Goal: Contribute content: Contribute content

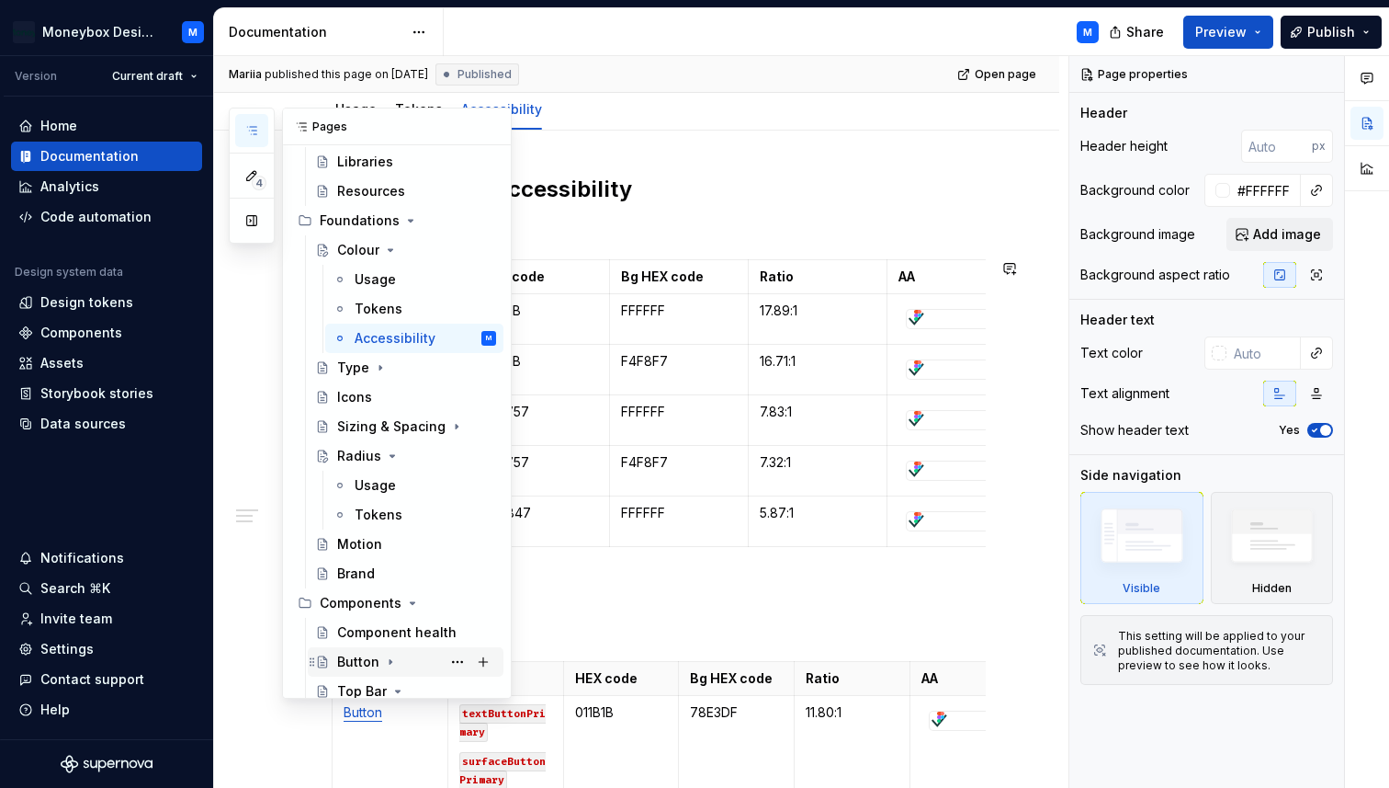
scroll to position [62, 0]
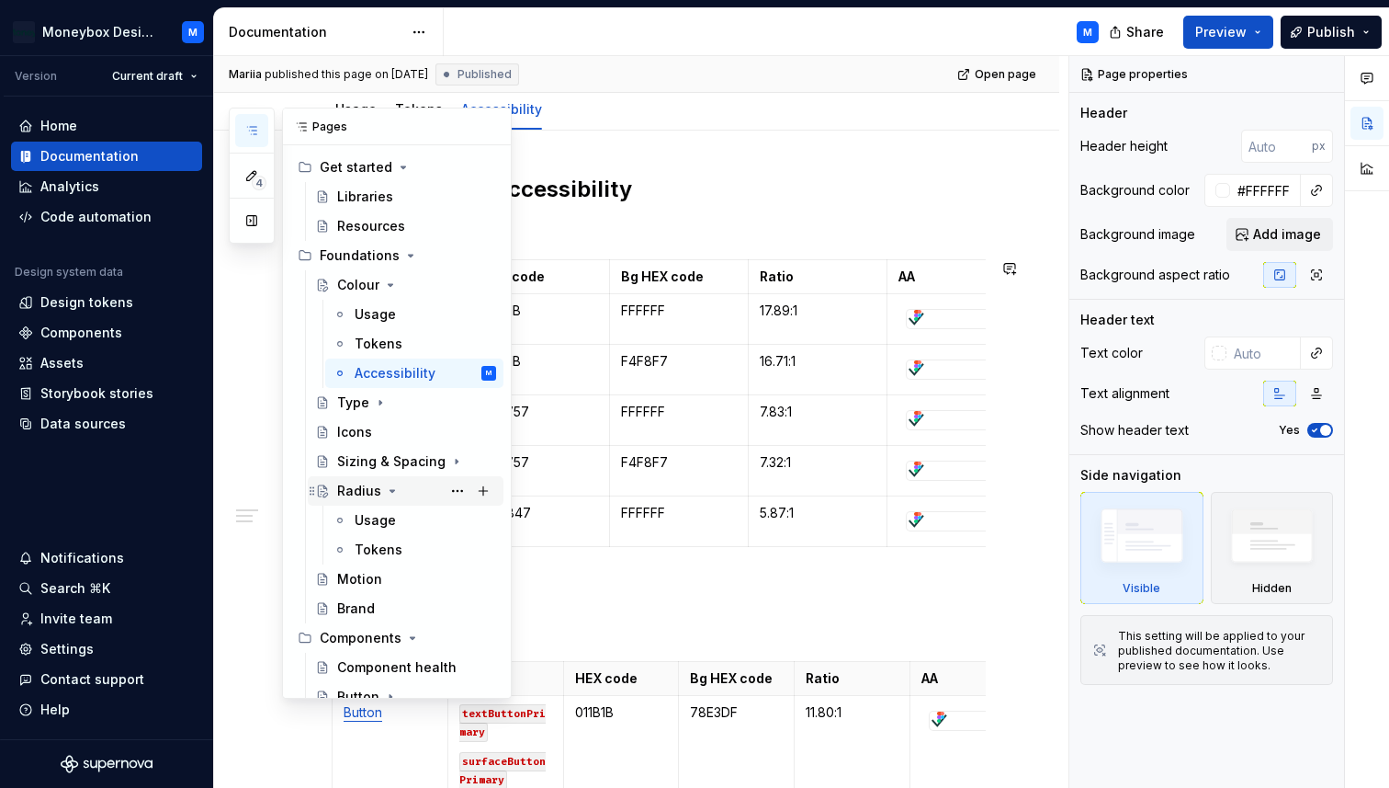
click at [387, 493] on icon "Page tree" at bounding box center [392, 490] width 15 height 15
click at [379, 554] on div "Brand" at bounding box center [416, 550] width 159 height 26
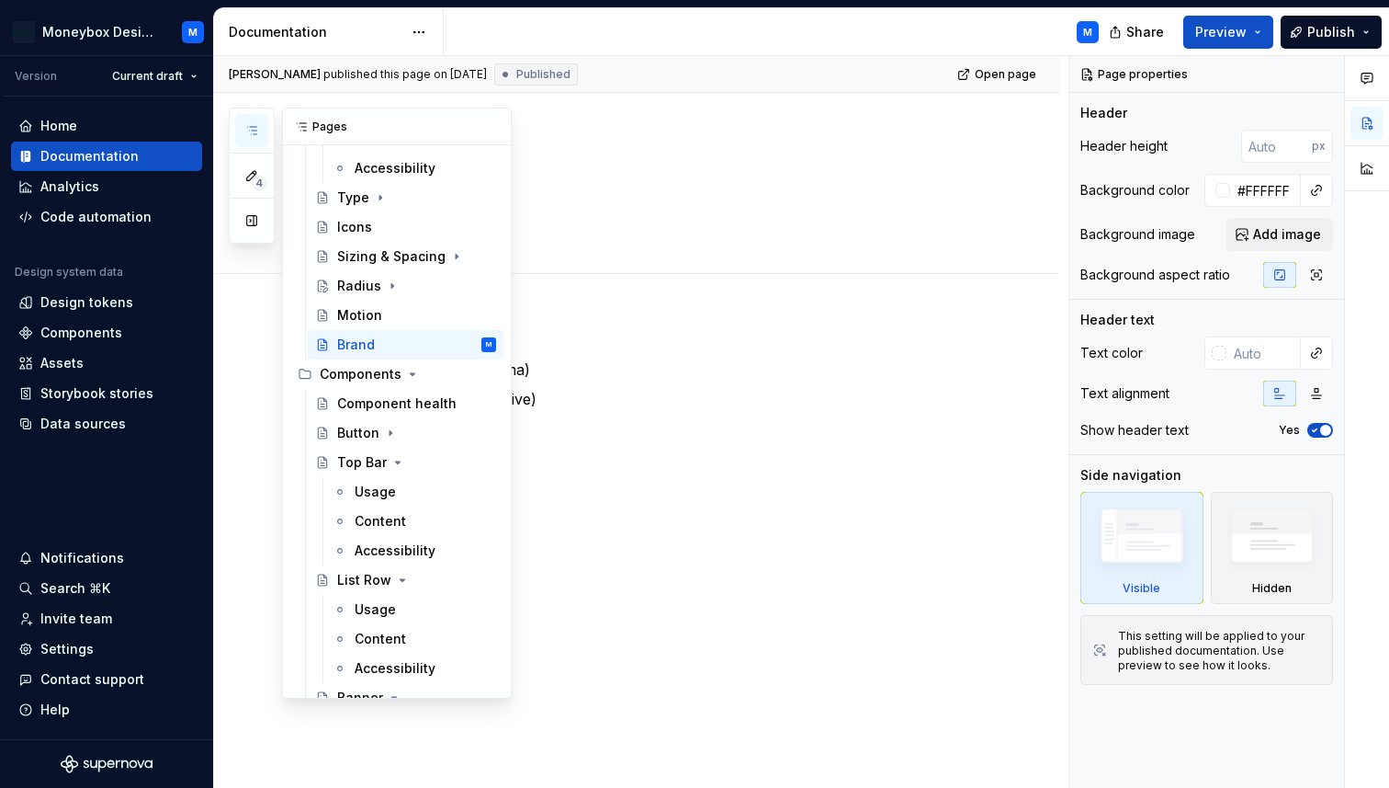
scroll to position [295, 0]
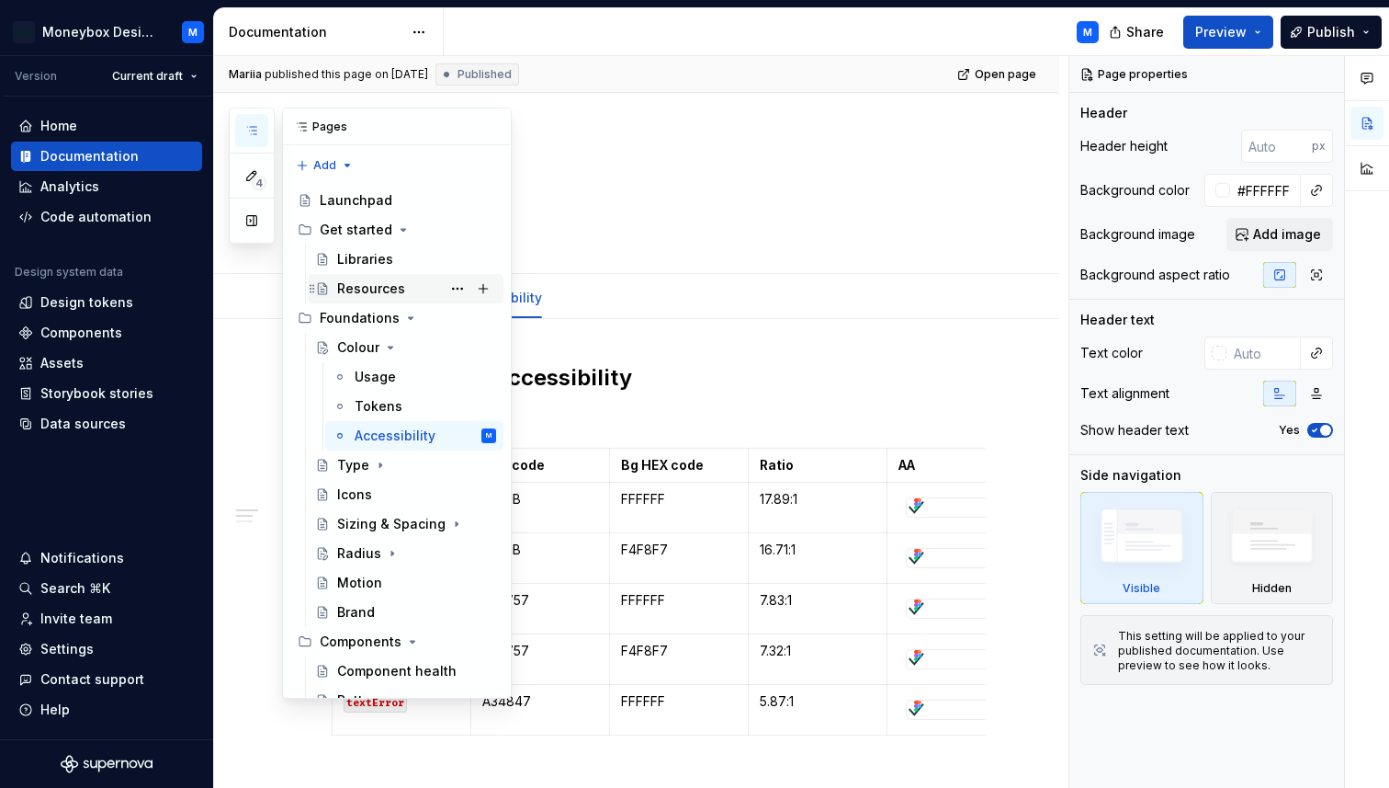
click at [380, 284] on div "Resources" at bounding box center [371, 288] width 68 height 18
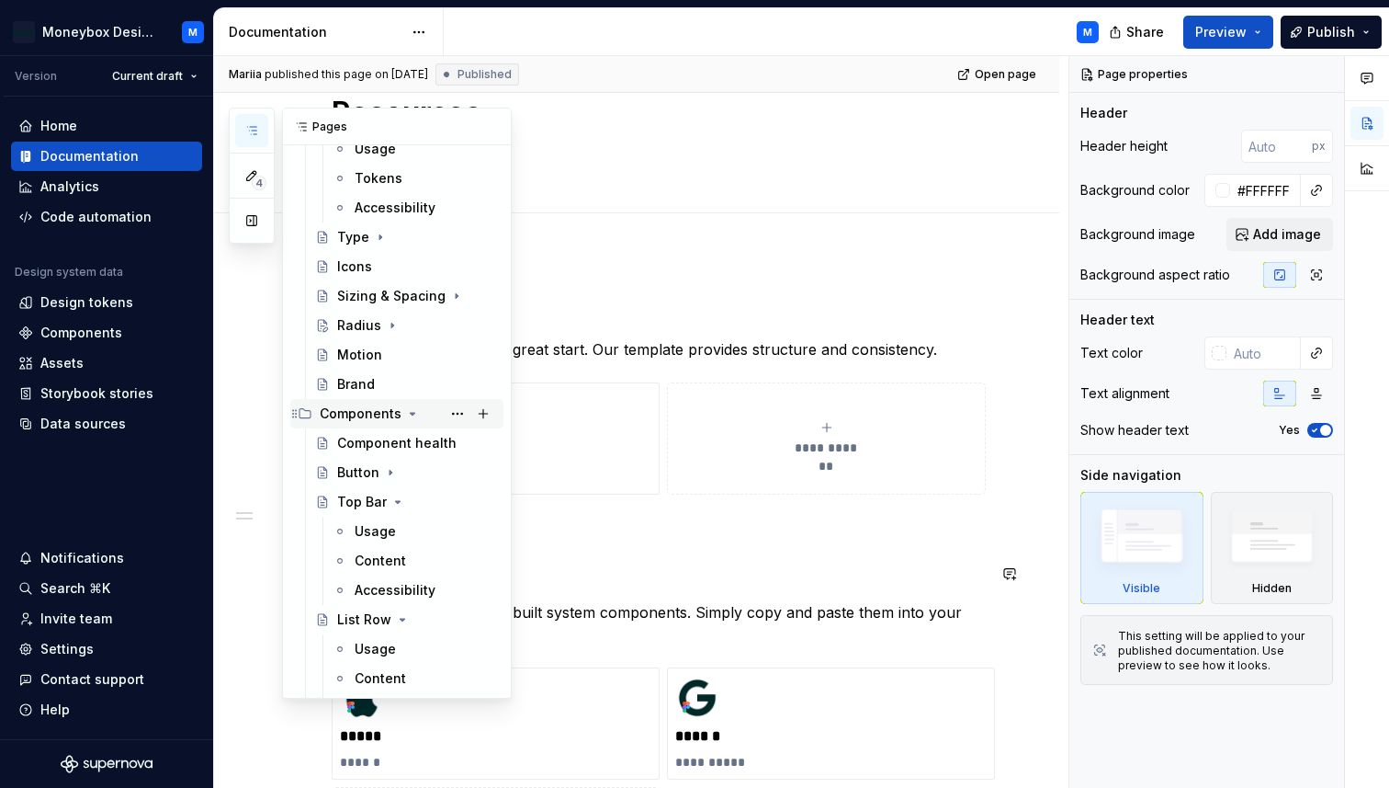
scroll to position [253, 0]
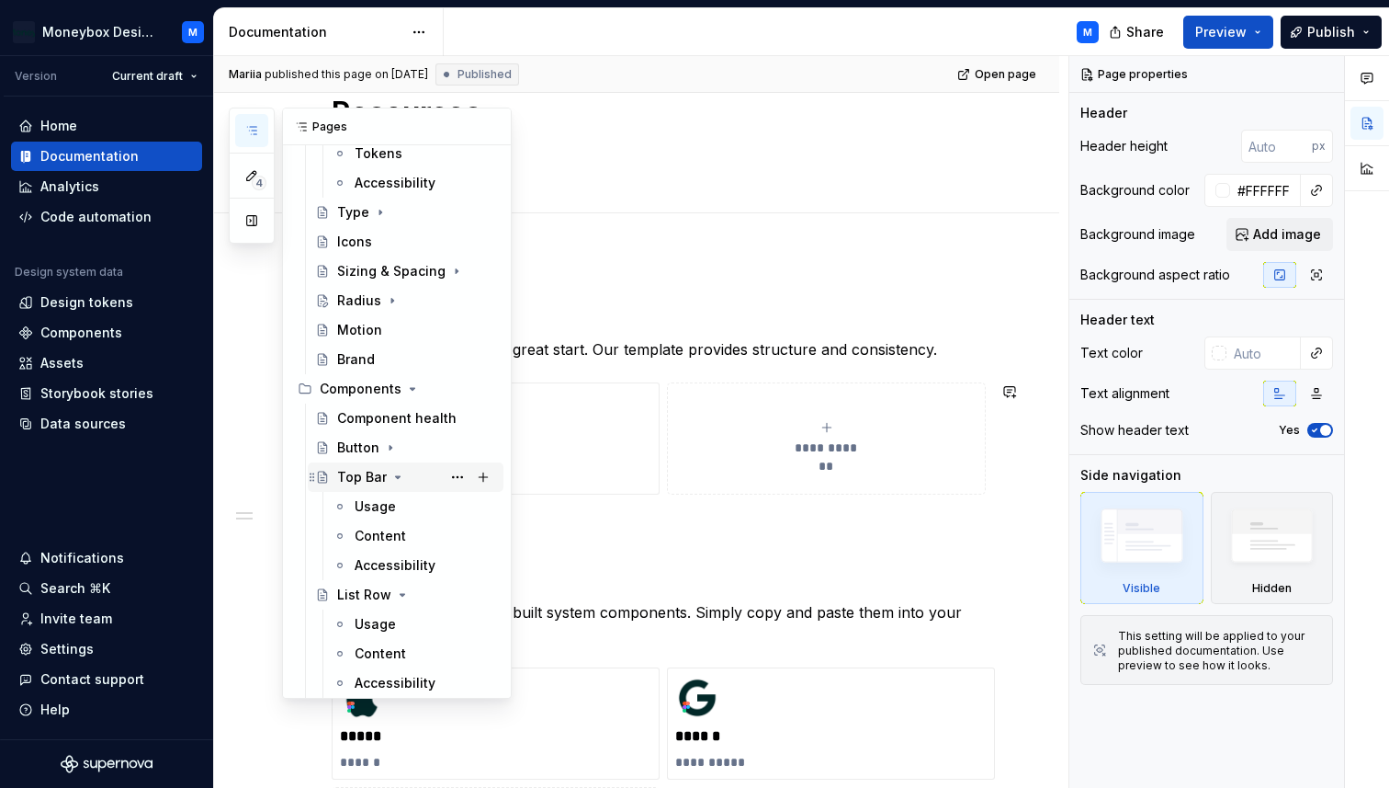
click at [394, 474] on icon "Page tree" at bounding box center [398, 477] width 15 height 15
click at [402, 498] on div "List Row" at bounding box center [416, 506] width 159 height 26
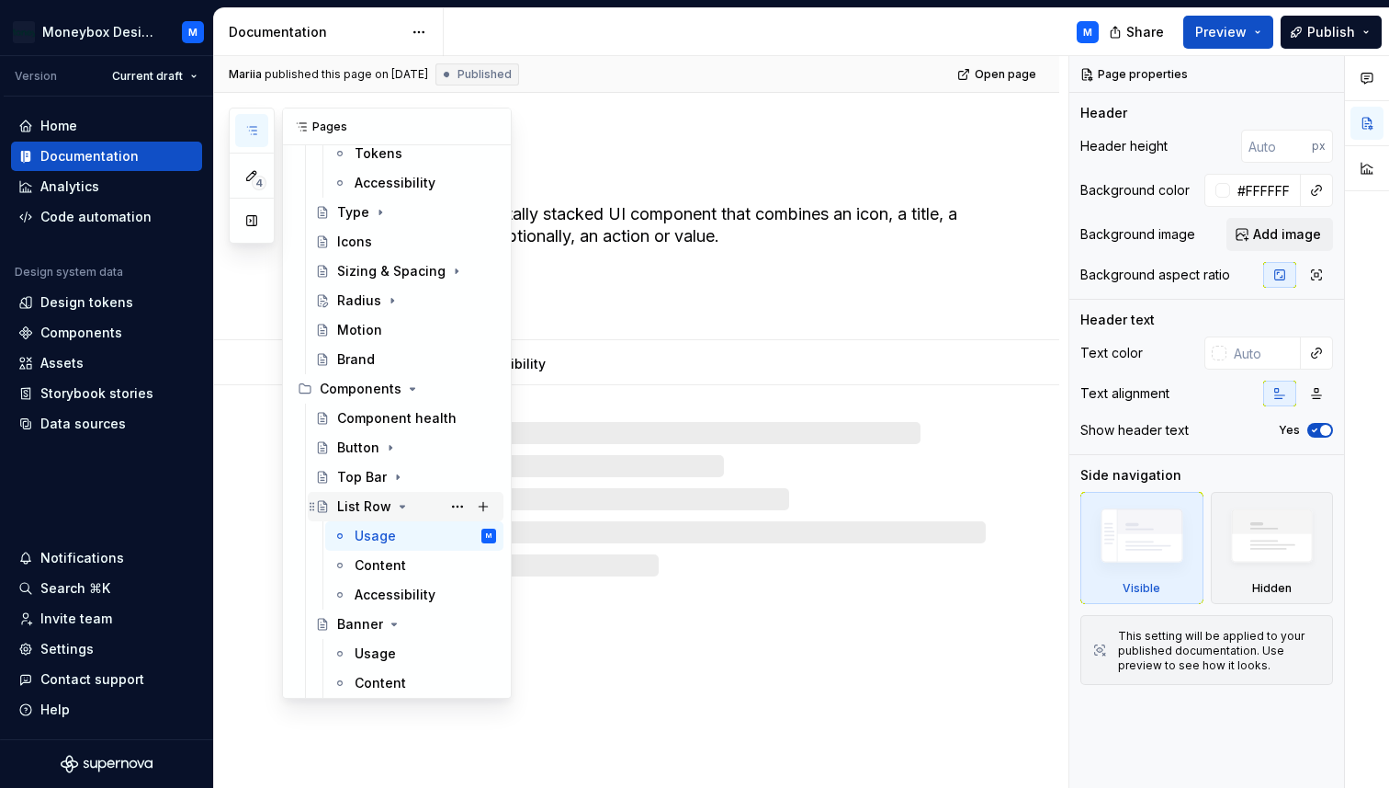
click at [401, 505] on icon "Page tree" at bounding box center [403, 506] width 5 height 2
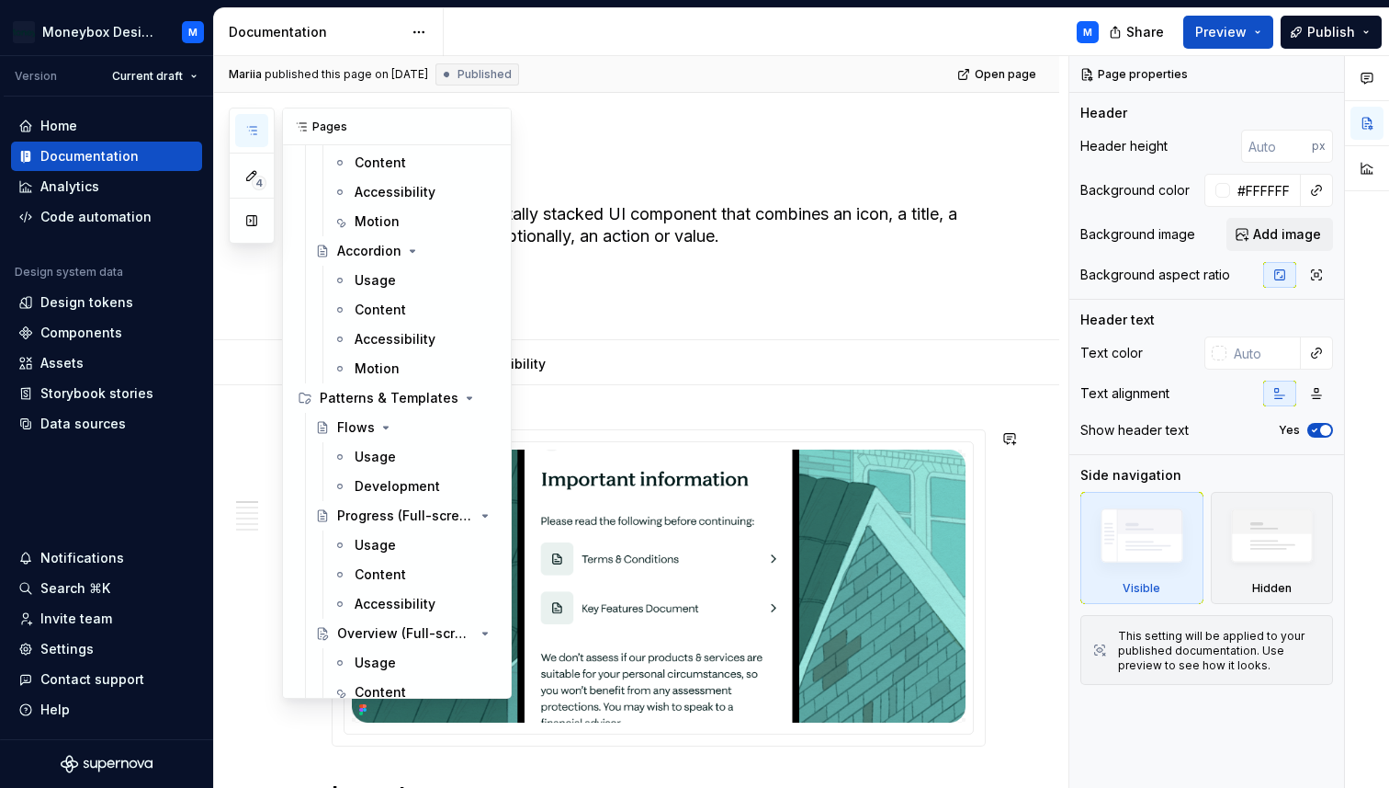
scroll to position [2374, 0]
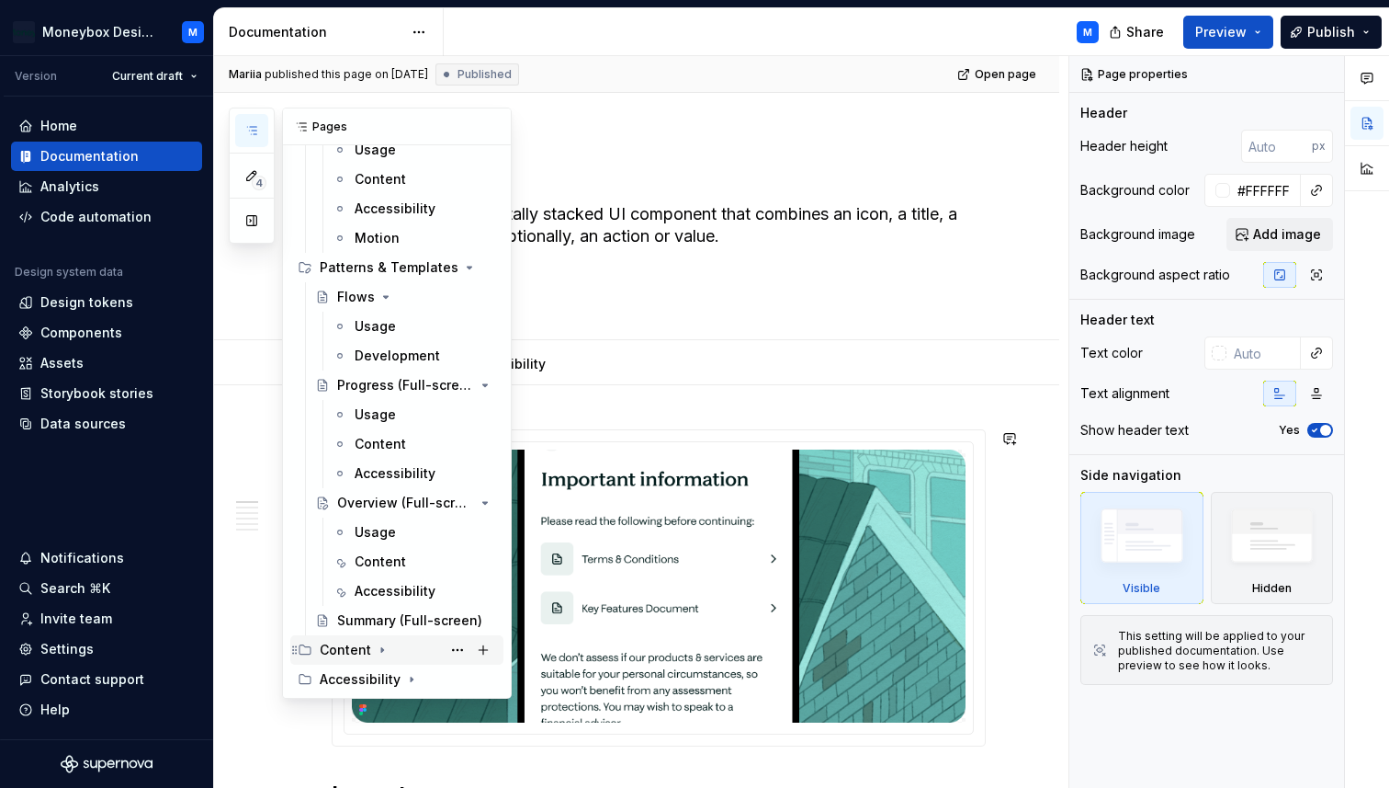
click at [381, 649] on icon "Page tree" at bounding box center [382, 650] width 2 height 5
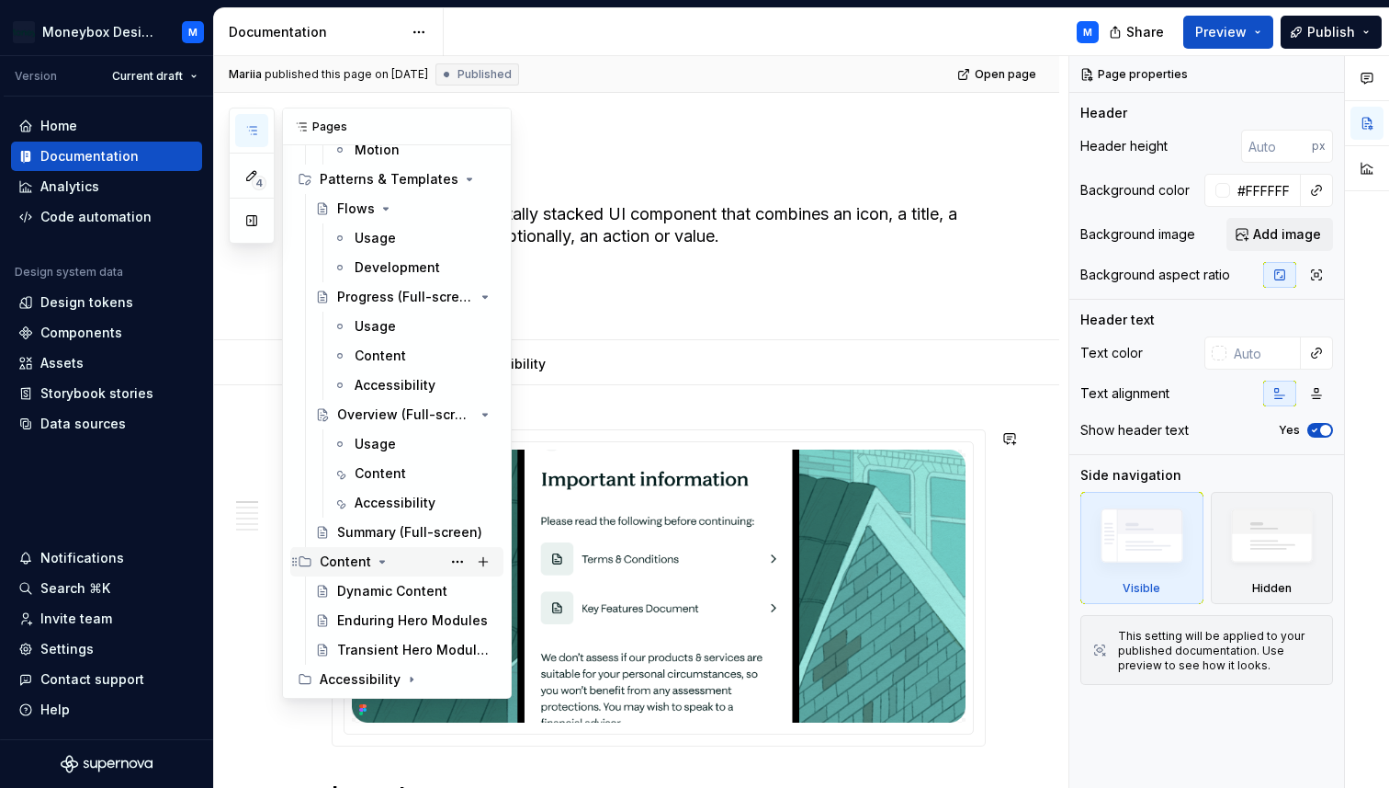
click at [376, 565] on icon "Page tree" at bounding box center [382, 561] width 15 height 15
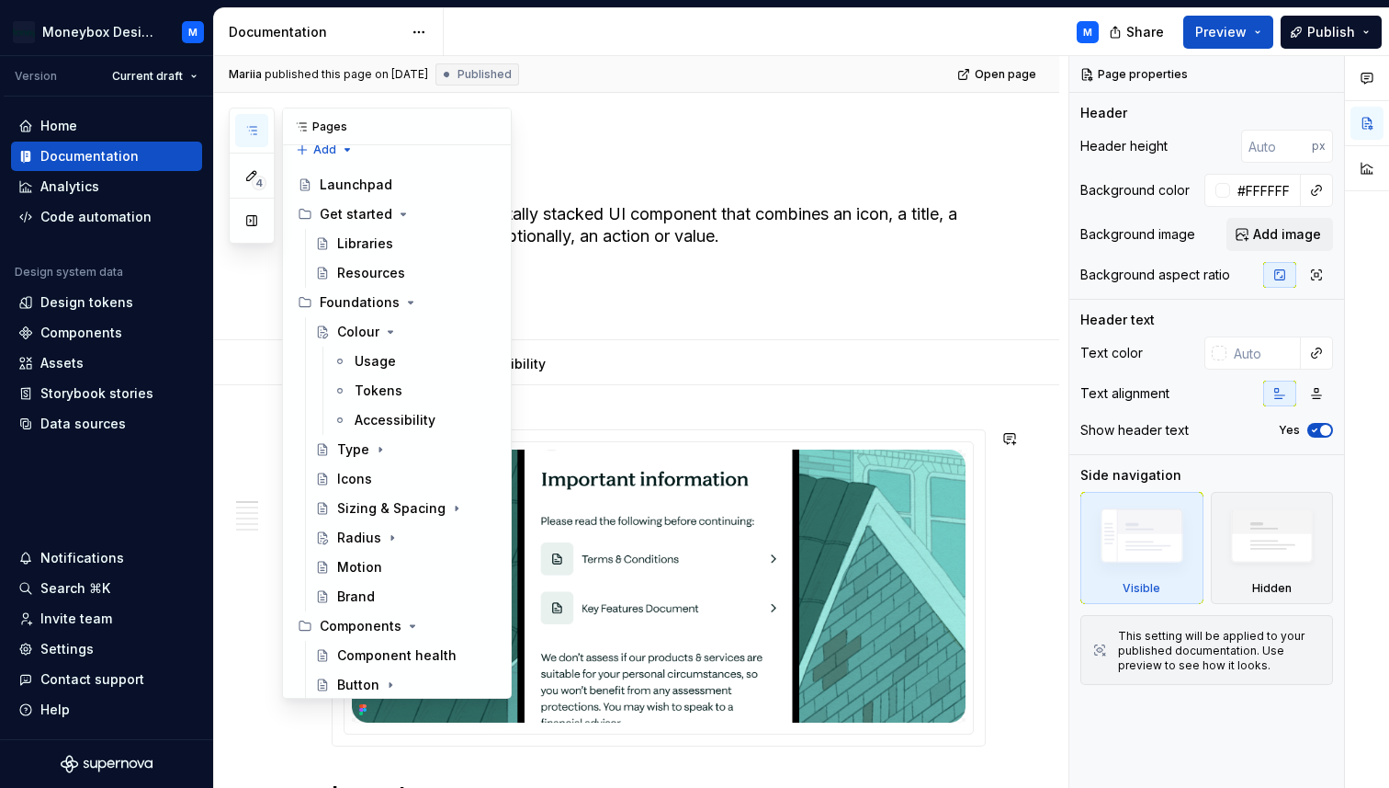
scroll to position [0, 0]
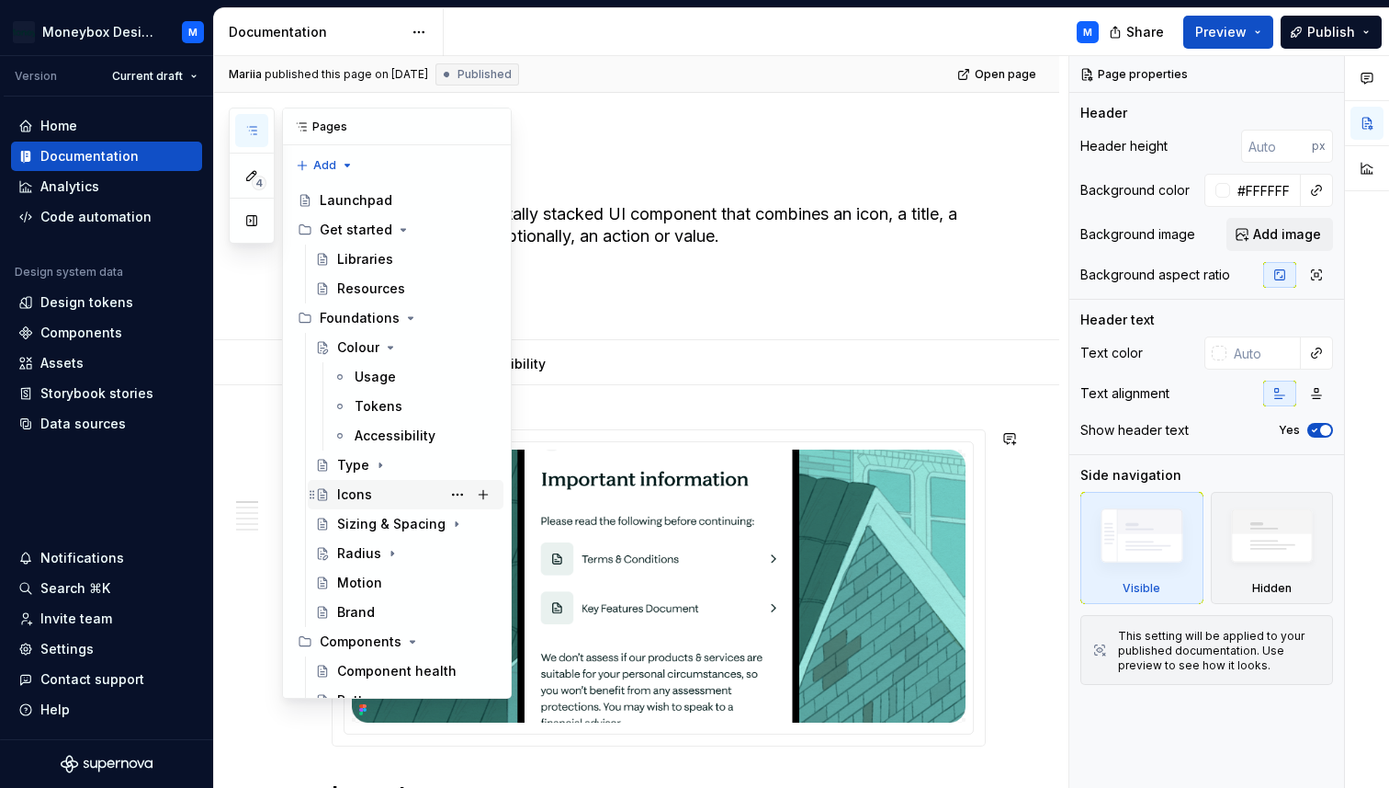
click at [389, 501] on div "Icons" at bounding box center [416, 495] width 159 height 26
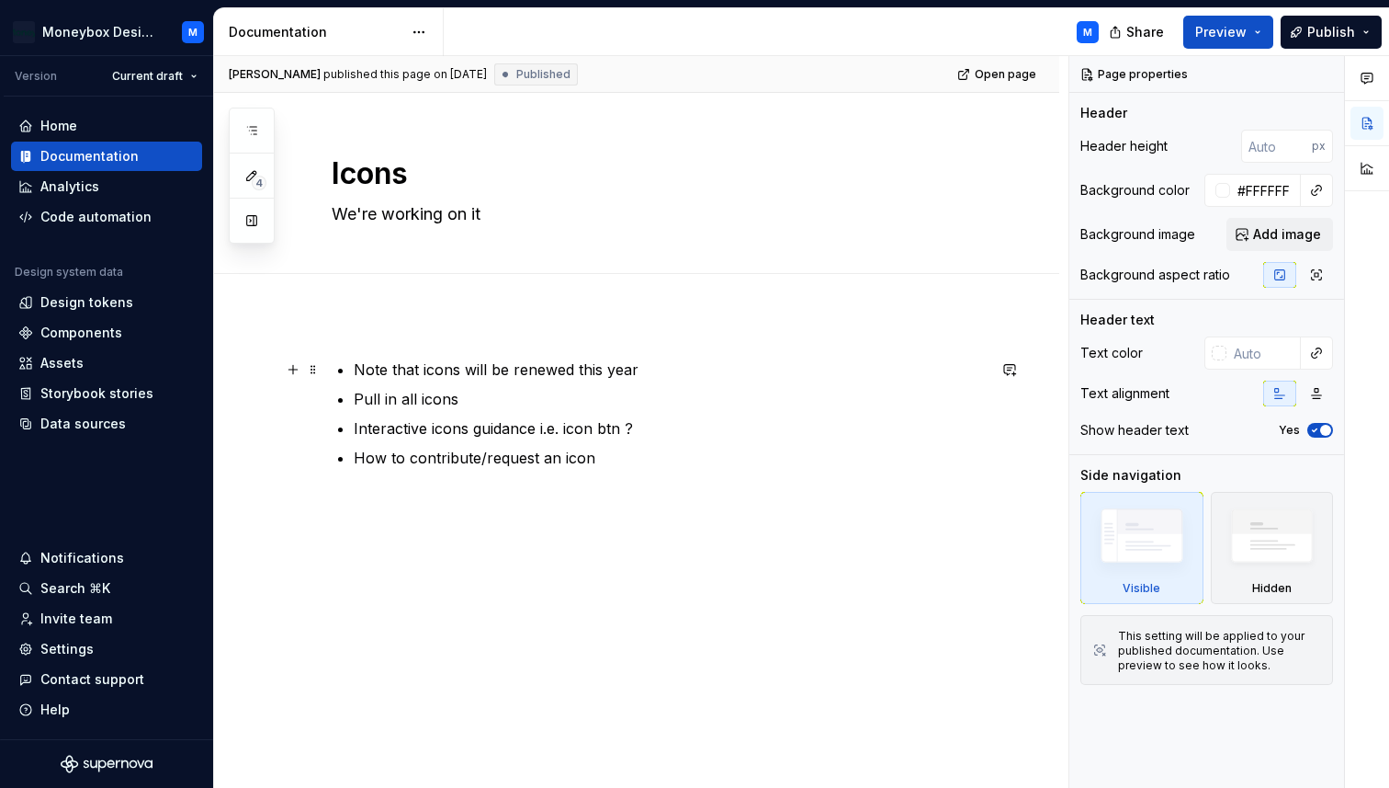
click at [528, 370] on p "Note that icons will be renewed this year" at bounding box center [670, 369] width 632 height 22
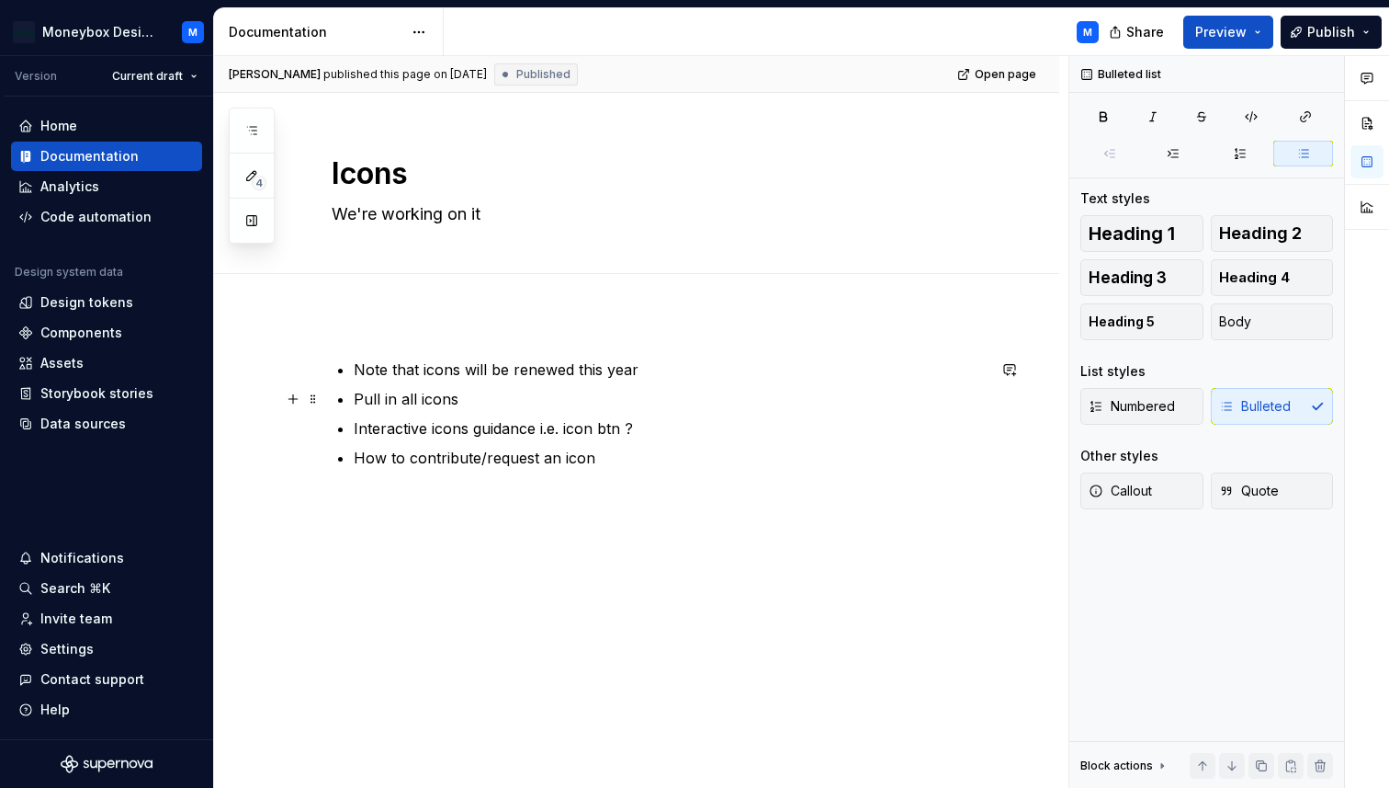
click at [497, 398] on p "Pull in all icons" at bounding box center [670, 399] width 632 height 22
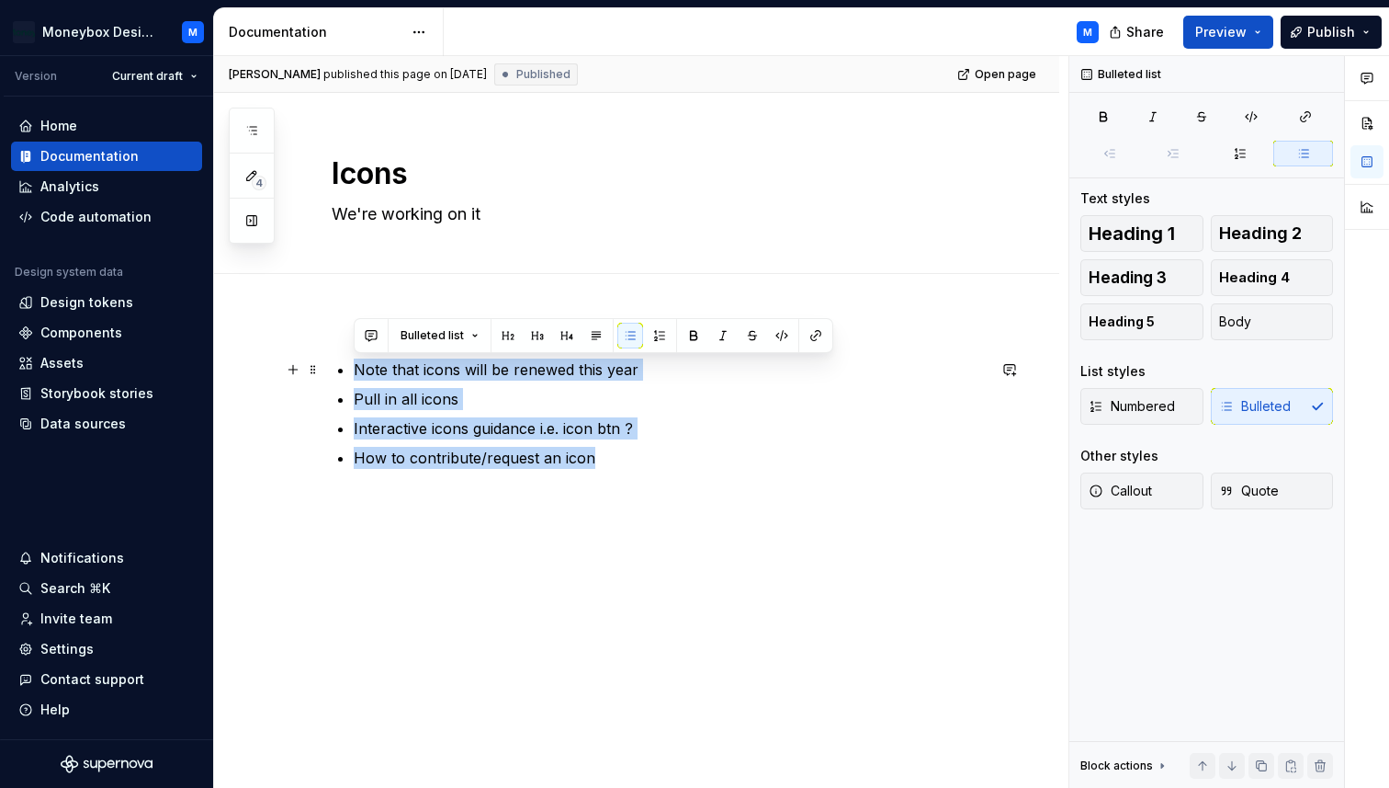
drag, startPoint x: 606, startPoint y: 464, endPoint x: 346, endPoint y: 377, distance: 273.5
click at [346, 377] on div "Note that icons will be renewed this year Pull in all icons Interactive icons g…" at bounding box center [659, 413] width 654 height 110
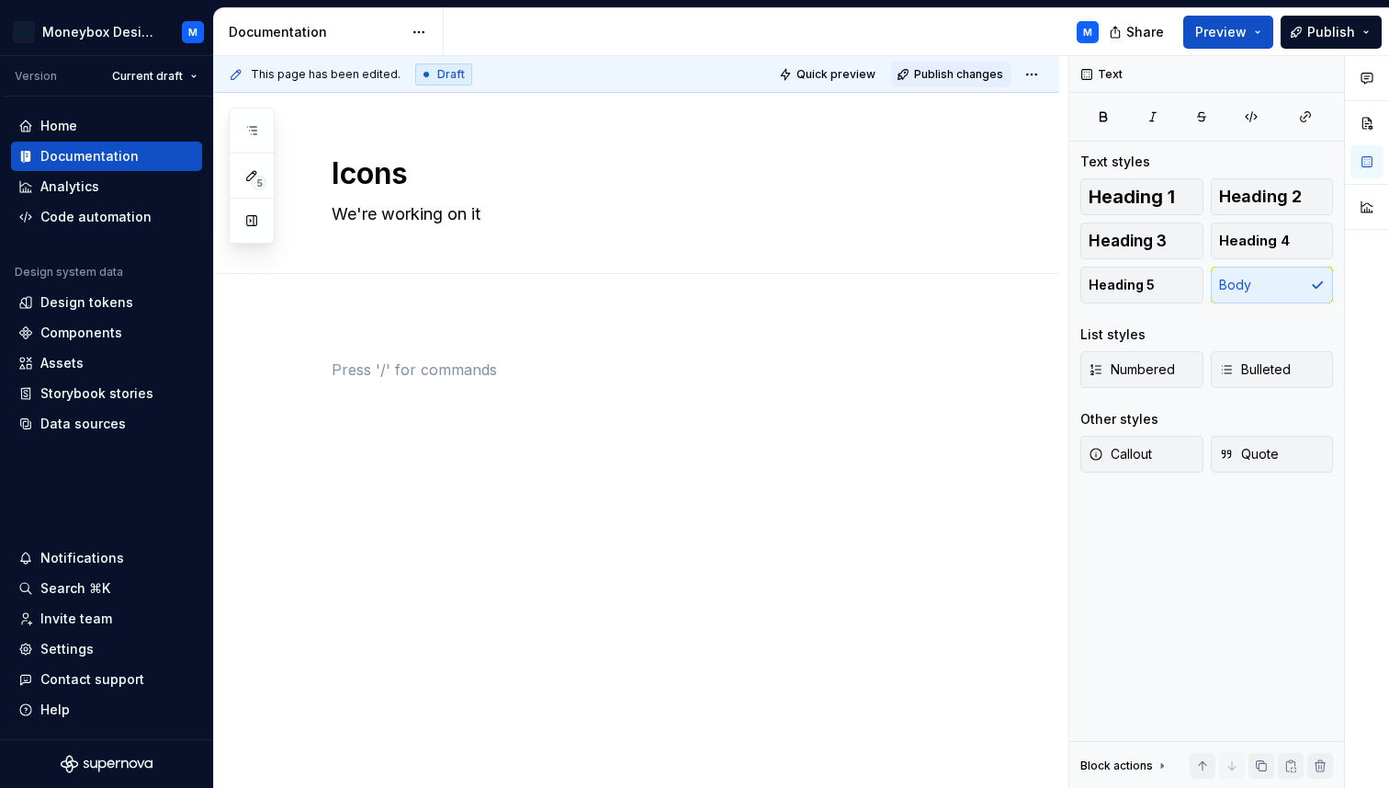
click at [951, 78] on span "Publish changes" at bounding box center [958, 74] width 89 height 15
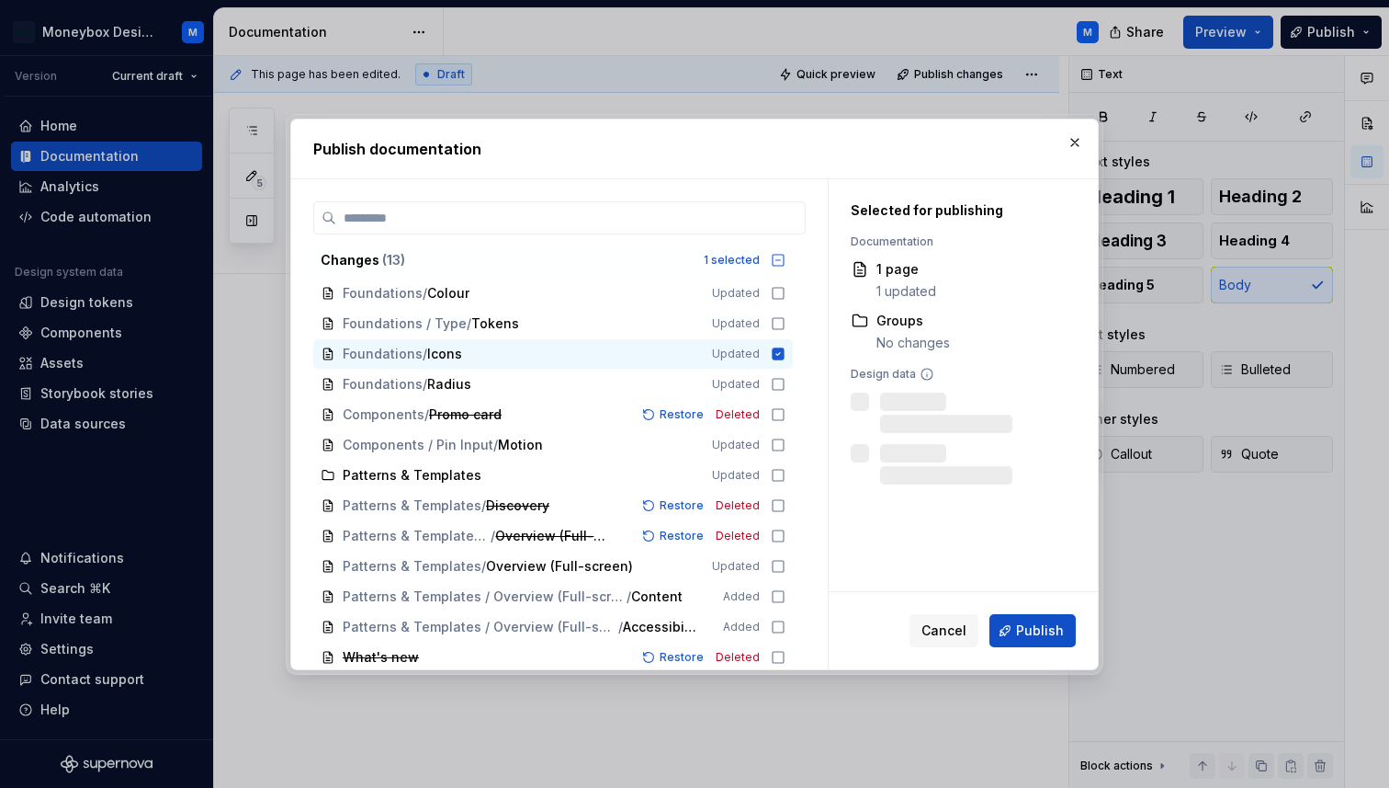
click at [1015, 653] on div "Cancel Publish" at bounding box center [963, 630] width 269 height 77
click at [1015, 643] on button "Publish" at bounding box center [1033, 630] width 86 height 33
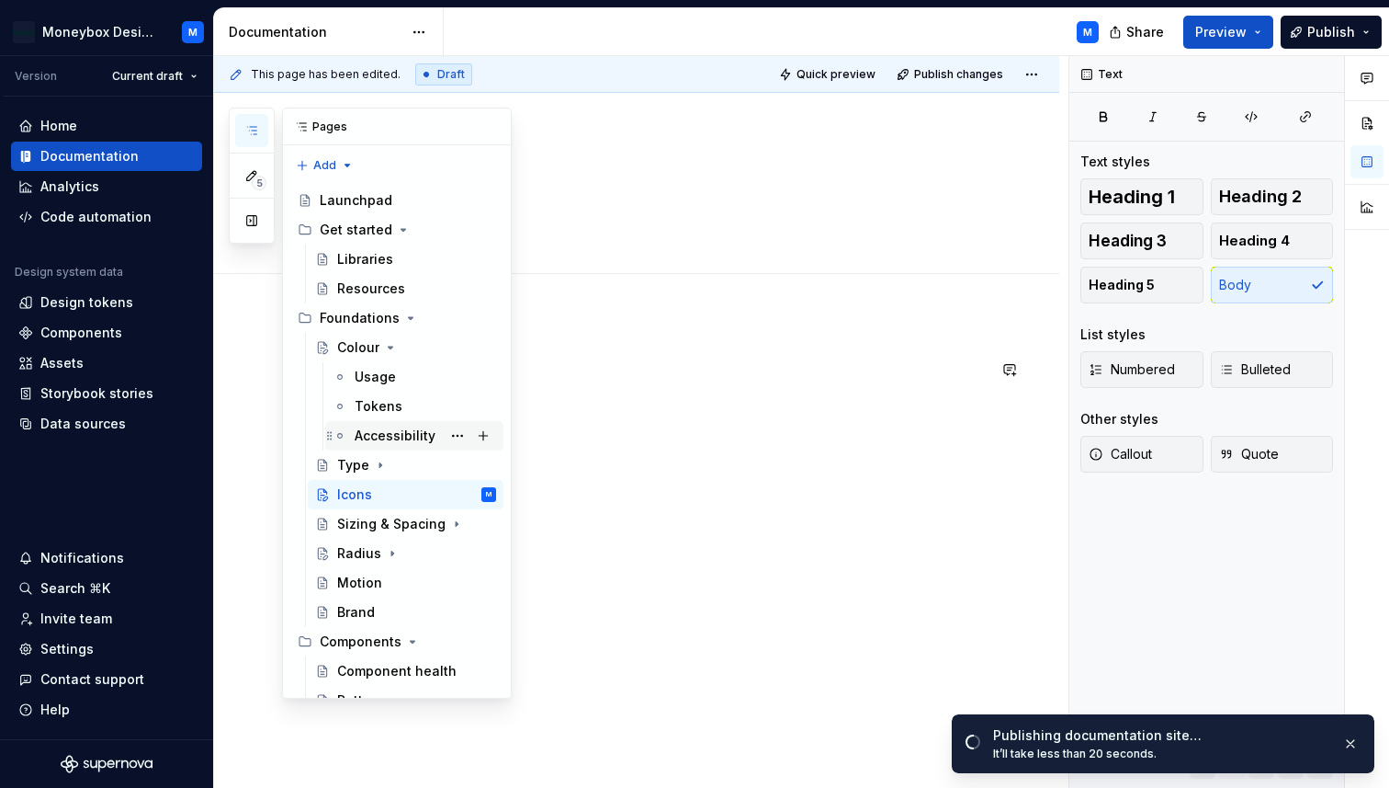
scroll to position [42, 0]
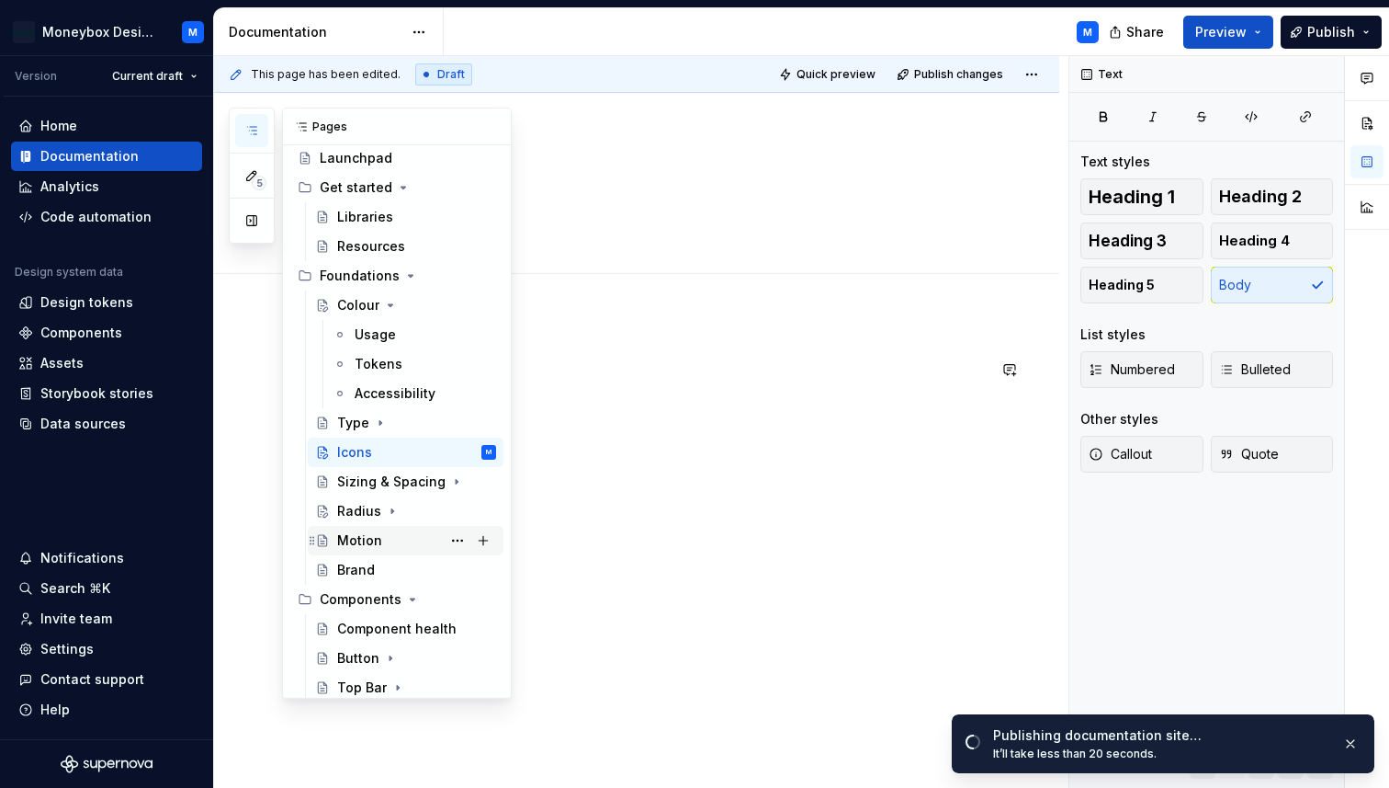
click at [364, 539] on div "Motion" at bounding box center [359, 540] width 45 height 18
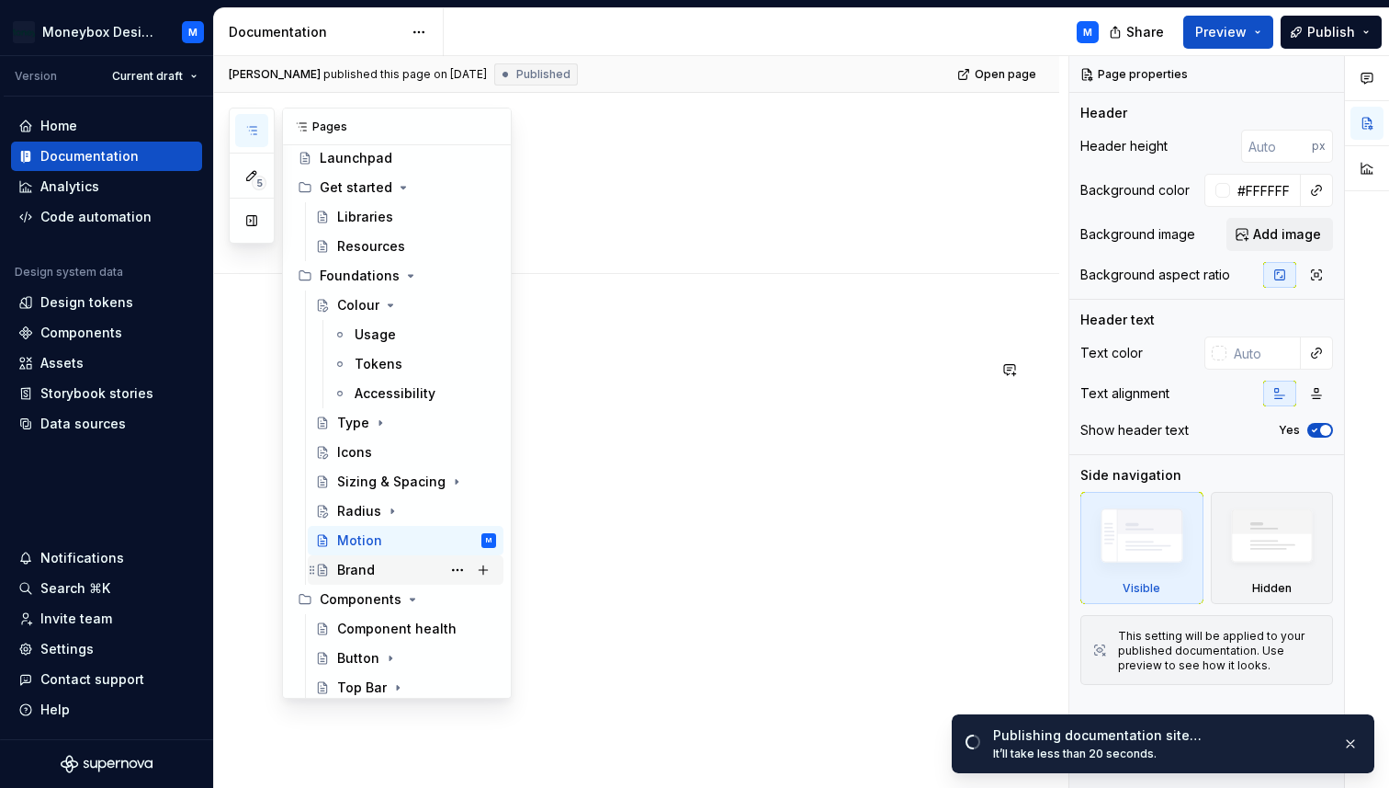
click at [371, 566] on div "Brand" at bounding box center [356, 570] width 38 height 18
type textarea "*"
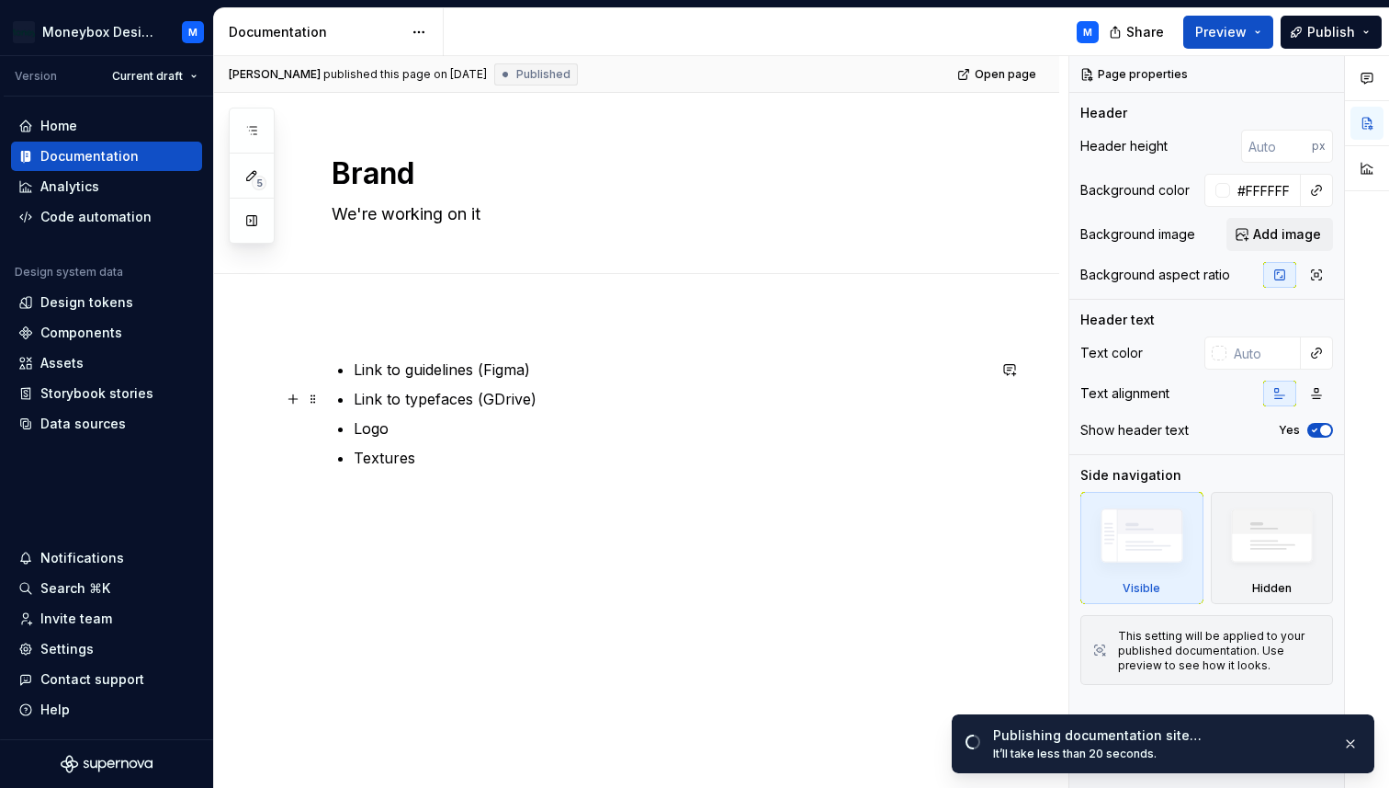
click at [595, 389] on p "Link to typefaces (GDrive)" at bounding box center [670, 399] width 632 height 22
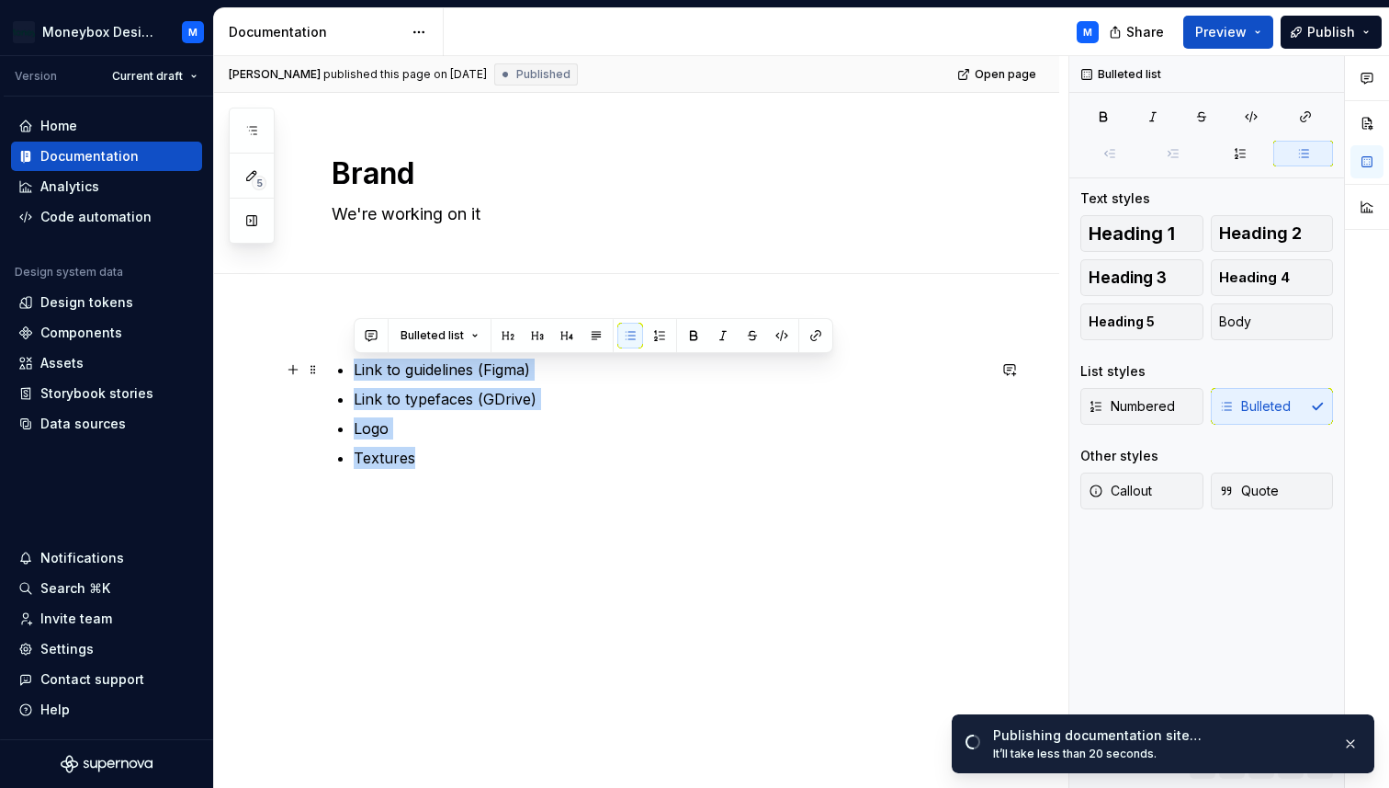
drag, startPoint x: 425, startPoint y: 467, endPoint x: 344, endPoint y: 372, distance: 124.5
click at [354, 369] on ul "Link to guidelines (Figma) Link to typefaces (GDrive) Logo Textures" at bounding box center [670, 413] width 632 height 110
click at [339, 346] on div "Link to guidelines (Figma) Link to typefaces (GDrive) Logo Textures" at bounding box center [636, 542] width 845 height 457
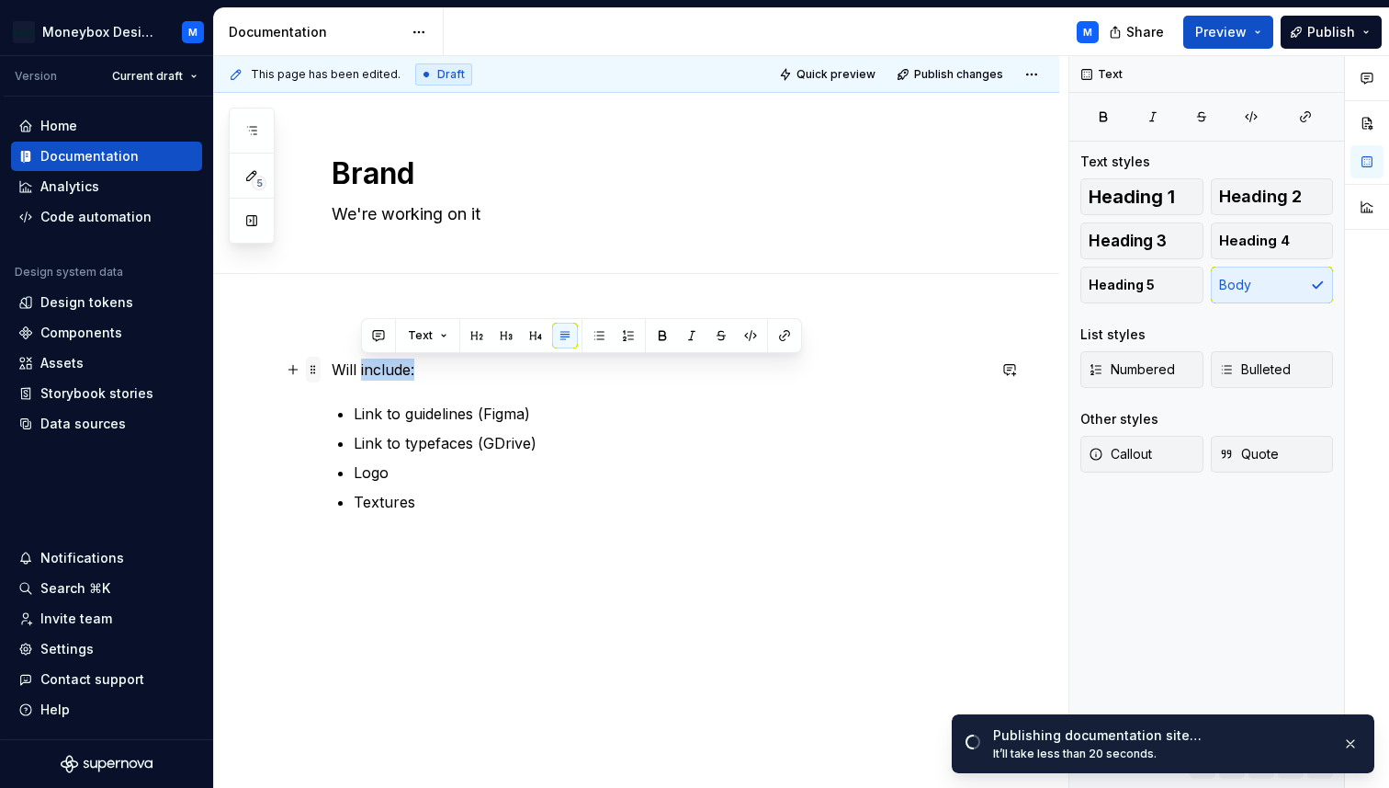
drag, startPoint x: 437, startPoint y: 369, endPoint x: 320, endPoint y: 363, distance: 117.8
click at [332, 363] on div "Will include: Link to guidelines (Figma) Link to typefaces (GDrive) Logo Textur…" at bounding box center [659, 468] width 654 height 221
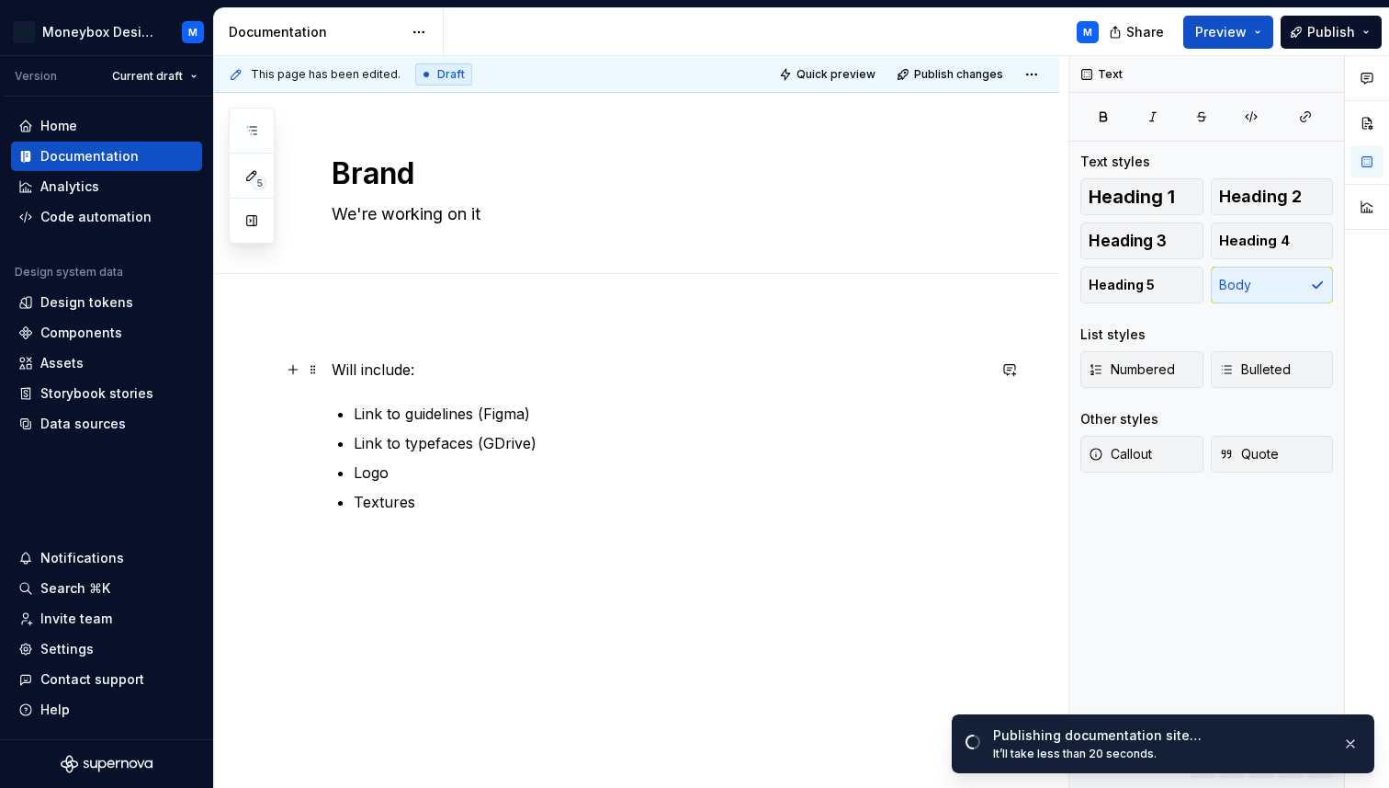
click at [352, 372] on p "Will include:" at bounding box center [659, 369] width 654 height 22
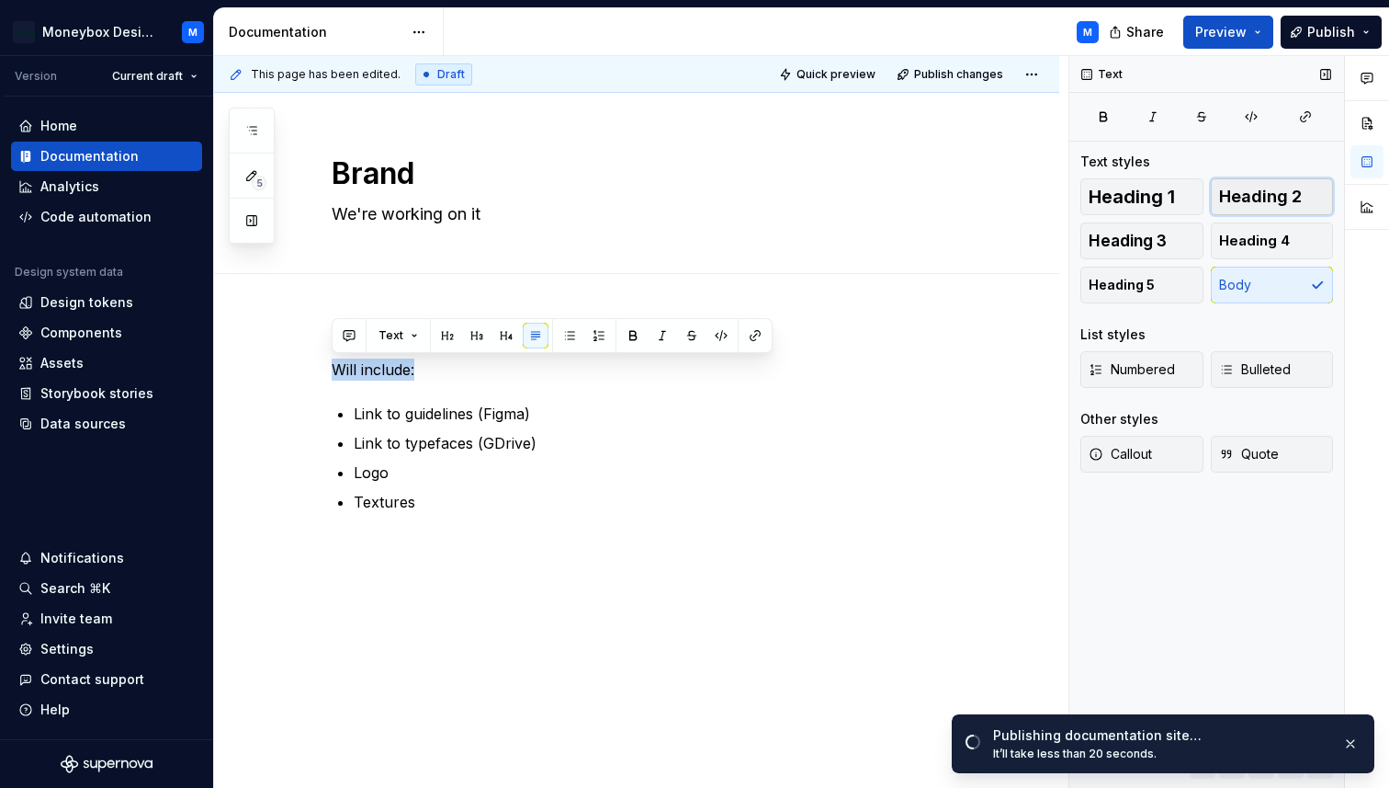
click at [1253, 207] on button "Heading 2" at bounding box center [1272, 196] width 123 height 37
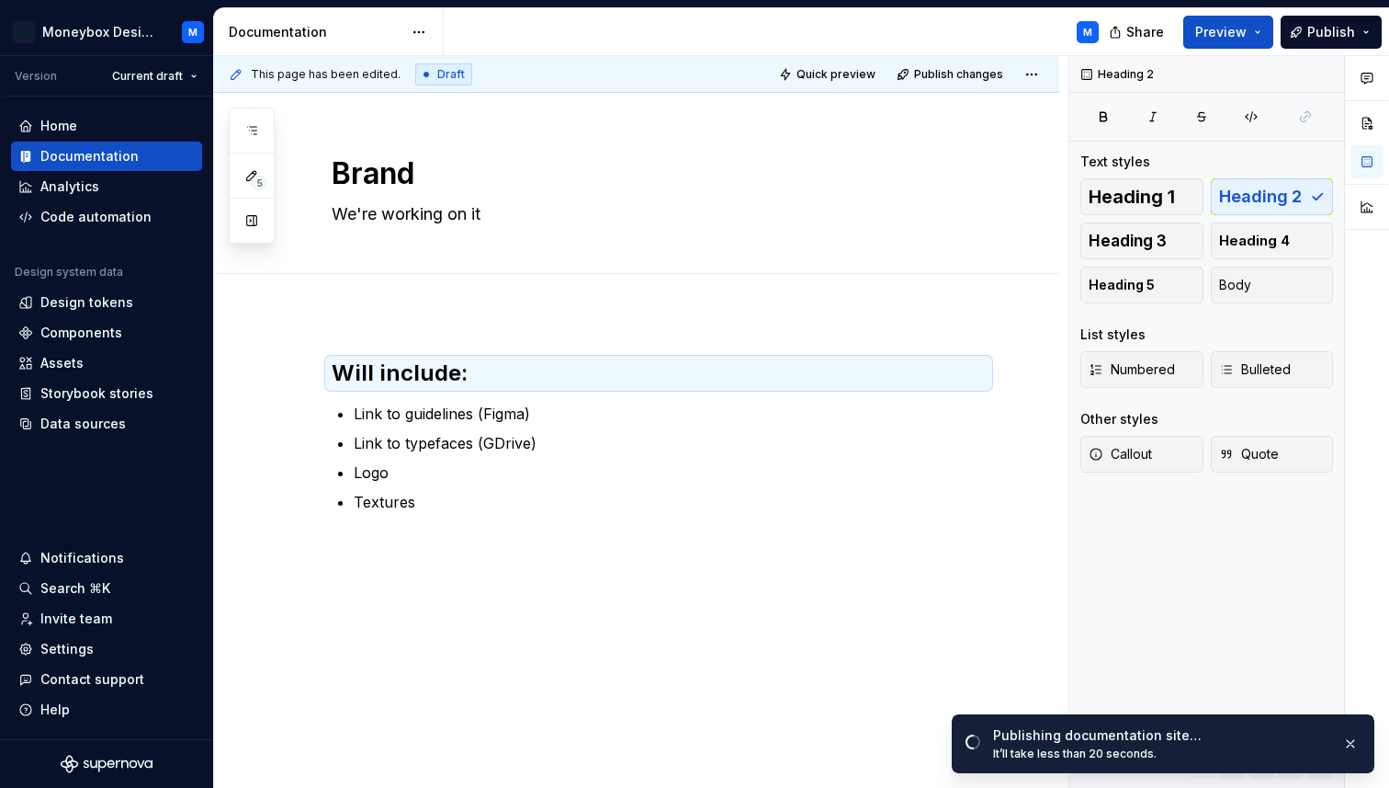
click at [348, 325] on div "Will include: Link to guidelines (Figma) Link to typefaces (GDrive) Logo Textur…" at bounding box center [636, 564] width 845 height 501
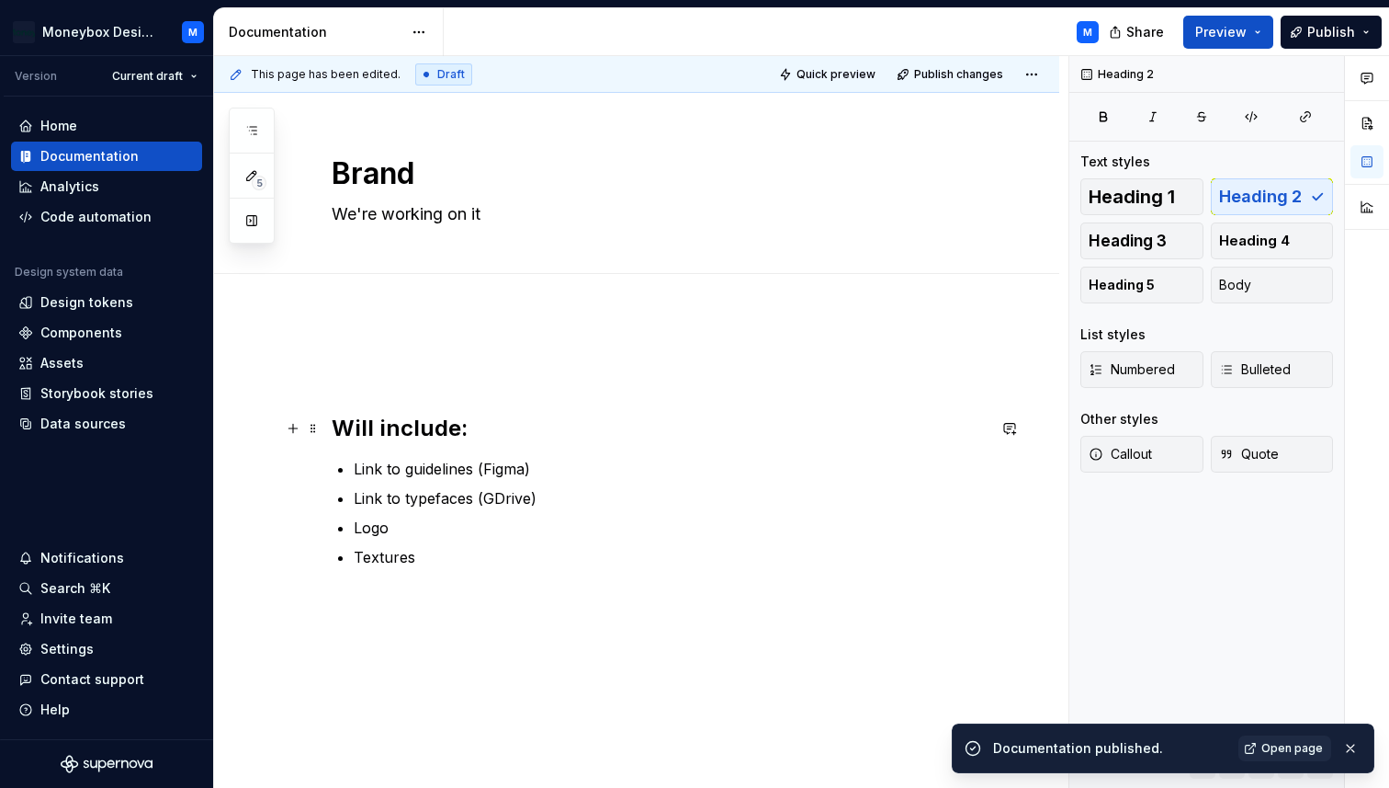
click at [332, 424] on h2 "Will include:" at bounding box center [659, 428] width 654 height 29
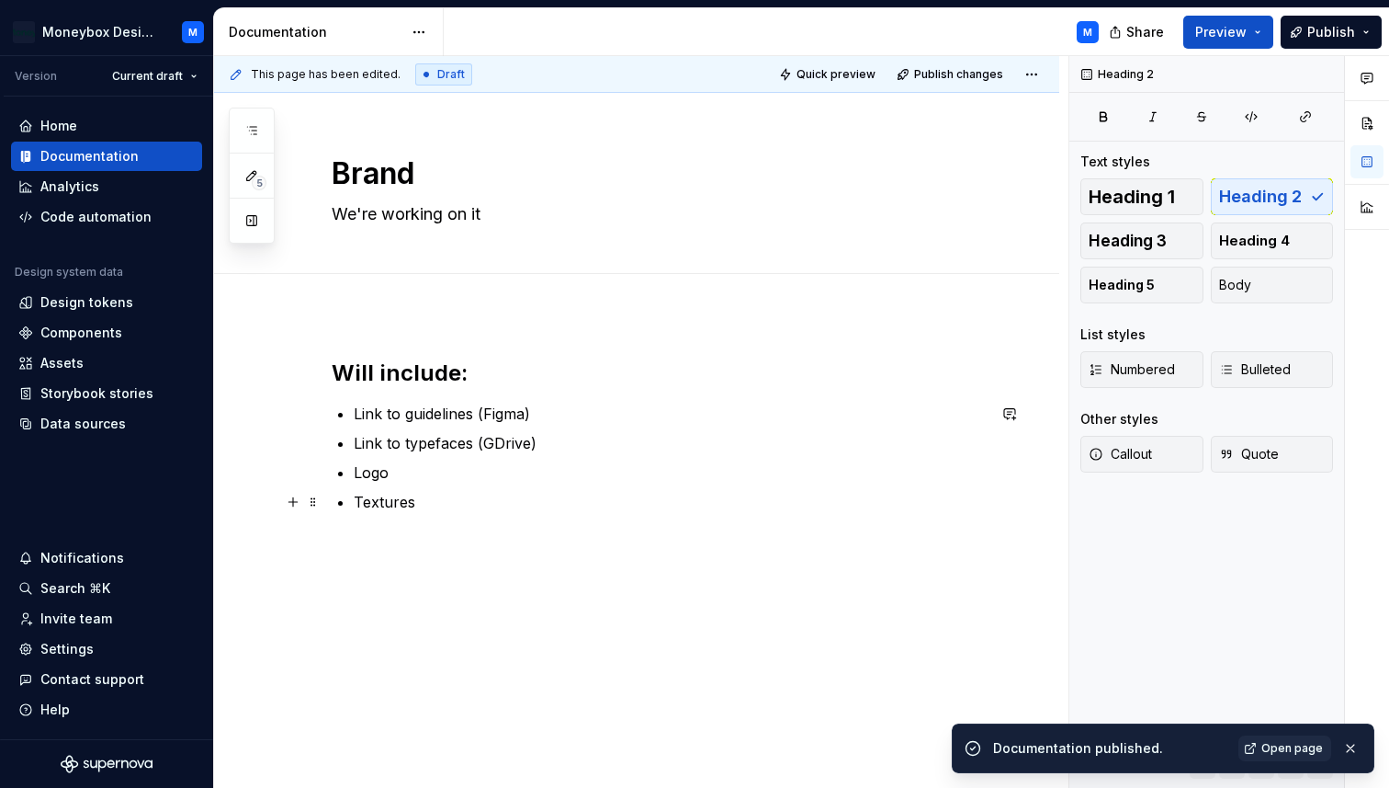
click at [441, 505] on p "Textures" at bounding box center [670, 502] width 632 height 22
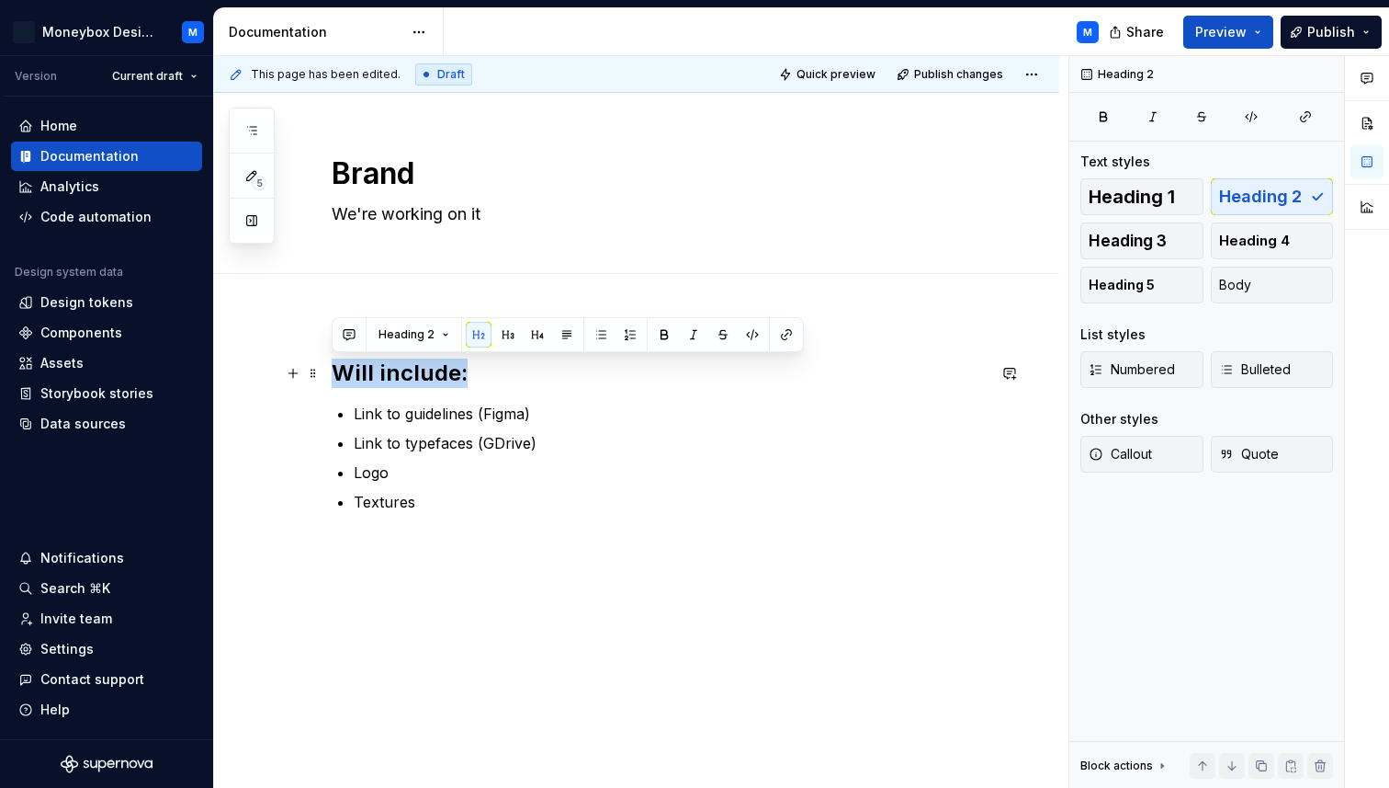
drag, startPoint x: 474, startPoint y: 374, endPoint x: 332, endPoint y: 366, distance: 142.7
click at [327, 371] on div "Will include: Link to guidelines (Figma) Link to typefaces (GDrive) Logo Textur…" at bounding box center [636, 564] width 845 height 501
click at [1162, 287] on button "Heading 5" at bounding box center [1142, 284] width 123 height 37
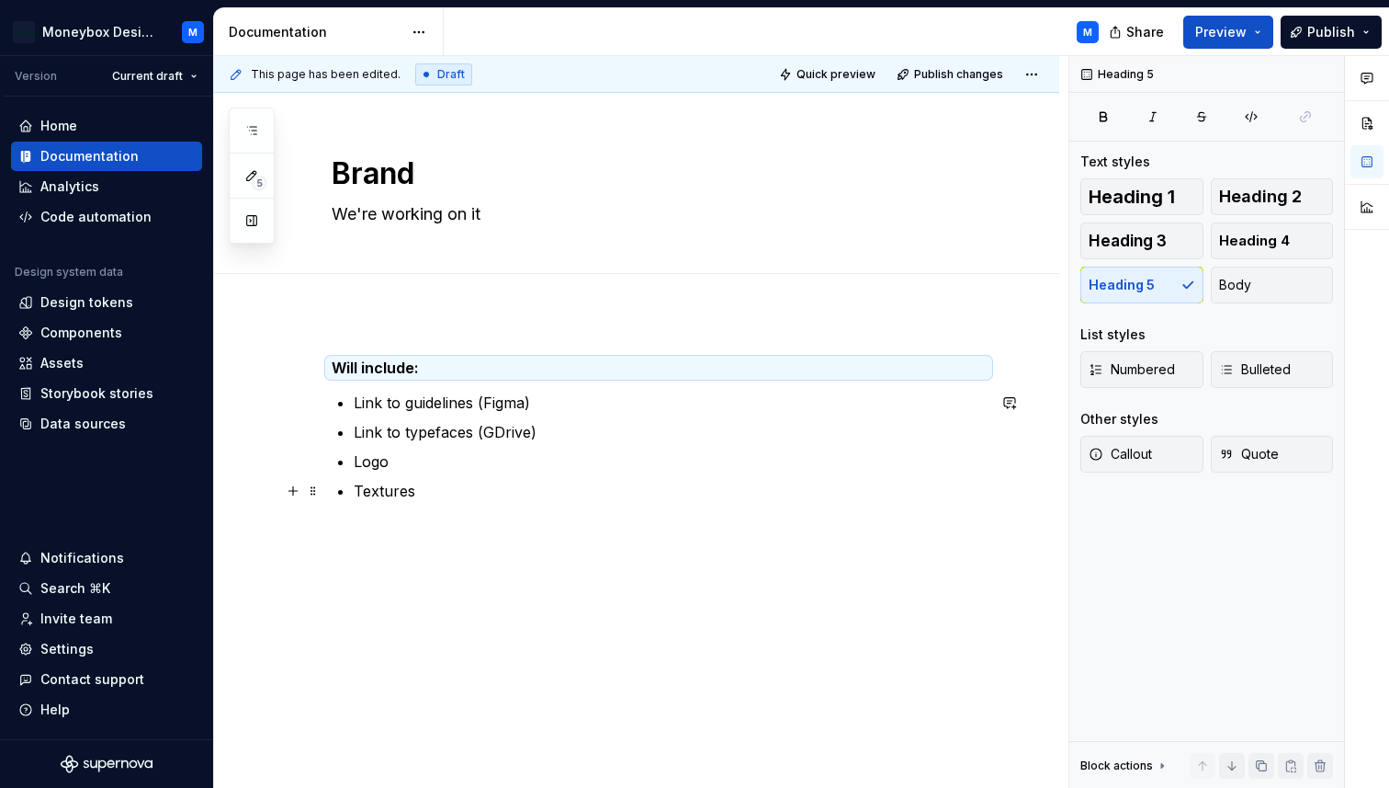
click at [423, 476] on ul "Link to guidelines (Figma) Link to typefaces (GDrive) Logo Textures" at bounding box center [670, 446] width 632 height 110
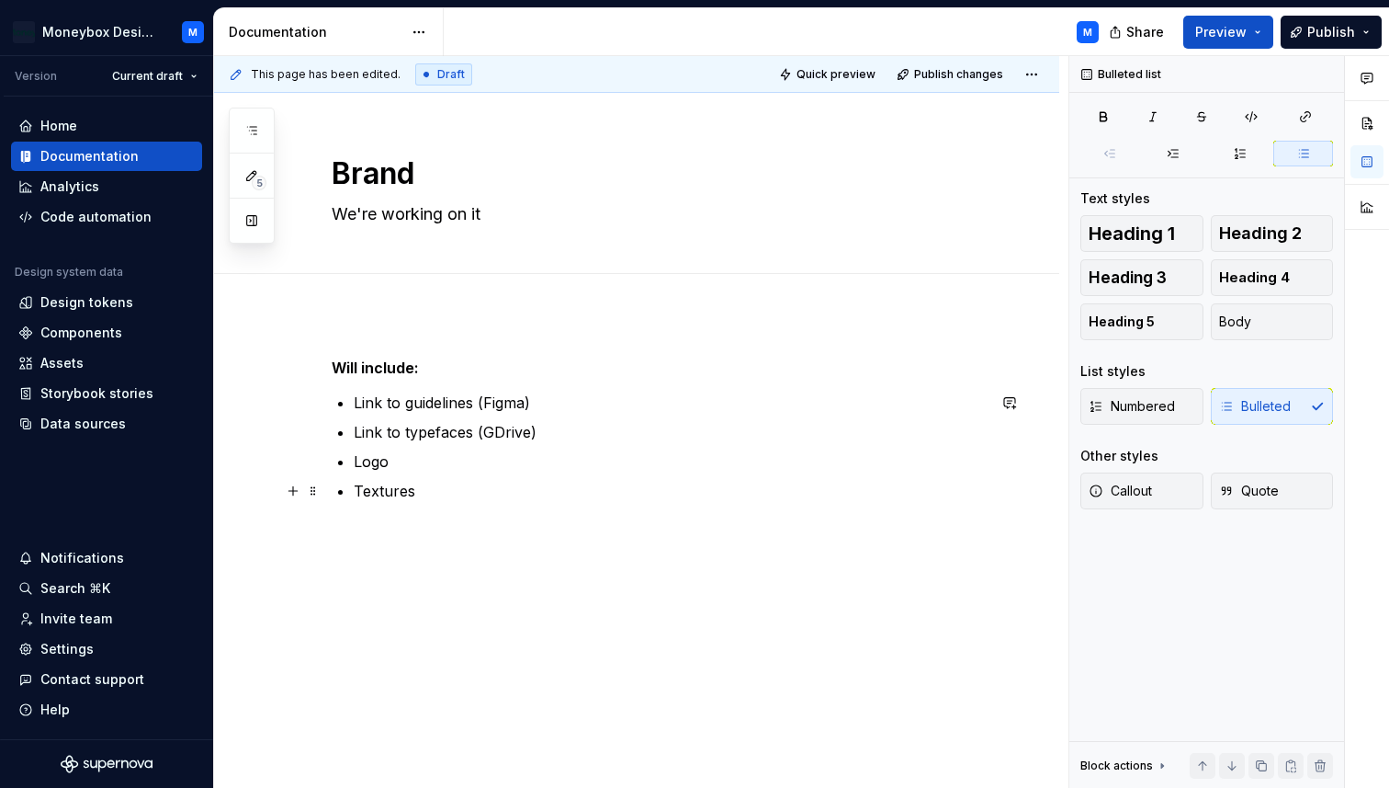
click at [427, 488] on p "Textures" at bounding box center [670, 491] width 632 height 22
click at [955, 75] on span "Publish changes" at bounding box center [958, 74] width 89 height 15
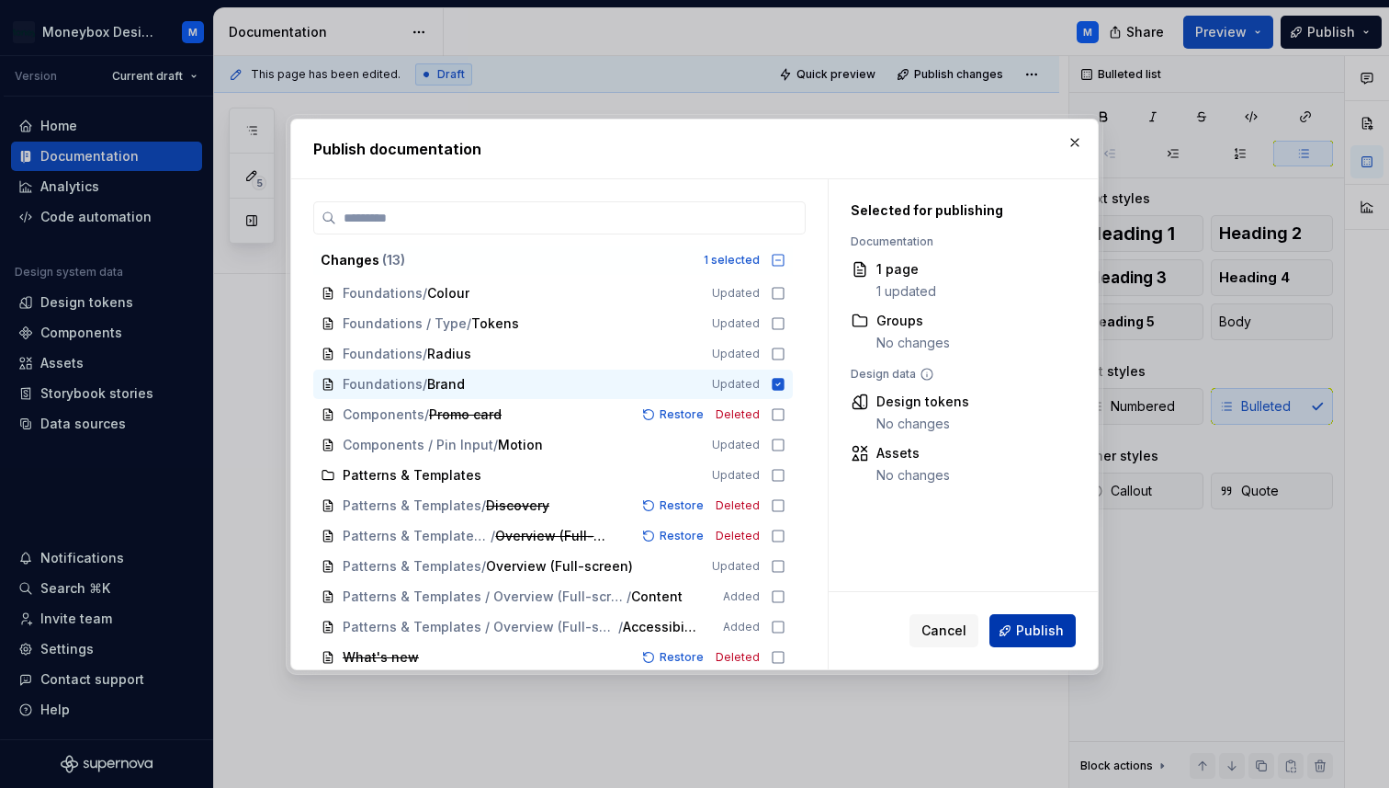
click at [1024, 634] on span "Publish" at bounding box center [1040, 630] width 48 height 18
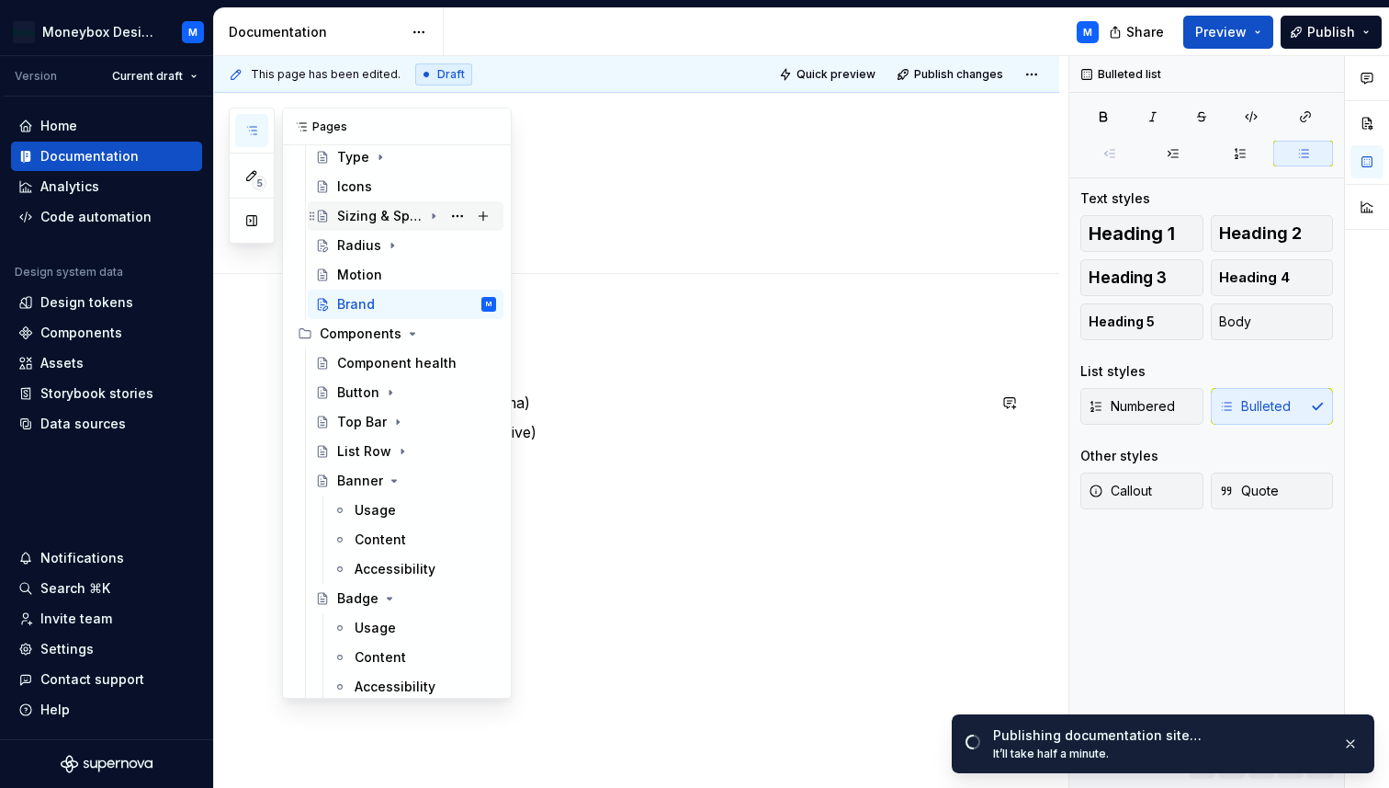
scroll to position [316, 0]
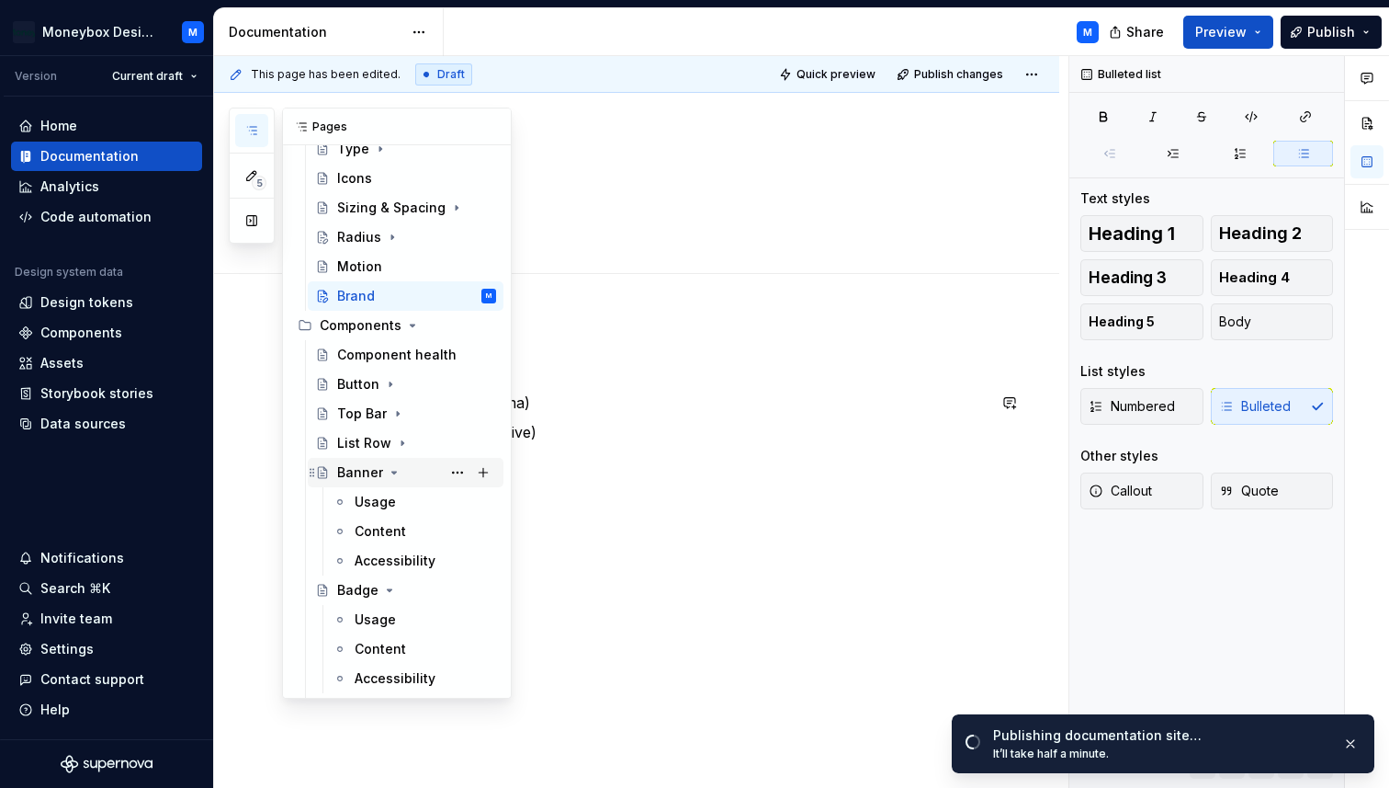
click at [390, 473] on icon "Page tree" at bounding box center [394, 472] width 15 height 15
click at [391, 498] on icon "Page tree" at bounding box center [389, 501] width 15 height 15
click at [407, 562] on icon "Page tree" at bounding box center [411, 560] width 15 height 15
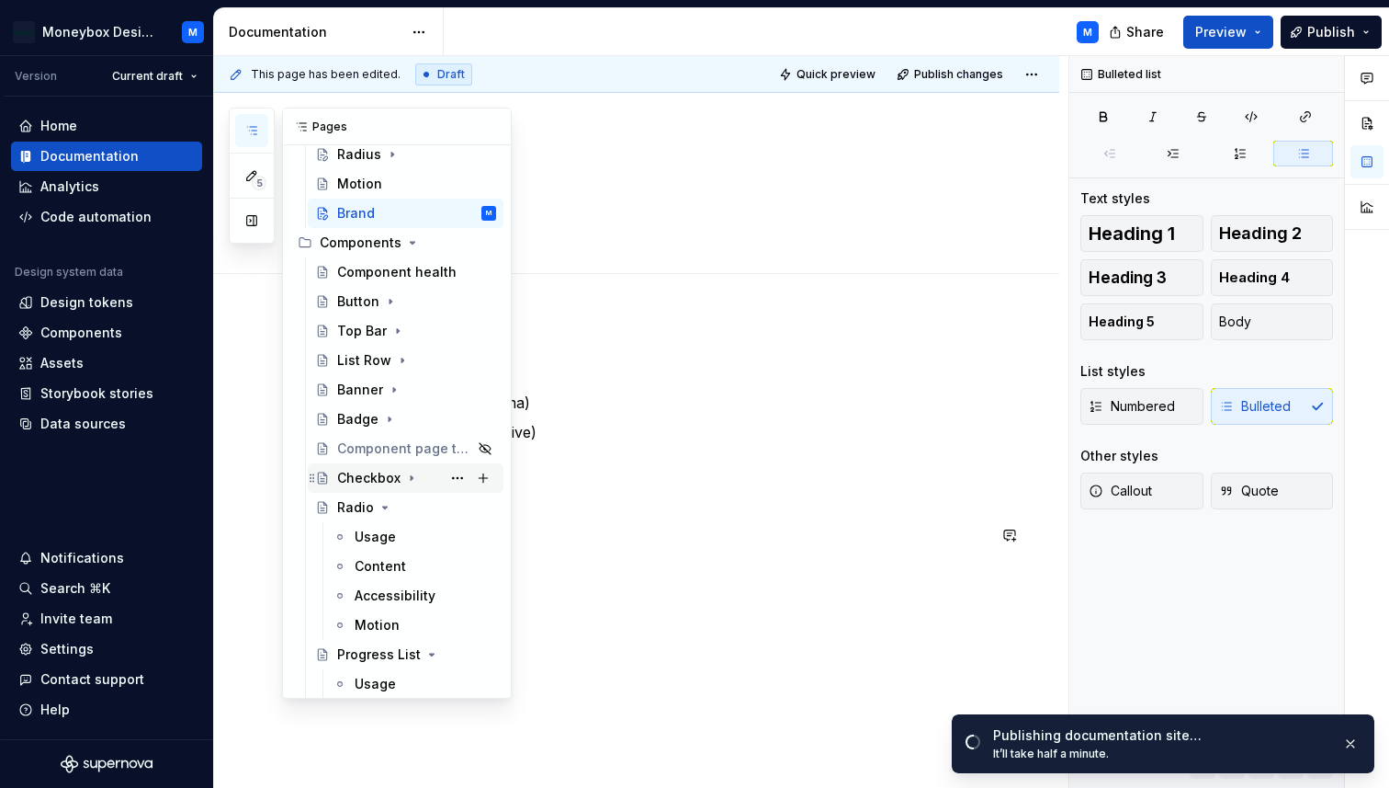
scroll to position [403, 0]
click at [379, 500] on icon "Page tree" at bounding box center [385, 502] width 15 height 15
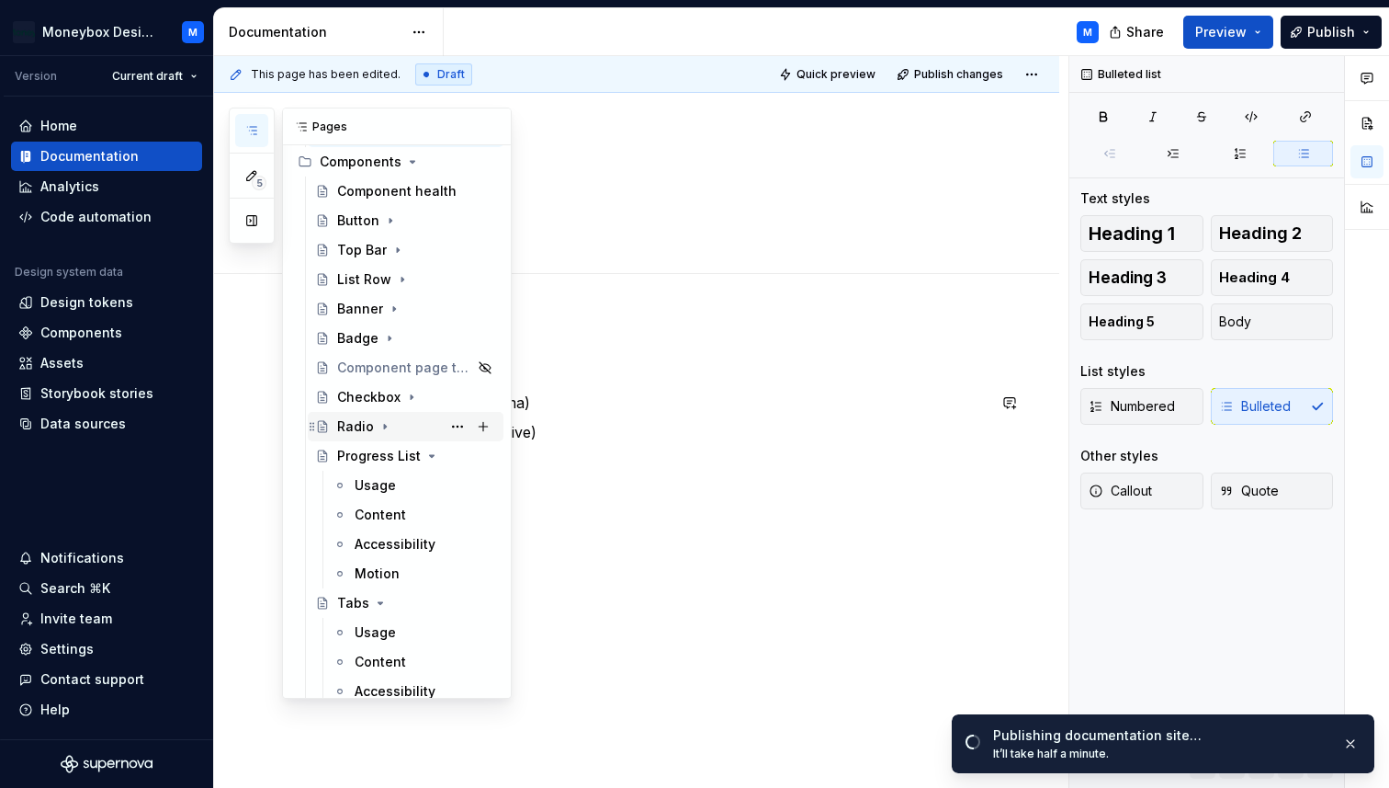
scroll to position [531, 0]
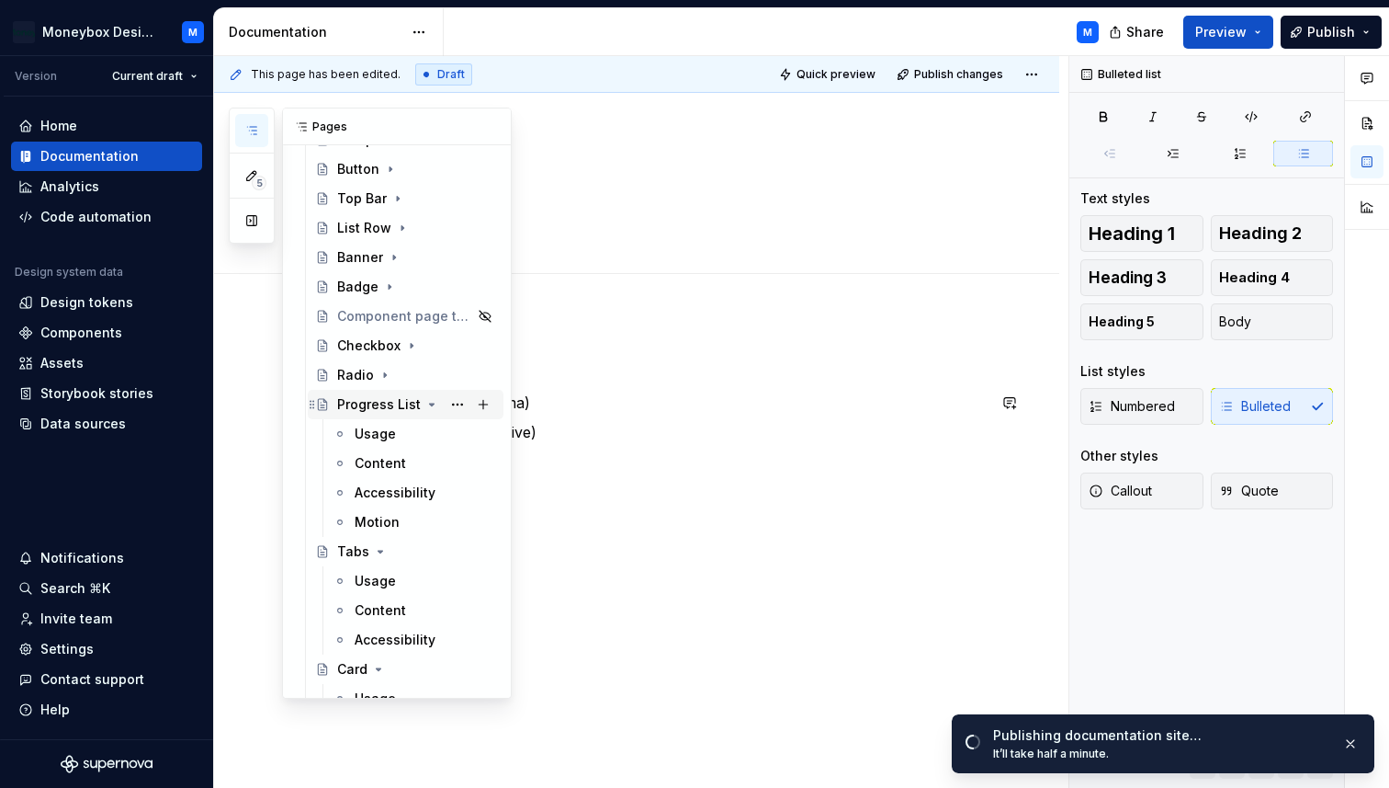
click at [430, 403] on icon "Page tree" at bounding box center [432, 404] width 5 height 2
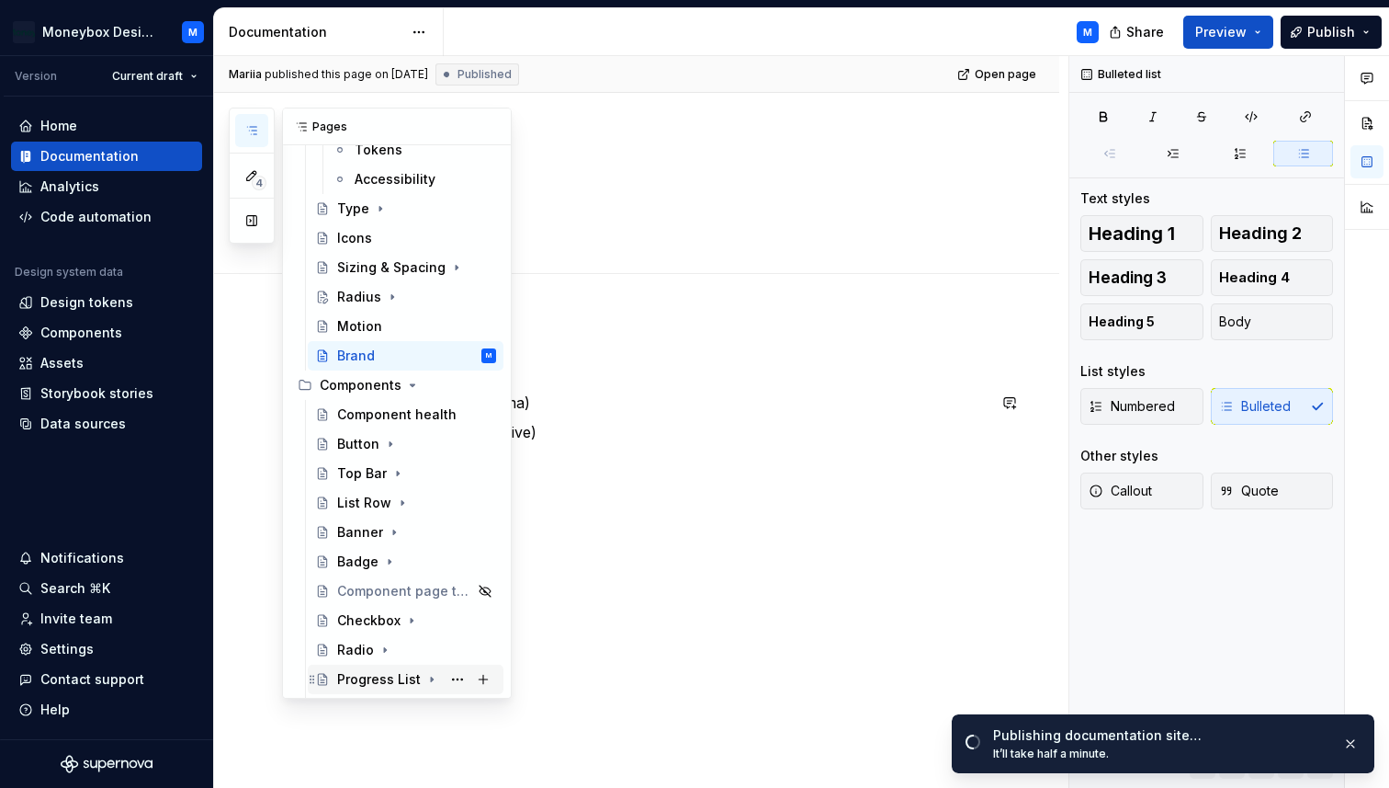
scroll to position [260, 0]
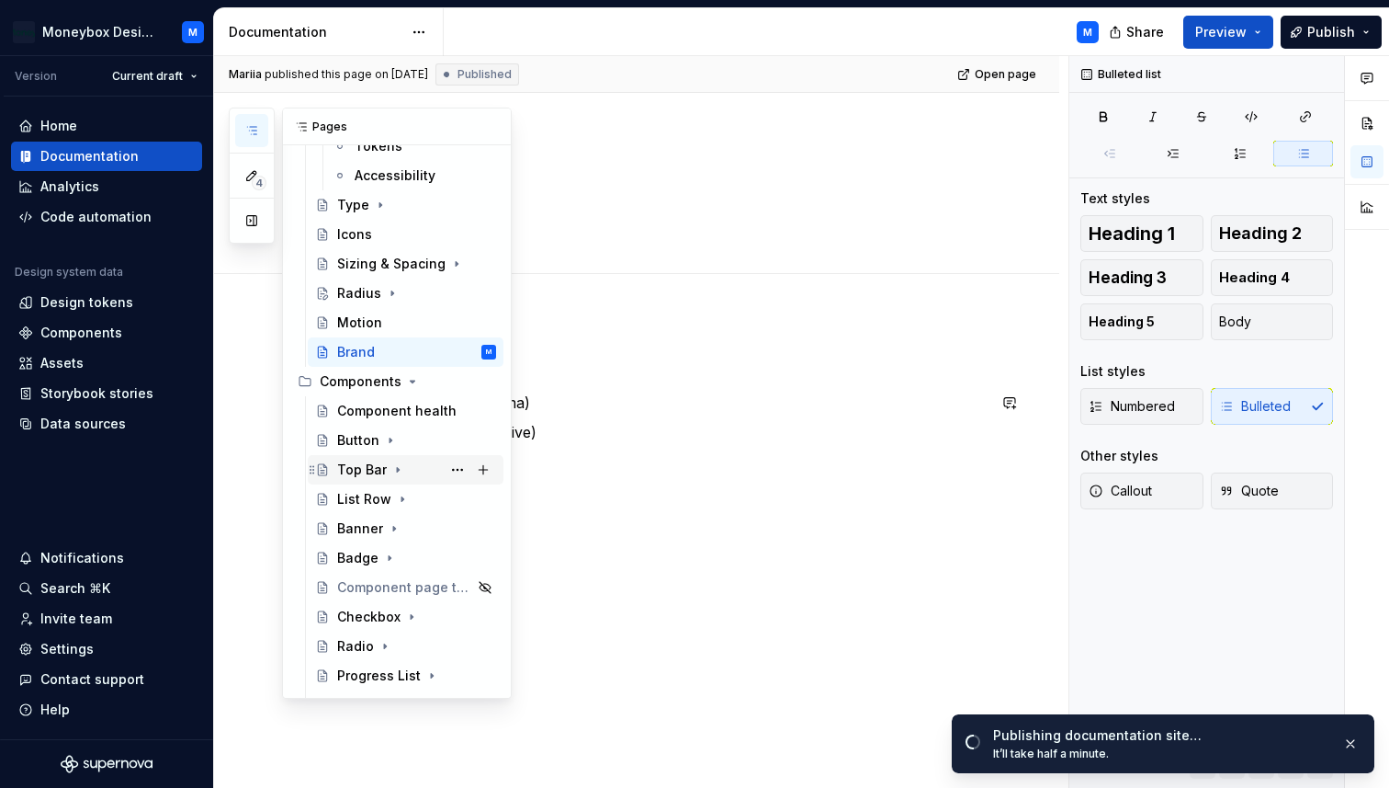
click at [365, 469] on div "Top Bar" at bounding box center [362, 469] width 50 height 18
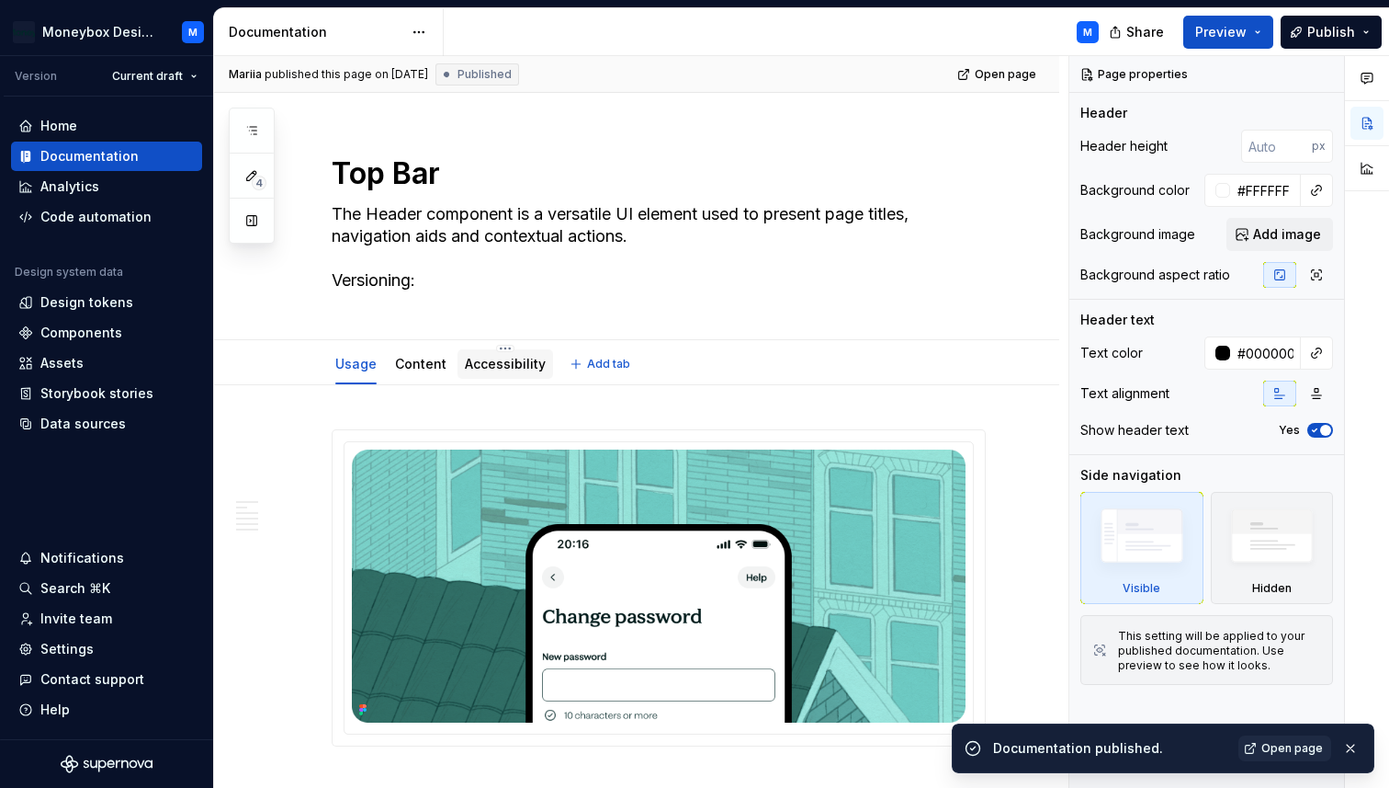
click at [482, 381] on div at bounding box center [506, 381] width 96 height 2
click at [482, 372] on div "Accessibility" at bounding box center [505, 364] width 81 height 18
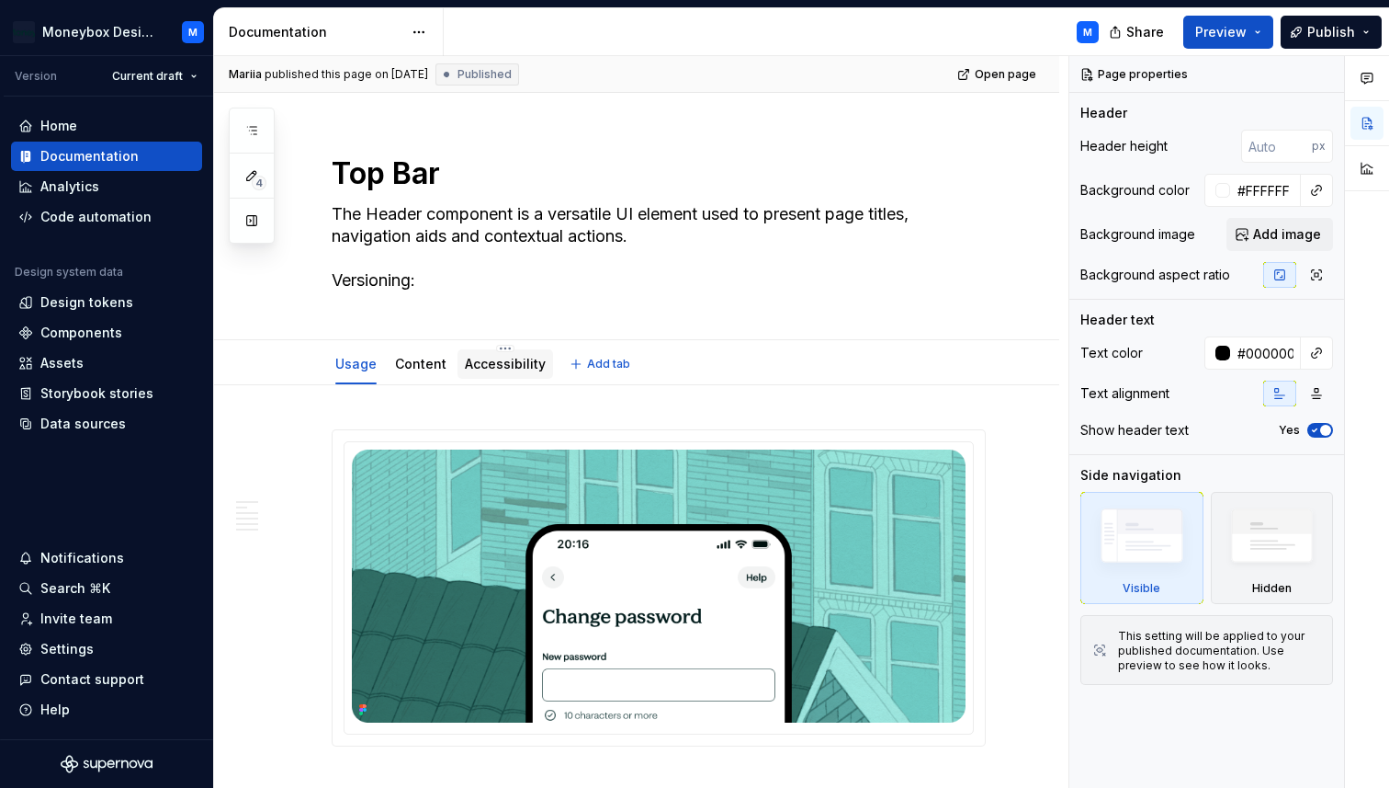
scroll to position [25, 0]
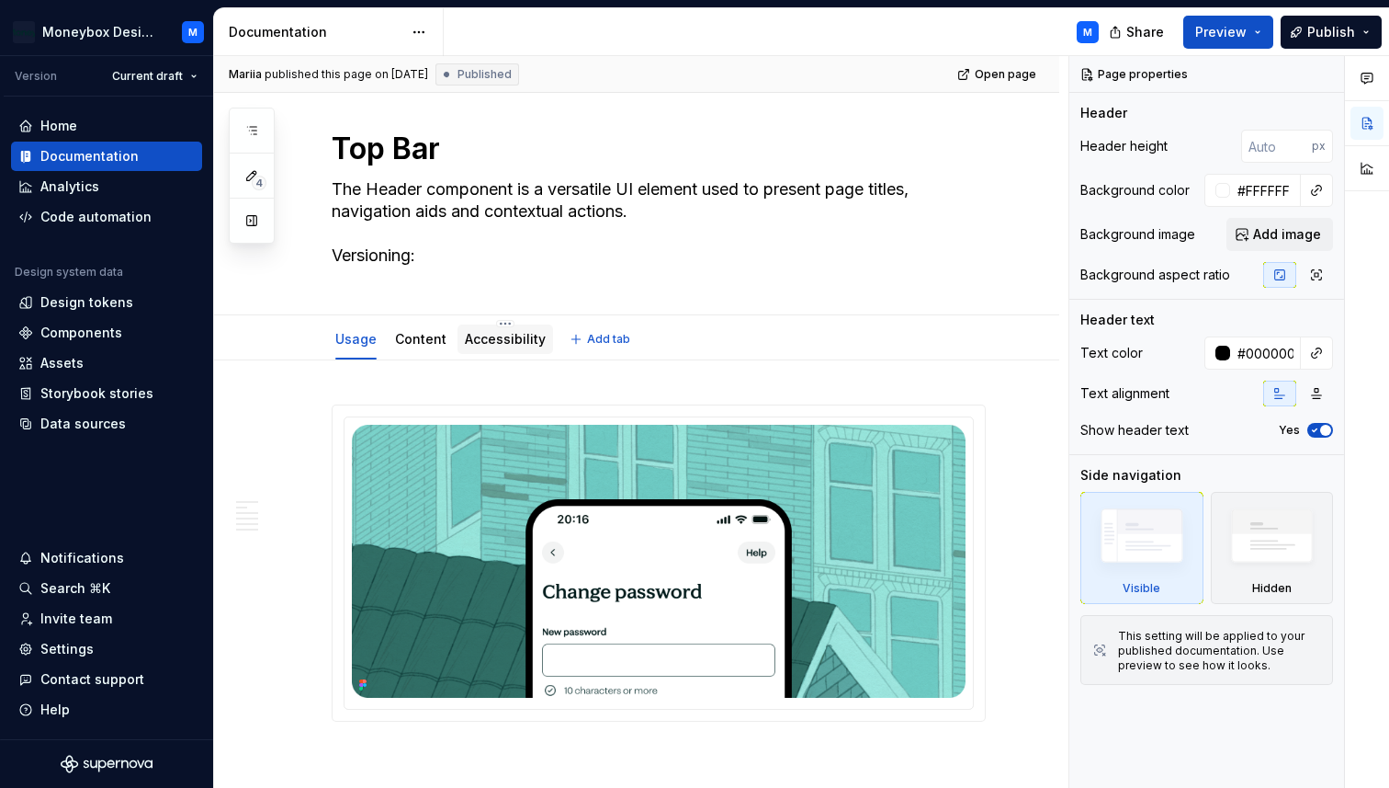
click at [471, 341] on link "Accessibility" at bounding box center [505, 339] width 81 height 16
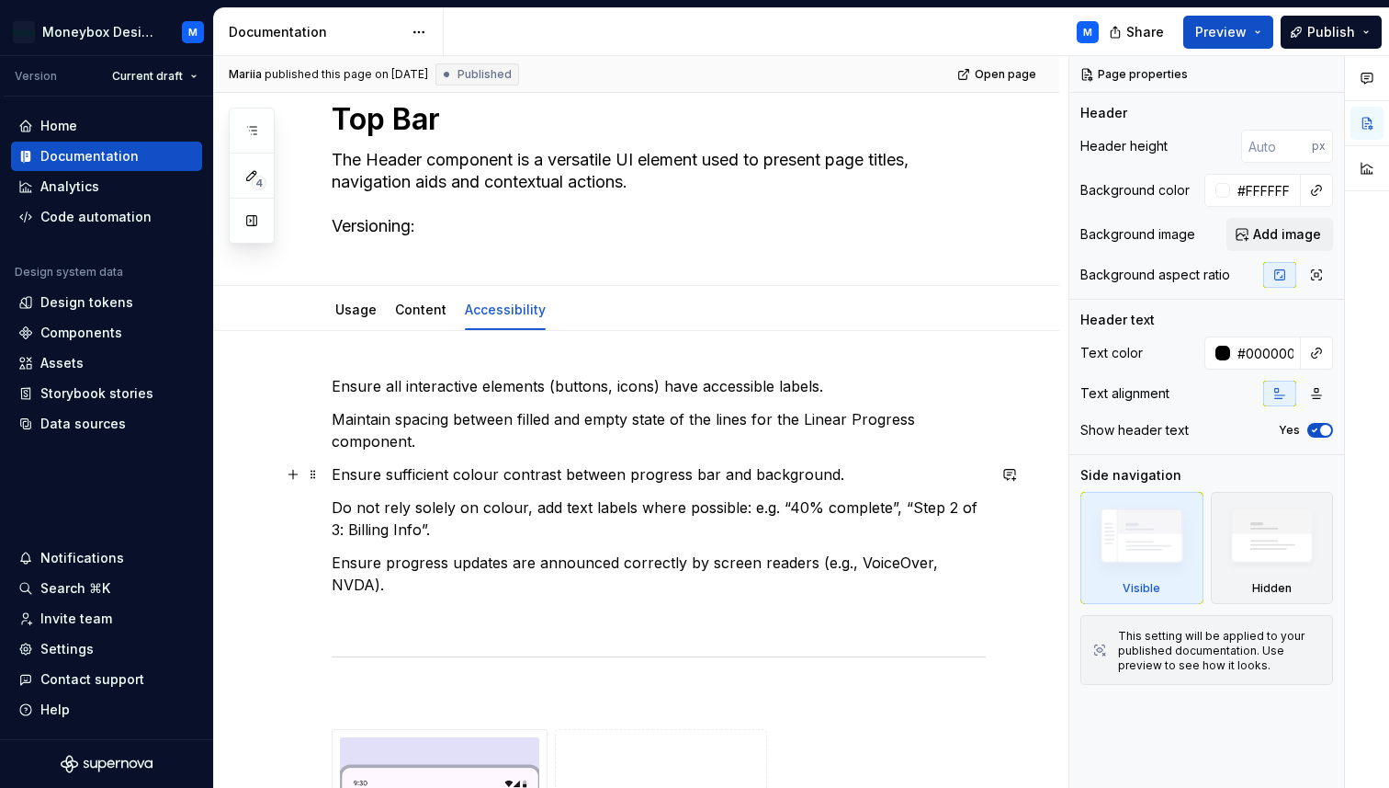
scroll to position [51, 0]
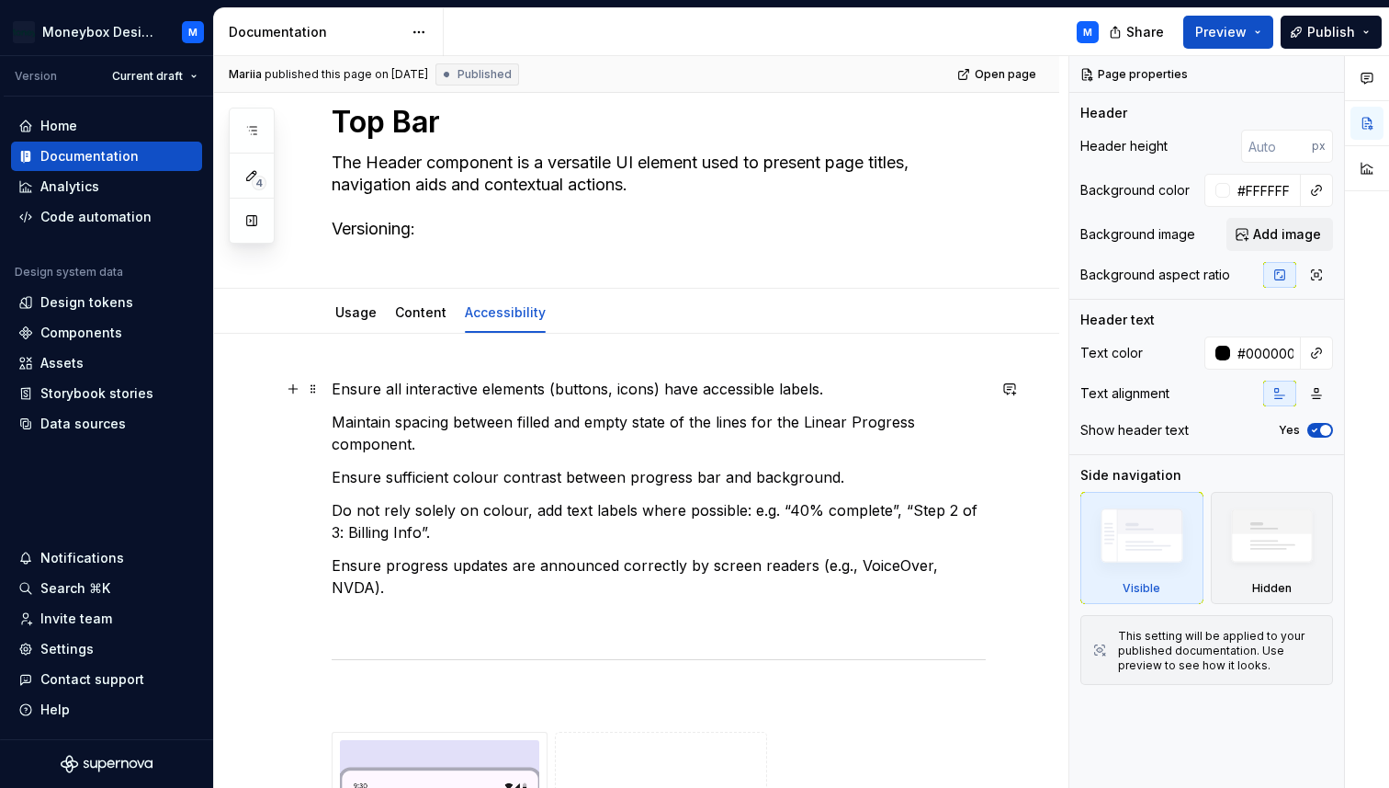
click at [335, 389] on p "Ensure all interactive elements (buttons, icons) have accessible labels." at bounding box center [659, 389] width 654 height 22
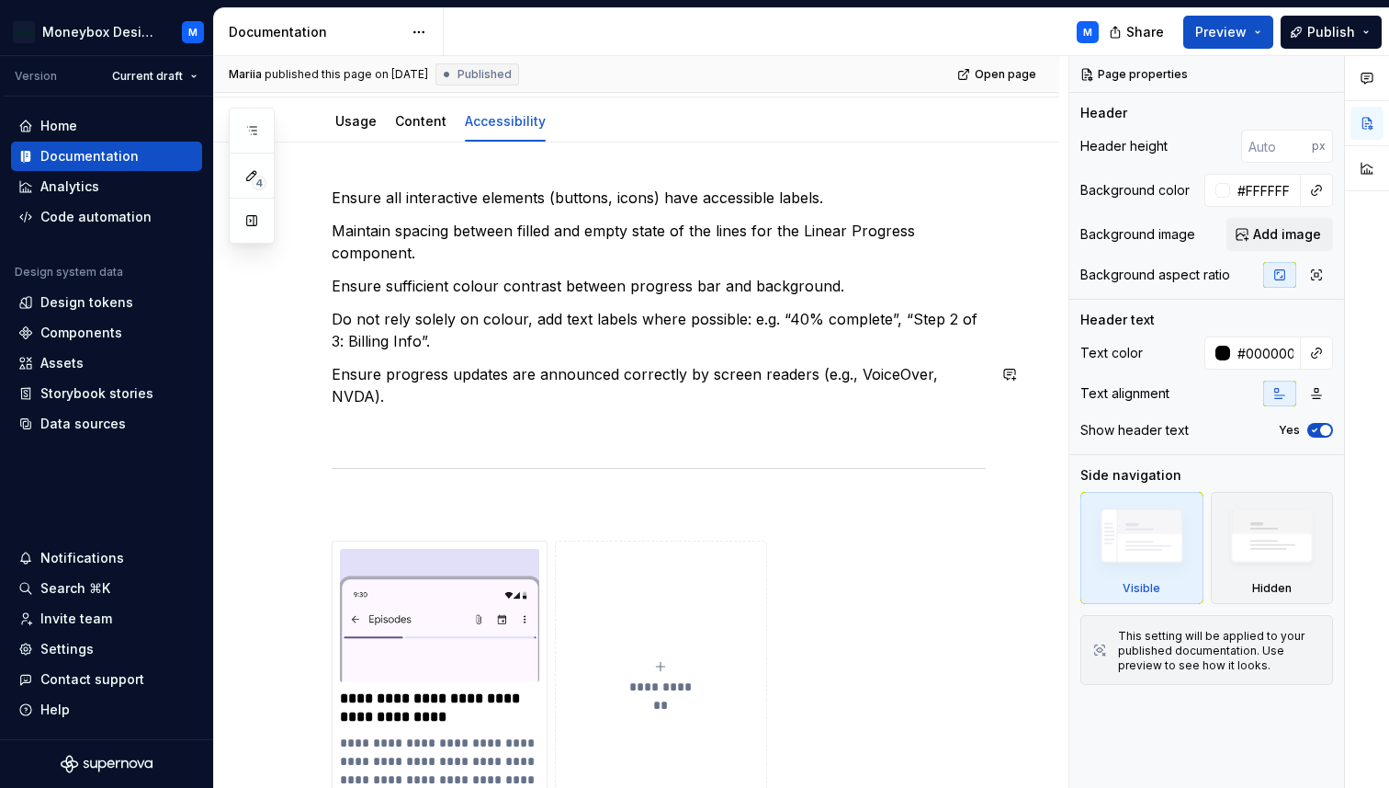
scroll to position [199, 0]
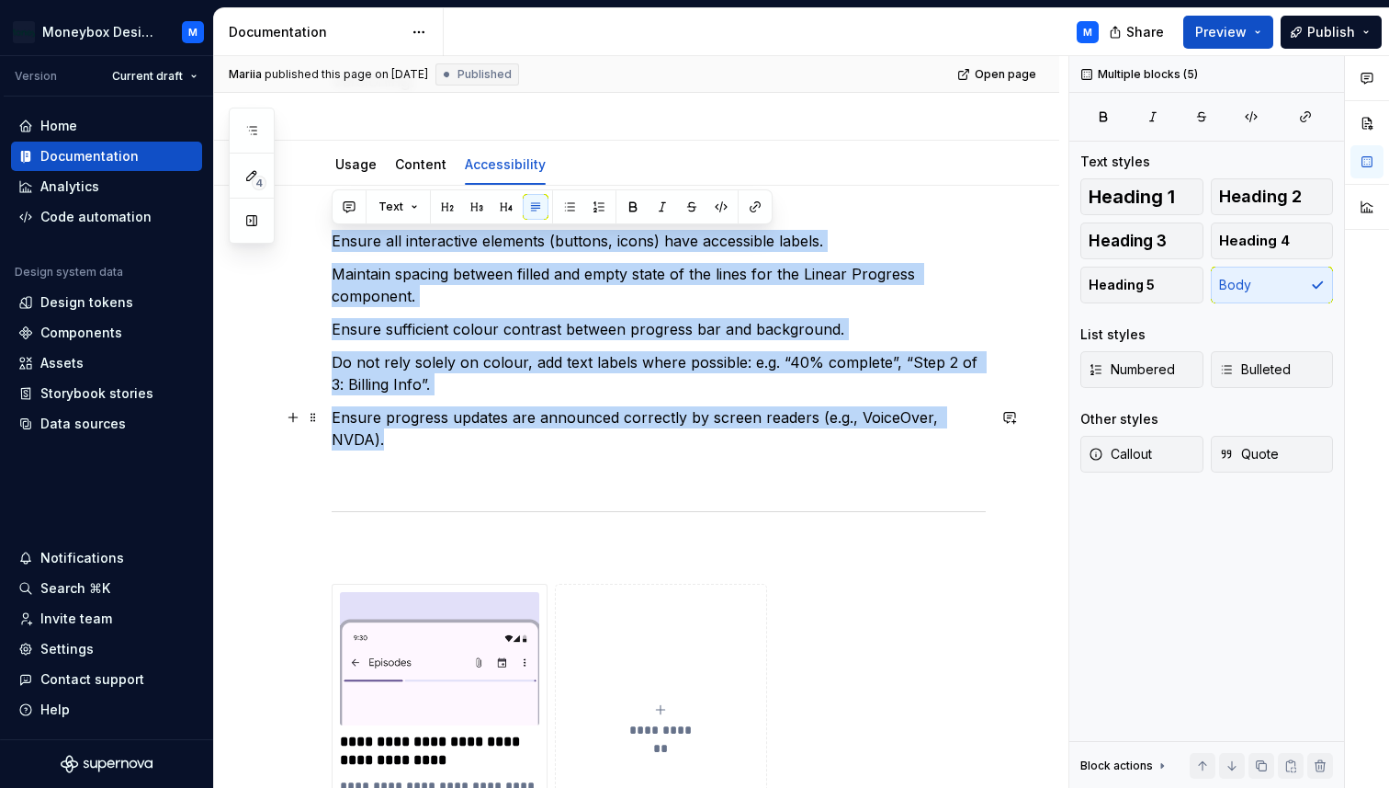
drag, startPoint x: 333, startPoint y: 236, endPoint x: 985, endPoint y: 412, distance: 675.7
click at [985, 412] on div "**********" at bounding box center [659, 544] width 654 height 629
click at [572, 210] on button "button" at bounding box center [570, 207] width 26 height 26
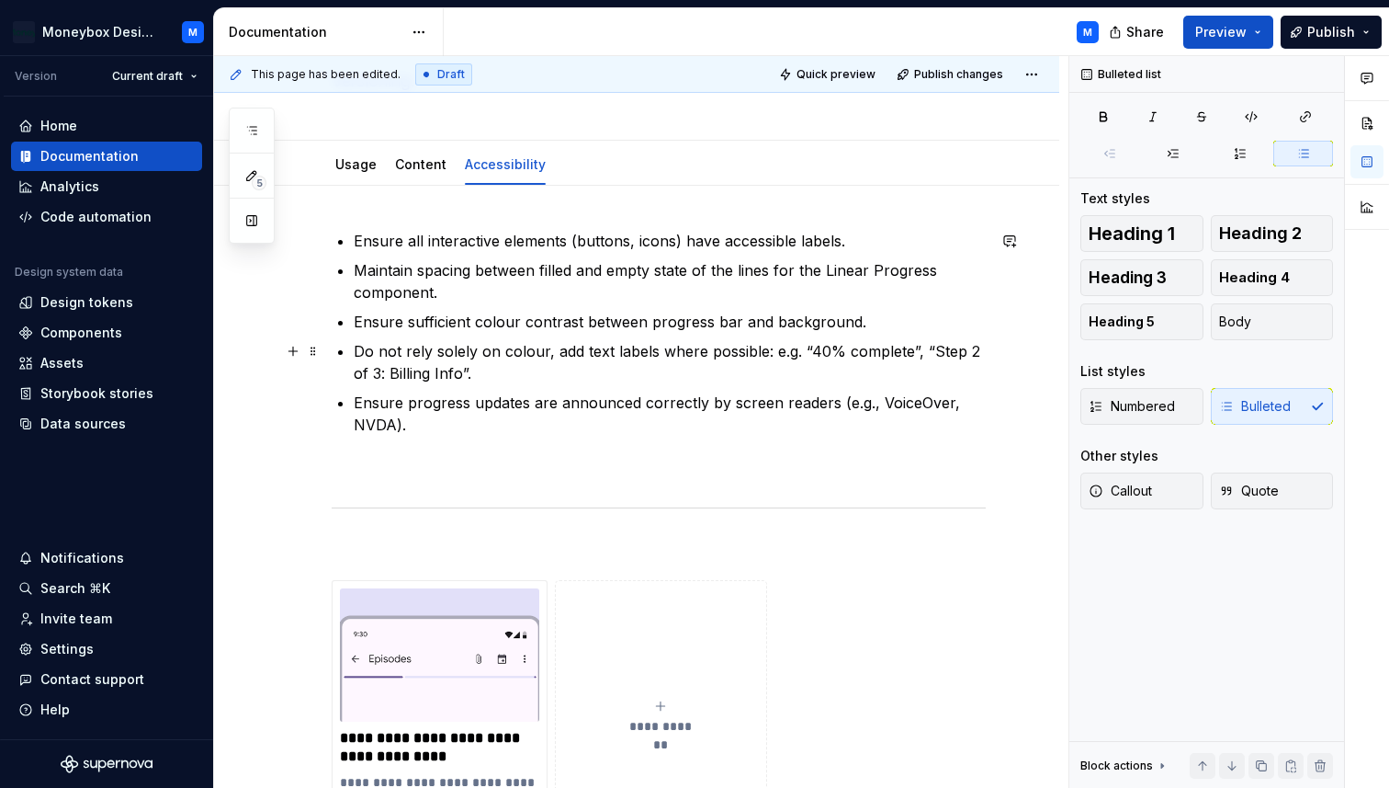
click at [462, 358] on p "Do not rely solely on colour, add text labels where possible: e.g. “40% complet…" at bounding box center [670, 362] width 632 height 44
click at [459, 371] on p "Do not rely solely on colour, add text labels where possible: e.g. “40% complet…" at bounding box center [670, 362] width 632 height 44
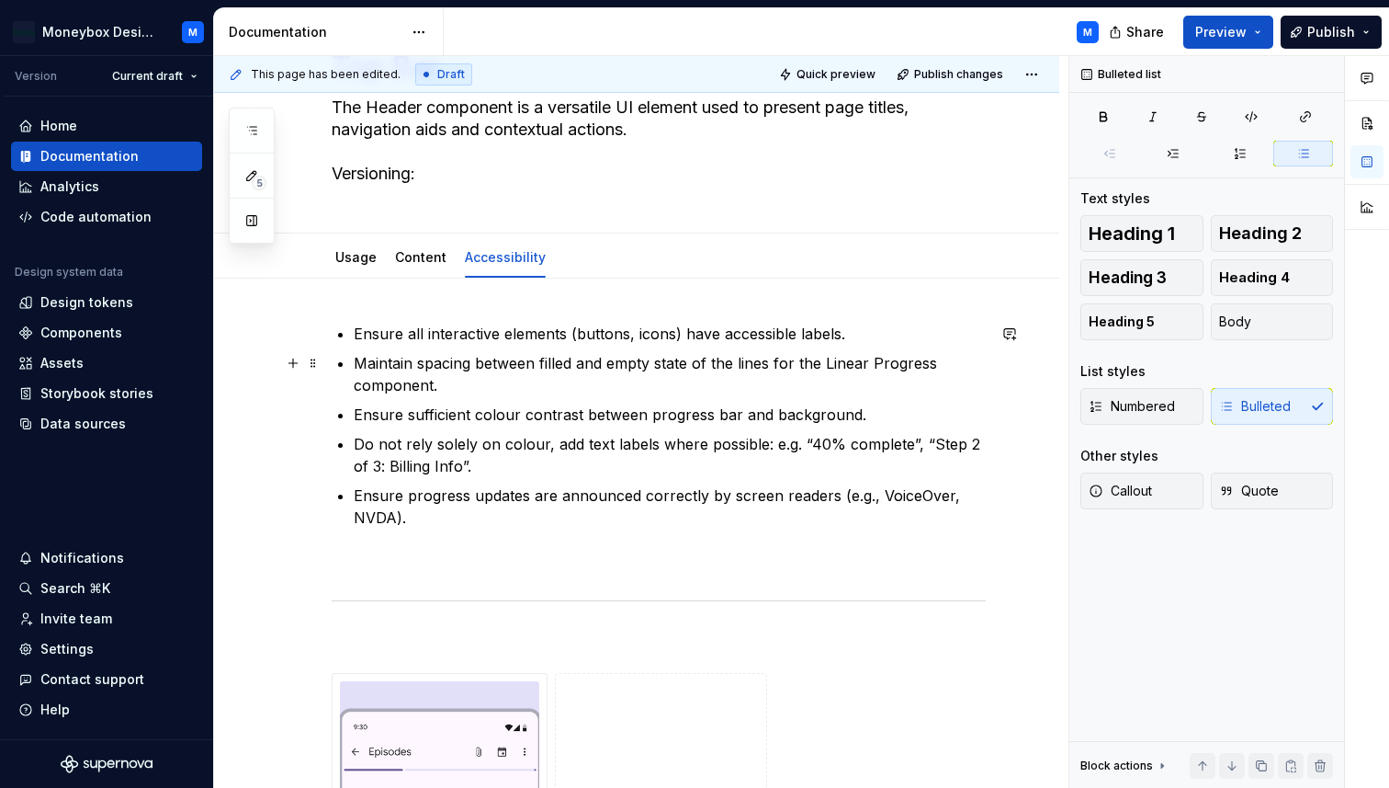
scroll to position [105, 0]
click at [966, 69] on span "Publish changes" at bounding box center [958, 74] width 89 height 15
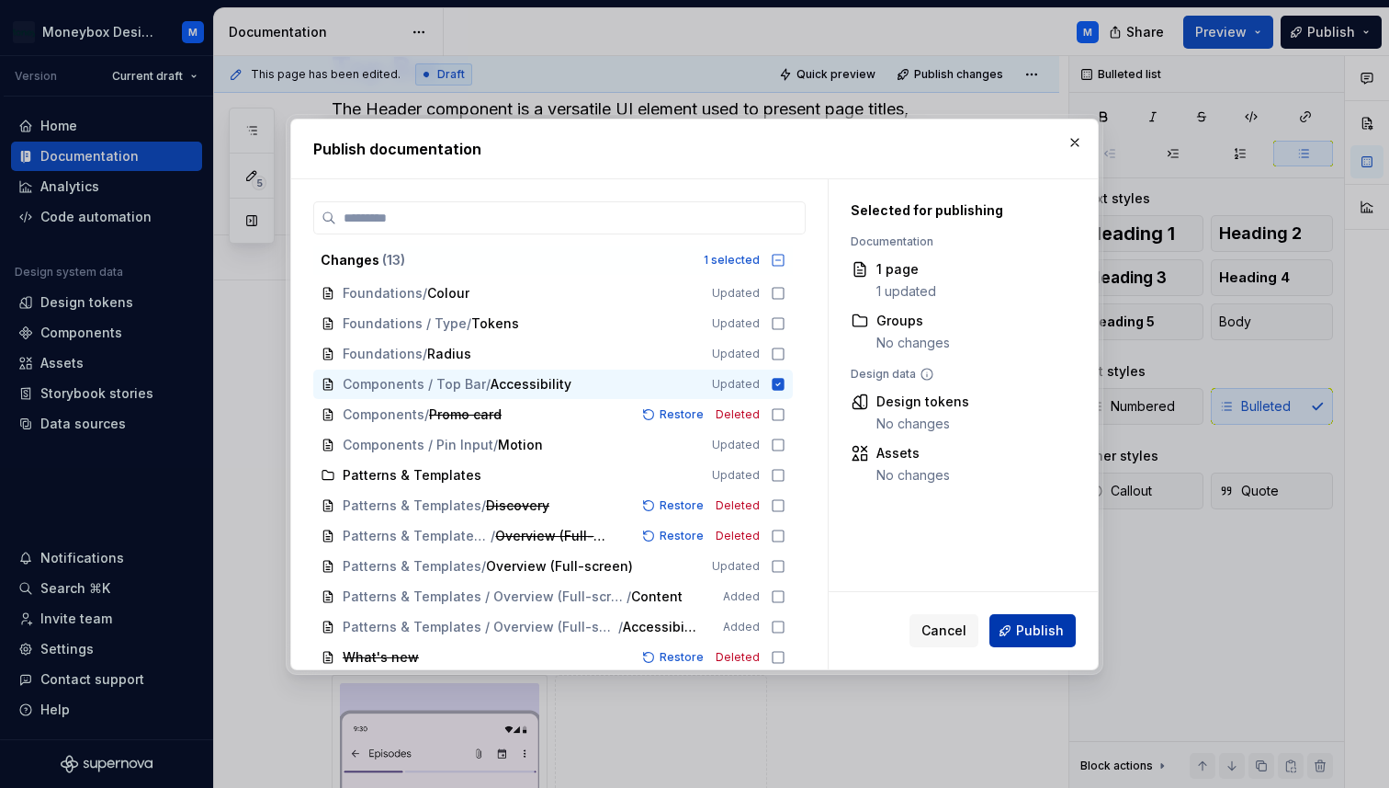
click at [1053, 618] on button "Publish" at bounding box center [1033, 630] width 86 height 33
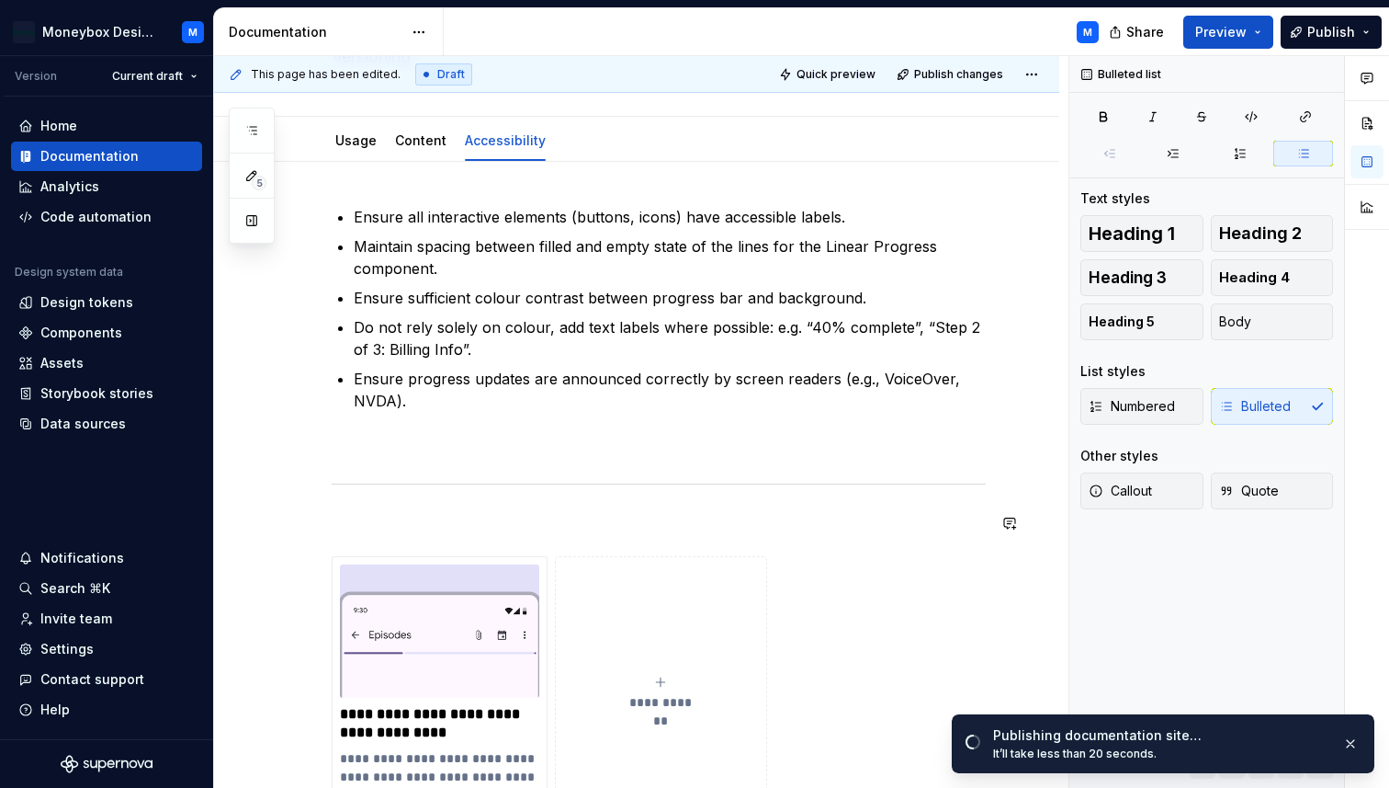
scroll to position [289, 0]
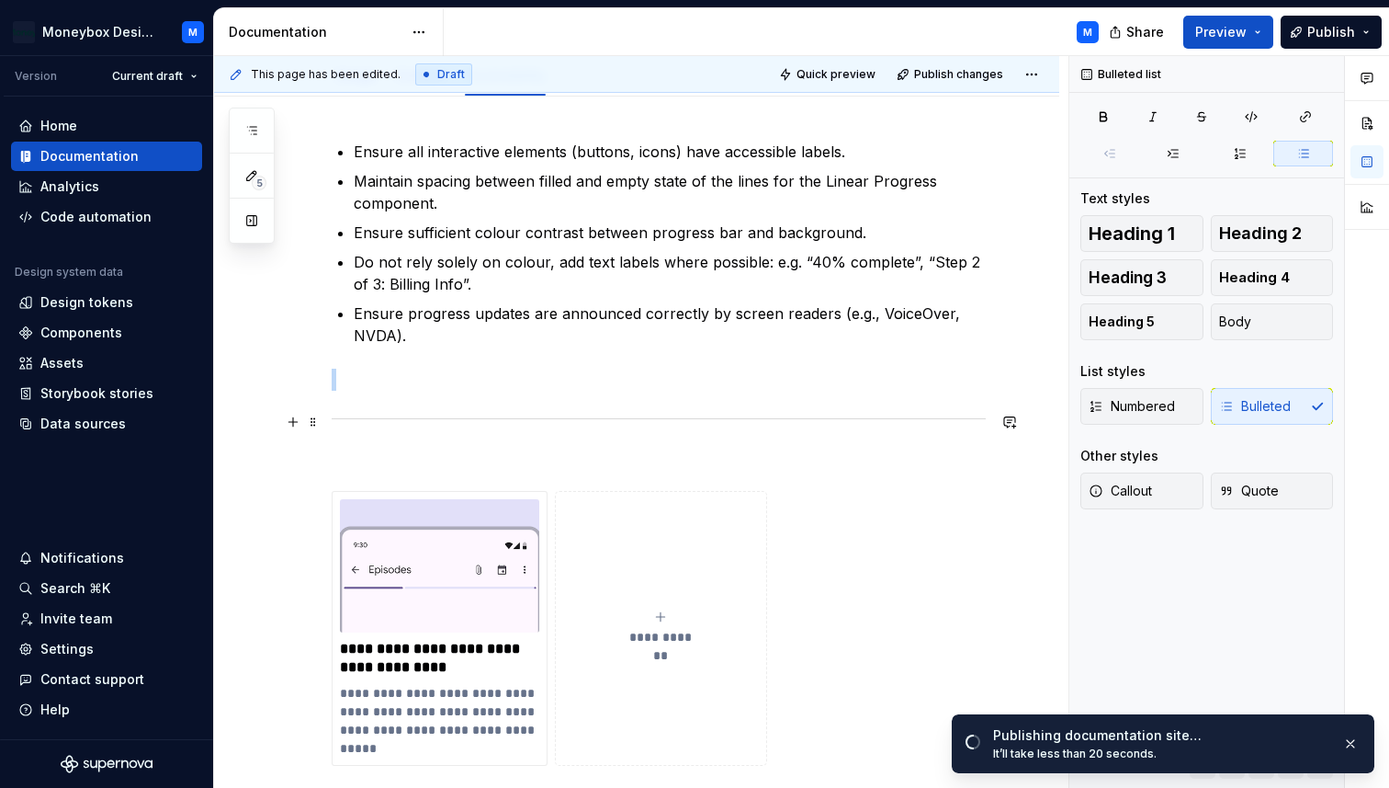
click at [525, 420] on div at bounding box center [659, 419] width 654 height 12
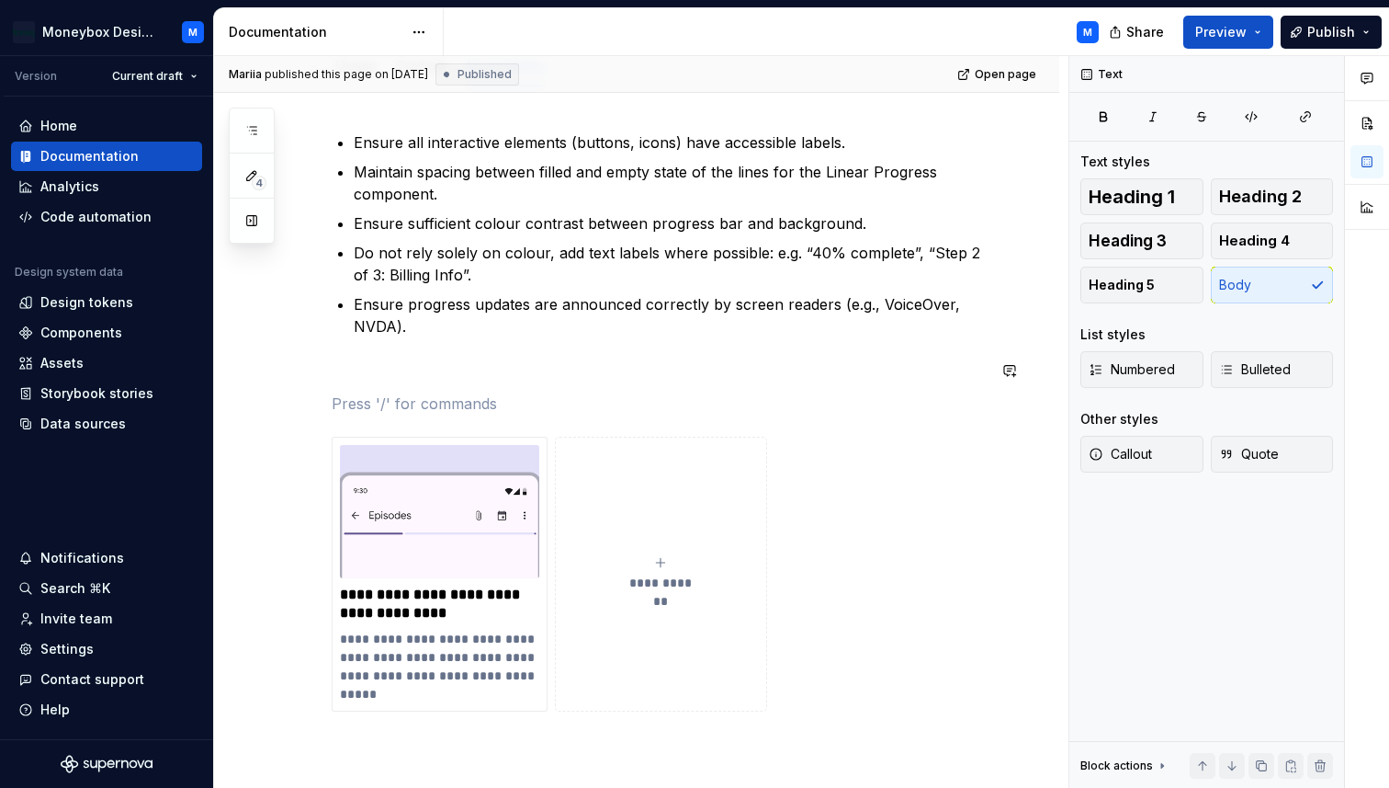
scroll to position [198, 0]
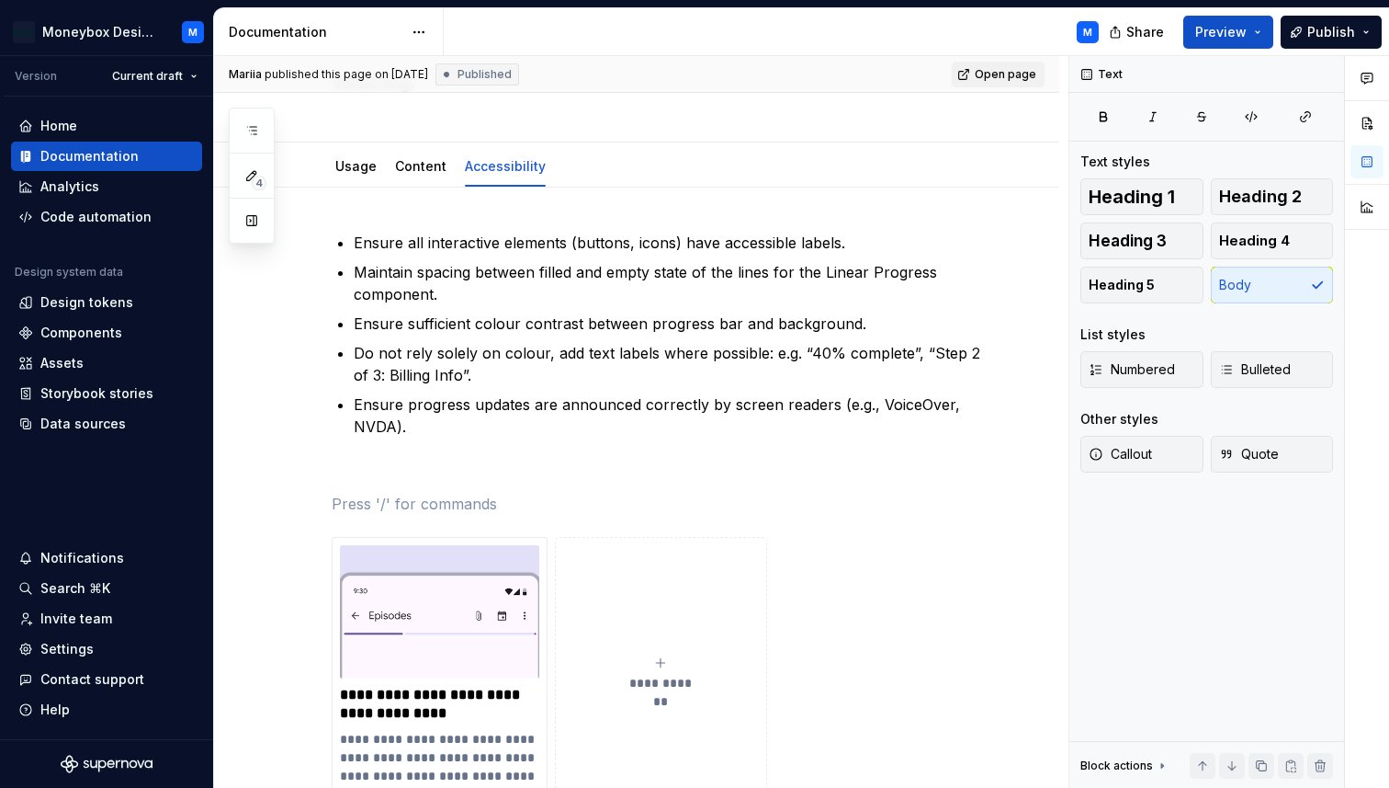
click at [1015, 63] on link "Open page" at bounding box center [998, 75] width 93 height 26
click at [367, 494] on p at bounding box center [659, 504] width 654 height 22
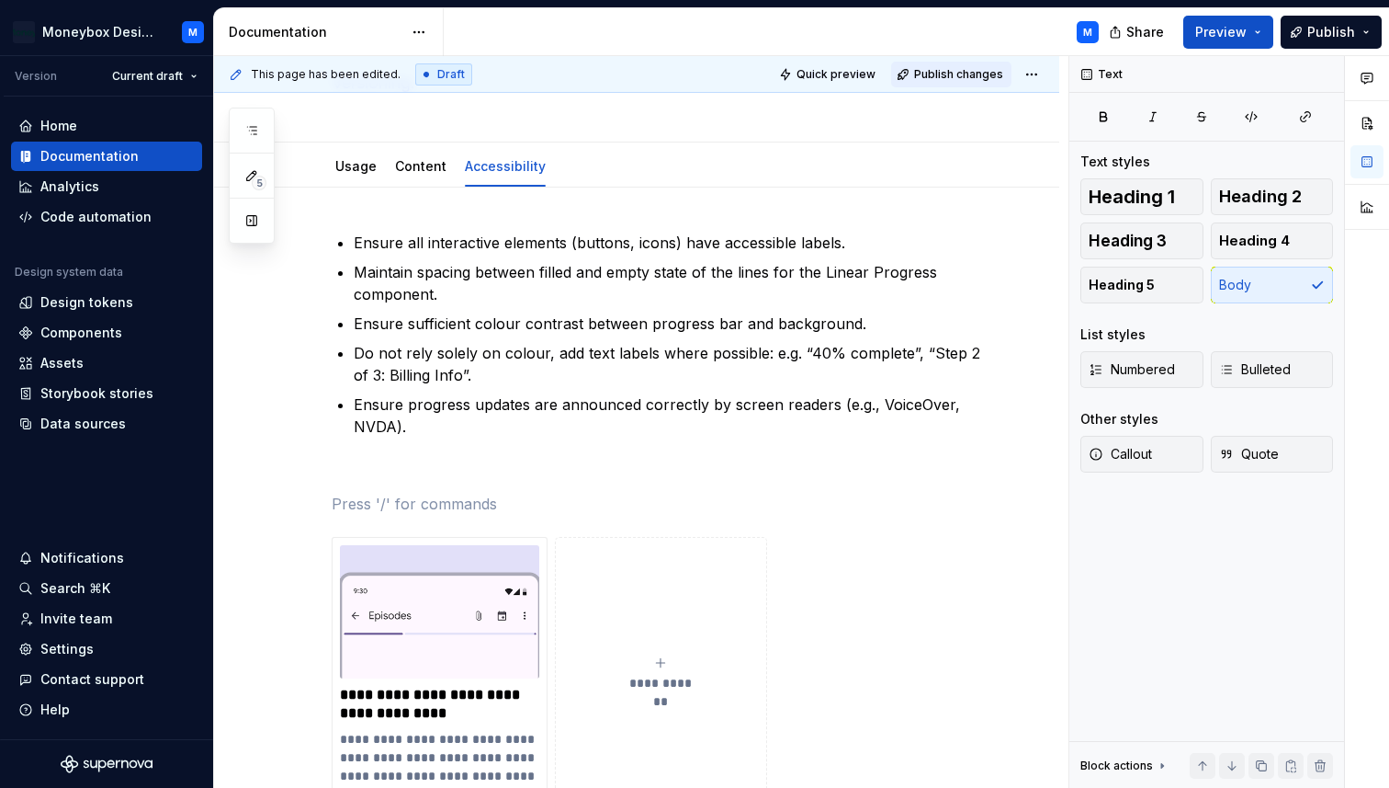
click at [950, 70] on span "Publish changes" at bounding box center [958, 74] width 89 height 15
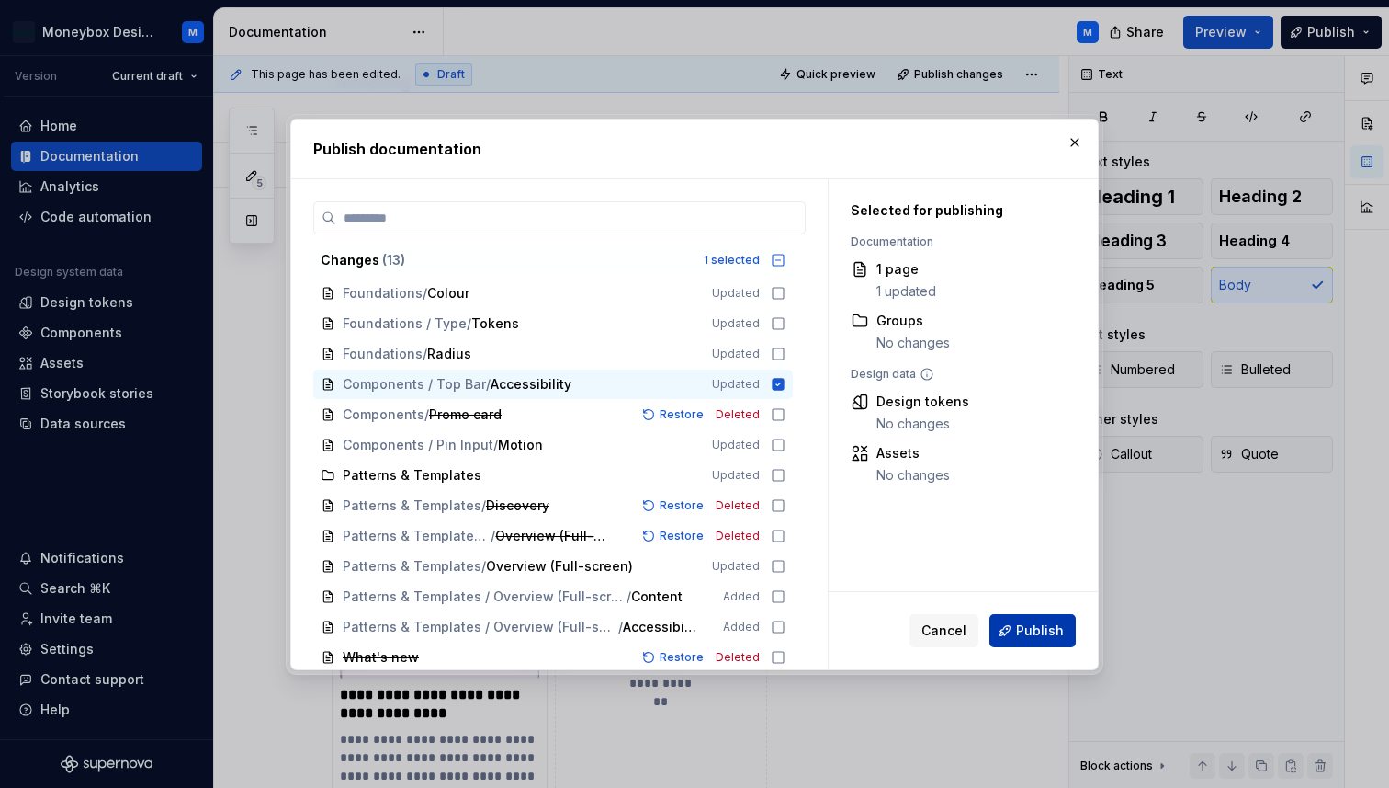
click at [1022, 621] on span "Publish" at bounding box center [1040, 630] width 48 height 18
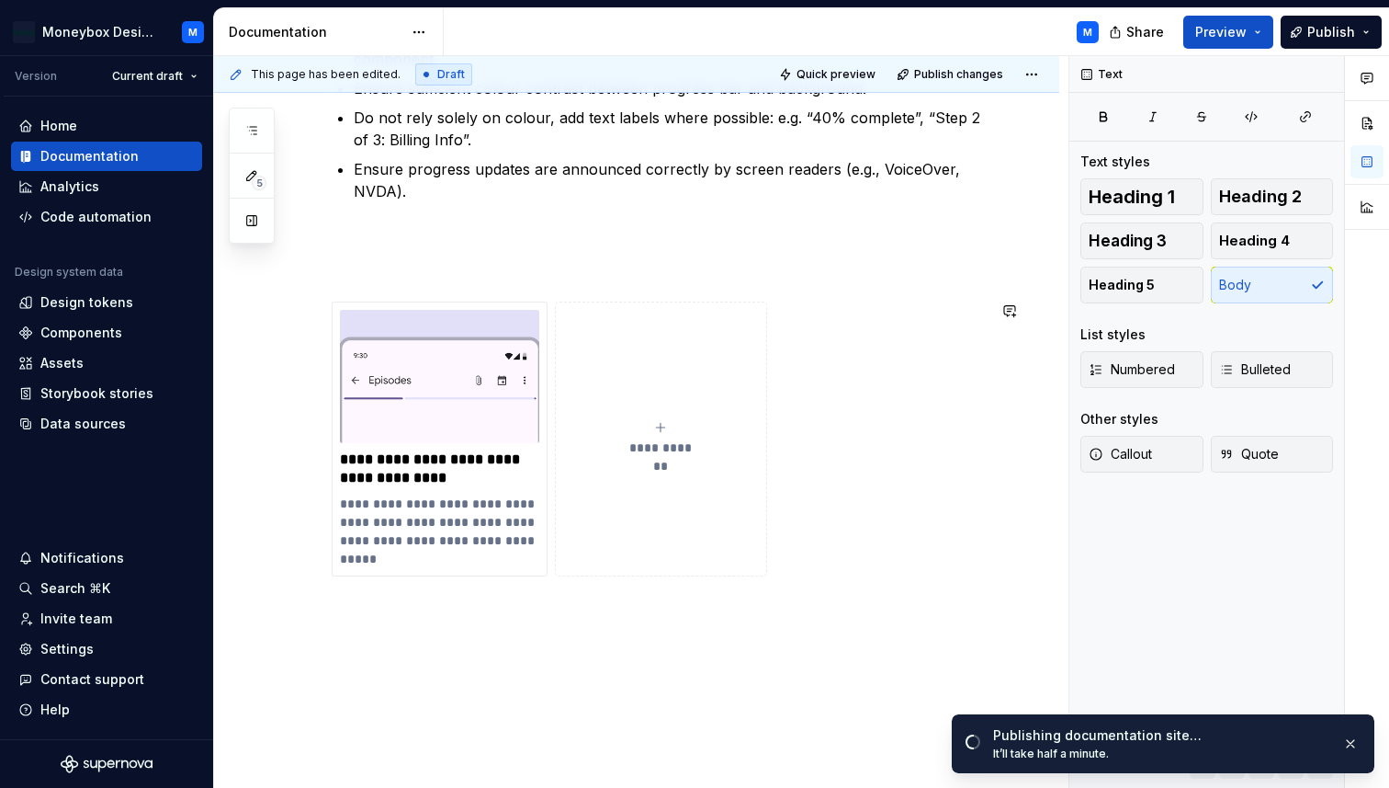
scroll to position [456, 0]
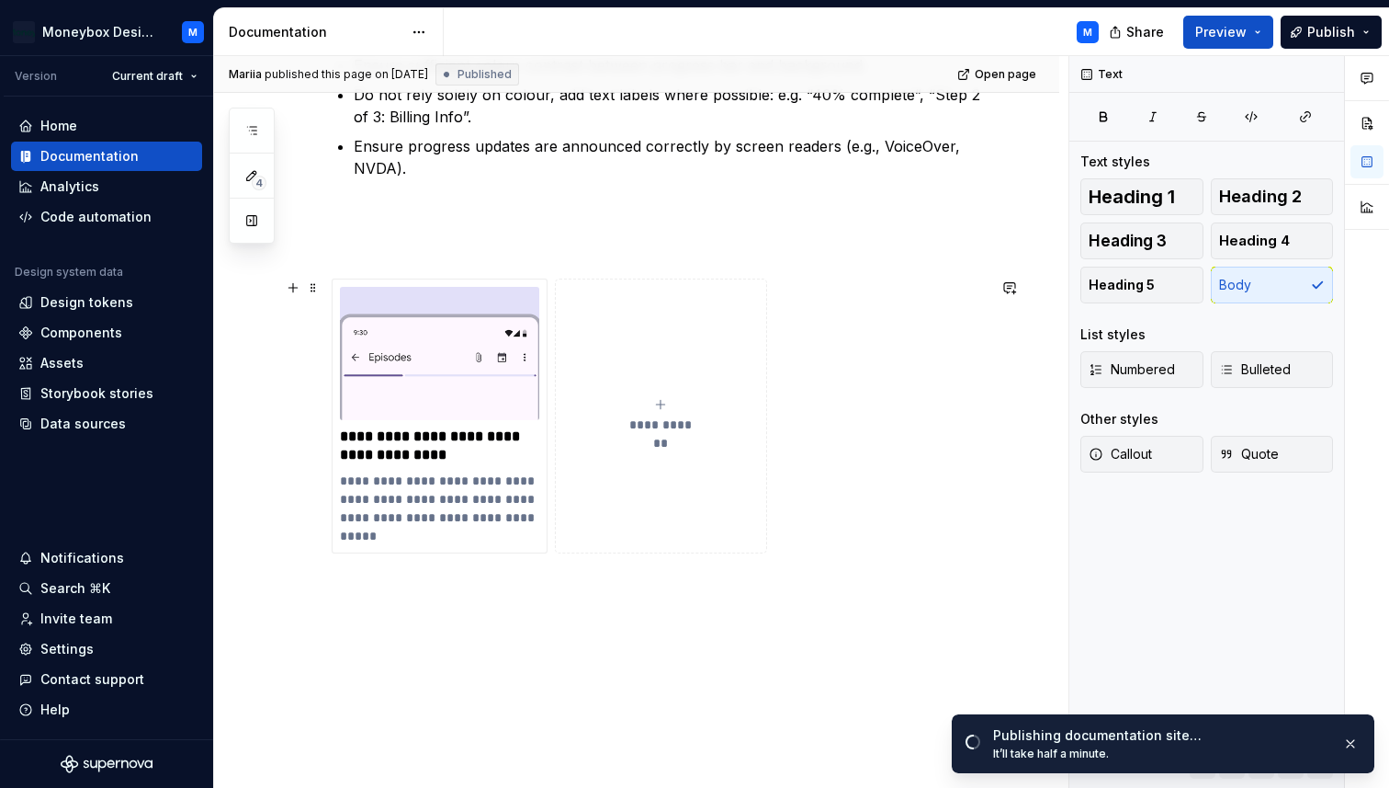
click at [666, 400] on icon "submit" at bounding box center [660, 404] width 15 height 15
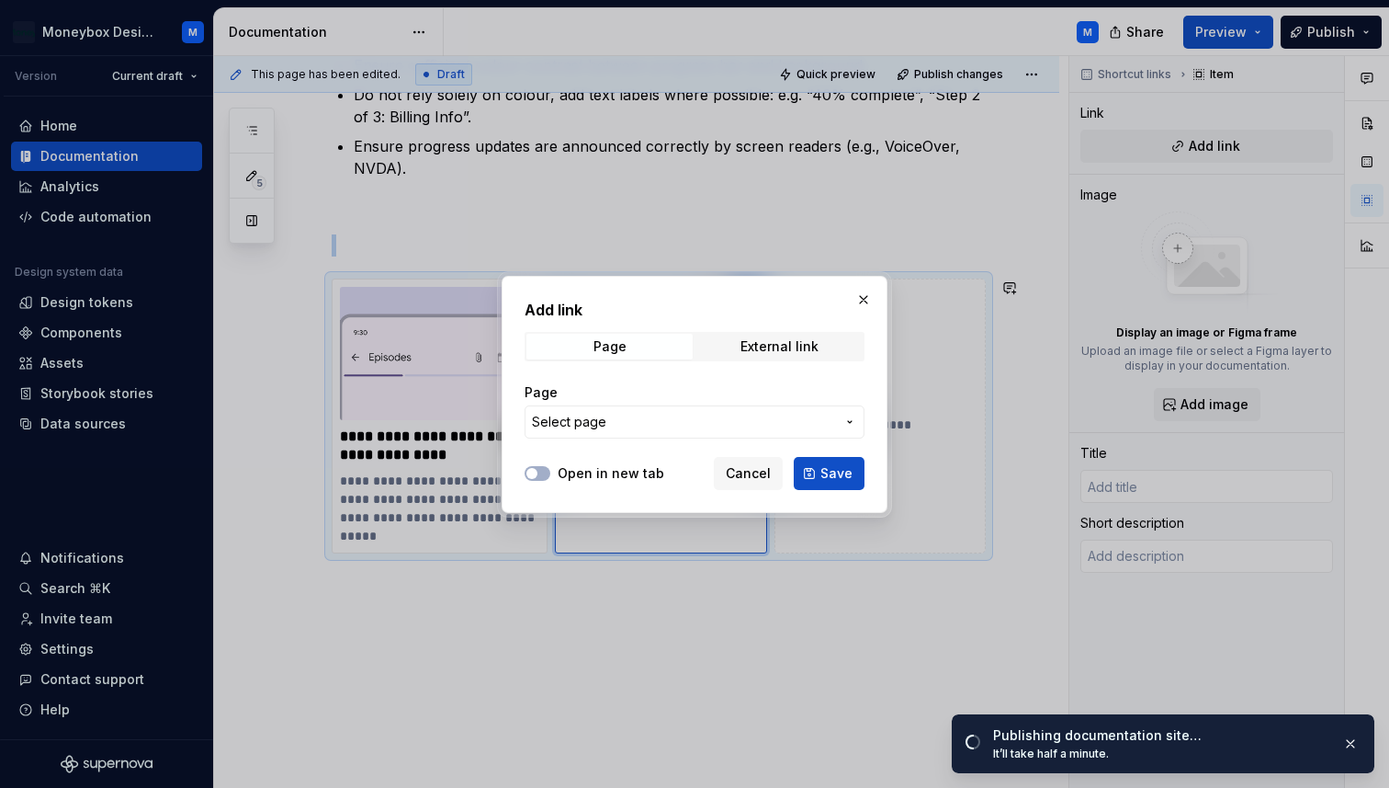
click at [675, 419] on span "Select page" at bounding box center [683, 422] width 303 height 18
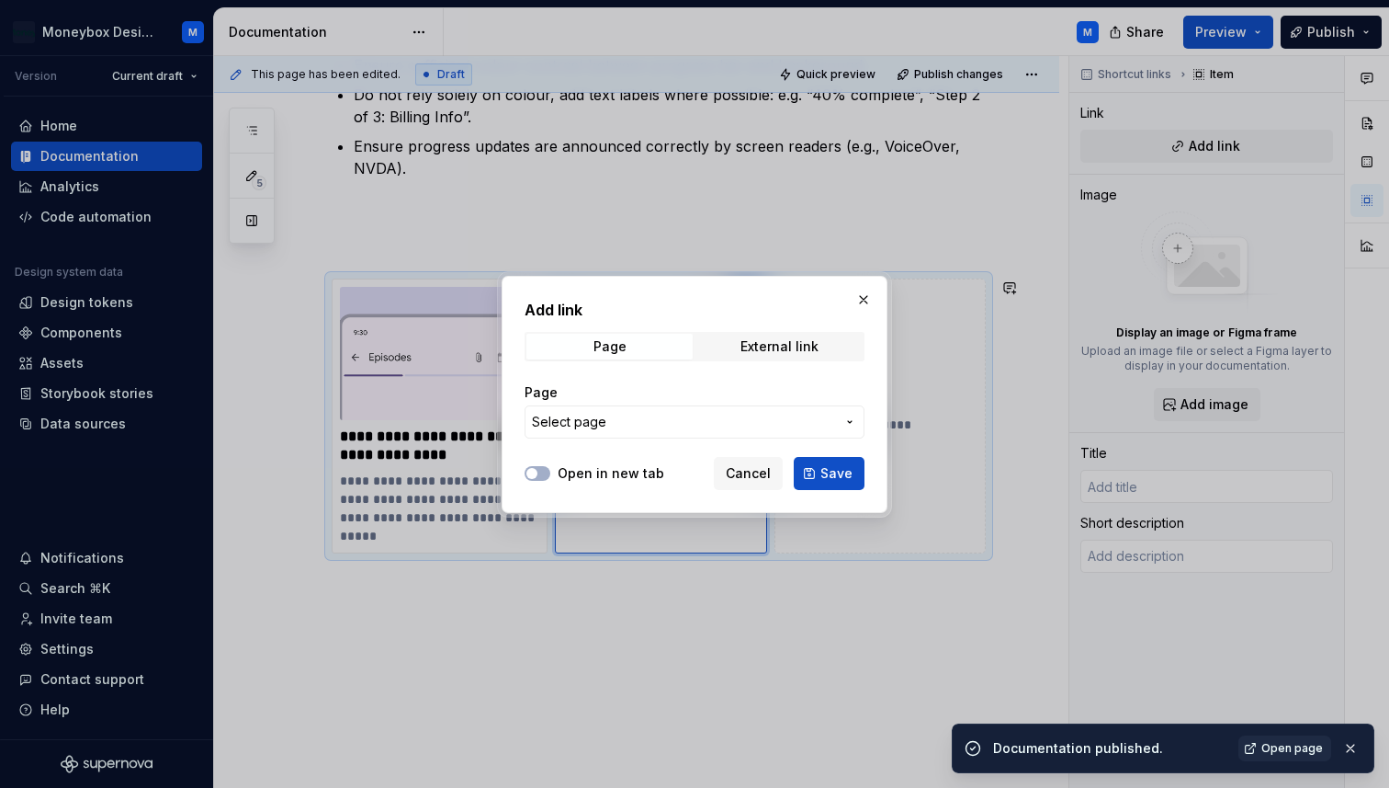
click at [675, 440] on div "Add link Page External link Page Select page Open in new tab Cancel Save" at bounding box center [694, 394] width 1389 height 788
type textarea "*"
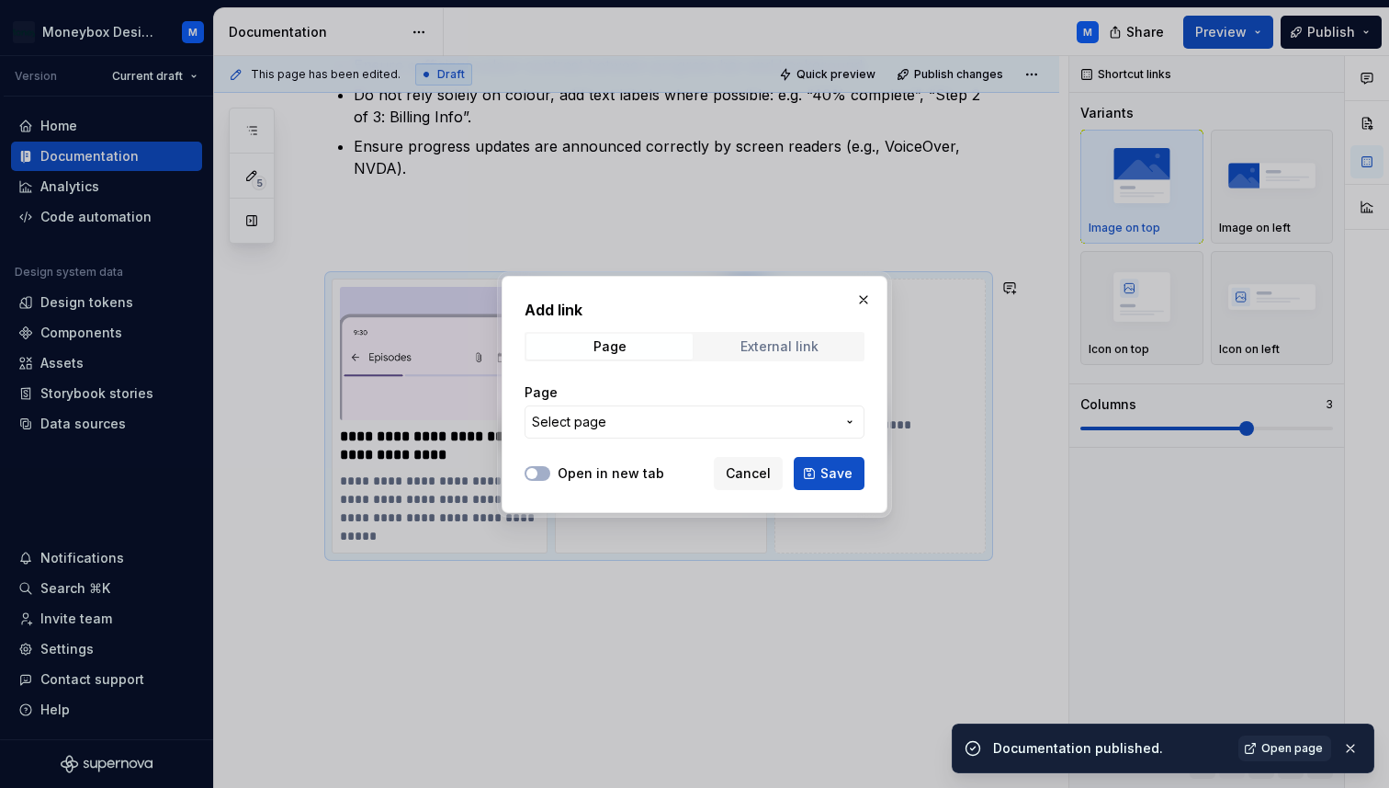
click at [763, 343] on div "External link" at bounding box center [780, 346] width 78 height 15
click at [603, 446] on div "URL" at bounding box center [695, 410] width 340 height 77
click at [582, 429] on input "URL" at bounding box center [695, 421] width 340 height 33
paste input "[URL][DOMAIN_NAME]"
type input "[URL][DOMAIN_NAME]"
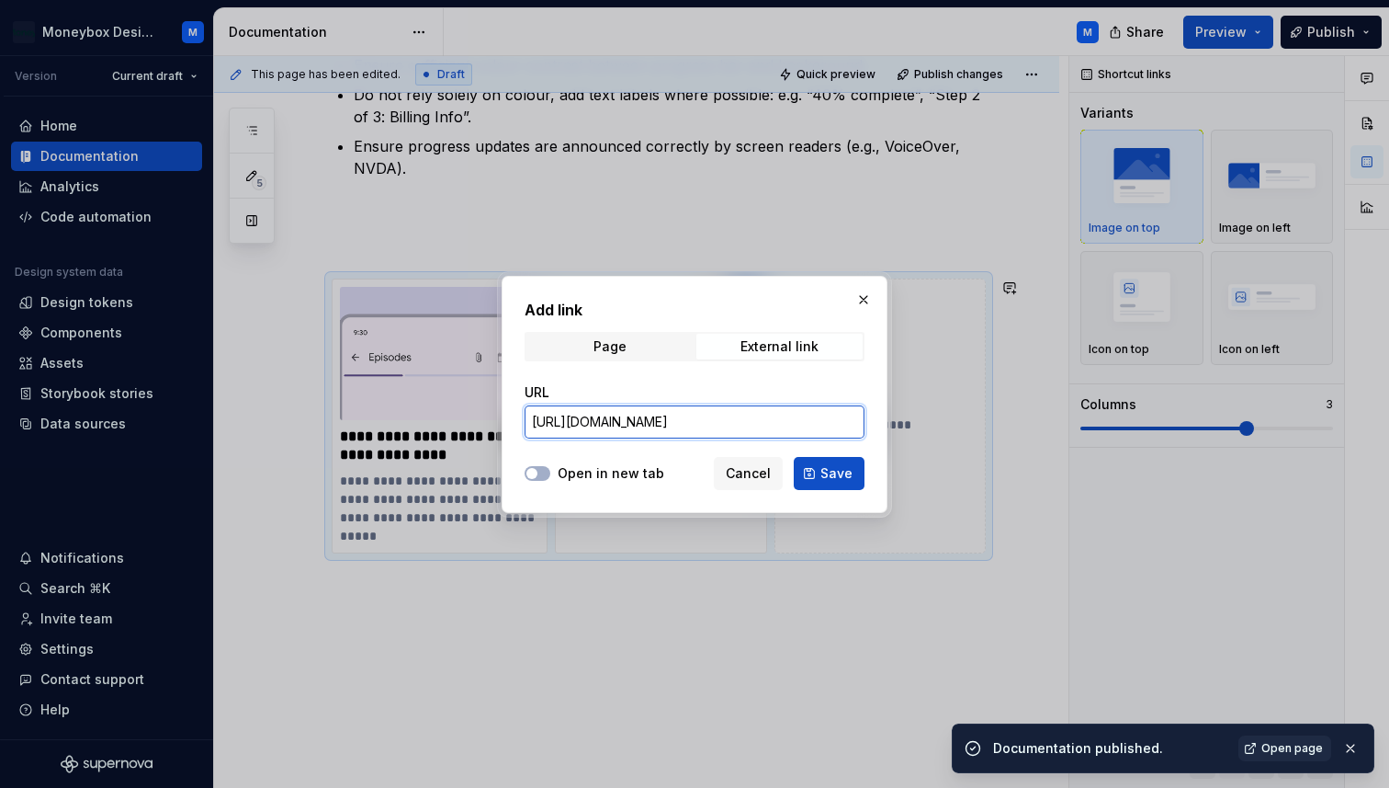
scroll to position [0, 132]
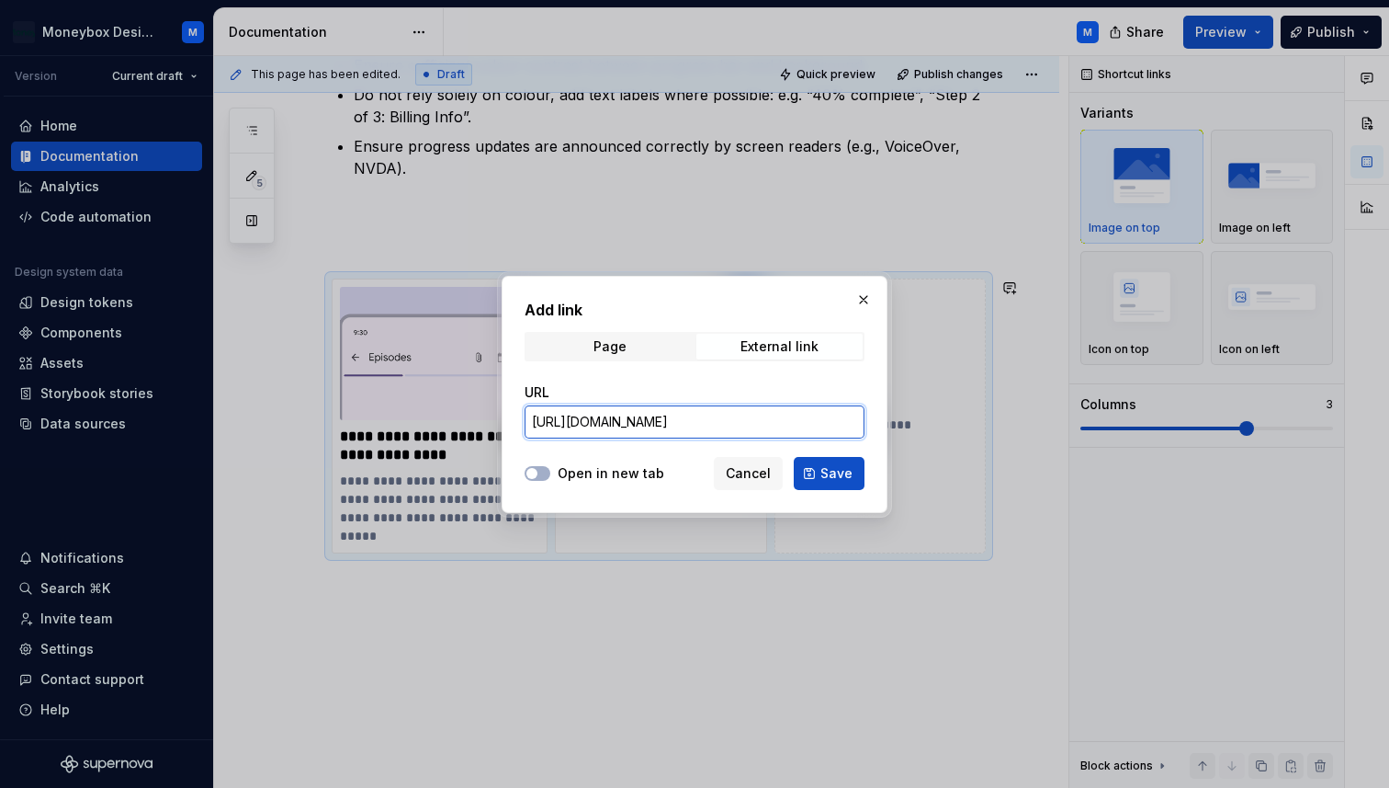
type textarea "*"
type input "[URL][DOMAIN_NAME]"
click at [541, 472] on button "Open in new tab" at bounding box center [538, 473] width 26 height 15
click at [831, 474] on span "Save" at bounding box center [837, 473] width 32 height 18
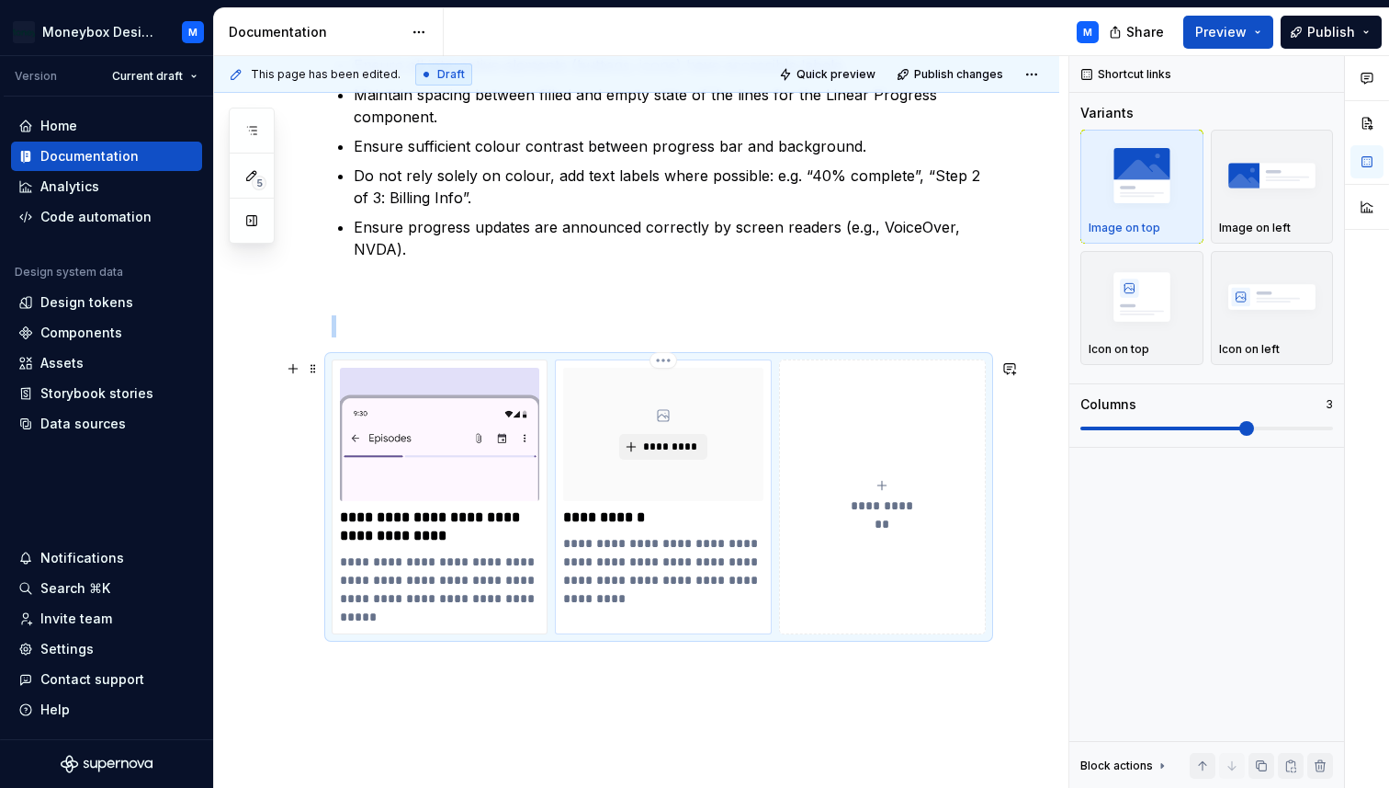
scroll to position [373, 0]
click at [608, 517] on p "**********" at bounding box center [662, 519] width 199 height 18
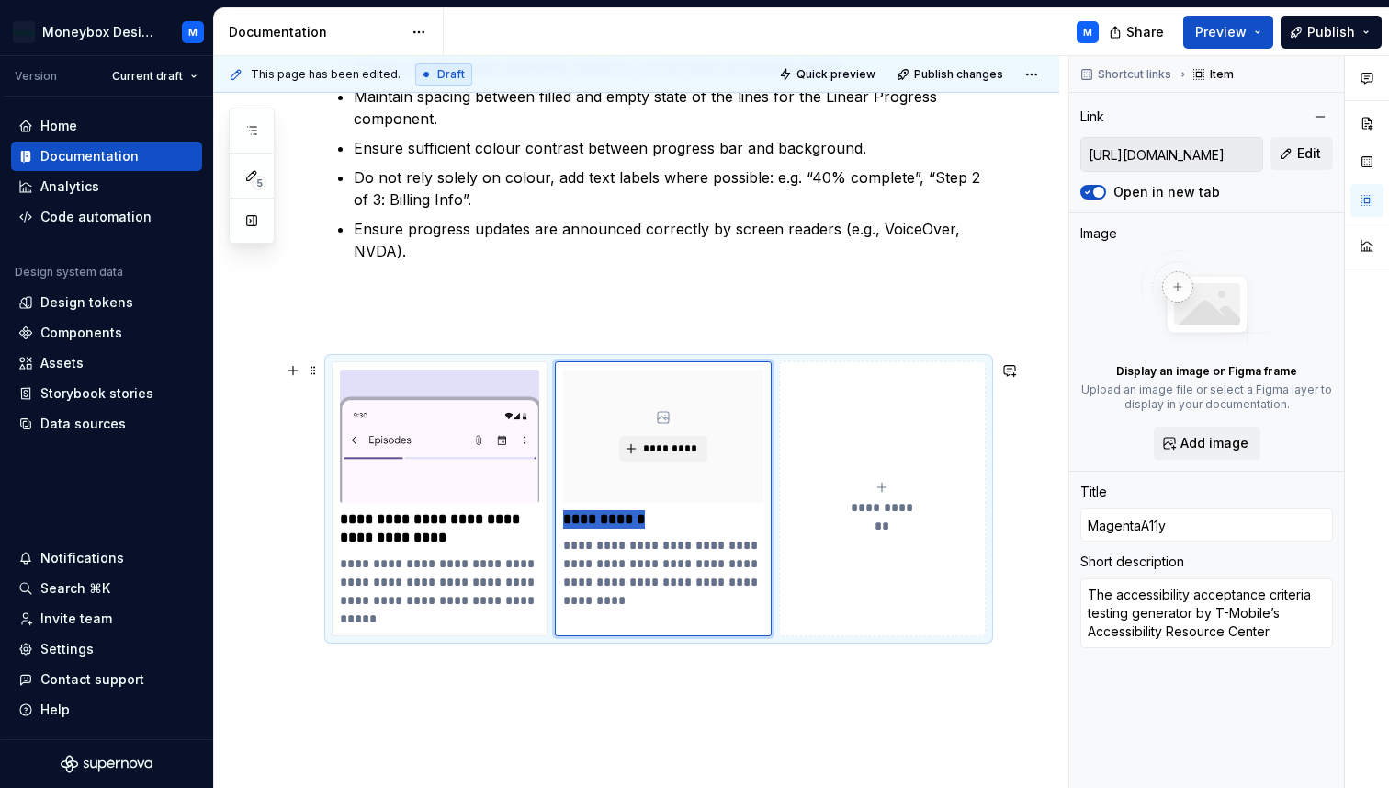
drag, startPoint x: 681, startPoint y: 517, endPoint x: 552, endPoint y: 516, distance: 128.7
click at [552, 516] on div "**********" at bounding box center [659, 498] width 654 height 275
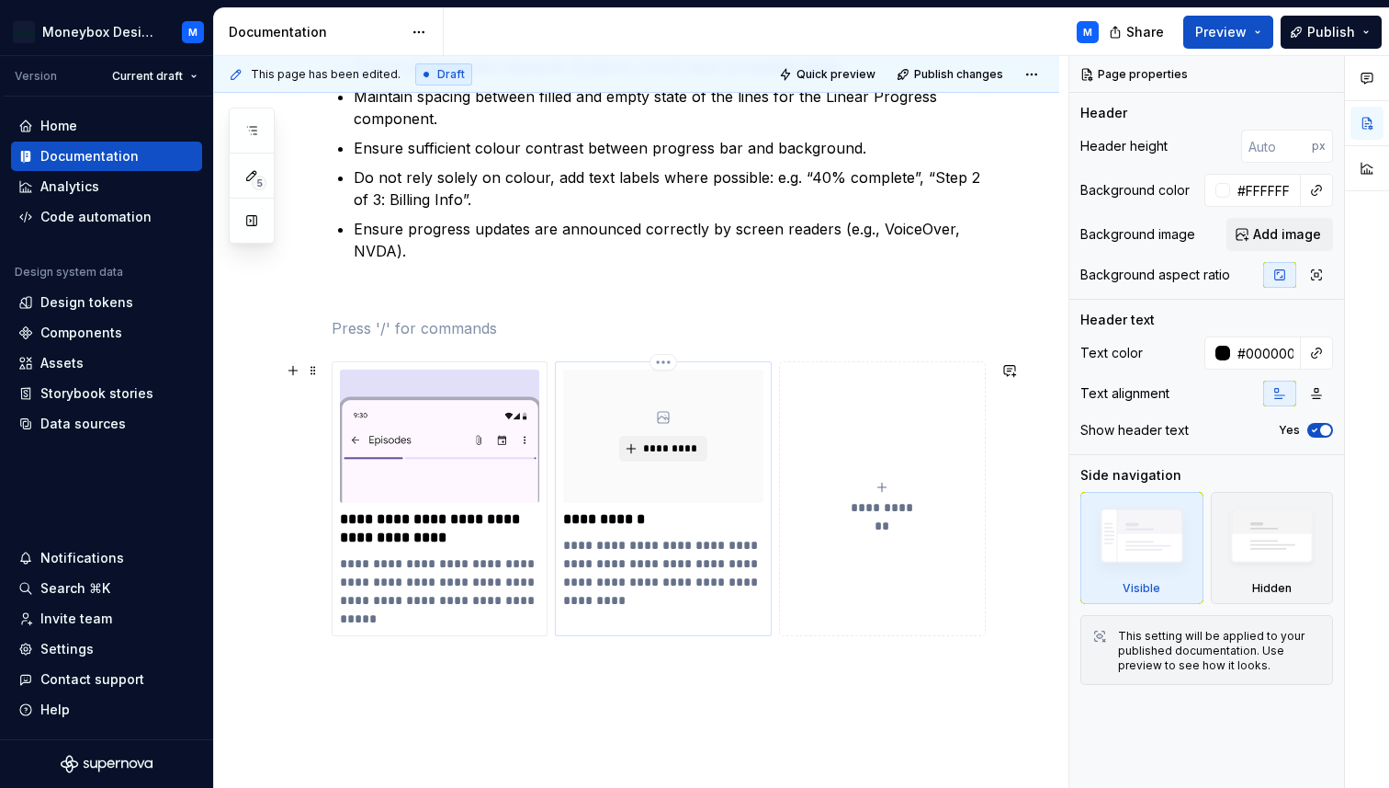
click at [608, 513] on p "**********" at bounding box center [662, 519] width 199 height 18
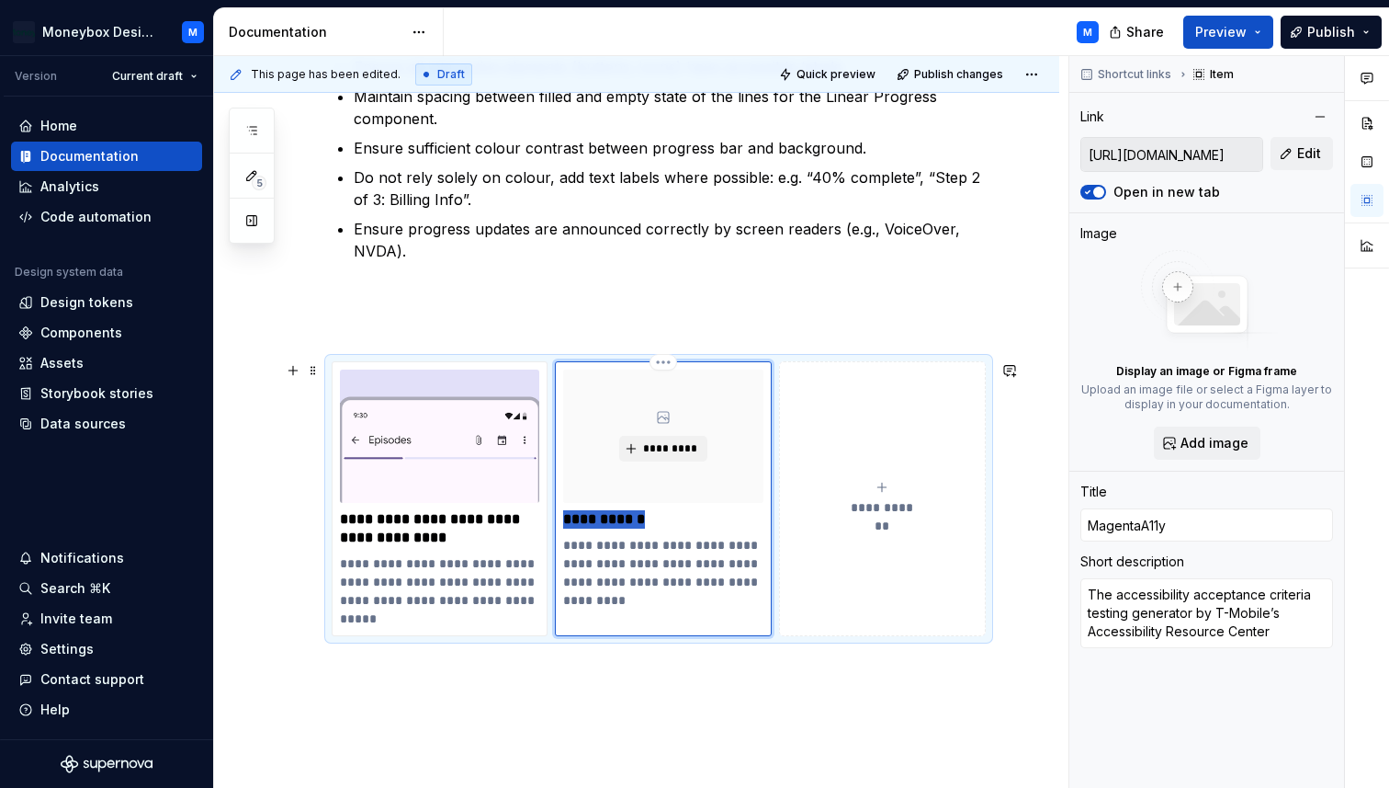
click at [608, 513] on p "**********" at bounding box center [662, 519] width 199 height 18
type textarea "*"
type input "Progress Indicator"
click at [632, 592] on p "**********" at bounding box center [662, 573] width 199 height 74
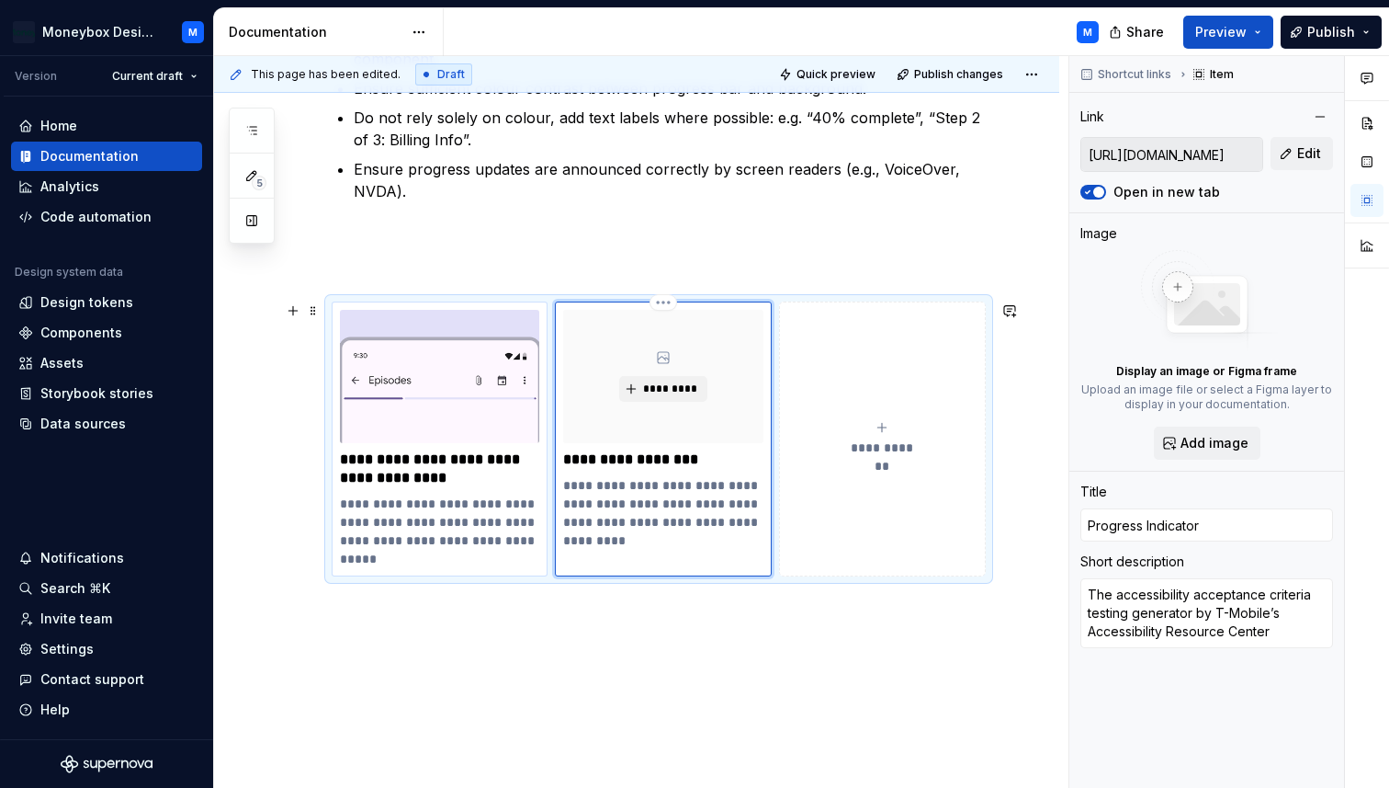
scroll to position [438, 0]
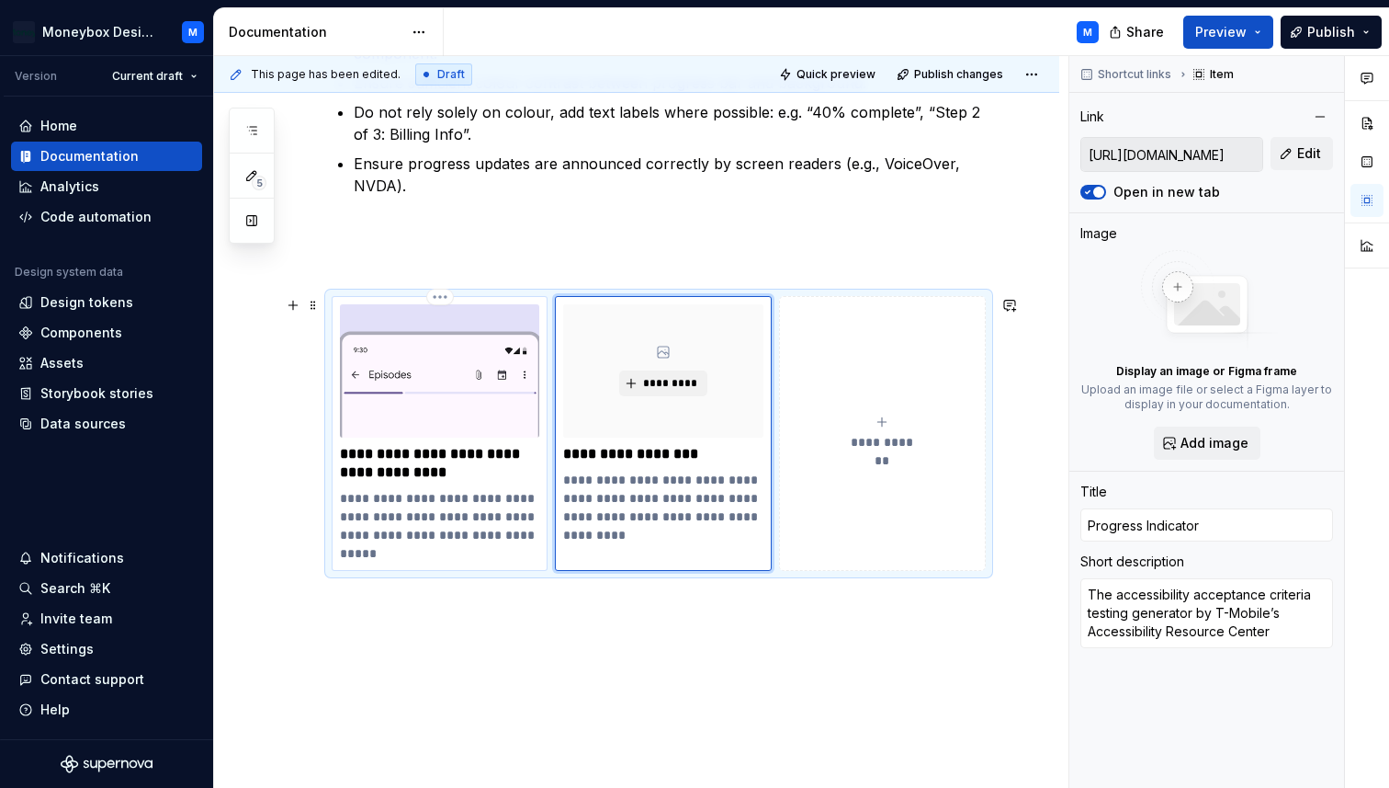
type textarea "*"
type input "[URL][DOMAIN_NAME]"
click at [466, 405] on img at bounding box center [439, 370] width 199 height 133
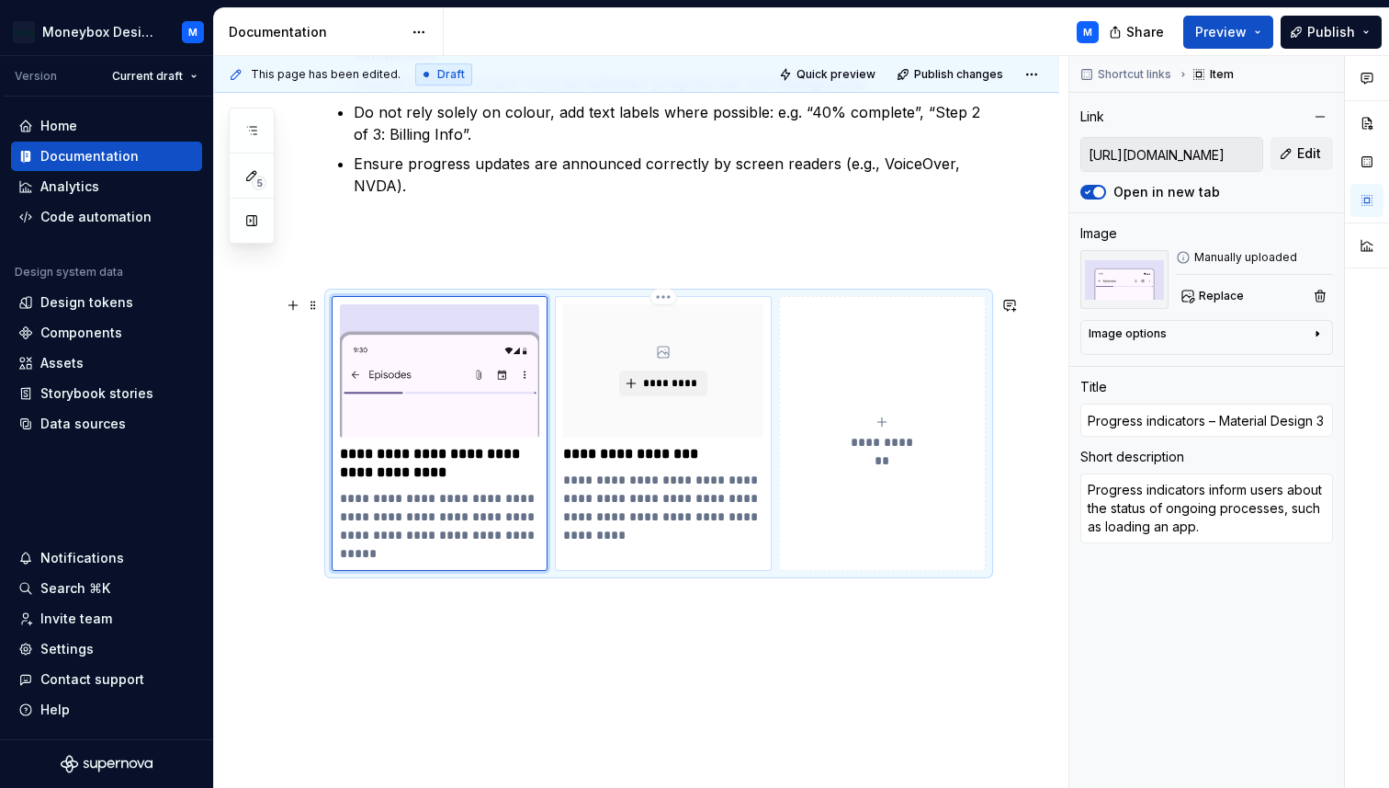
click at [678, 504] on p "**********" at bounding box center [662, 508] width 199 height 74
type textarea "*"
type input "[URL][DOMAIN_NAME]"
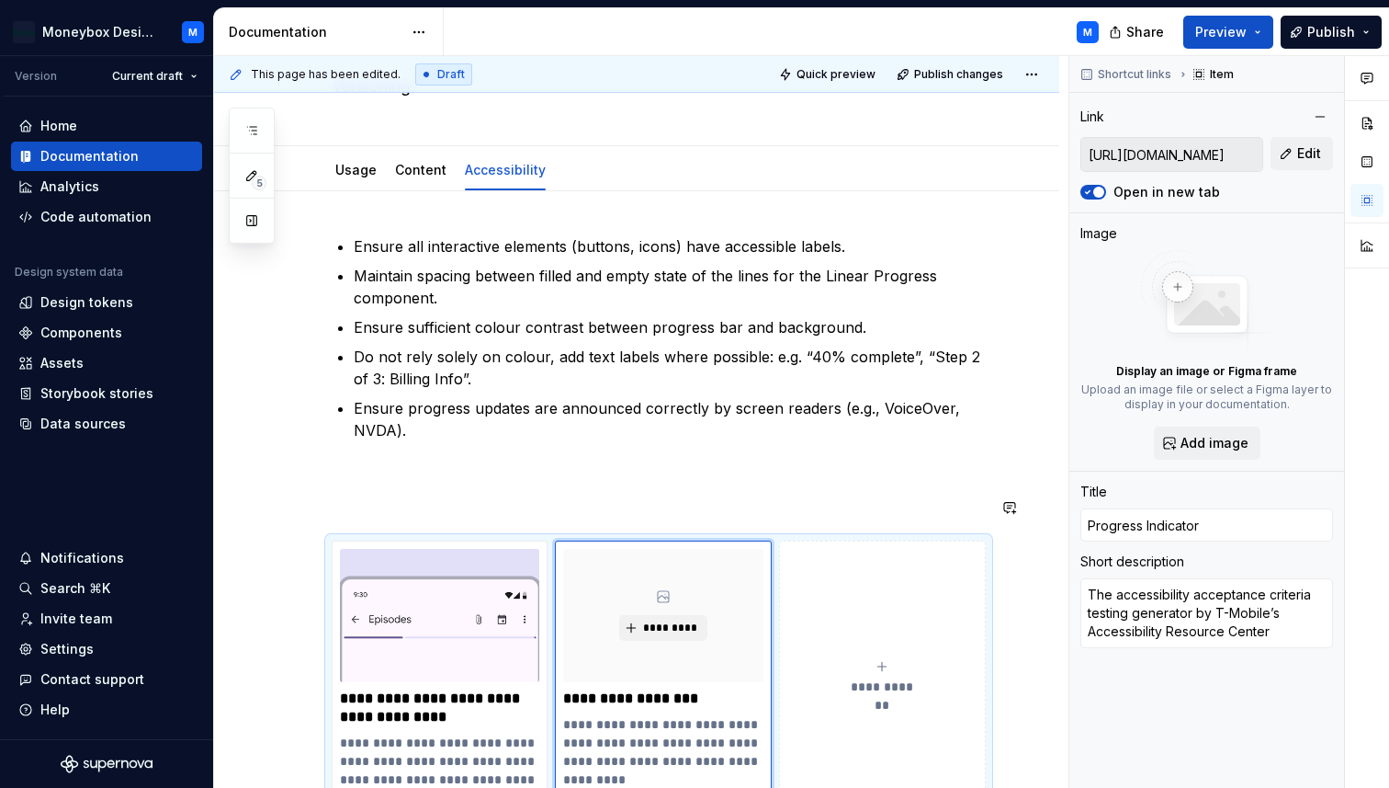
scroll to position [180, 0]
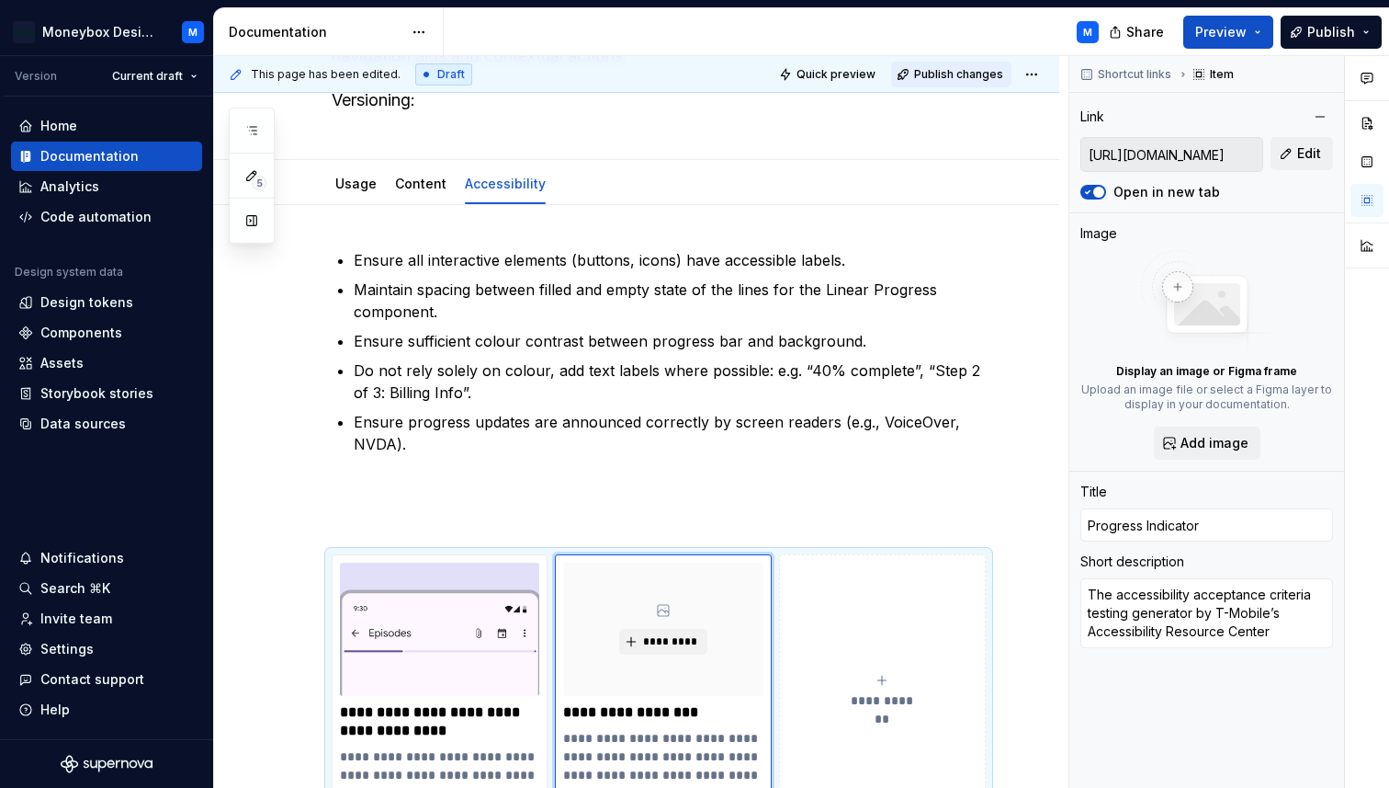
click at [969, 71] on span "Publish changes" at bounding box center [958, 74] width 89 height 15
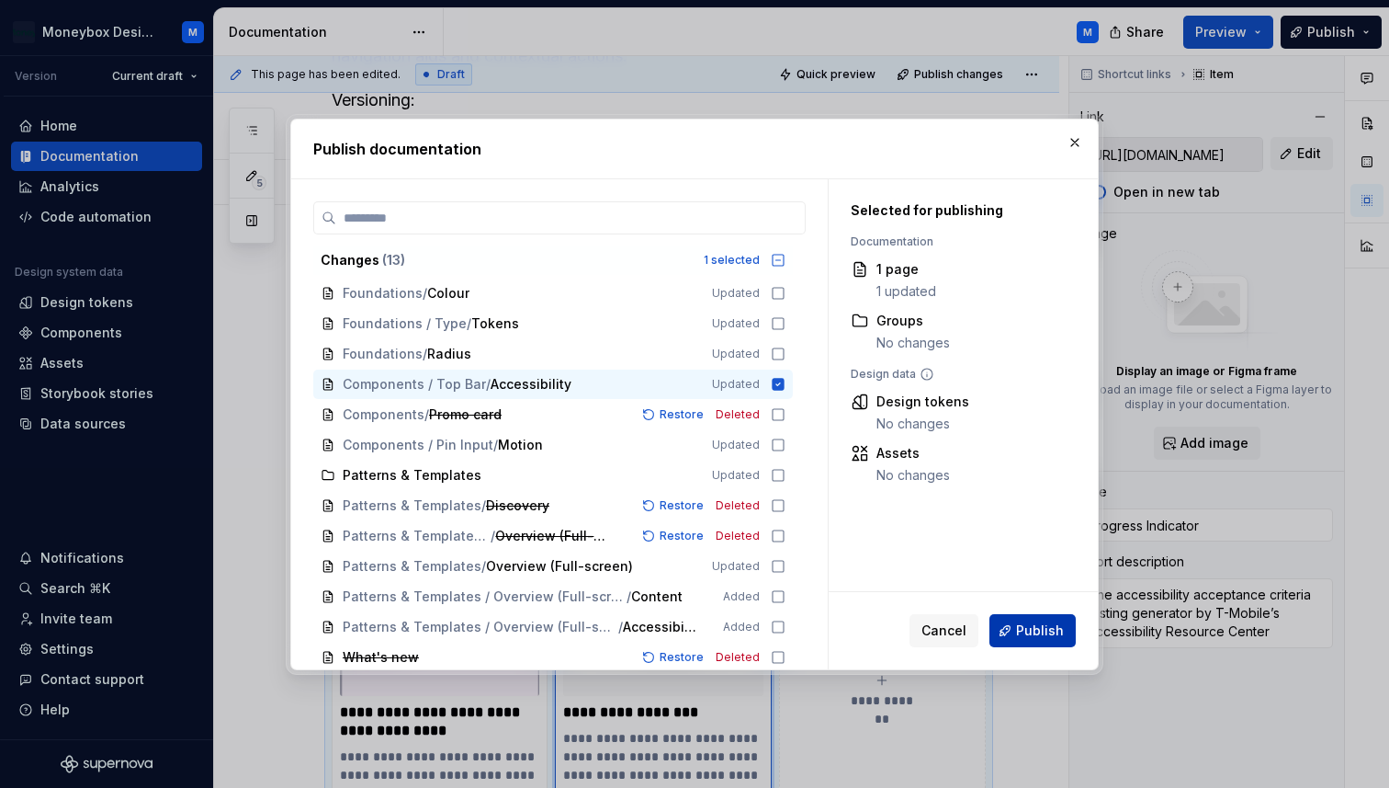
click at [1021, 616] on button "Publish" at bounding box center [1033, 630] width 86 height 33
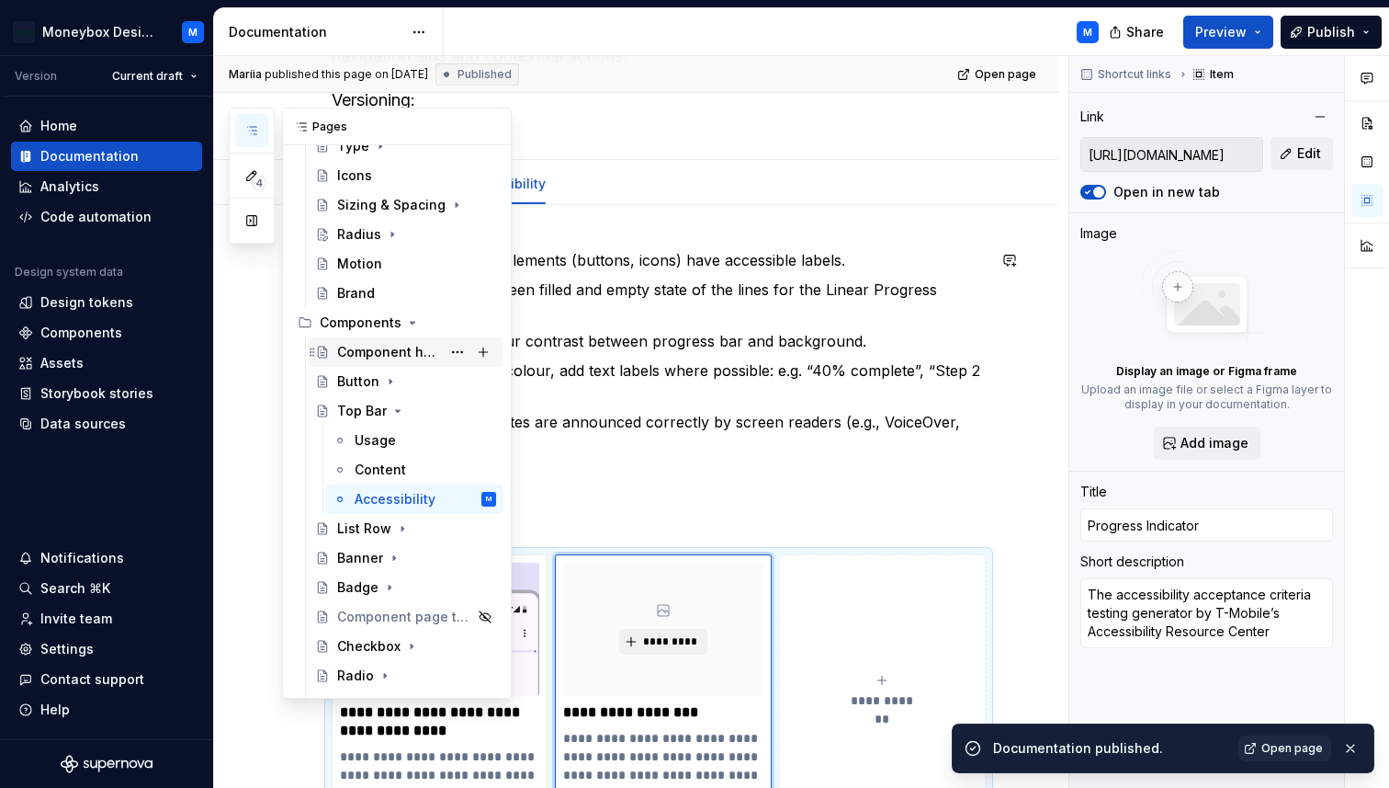
scroll to position [333, 0]
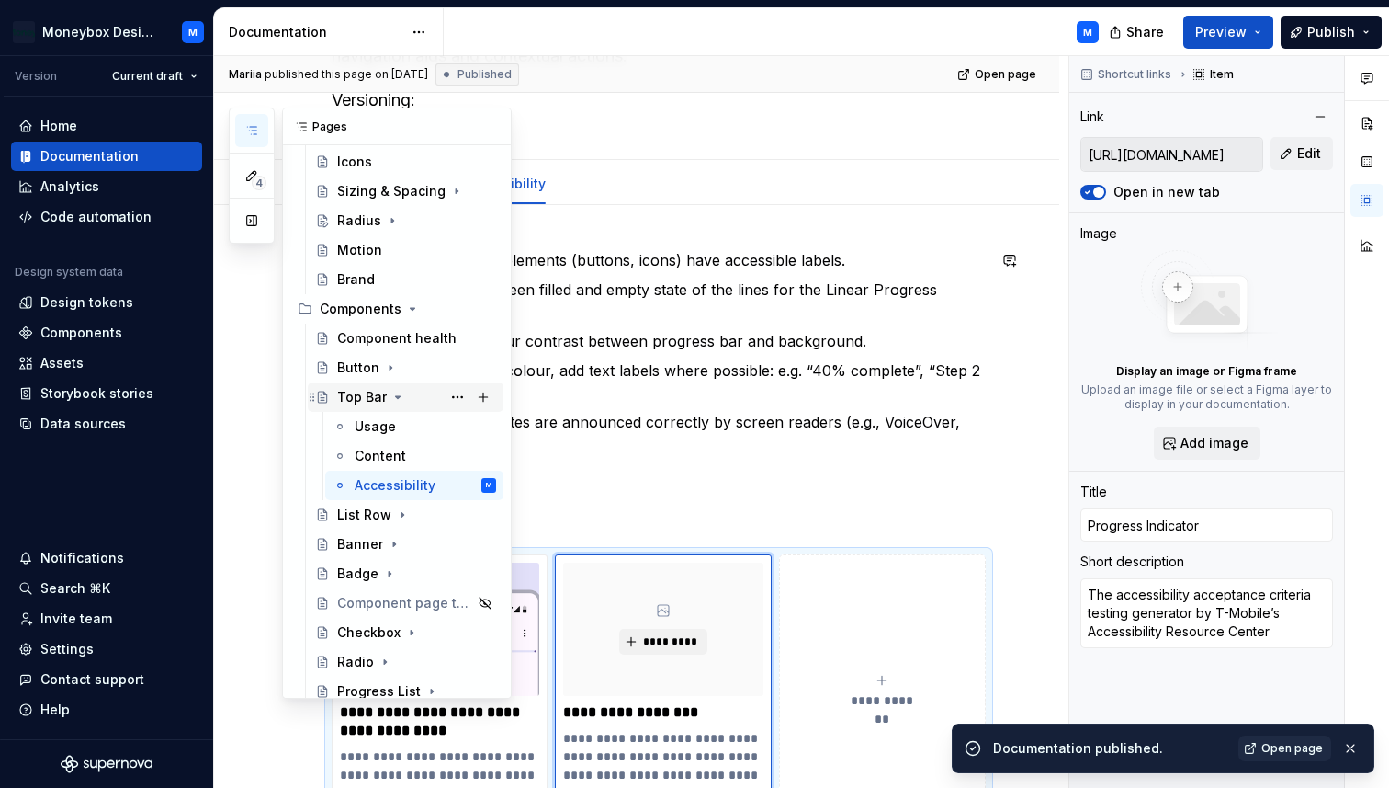
click at [392, 402] on icon "Page tree" at bounding box center [398, 397] width 15 height 15
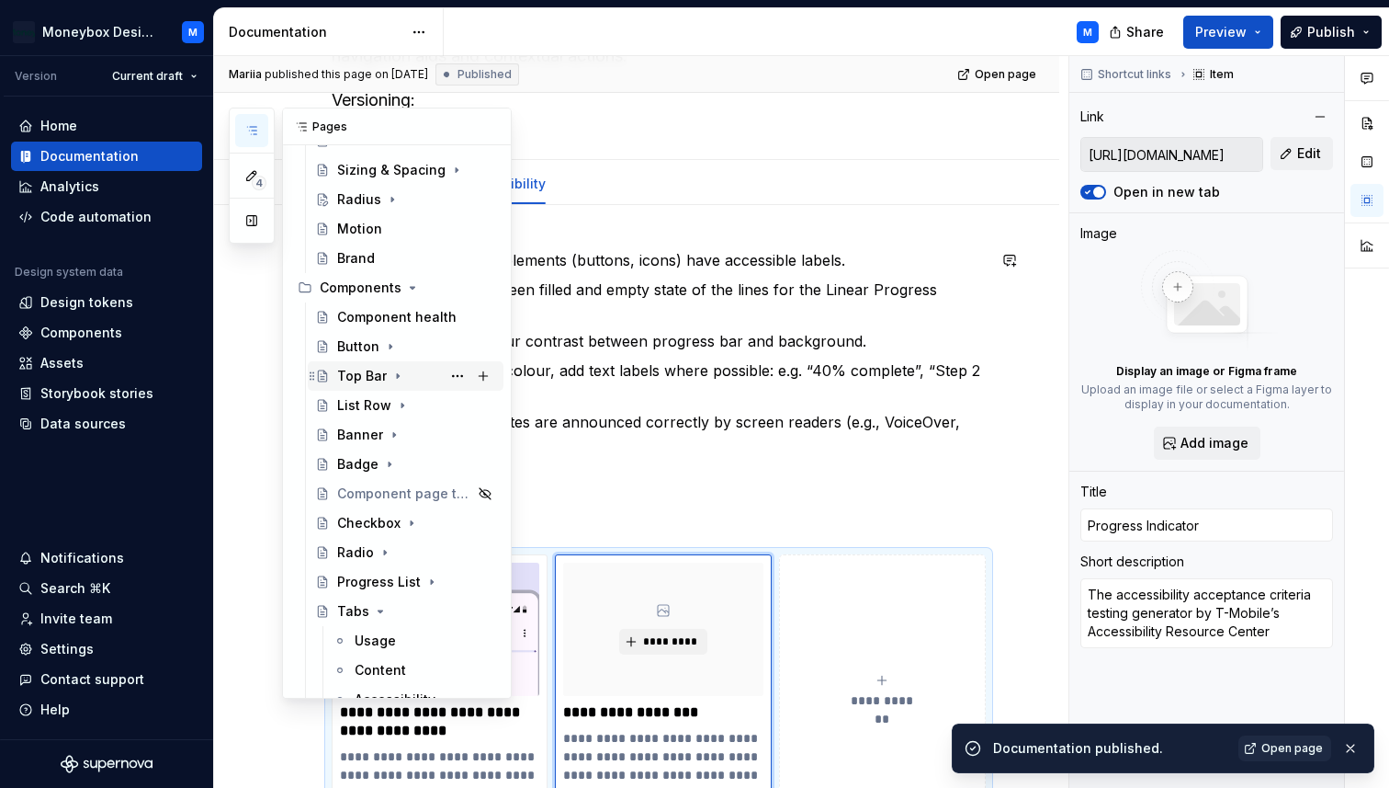
scroll to position [357, 0]
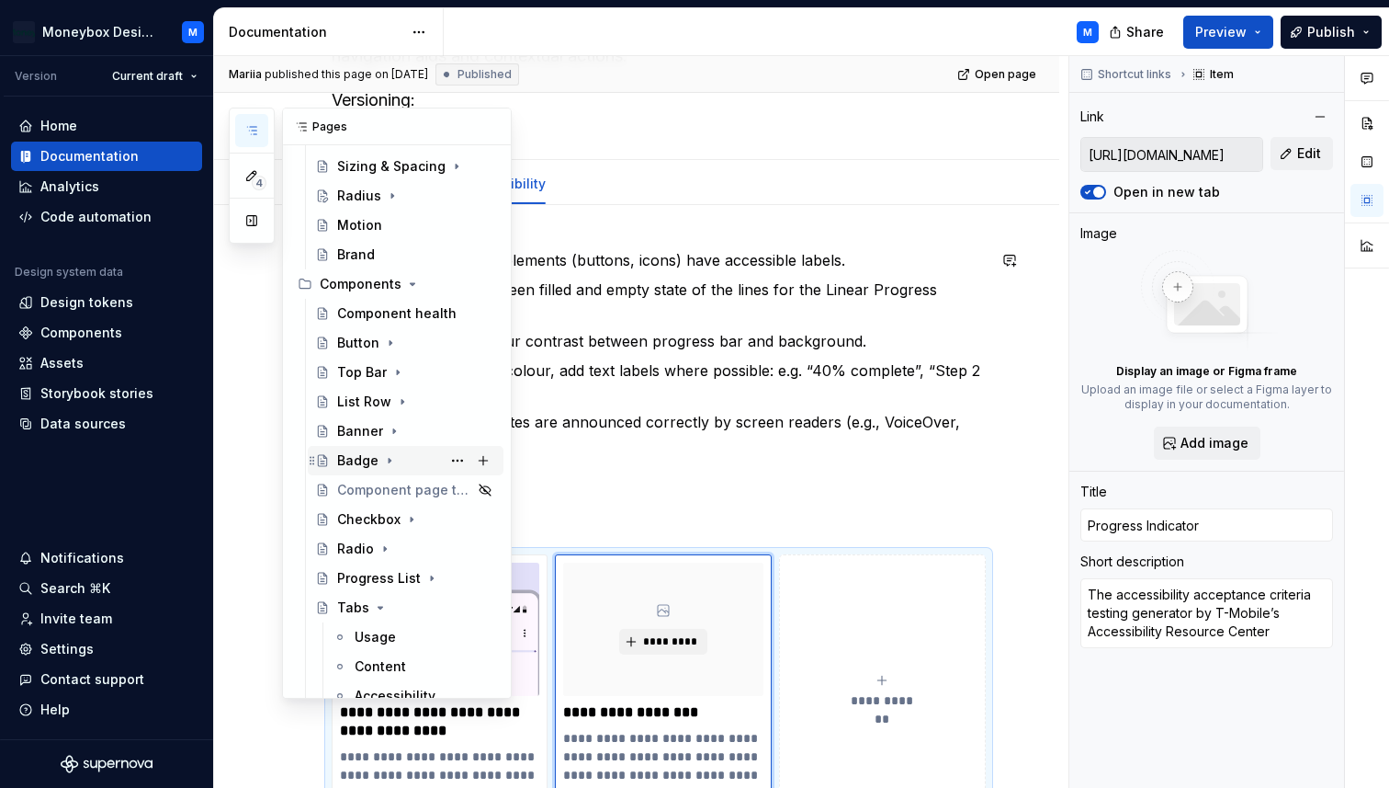
click at [369, 454] on div "Badge" at bounding box center [357, 460] width 41 height 18
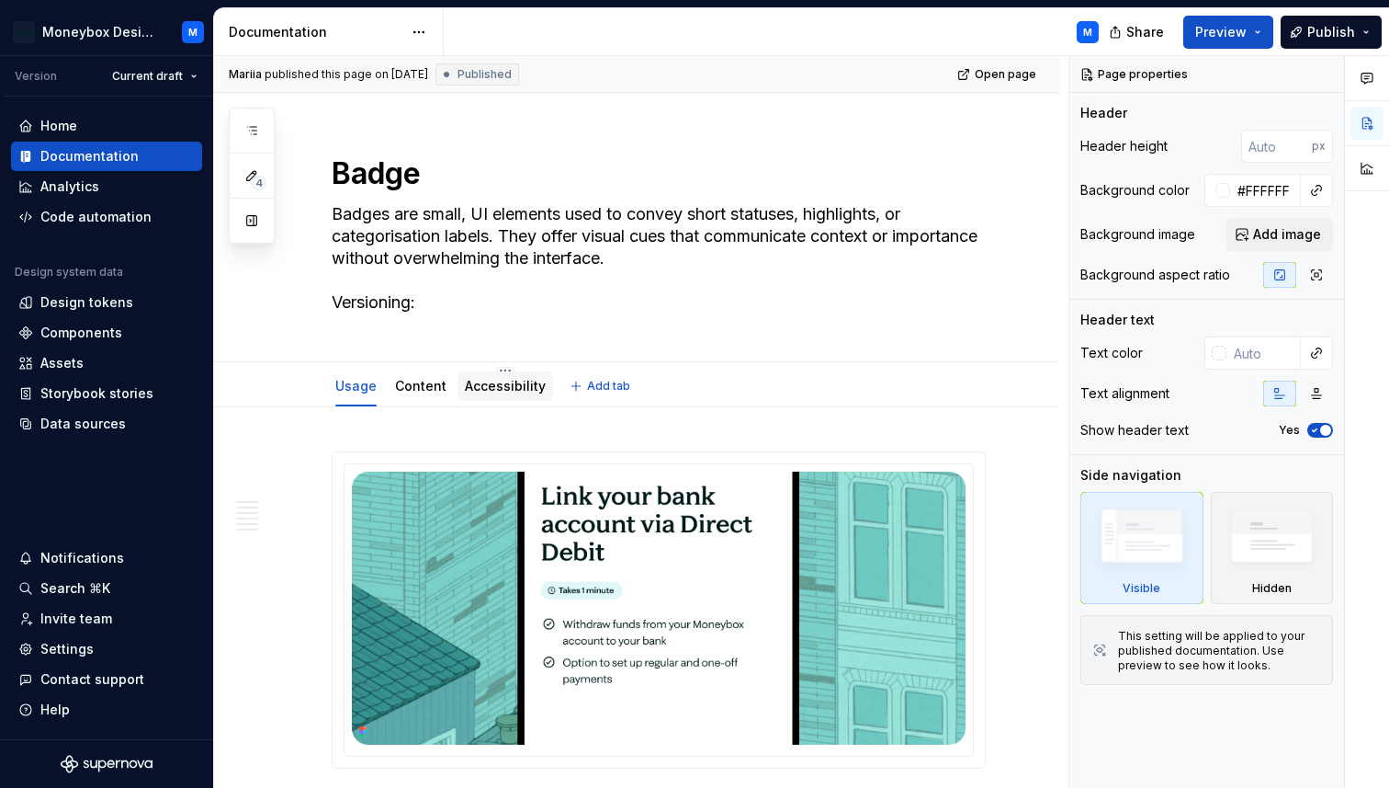
click at [516, 382] on link "Accessibility" at bounding box center [505, 386] width 81 height 16
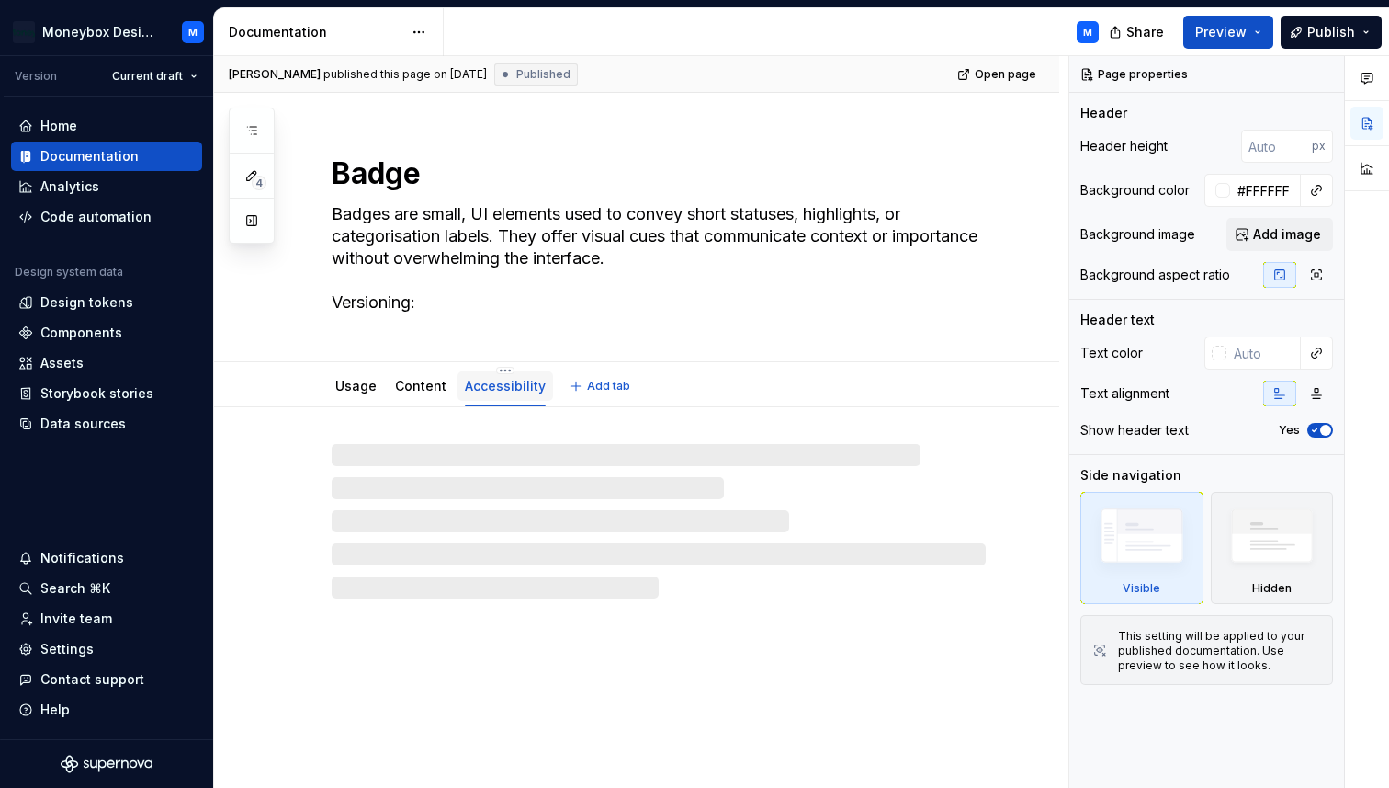
type textarea "*"
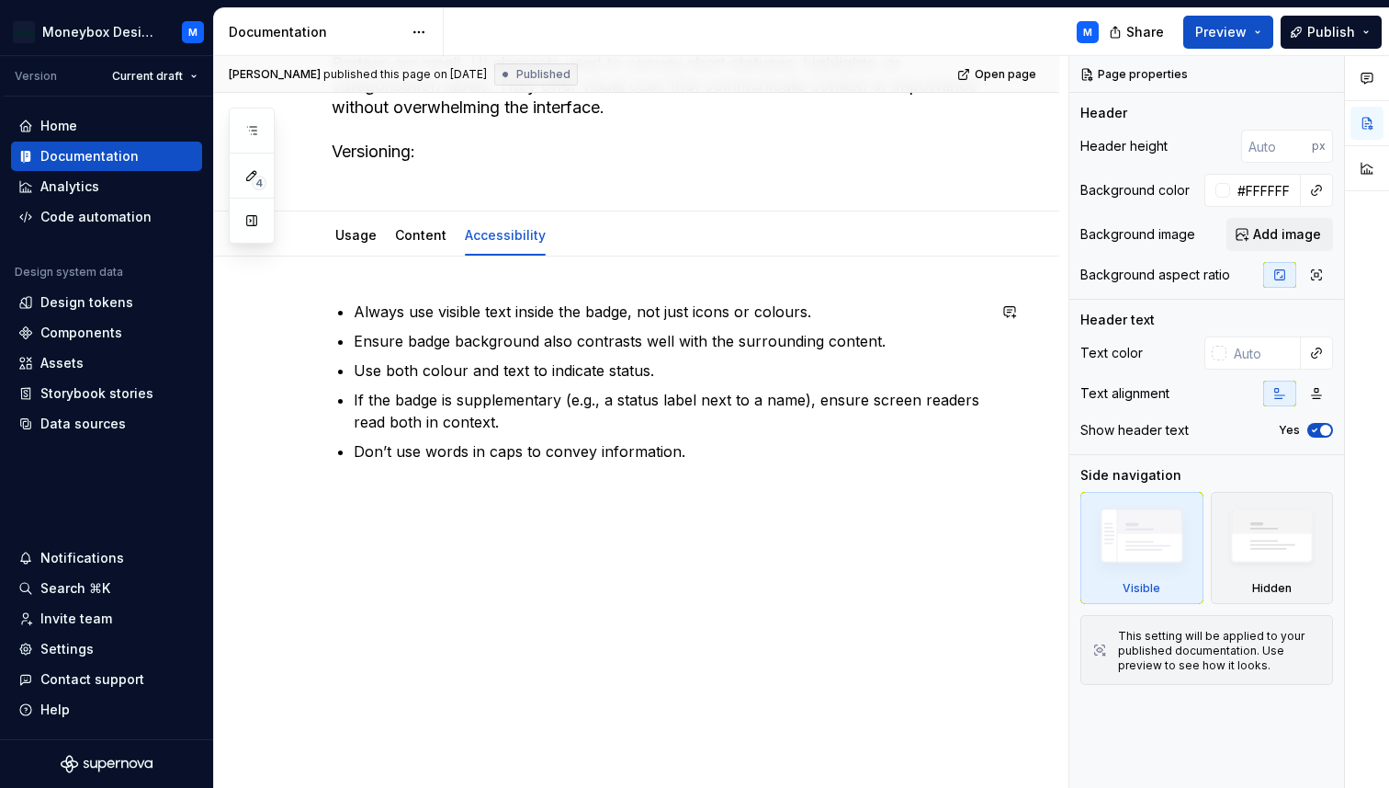
scroll to position [193, 0]
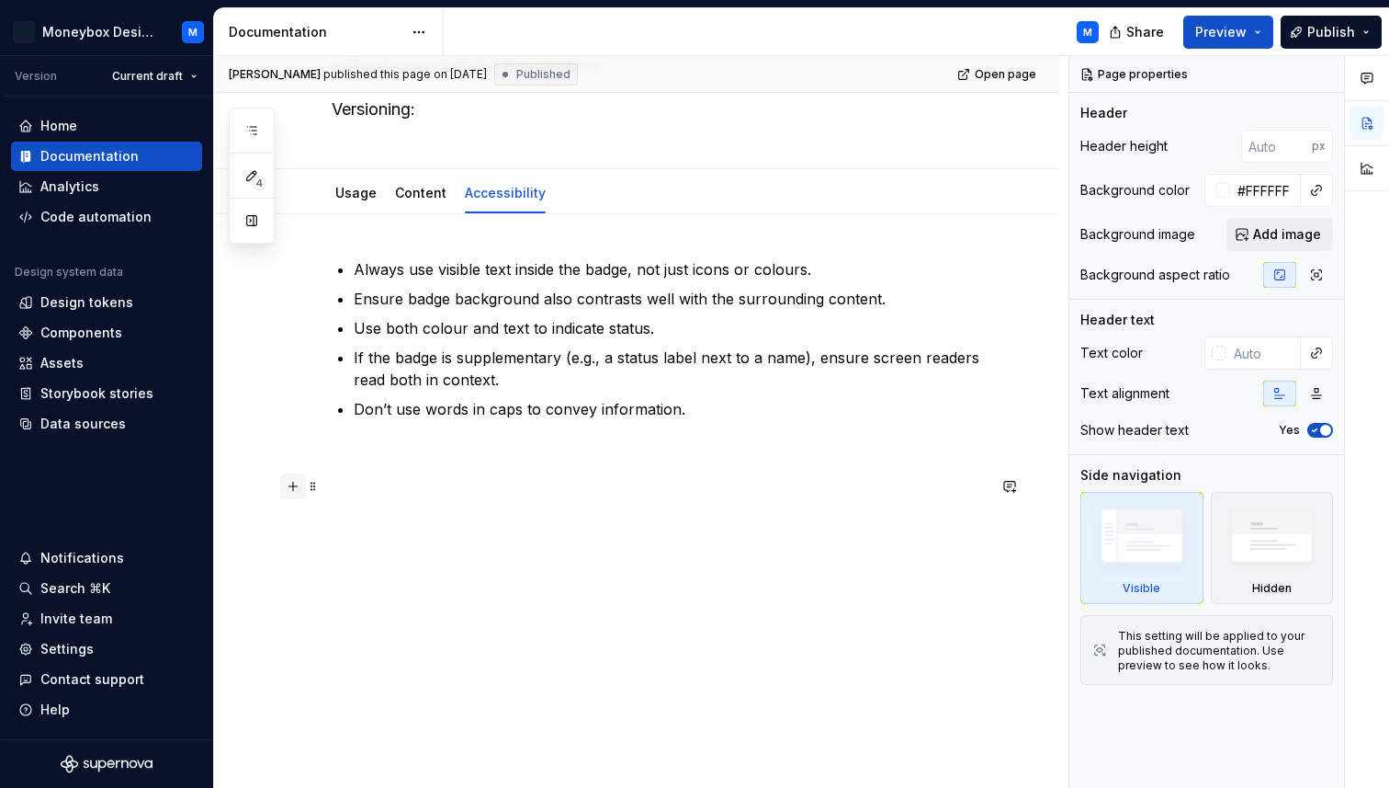
click at [290, 485] on button "button" at bounding box center [293, 486] width 26 height 26
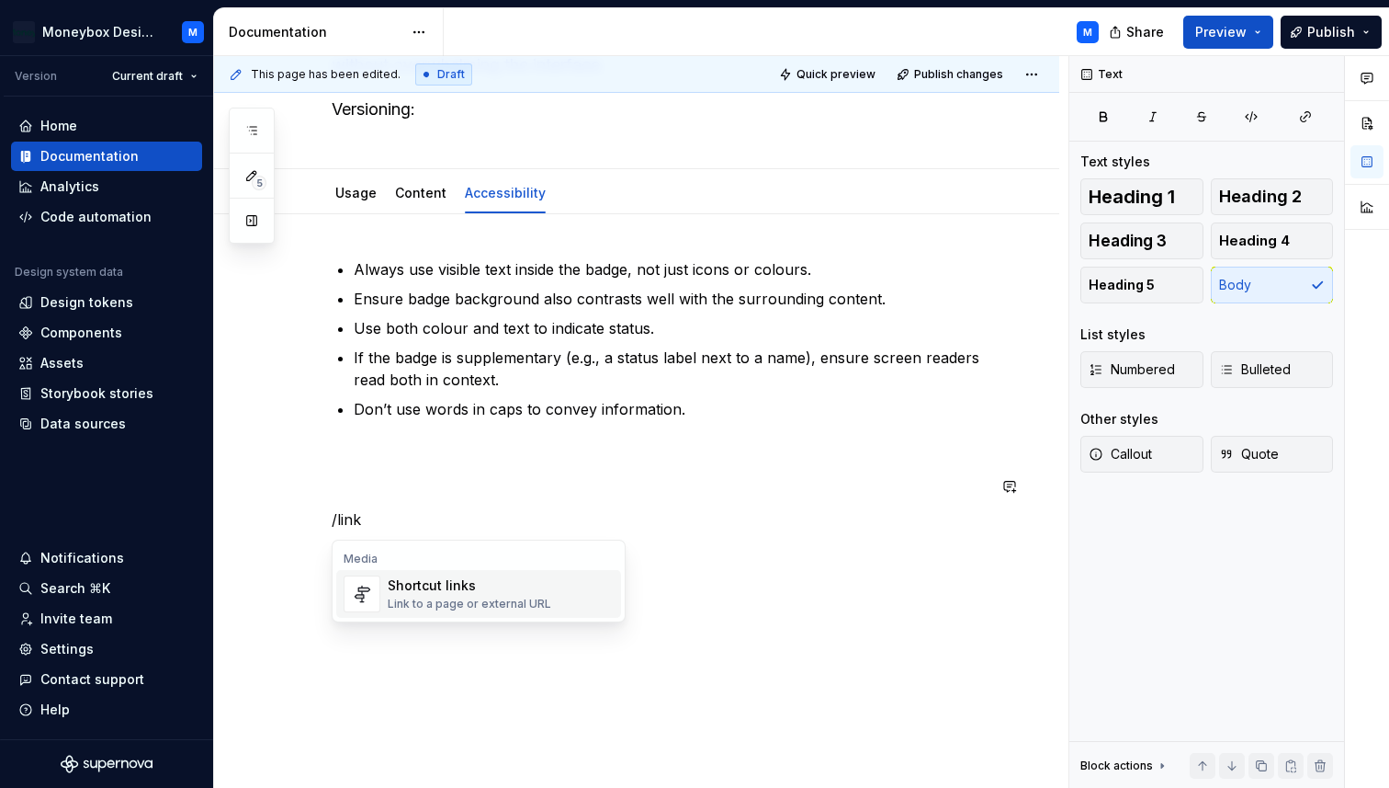
click at [457, 601] on div "Link to a page or external URL" at bounding box center [470, 603] width 164 height 15
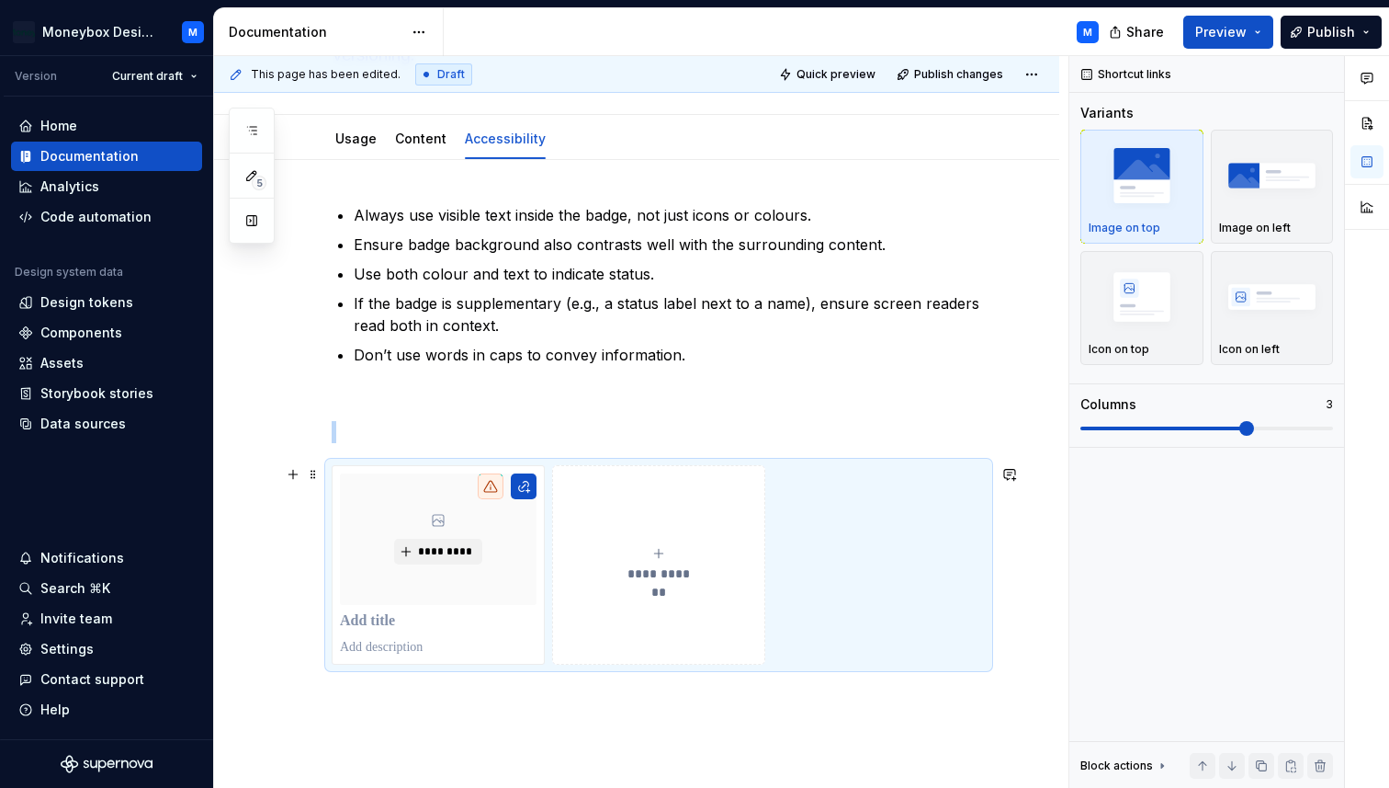
scroll to position [275, 0]
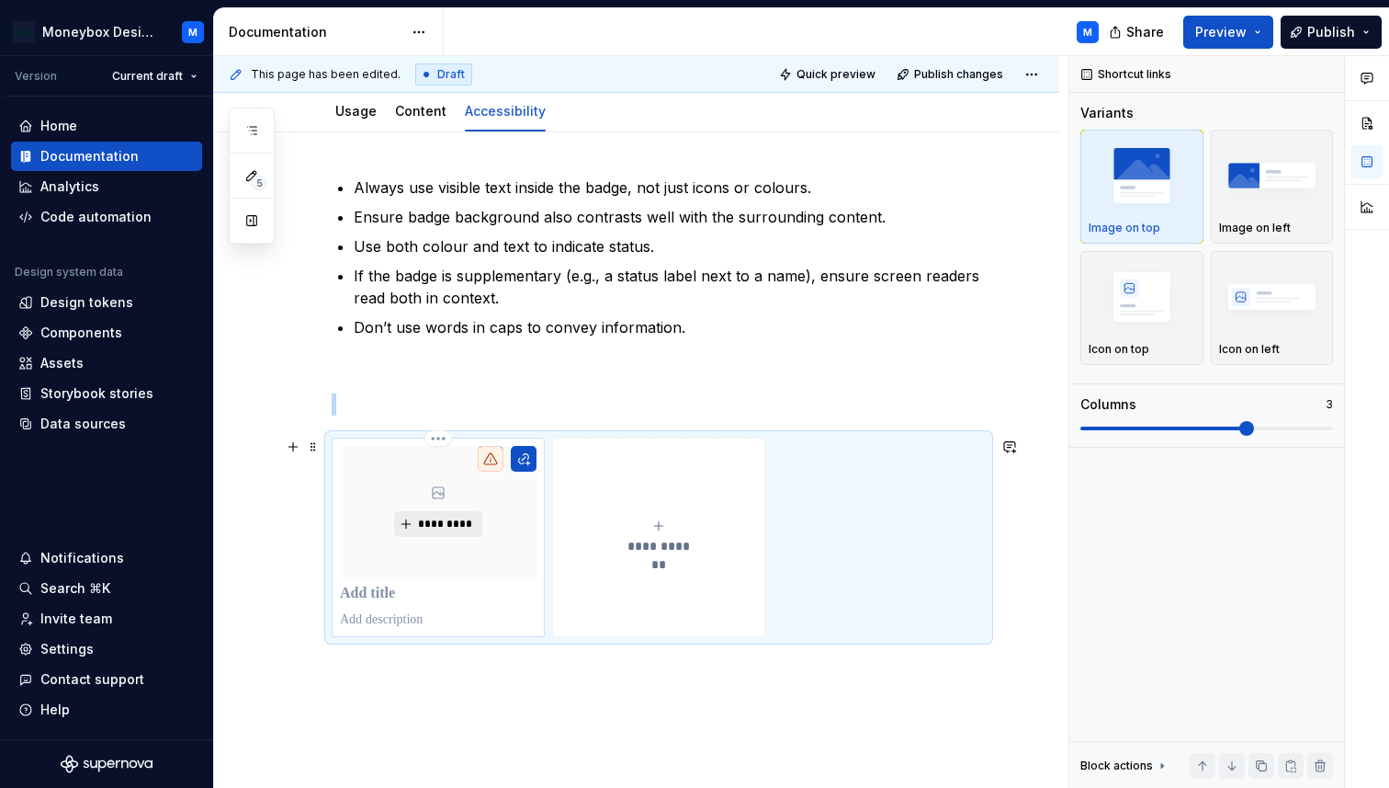
click at [440, 531] on span "*********" at bounding box center [445, 523] width 56 height 15
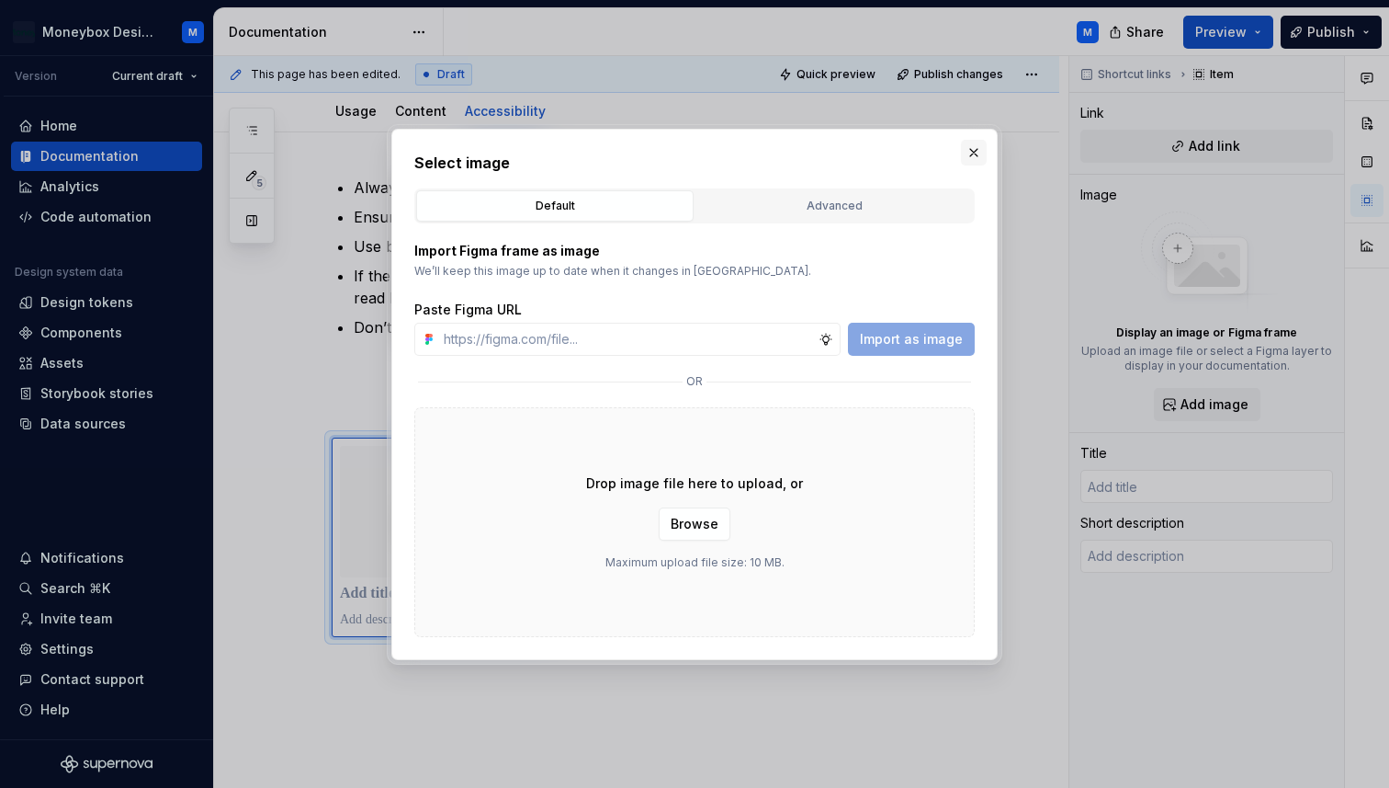
click at [974, 142] on button "button" at bounding box center [974, 153] width 26 height 26
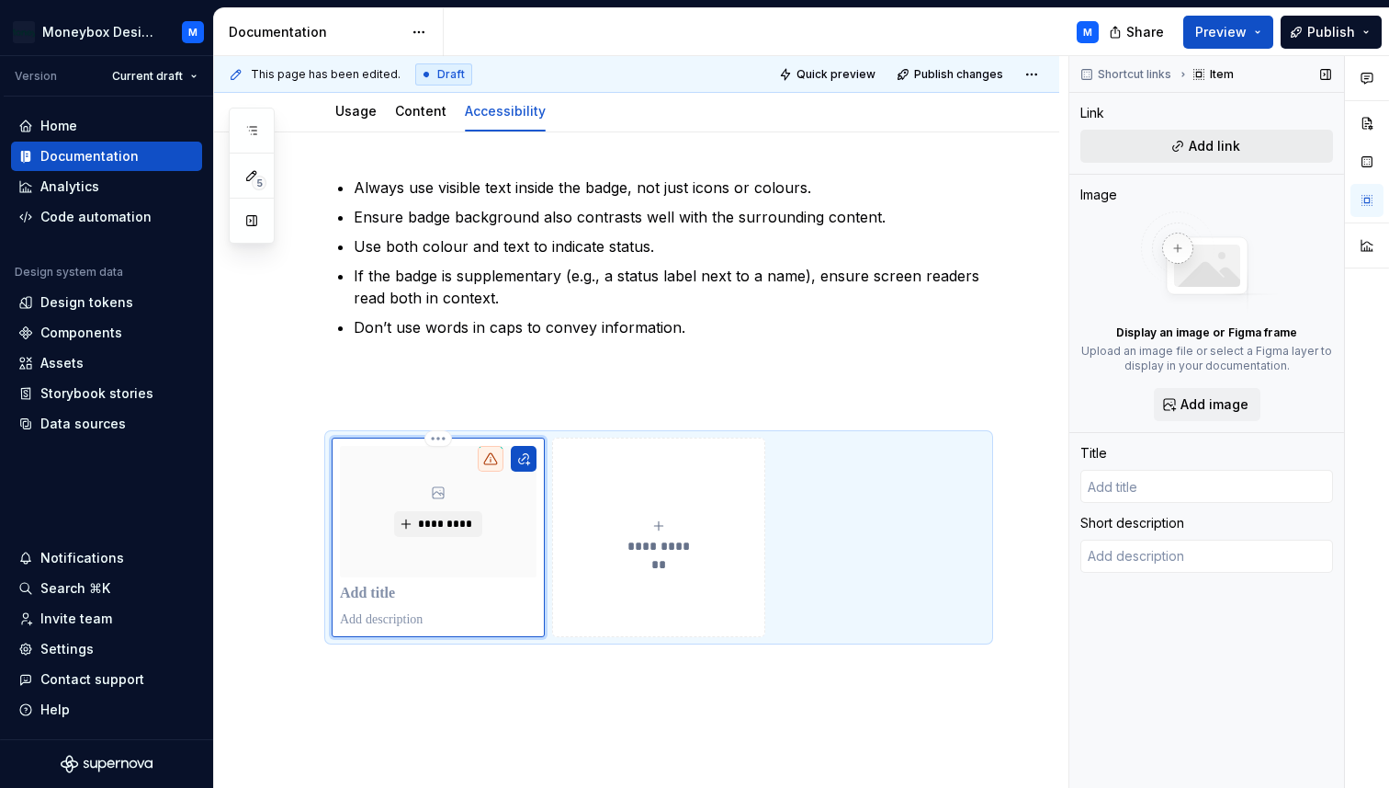
click at [1161, 138] on button "Add link" at bounding box center [1207, 146] width 253 height 33
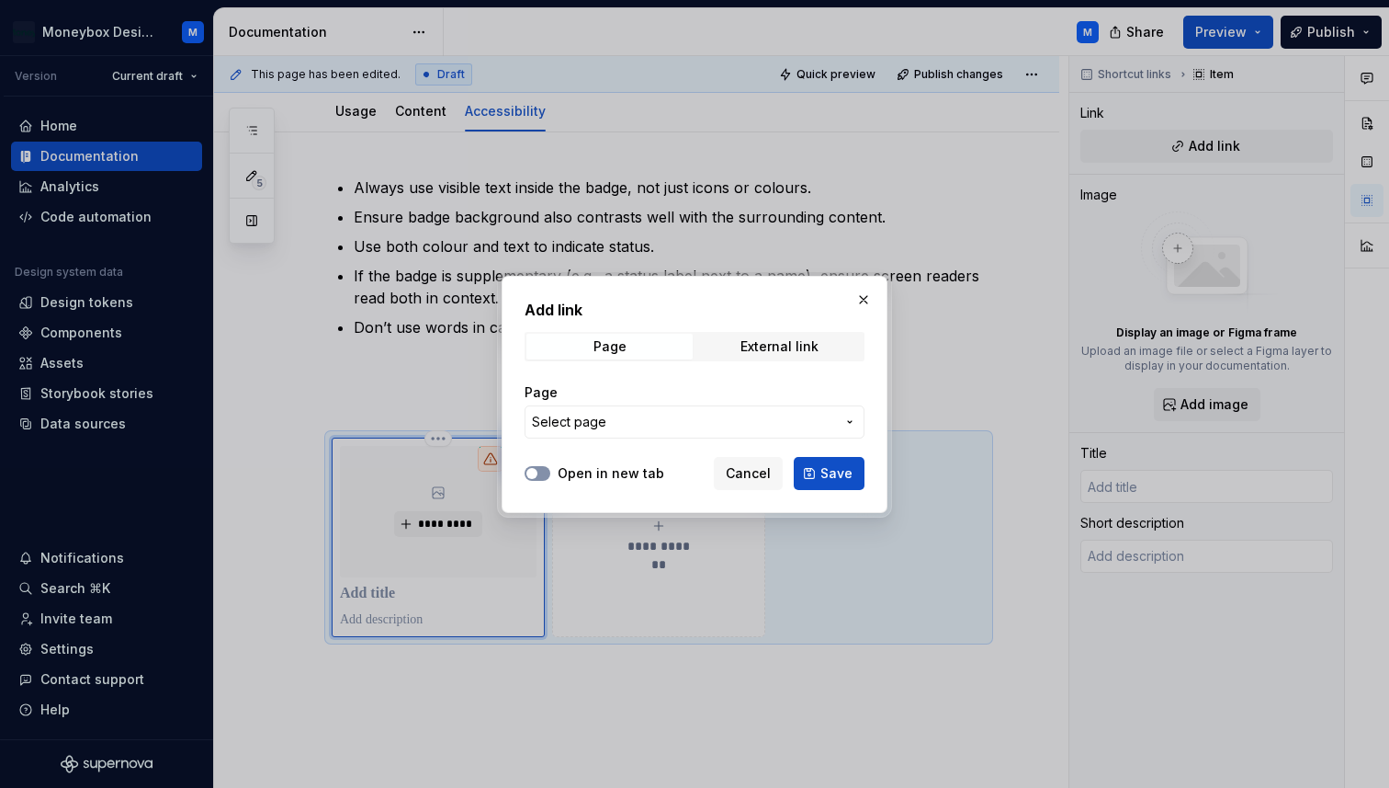
click at [546, 473] on button "Open in new tab" at bounding box center [538, 473] width 26 height 15
click at [780, 340] on div "External link" at bounding box center [780, 346] width 78 height 15
click at [626, 431] on input "URL" at bounding box center [695, 421] width 340 height 33
type textarea "*"
paste input "[URL][DOMAIN_NAME]"
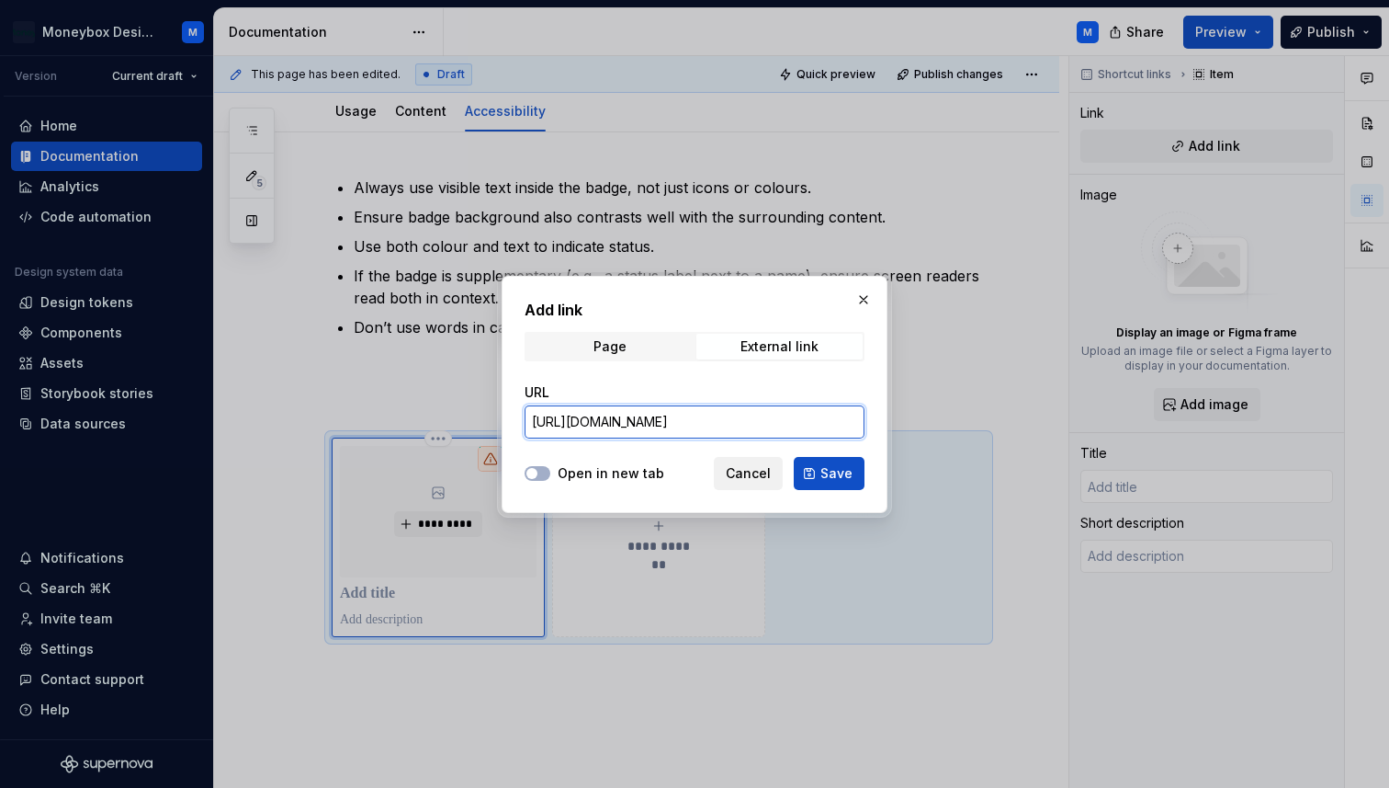
scroll to position [0, 46]
type input "[URL][DOMAIN_NAME]"
click at [833, 474] on span "Save" at bounding box center [837, 473] width 32 height 18
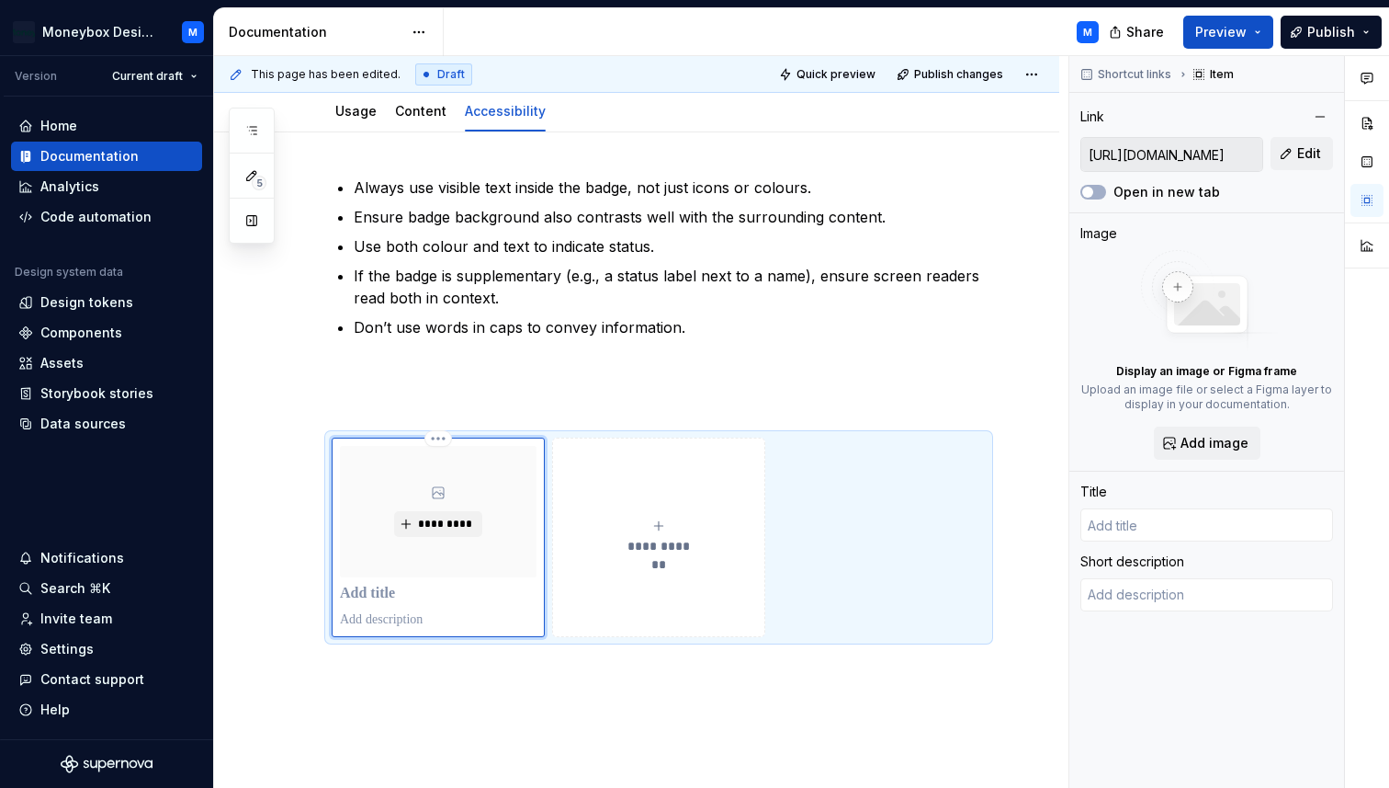
type textarea "*"
type input "MagentaA11y"
type textarea "The accessibility acceptance criteria testing generator by T-Mobile’s Accessibi…"
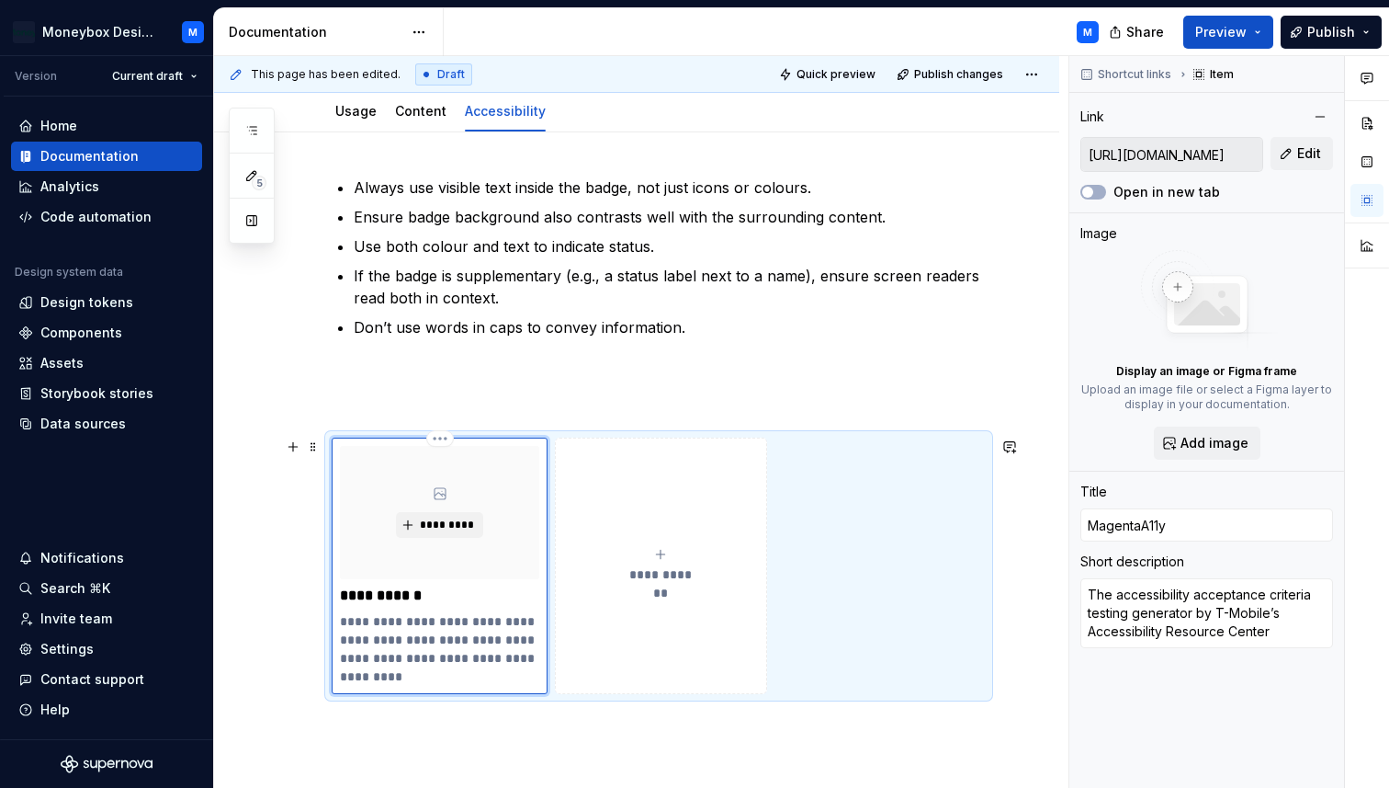
click at [416, 604] on p "**********" at bounding box center [439, 595] width 199 height 18
drag, startPoint x: 443, startPoint y: 599, endPoint x: 334, endPoint y: 600, distance: 109.4
click at [334, 600] on div "**********" at bounding box center [440, 565] width 216 height 256
type textarea "*"
type input "Chip"
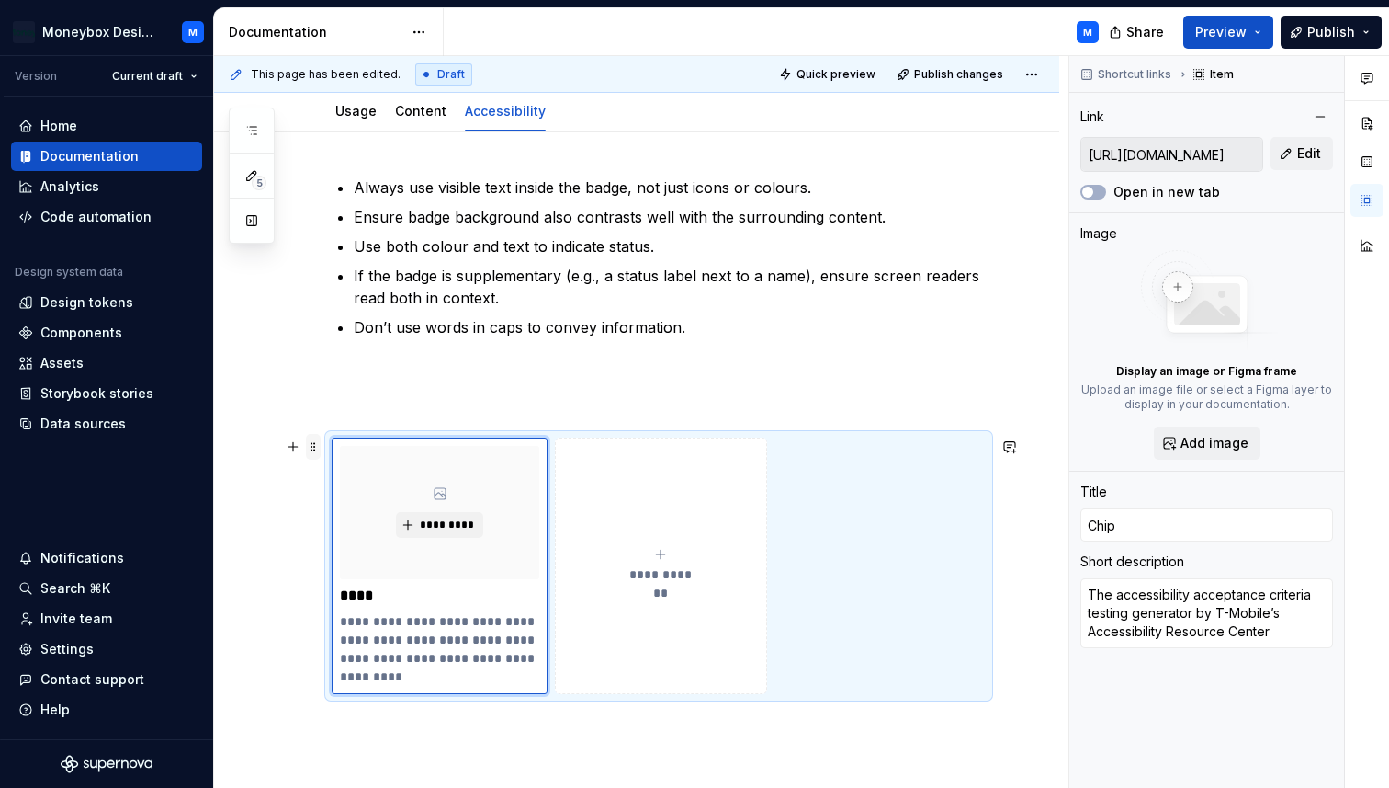
click at [312, 443] on span at bounding box center [313, 447] width 15 height 26
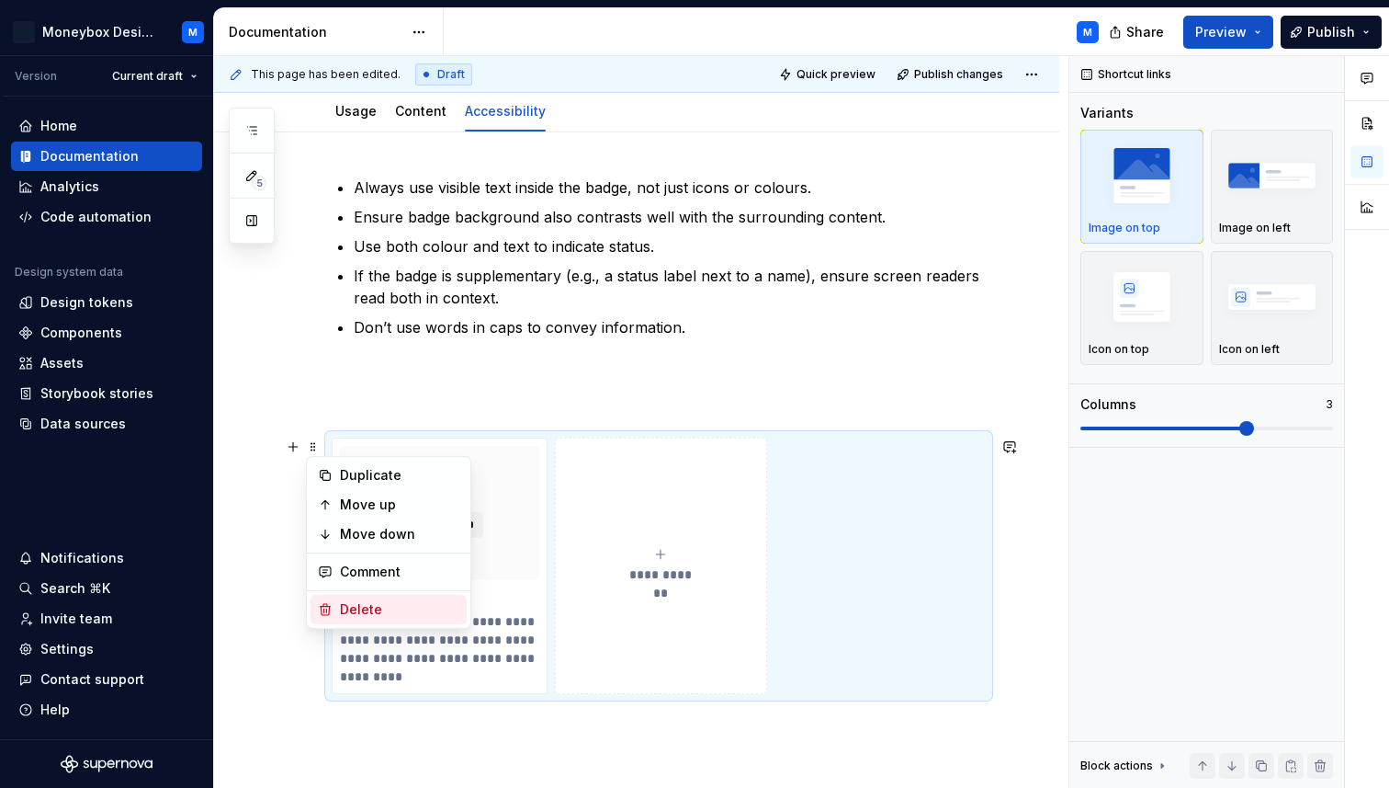
click at [363, 600] on div "Delete" at bounding box center [399, 609] width 119 height 18
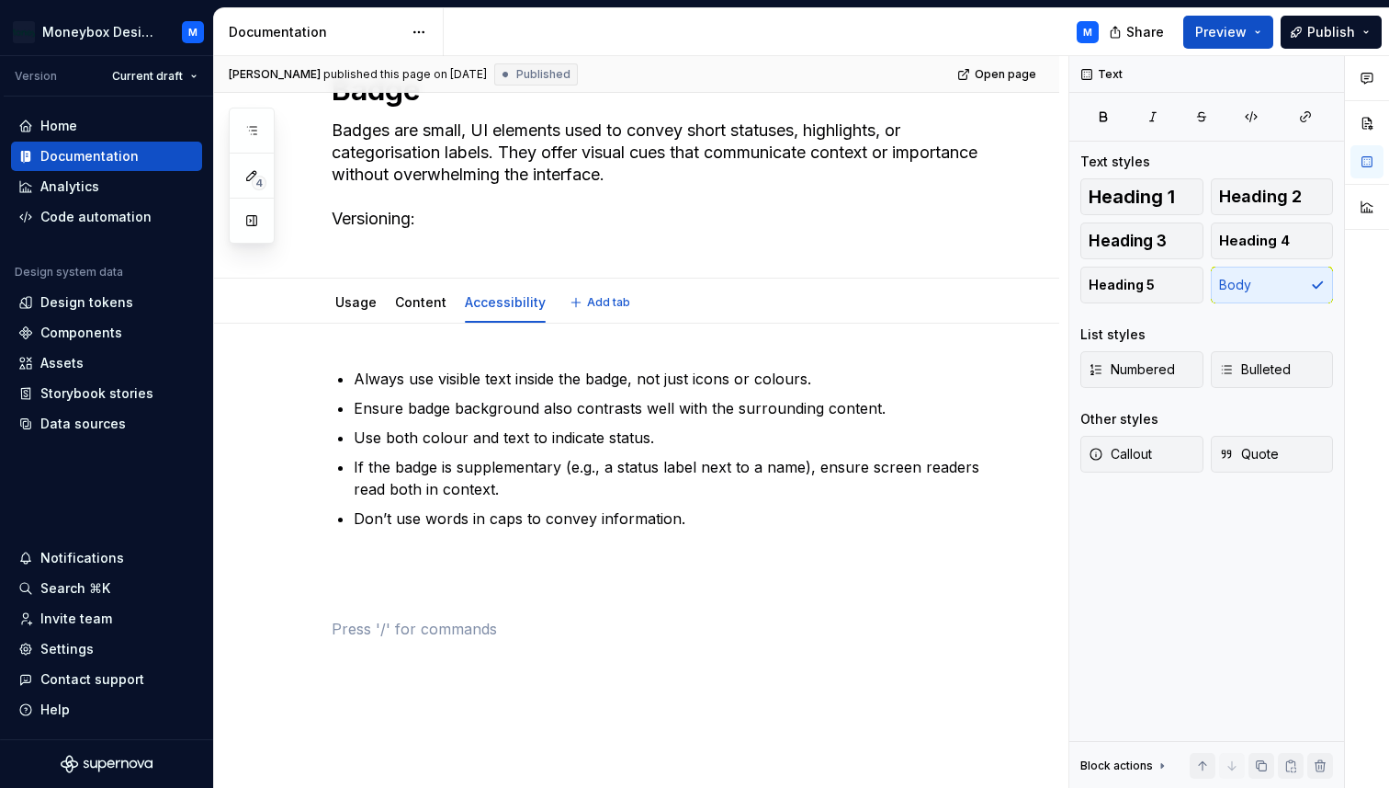
scroll to position [68, 0]
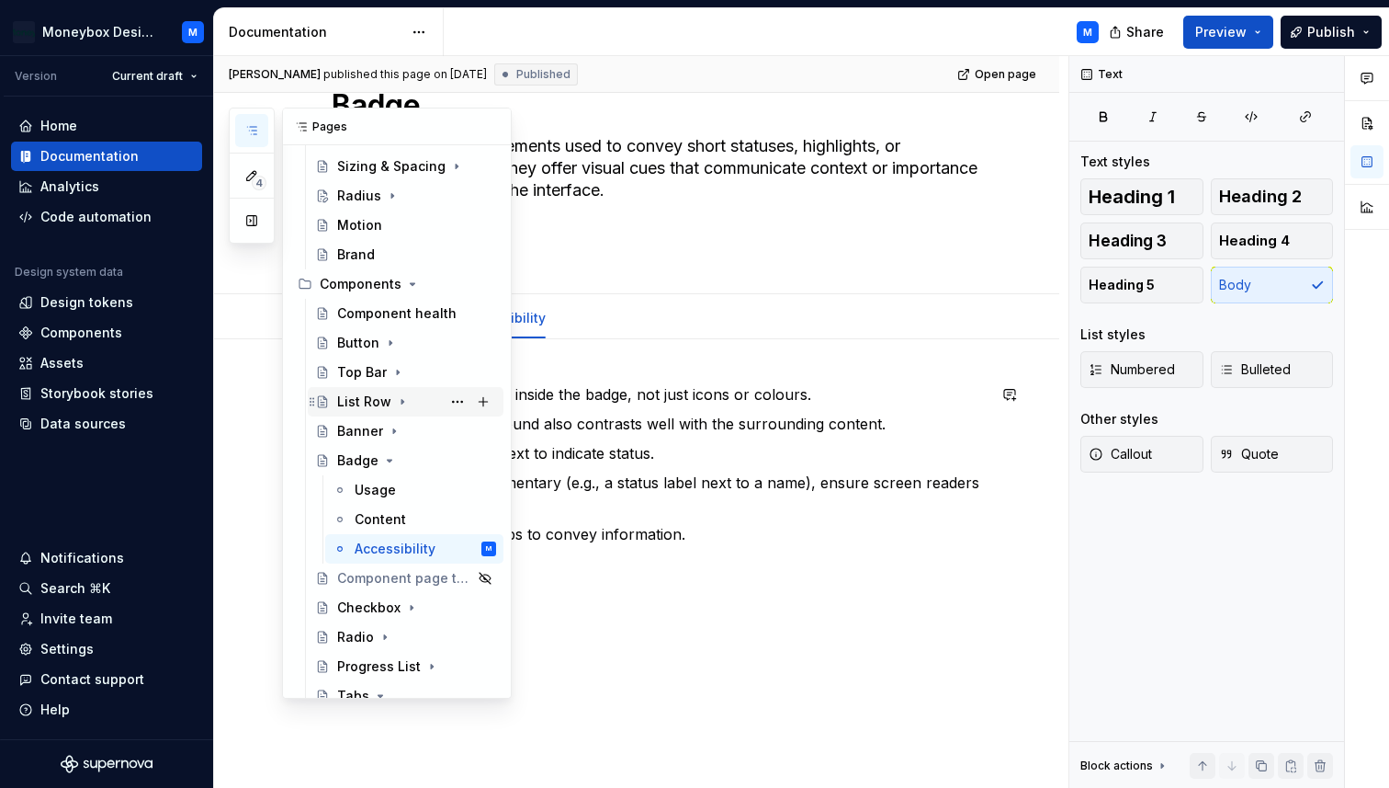
click at [350, 403] on div "List Row" at bounding box center [364, 401] width 54 height 18
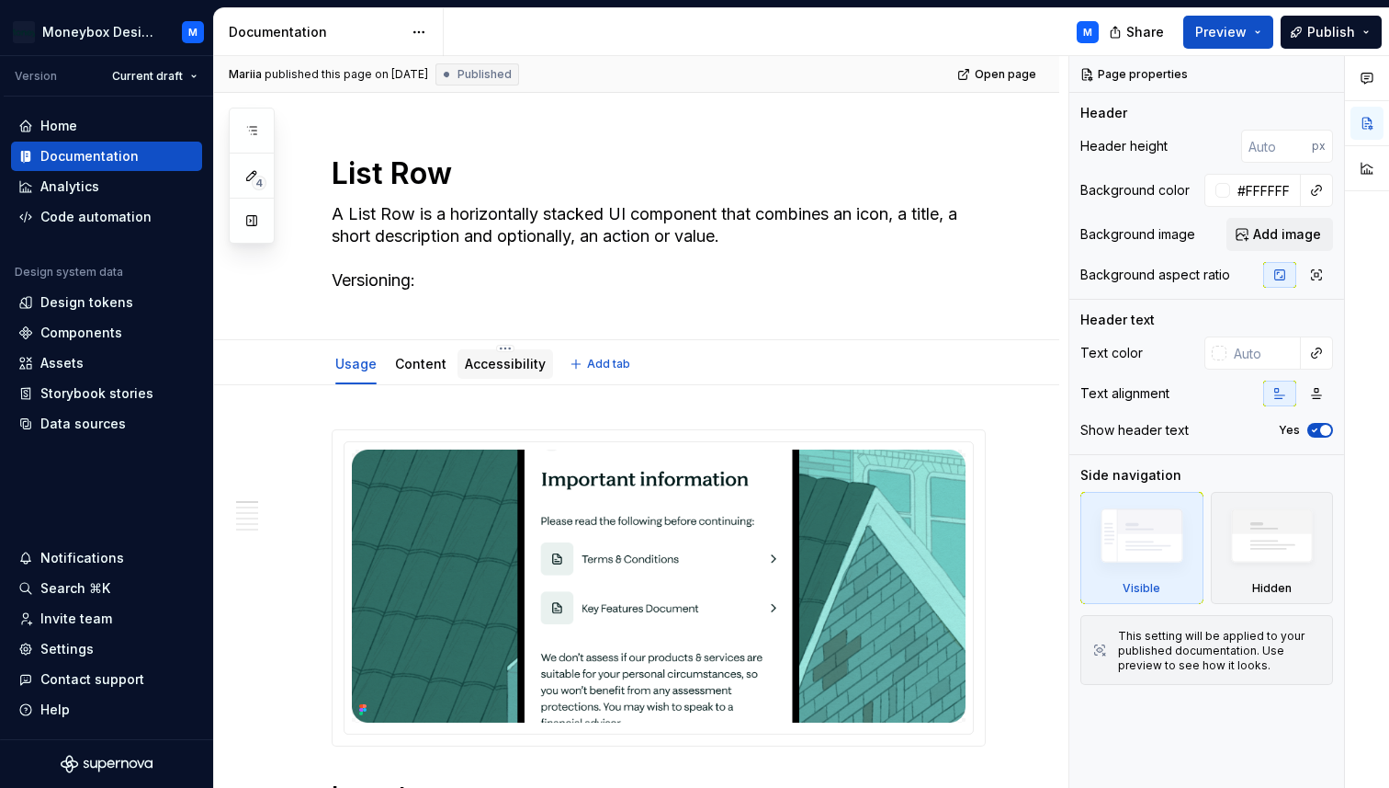
click at [487, 363] on link "Accessibility" at bounding box center [505, 364] width 81 height 16
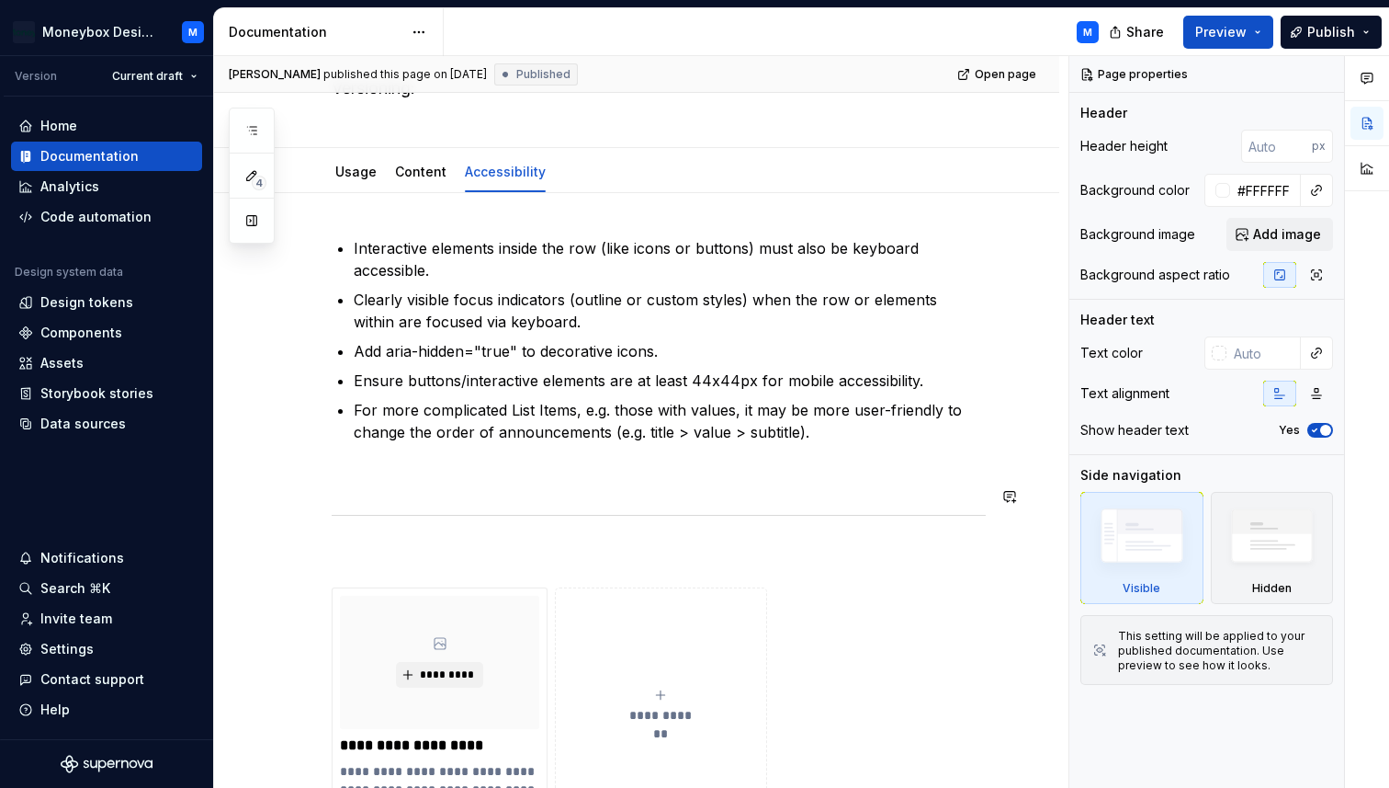
scroll to position [211, 0]
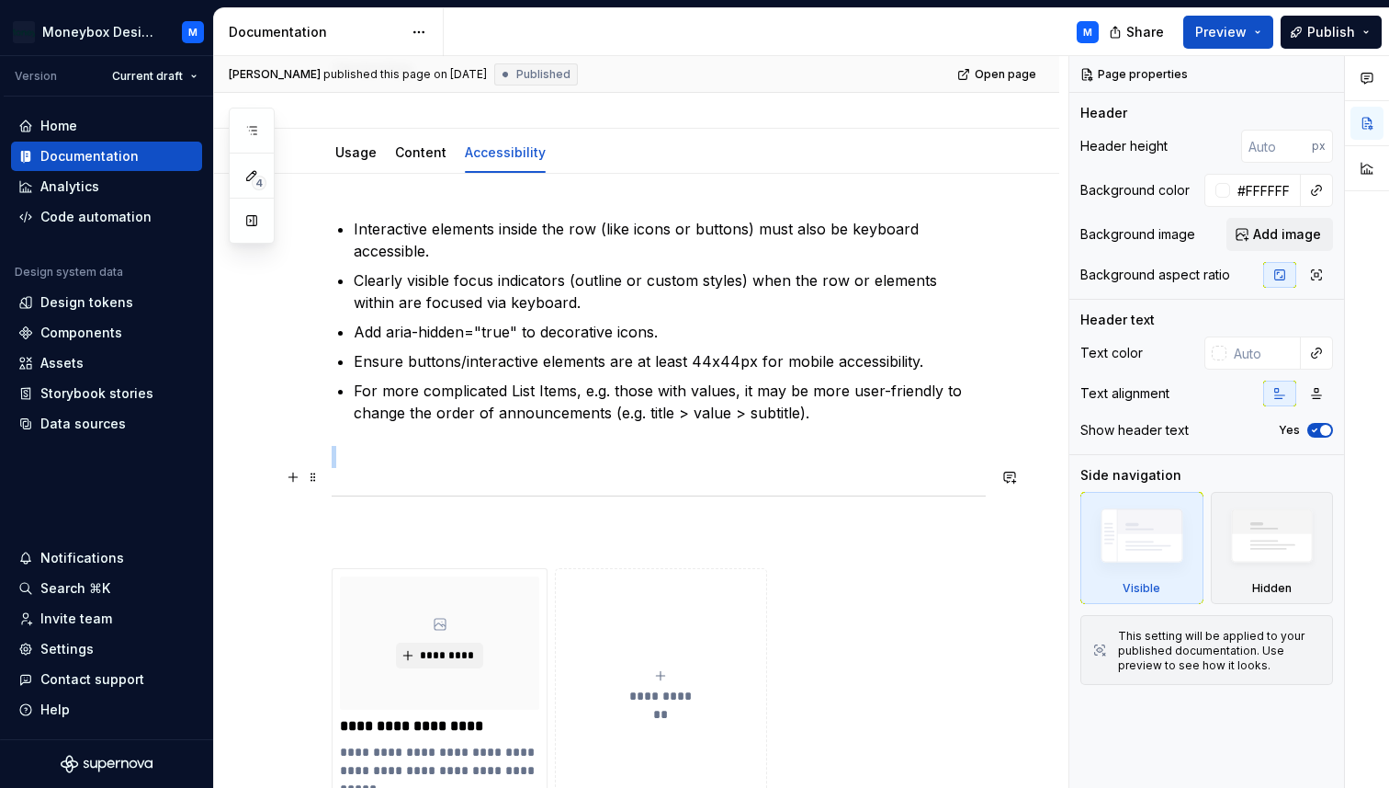
click at [428, 490] on div at bounding box center [659, 496] width 654 height 12
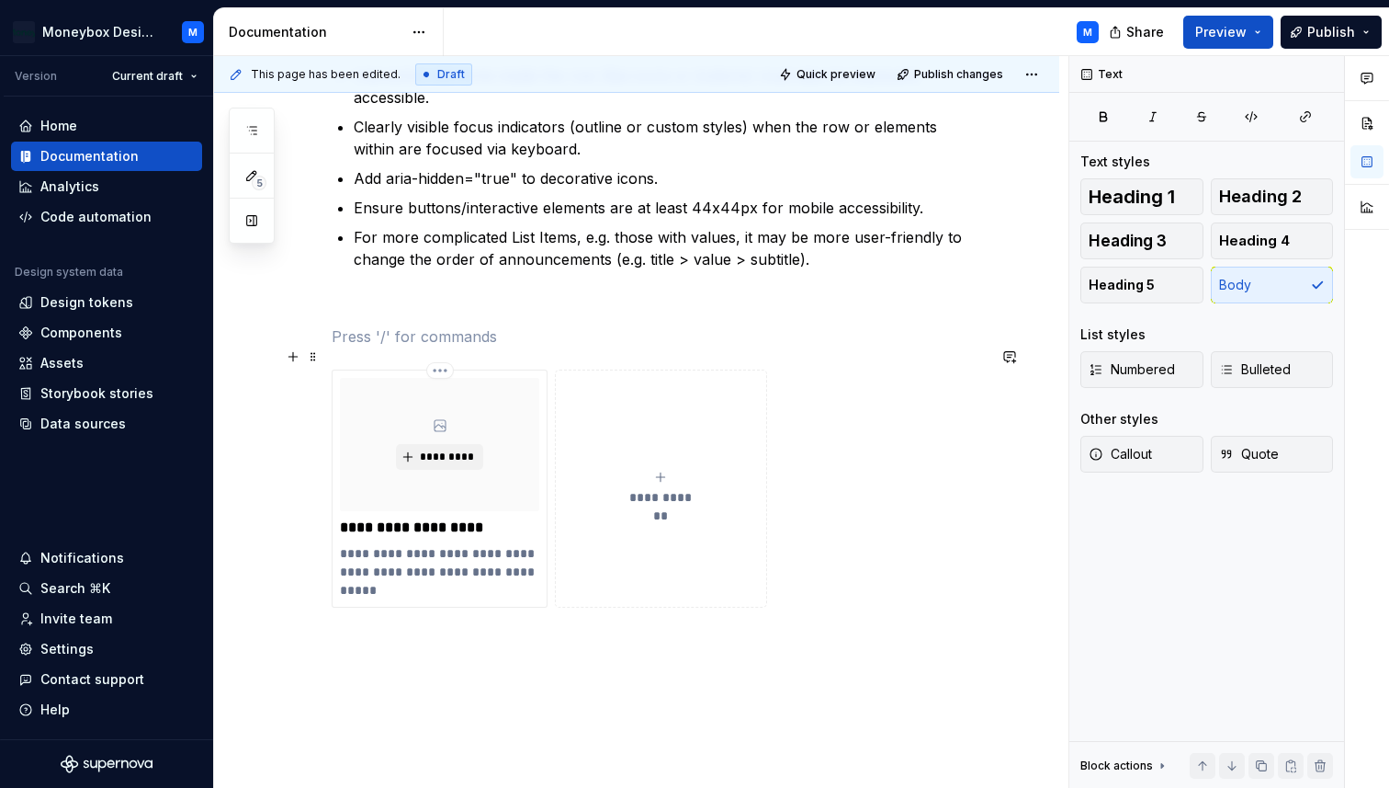
scroll to position [403, 0]
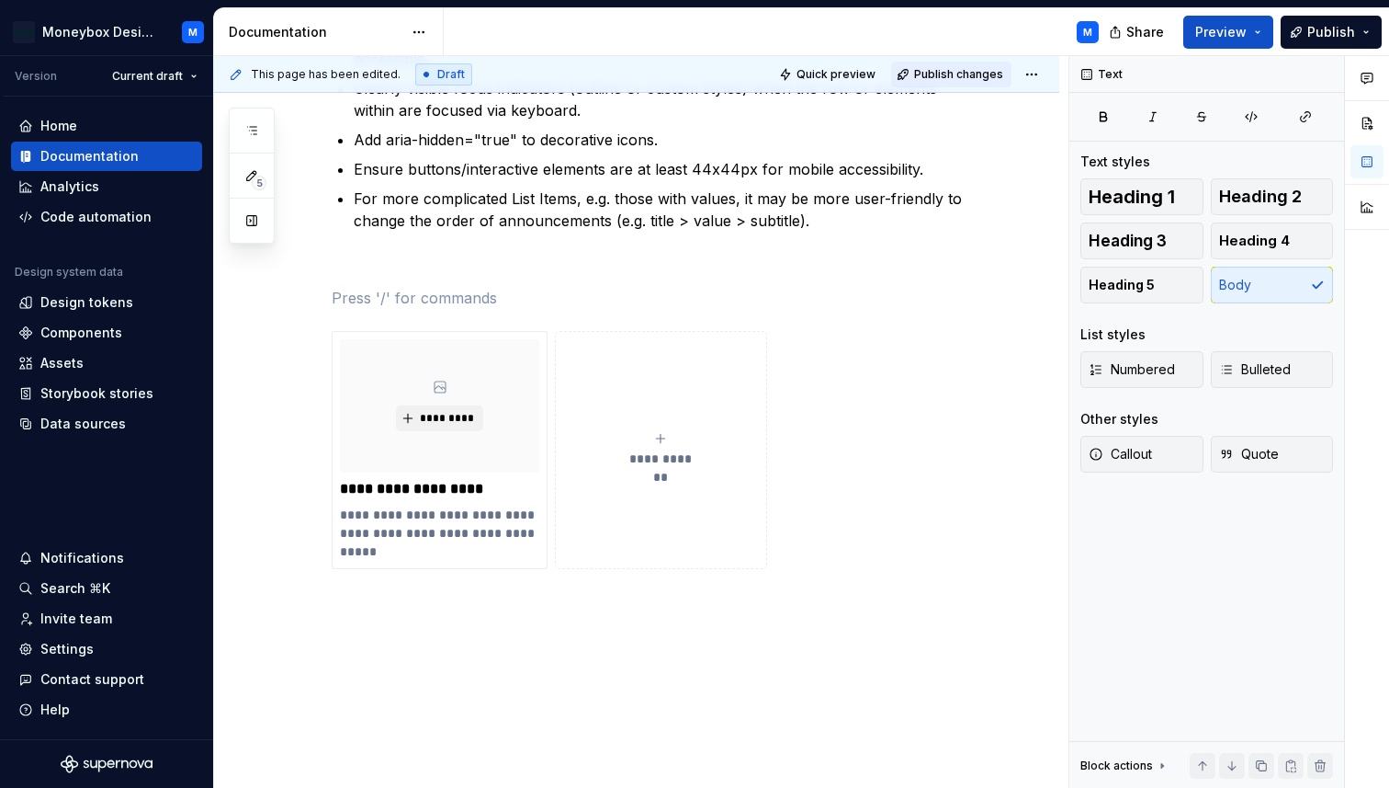
click at [973, 71] on span "Publish changes" at bounding box center [958, 74] width 89 height 15
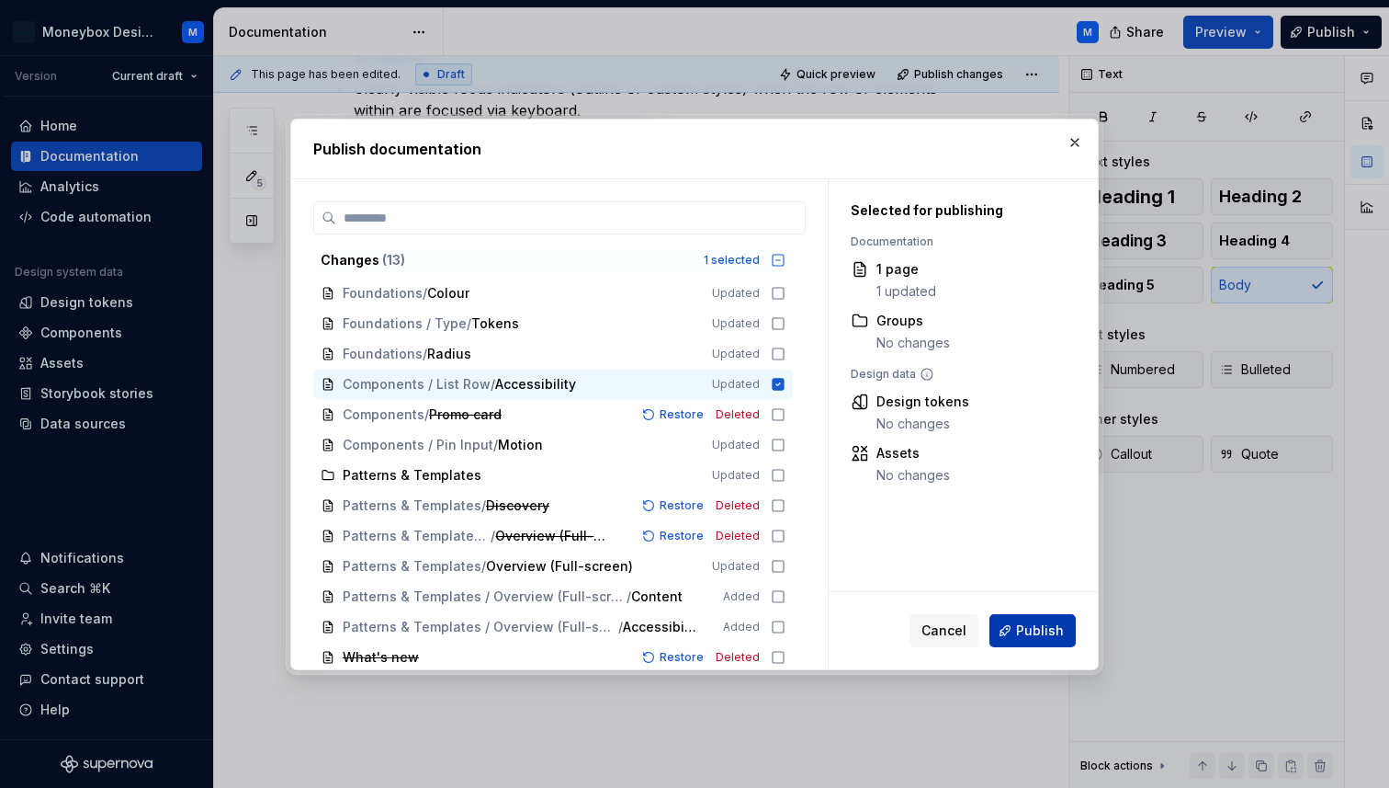
click at [1022, 627] on span "Publish" at bounding box center [1040, 630] width 48 height 18
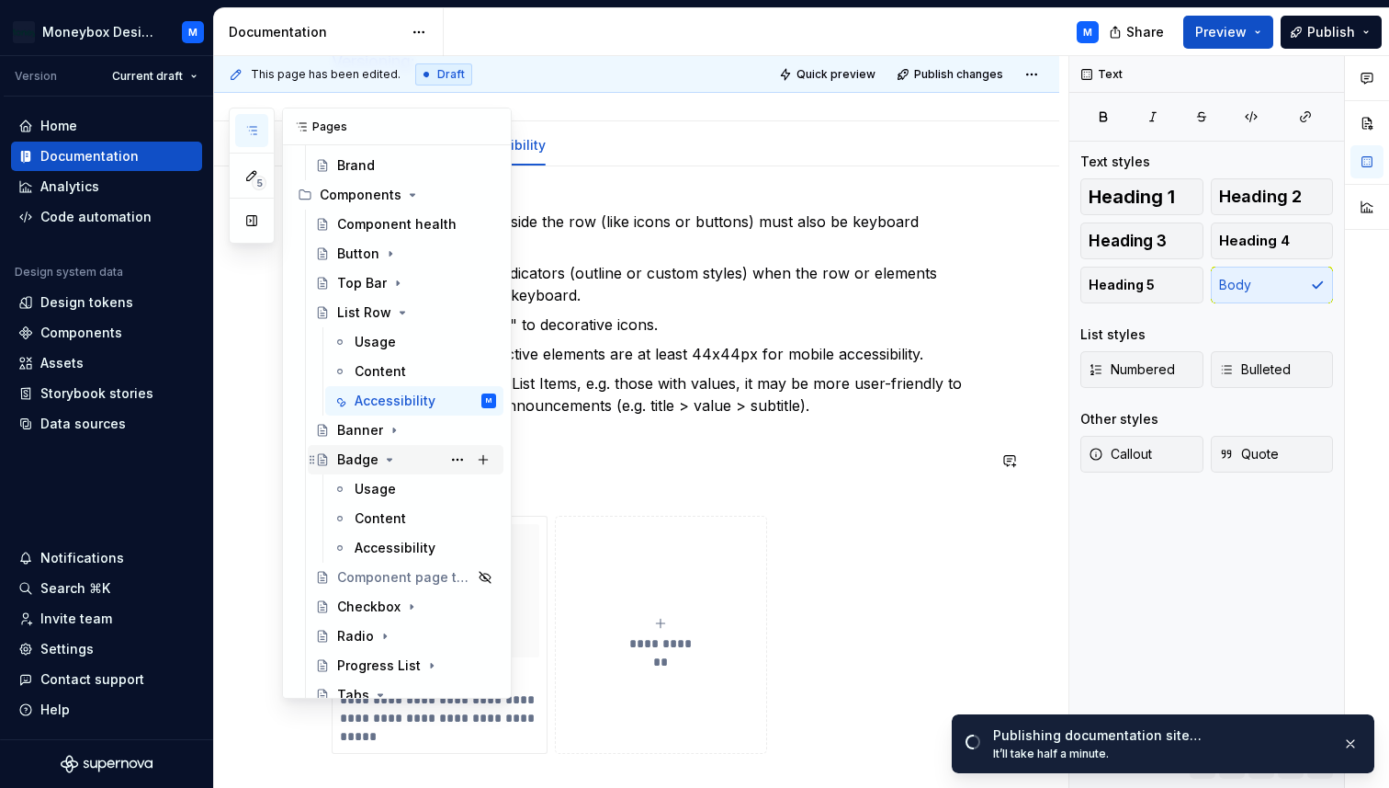
scroll to position [455, 0]
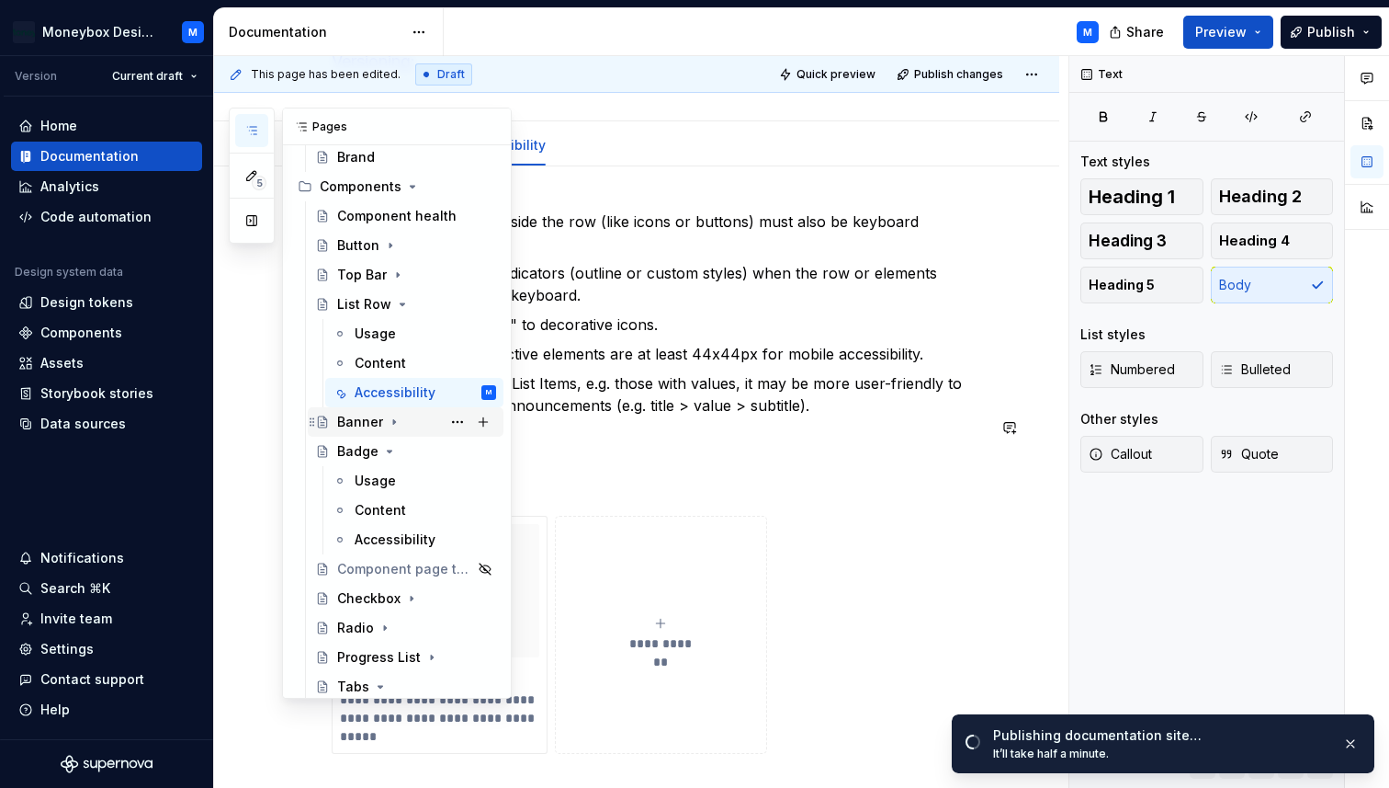
click at [354, 416] on div "Banner" at bounding box center [360, 422] width 46 height 18
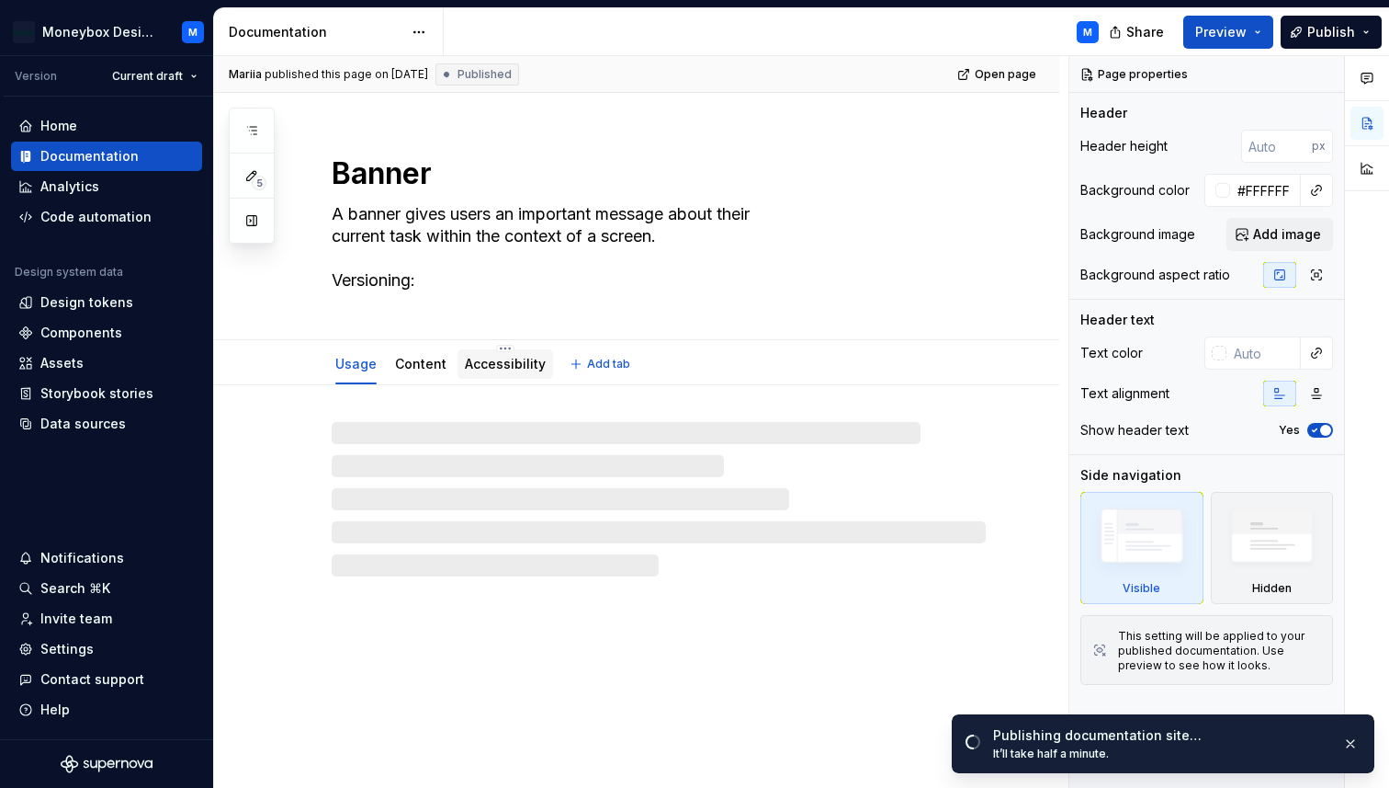
click at [501, 366] on link "Accessibility" at bounding box center [505, 364] width 81 height 16
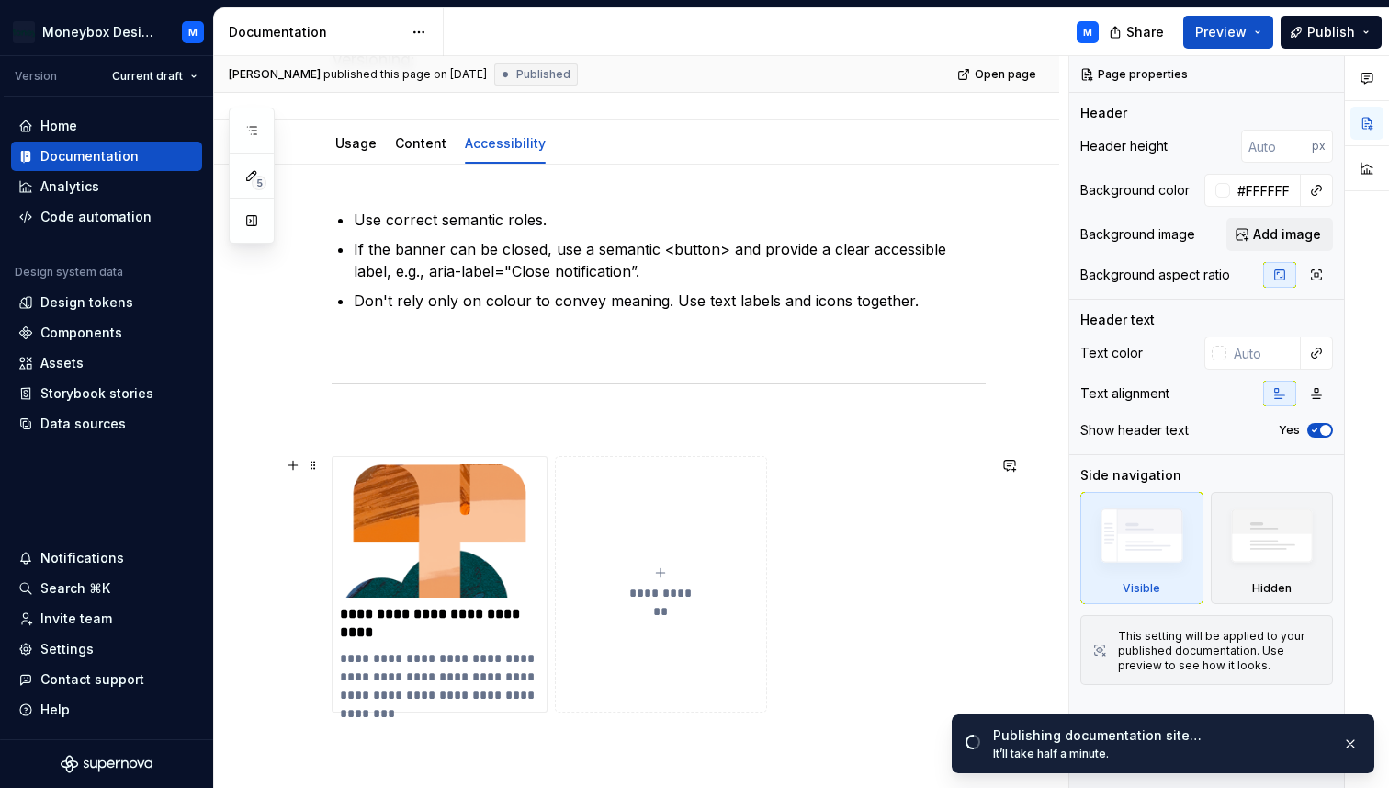
scroll to position [213, 0]
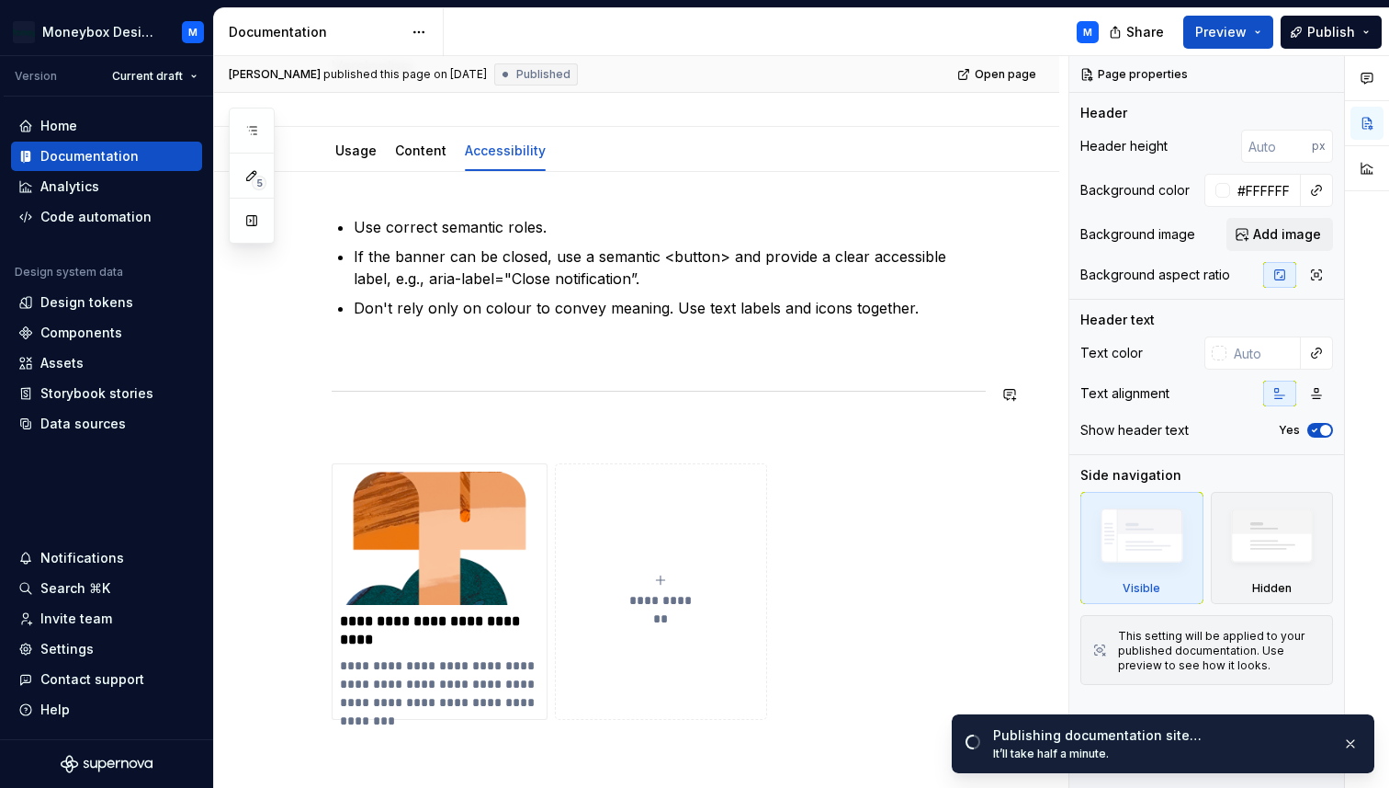
click at [564, 379] on div "**********" at bounding box center [659, 490] width 654 height 548
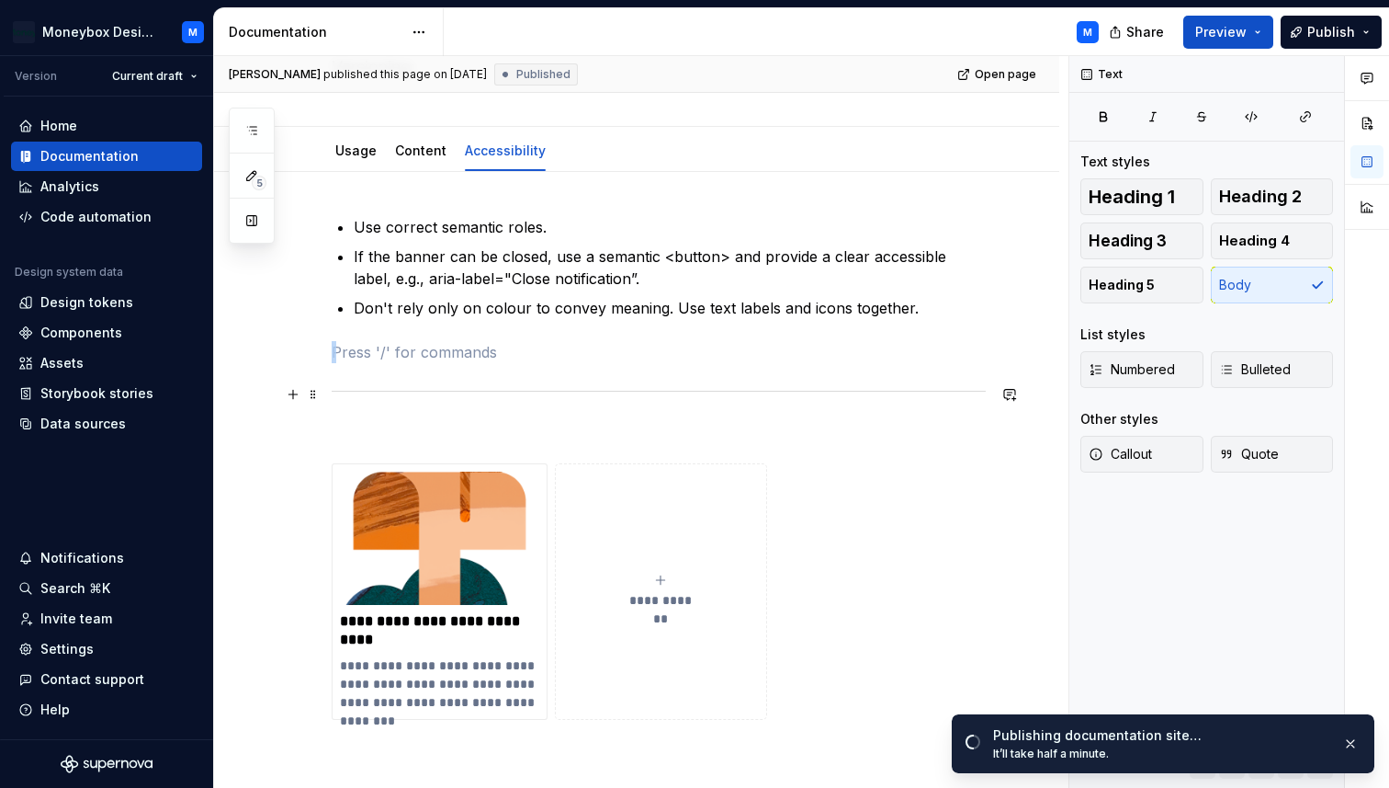
click at [564, 390] on div at bounding box center [659, 391] width 654 height 12
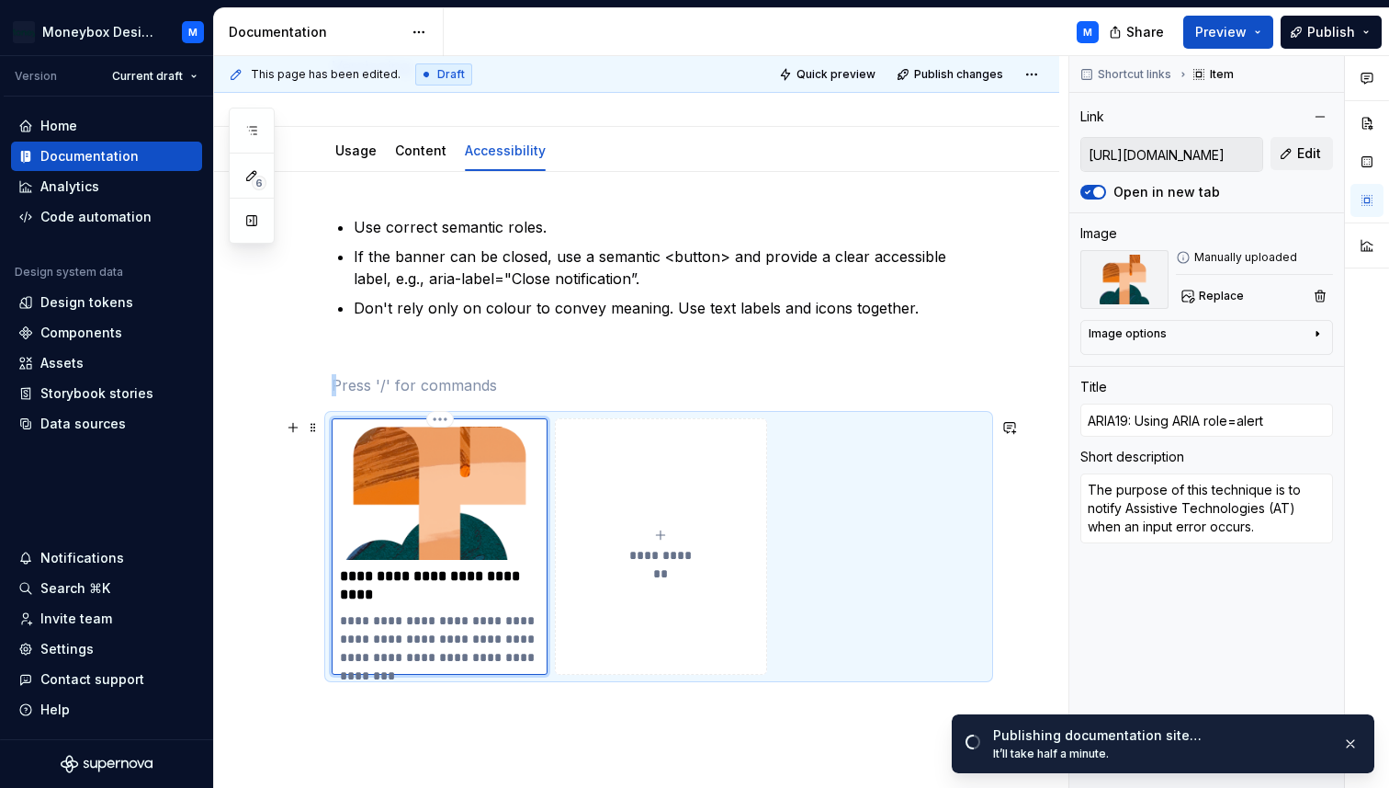
click at [495, 452] on img at bounding box center [439, 492] width 199 height 133
click at [1215, 297] on span "Replace" at bounding box center [1221, 296] width 45 height 15
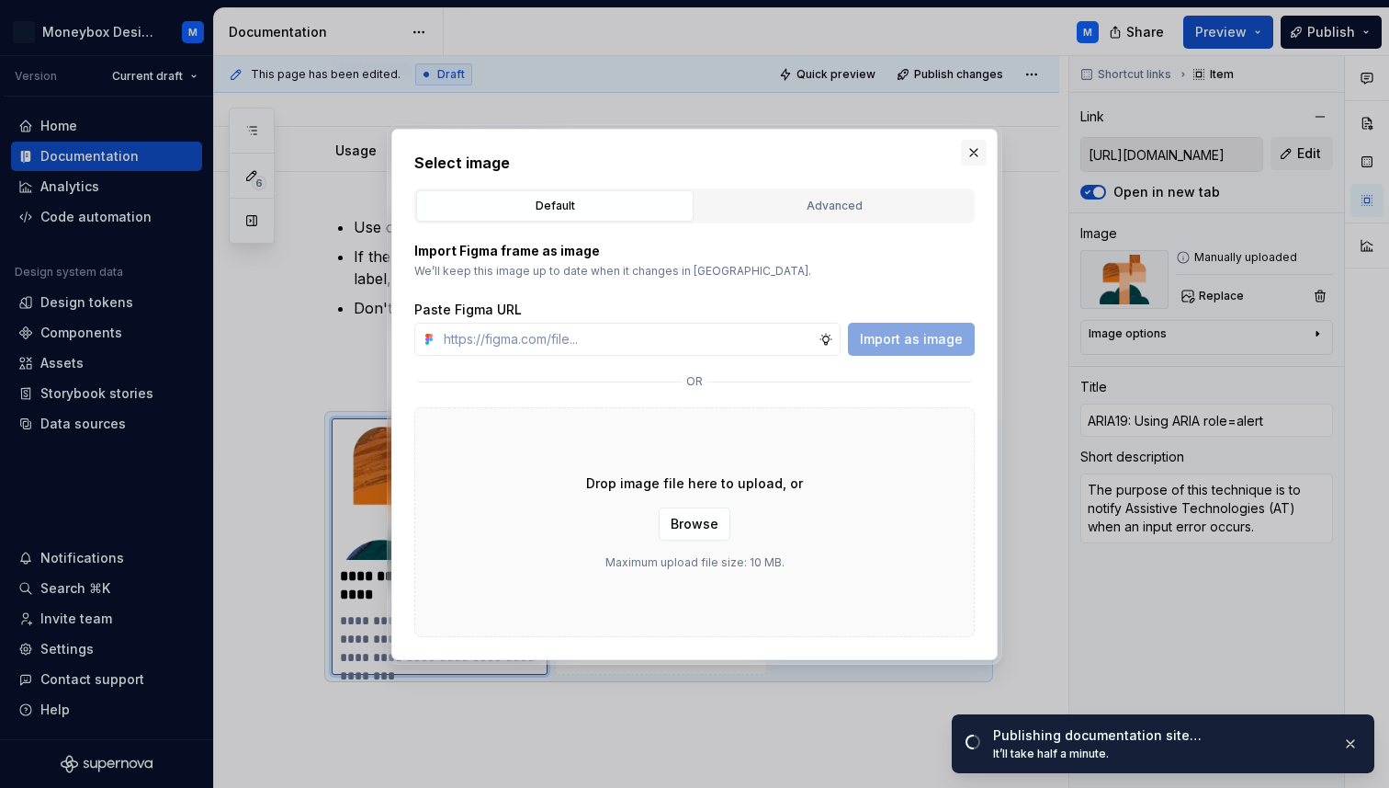
click at [967, 159] on button "button" at bounding box center [974, 153] width 26 height 26
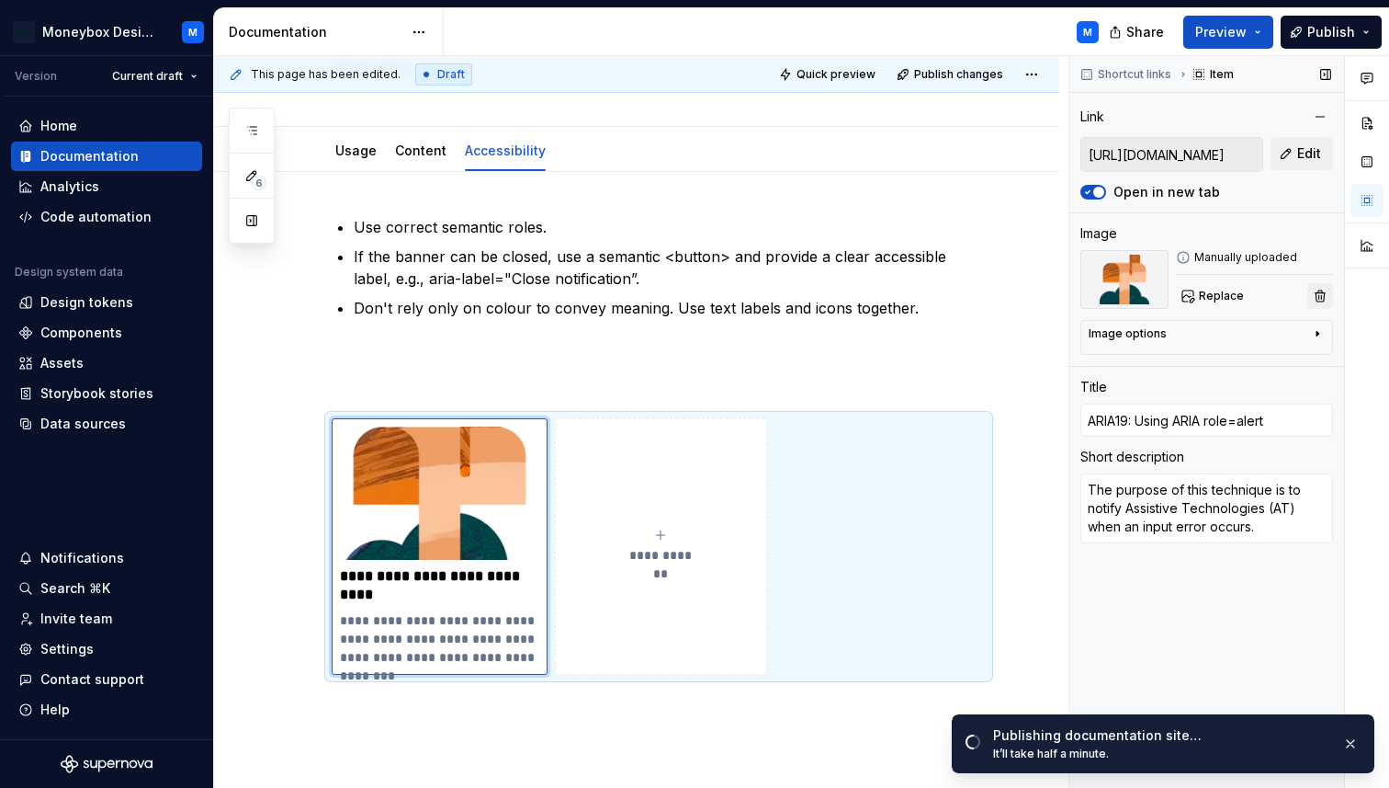
click at [1313, 304] on button "button" at bounding box center [1321, 296] width 26 height 26
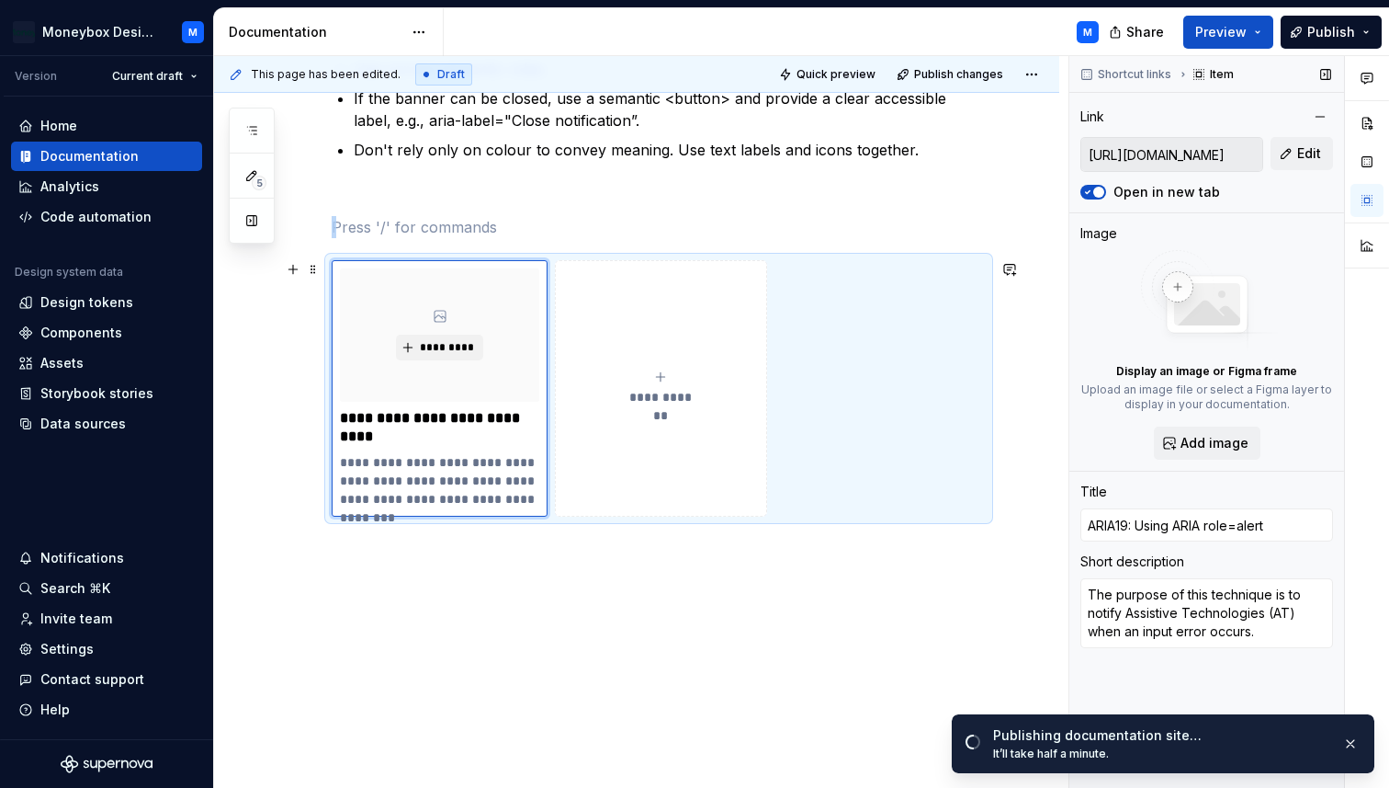
scroll to position [402, 0]
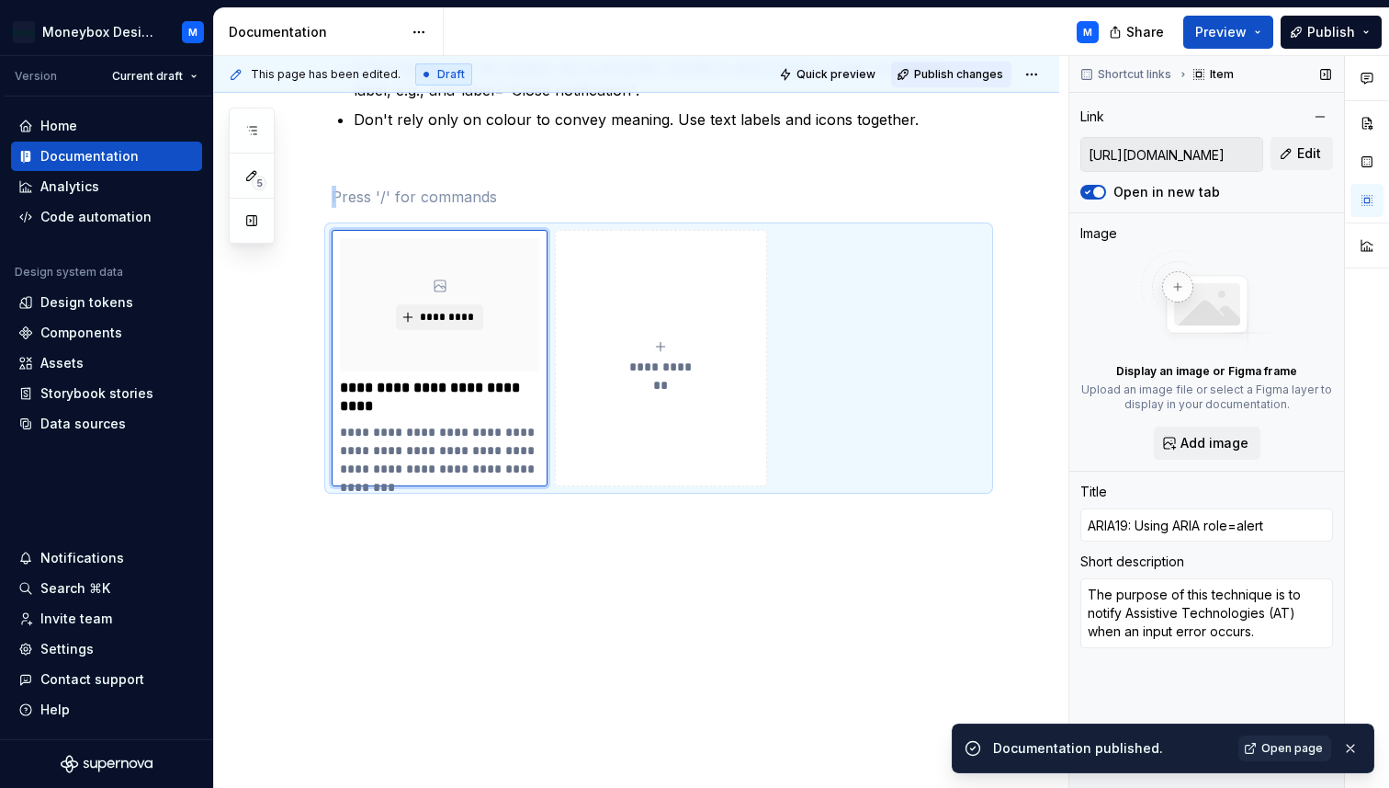
click at [946, 77] on span "Publish changes" at bounding box center [958, 74] width 89 height 15
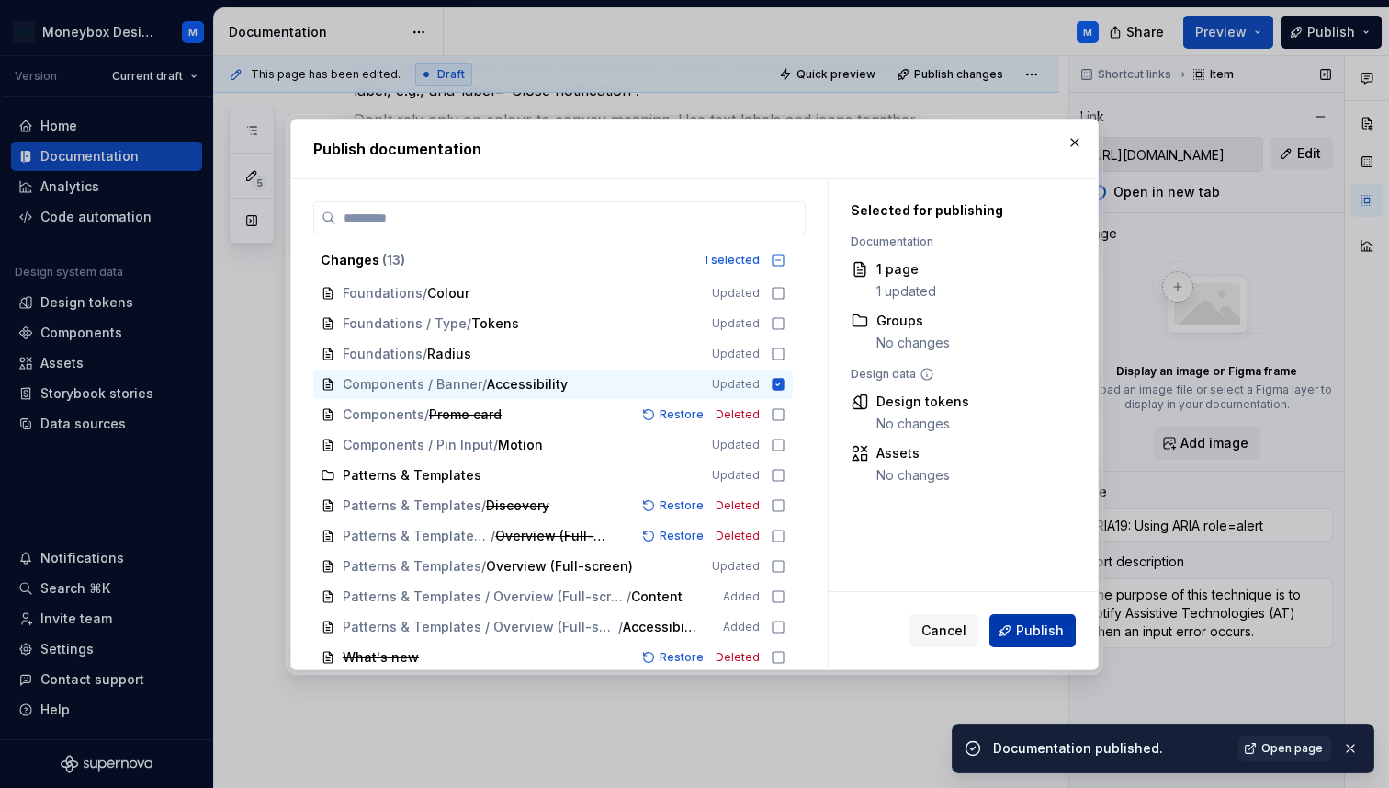
click at [1038, 624] on span "Publish" at bounding box center [1040, 630] width 48 height 18
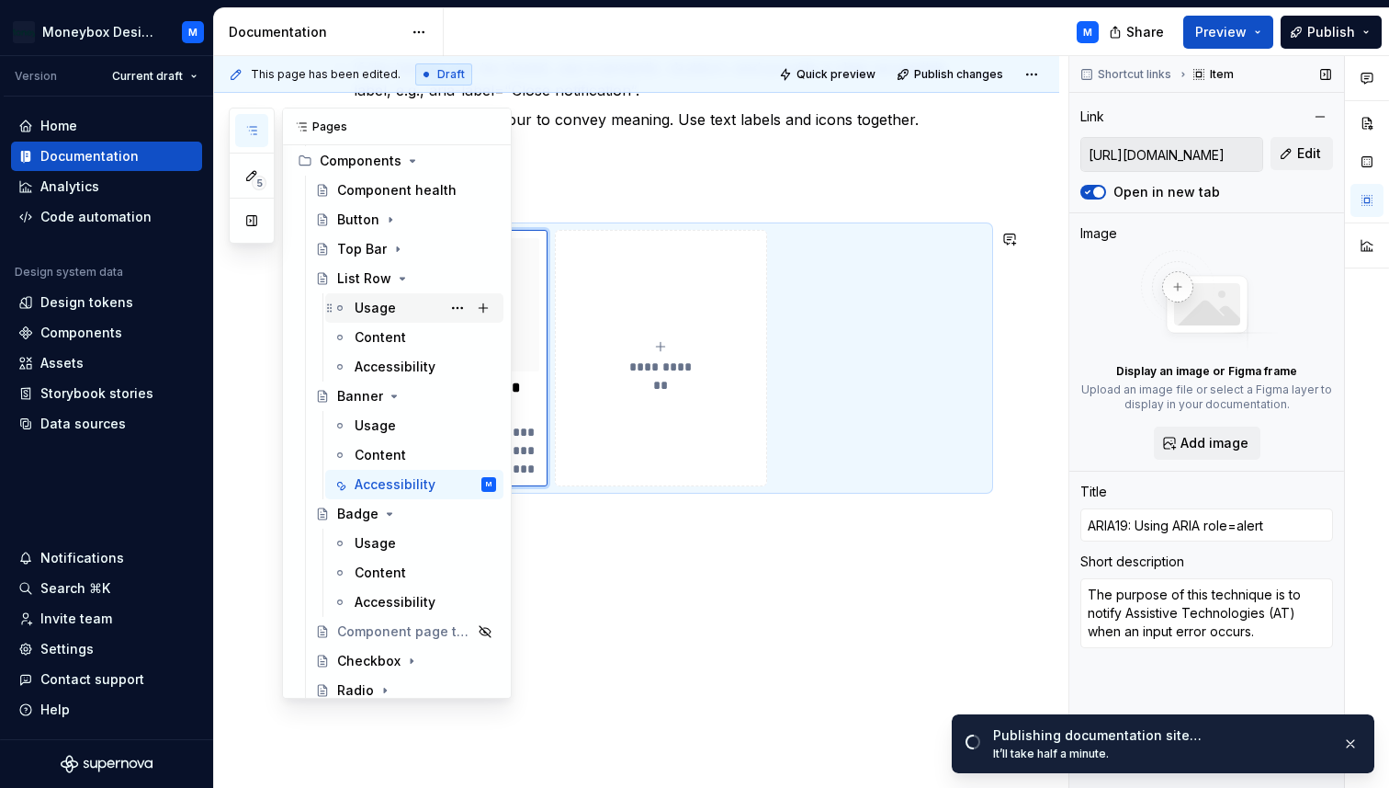
scroll to position [491, 0]
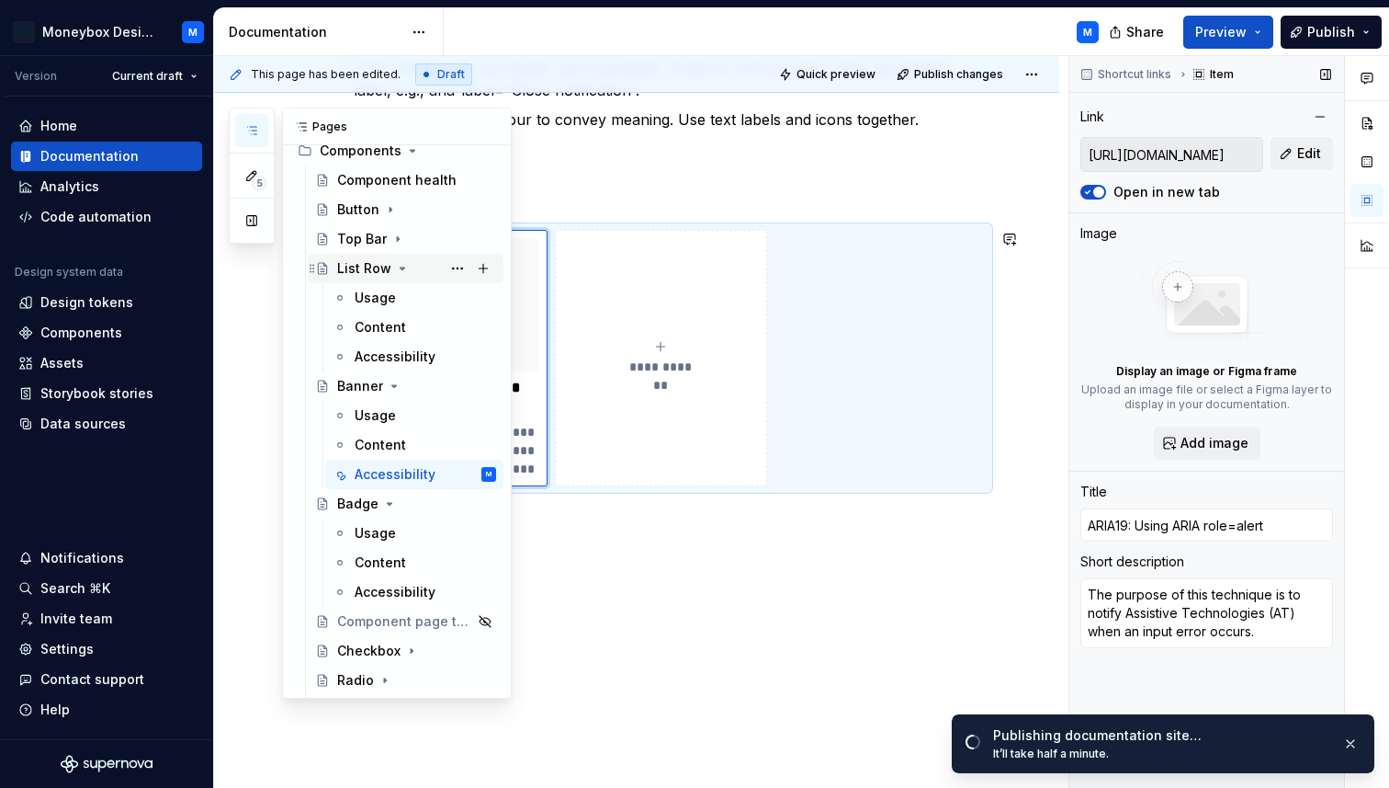
click at [400, 266] on icon "Page tree" at bounding box center [402, 268] width 15 height 15
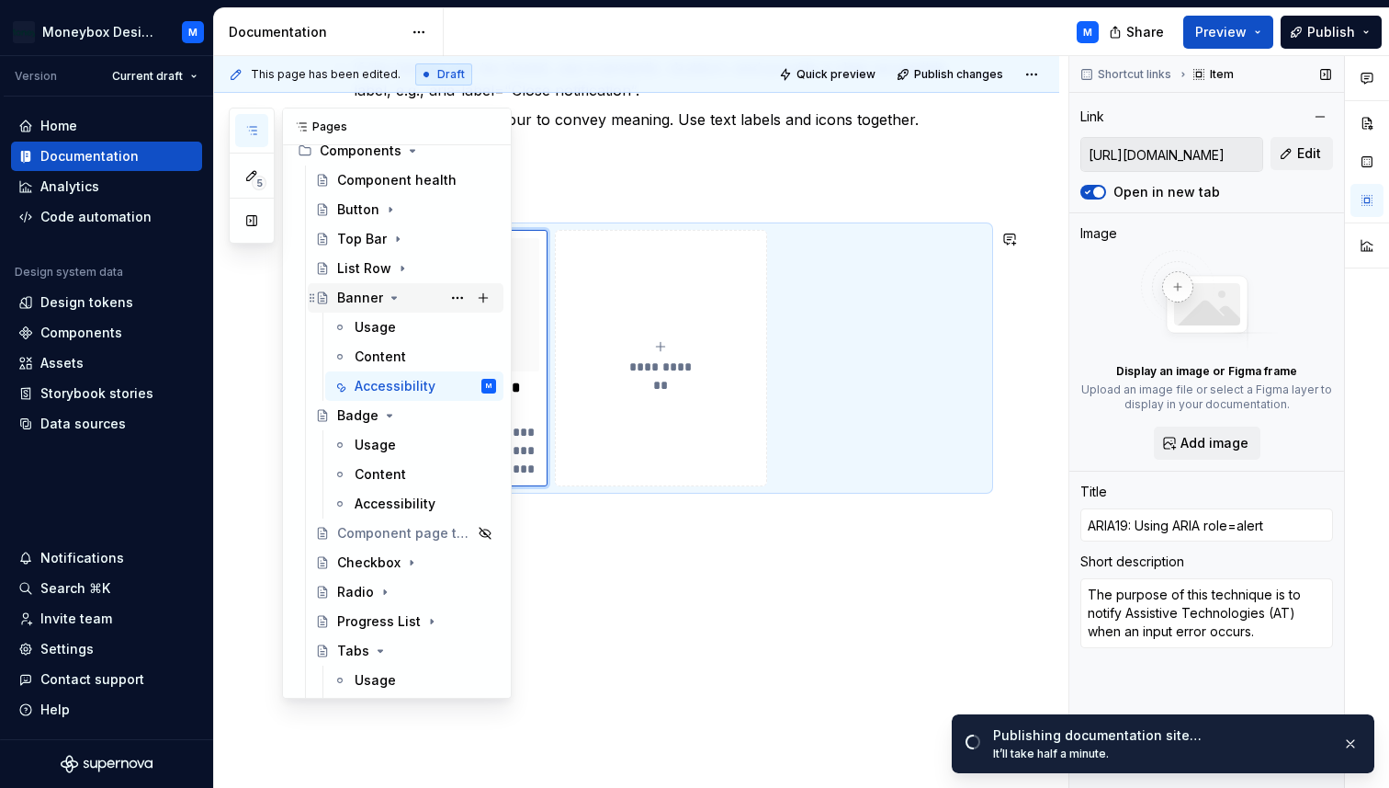
click at [396, 295] on icon "Page tree" at bounding box center [394, 297] width 15 height 15
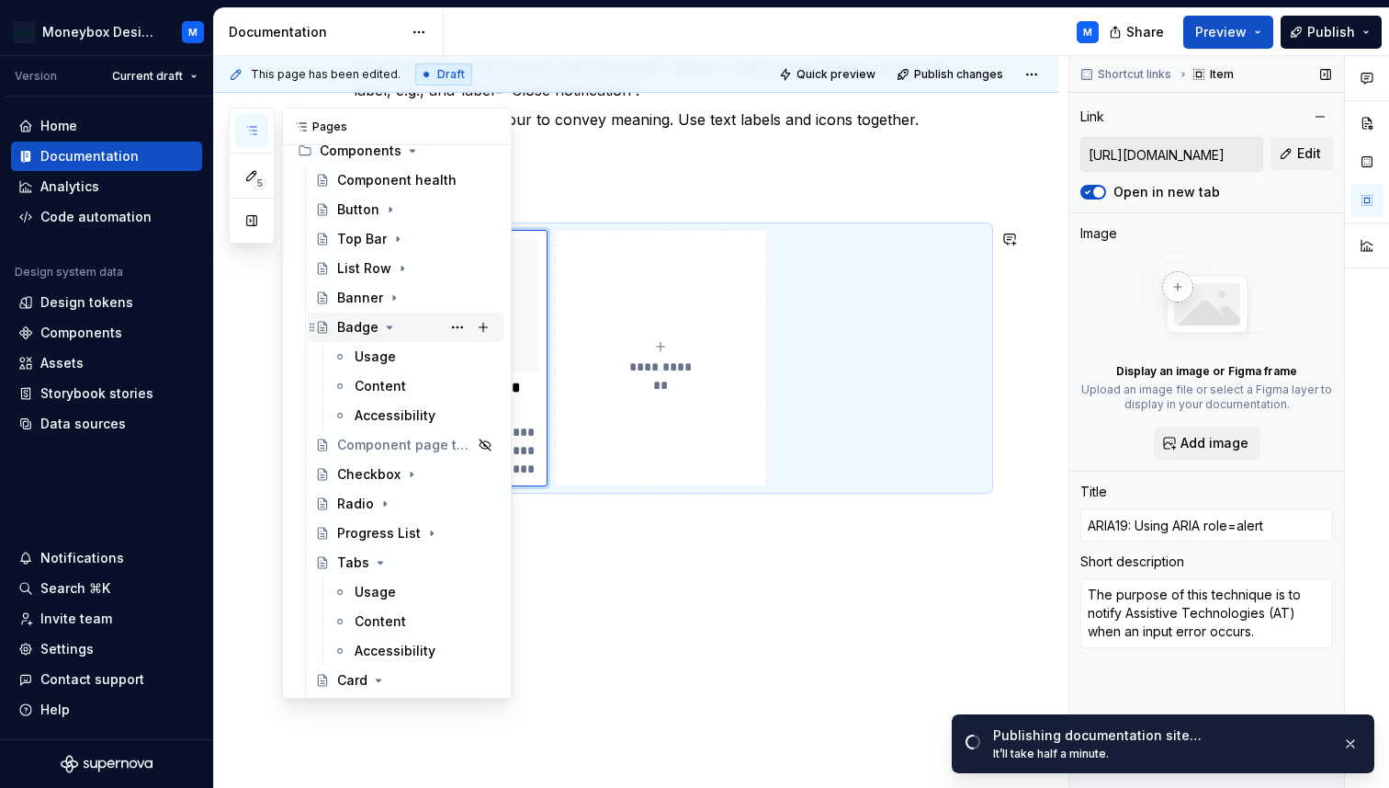
click at [391, 323] on icon "Page tree" at bounding box center [389, 327] width 15 height 15
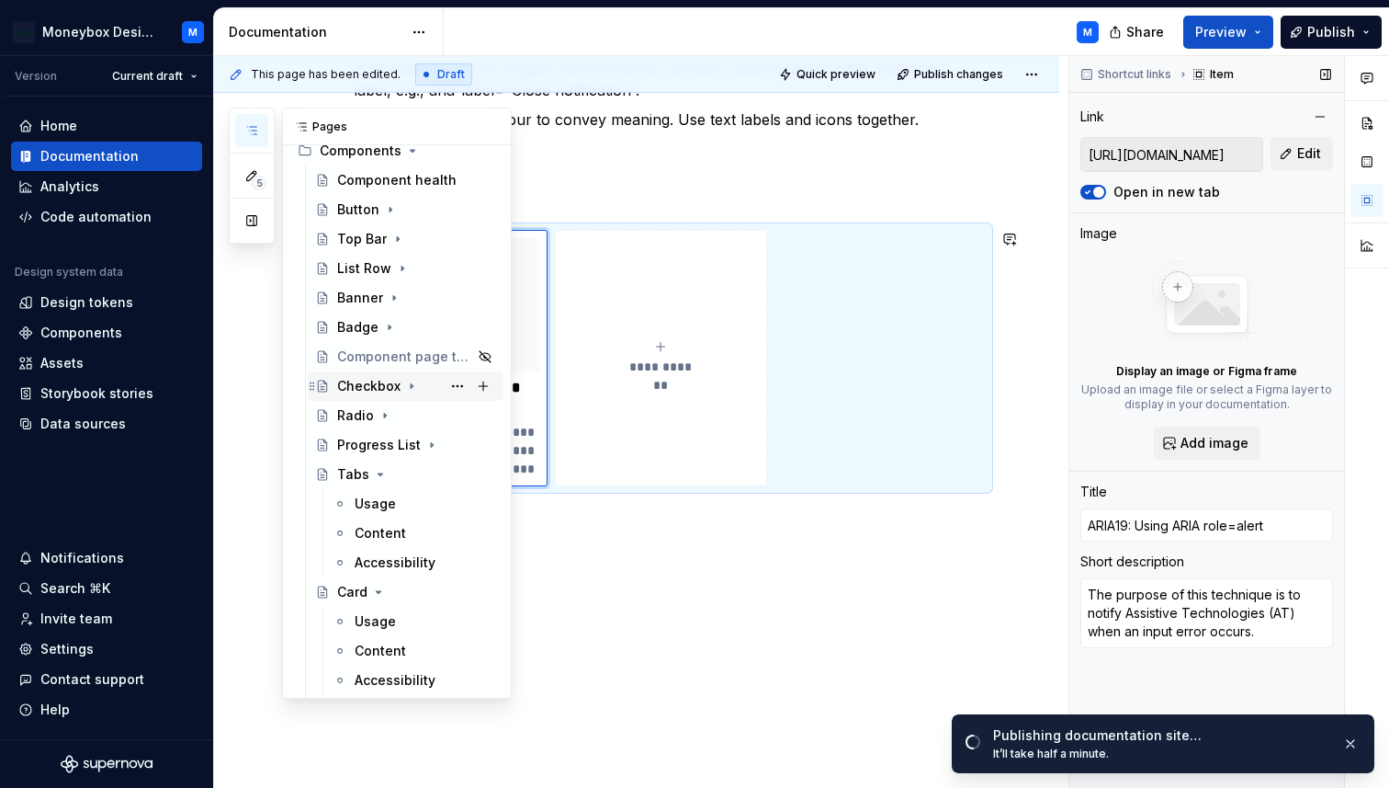
click at [365, 381] on div "Checkbox" at bounding box center [368, 386] width 63 height 18
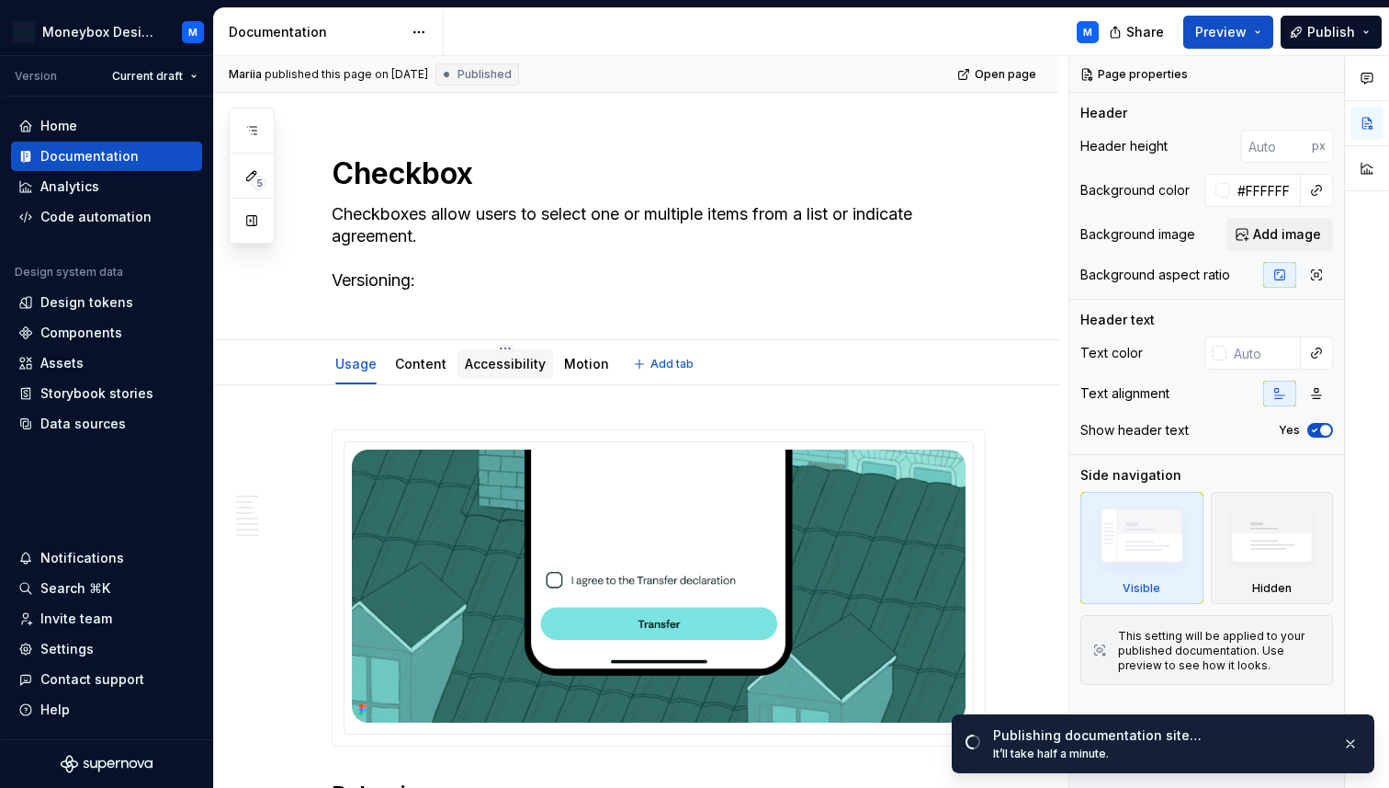
click at [496, 363] on link "Accessibility" at bounding box center [505, 364] width 81 height 16
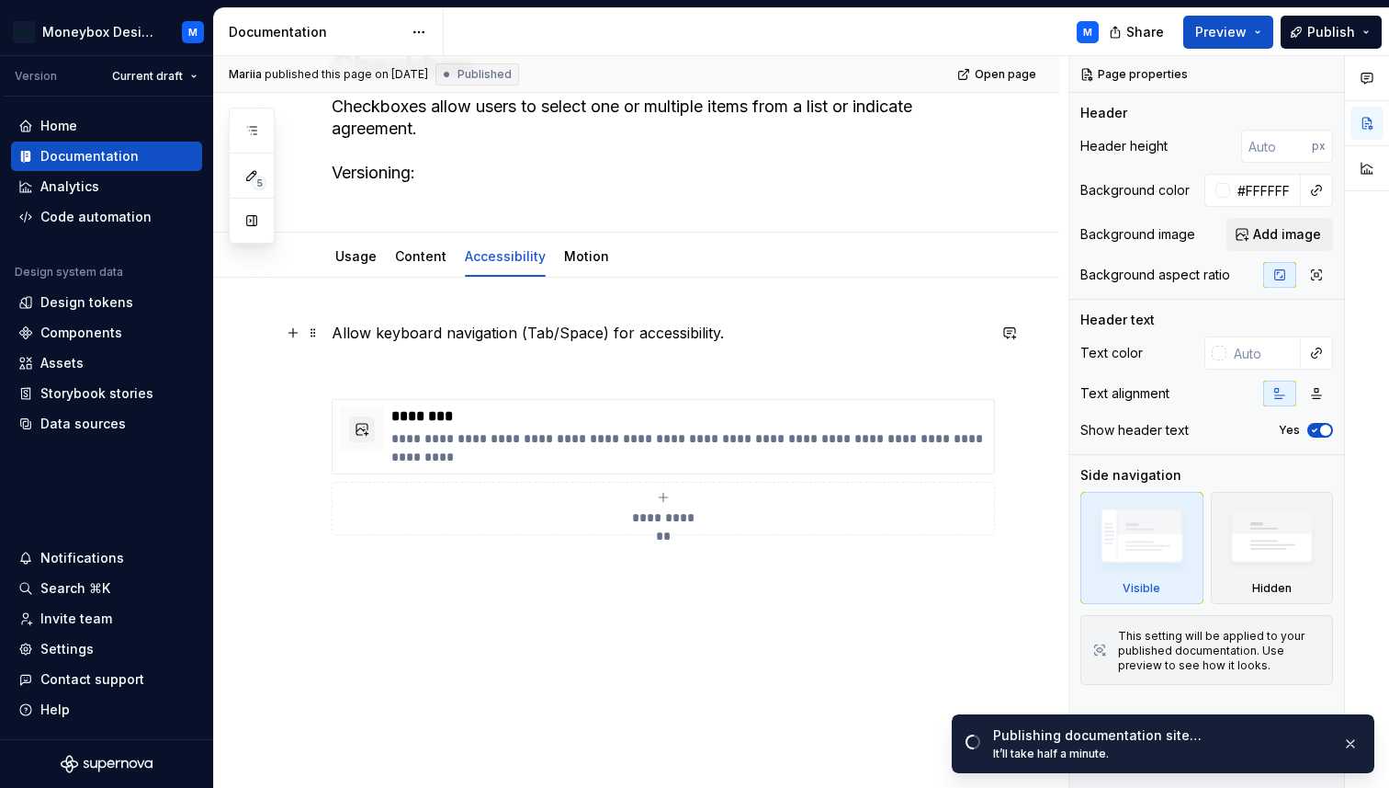
scroll to position [112, 0]
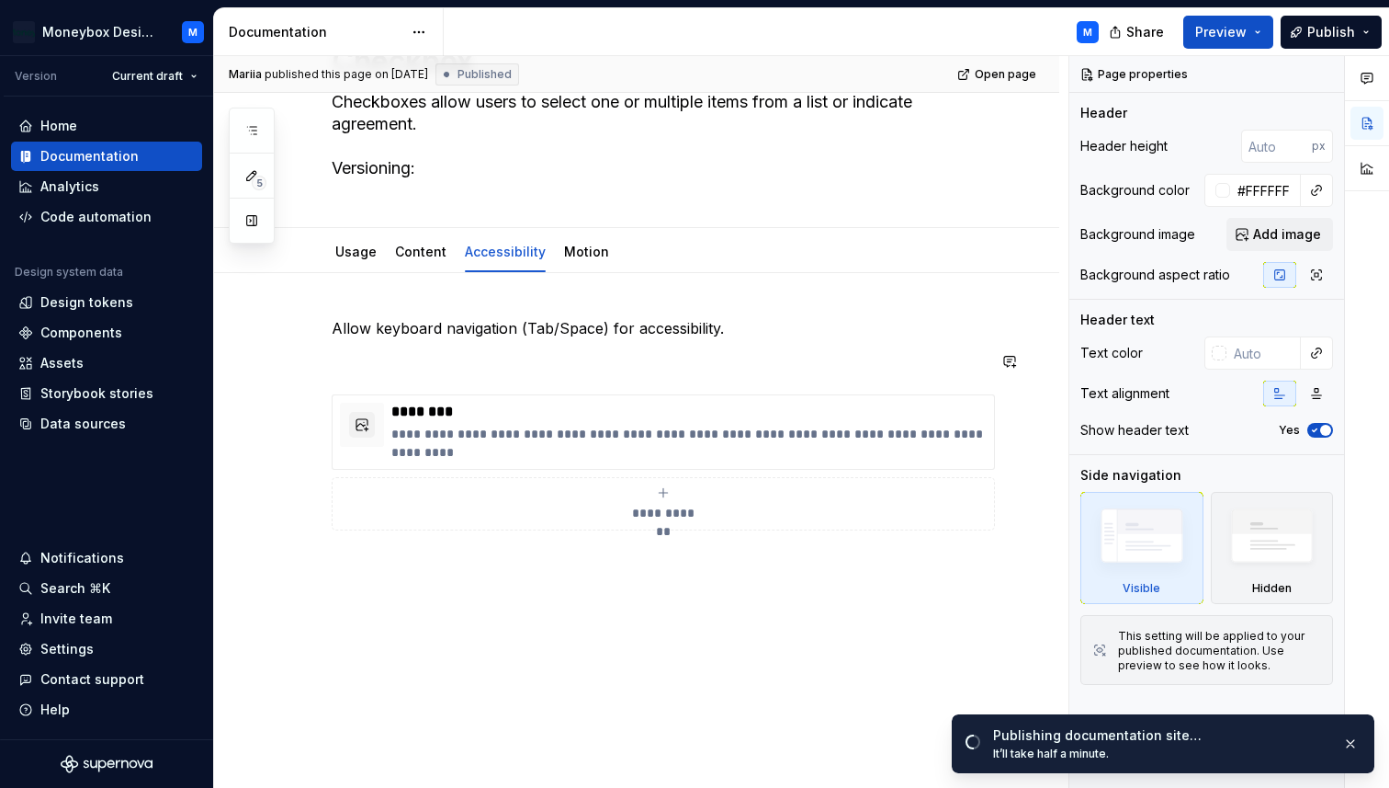
click at [742, 324] on p "Allow keyboard navigation (Tab/Space) for accessibility." at bounding box center [659, 328] width 654 height 22
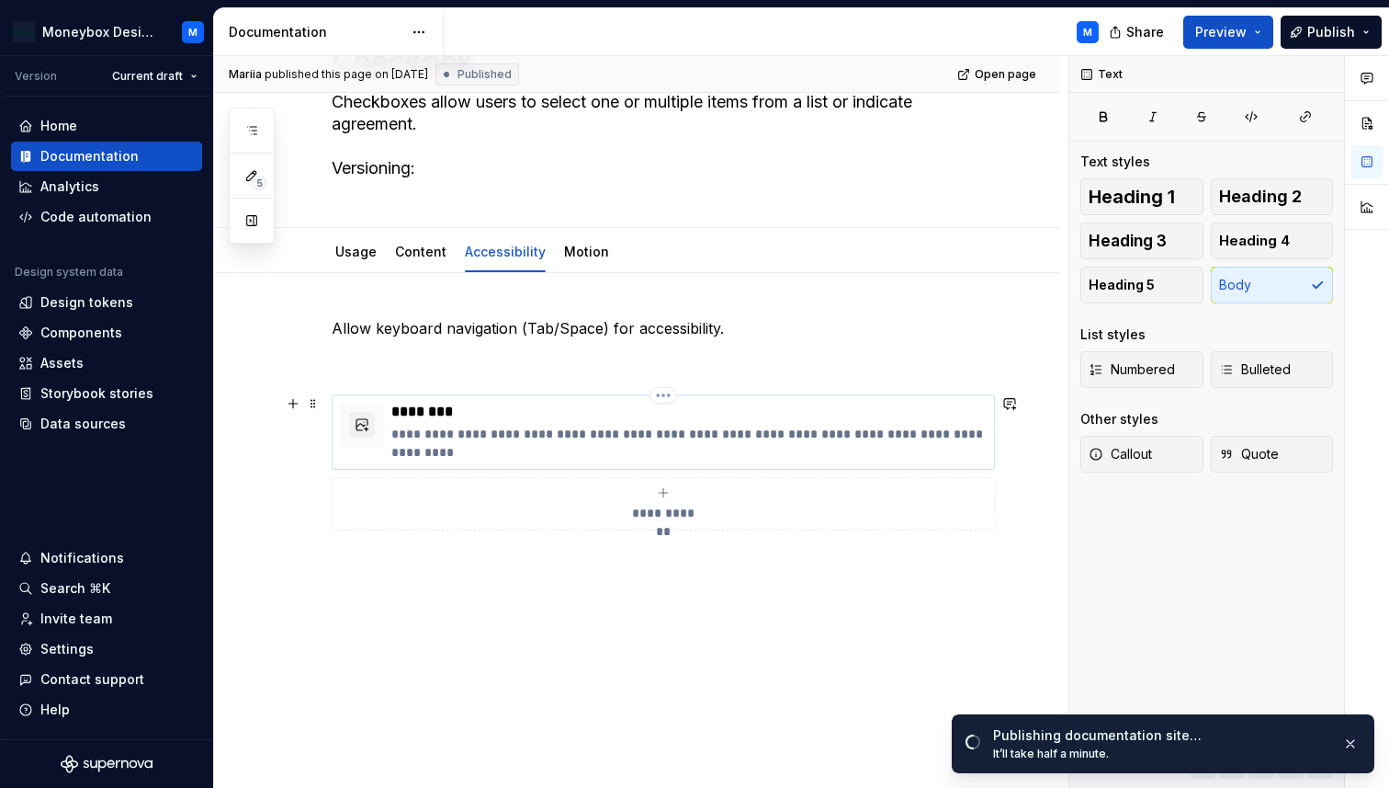
click at [613, 425] on p "**********" at bounding box center [688, 443] width 595 height 37
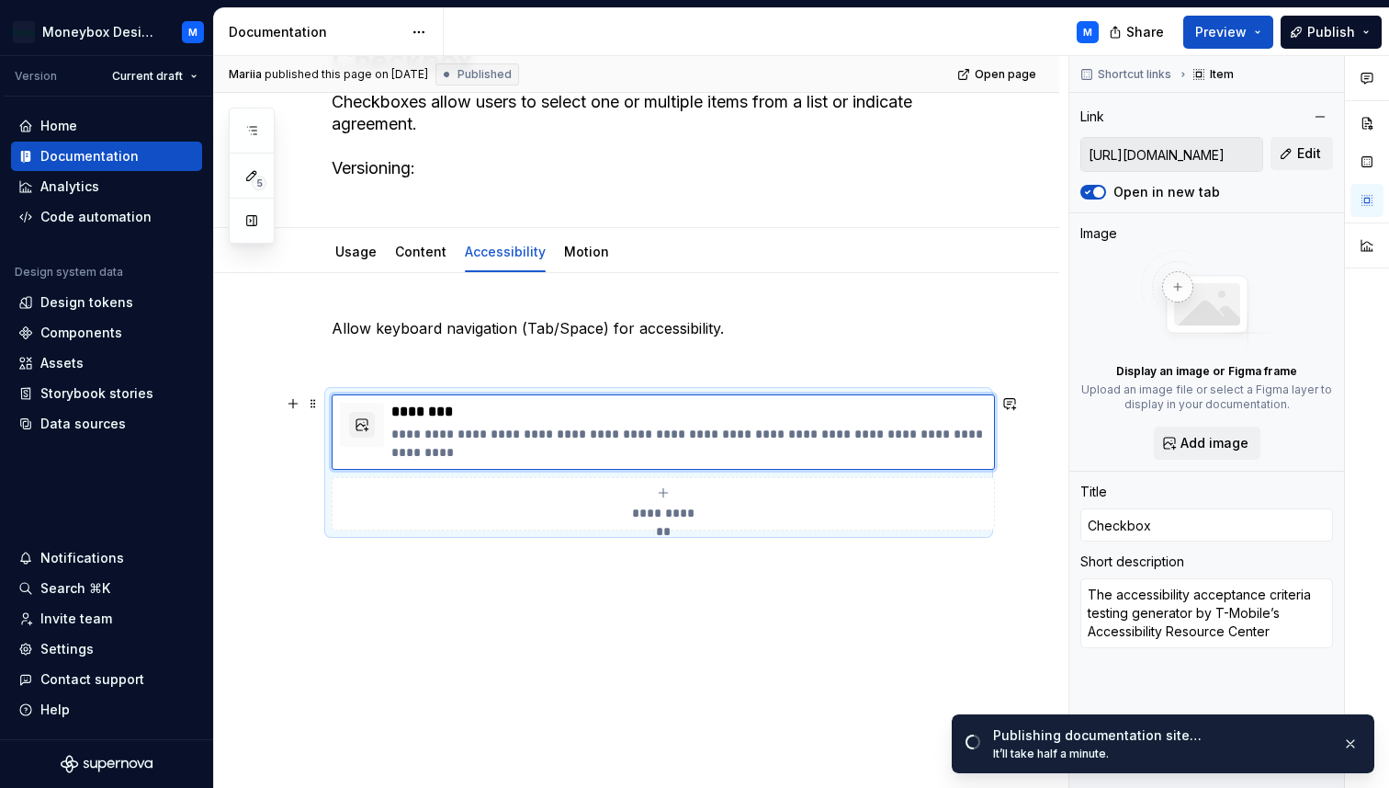
scroll to position [77, 0]
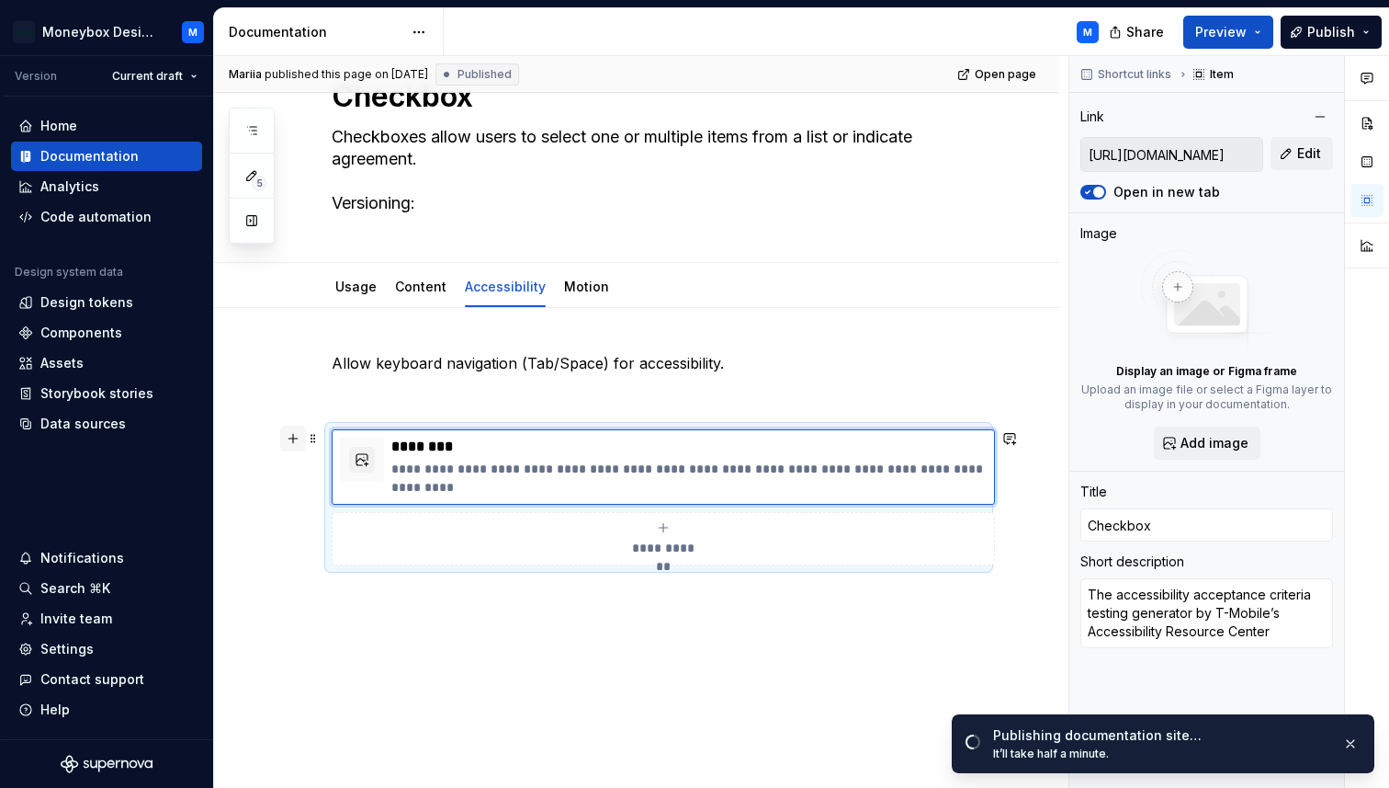
click at [292, 442] on button "button" at bounding box center [293, 438] width 26 height 26
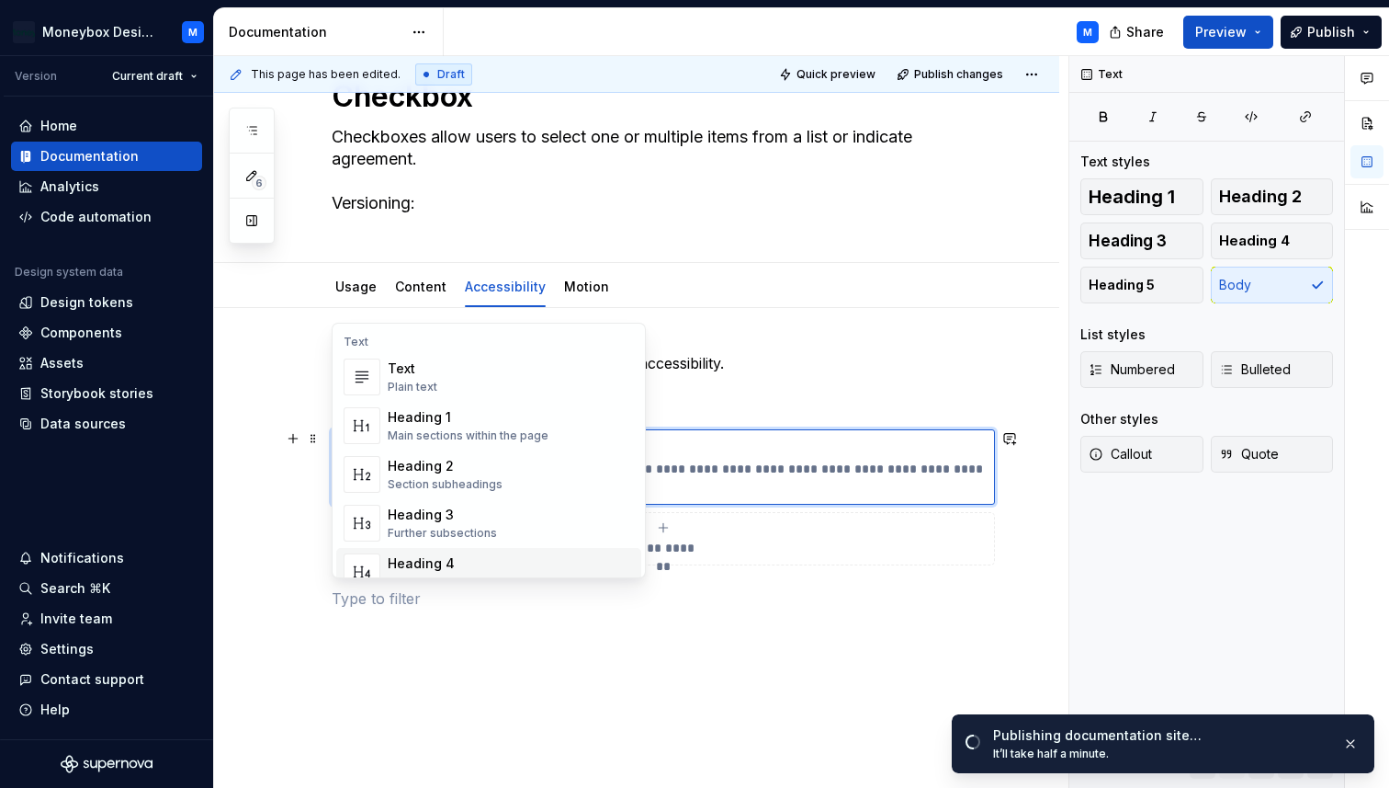
click at [674, 573] on div "**********" at bounding box center [659, 480] width 654 height 257
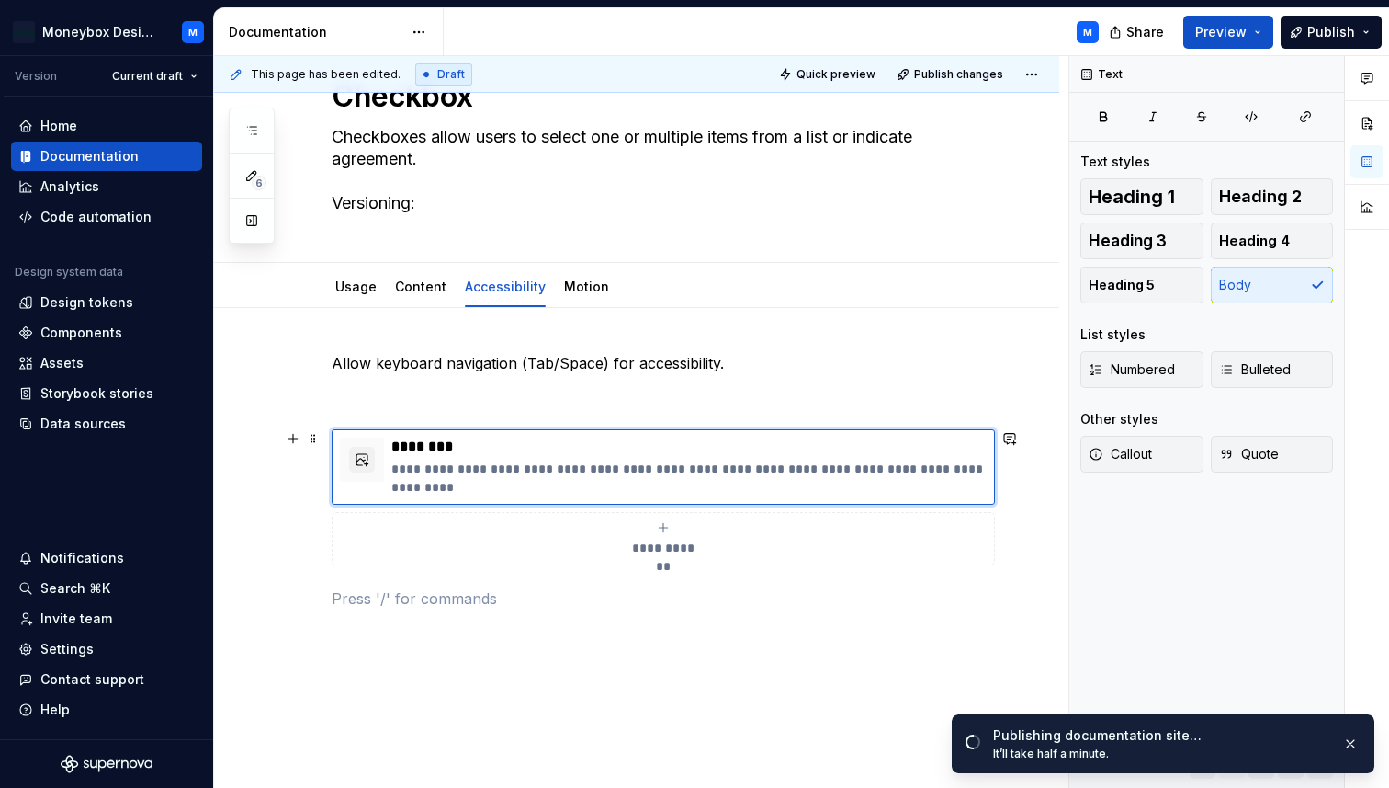
click at [669, 546] on span "**********" at bounding box center [664, 548] width 80 height 18
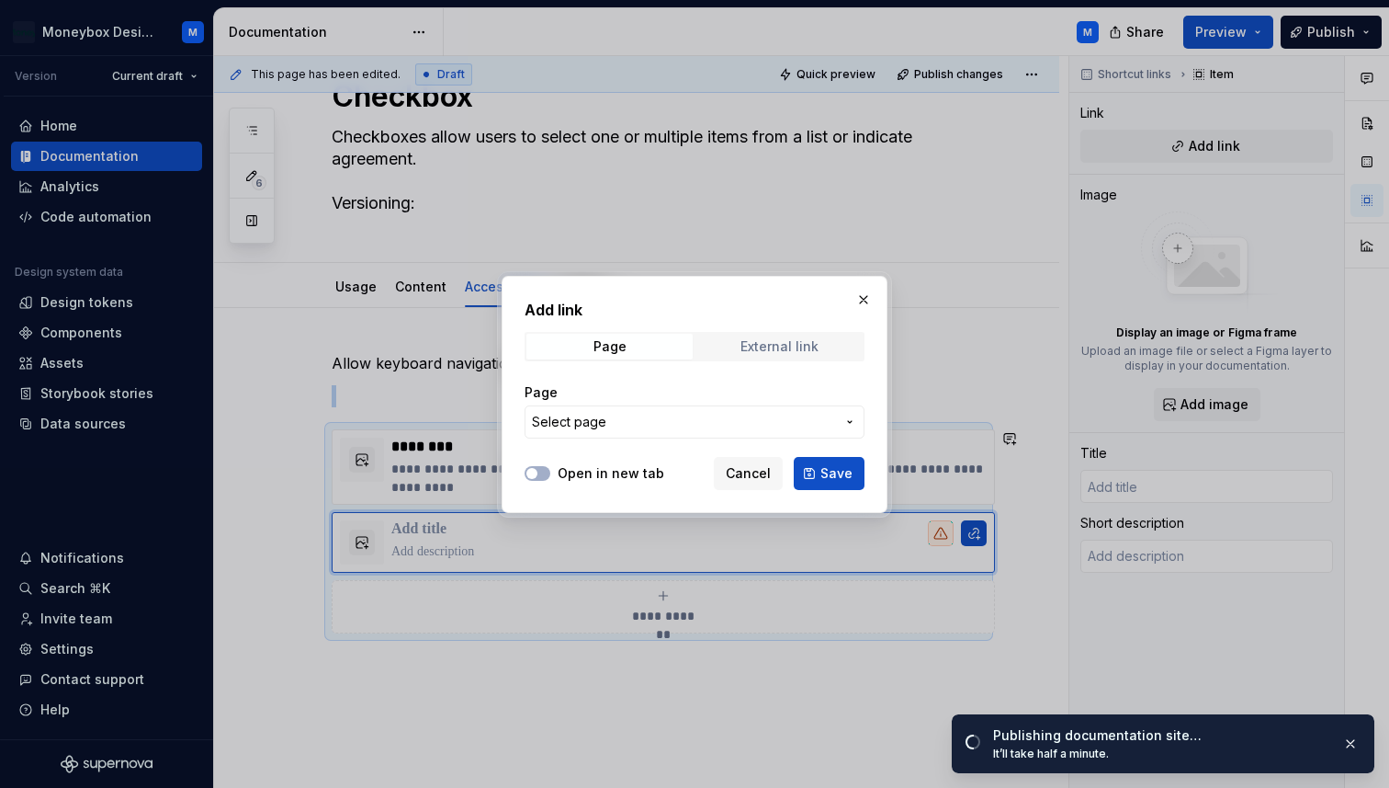
click at [781, 335] on span "External link" at bounding box center [780, 347] width 166 height 26
type textarea "*"
click at [618, 410] on input "URL" at bounding box center [695, 421] width 340 height 33
paste input "[URL][DOMAIN_NAME]"
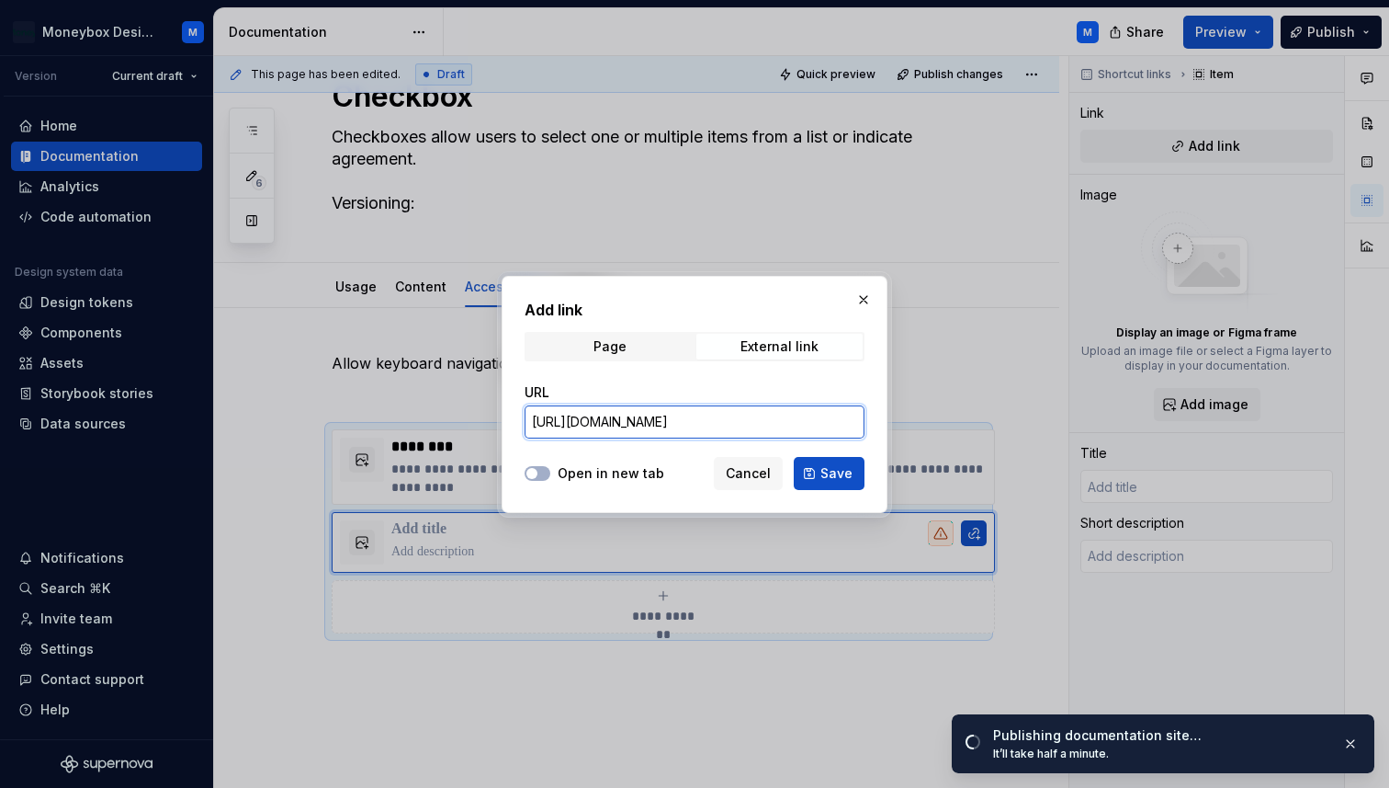
scroll to position [0, 79]
type input "[URL][DOMAIN_NAME]"
click at [537, 470] on button "Open in new tab" at bounding box center [538, 473] width 26 height 15
click at [833, 472] on span "Save" at bounding box center [837, 473] width 32 height 18
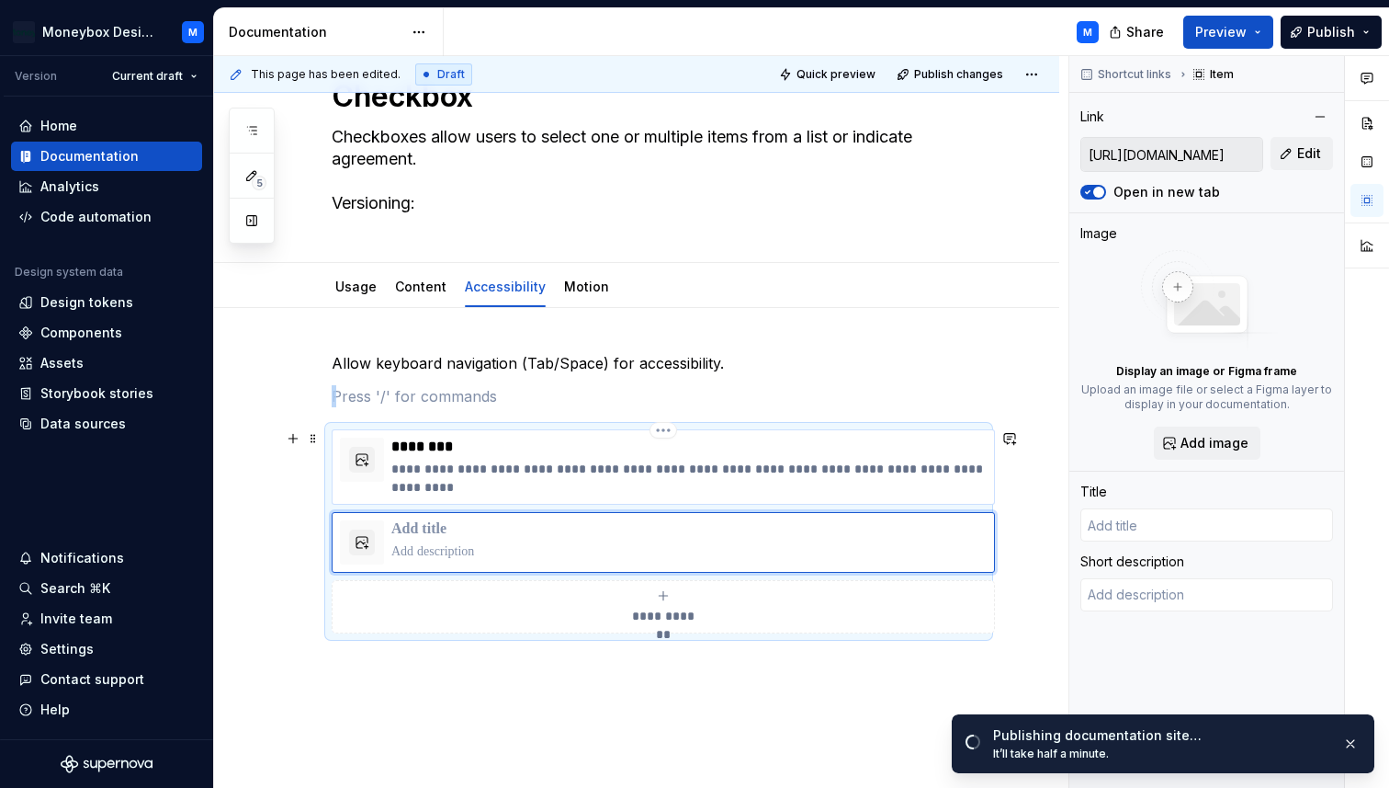
type textarea "*"
type input "MagentaA11y"
type textarea "The accessibility acceptance criteria testing generator by T-Mobile’s Accessibi…"
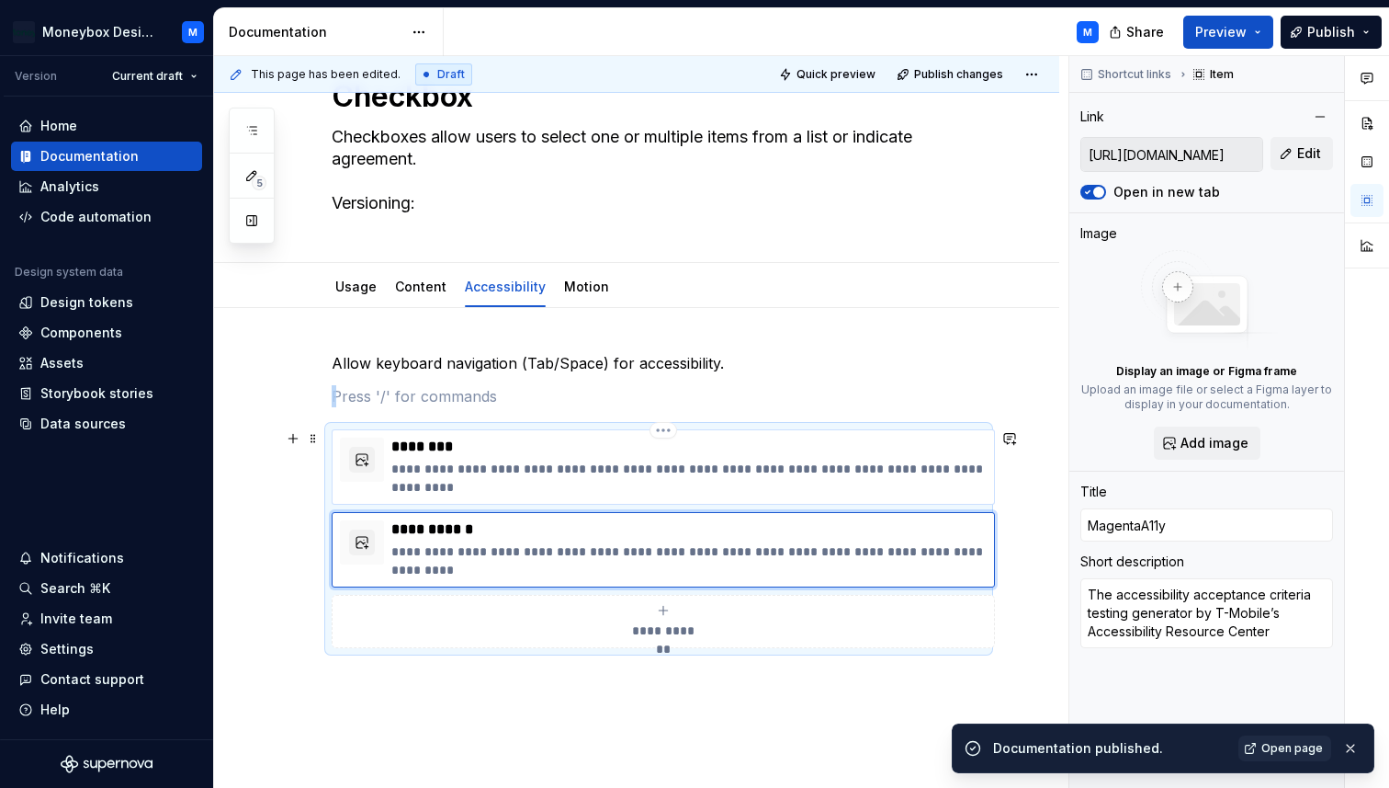
click at [442, 449] on p "********" at bounding box center [688, 446] width 595 height 18
type textarea "*"
type input "Checkbox"
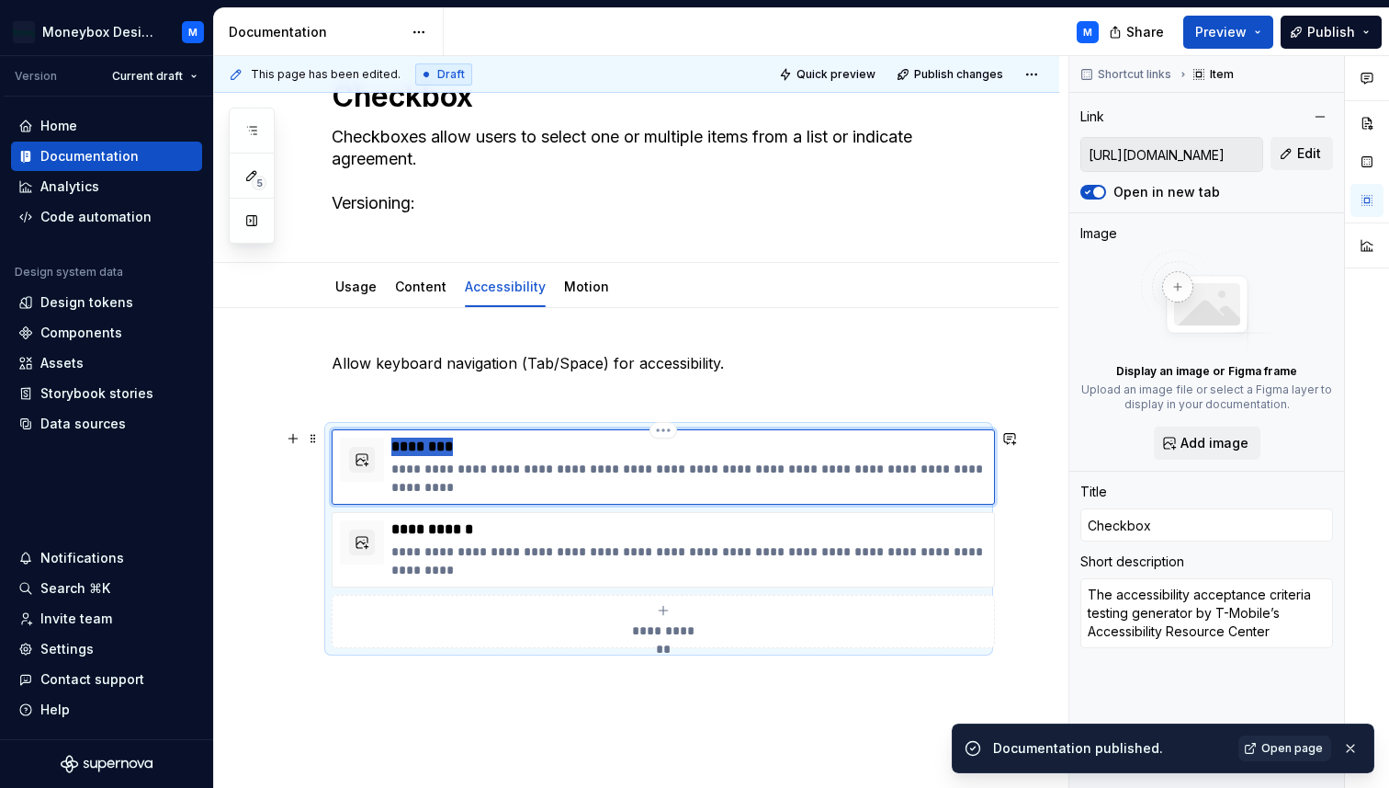
click at [442, 449] on p "********" at bounding box center [688, 446] width 595 height 18
click at [441, 527] on p "**********" at bounding box center [688, 529] width 595 height 18
type textarea "*"
type input "MagentaA11y"
click at [441, 527] on p "**********" at bounding box center [688, 529] width 595 height 18
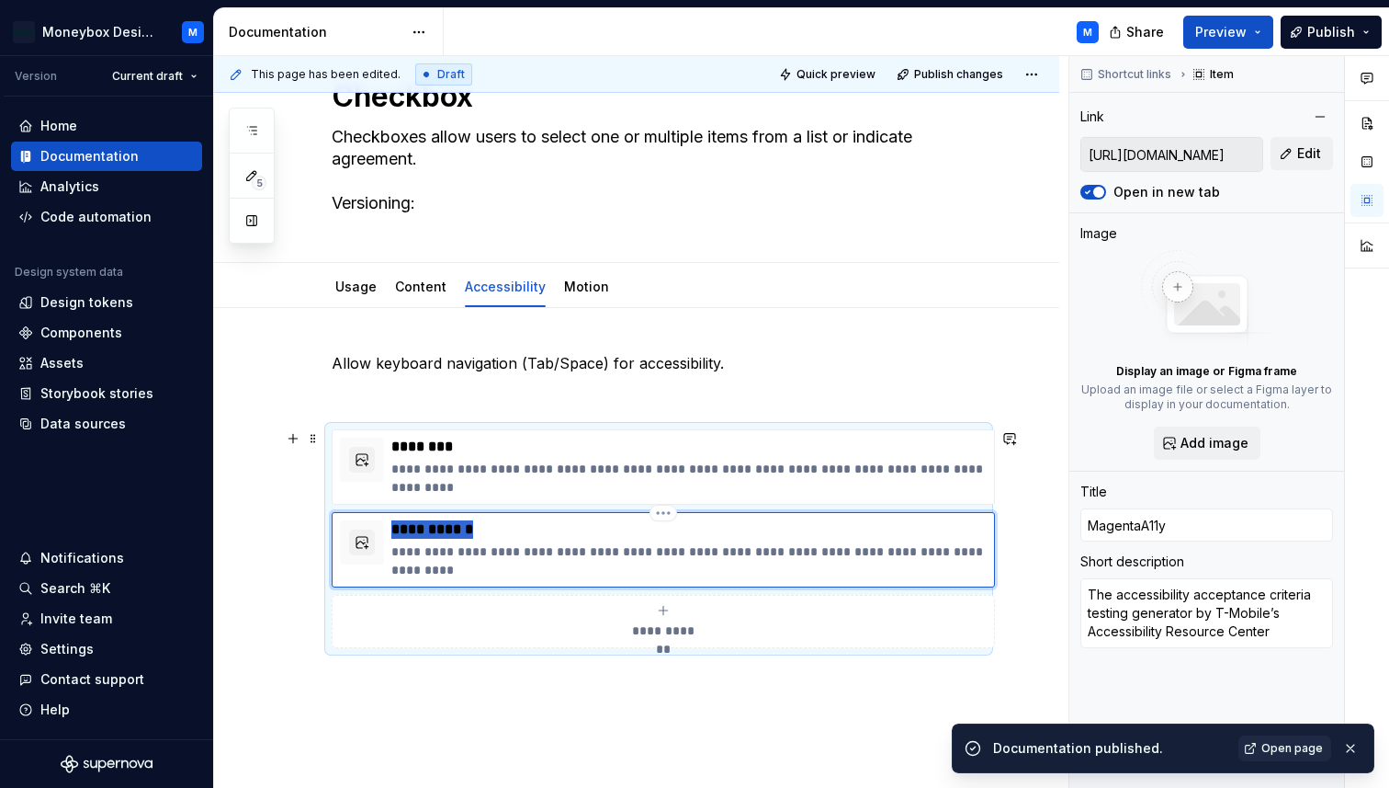
type textarea "*"
type input "Checkbox"
click at [538, 619] on div "**********" at bounding box center [663, 621] width 647 height 37
type textarea "*"
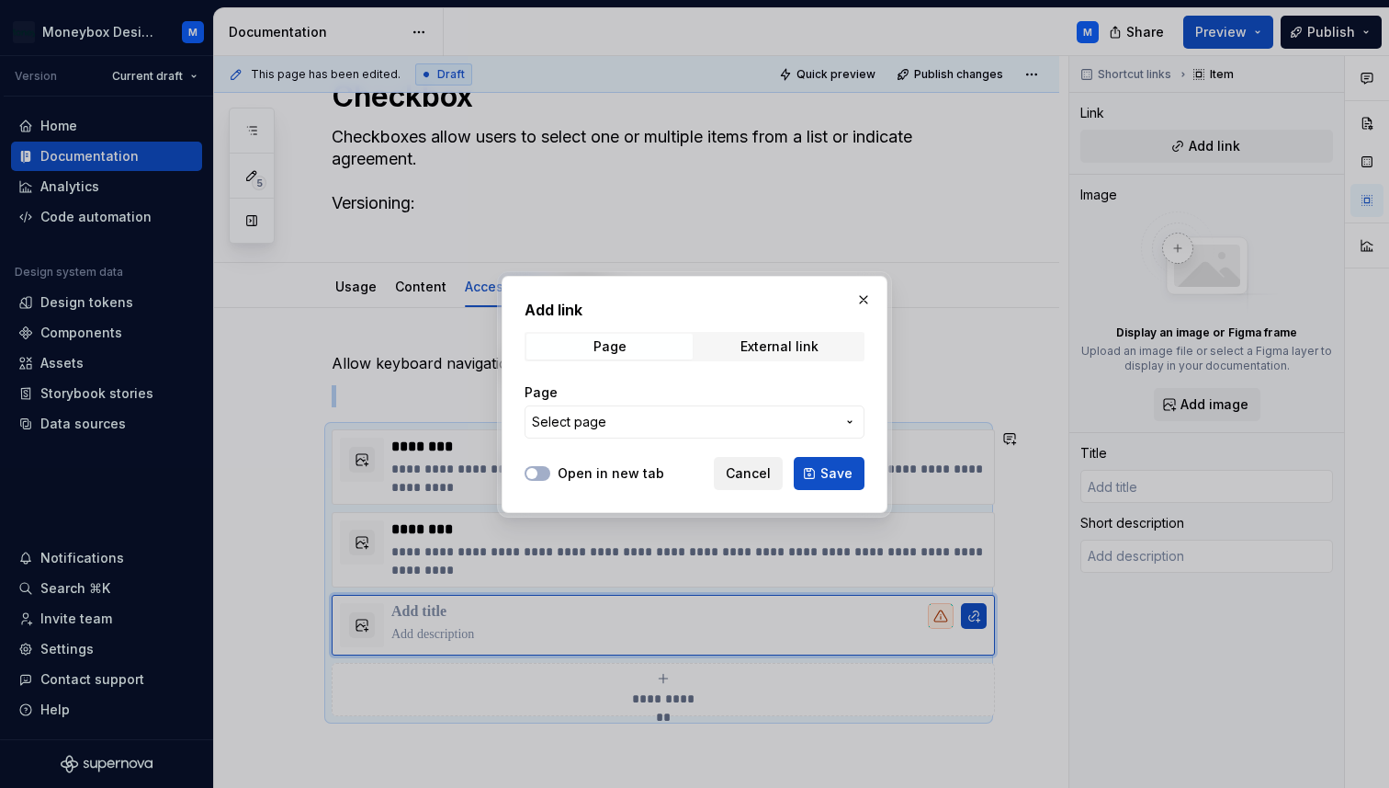
click at [757, 475] on span "Cancel" at bounding box center [748, 473] width 45 height 18
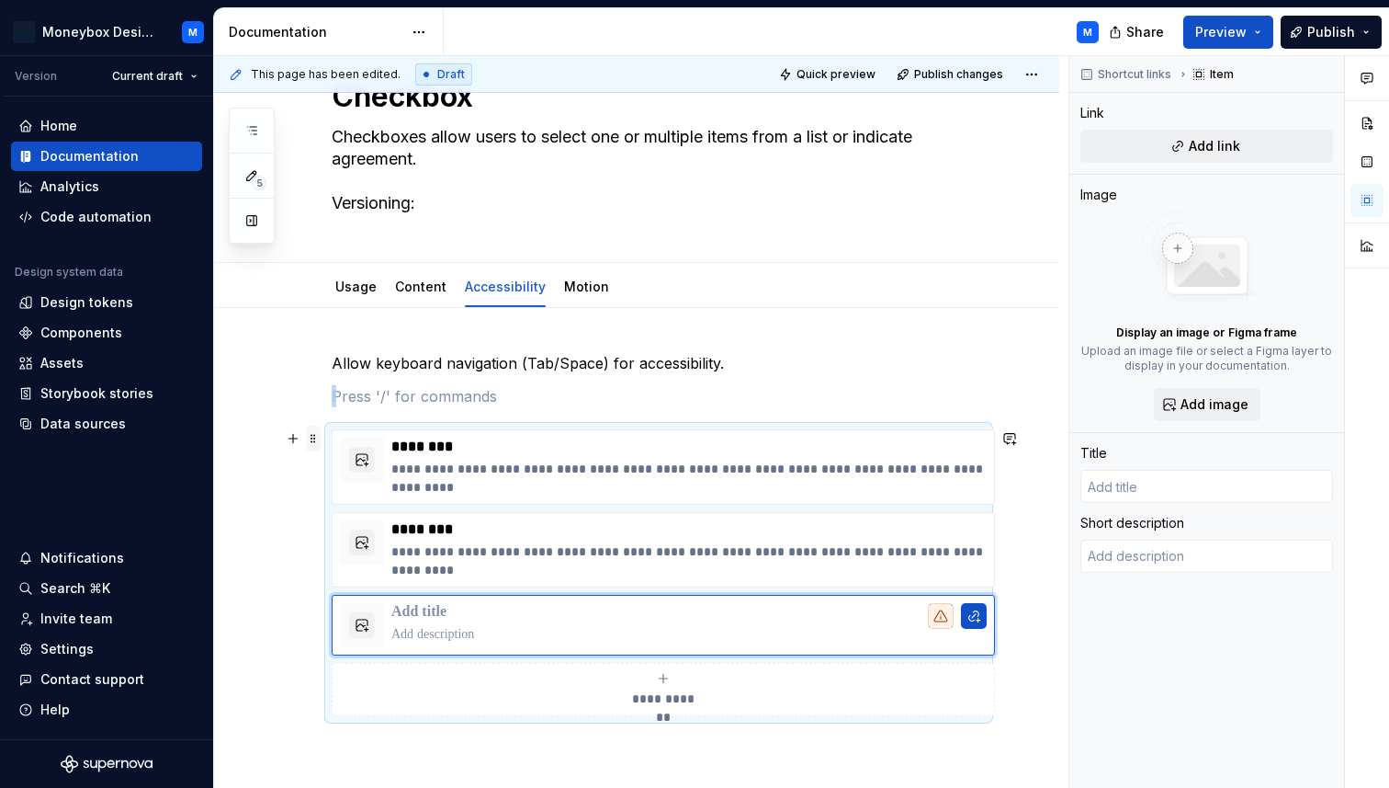
click at [309, 444] on span at bounding box center [313, 438] width 15 height 26
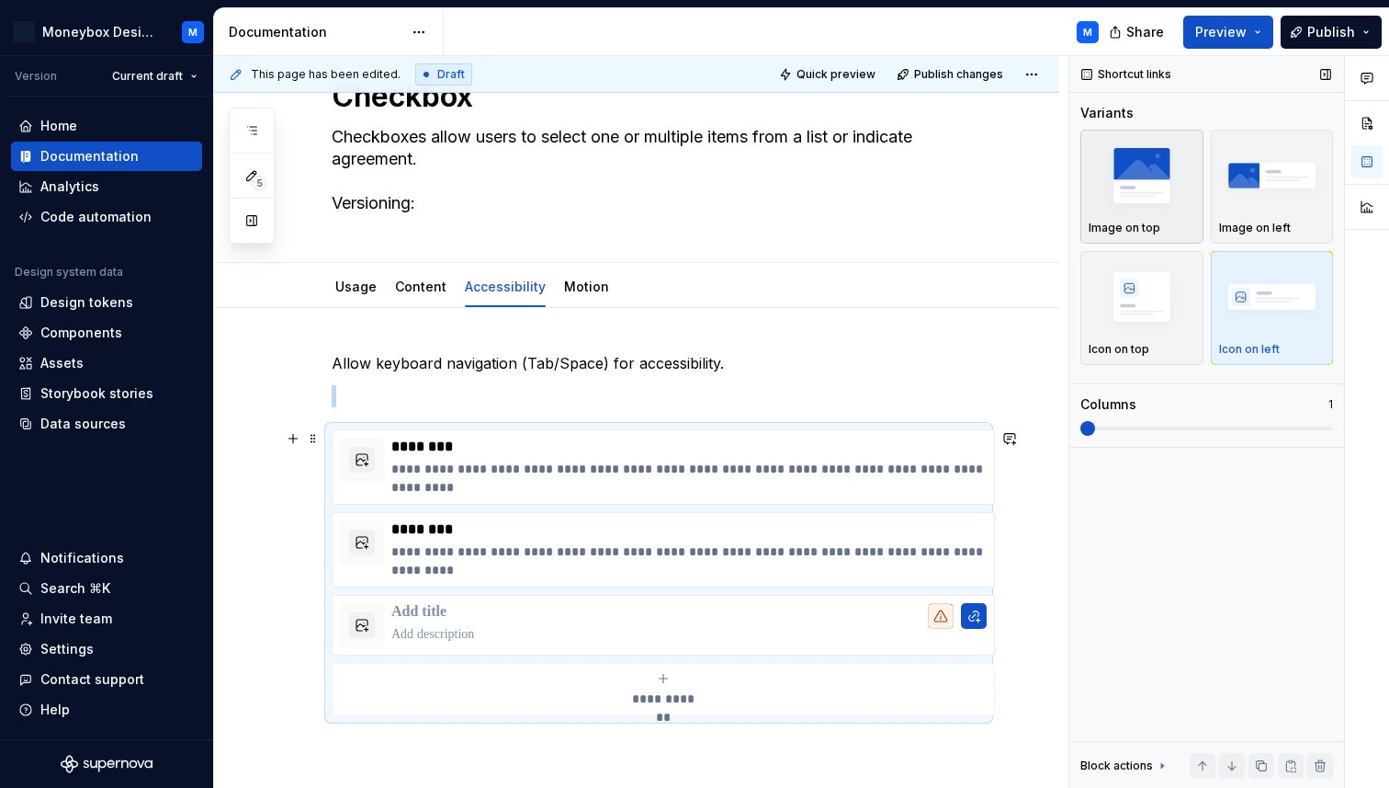
click at [1126, 211] on div "button" at bounding box center [1142, 175] width 107 height 75
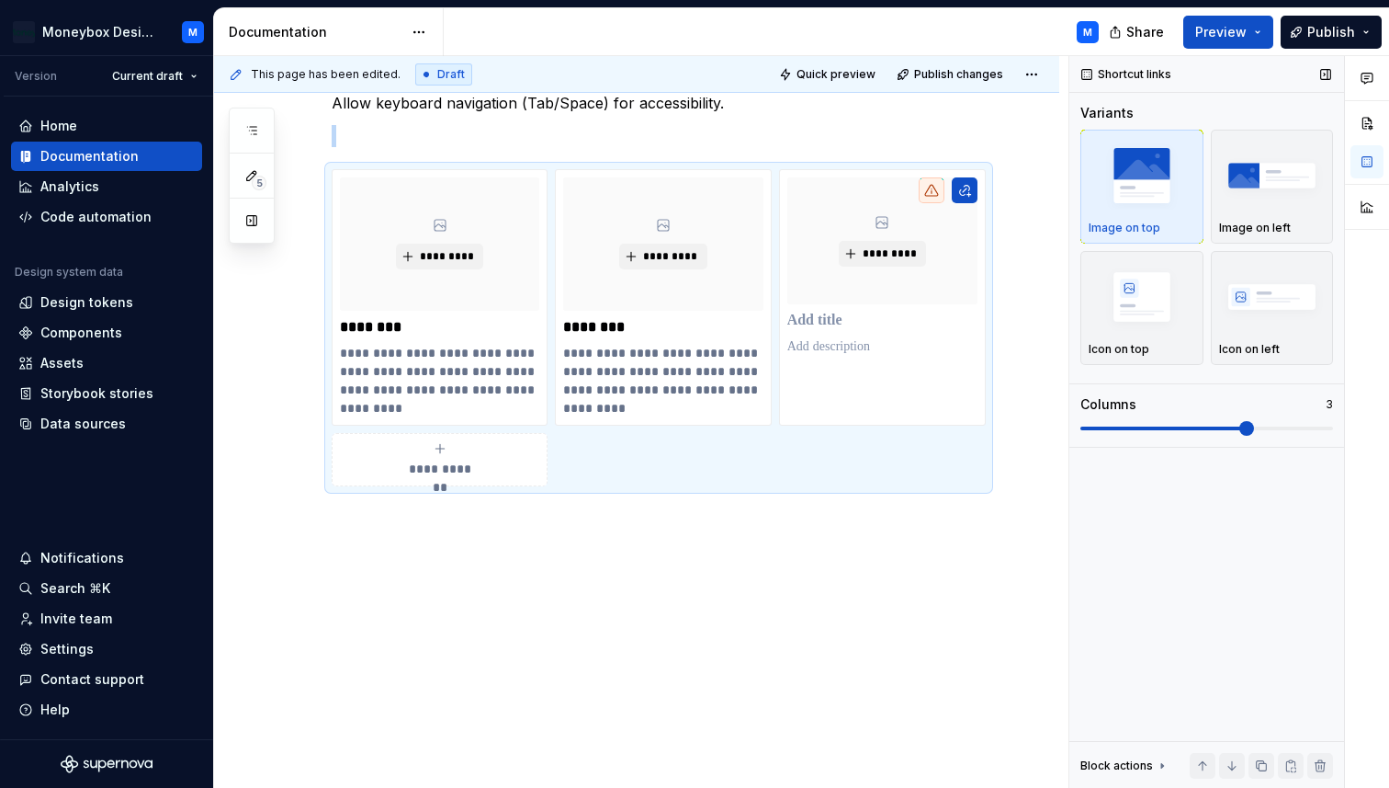
scroll to position [257, 0]
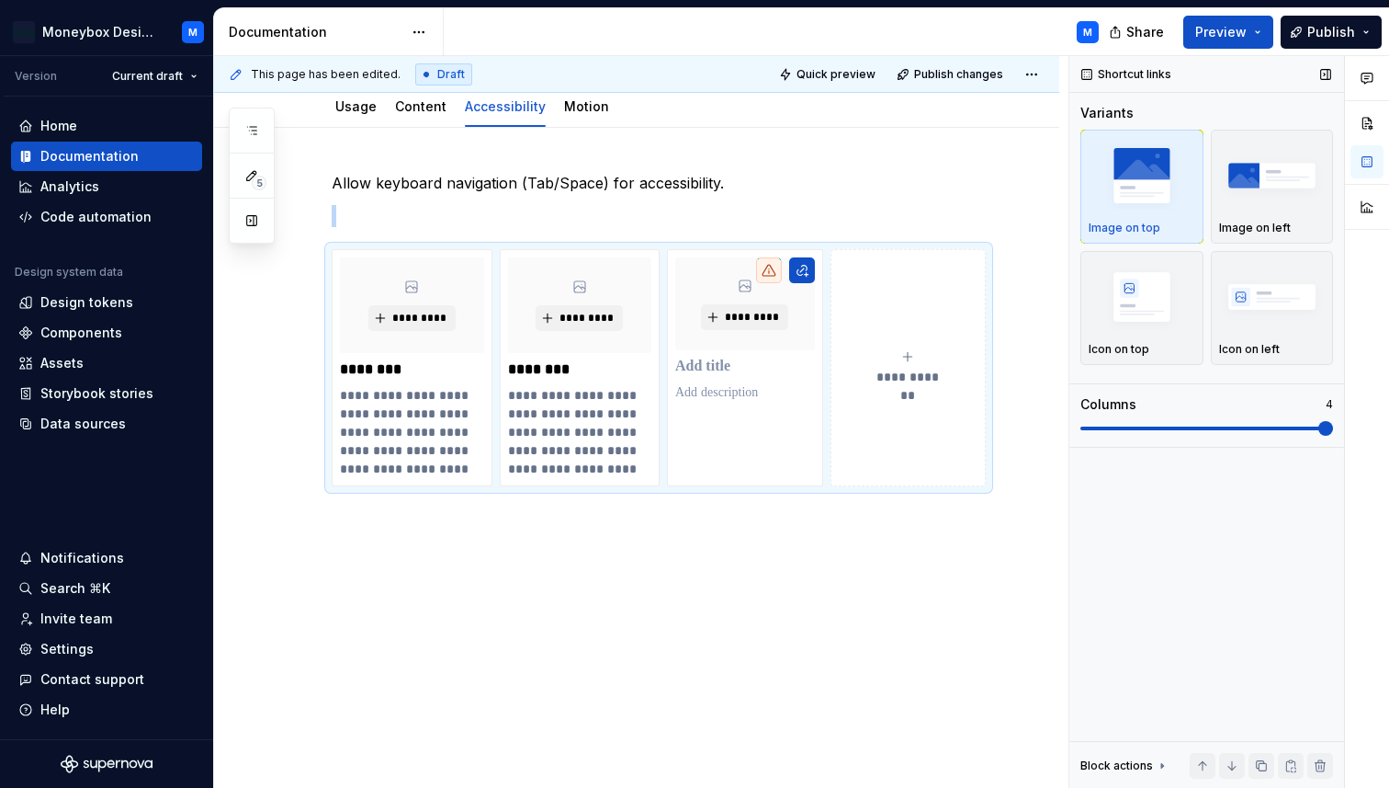
click at [1333, 421] on span at bounding box center [1326, 428] width 15 height 15
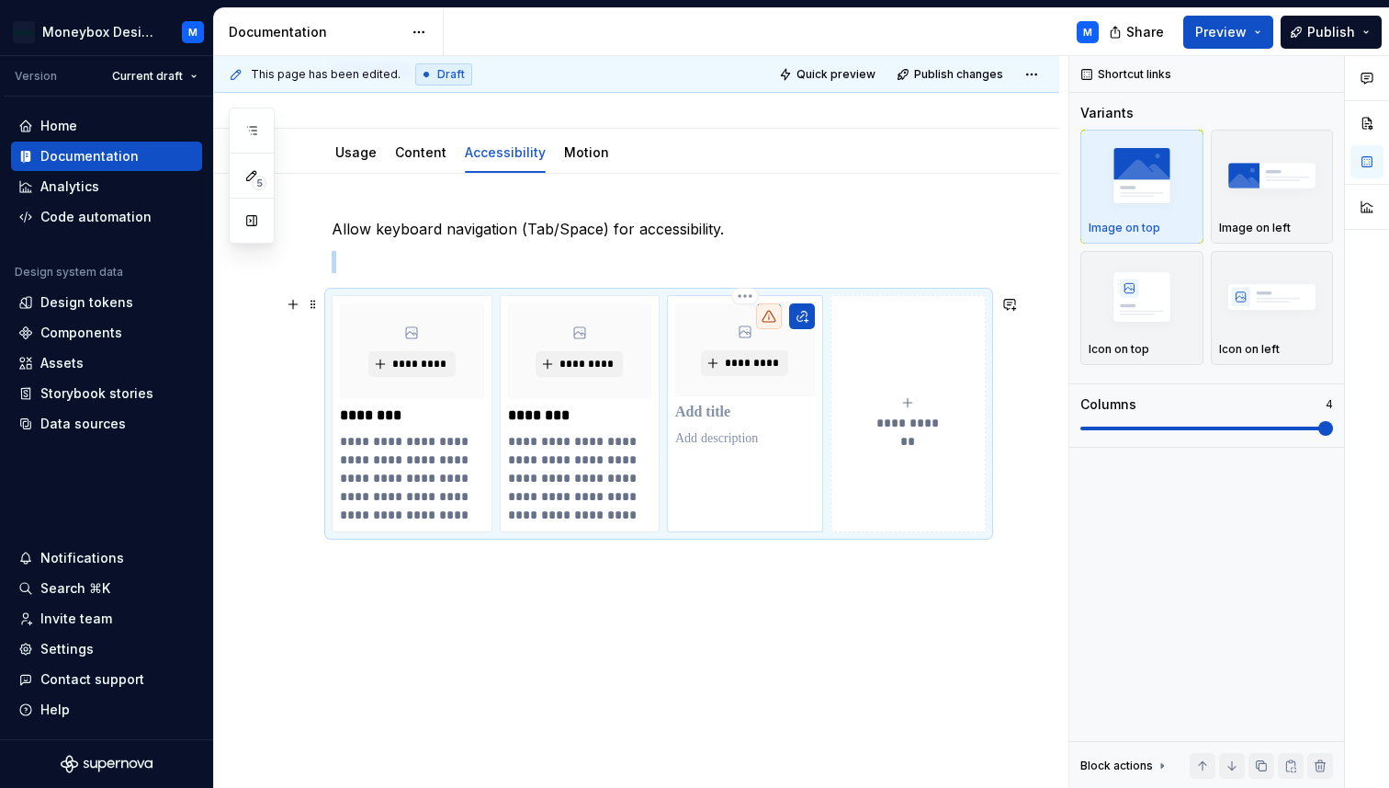
scroll to position [210, 0]
click at [757, 469] on div "*********" at bounding box center [745, 415] width 156 height 237
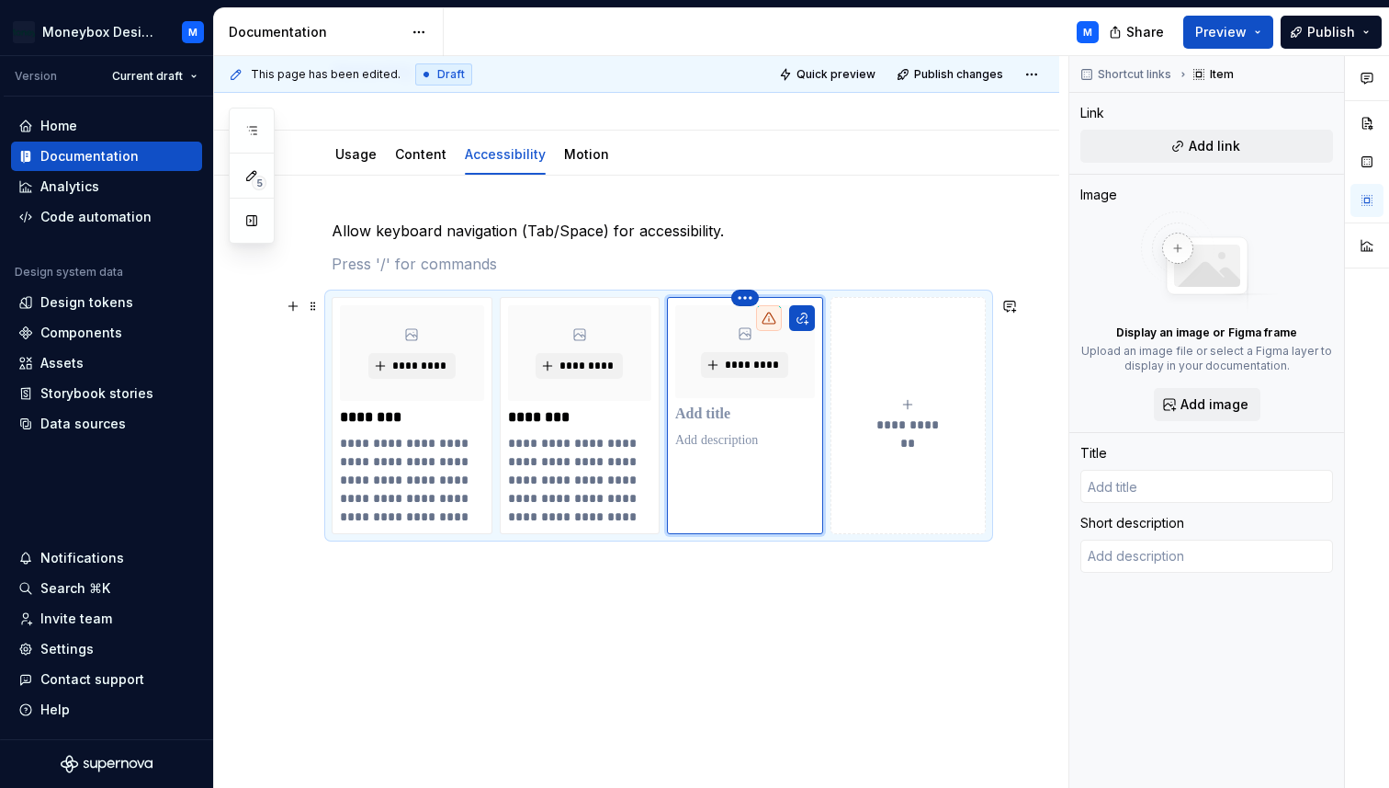
click at [744, 300] on html "Moneybox Design System M Version Current draft Home Documentation Analytics Cod…" at bounding box center [694, 394] width 1389 height 788
click at [782, 326] on div "Delete item" at bounding box center [827, 329] width 119 height 18
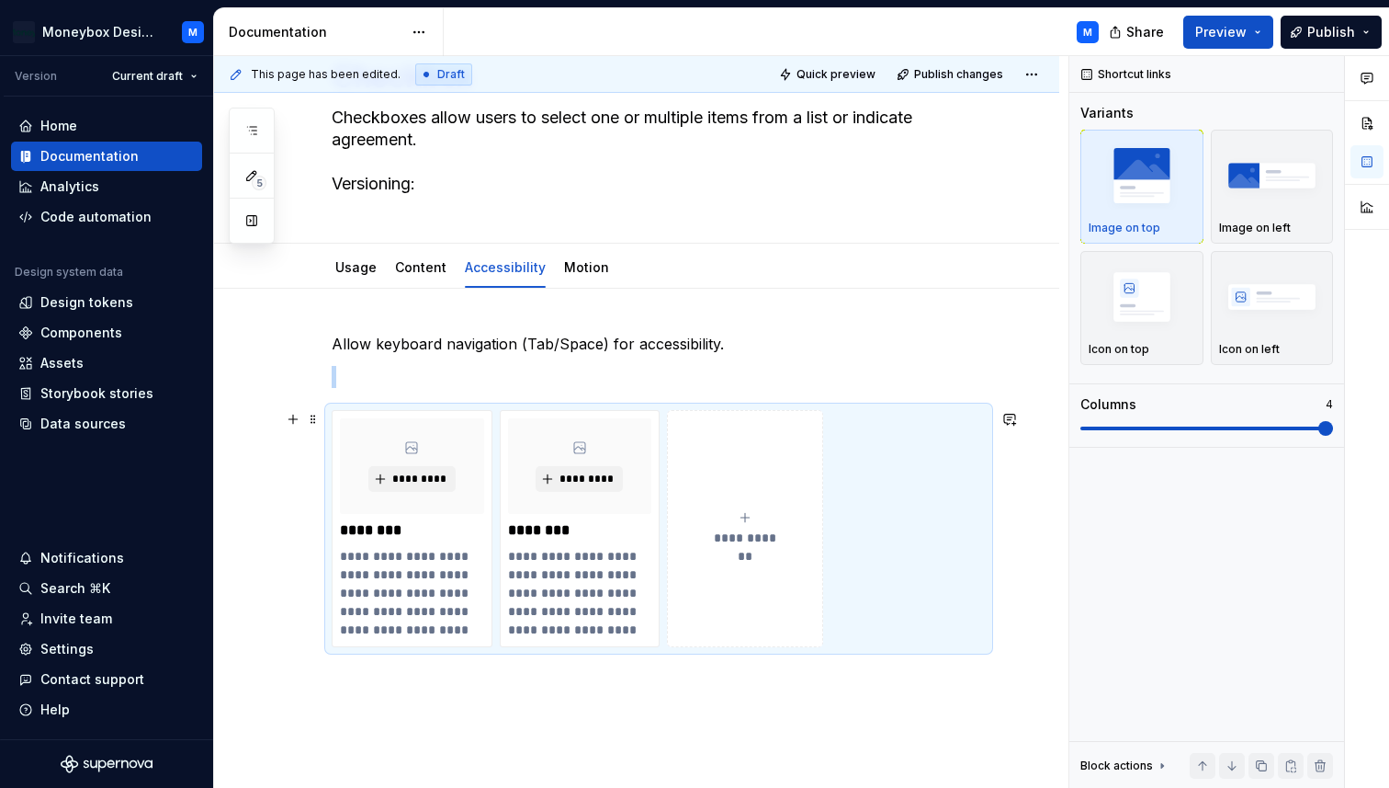
scroll to position [85, 0]
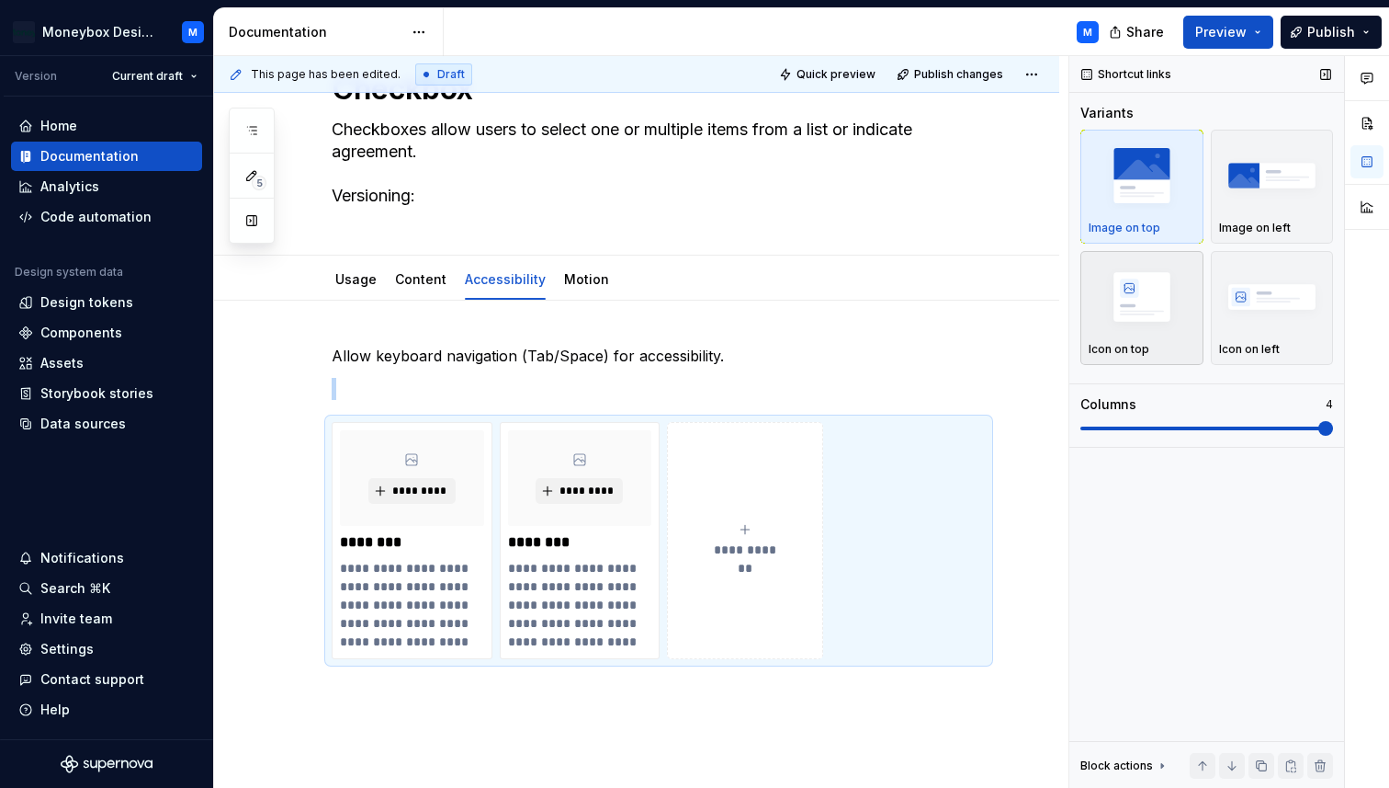
click at [1143, 311] on img "button" at bounding box center [1142, 296] width 107 height 67
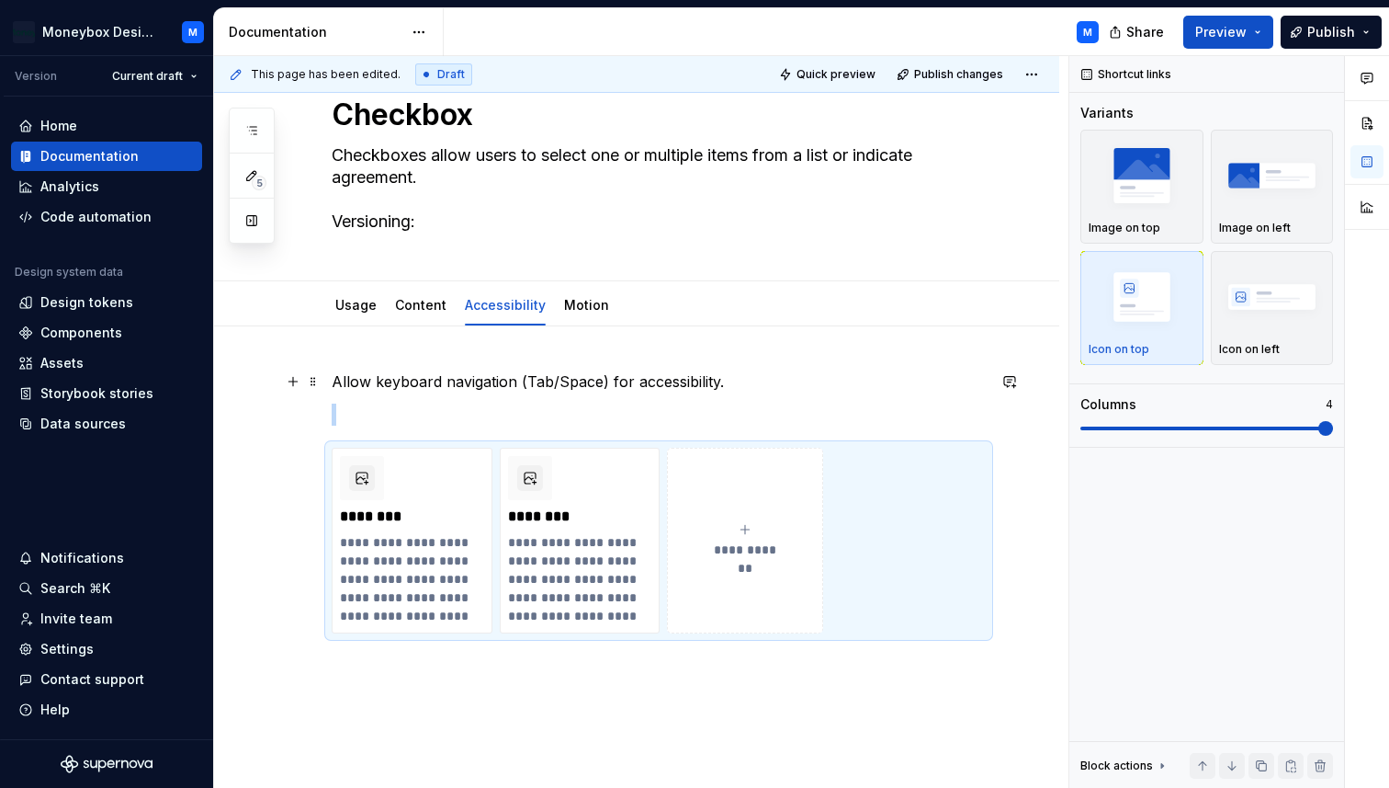
scroll to position [42, 0]
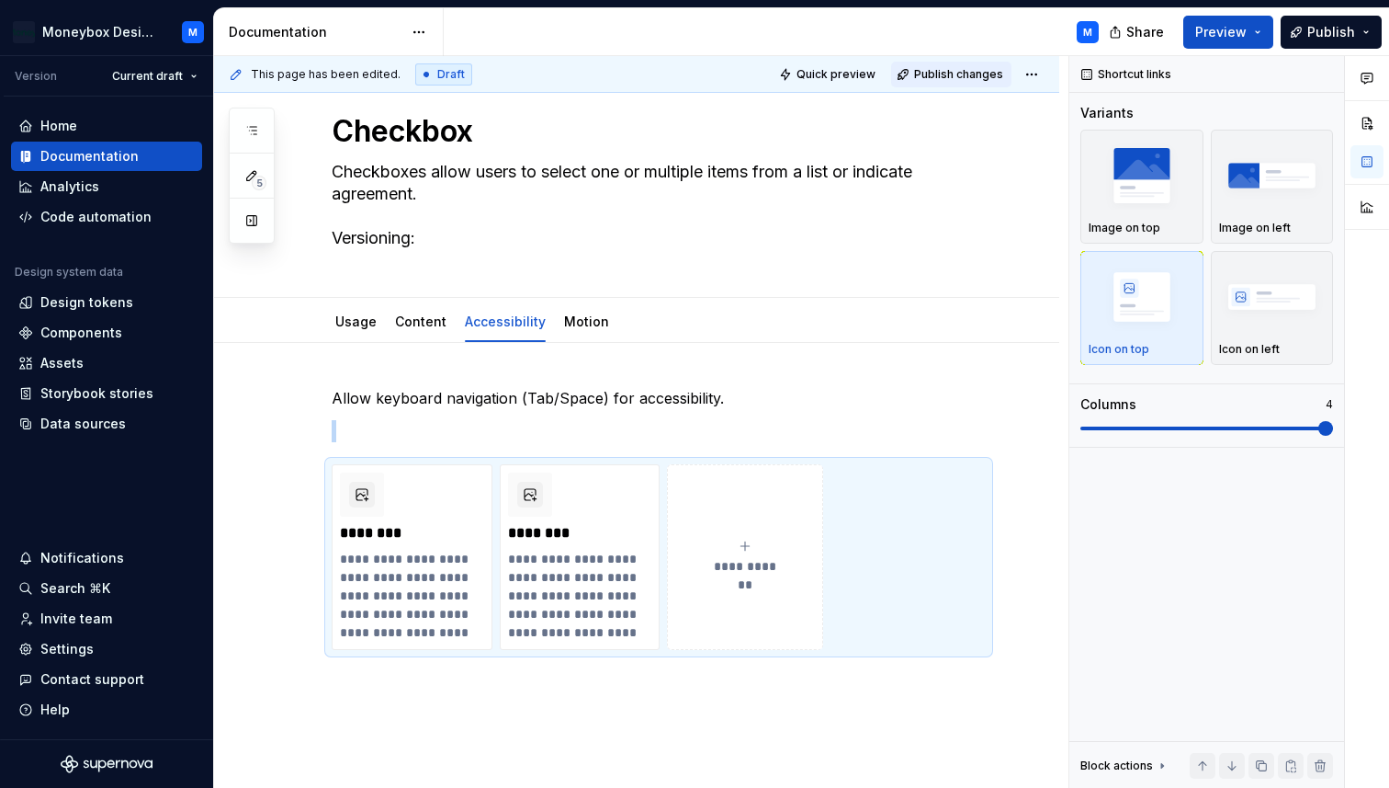
click at [972, 72] on span "Publish changes" at bounding box center [958, 74] width 89 height 15
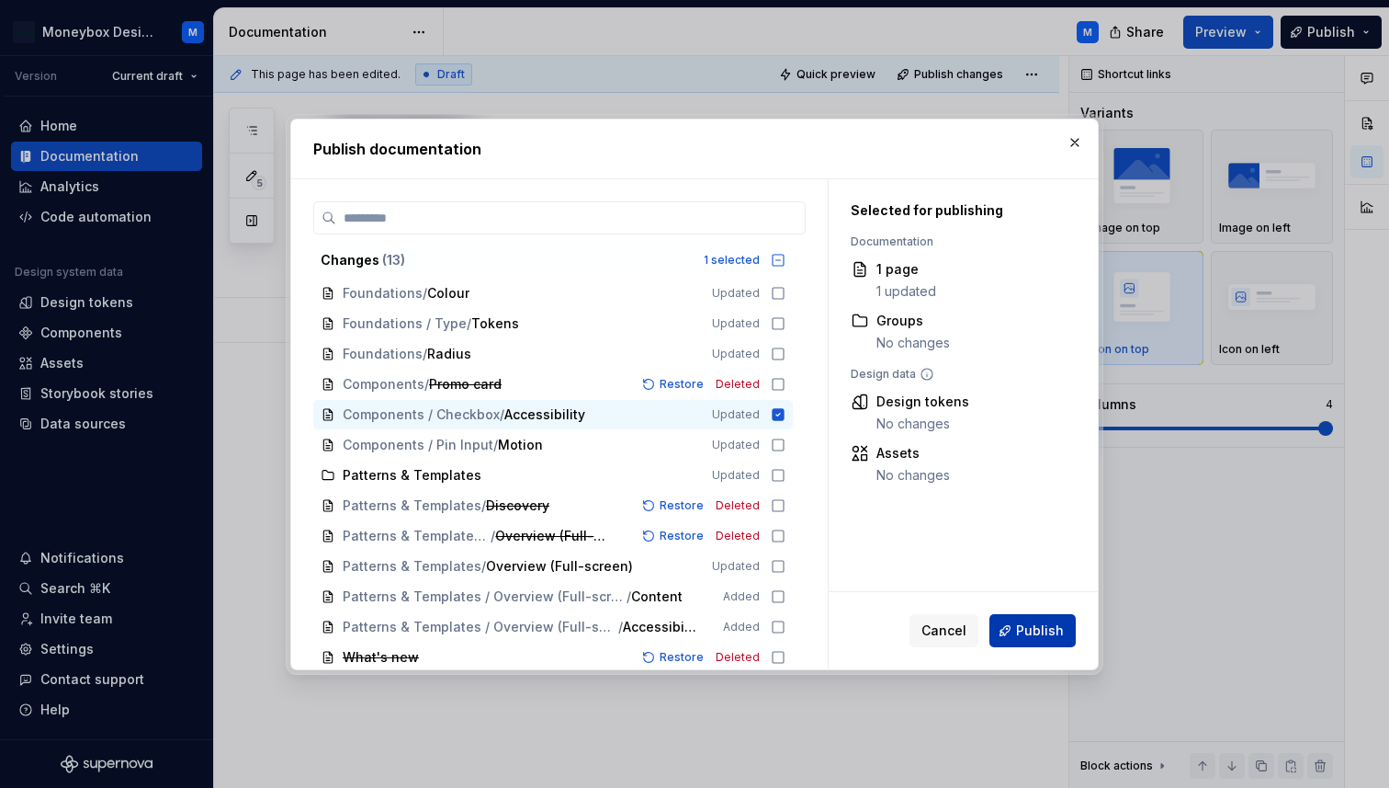
click at [1033, 624] on span "Publish" at bounding box center [1040, 630] width 48 height 18
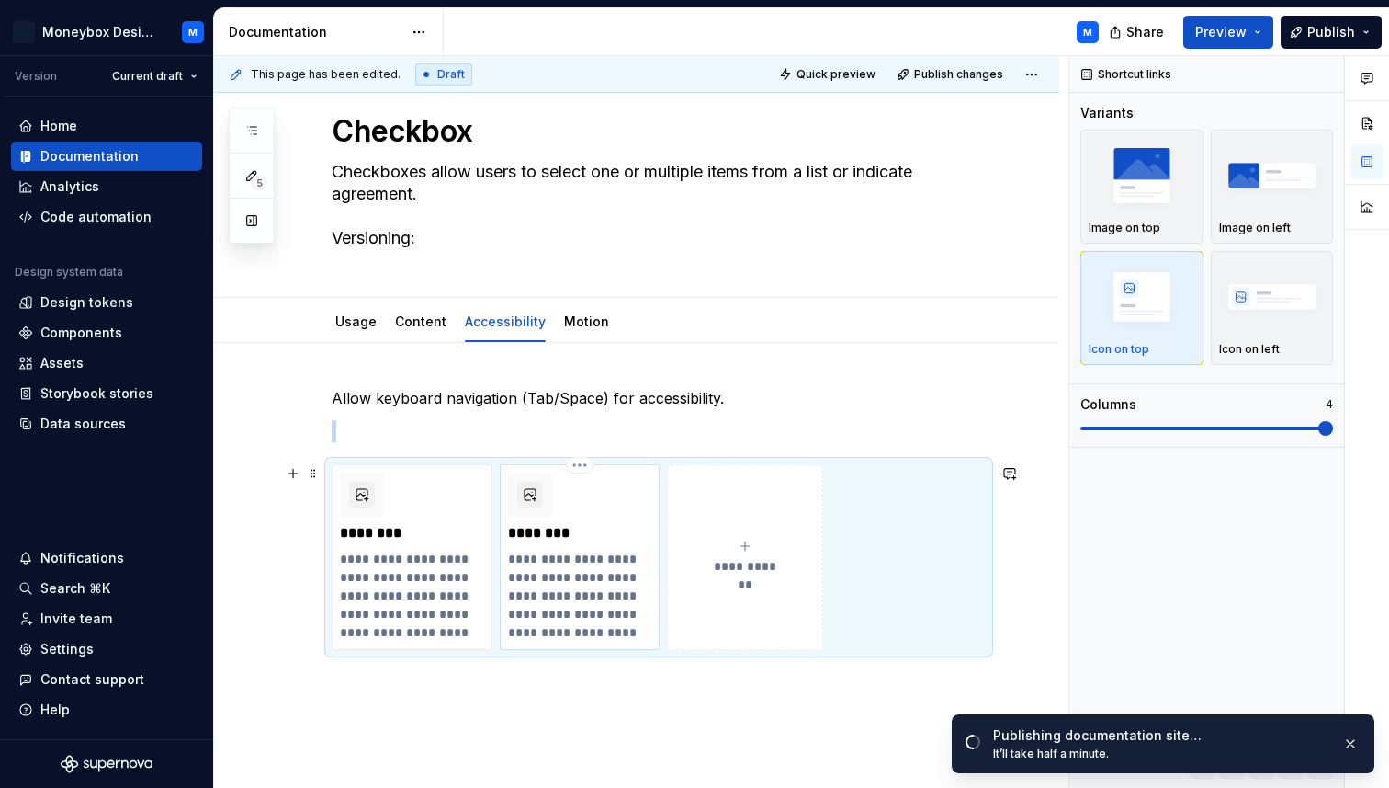
click at [597, 543] on div "**********" at bounding box center [580, 556] width 144 height 169
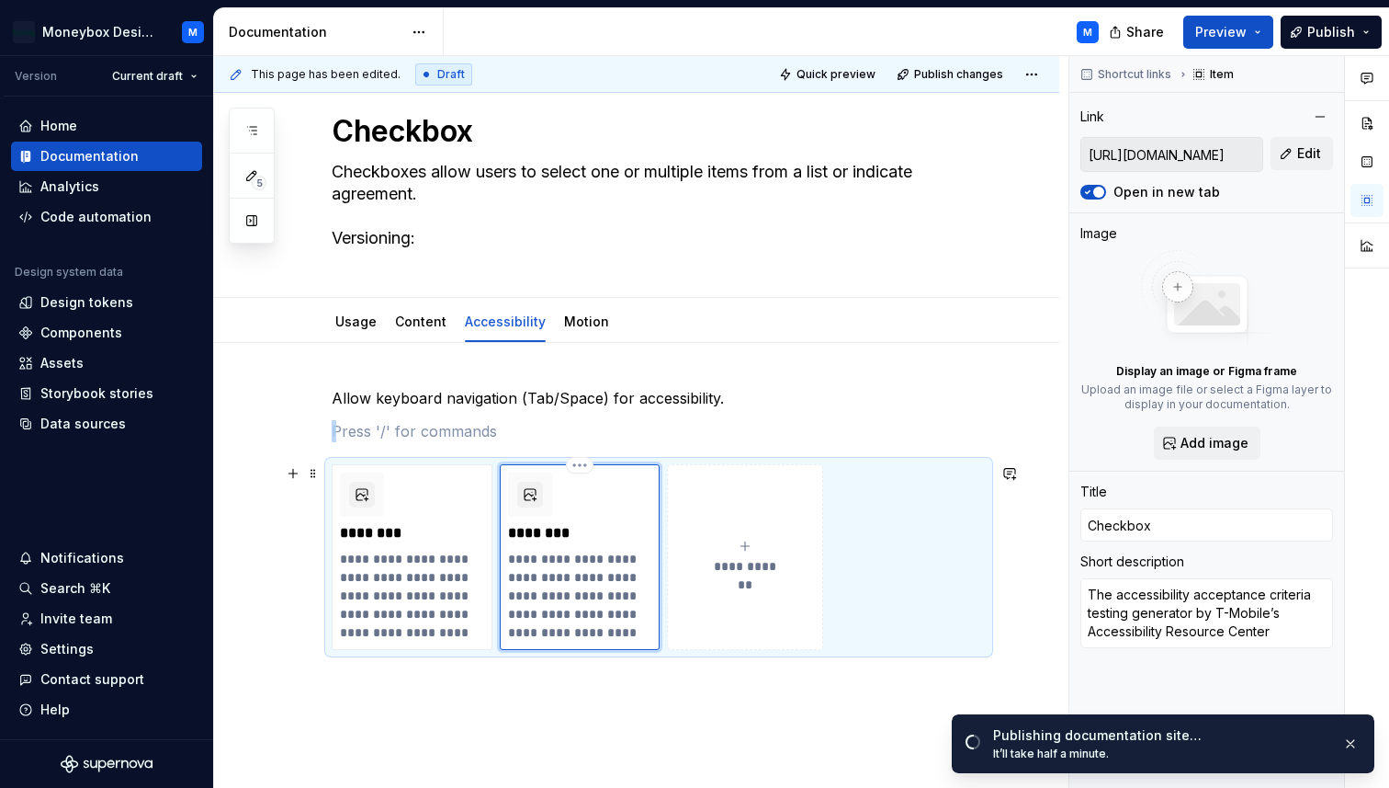
click at [618, 568] on p "**********" at bounding box center [580, 596] width 144 height 92
type textarea "*"
type textarea "The accessibility acceptance critera testing generator by T-Mobile’s Accessibil…"
click at [583, 462] on html "Moneybox Design System M Version Current draft Home Documentation Analytics Cod…" at bounding box center [694, 394] width 1389 height 788
click at [604, 489] on div "Delete item" at bounding box center [659, 496] width 119 height 18
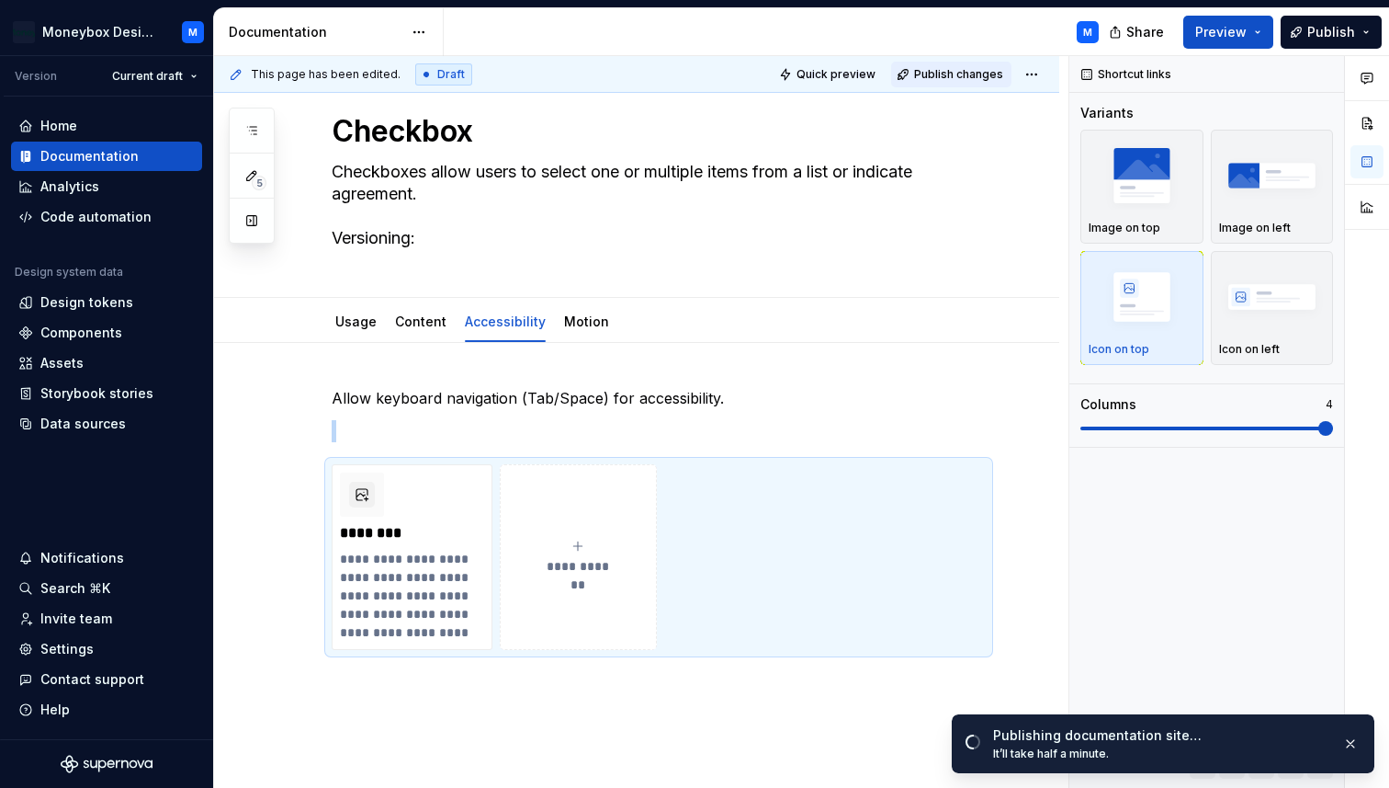
click at [950, 71] on span "Publish changes" at bounding box center [958, 74] width 89 height 15
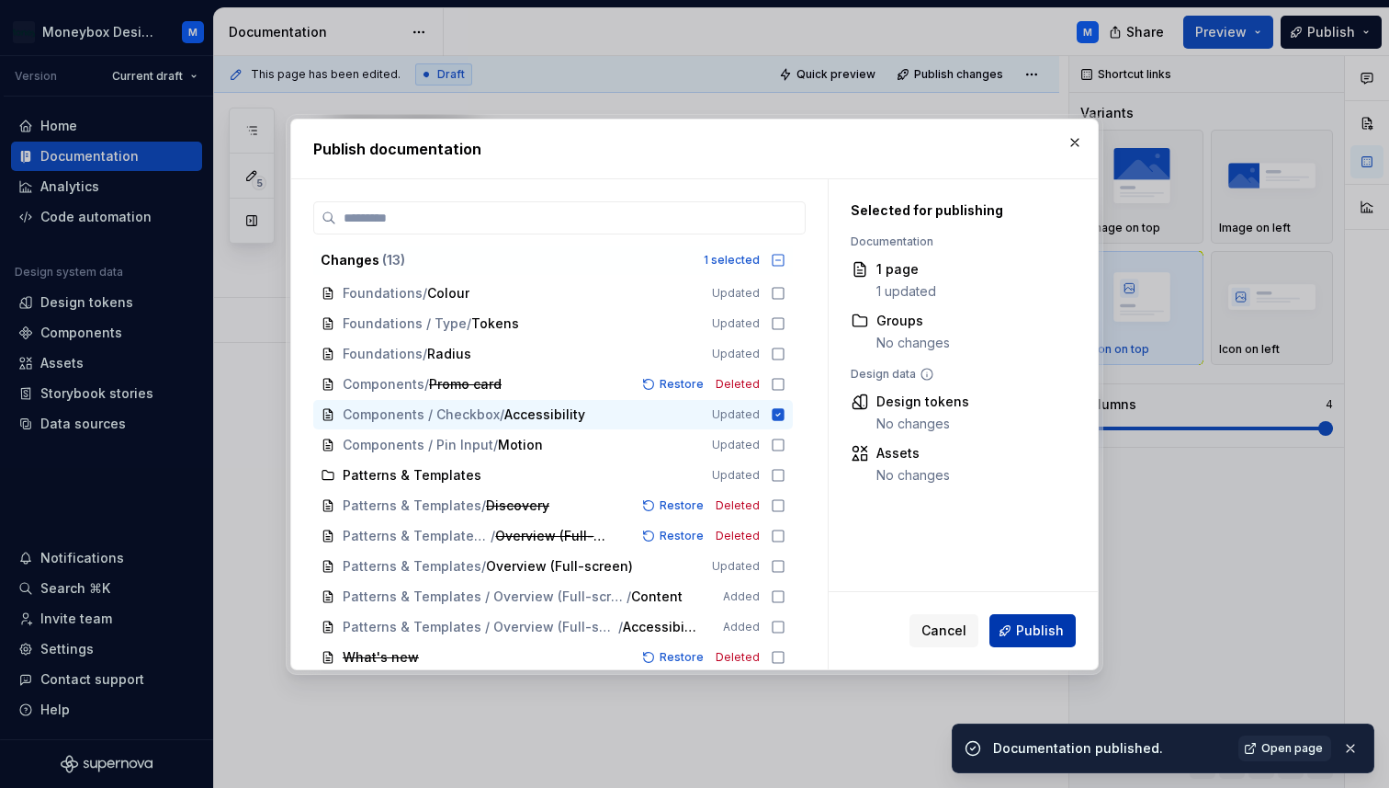
click at [1021, 635] on span "Publish" at bounding box center [1040, 630] width 48 height 18
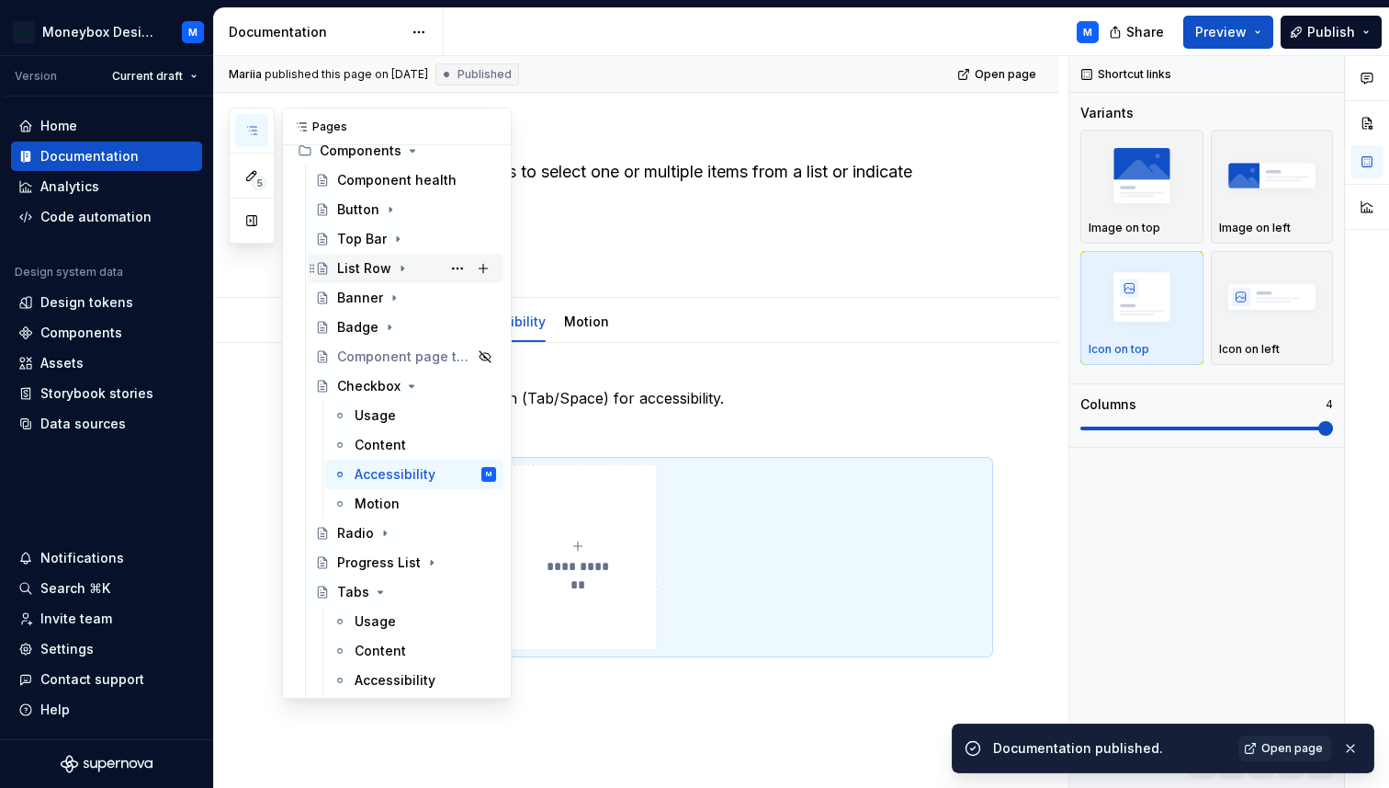
click at [374, 274] on div "List Row" at bounding box center [364, 268] width 54 height 18
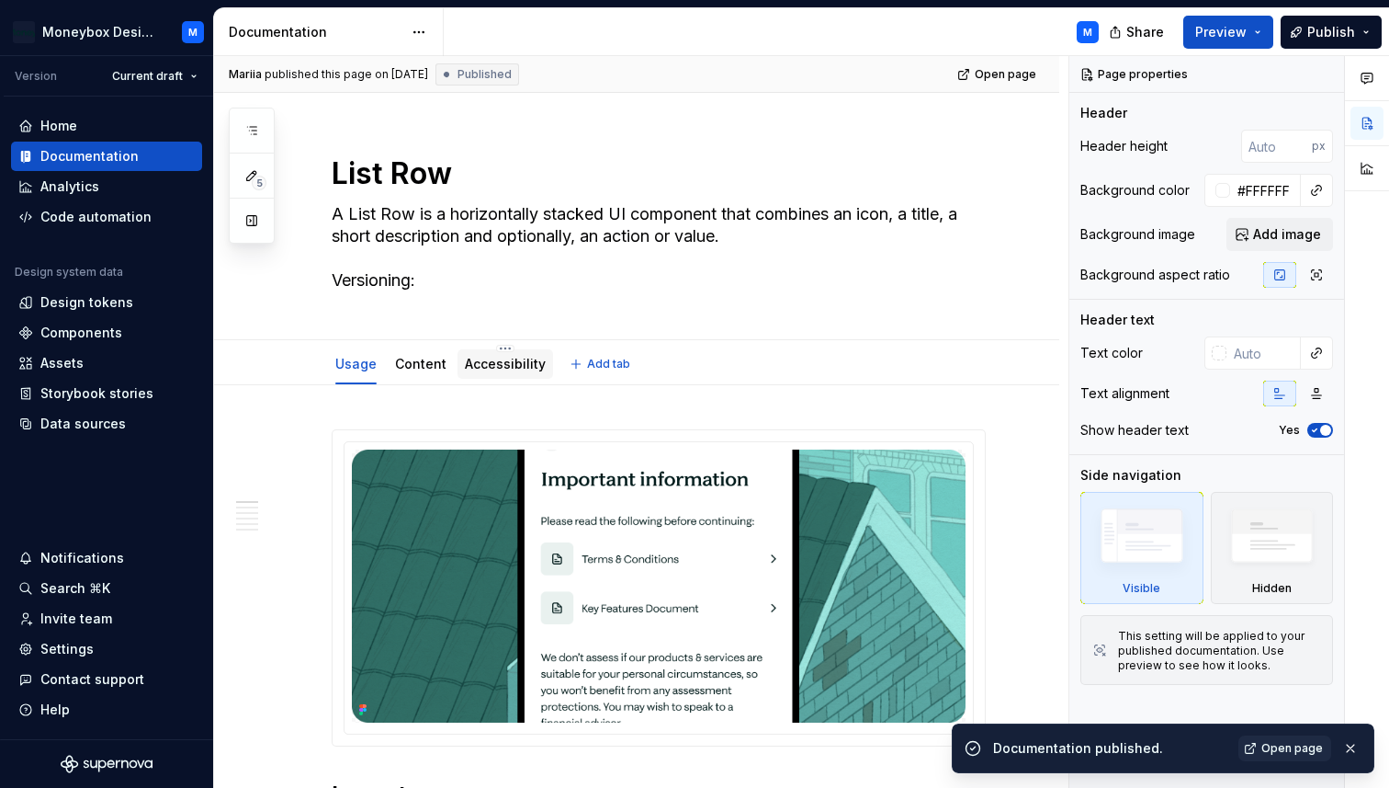
click at [495, 364] on link "Accessibility" at bounding box center [505, 364] width 81 height 16
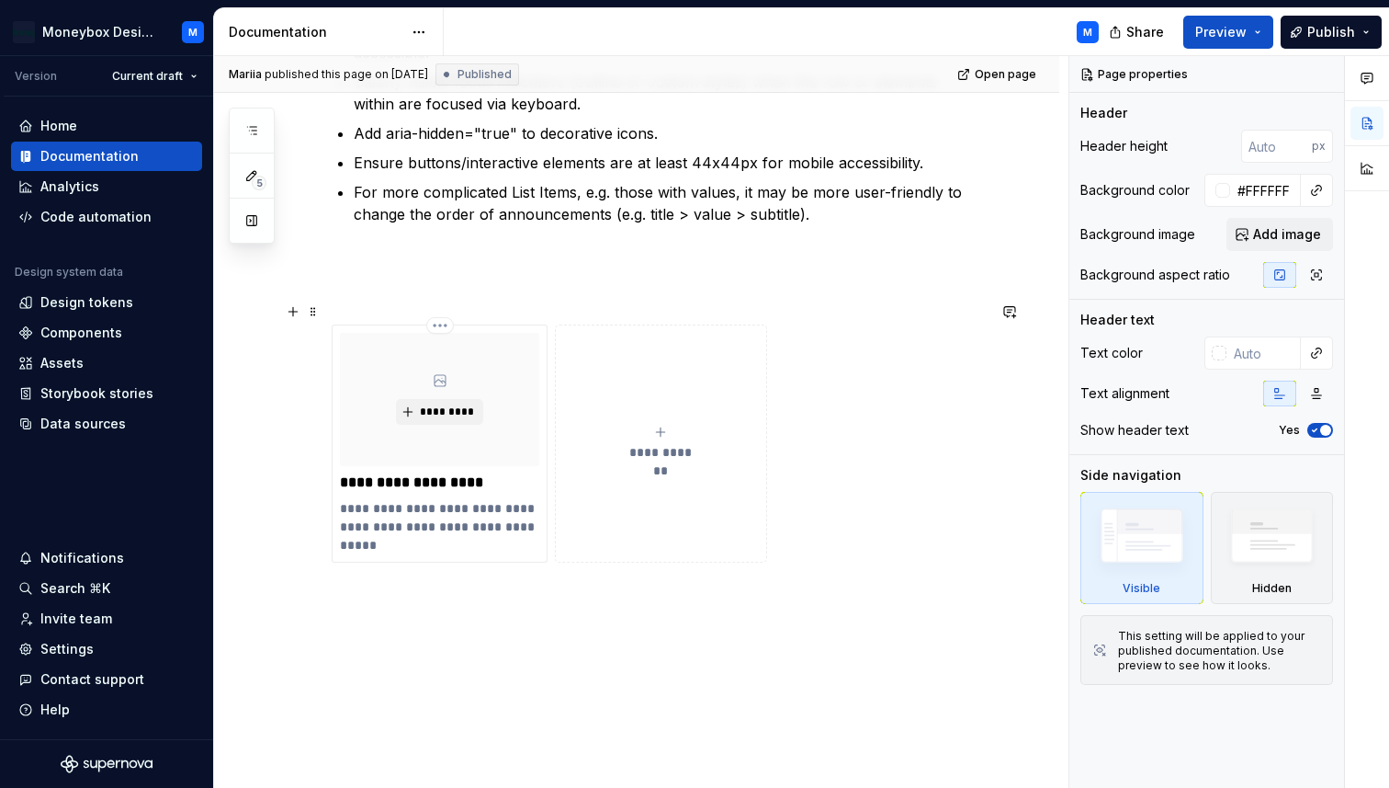
scroll to position [420, 0]
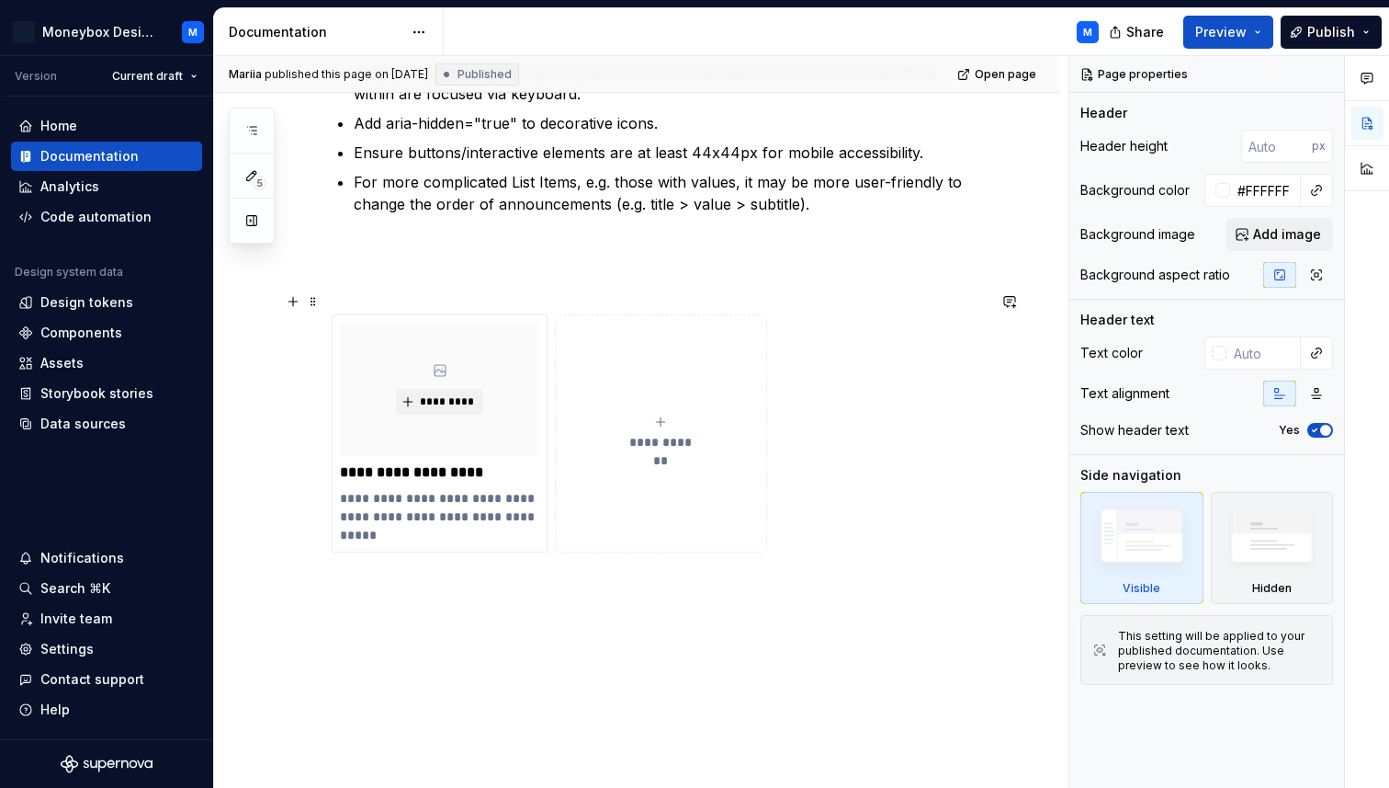
click at [595, 426] on div "**********" at bounding box center [660, 432] width 195 height 37
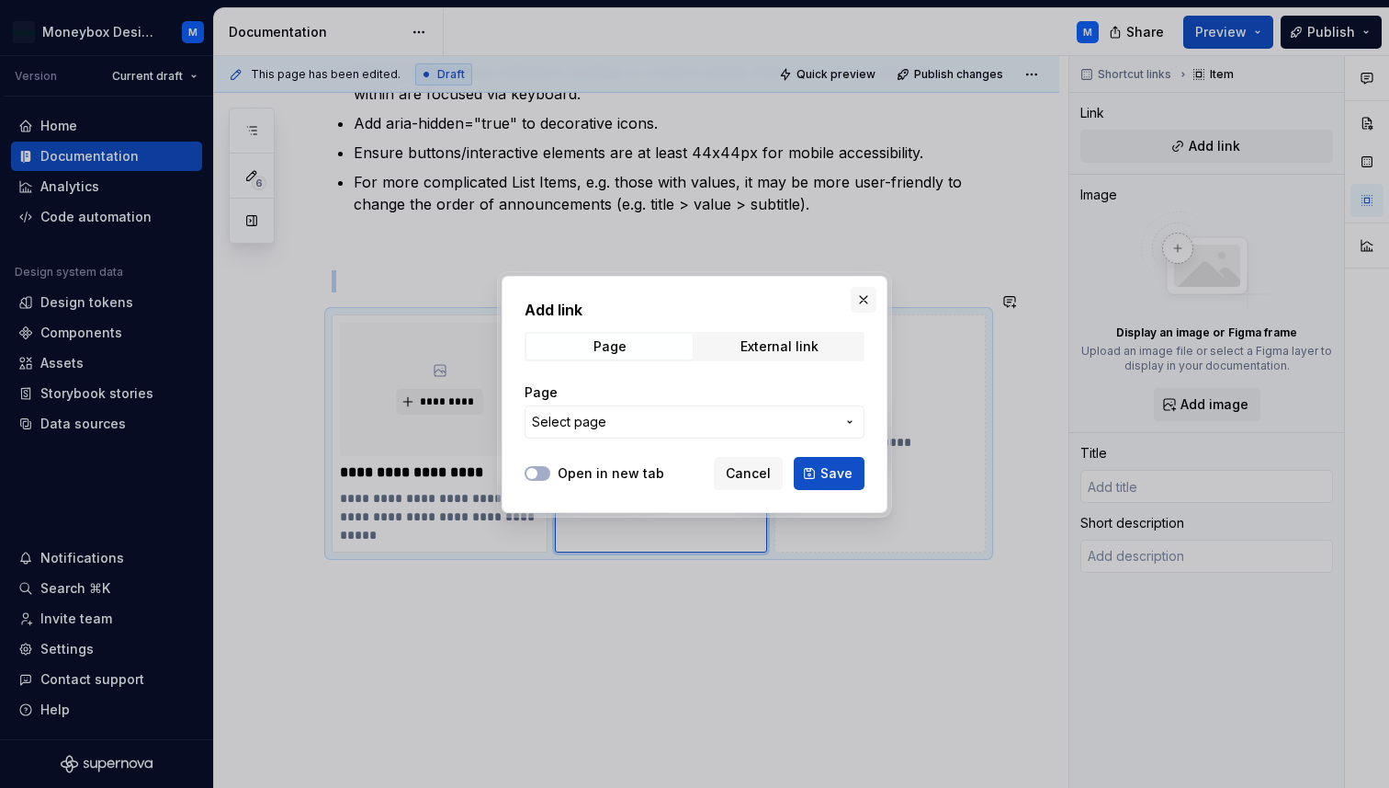
click at [864, 295] on button "button" at bounding box center [864, 300] width 26 height 26
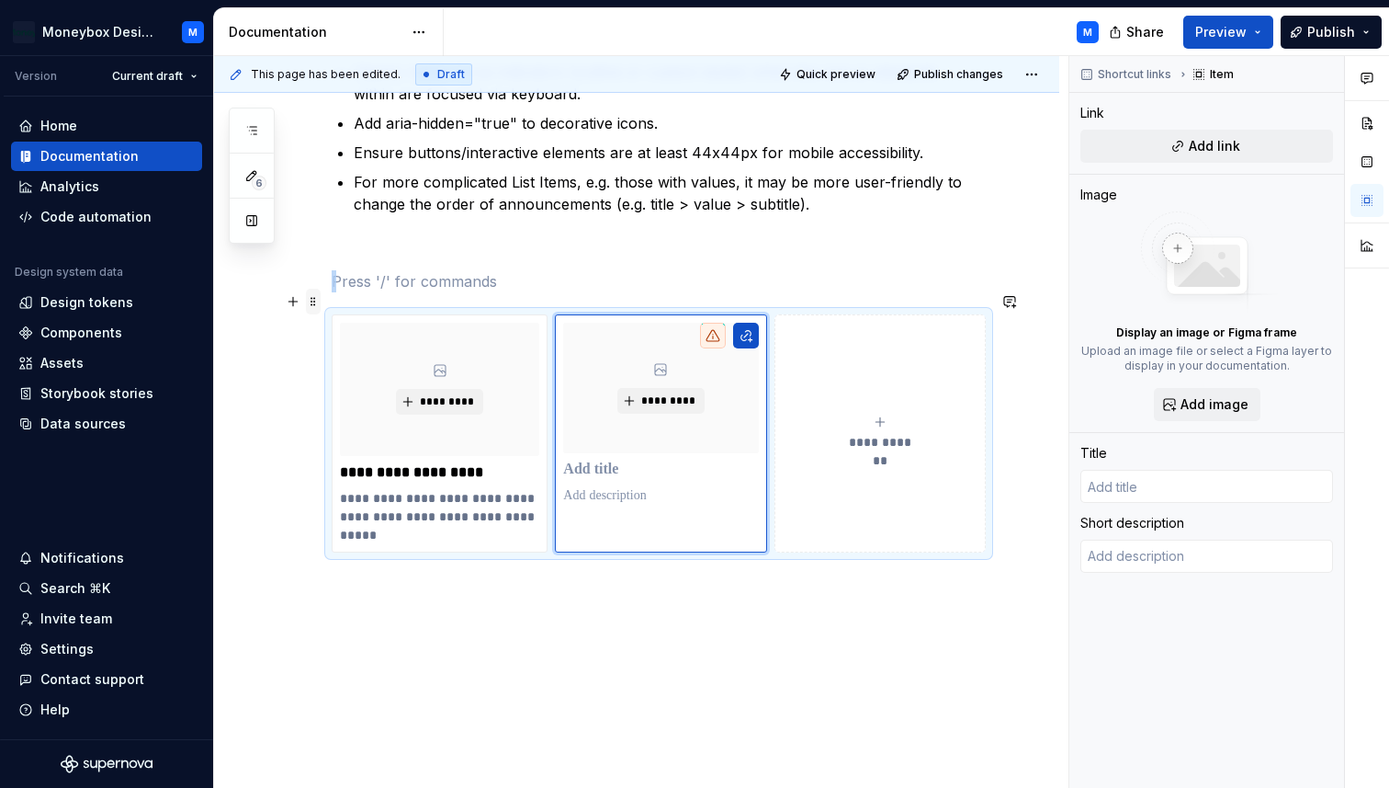
click at [313, 304] on span at bounding box center [313, 302] width 15 height 26
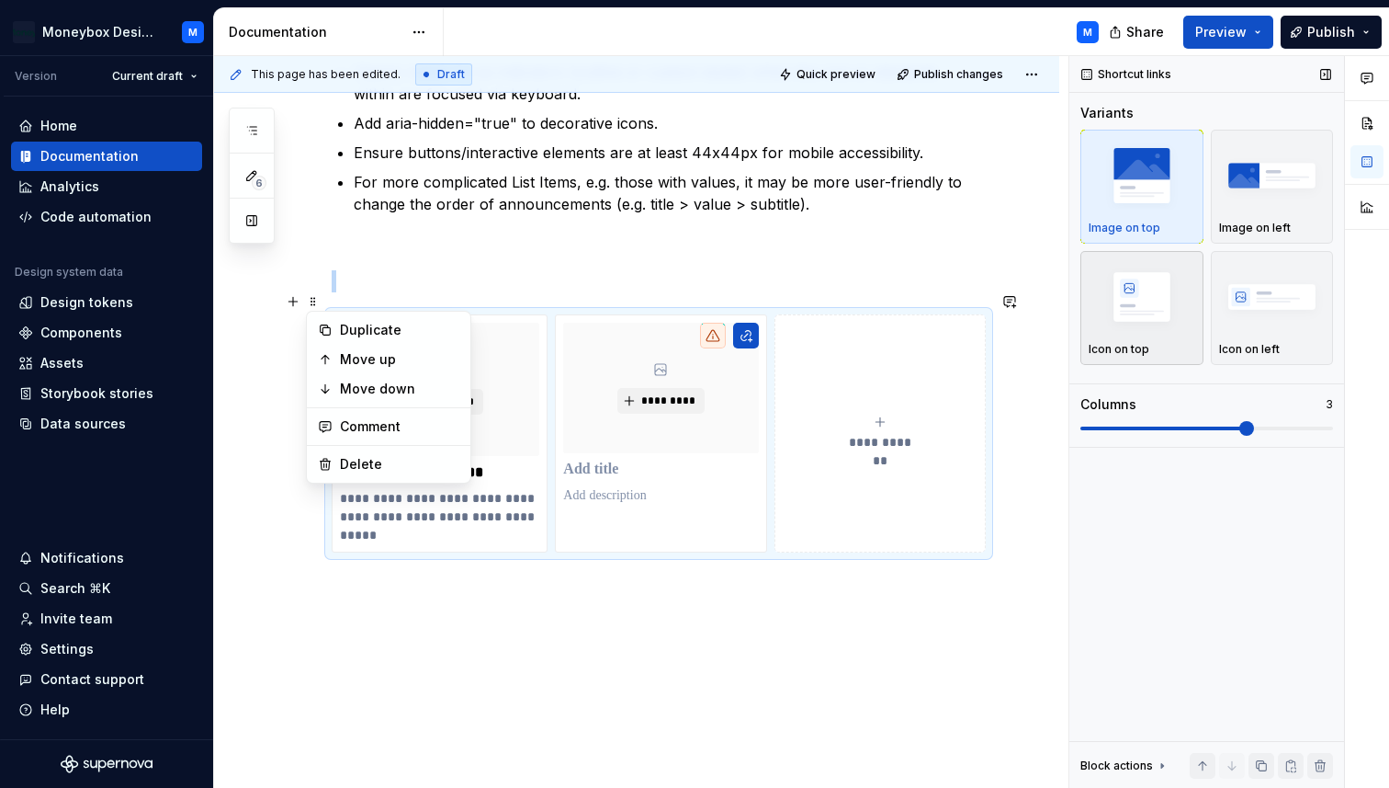
click at [1147, 340] on div "Icon on top" at bounding box center [1142, 307] width 107 height 97
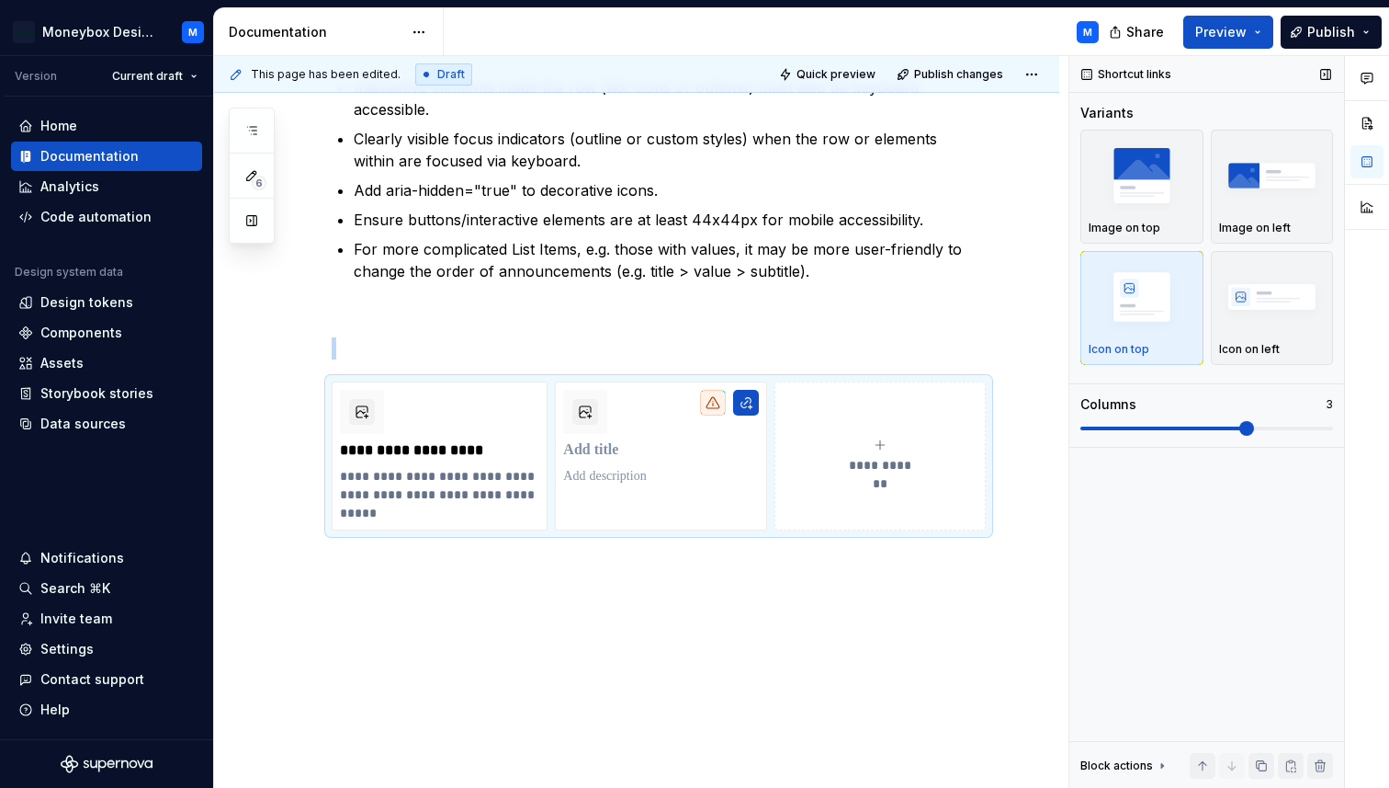
scroll to position [331, 0]
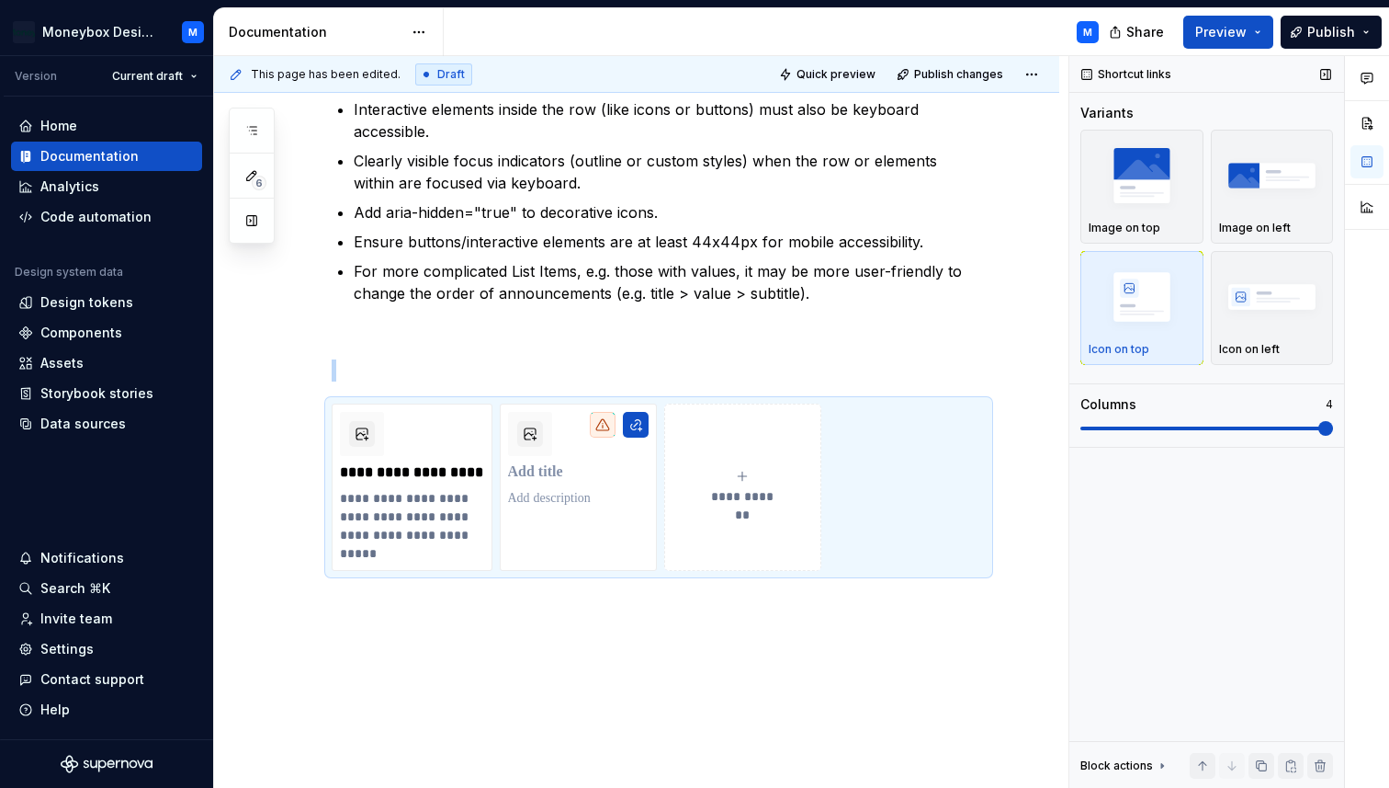
click at [1324, 422] on span at bounding box center [1326, 428] width 15 height 15
click at [981, 76] on span "Publish changes" at bounding box center [958, 74] width 89 height 15
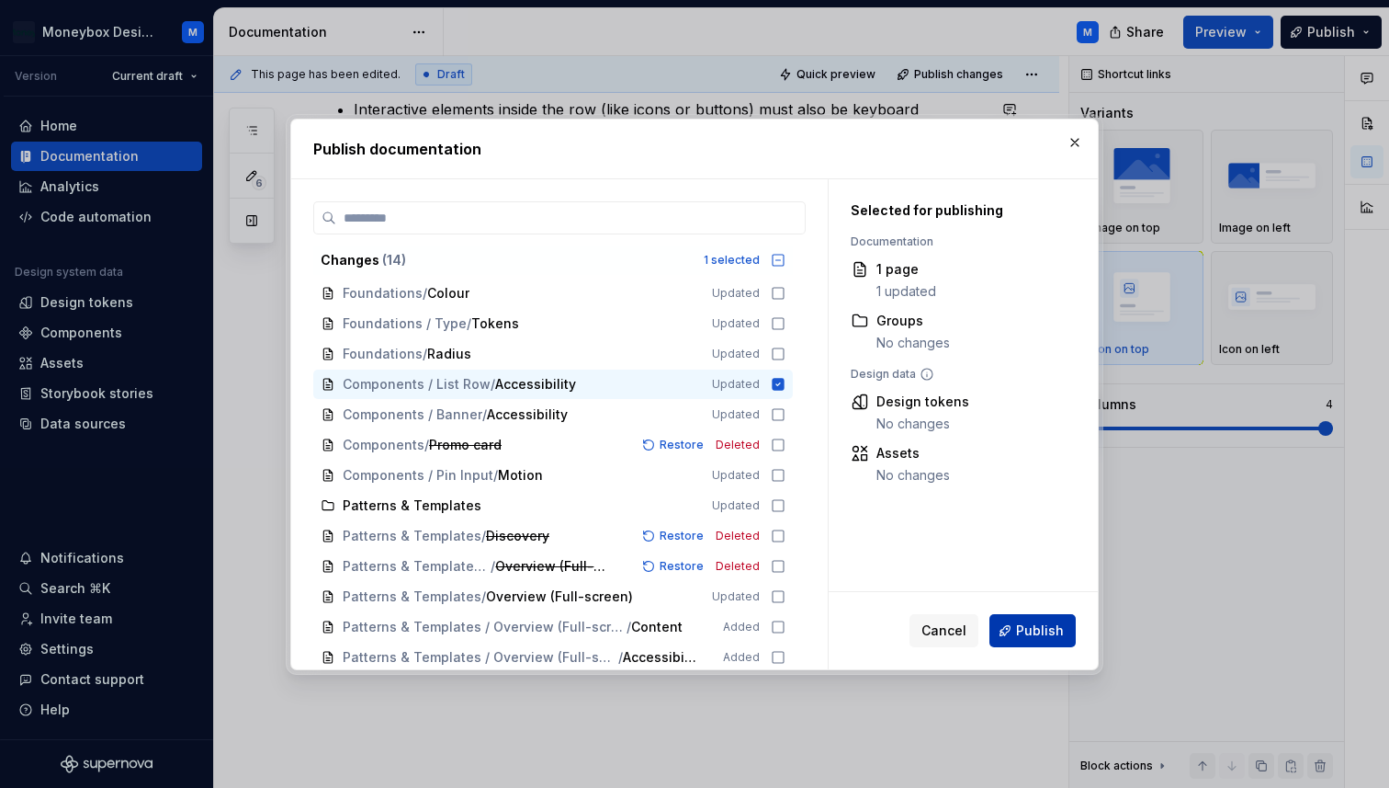
click at [1024, 639] on button "Publish" at bounding box center [1033, 630] width 86 height 33
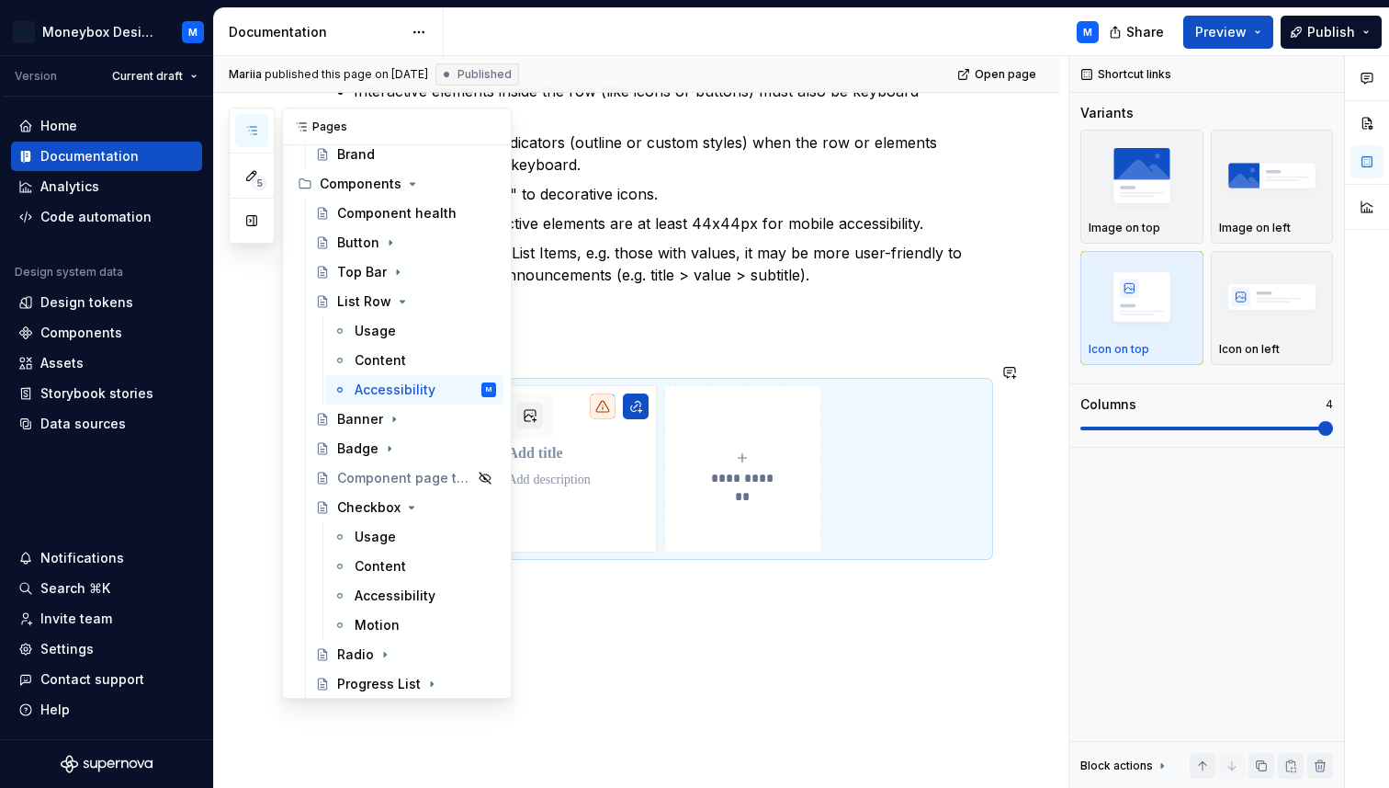
scroll to position [451, 0]
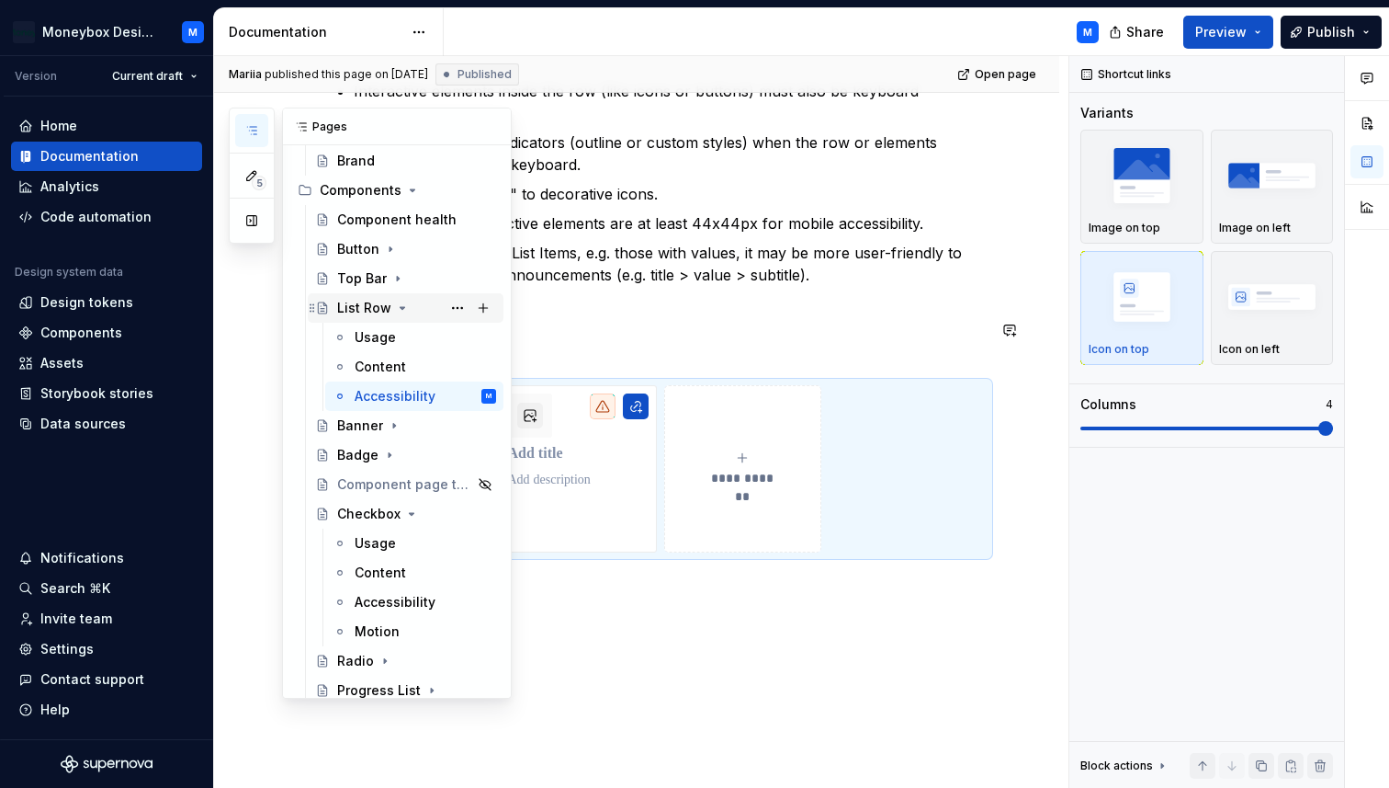
click at [400, 313] on icon "Page tree" at bounding box center [402, 307] width 15 height 15
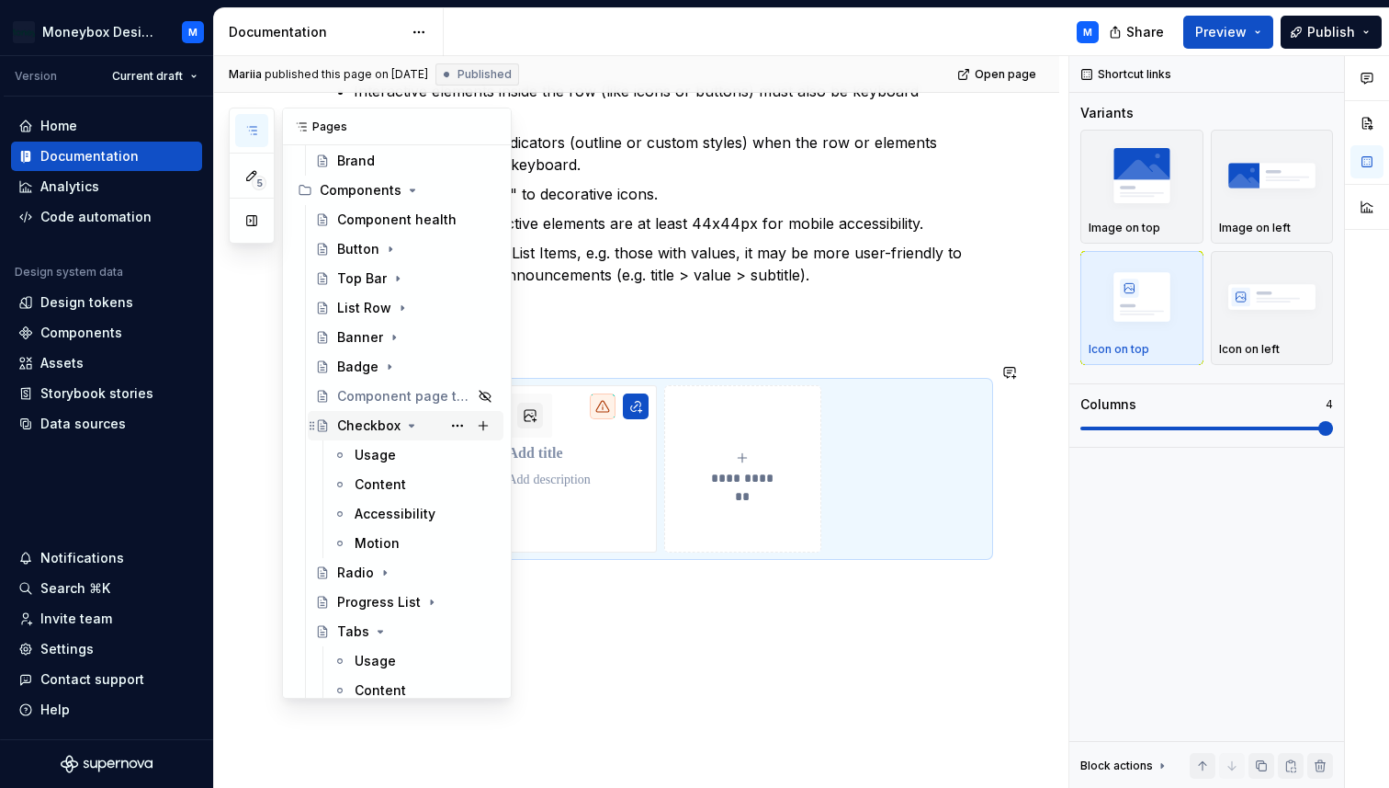
click at [409, 424] on icon "Page tree" at bounding box center [411, 425] width 15 height 15
click at [358, 449] on div "Radio" at bounding box center [355, 455] width 37 height 18
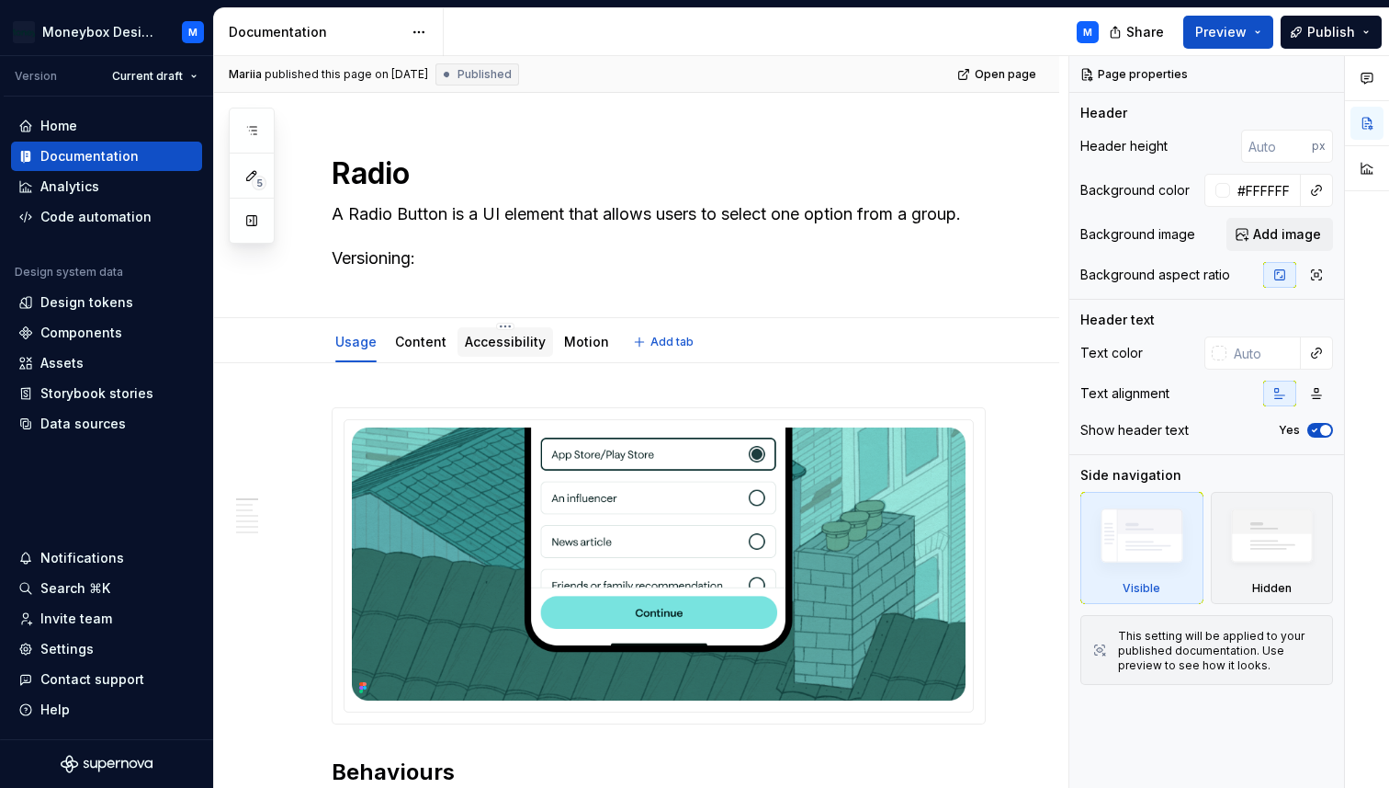
click at [483, 348] on link "Accessibility" at bounding box center [505, 342] width 81 height 16
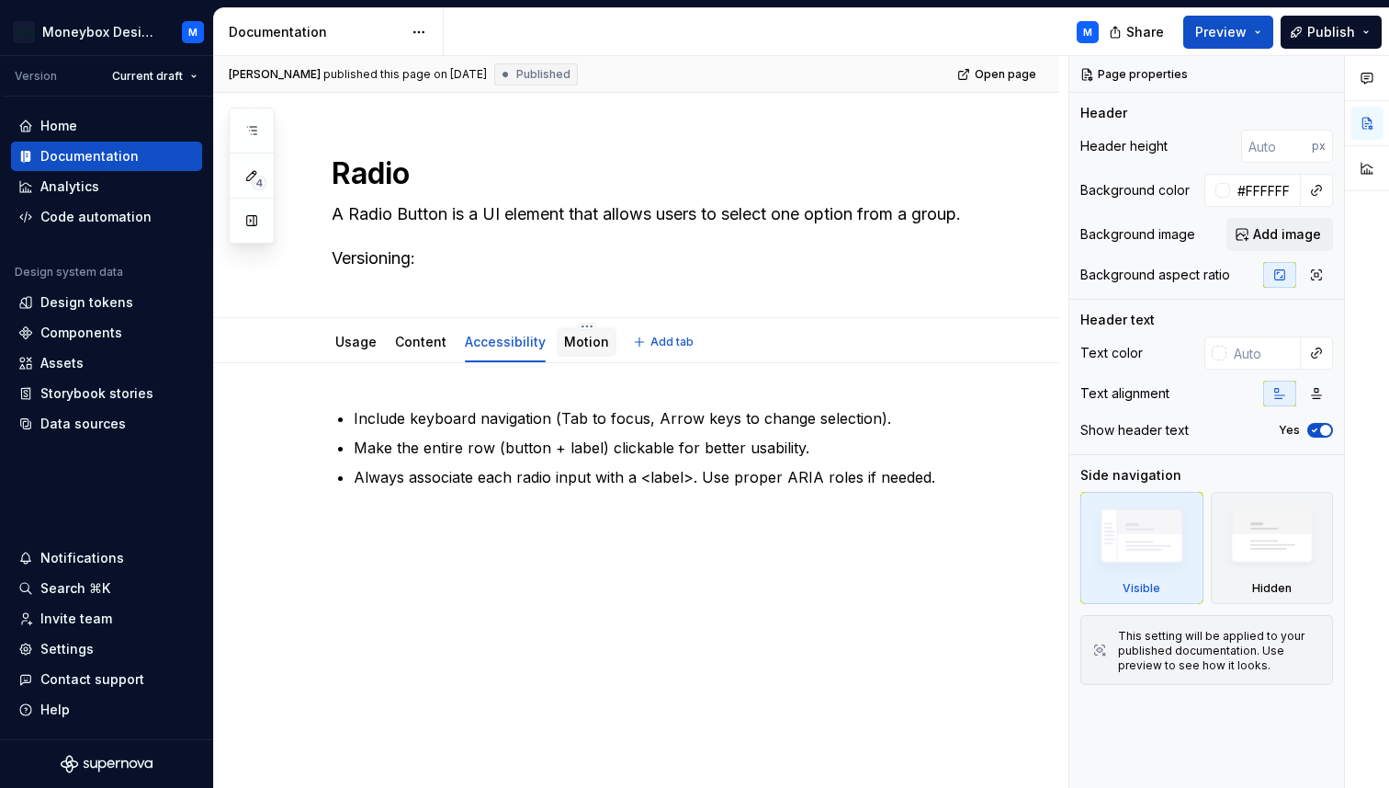
click at [568, 344] on link "Motion" at bounding box center [586, 342] width 45 height 16
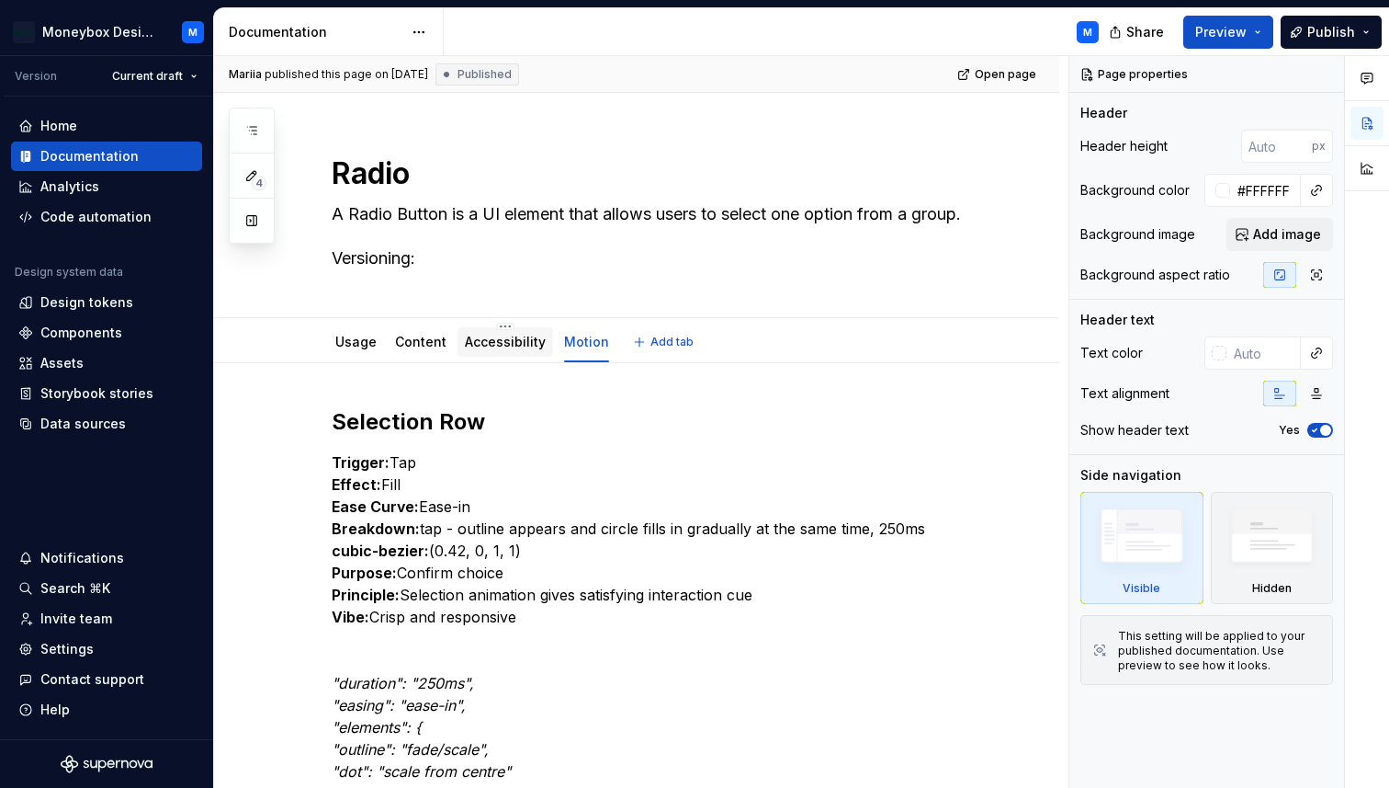
click at [507, 345] on link "Accessibility" at bounding box center [505, 342] width 81 height 16
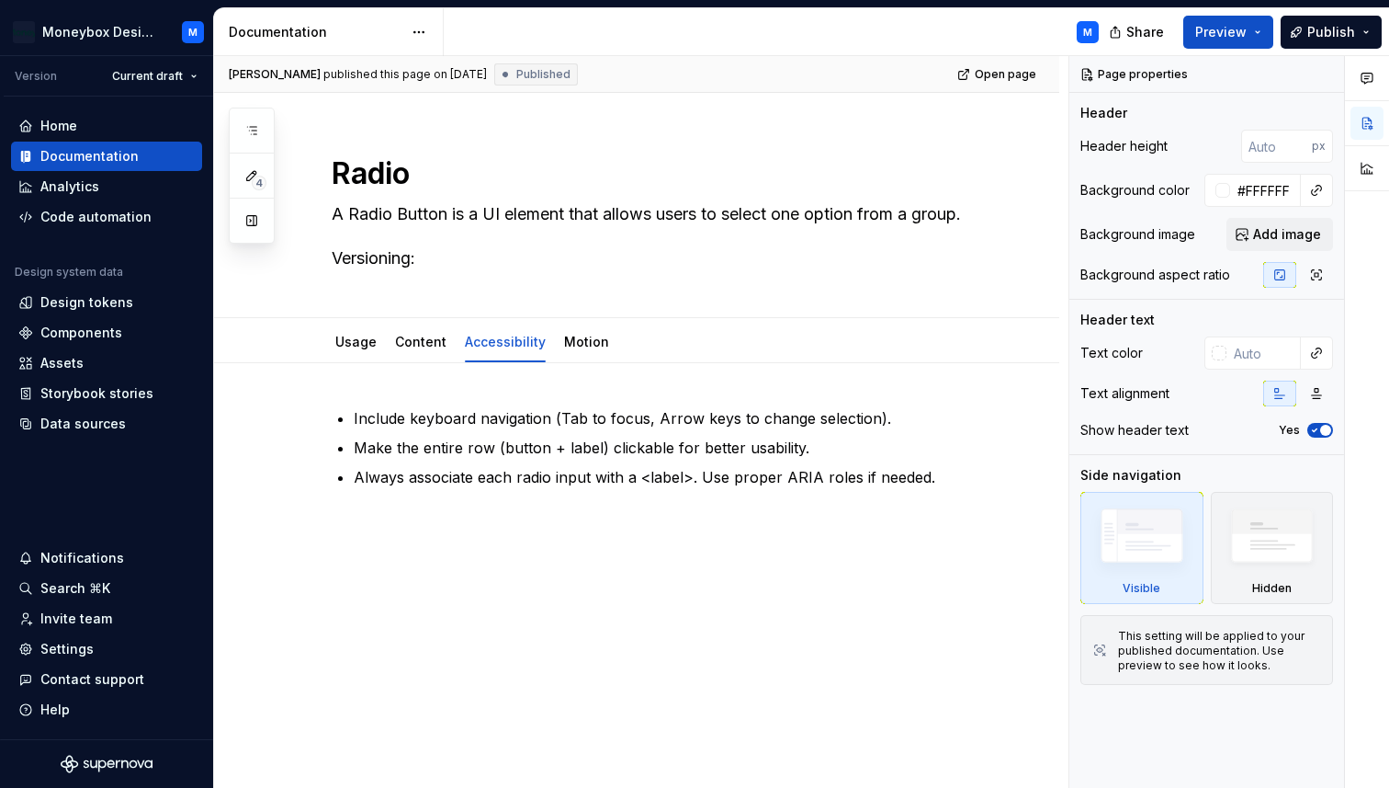
type textarea "*"
click at [452, 538] on div "Include keyboard navigation (Tab to focus, Arrow keys to change selection). Mak…" at bounding box center [636, 554] width 845 height 383
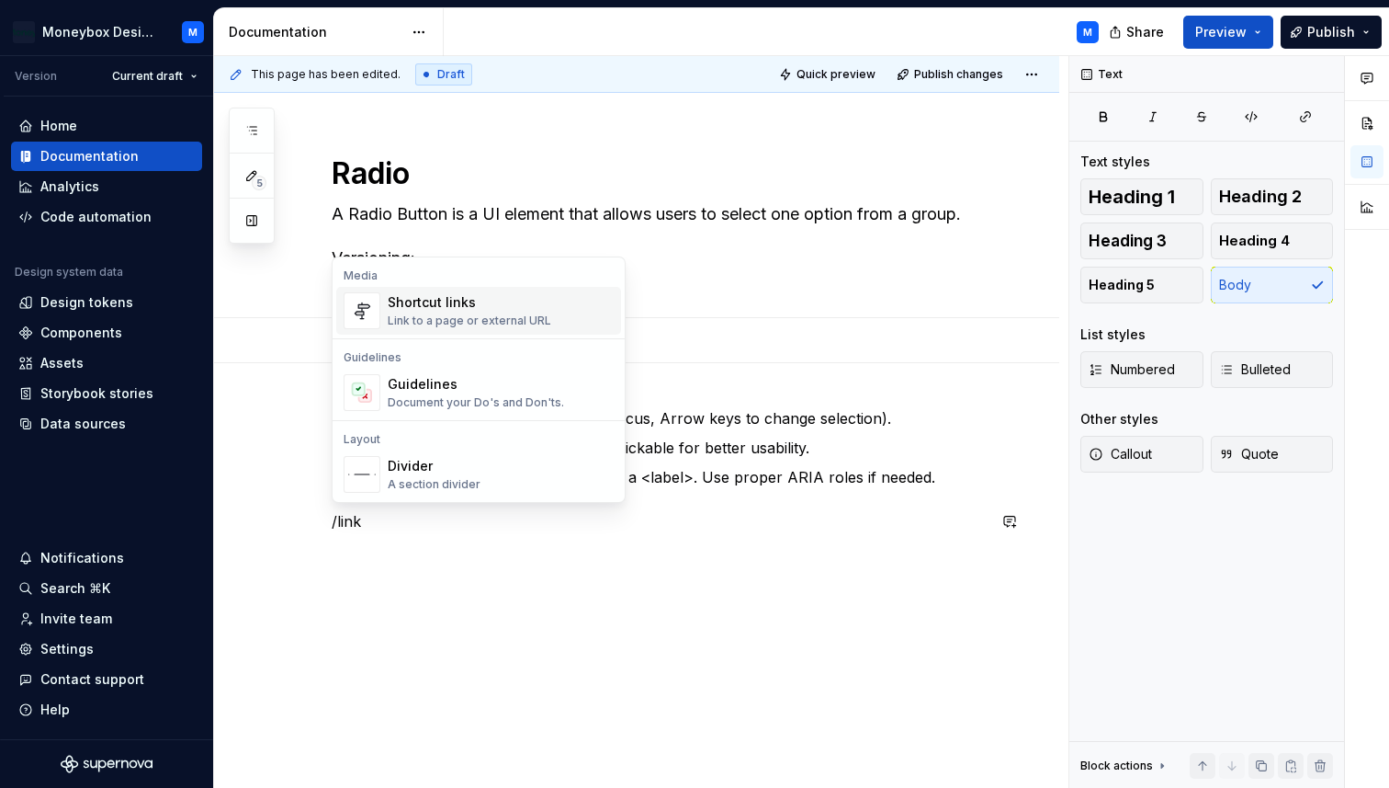
click at [436, 317] on div "Link to a page or external URL" at bounding box center [470, 320] width 164 height 15
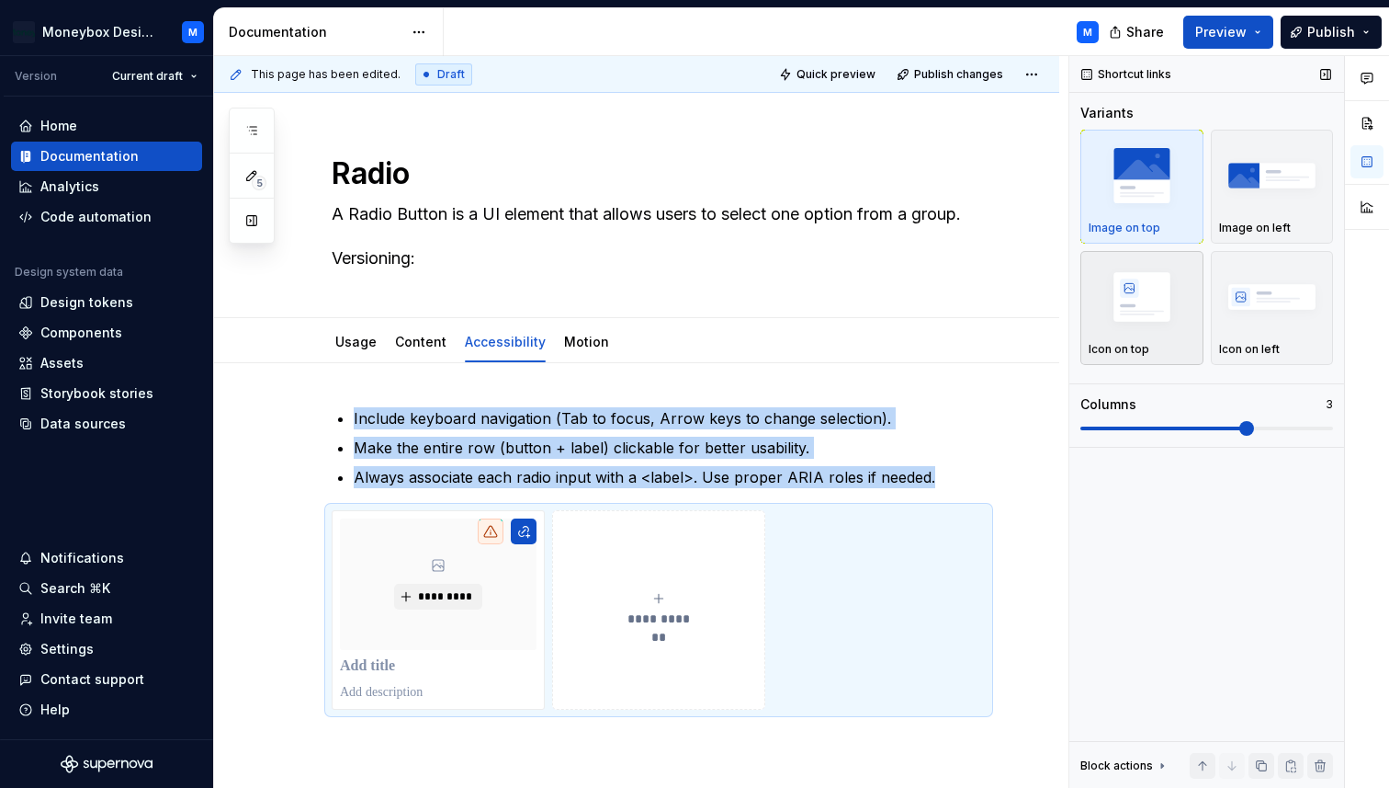
click at [1152, 323] on img "button" at bounding box center [1142, 296] width 107 height 67
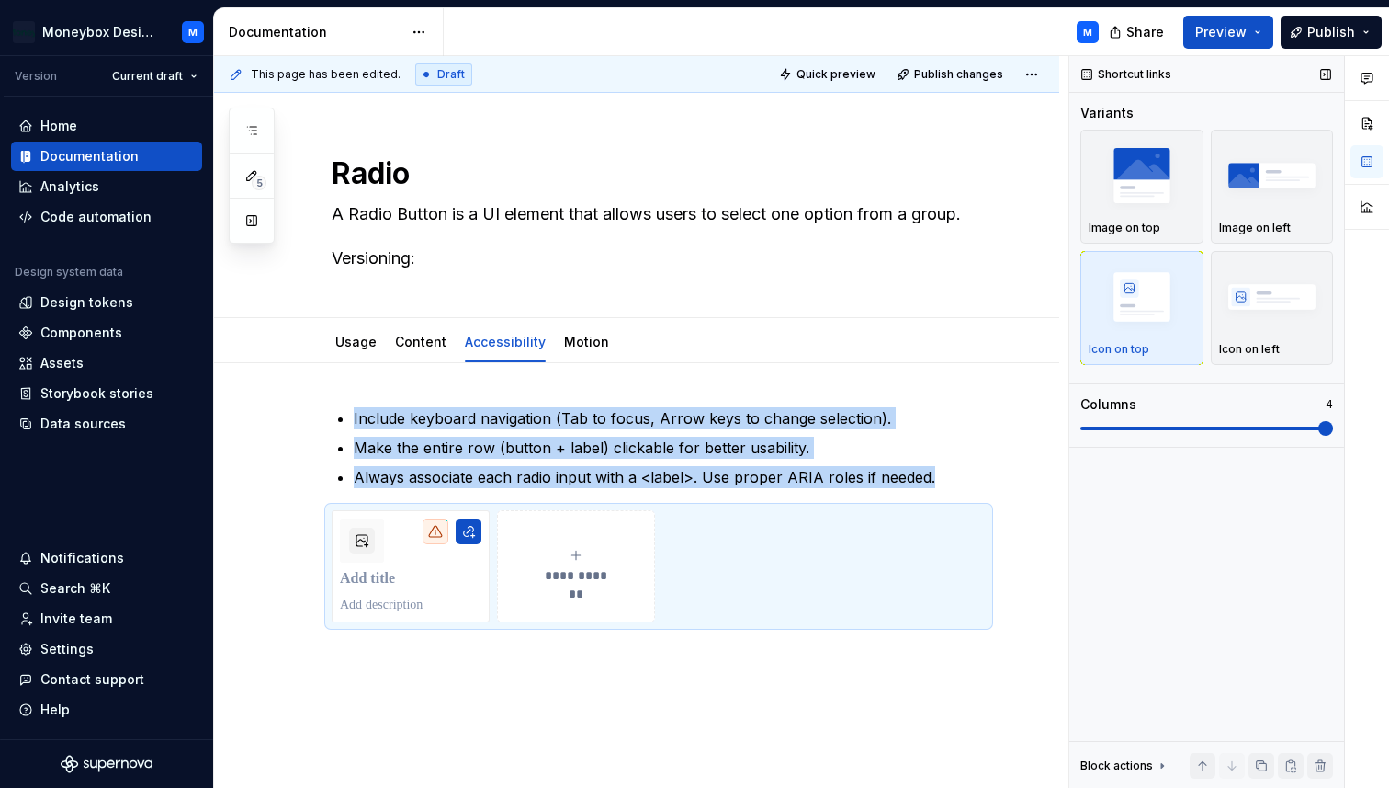
click at [1333, 421] on span at bounding box center [1326, 428] width 15 height 15
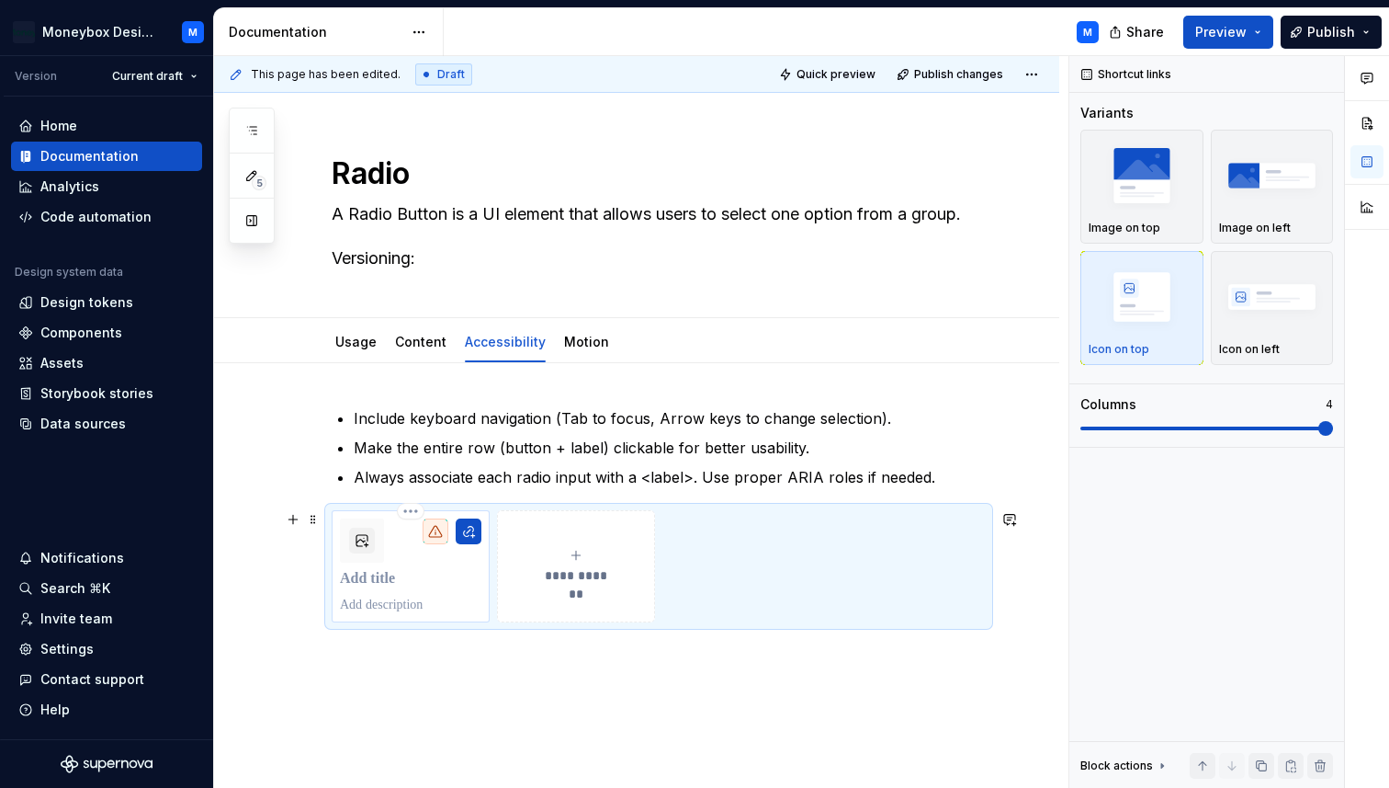
click at [417, 601] on p at bounding box center [411, 604] width 142 height 18
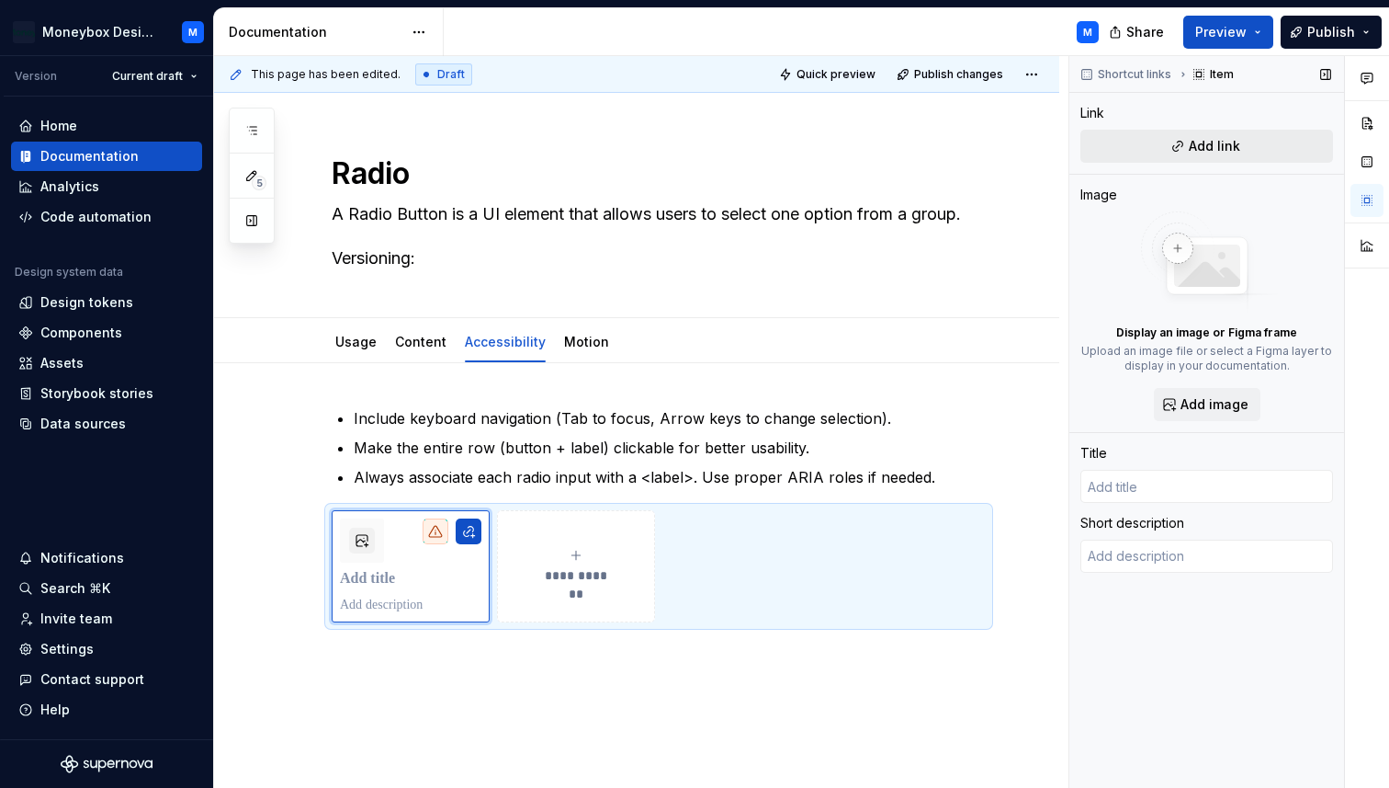
click at [1162, 159] on button "Add link" at bounding box center [1207, 146] width 253 height 33
type textarea "*"
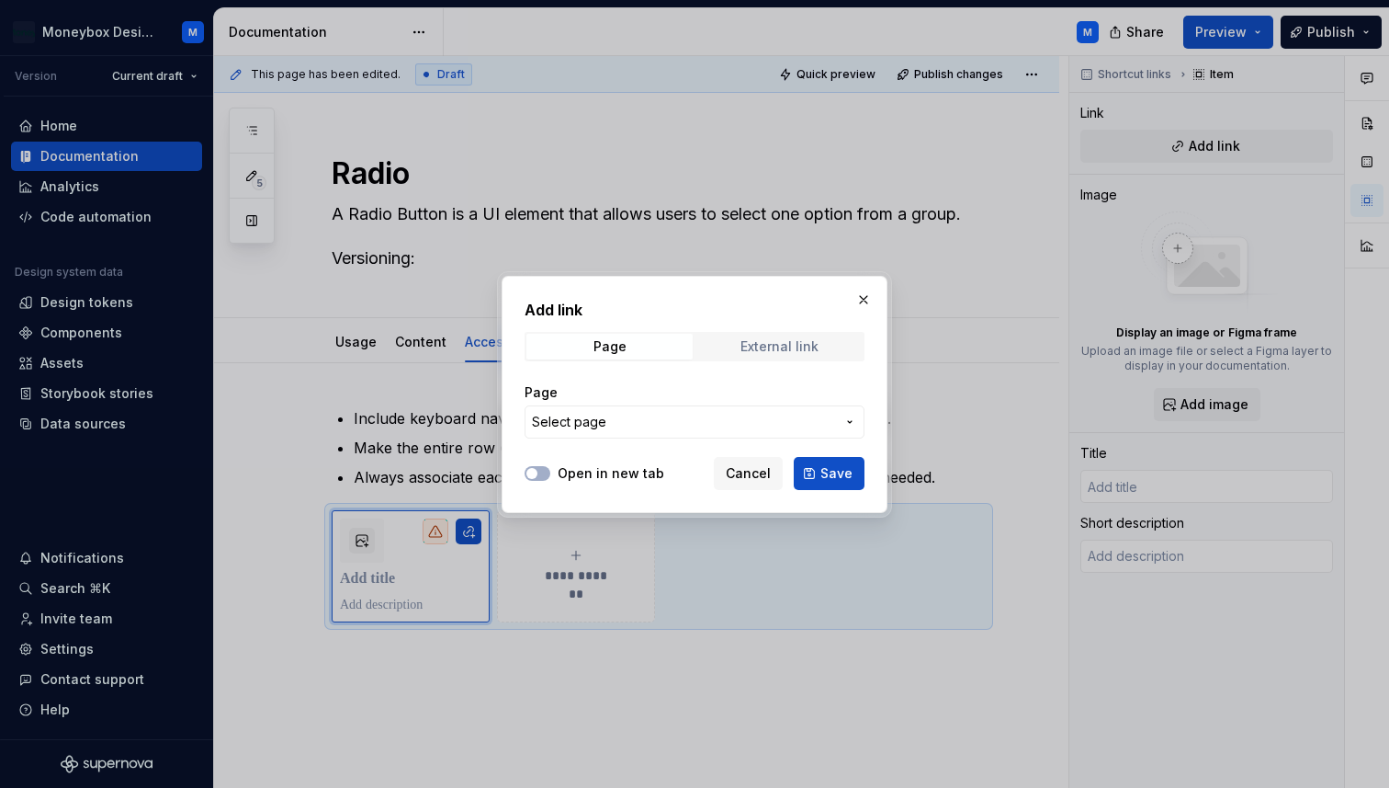
click at [766, 346] on div "External link" at bounding box center [780, 346] width 78 height 15
click at [539, 476] on button "Open in new tab" at bounding box center [538, 473] width 26 height 15
click at [592, 425] on input "URL" at bounding box center [695, 421] width 340 height 33
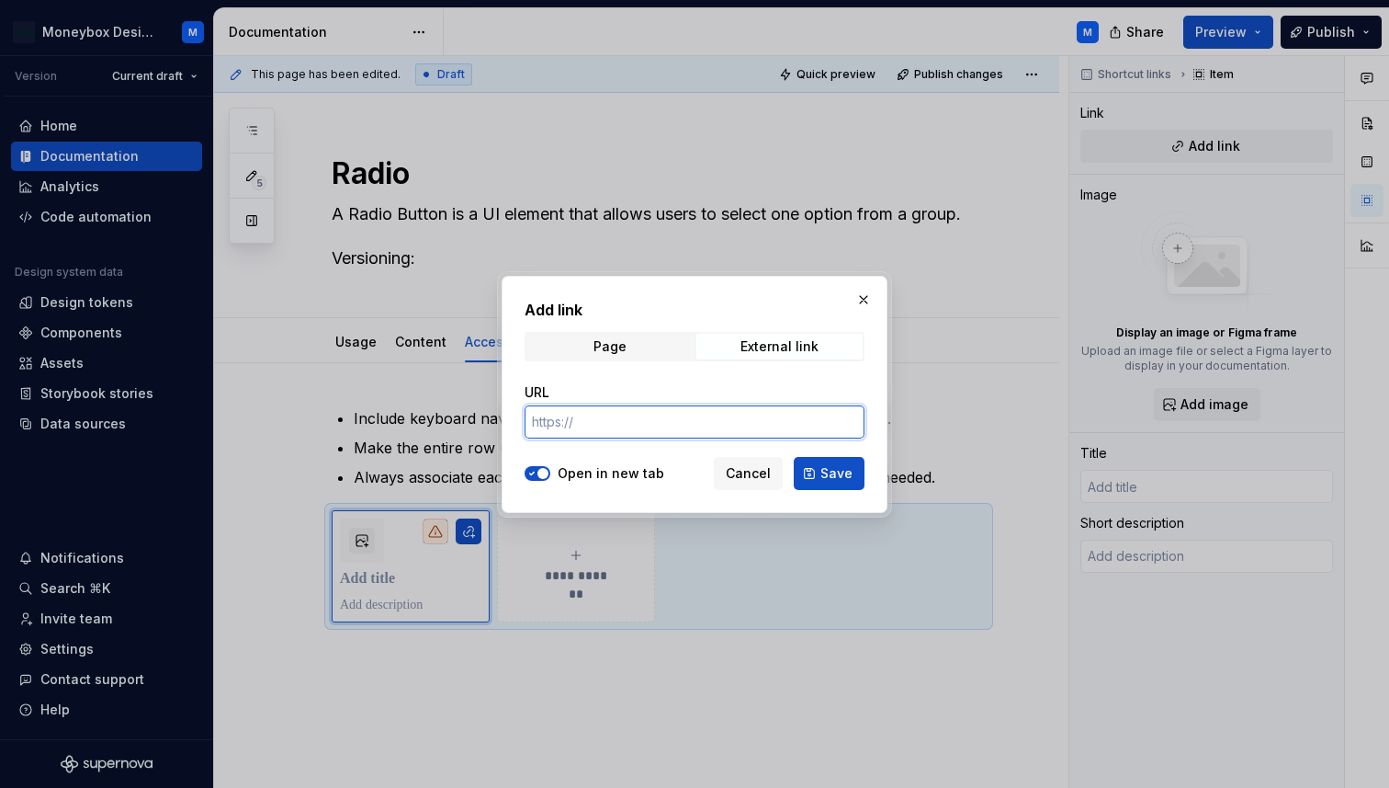
paste input "[URL][DOMAIN_NAME]"
type input "[URL][DOMAIN_NAME]"
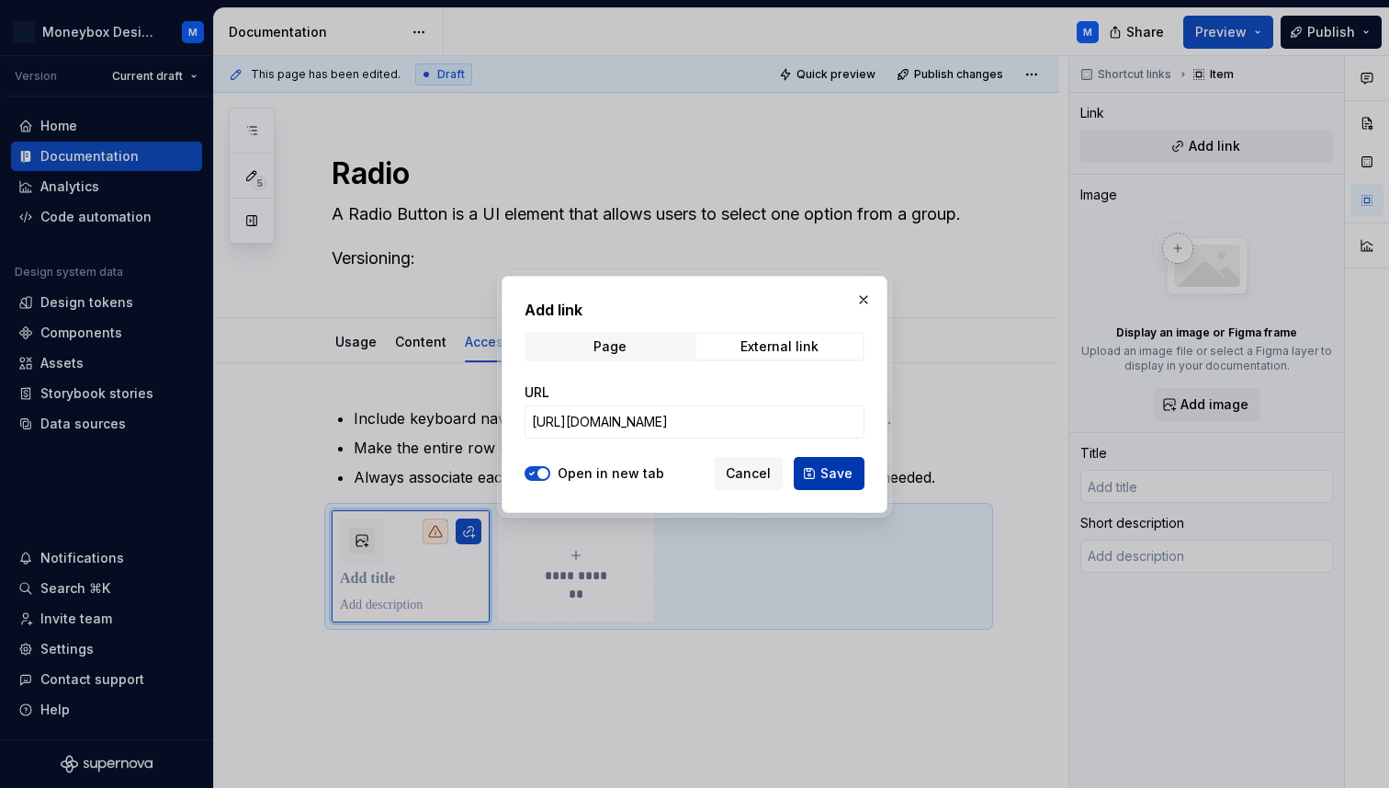
click at [845, 478] on span "Save" at bounding box center [837, 473] width 32 height 18
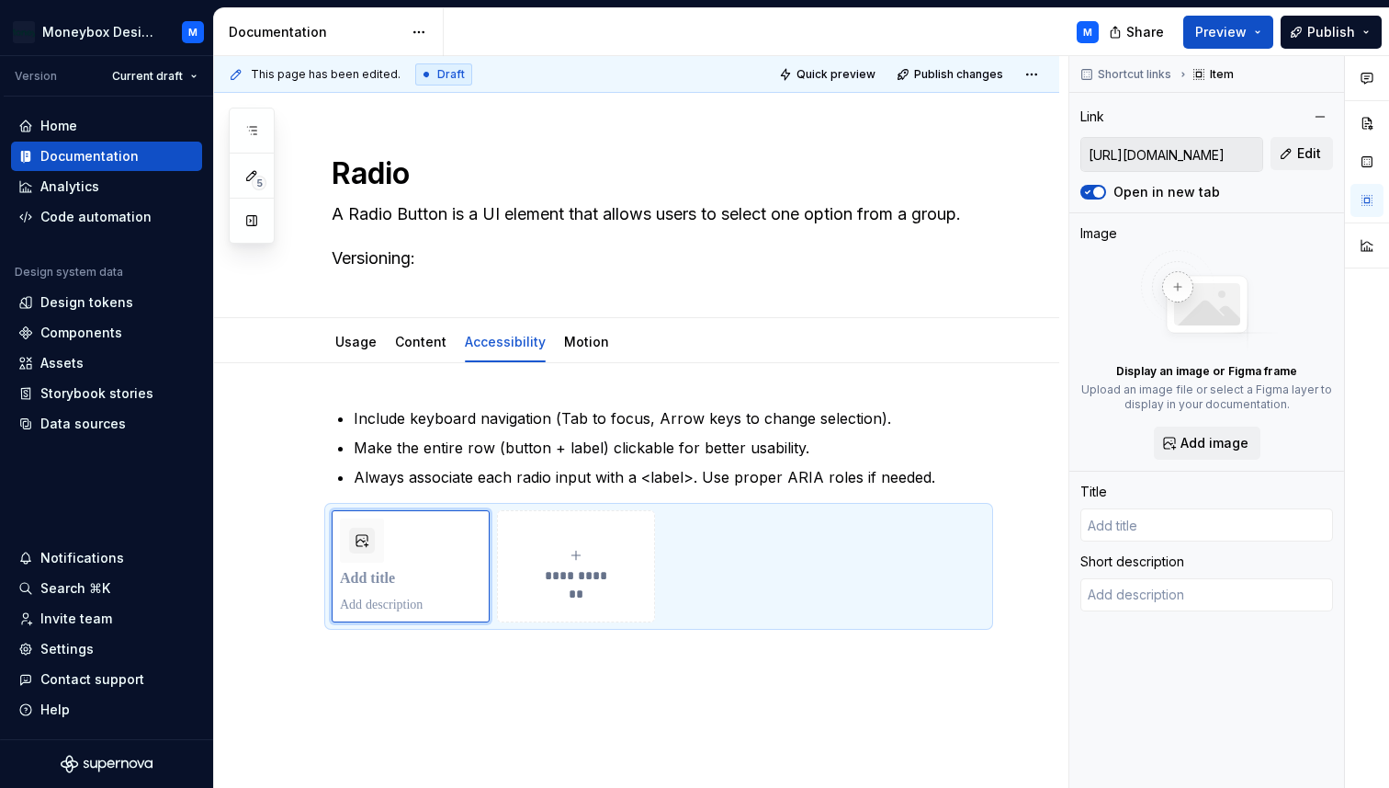
type textarea "*"
type input "MagentaA11y"
type textarea "The accessibility acceptance criteria testing generator by T-Mobile’s Accessibi…"
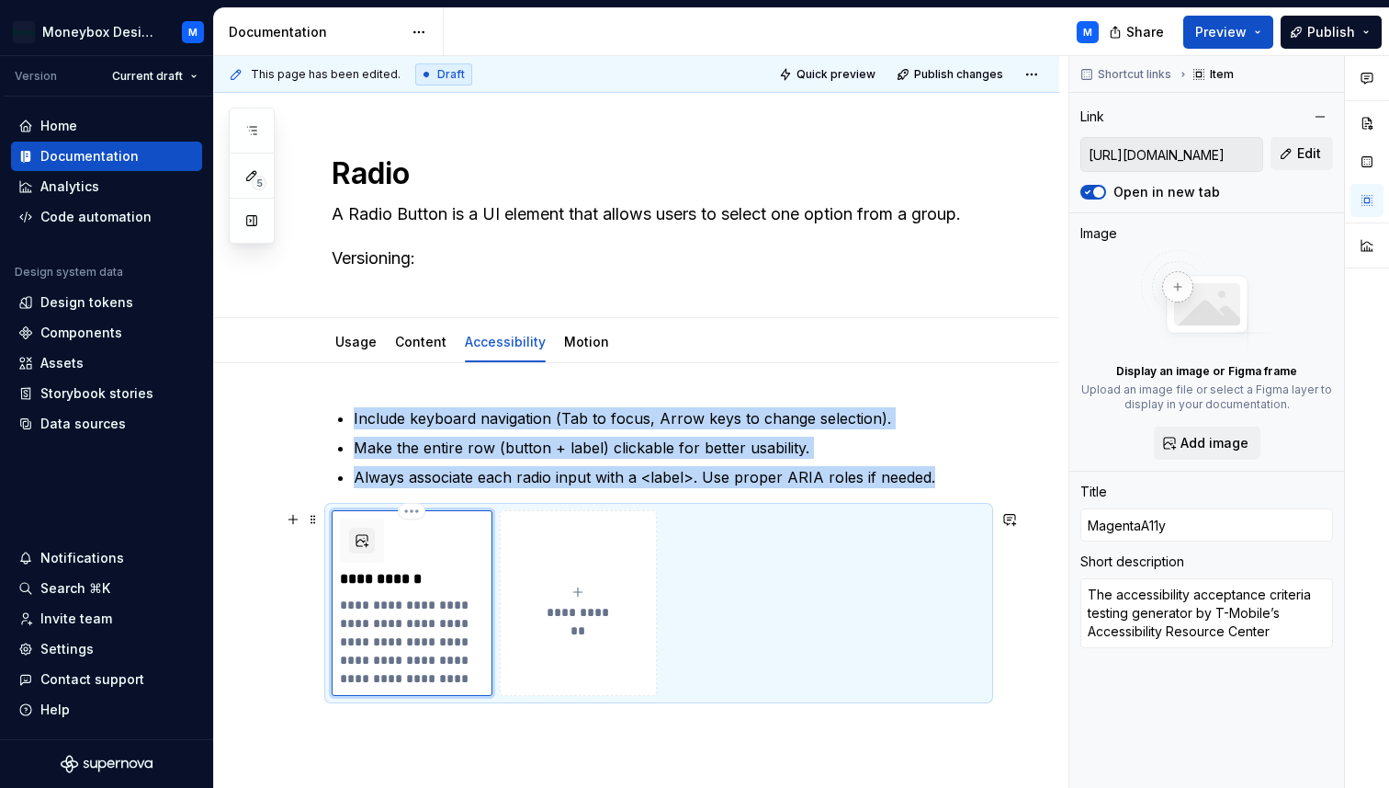
click at [383, 588] on div "**********" at bounding box center [412, 602] width 144 height 169
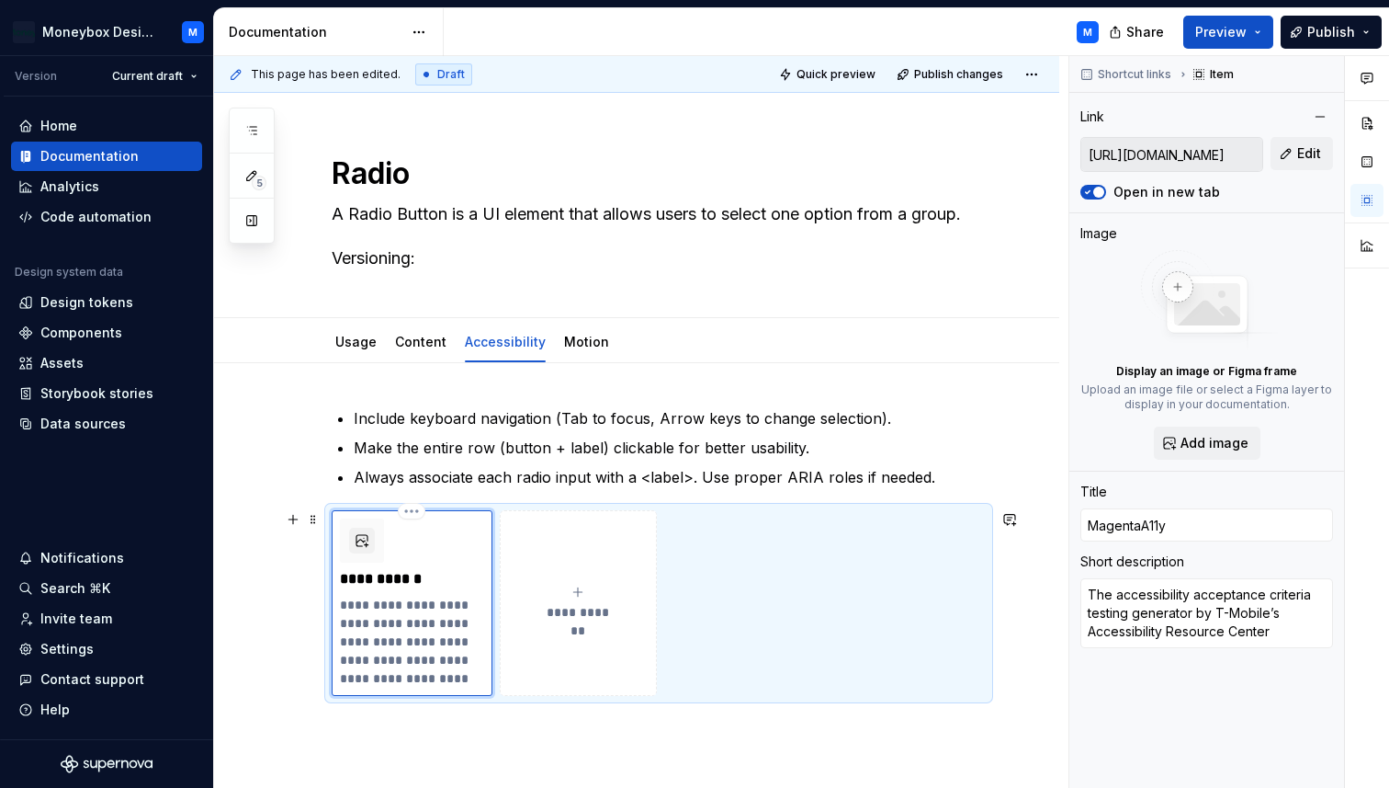
click at [383, 579] on p "**********" at bounding box center [412, 579] width 144 height 18
type textarea "*"
type input "R"
type textarea "*"
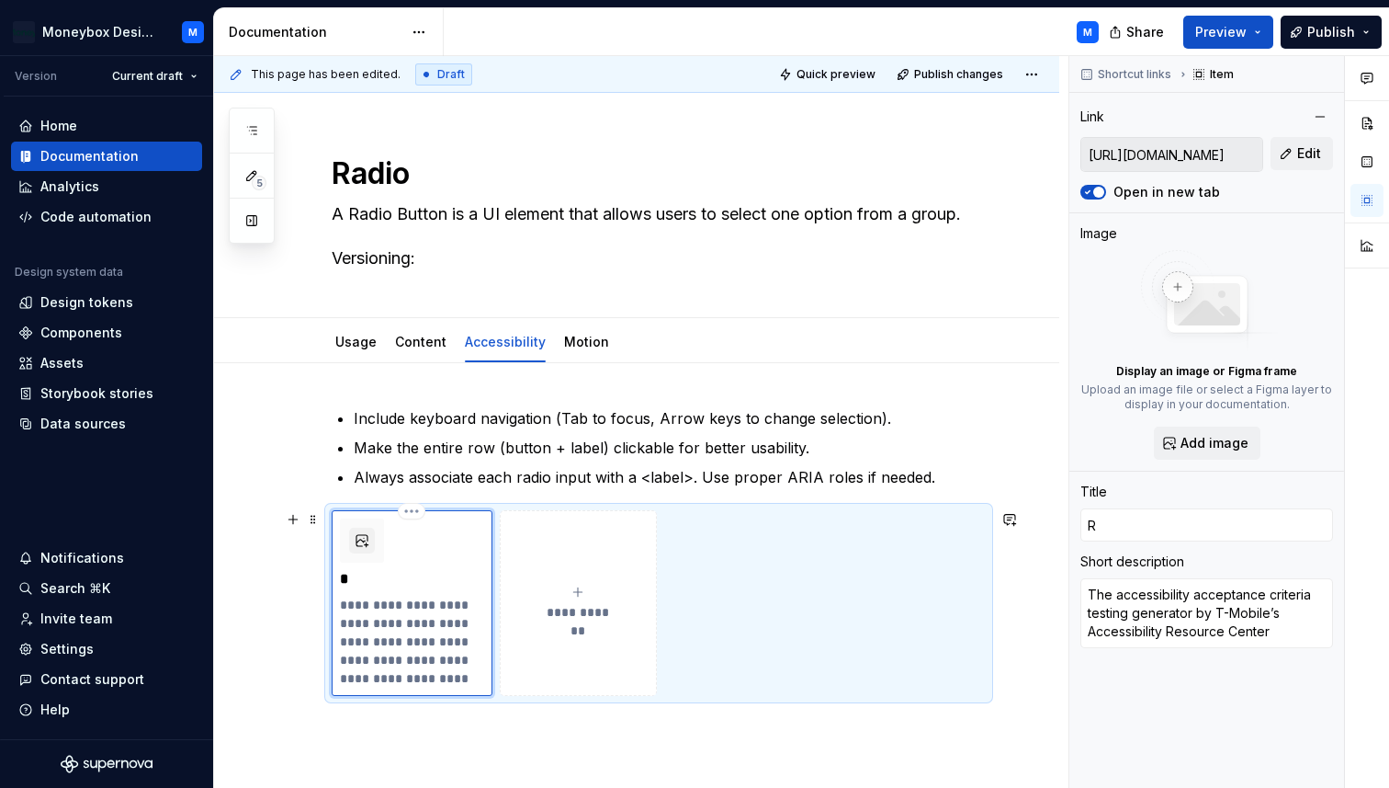
type input "Ra"
type textarea "*"
type input "Rad"
type textarea "*"
type input "Raduio"
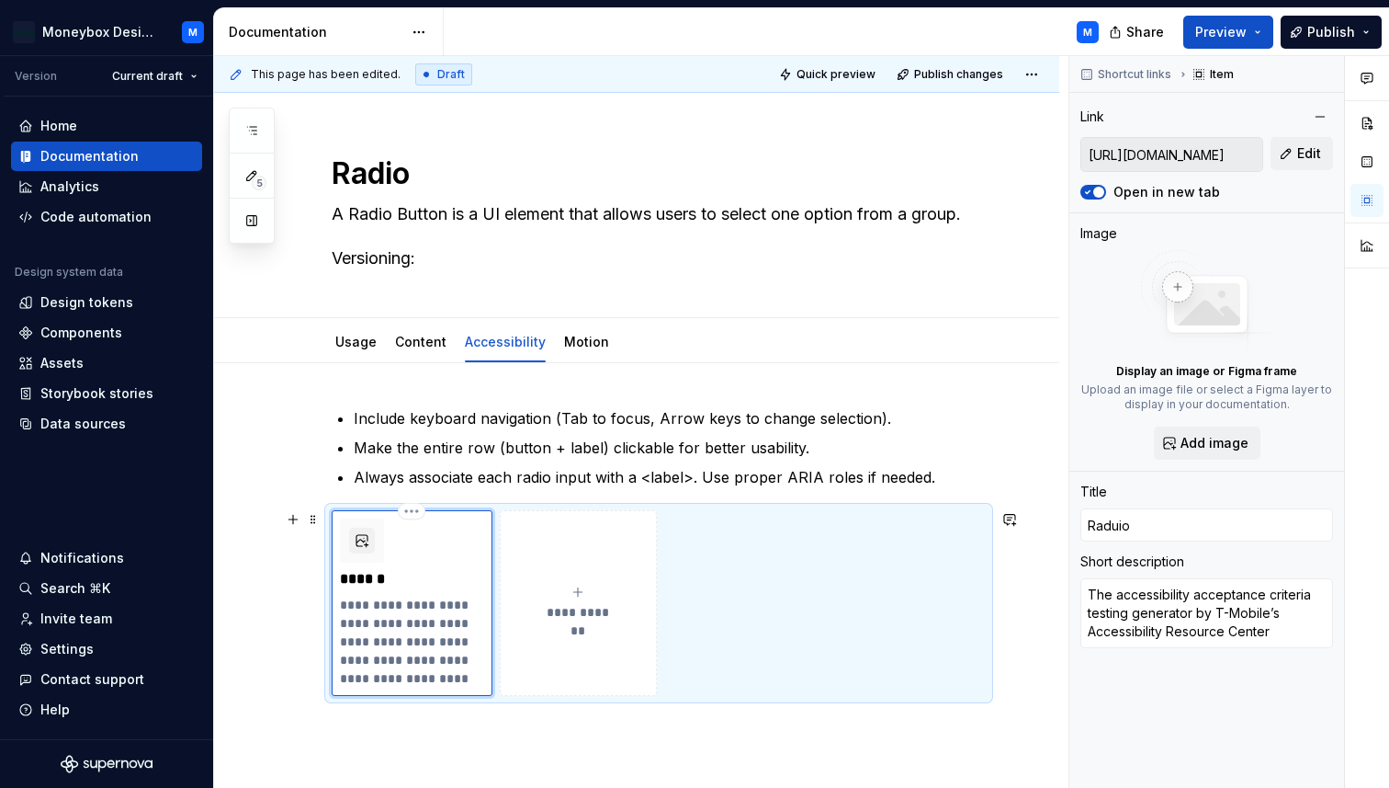
type textarea "*"
type input "Radui"
type textarea "*"
type input "[PERSON_NAME]"
type textarea "*"
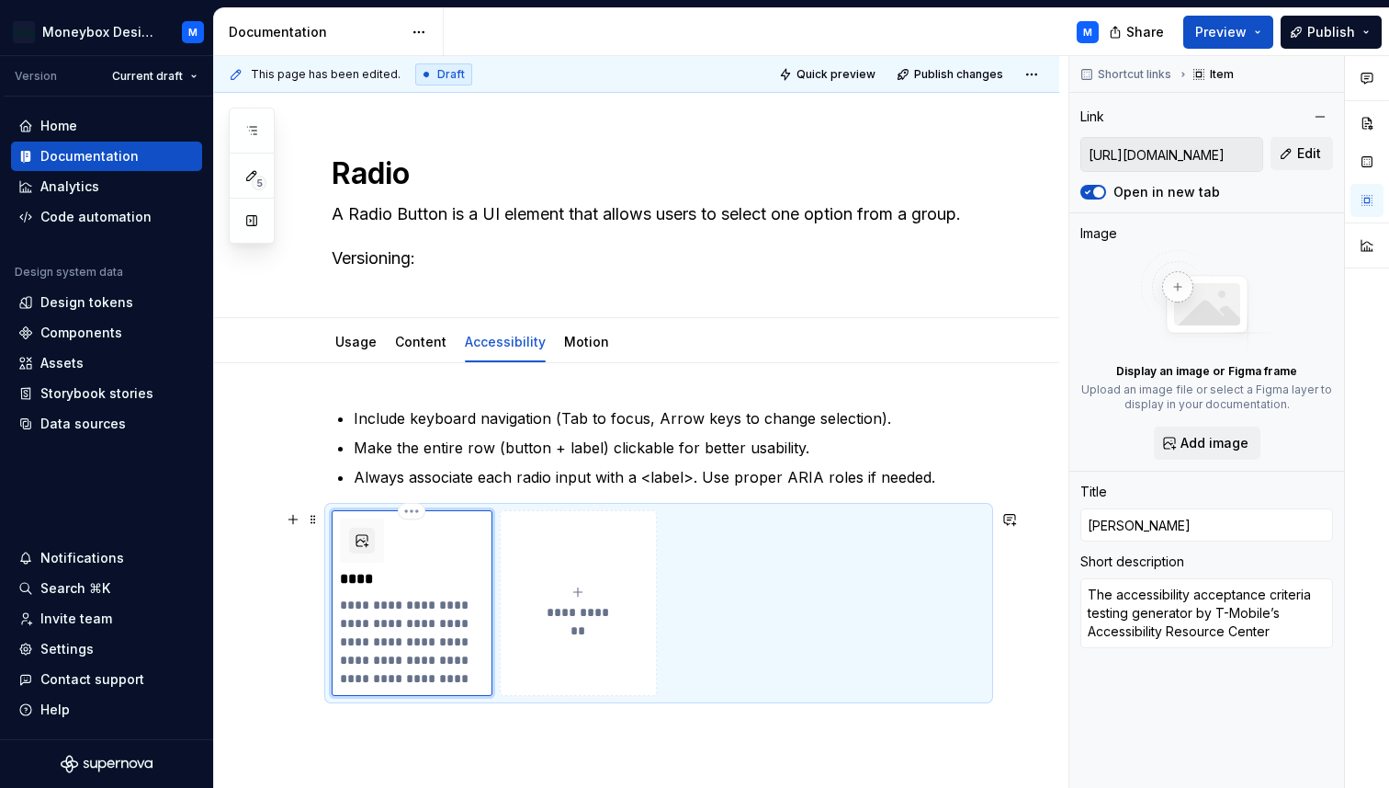
type input "Rad"
type textarea "*"
type input "Radi"
type textarea "*"
type input "Radio"
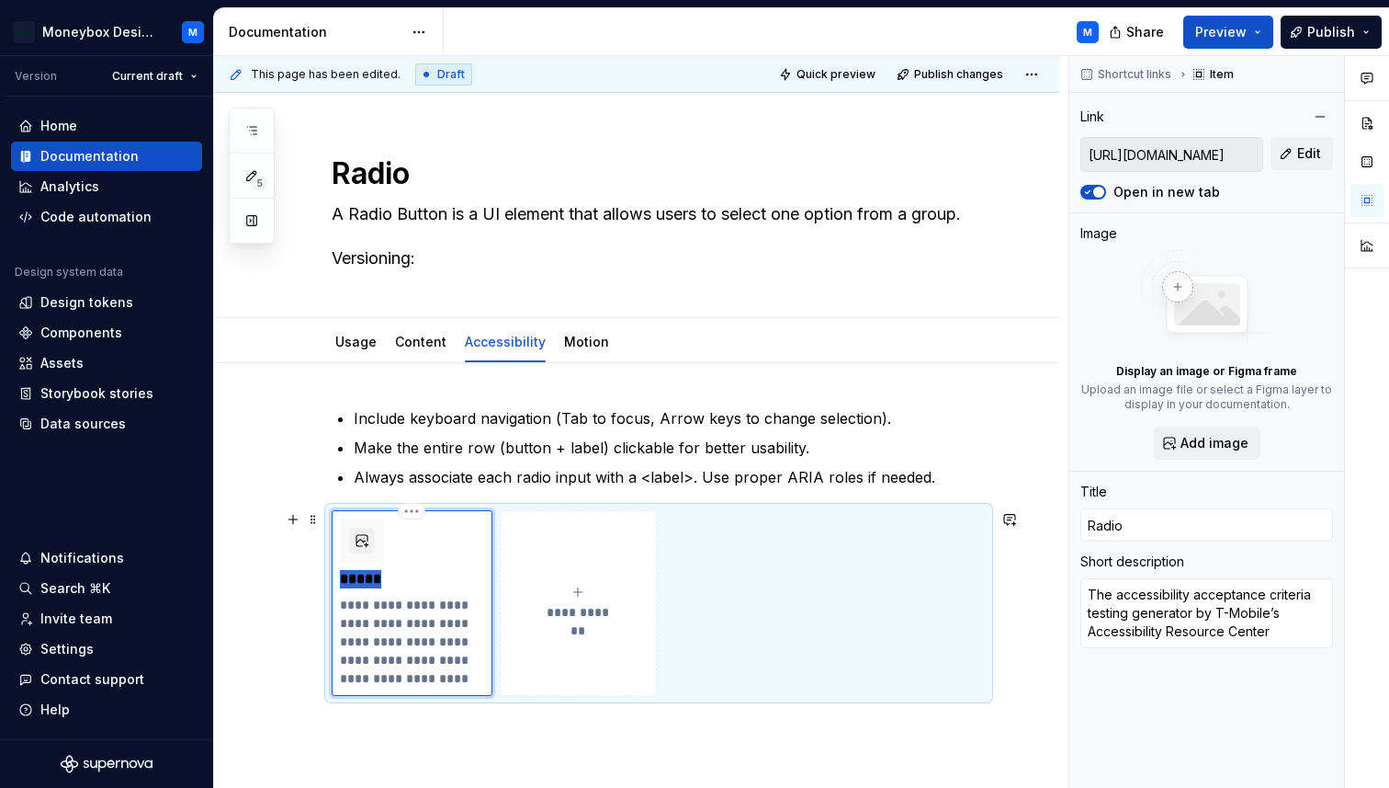
drag, startPoint x: 391, startPoint y: 577, endPoint x: 337, endPoint y: 575, distance: 54.2
click at [337, 575] on div "**********" at bounding box center [412, 603] width 161 height 186
type textarea "*"
type input "Radio Button"
click at [299, 608] on div "**********" at bounding box center [636, 658] width 845 height 591
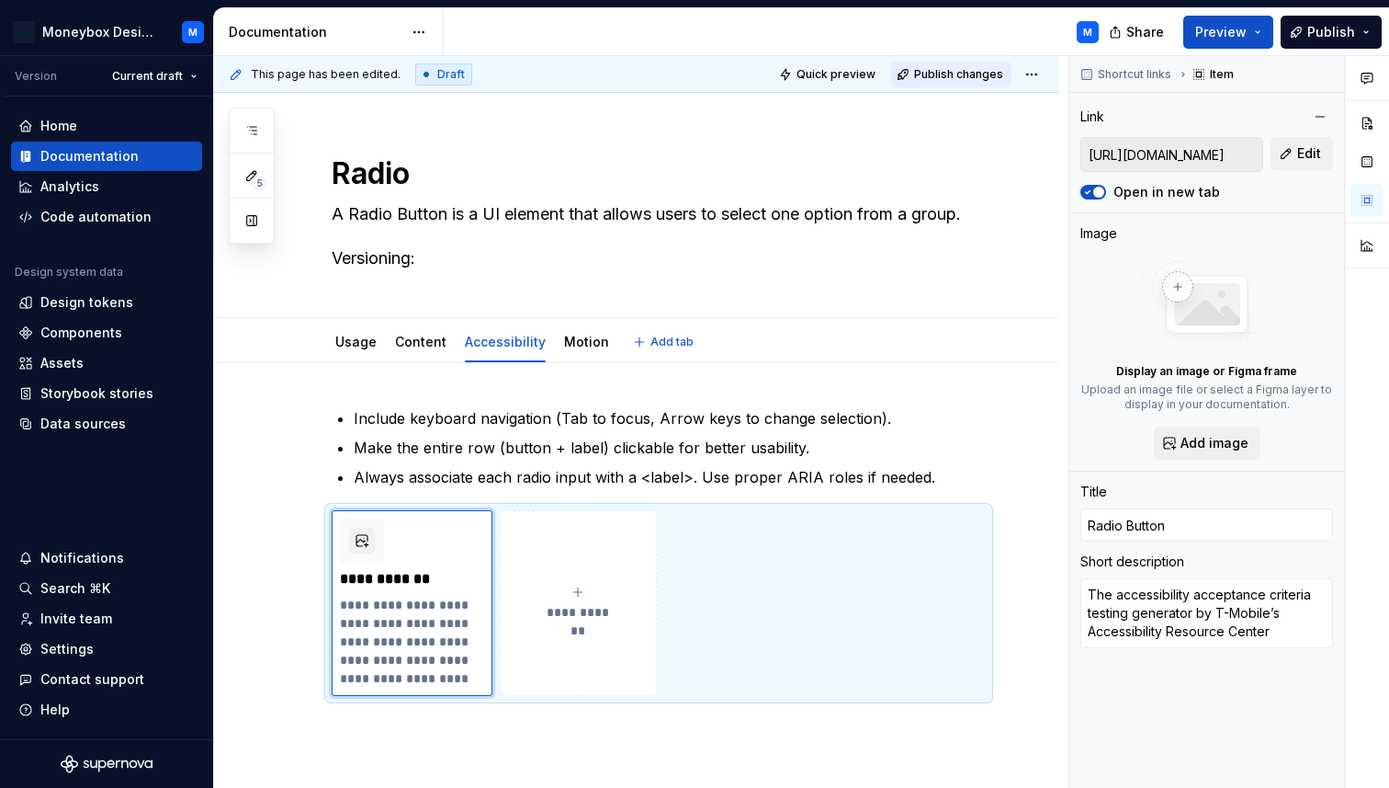
click at [954, 74] on span "Publish changes" at bounding box center [958, 74] width 89 height 15
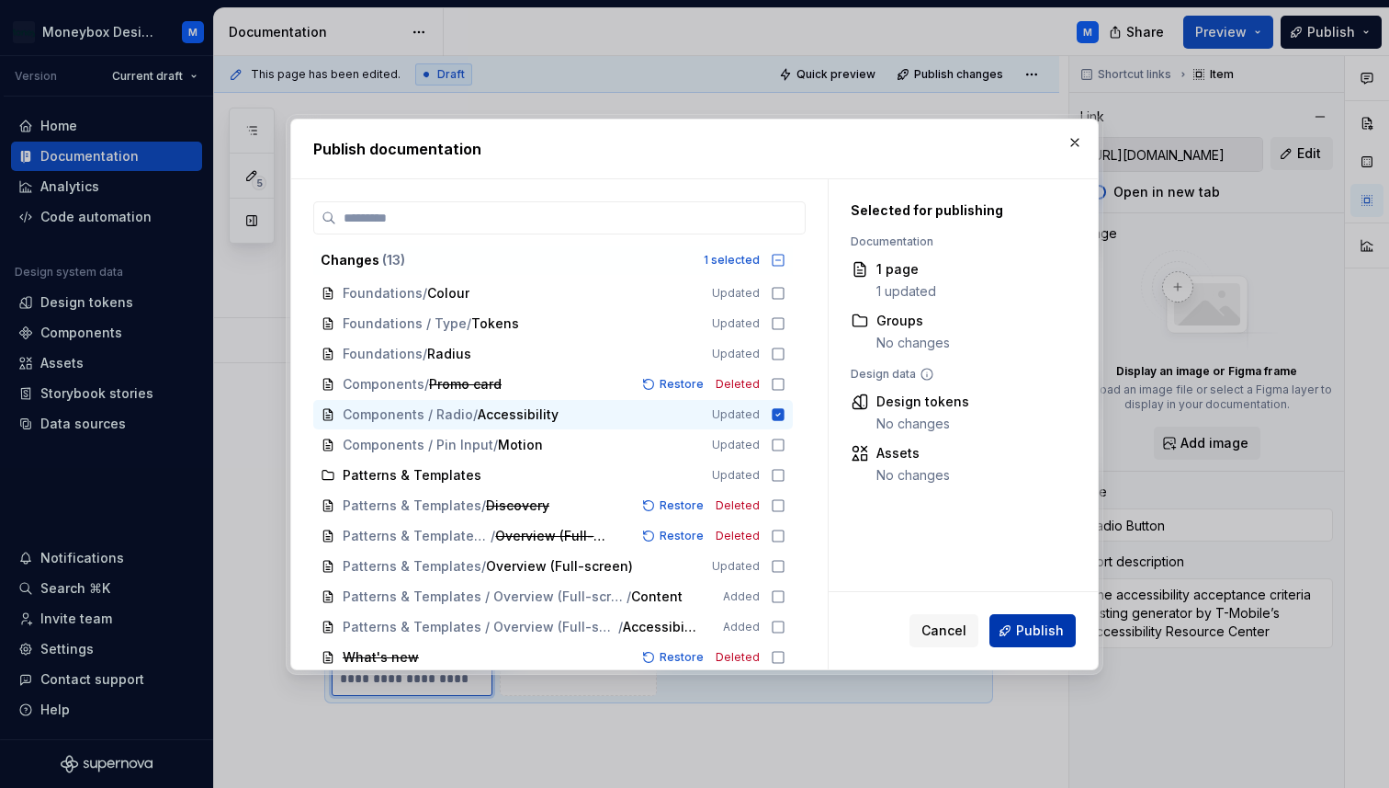
click at [1023, 621] on span "Publish" at bounding box center [1040, 630] width 48 height 18
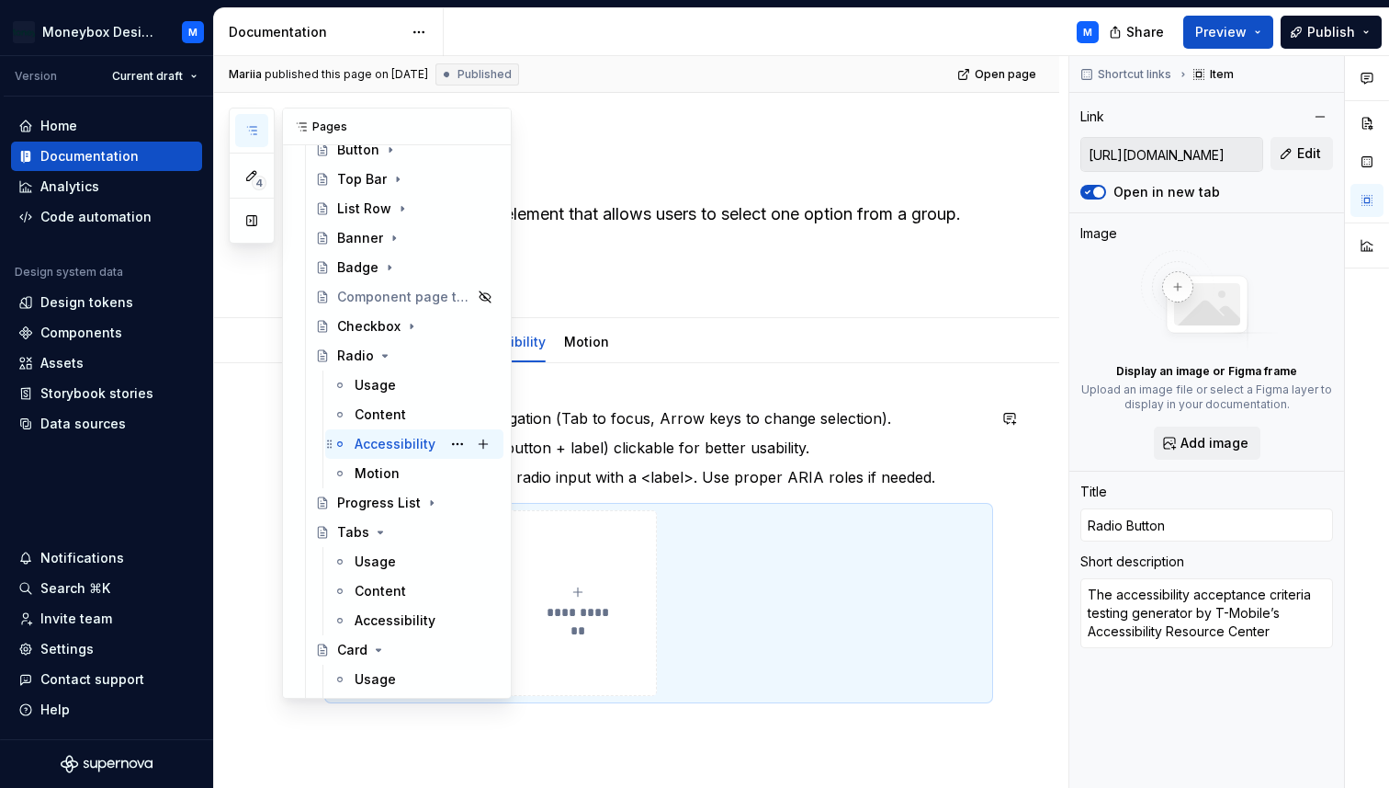
scroll to position [559, 0]
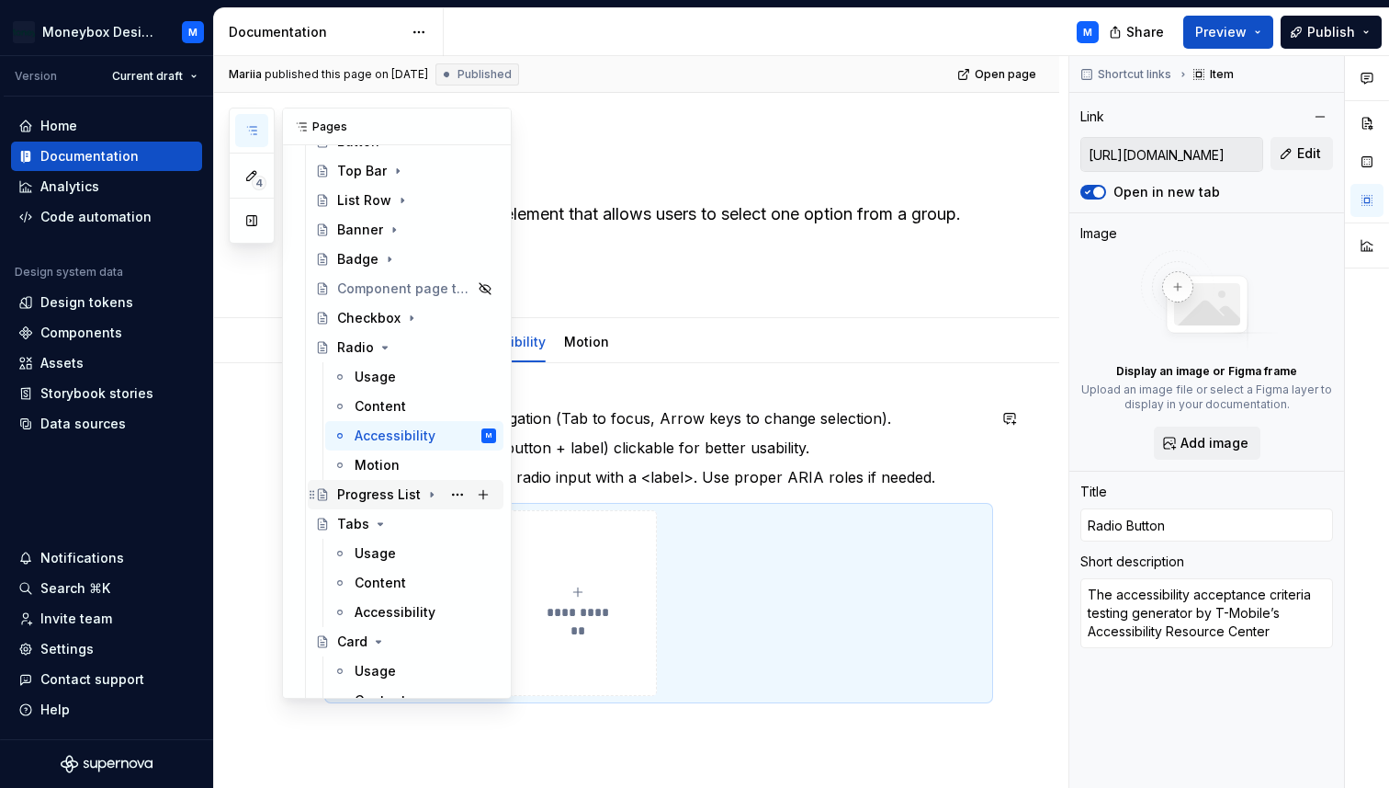
click at [369, 495] on div "Progress List" at bounding box center [379, 494] width 84 height 18
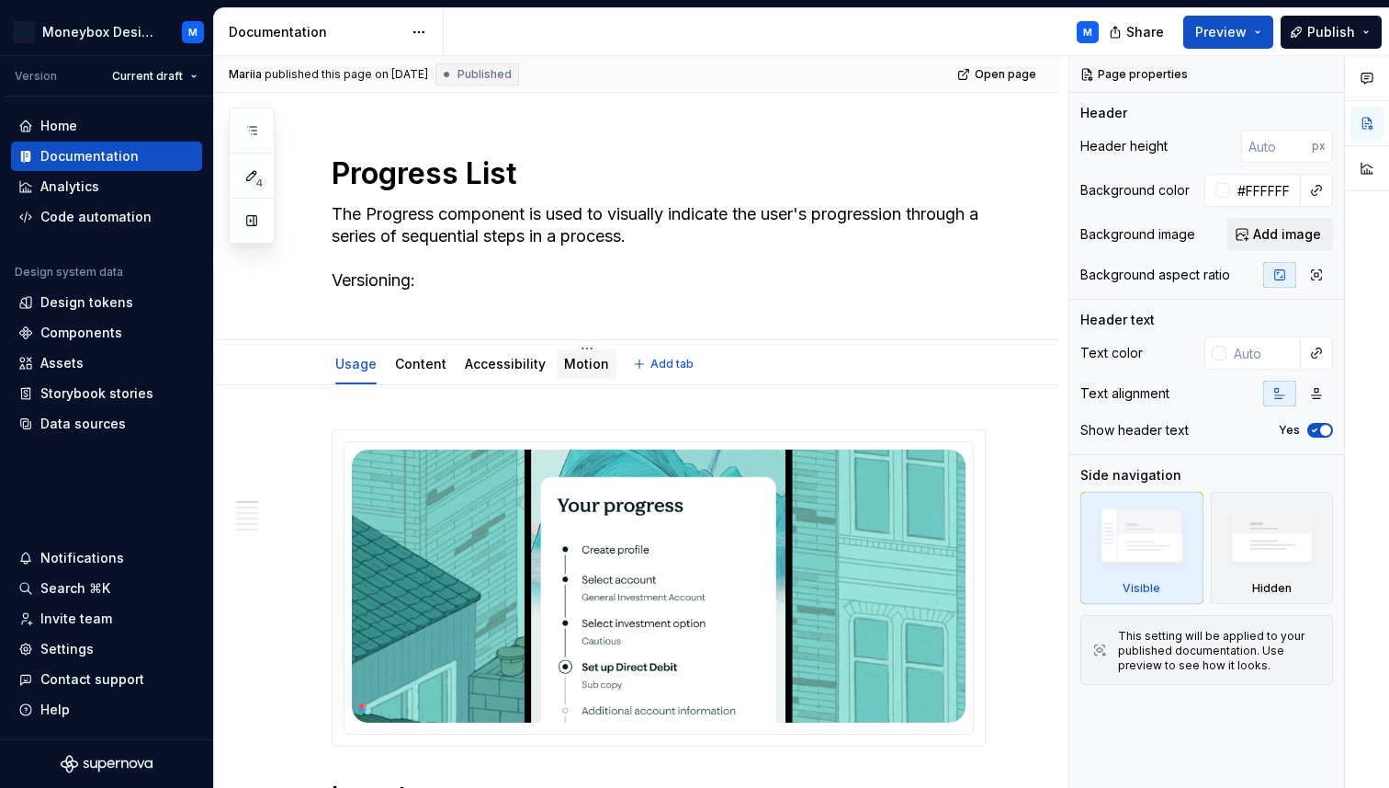
click at [579, 362] on link "Motion" at bounding box center [586, 364] width 45 height 16
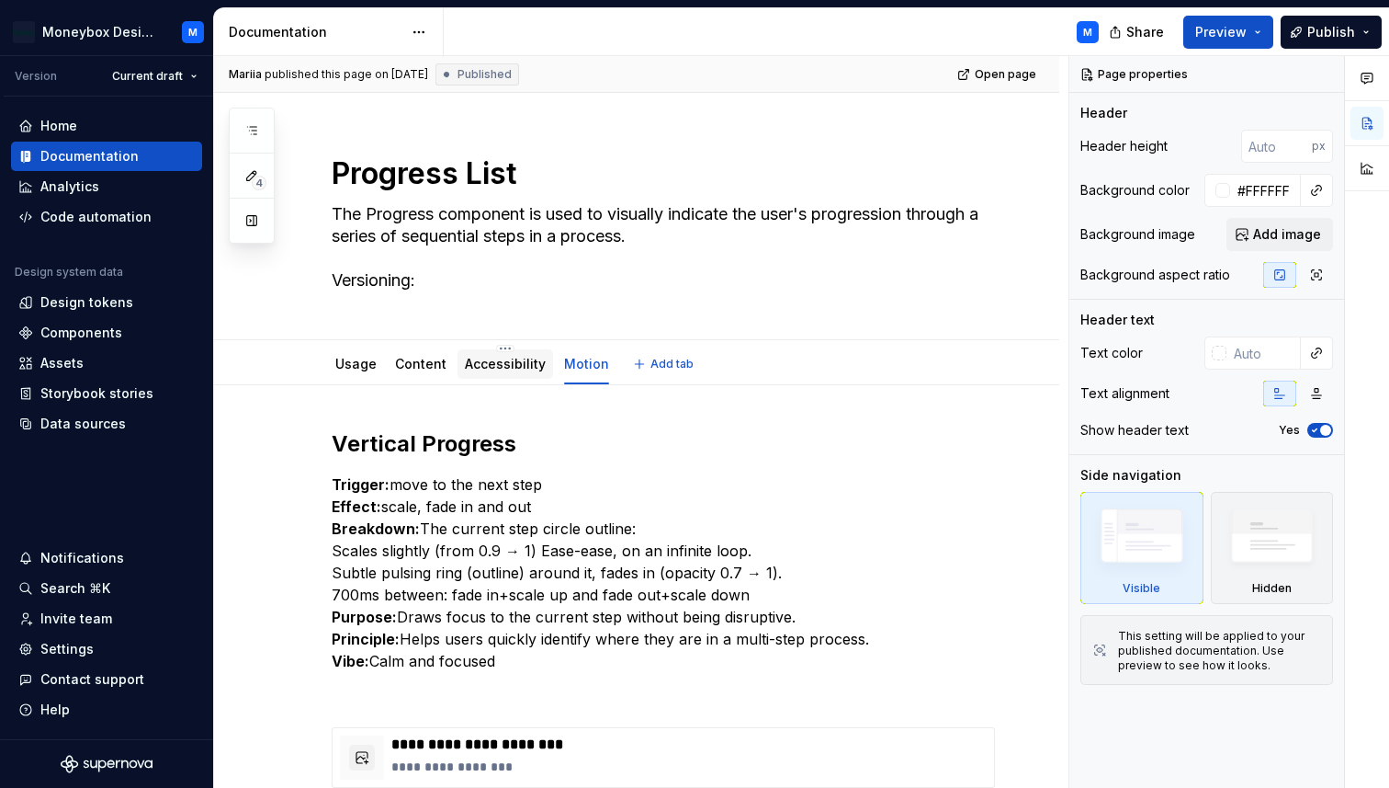
click at [503, 369] on link "Accessibility" at bounding box center [505, 364] width 81 height 16
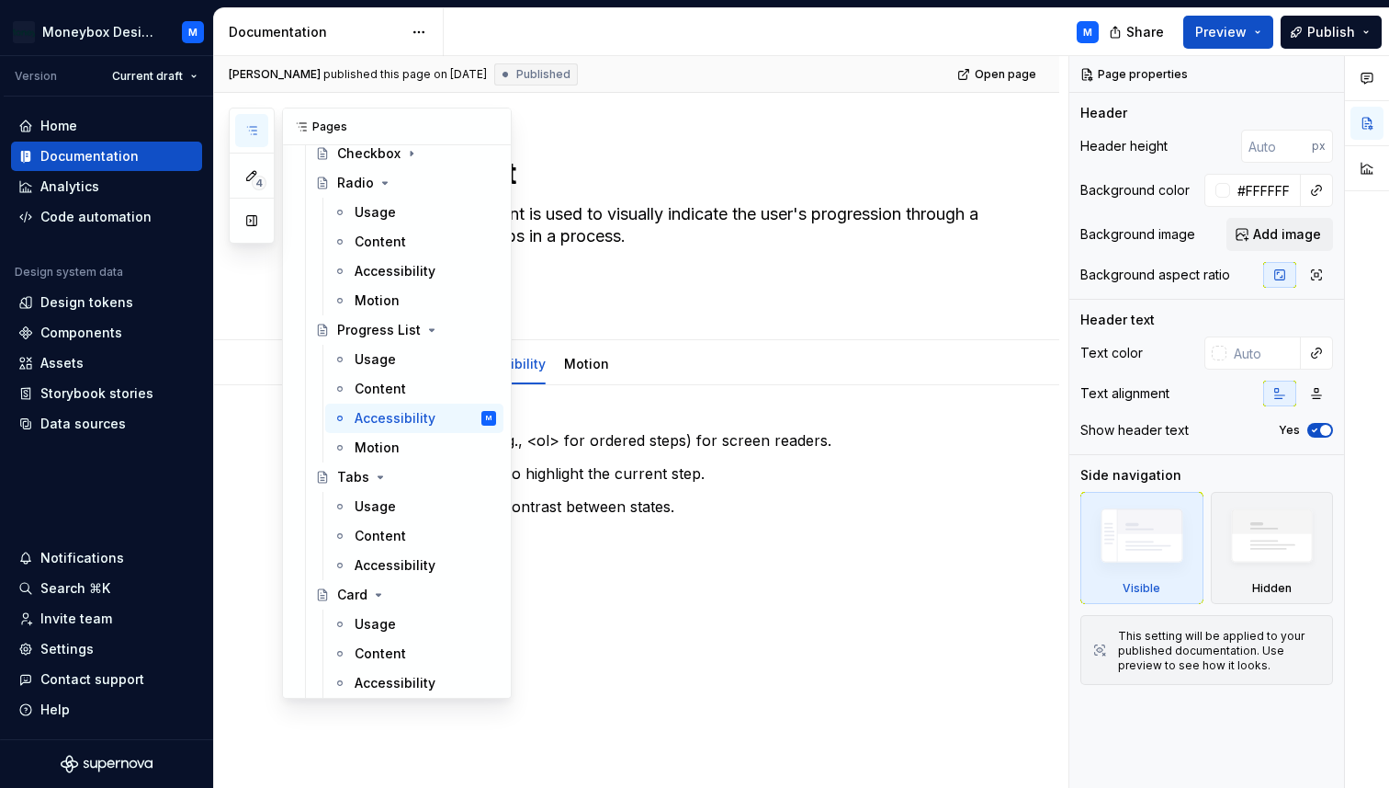
scroll to position [845, 0]
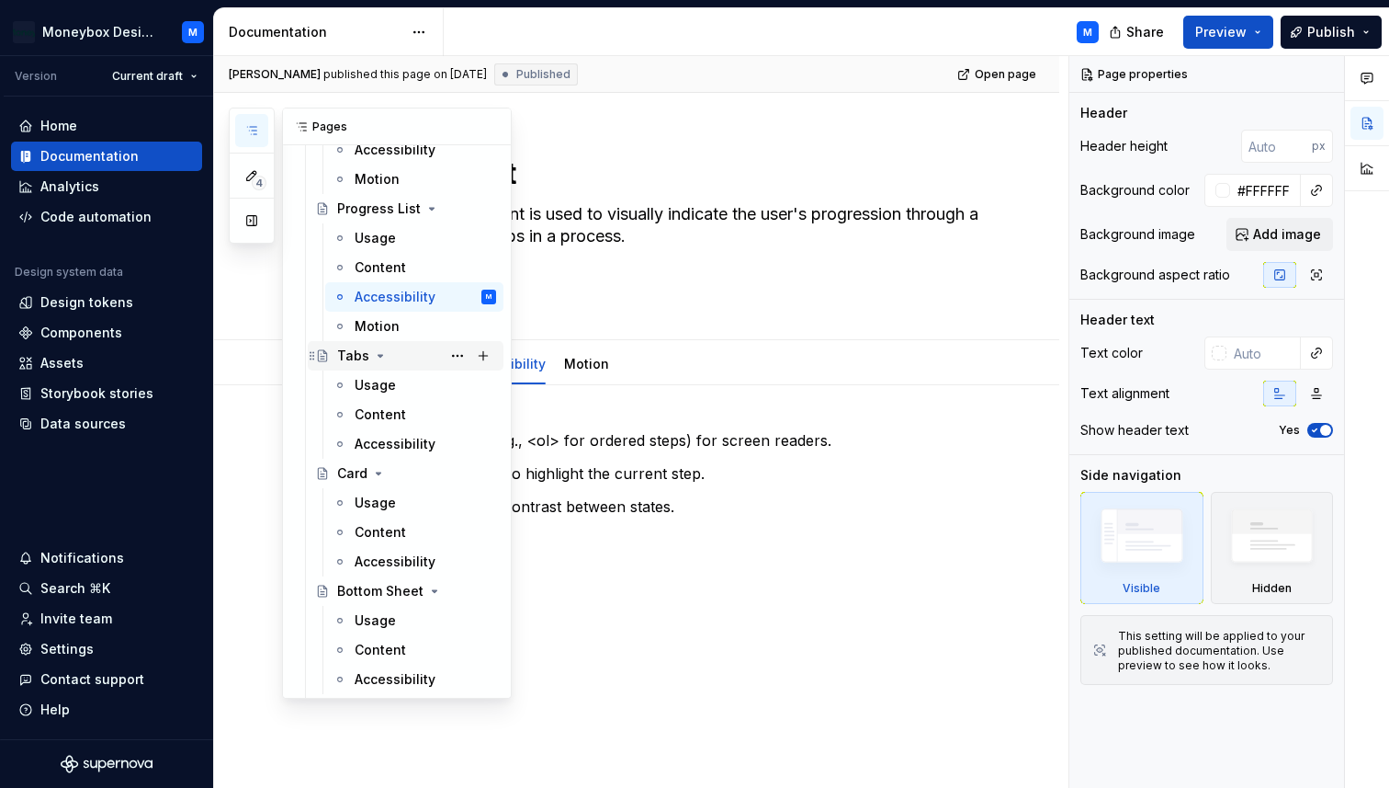
click at [351, 360] on div "Tabs" at bounding box center [353, 355] width 32 height 18
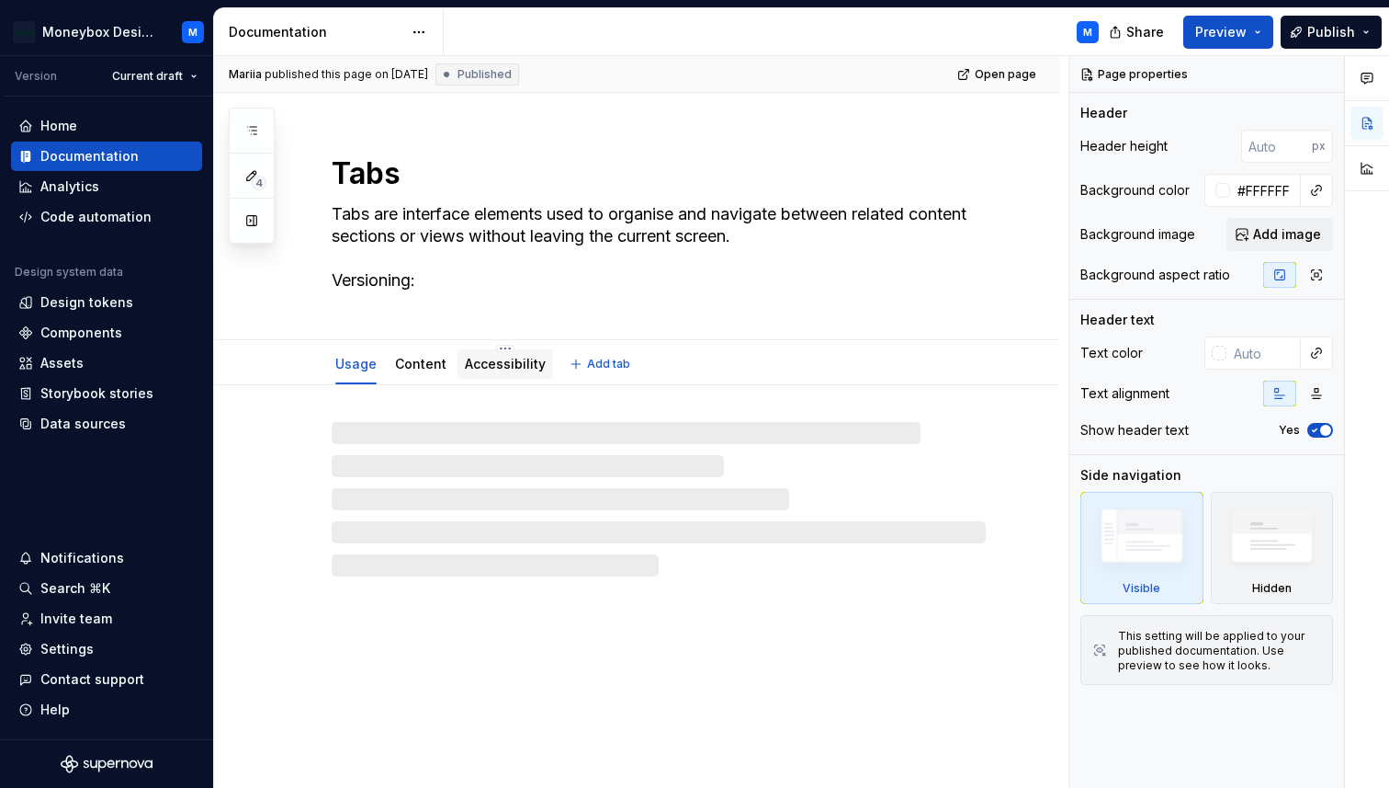
click at [489, 366] on link "Accessibility" at bounding box center [505, 364] width 81 height 16
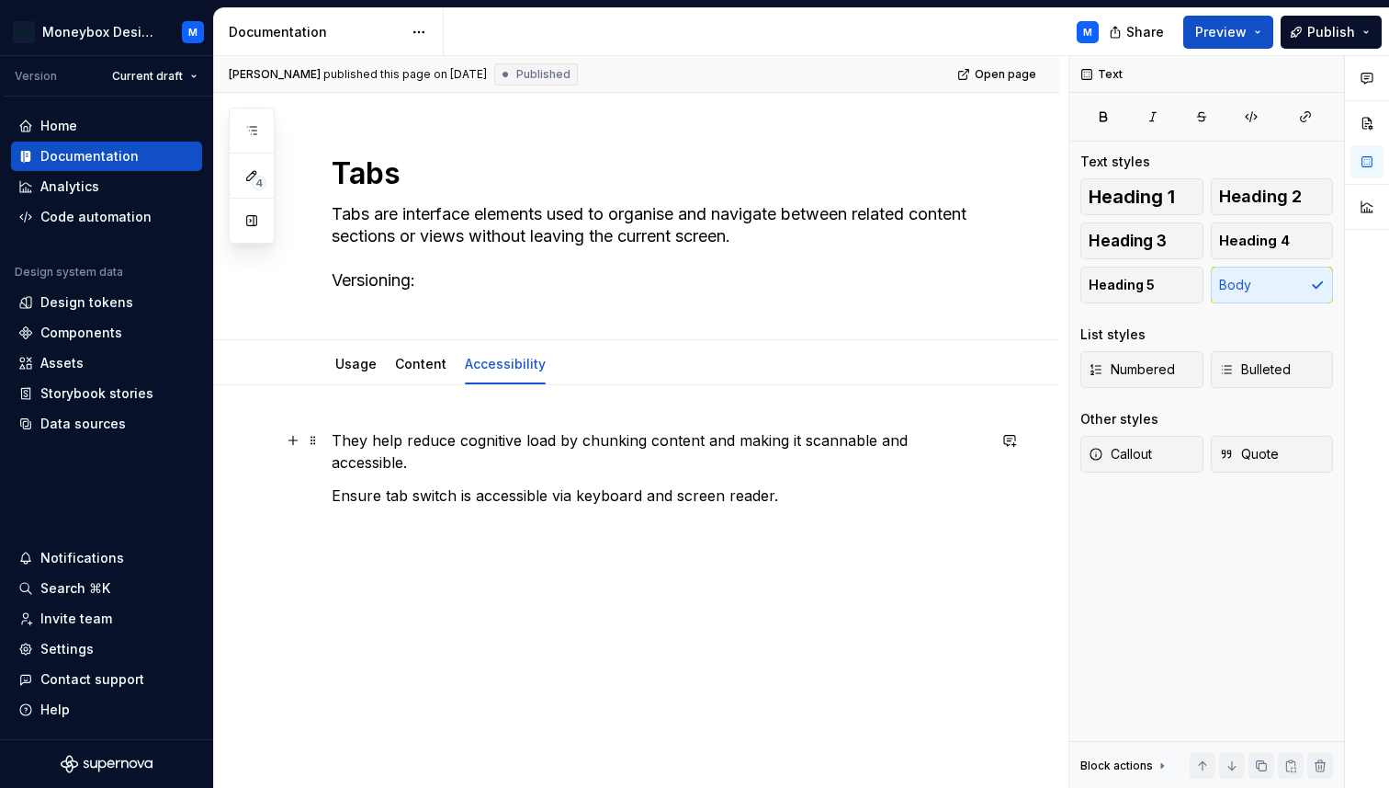
click at [368, 430] on p "They help reduce cognitive load by chunking content and making it scannable and…" at bounding box center [659, 451] width 654 height 44
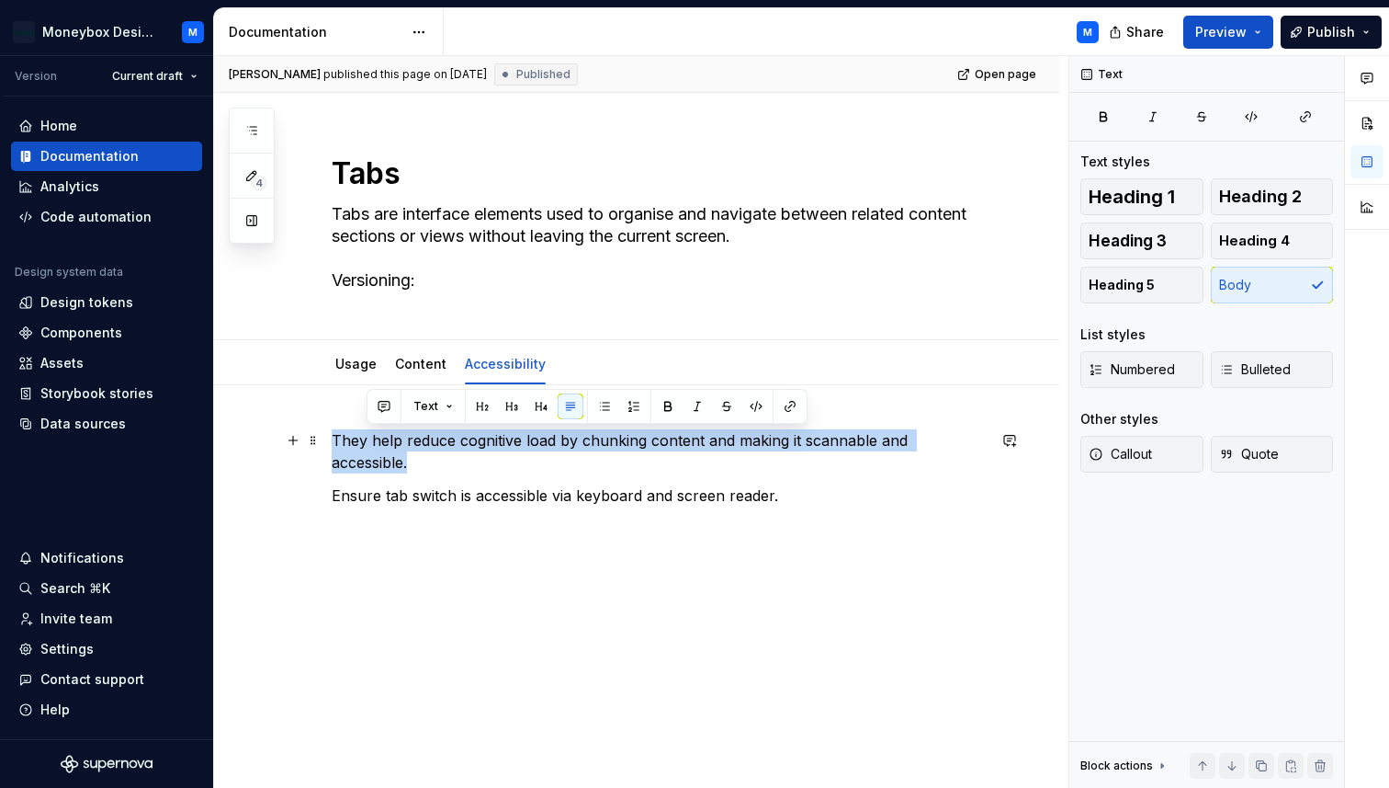
click at [368, 430] on p "They help reduce cognitive load by chunking content and making it scannable and…" at bounding box center [659, 451] width 654 height 44
click at [435, 455] on div "They help reduce cognitive load by chunking content and making it scannable and…" at bounding box center [659, 484] width 654 height 110
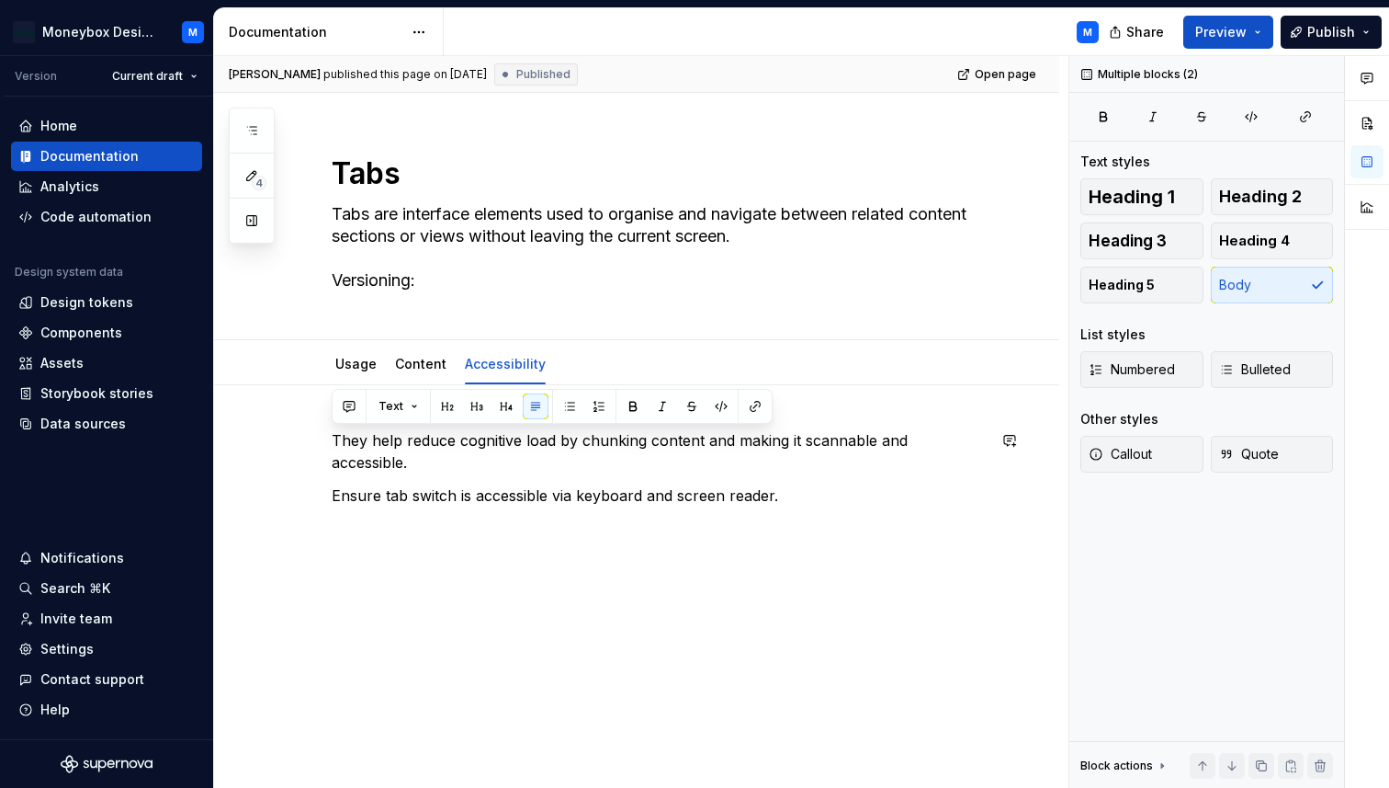
click at [435, 484] on p "Ensure tab switch is accessible via keyboard and screen reader." at bounding box center [659, 495] width 654 height 22
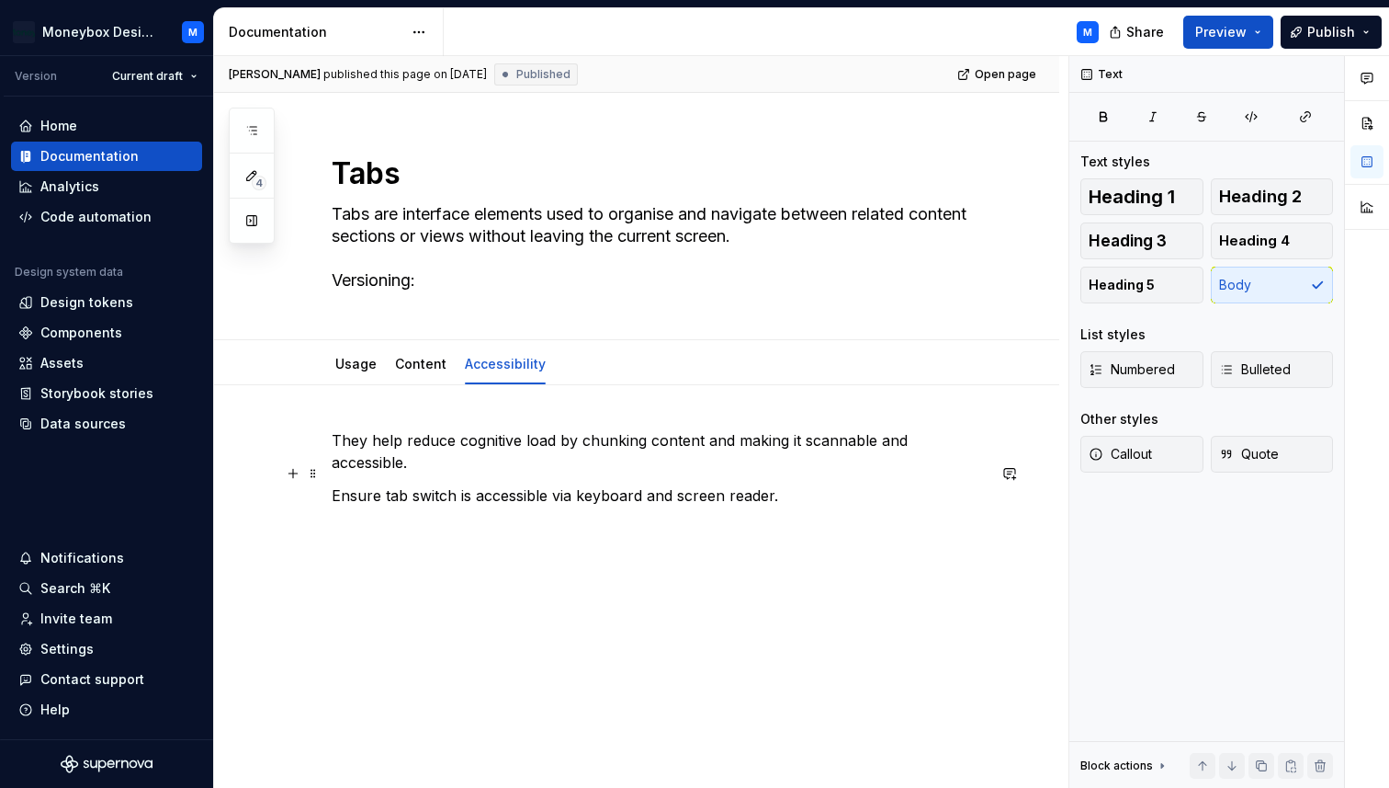
click at [435, 484] on p "Ensure tab switch is accessible via keyboard and screen reader." at bounding box center [659, 495] width 654 height 22
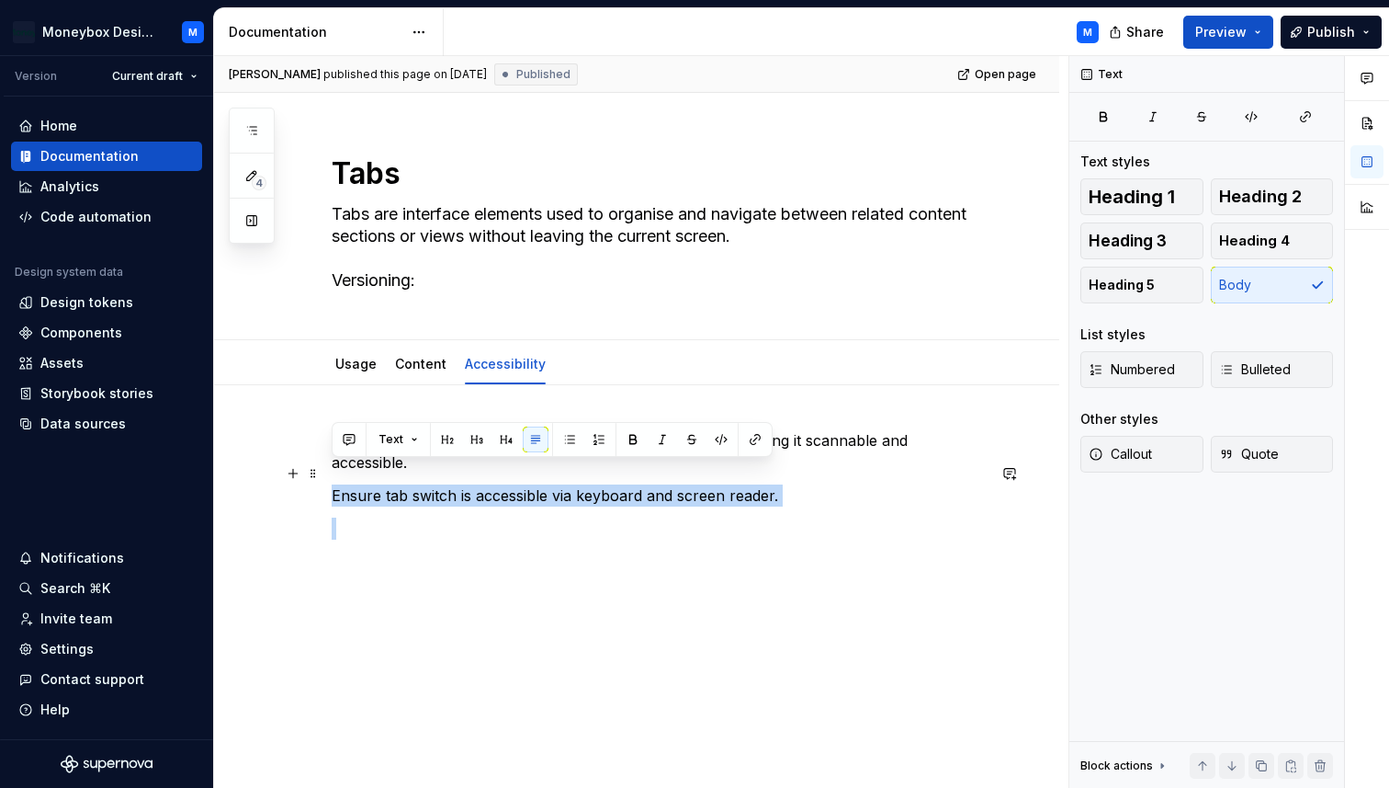
click at [435, 484] on p "Ensure tab switch is accessible via keyboard and screen reader." at bounding box center [659, 495] width 654 height 22
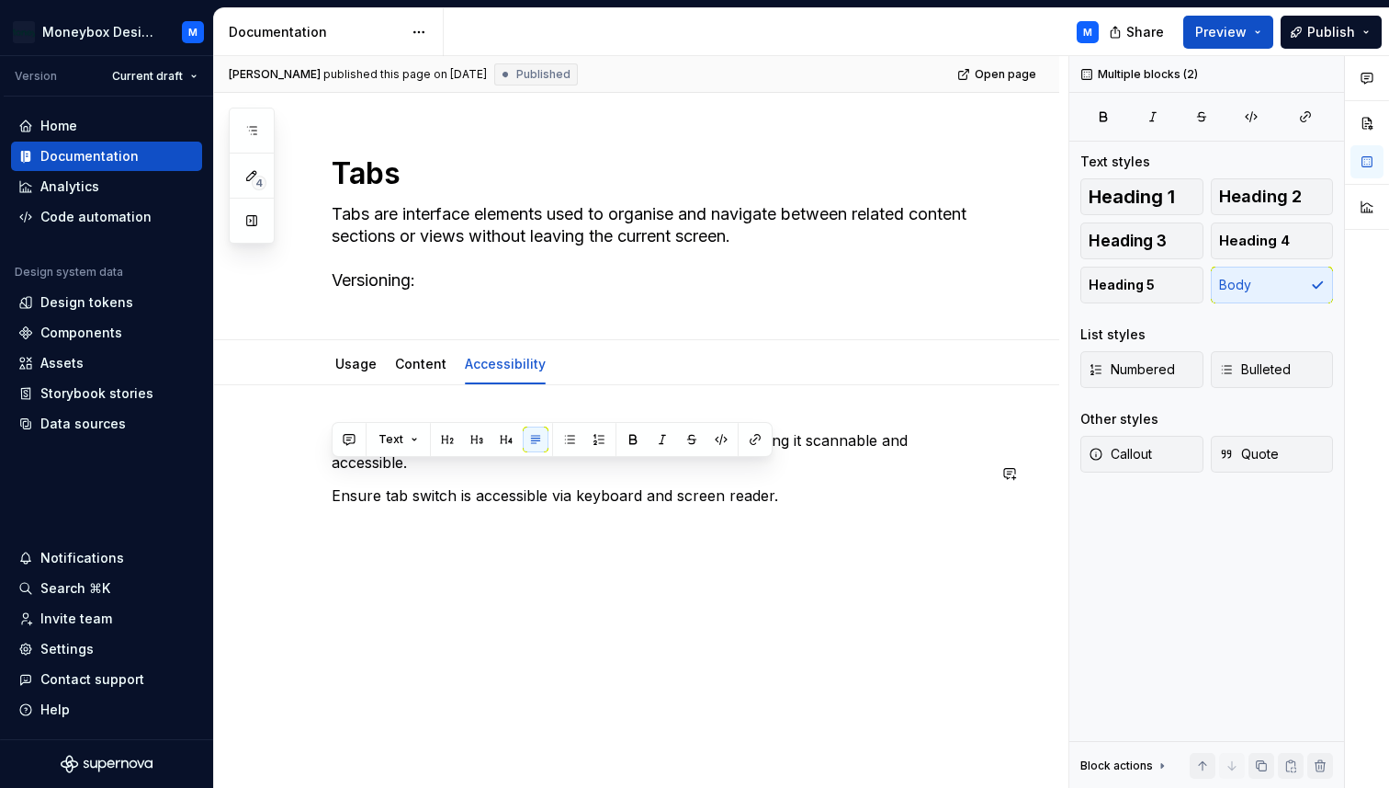
click at [696, 517] on p at bounding box center [659, 528] width 654 height 22
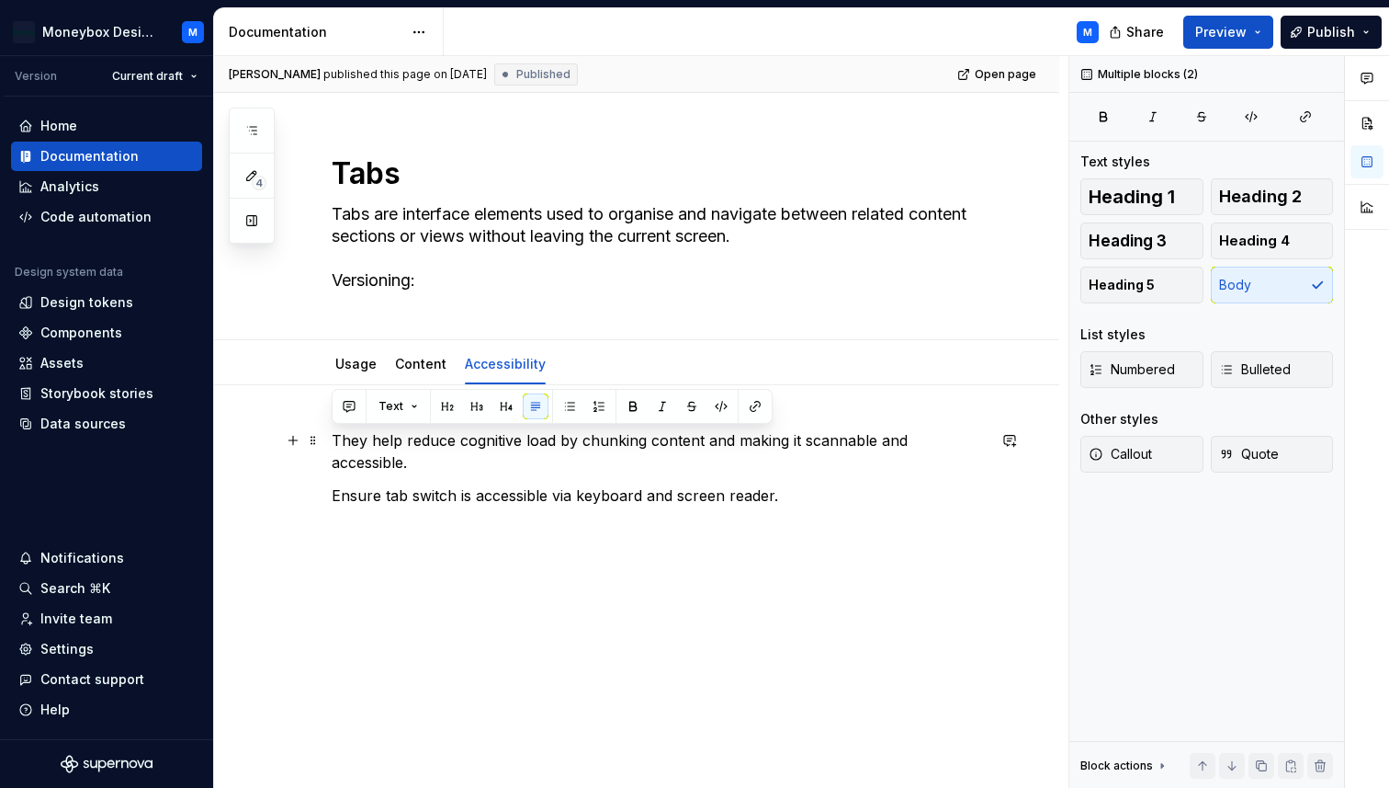
drag, startPoint x: 793, startPoint y: 481, endPoint x: 333, endPoint y: 440, distance: 462.2
click at [333, 440] on div "They help reduce cognitive load by chunking content and making it scannable and…" at bounding box center [659, 484] width 654 height 110
click at [564, 404] on button "button" at bounding box center [570, 406] width 26 height 26
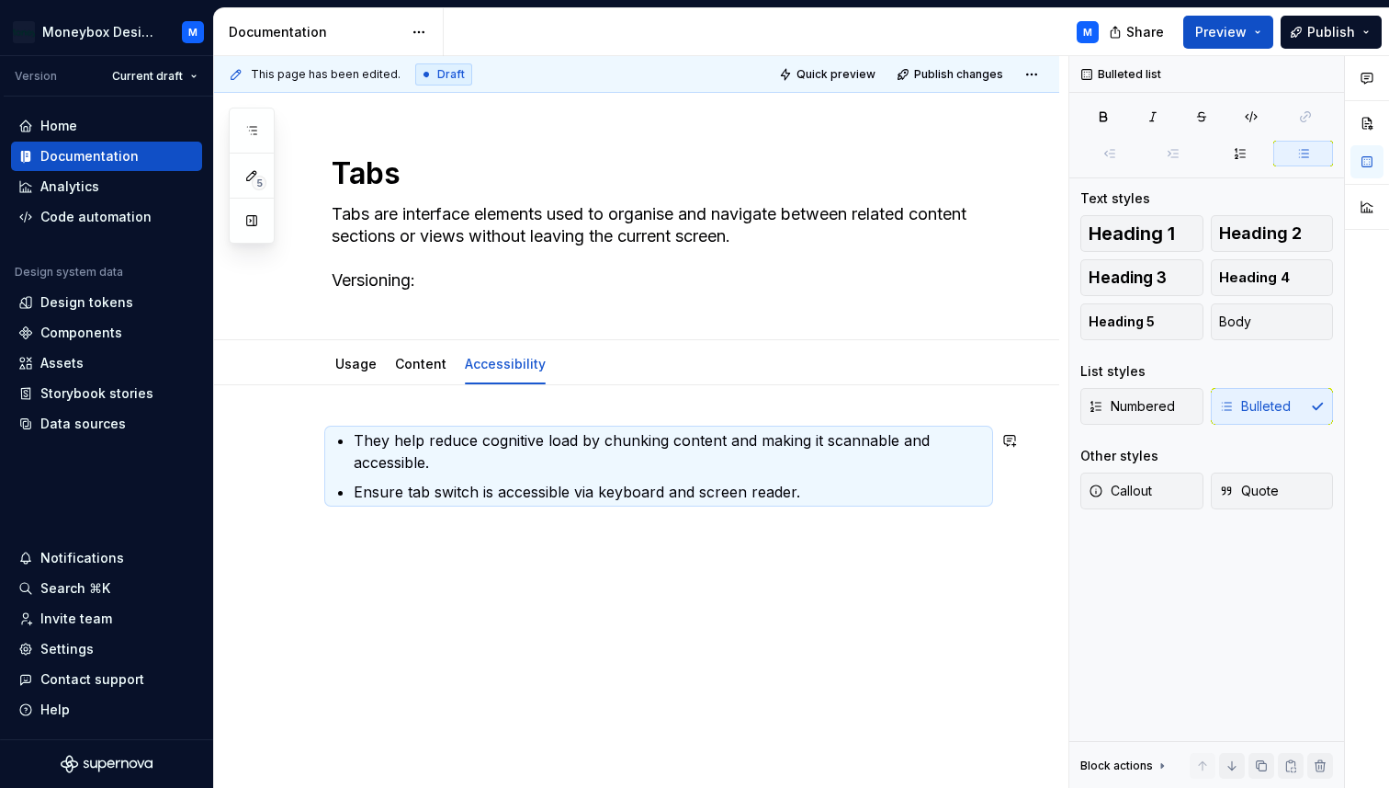
click at [811, 496] on p "Ensure tab switch is accessible via keyboard and screen reader." at bounding box center [670, 492] width 632 height 22
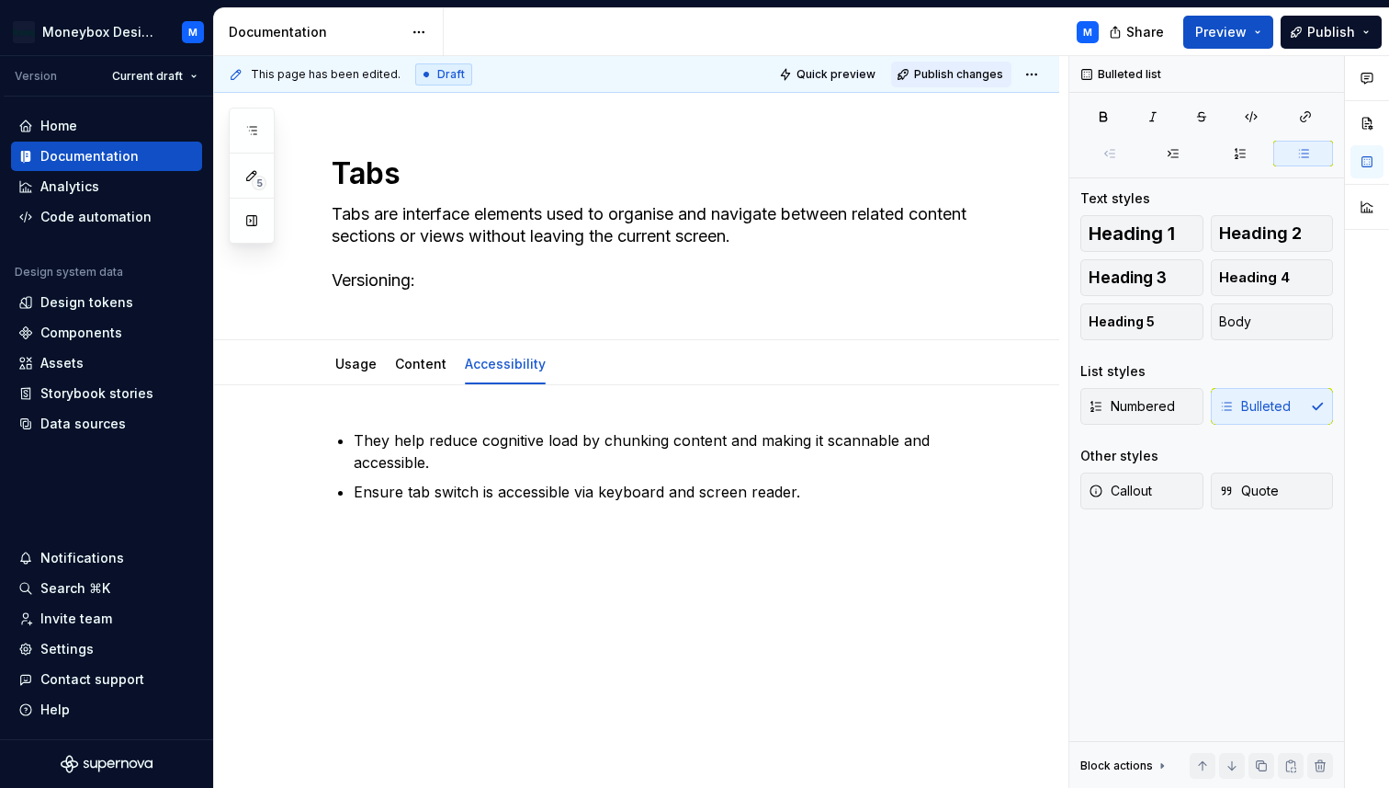
click at [960, 74] on span "Publish changes" at bounding box center [958, 74] width 89 height 15
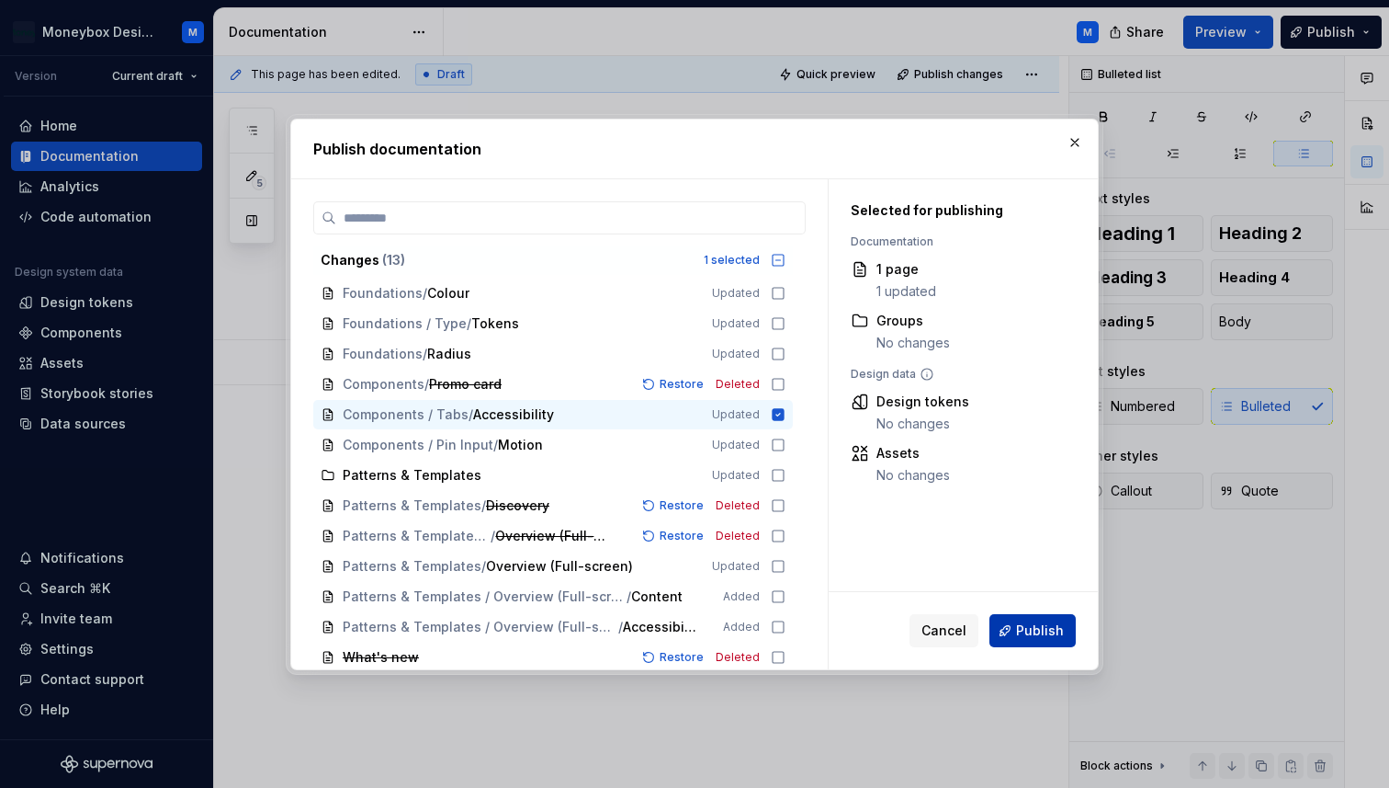
click at [1035, 622] on span "Publish" at bounding box center [1040, 630] width 48 height 18
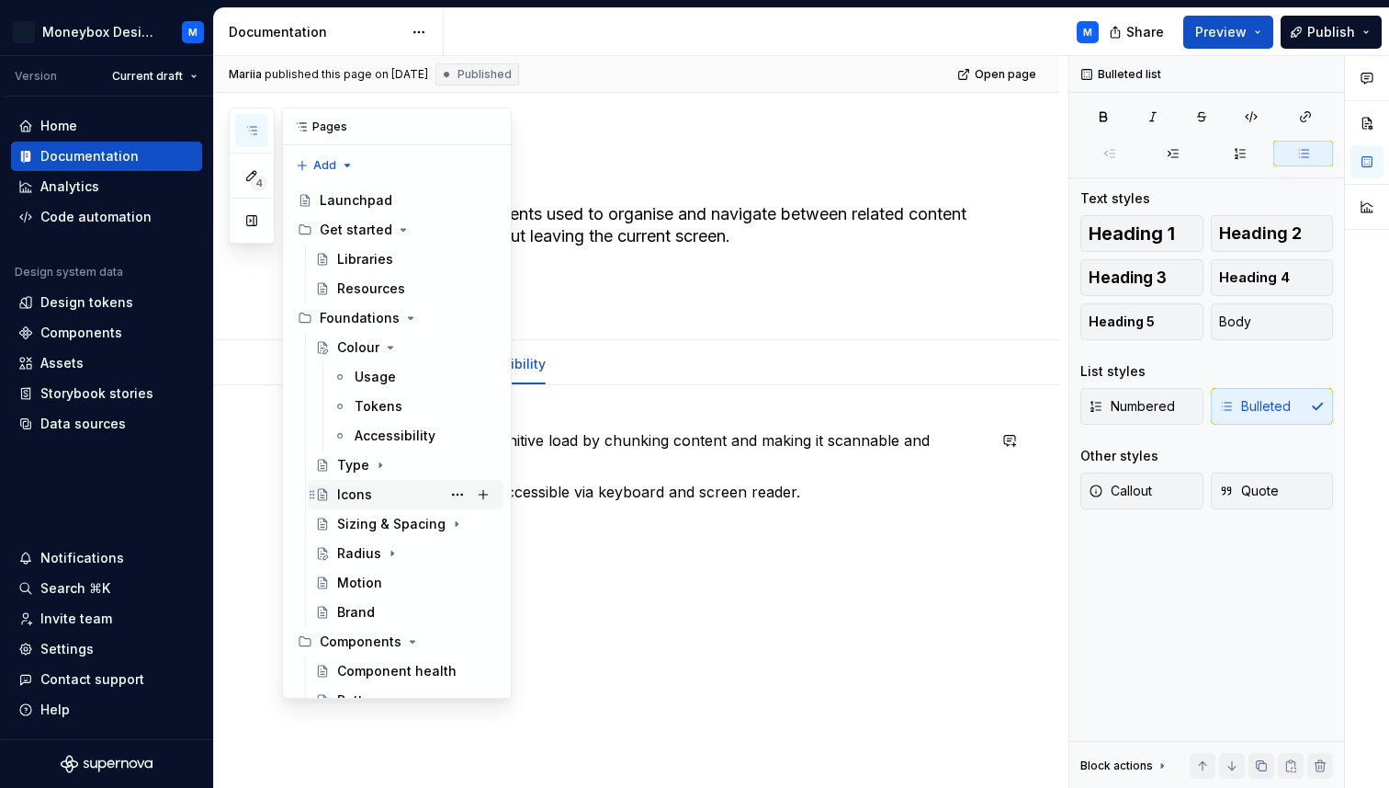
click at [363, 493] on div "Icons" at bounding box center [354, 494] width 35 height 18
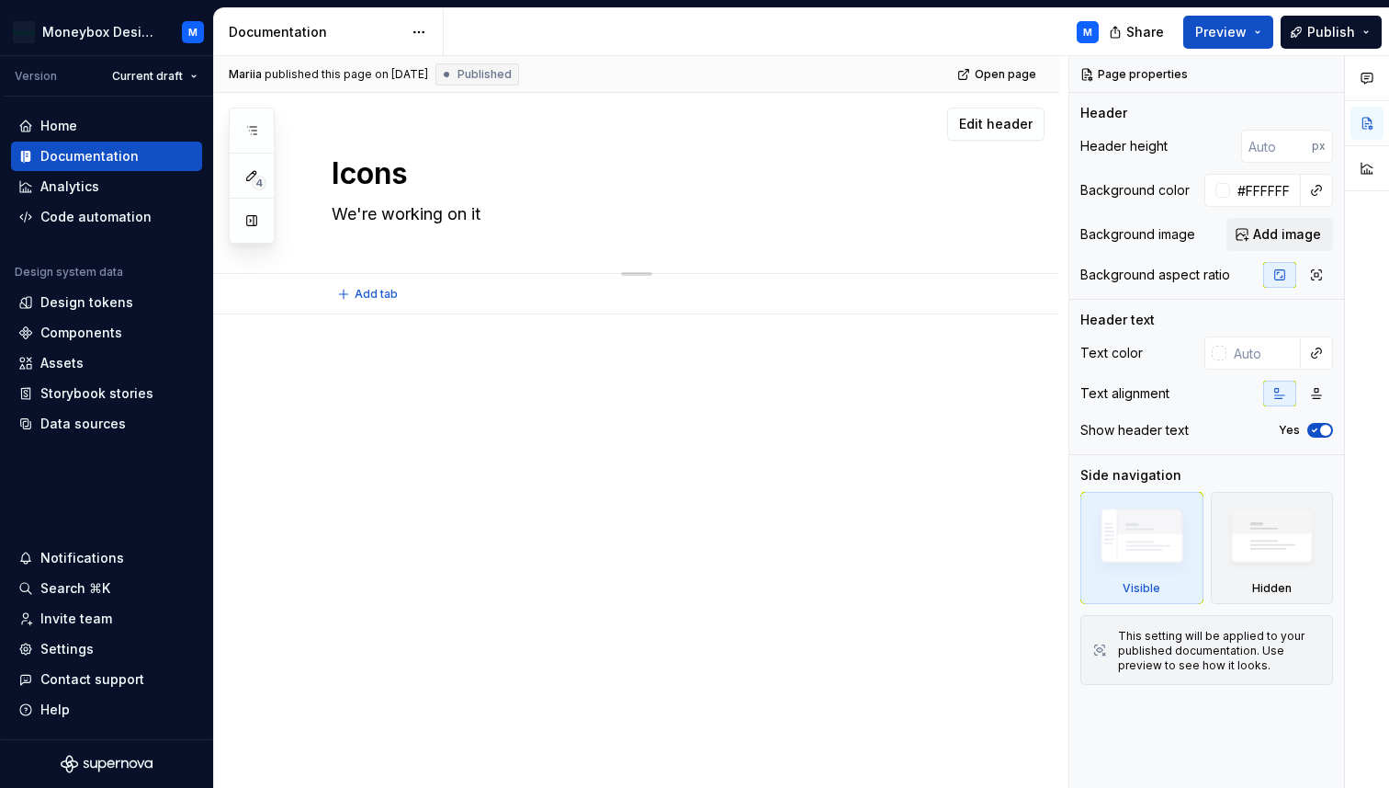
click at [844, 223] on textarea "We're working on it" at bounding box center [655, 213] width 654 height 29
click at [887, 218] on textarea "We're working on it" at bounding box center [655, 213] width 654 height 29
click at [1011, 129] on span "Edit header" at bounding box center [996, 124] width 74 height 18
click at [1274, 235] on span "Add image" at bounding box center [1287, 234] width 68 height 18
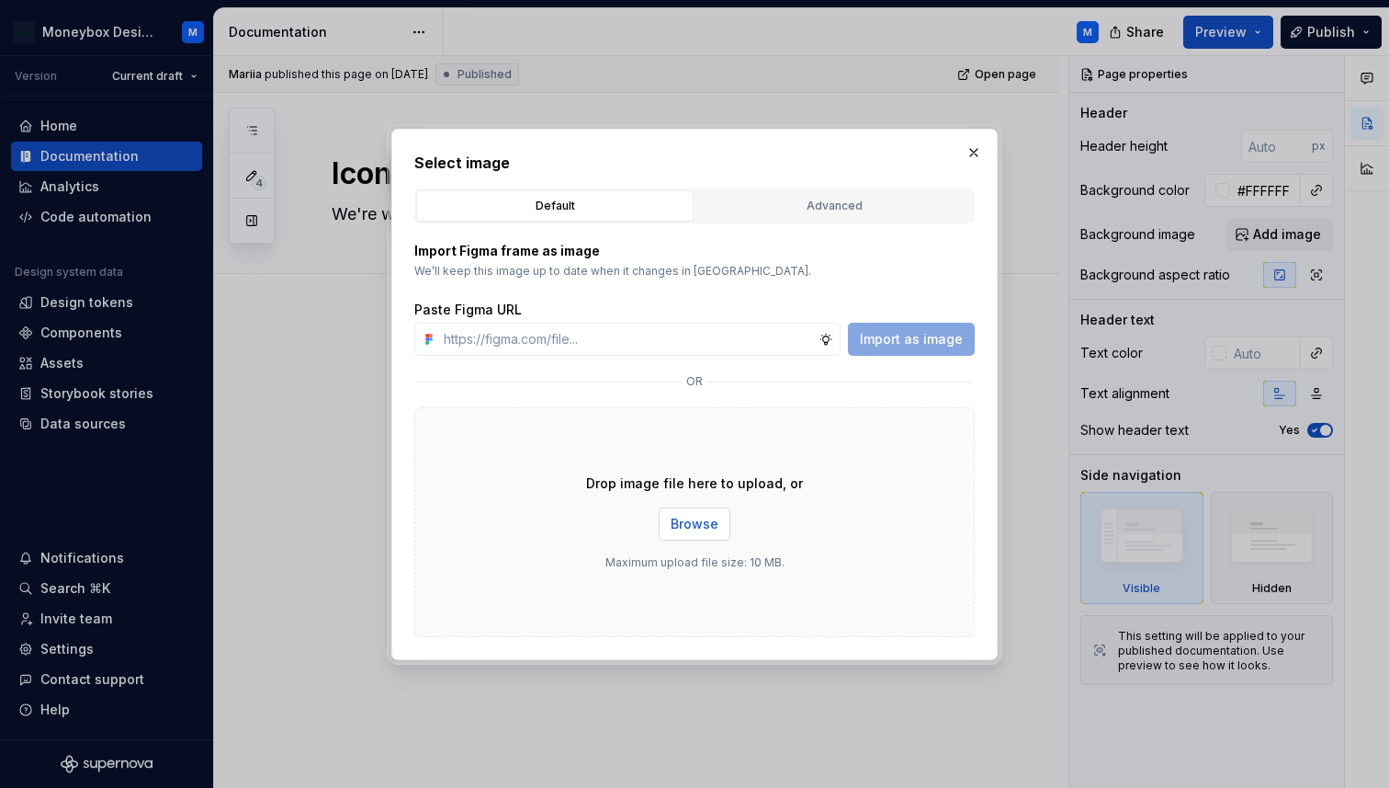
click at [698, 523] on span "Browse" at bounding box center [695, 524] width 48 height 18
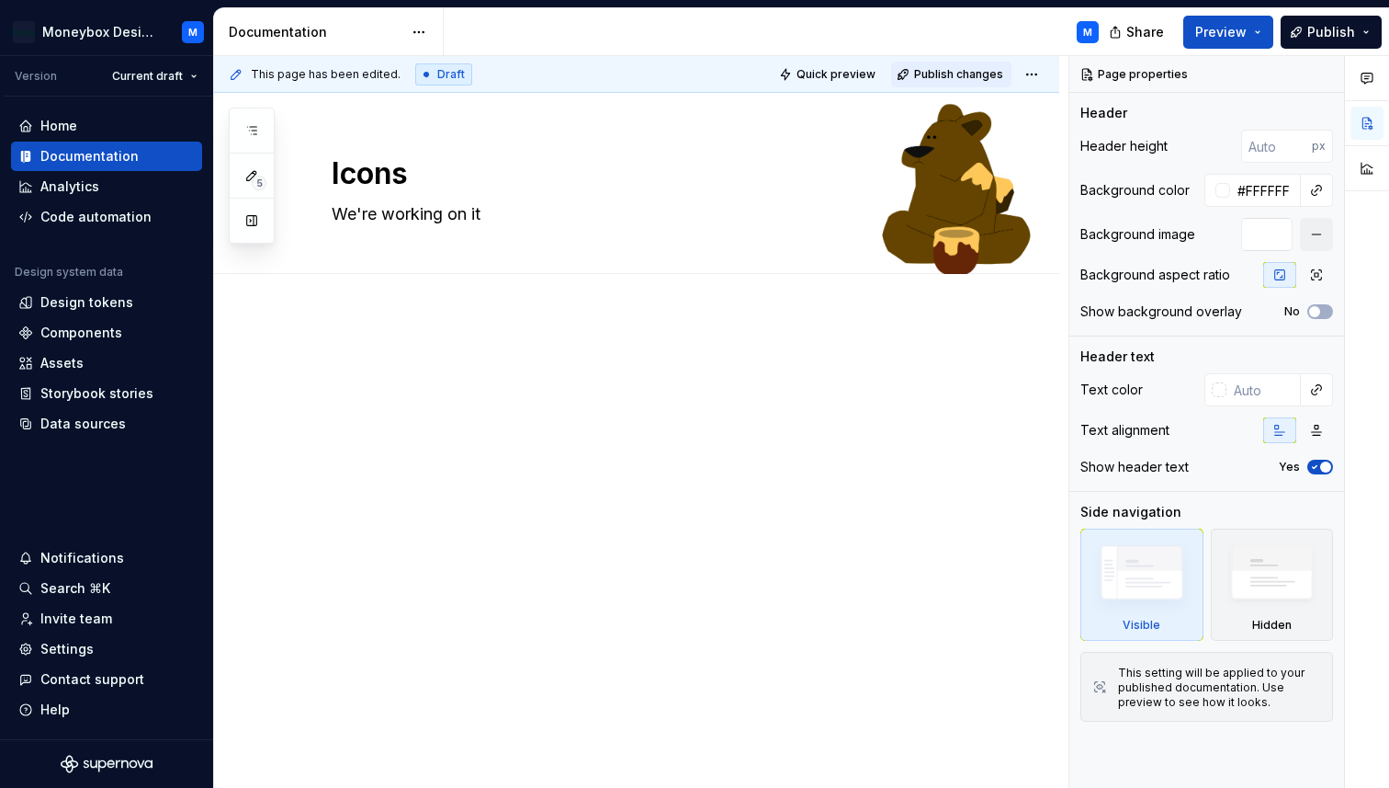
click at [961, 80] on span "Publish changes" at bounding box center [958, 74] width 89 height 15
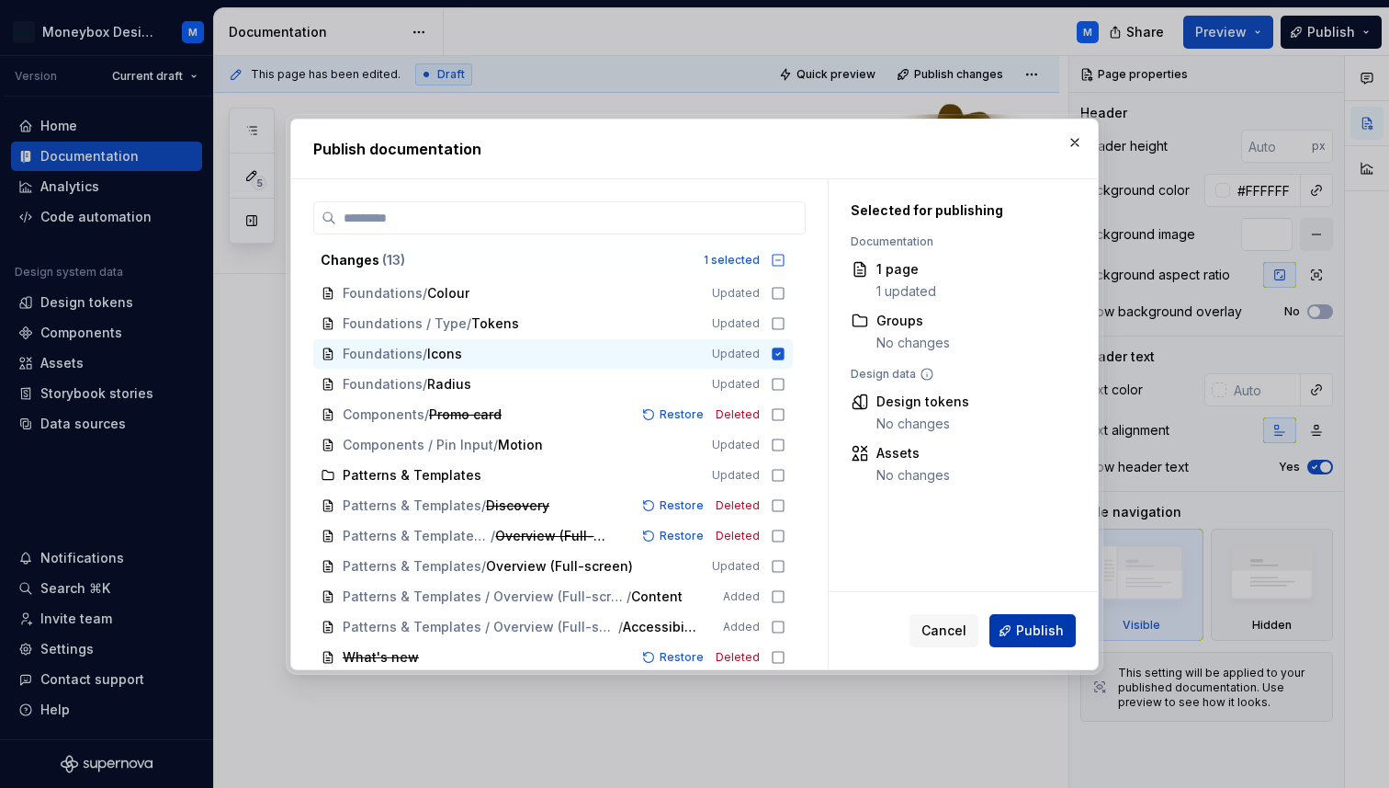
click at [1026, 629] on span "Publish" at bounding box center [1040, 630] width 48 height 18
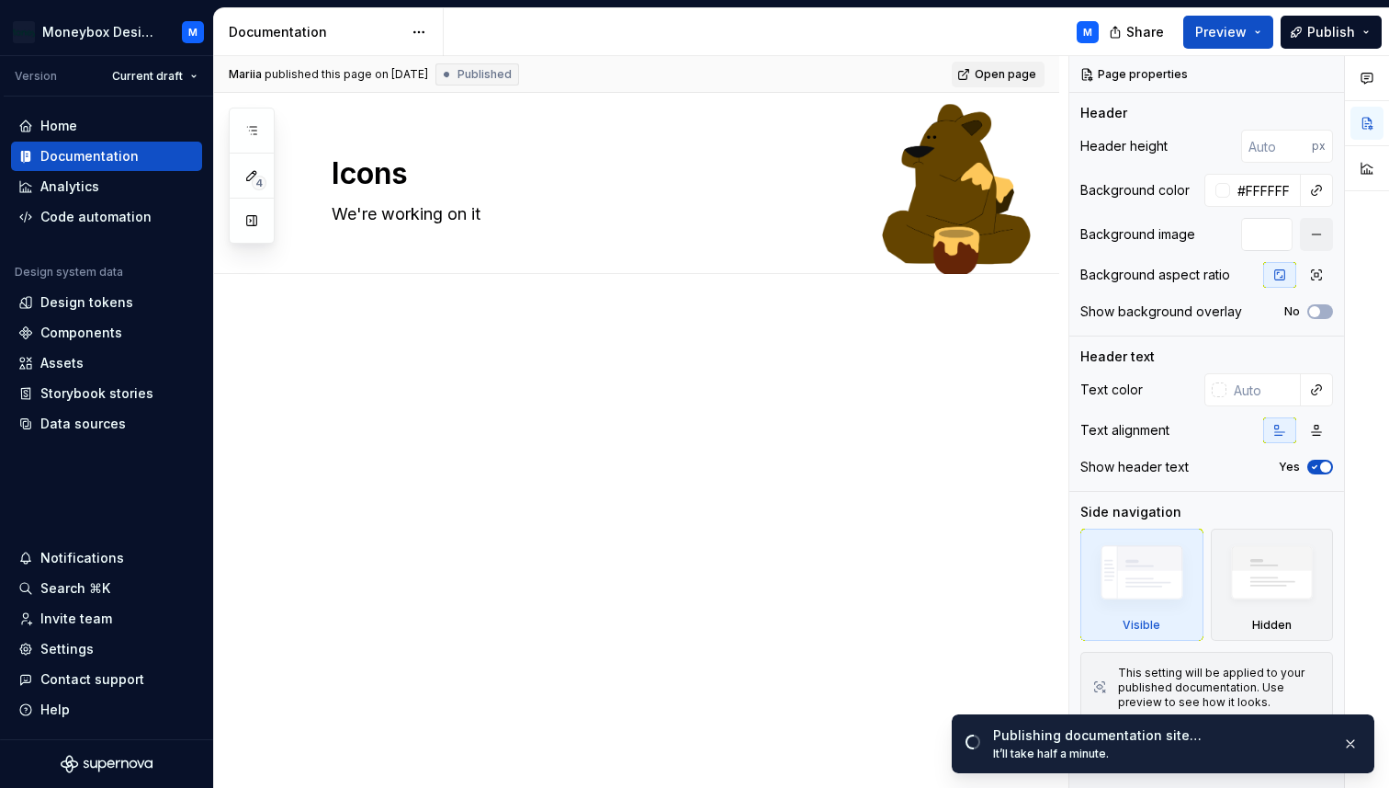
click at [1004, 75] on span "Open page" at bounding box center [1006, 74] width 62 height 15
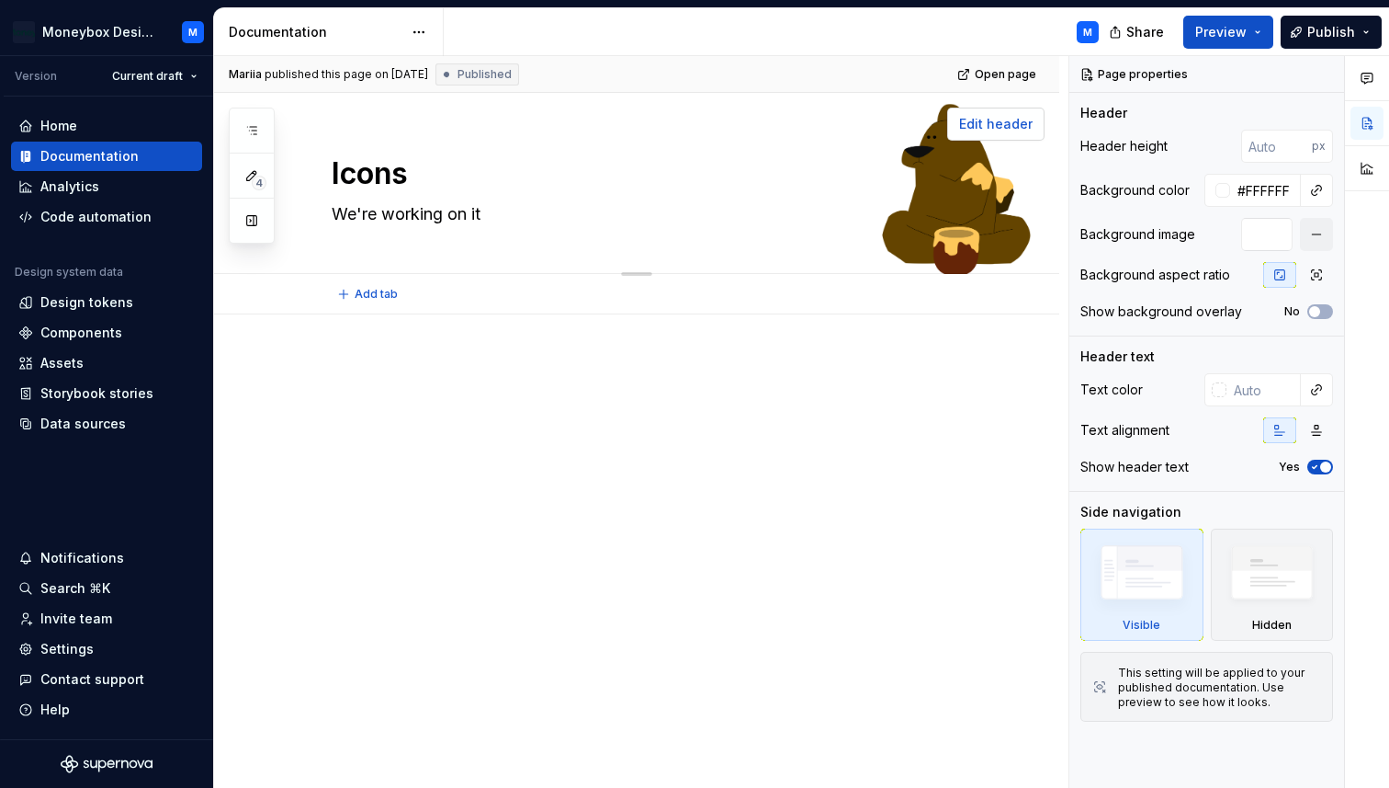
click at [1006, 121] on span "Edit header" at bounding box center [996, 124] width 74 height 18
click at [1178, 237] on div "Background image" at bounding box center [1138, 234] width 115 height 18
click at [1313, 241] on button "button" at bounding box center [1316, 234] width 33 height 33
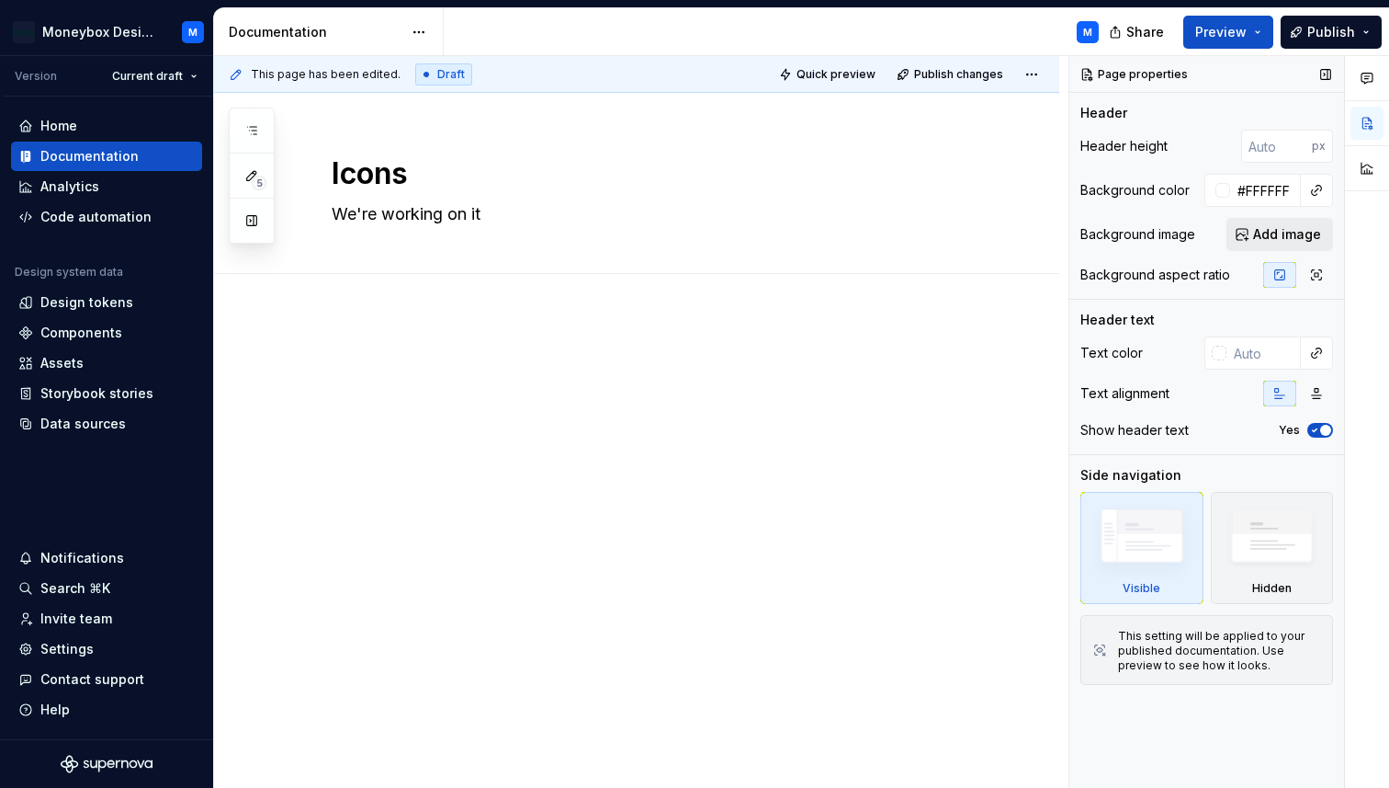
click at [1298, 231] on span "Add image" at bounding box center [1287, 234] width 68 height 18
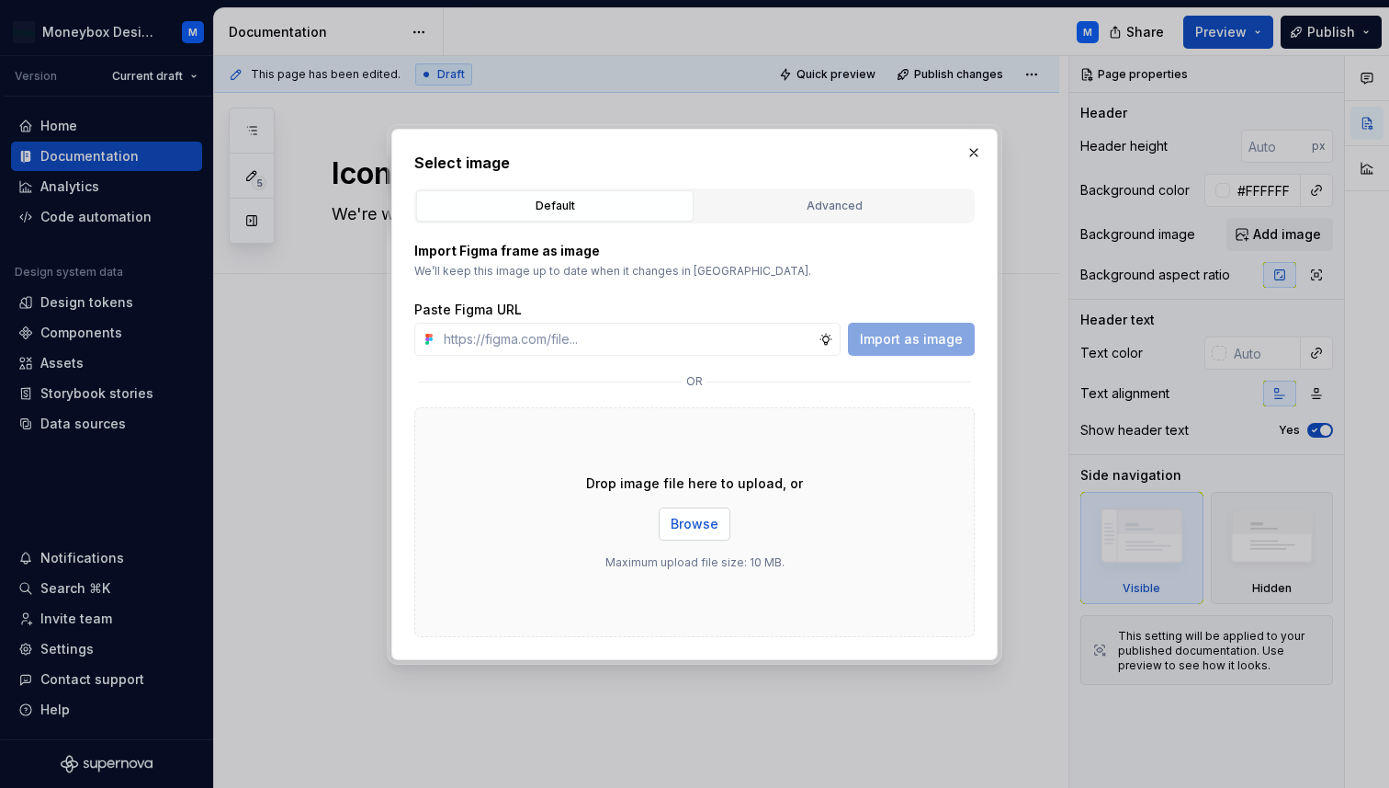
click at [709, 519] on span "Browse" at bounding box center [695, 524] width 48 height 18
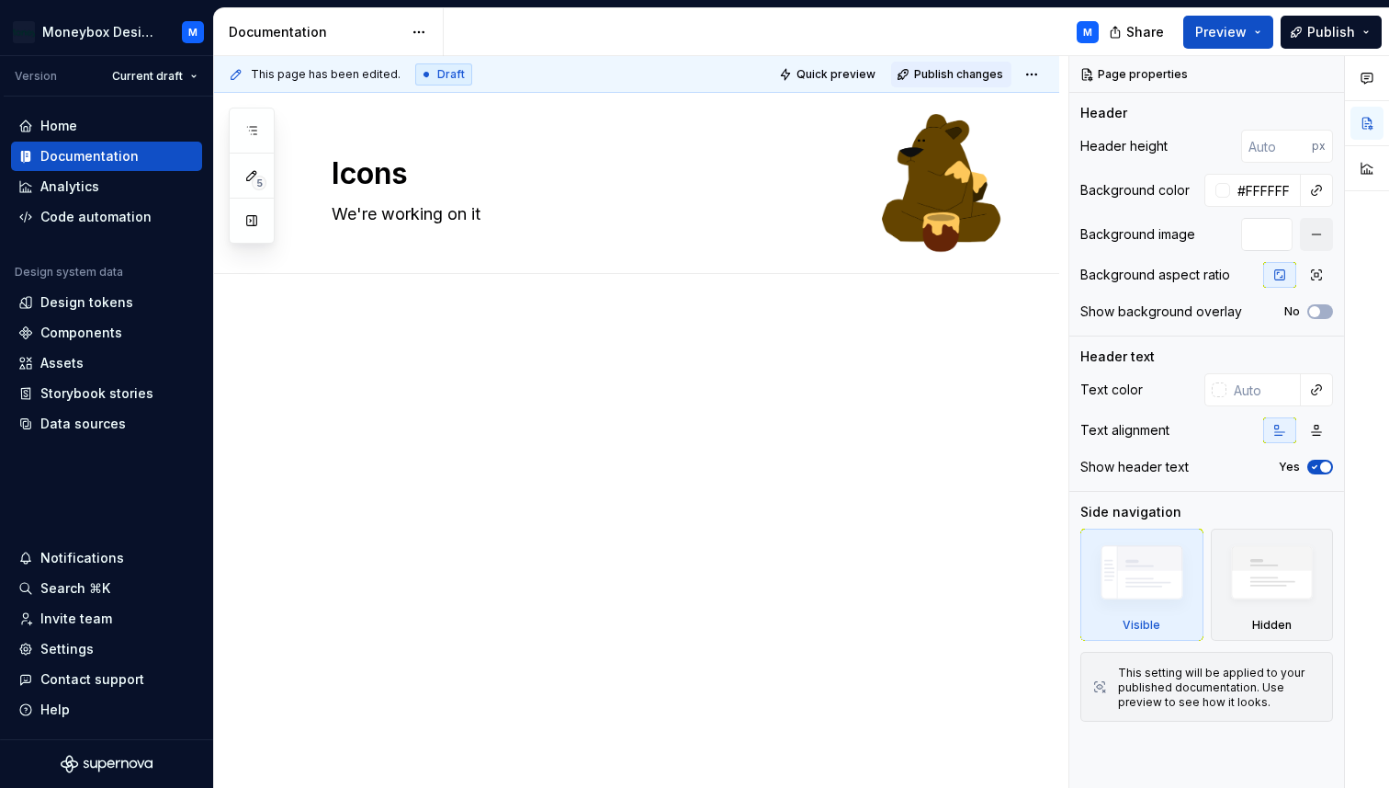
click at [947, 72] on span "Publish changes" at bounding box center [958, 74] width 89 height 15
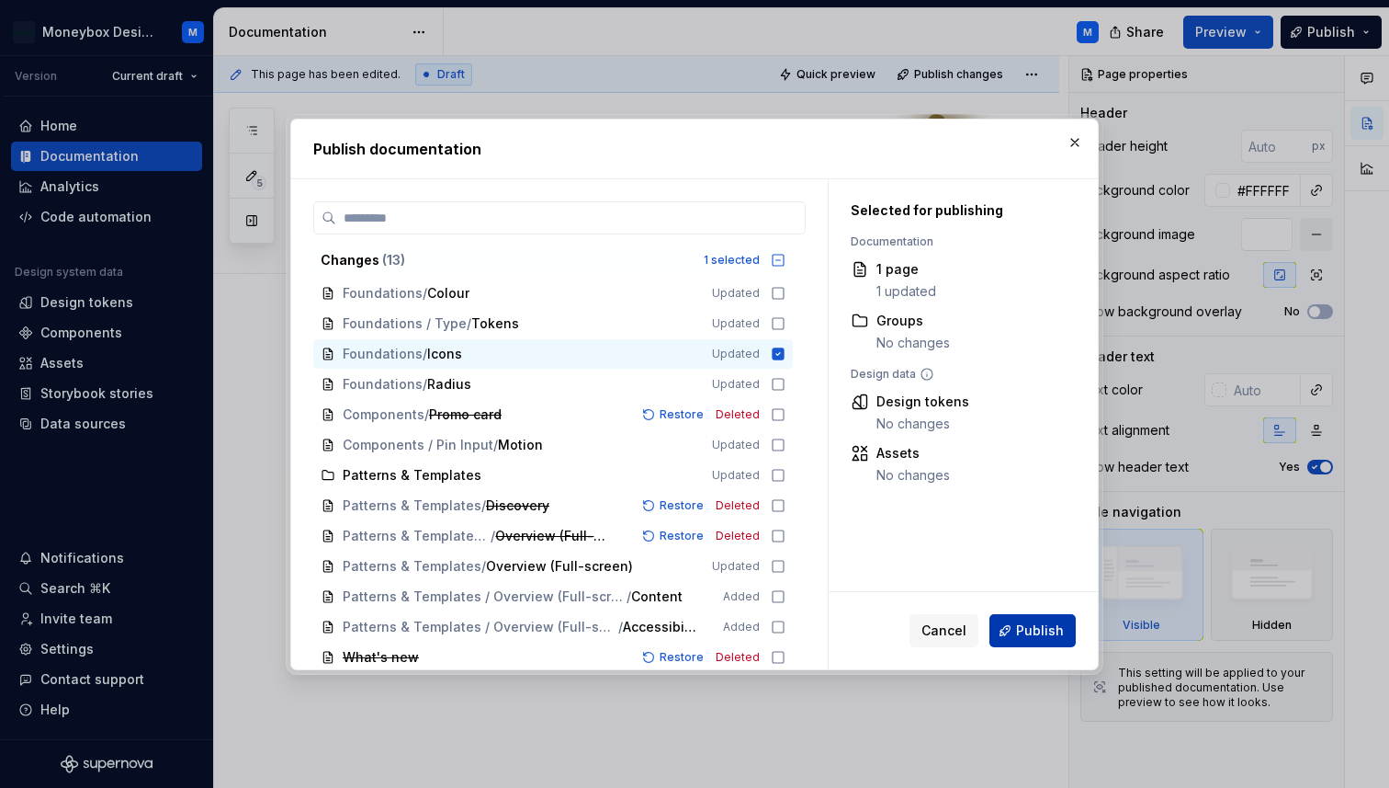
click at [1017, 630] on button "Publish" at bounding box center [1033, 630] width 86 height 33
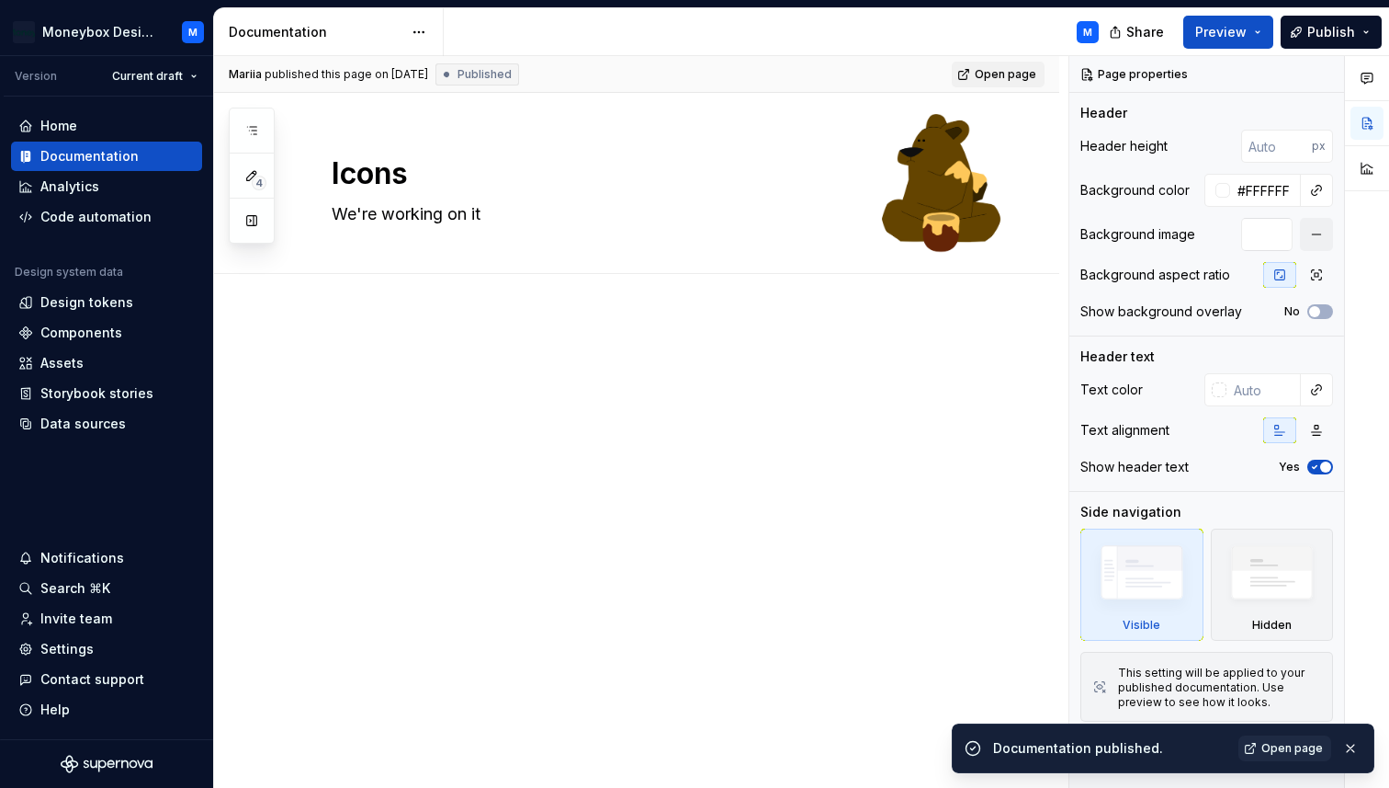
click at [1004, 76] on span "Open page" at bounding box center [1006, 74] width 62 height 15
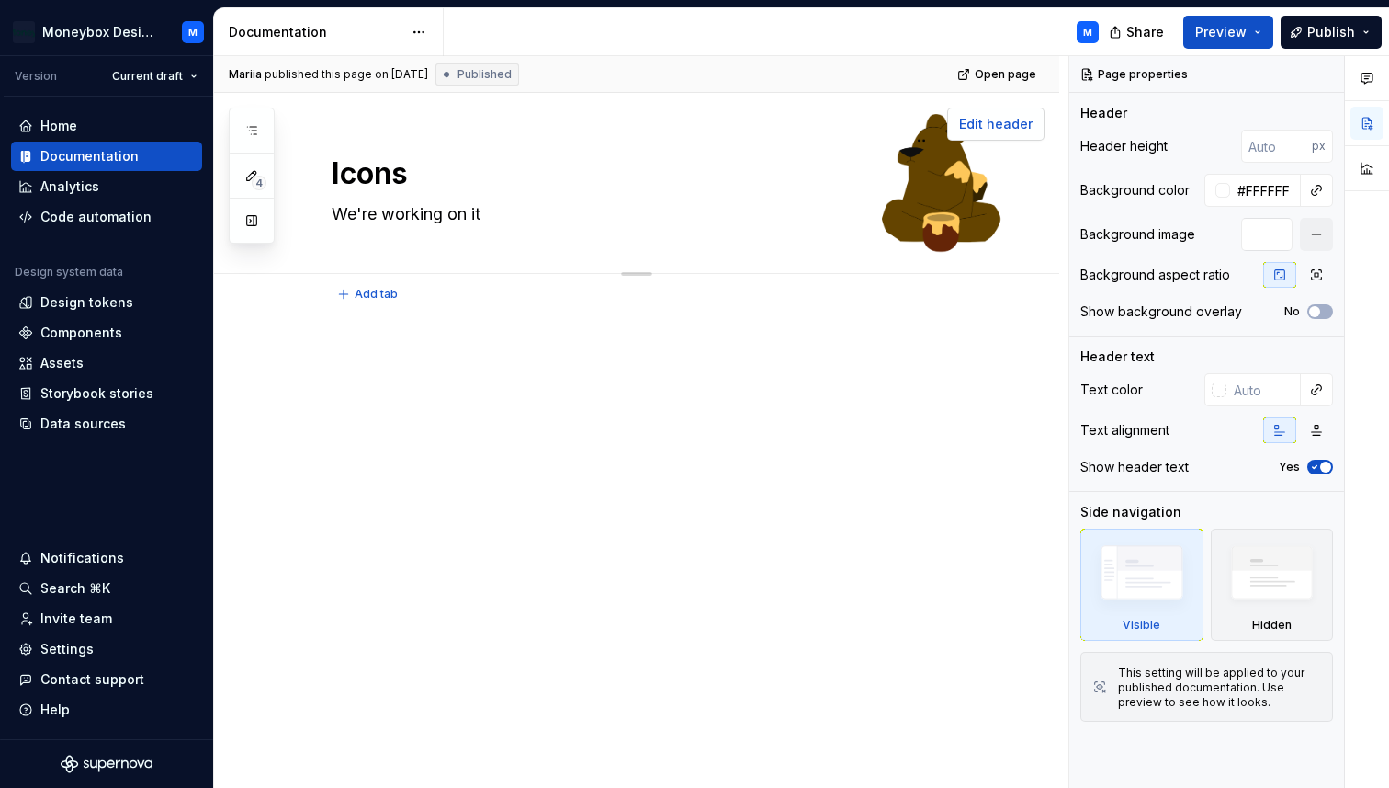
click at [995, 137] on button "Edit header" at bounding box center [995, 124] width 97 height 33
click at [1318, 238] on button "button" at bounding box center [1316, 234] width 33 height 33
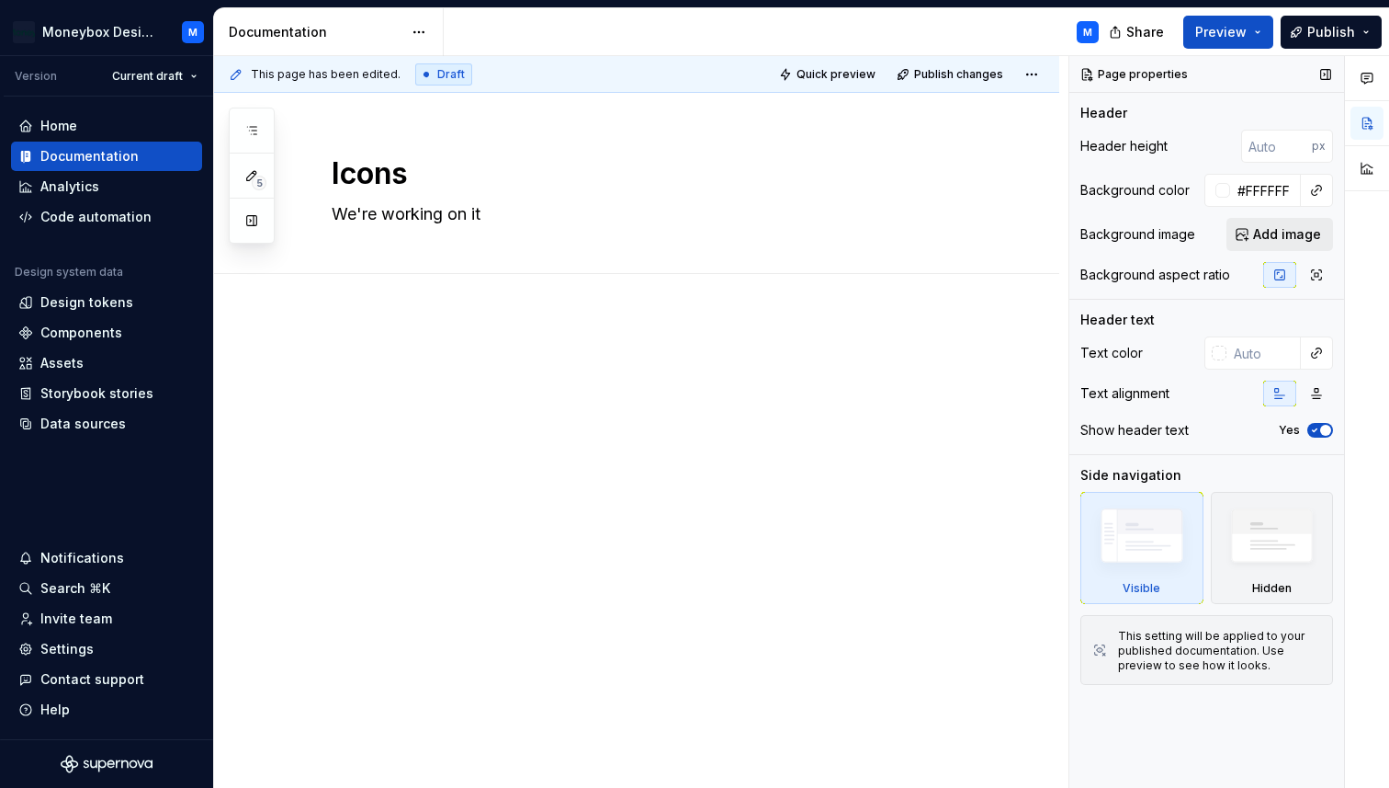
click at [1276, 233] on span "Add image" at bounding box center [1287, 234] width 68 height 18
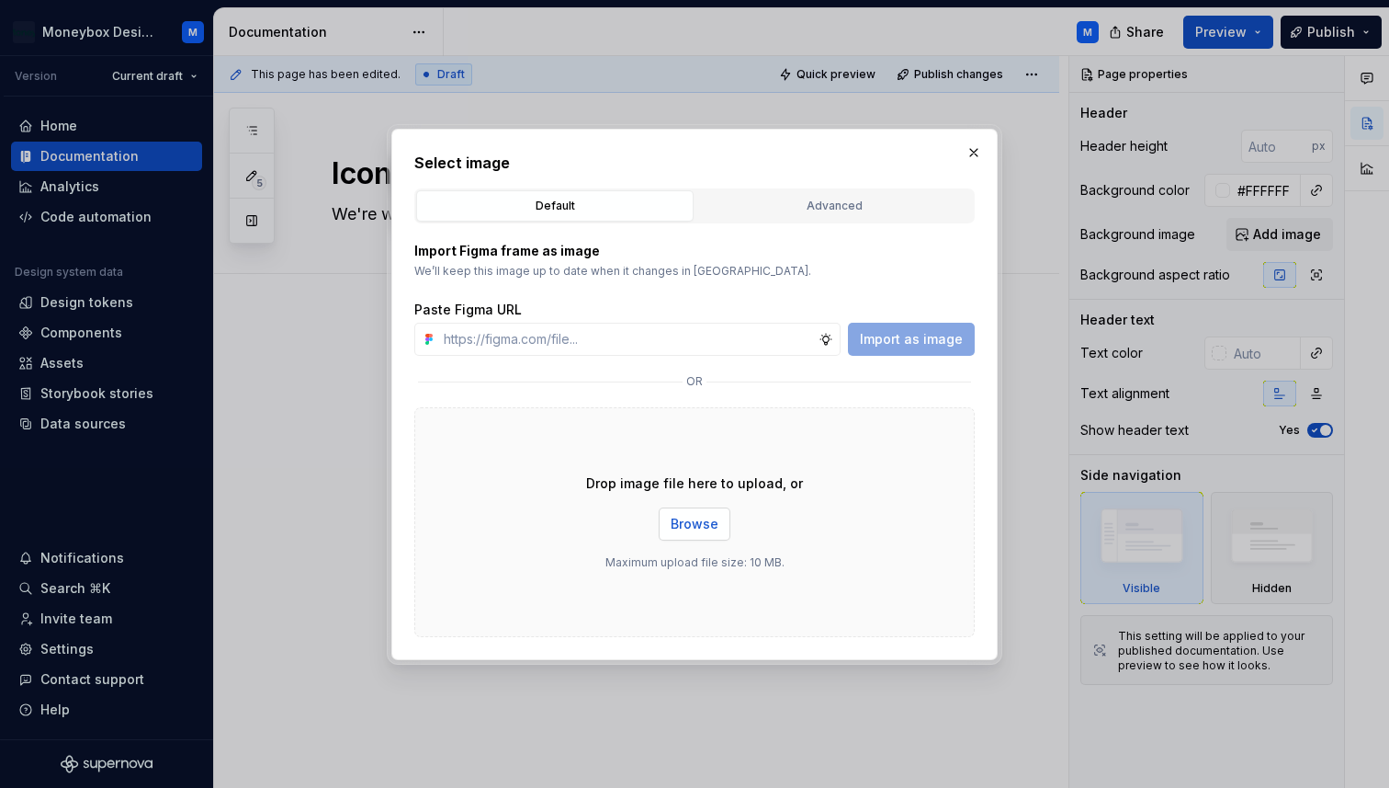
click at [695, 521] on span "Browse" at bounding box center [695, 524] width 48 height 18
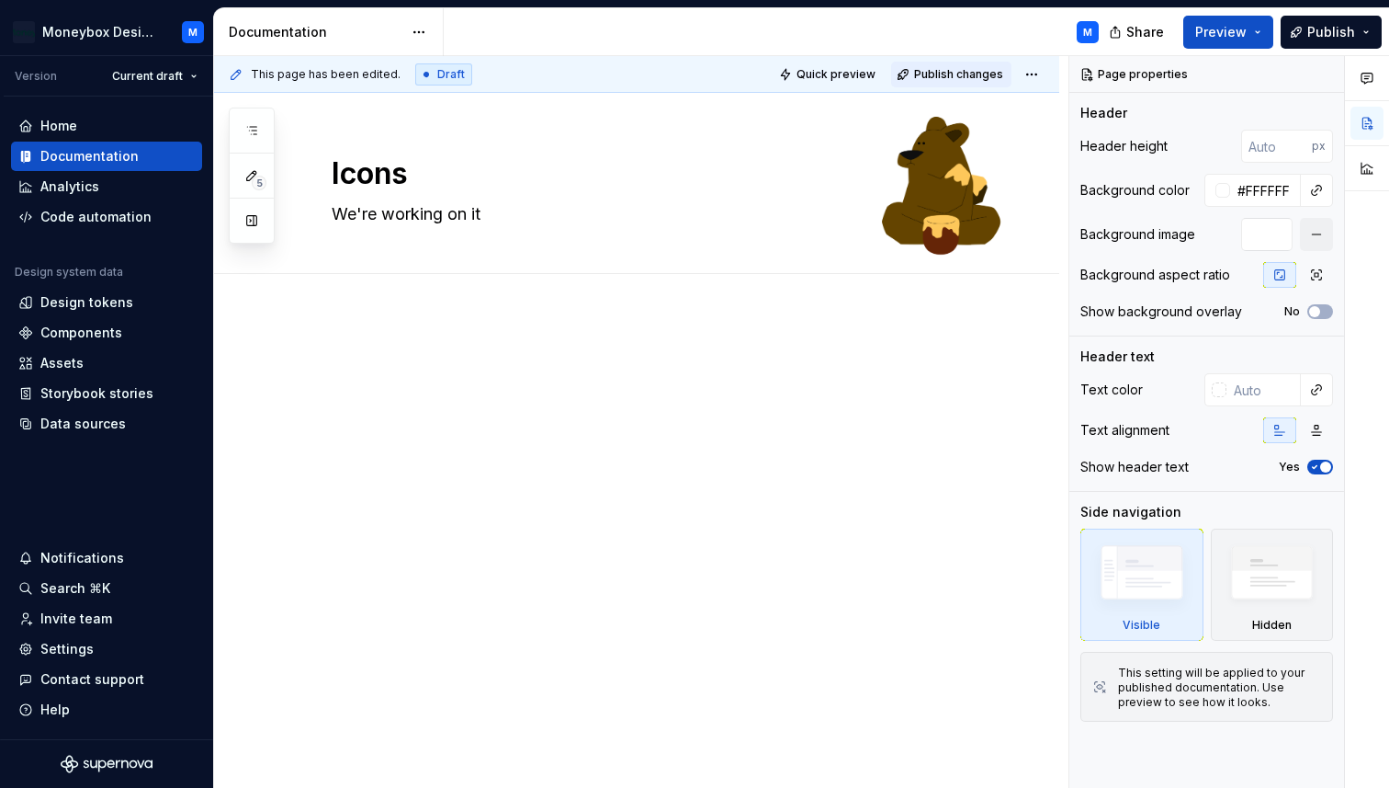
click at [981, 63] on button "Publish changes" at bounding box center [951, 75] width 120 height 26
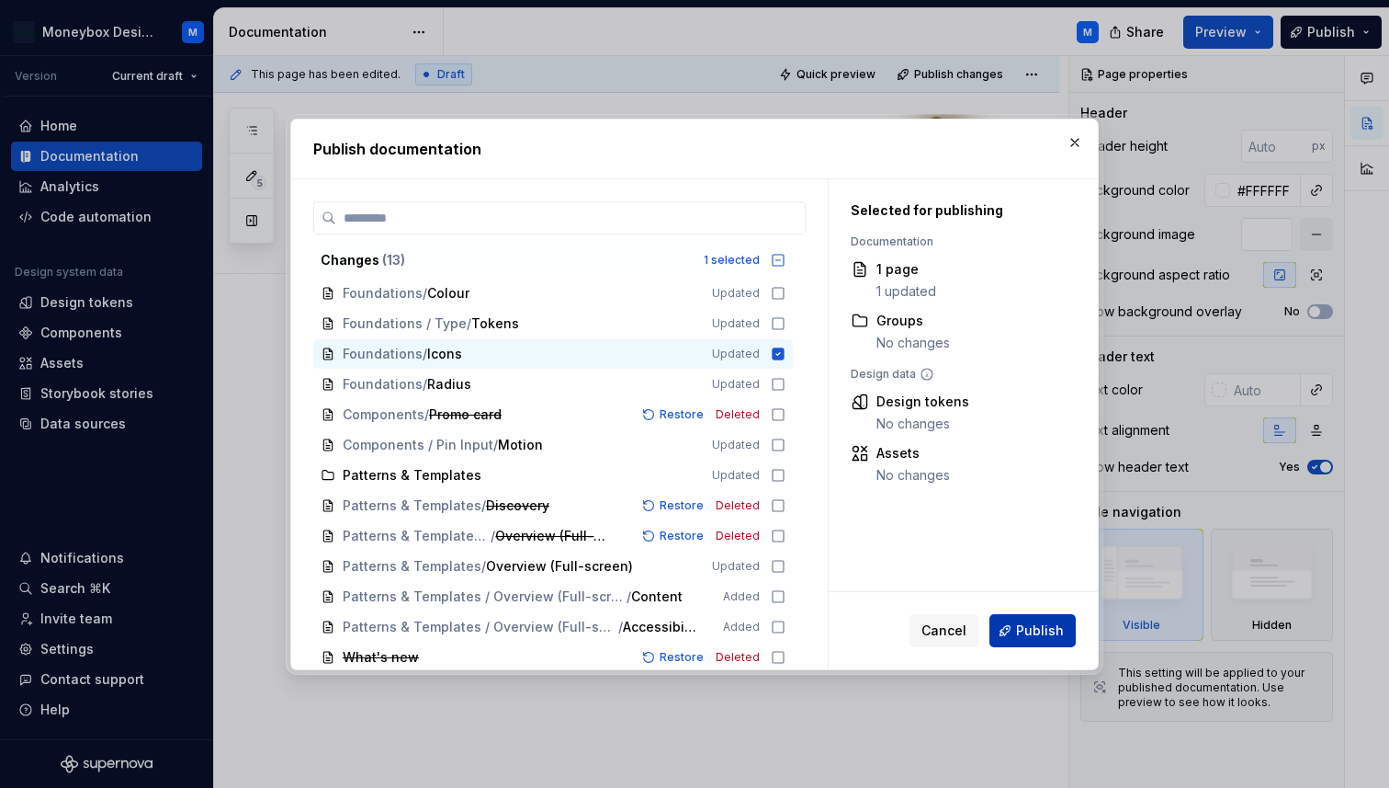
click at [1031, 623] on span "Publish" at bounding box center [1040, 630] width 48 height 18
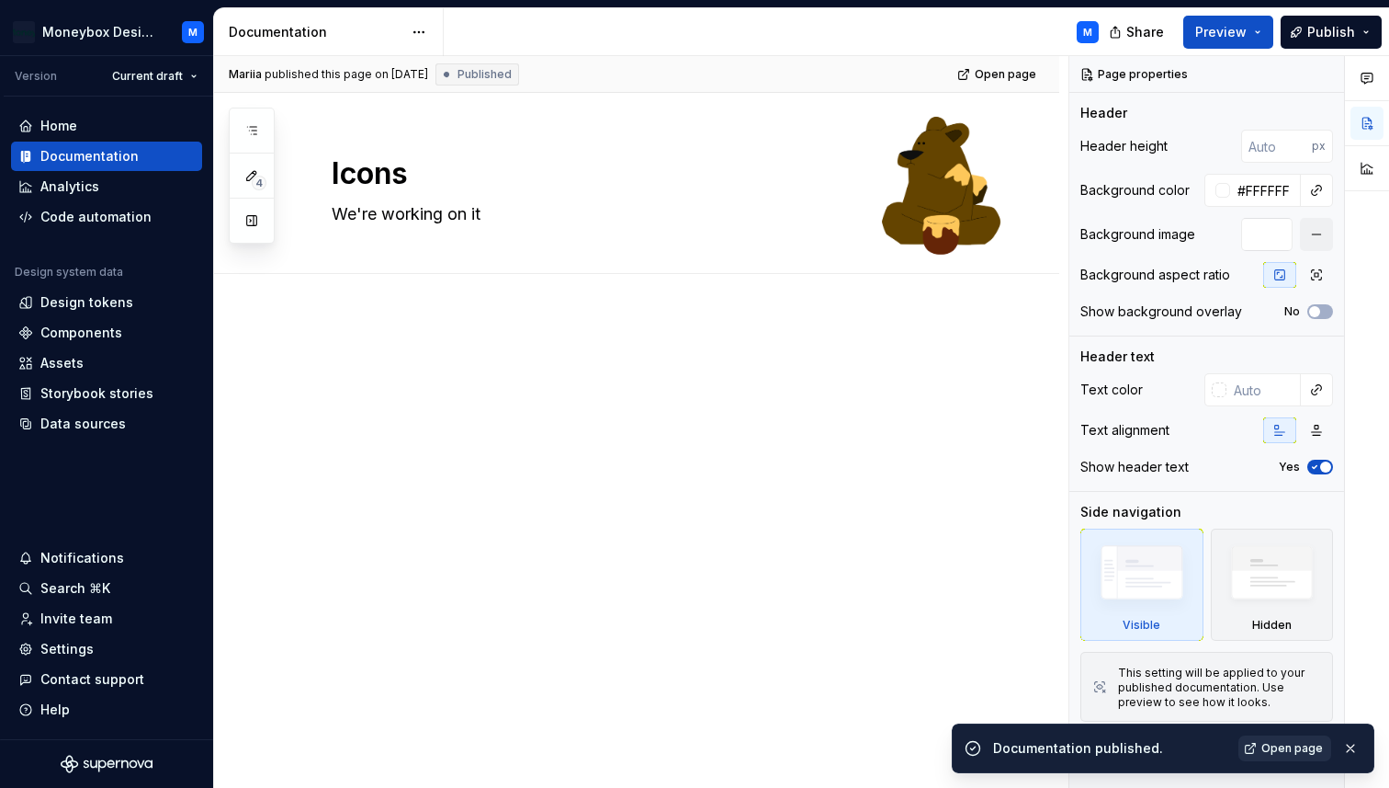
click at [1290, 742] on span "Open page" at bounding box center [1293, 748] width 62 height 15
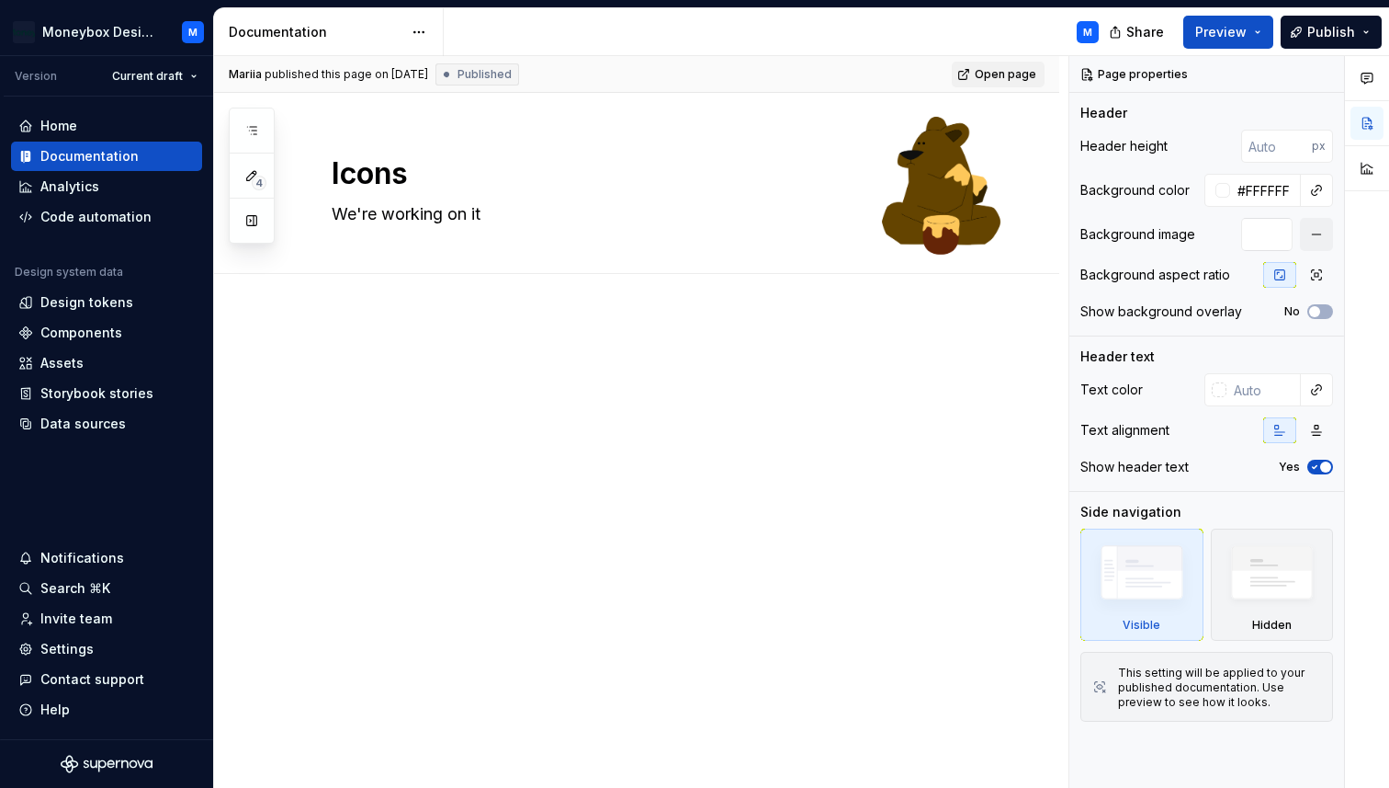
click at [989, 74] on span "Open page" at bounding box center [1006, 74] width 62 height 15
click at [750, 214] on textarea "We're working on it" at bounding box center [655, 213] width 654 height 29
click at [818, 189] on textarea "Icons" at bounding box center [655, 174] width 654 height 44
click at [1321, 225] on button "button" at bounding box center [1316, 234] width 33 height 33
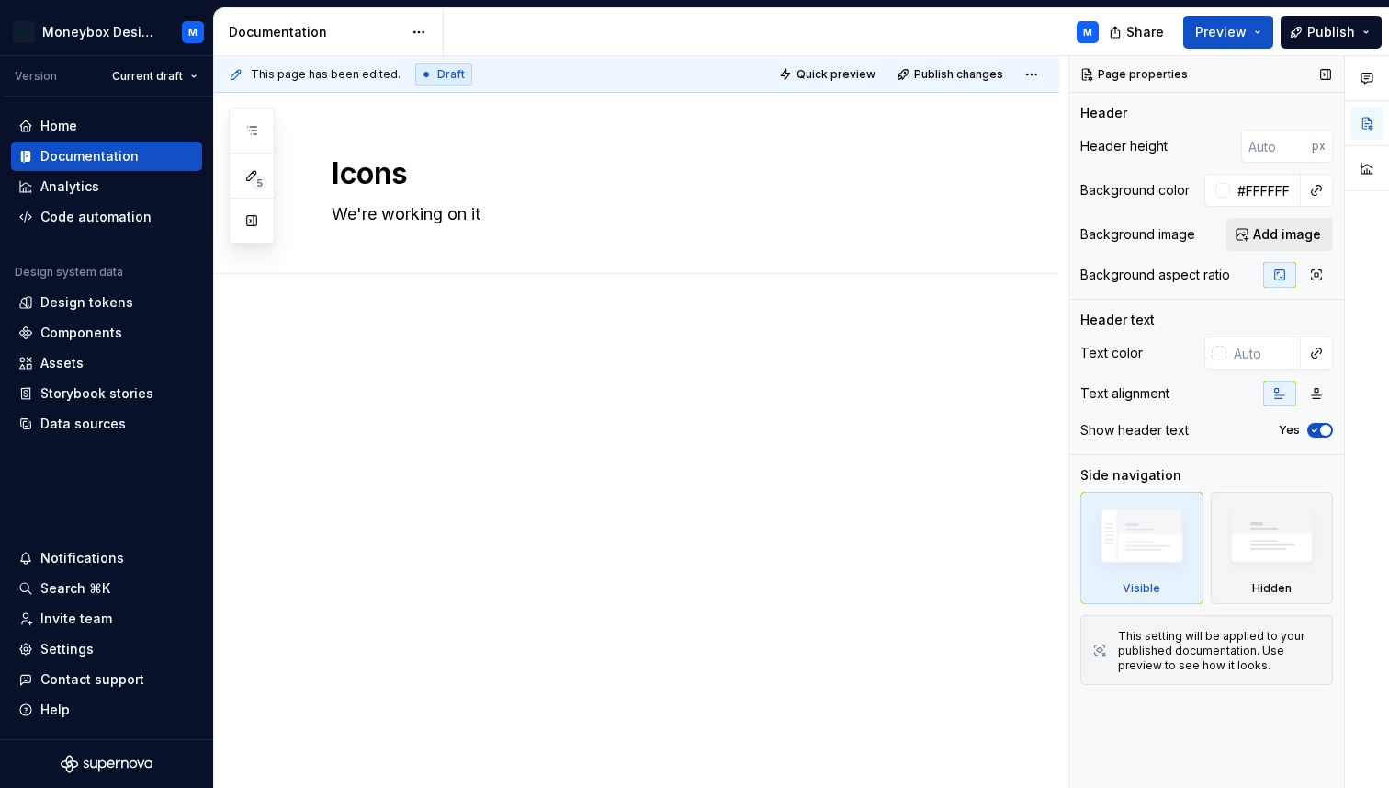
click at [1273, 234] on span "Add image" at bounding box center [1287, 234] width 68 height 18
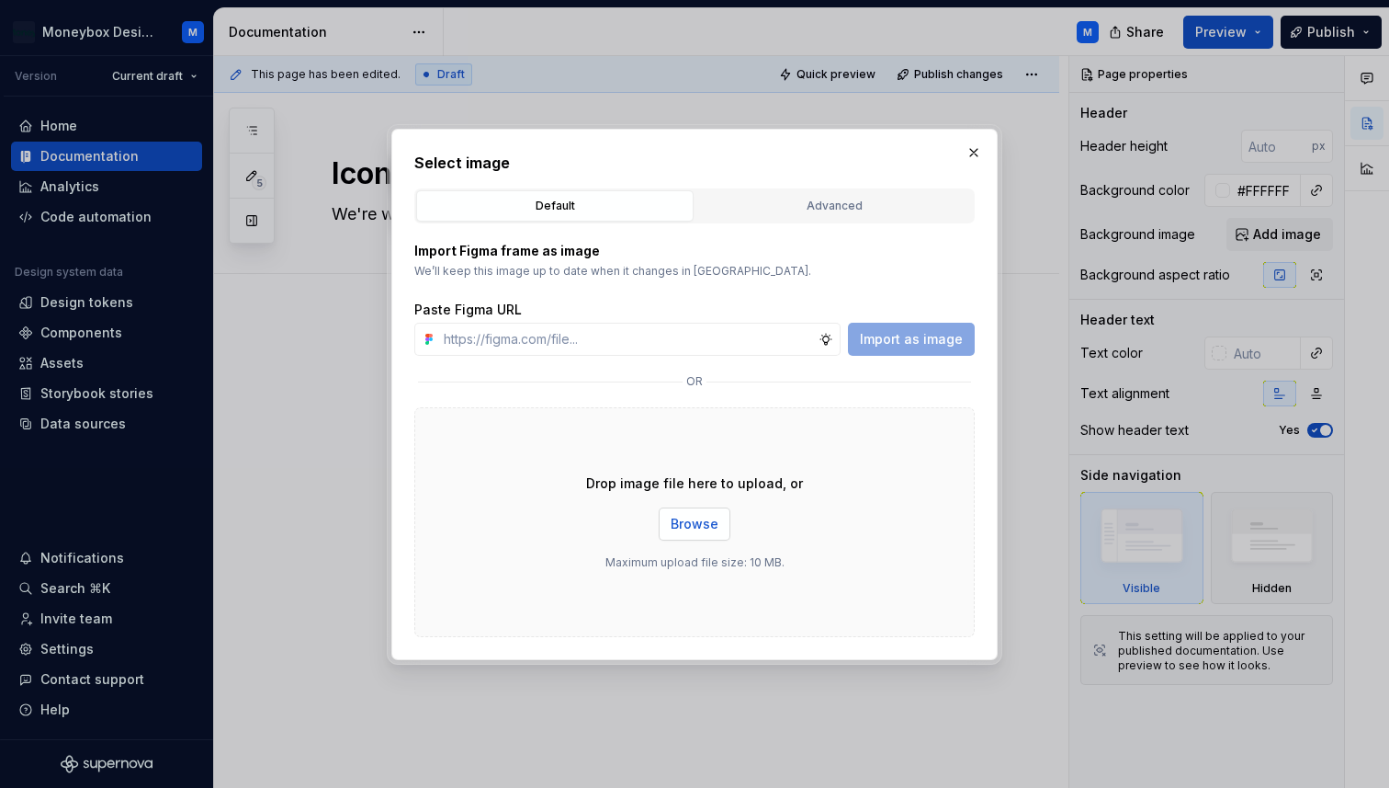
click at [695, 518] on span "Browse" at bounding box center [695, 524] width 48 height 18
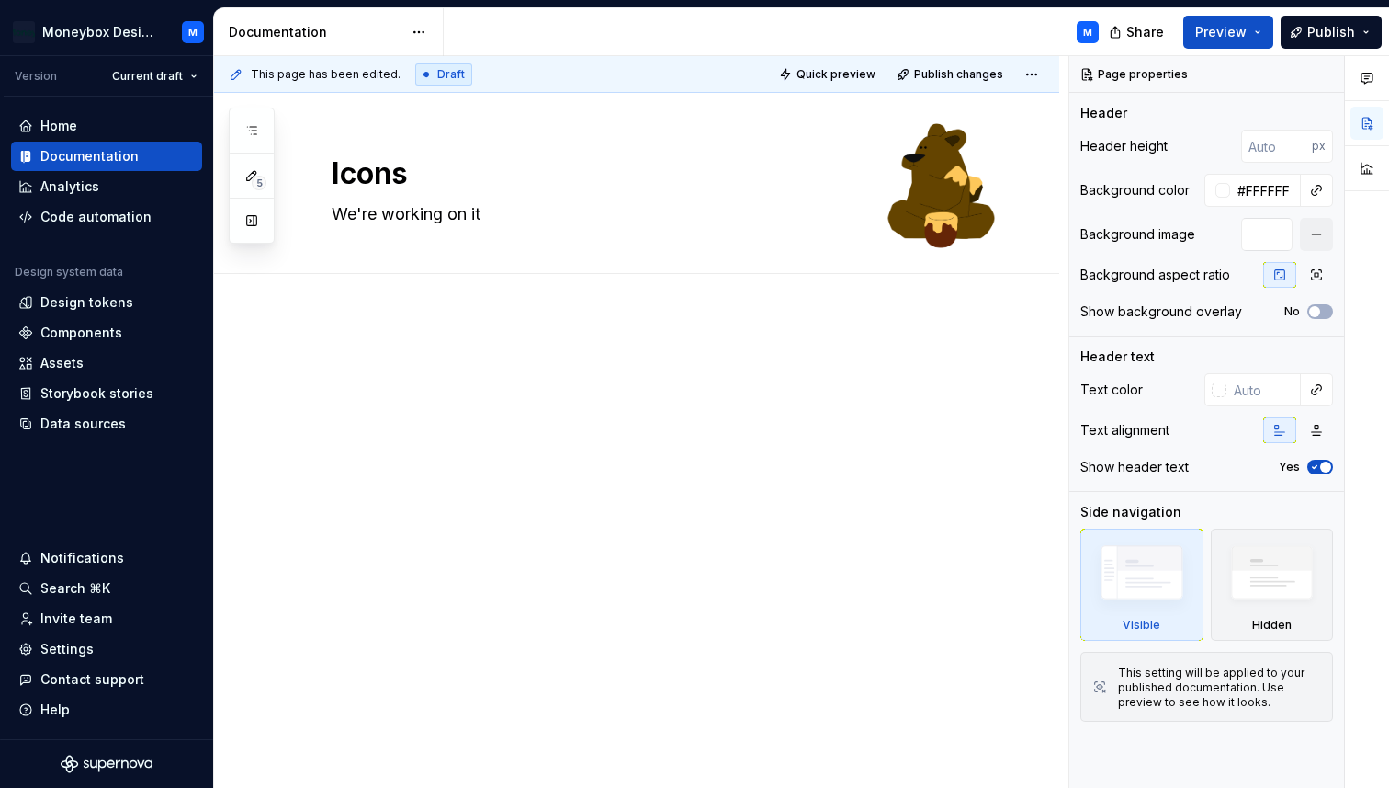
click at [951, 59] on div "This page has been edited. Draft Quick preview Publish changes" at bounding box center [636, 74] width 845 height 37
click at [951, 67] on span "Publish changes" at bounding box center [958, 74] width 89 height 15
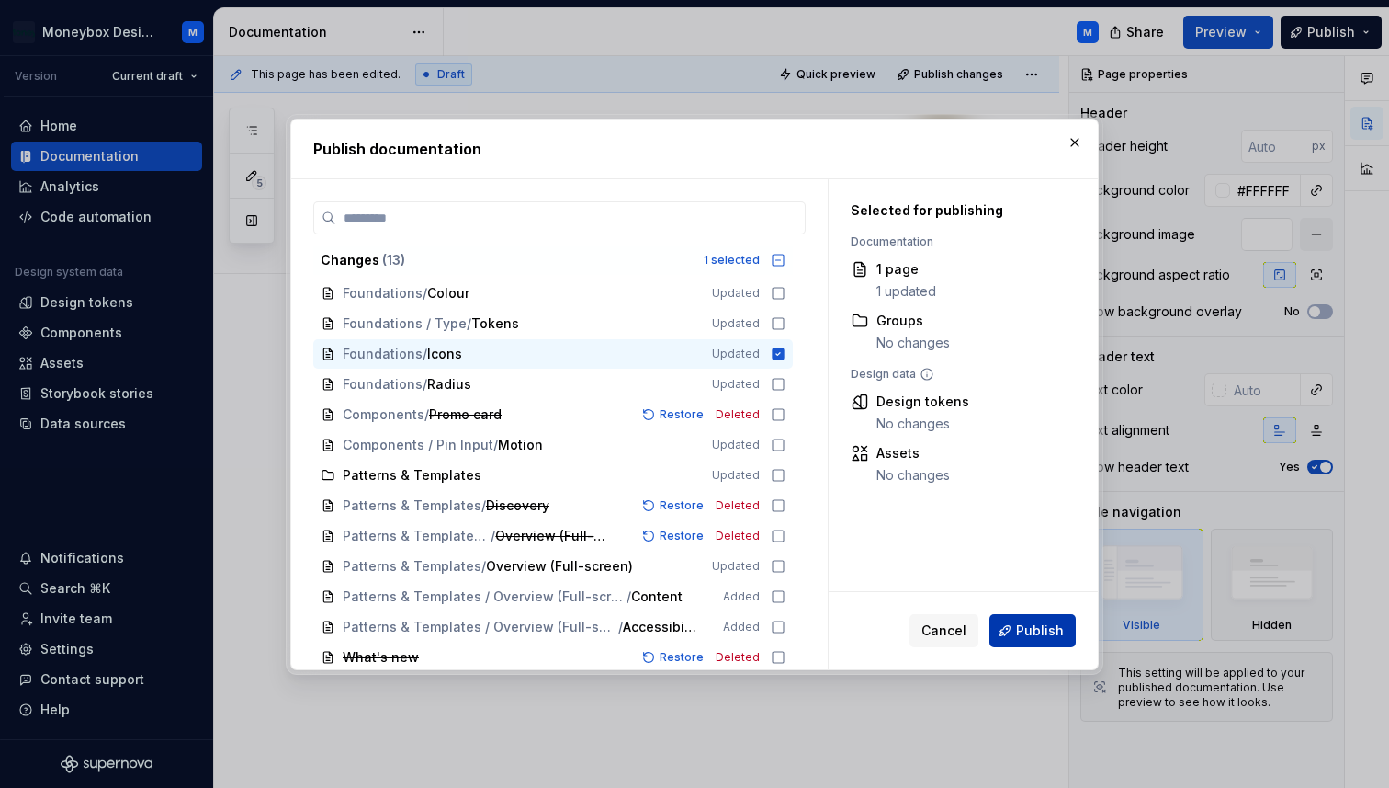
click at [1028, 644] on button "Publish" at bounding box center [1033, 630] width 86 height 33
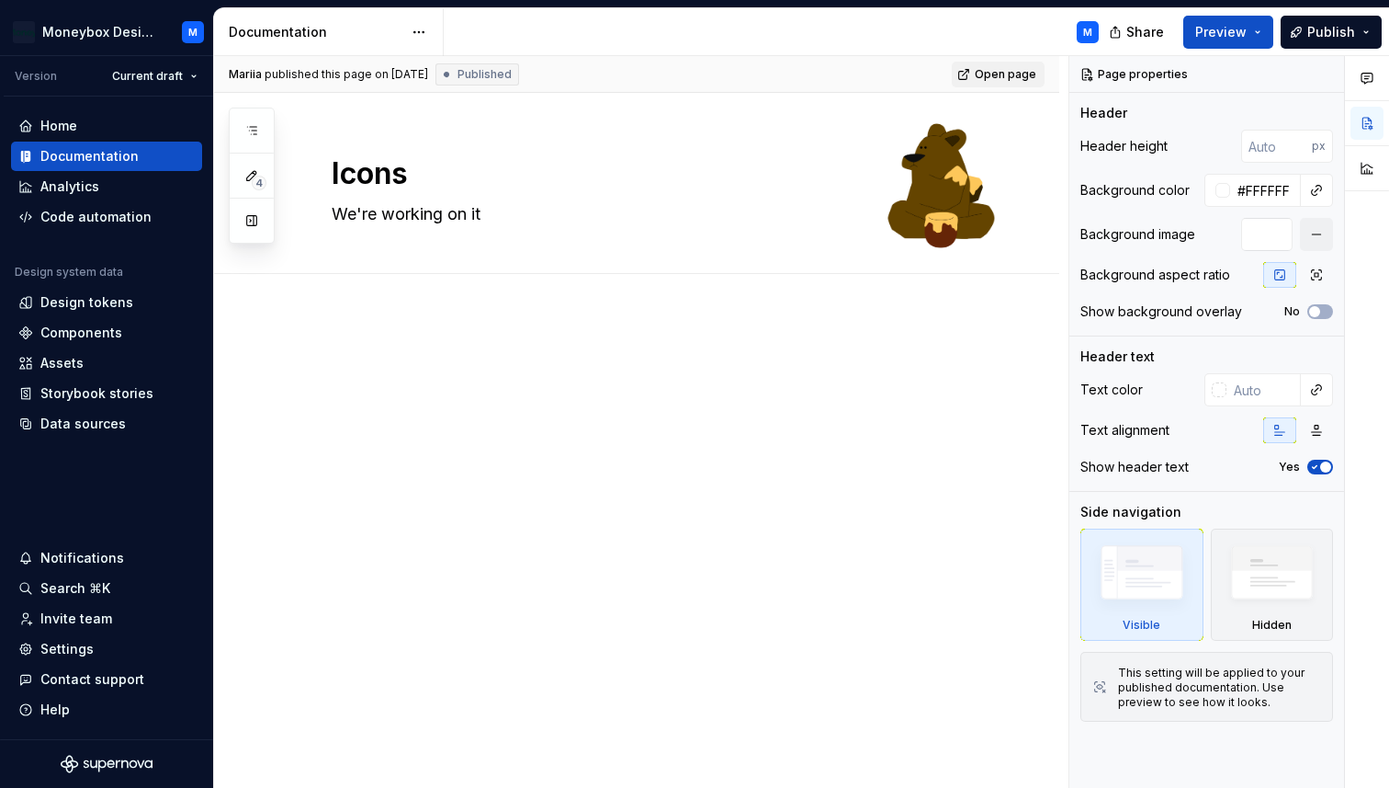
click at [999, 72] on span "Open page" at bounding box center [1006, 74] width 62 height 15
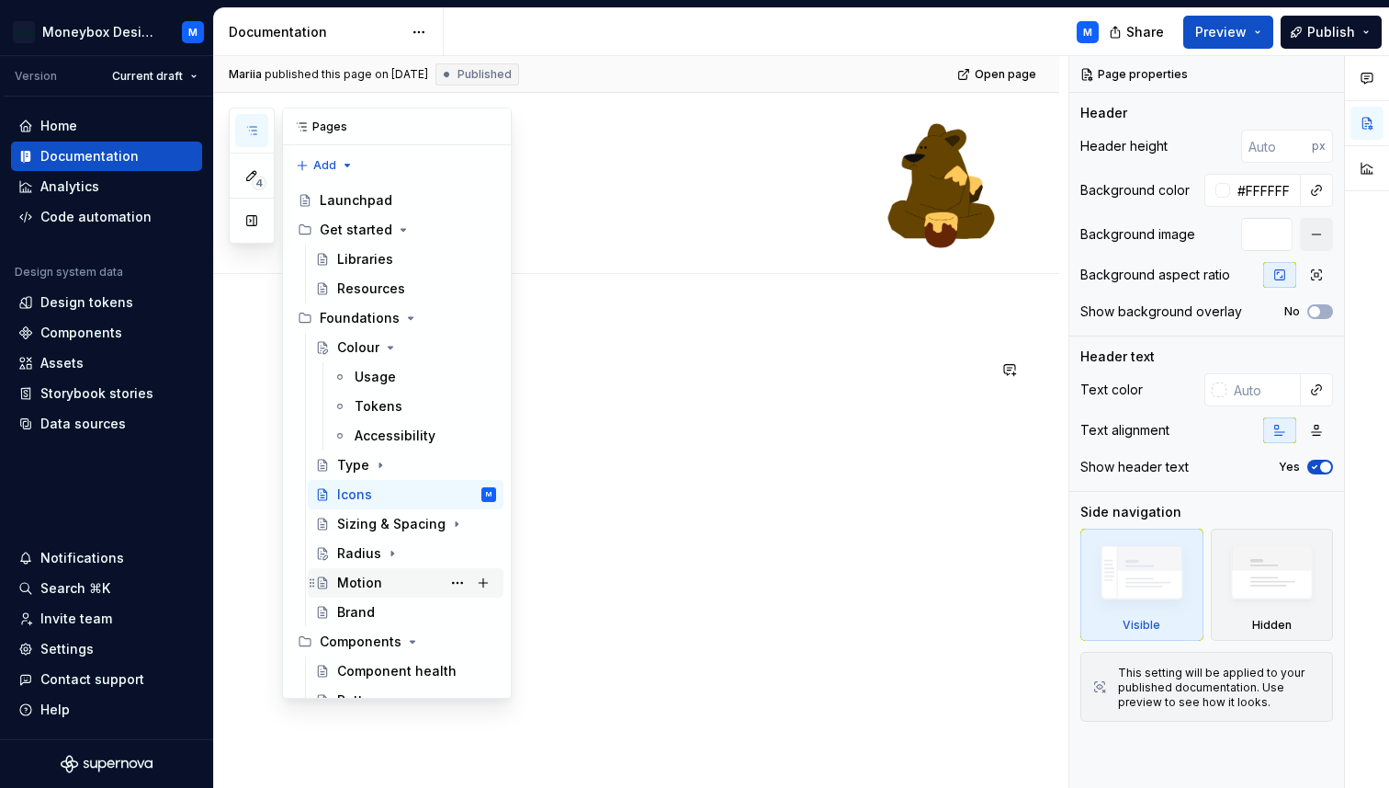
click at [361, 581] on div "Motion" at bounding box center [359, 582] width 45 height 18
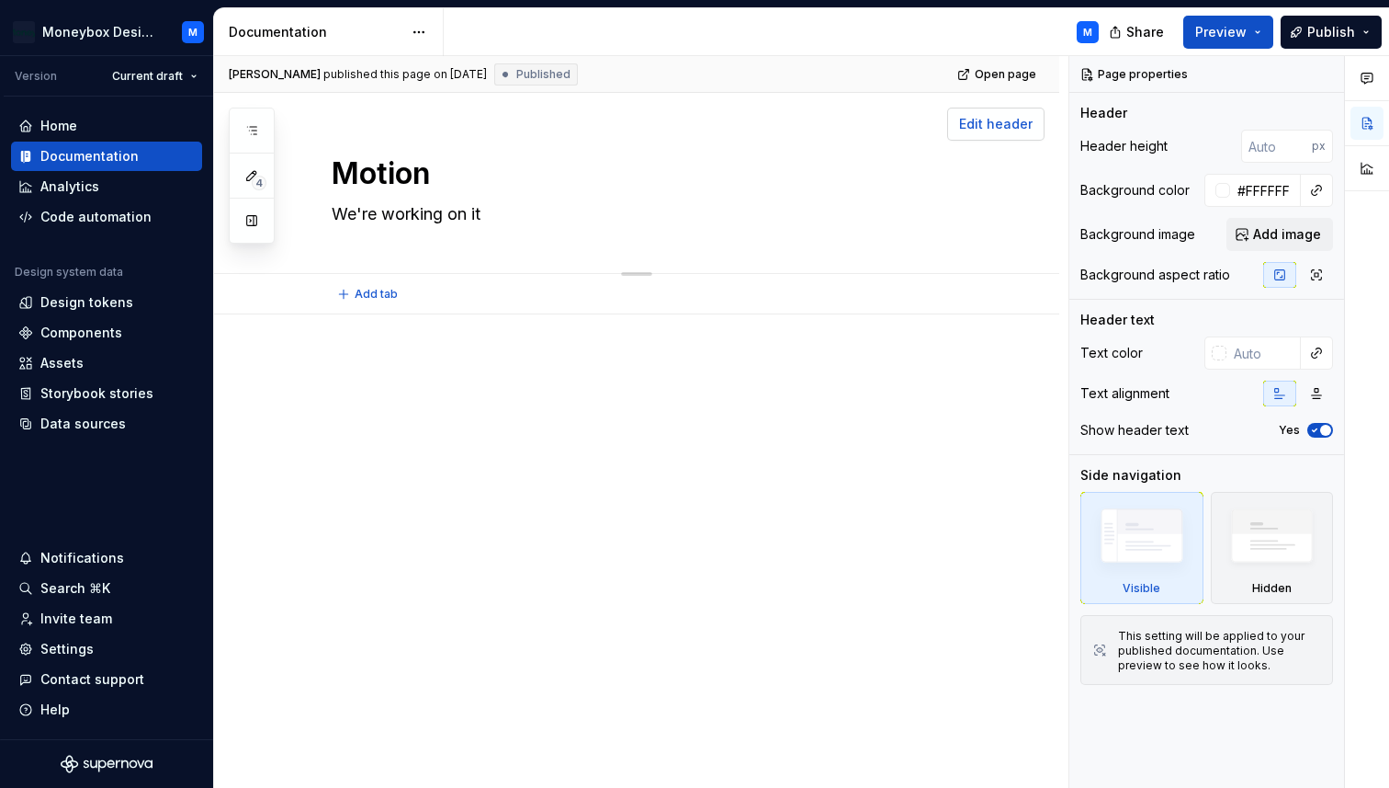
click at [1000, 122] on span "Edit header" at bounding box center [996, 124] width 74 height 18
click at [1264, 228] on span "Add image" at bounding box center [1287, 234] width 68 height 18
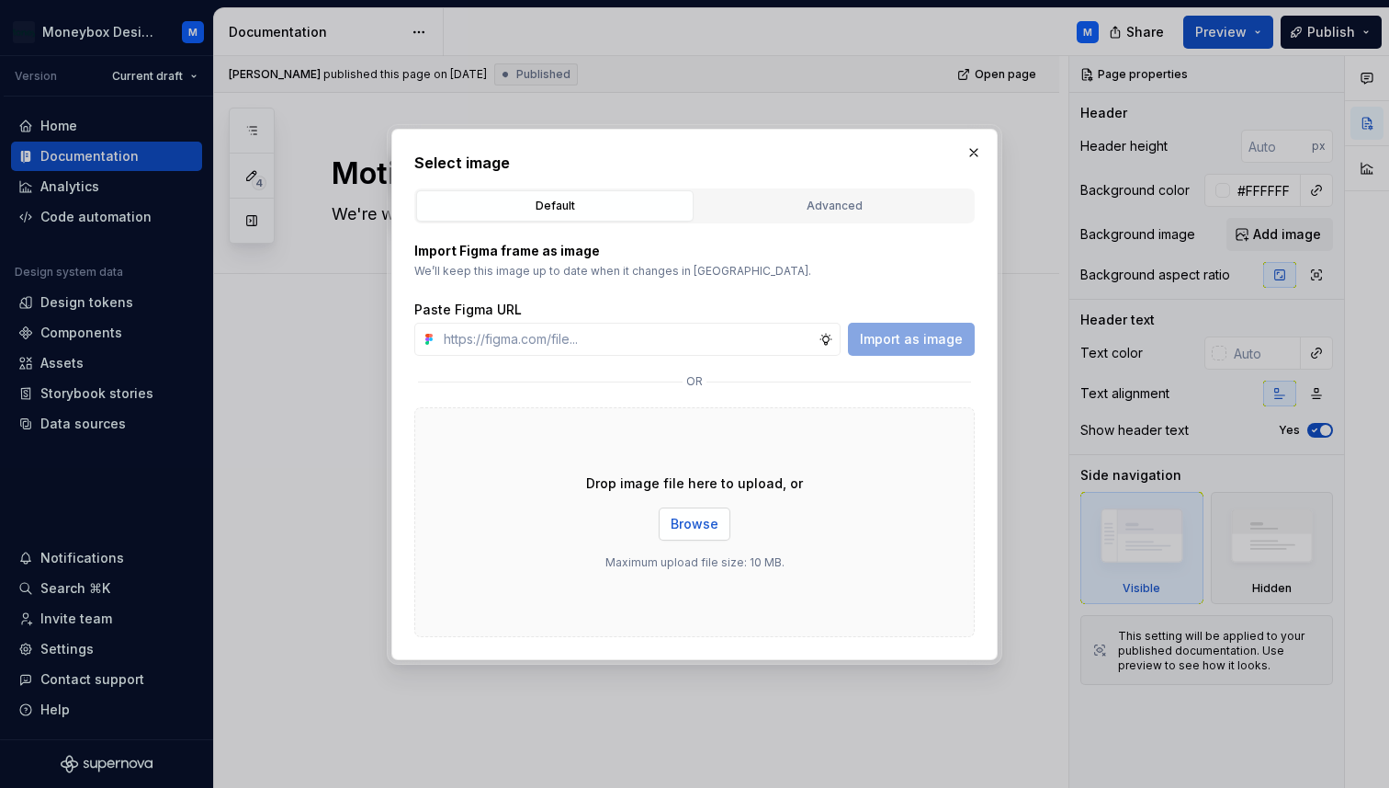
click at [707, 511] on button "Browse" at bounding box center [695, 523] width 72 height 33
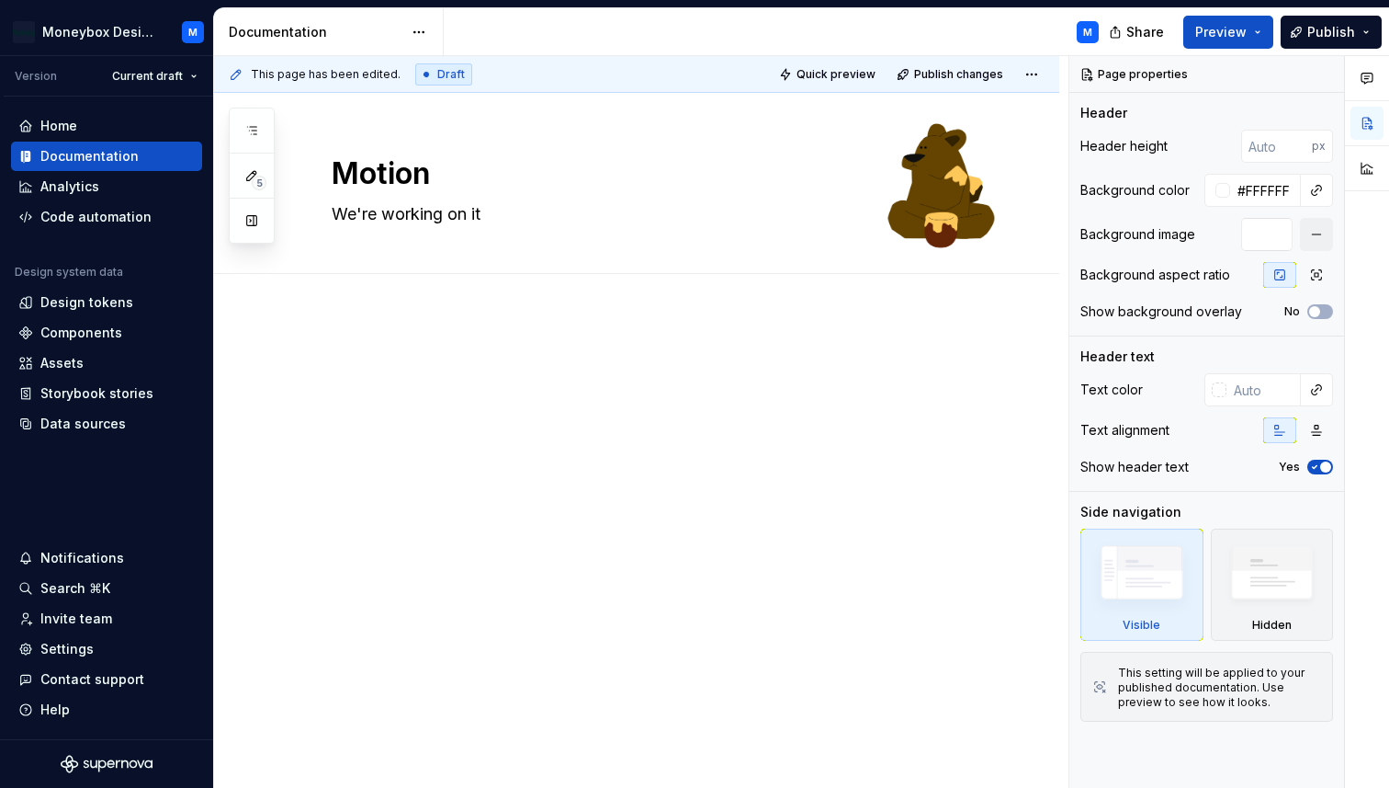
click at [982, 87] on div "This page has been edited. Draft Quick preview Publish changes" at bounding box center [636, 74] width 845 height 37
click at [965, 76] on span "Publish changes" at bounding box center [958, 74] width 89 height 15
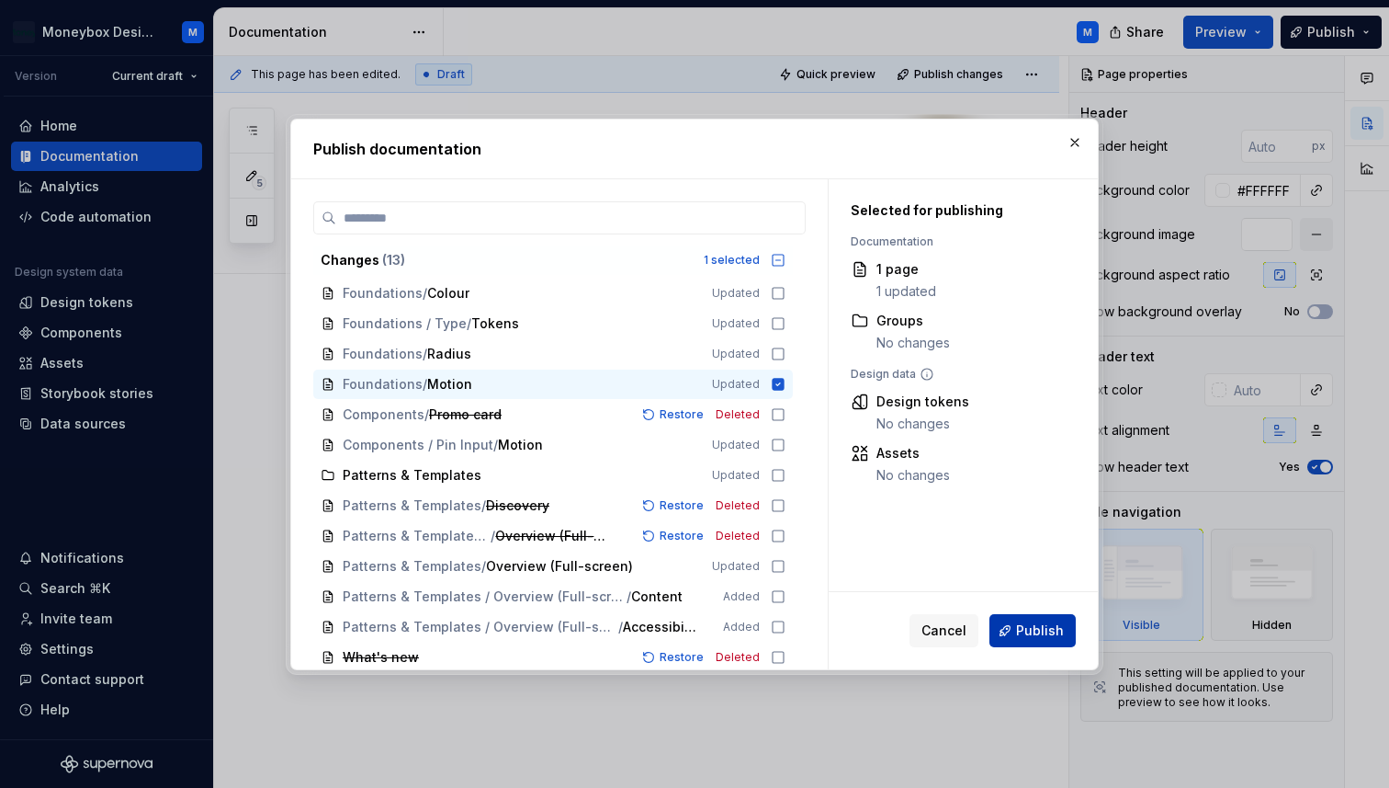
click at [1059, 628] on span "Publish" at bounding box center [1040, 630] width 48 height 18
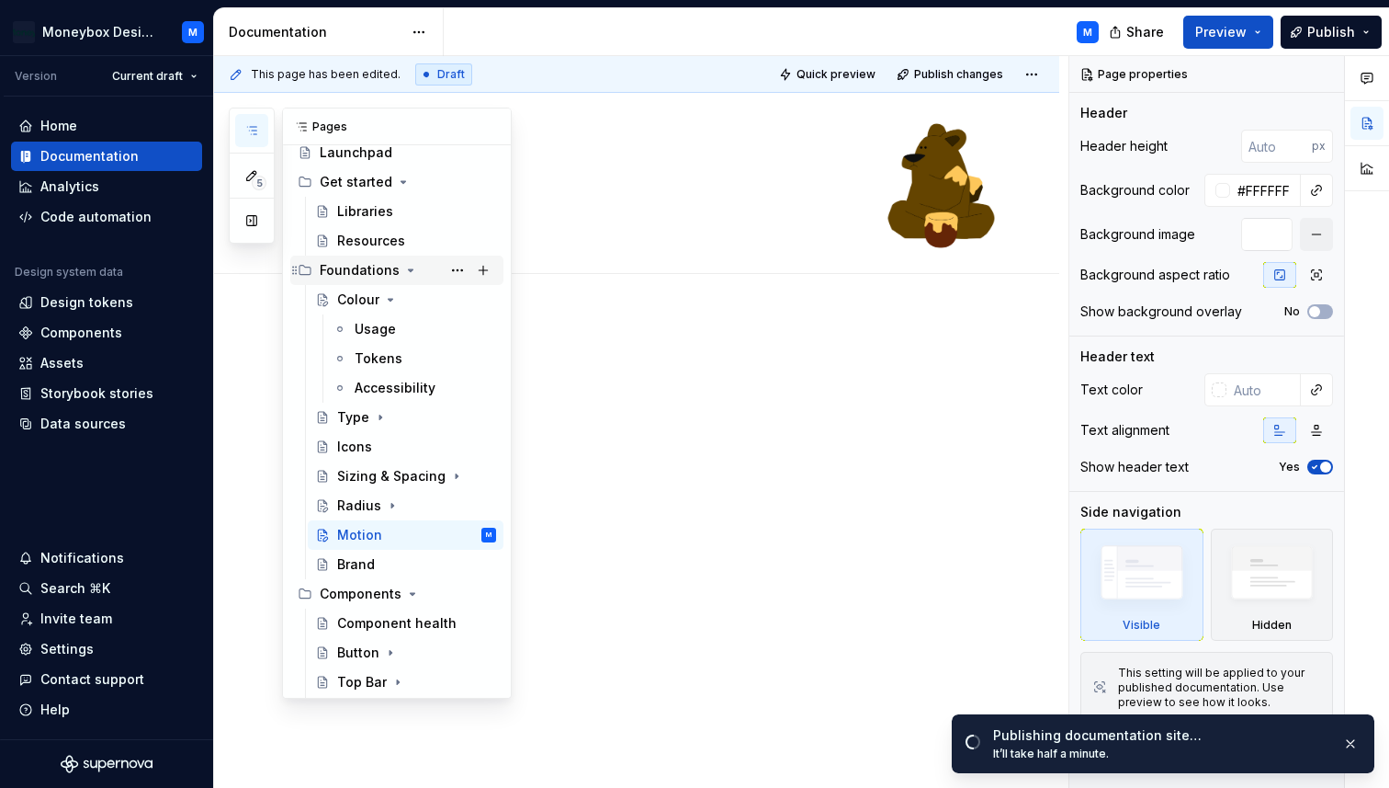
scroll to position [74, 0]
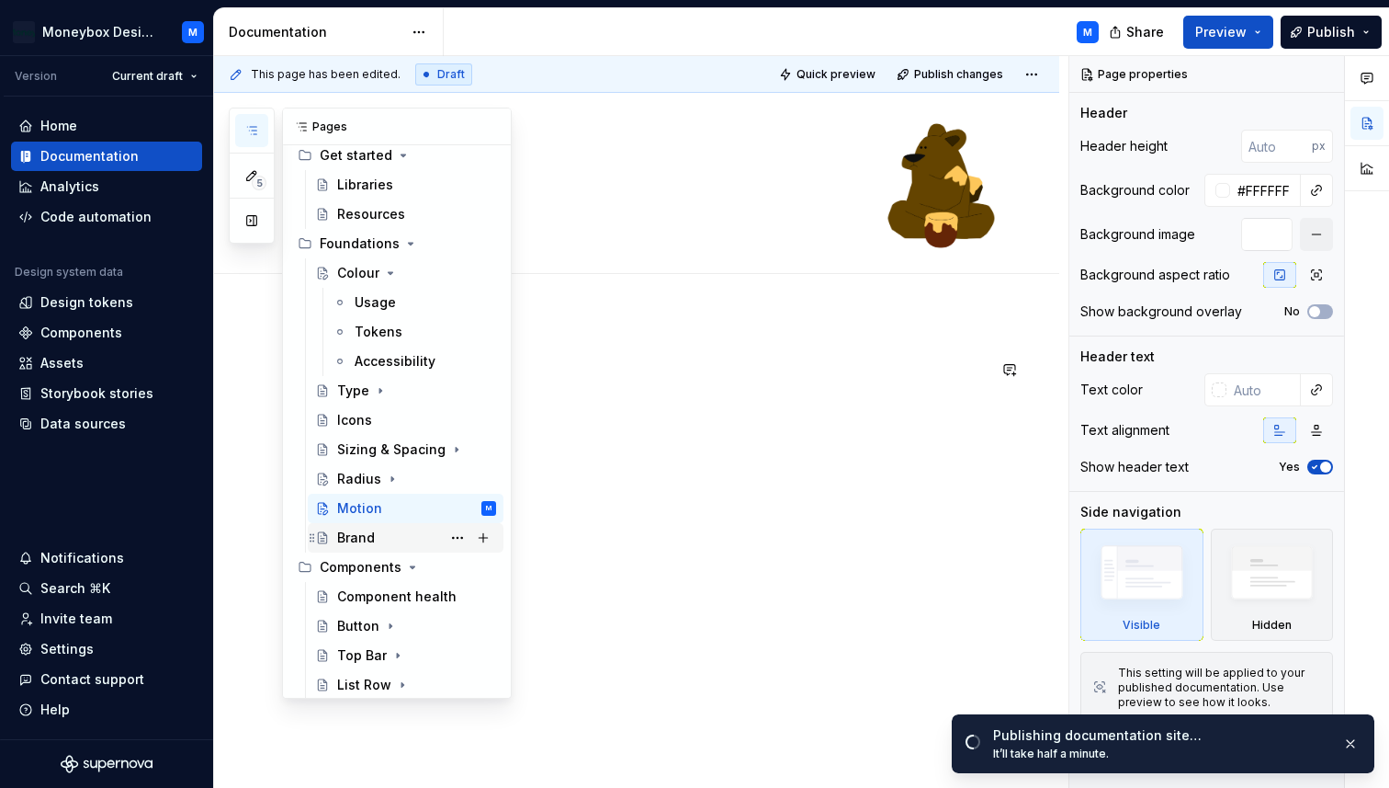
click at [348, 537] on div "Brand" at bounding box center [356, 537] width 38 height 18
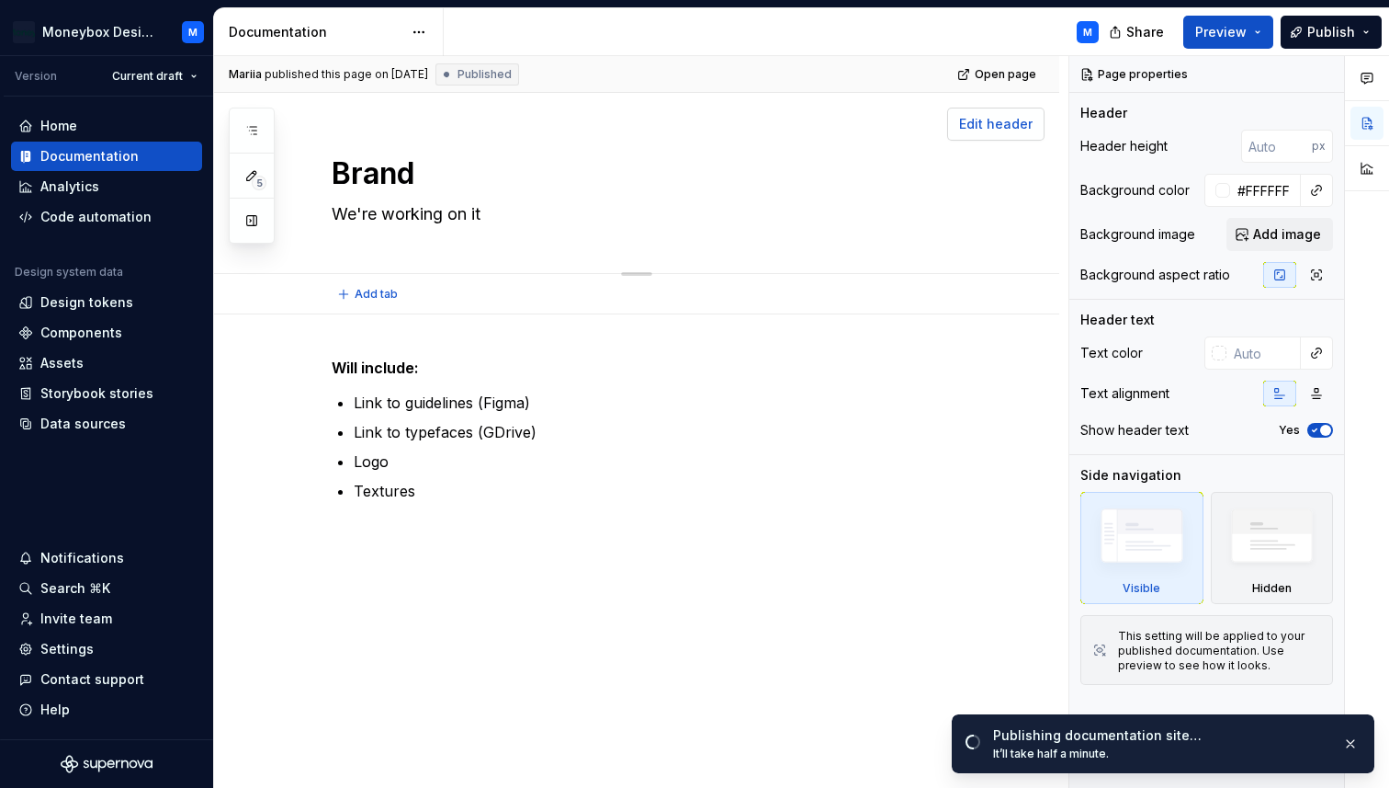
click at [1013, 124] on span "Edit header" at bounding box center [996, 124] width 74 height 18
click at [1264, 232] on span "Add image" at bounding box center [1287, 234] width 68 height 18
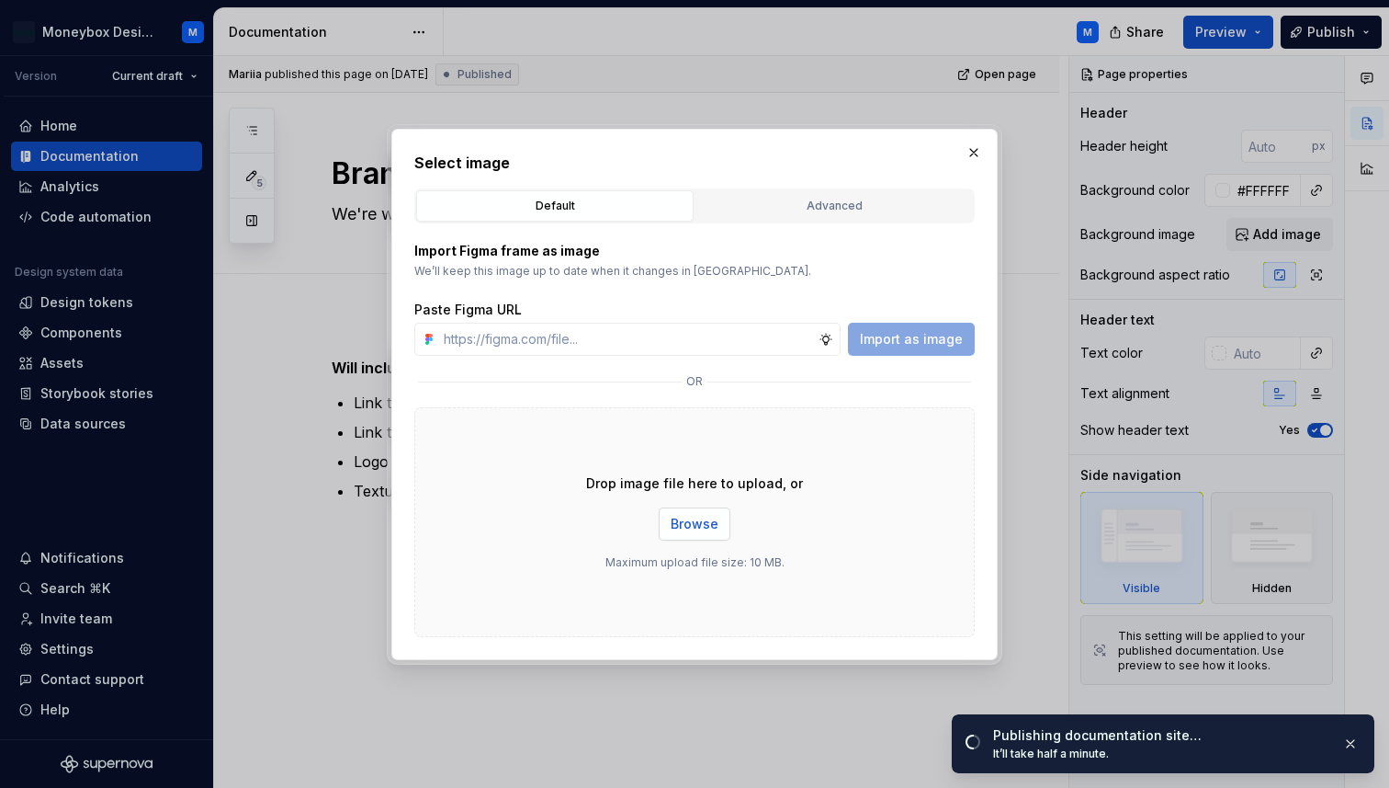
click at [705, 520] on span "Browse" at bounding box center [695, 524] width 48 height 18
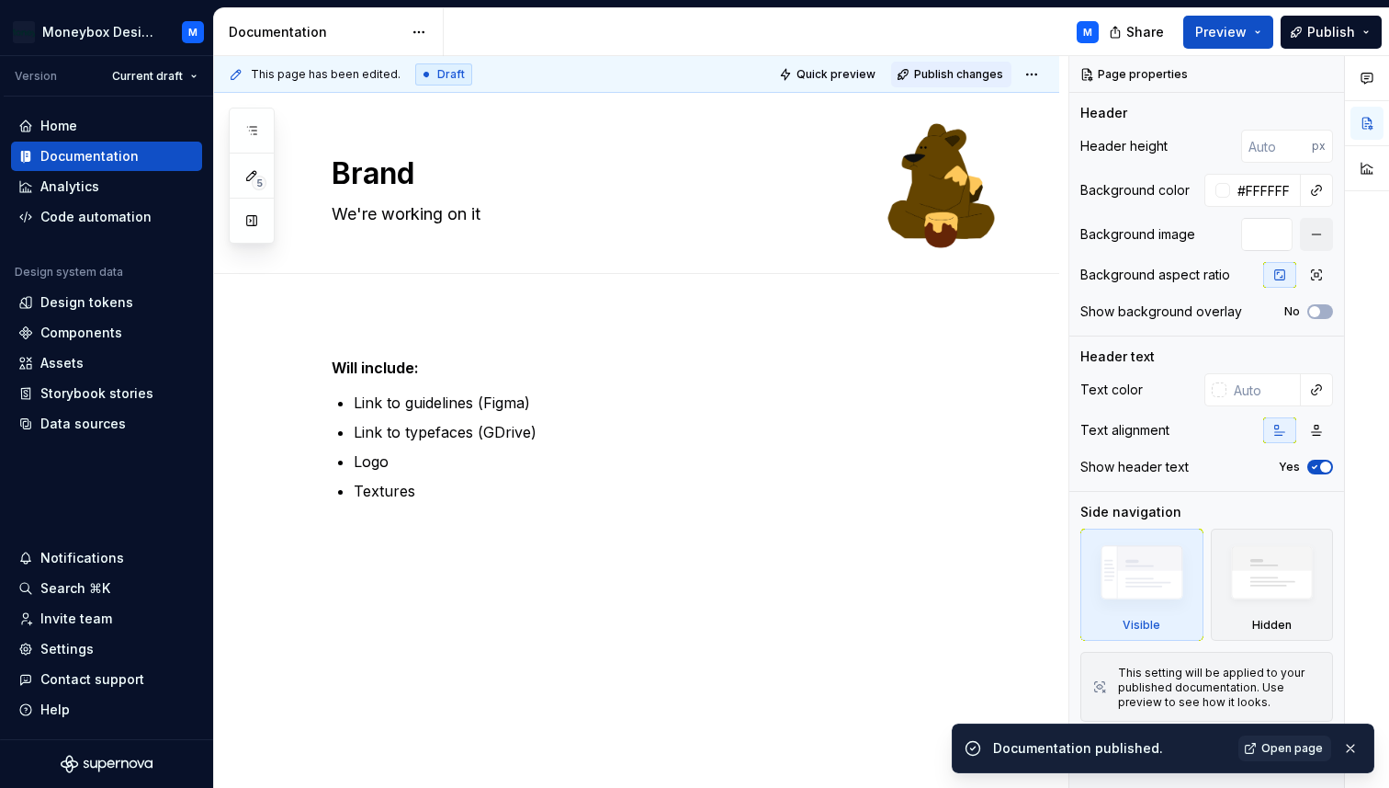
click at [975, 74] on span "Publish changes" at bounding box center [958, 74] width 89 height 15
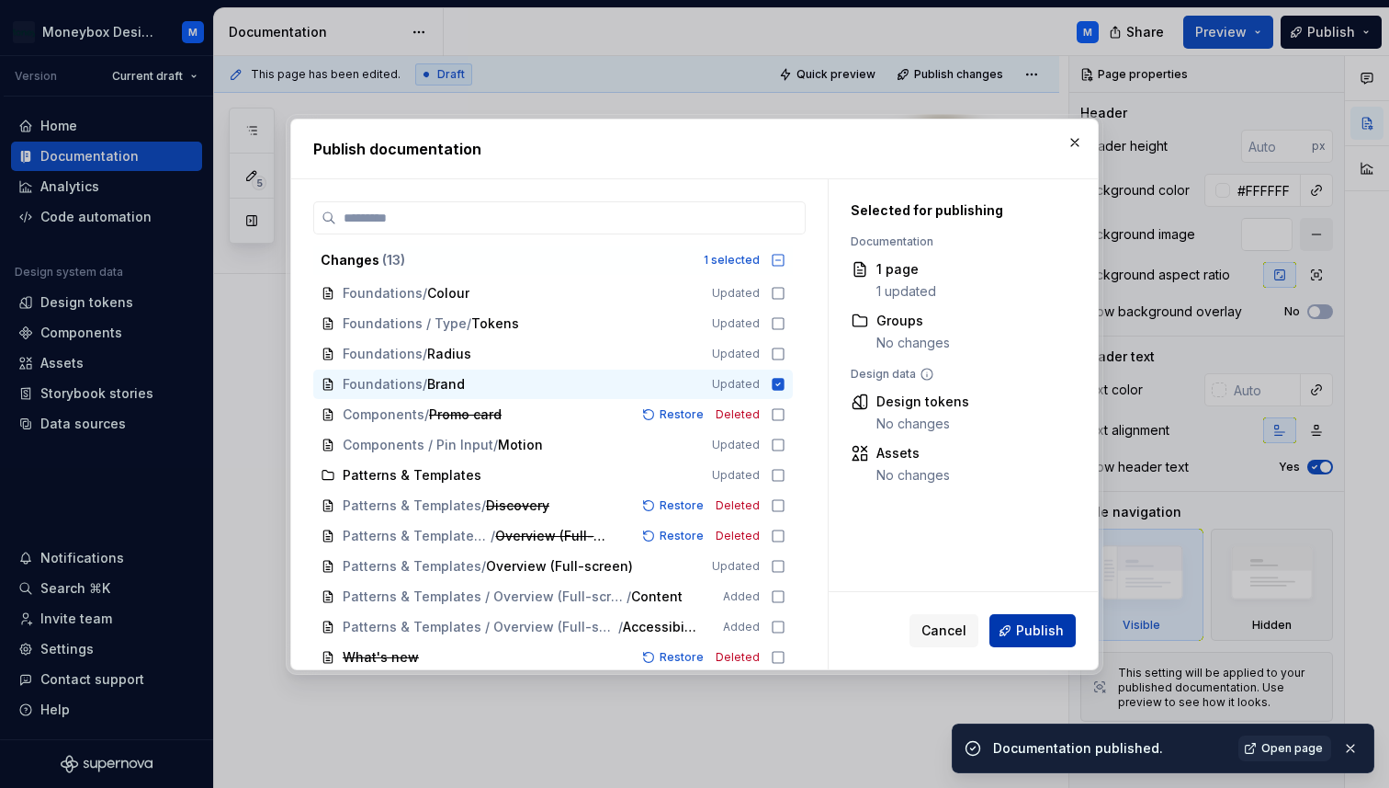
click at [1024, 624] on span "Publish" at bounding box center [1040, 630] width 48 height 18
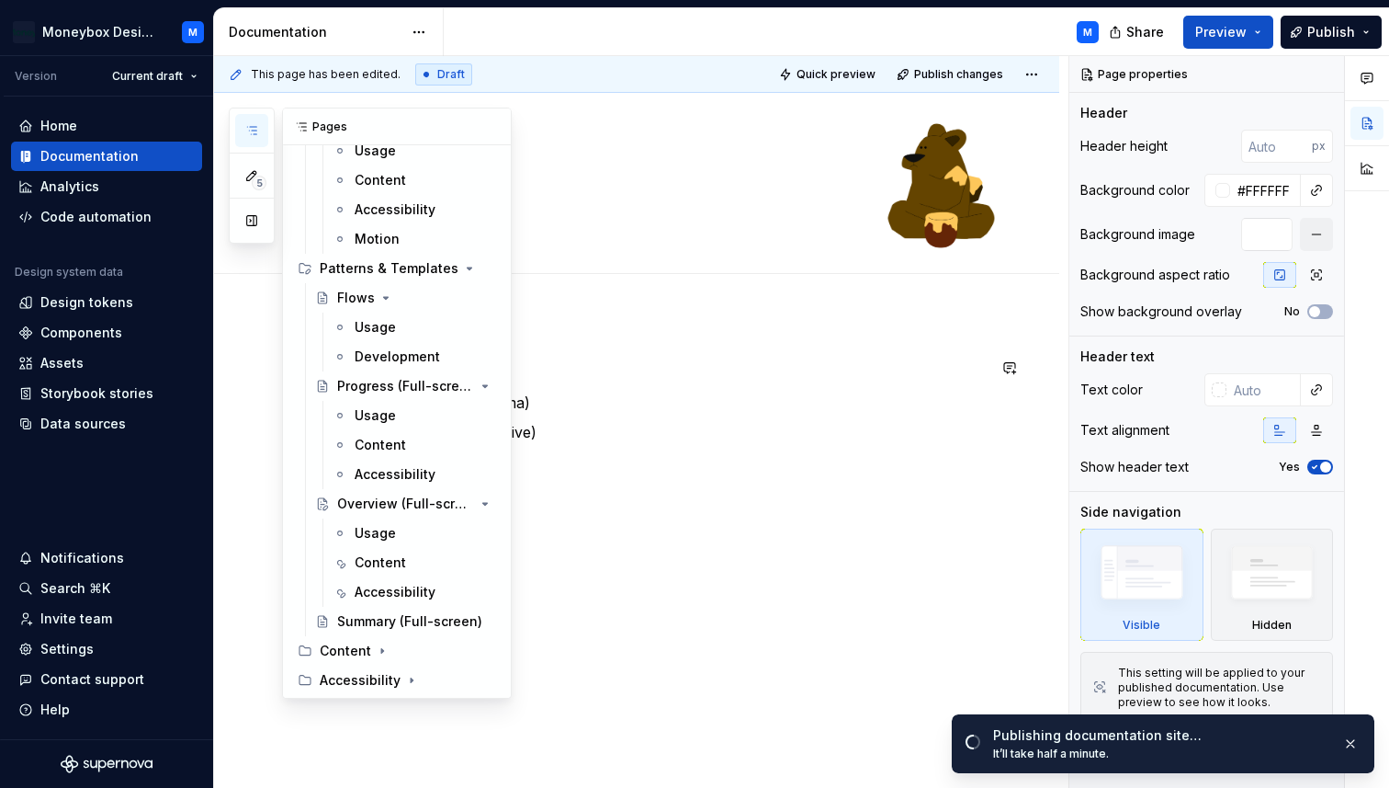
scroll to position [2080, 0]
click at [375, 650] on icon "Page tree" at bounding box center [382, 649] width 15 height 15
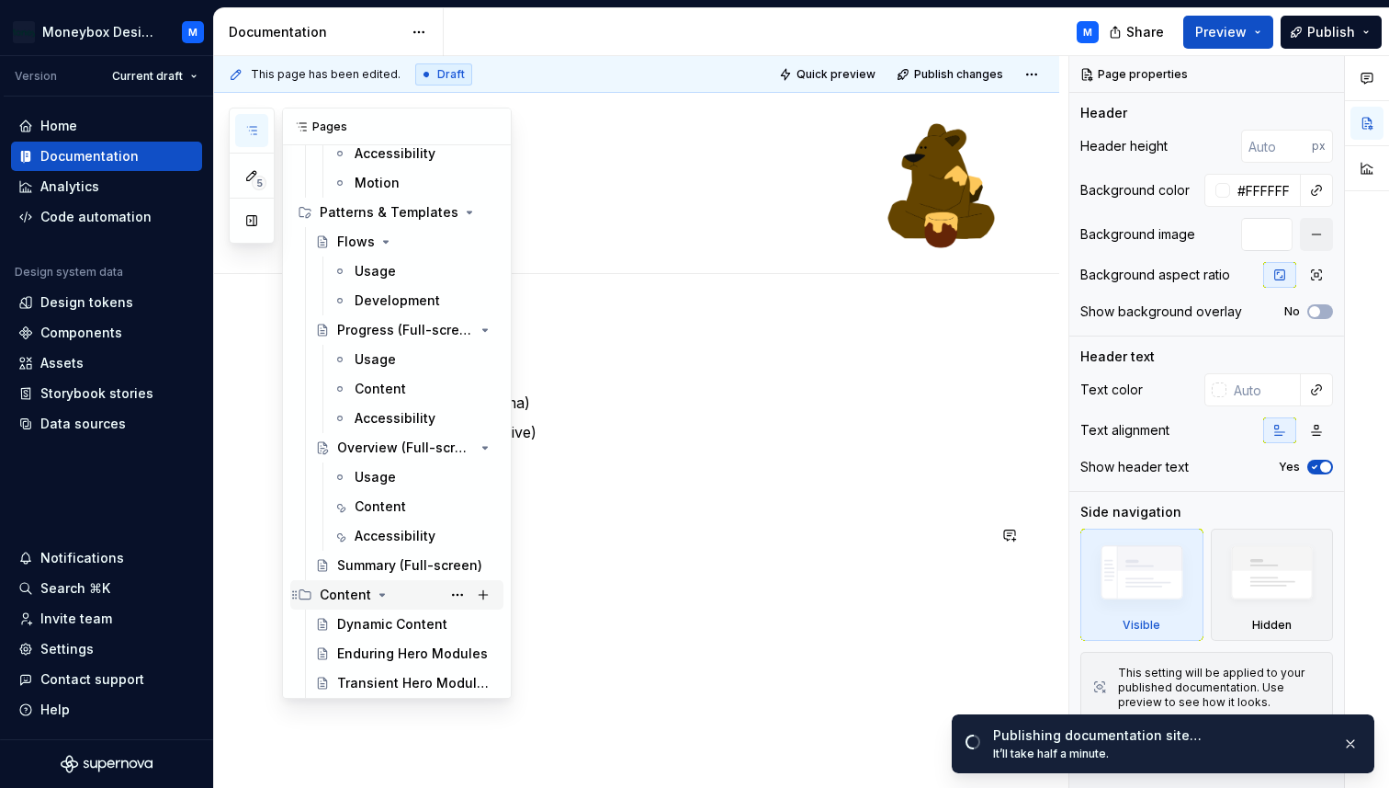
scroll to position [2168, 0]
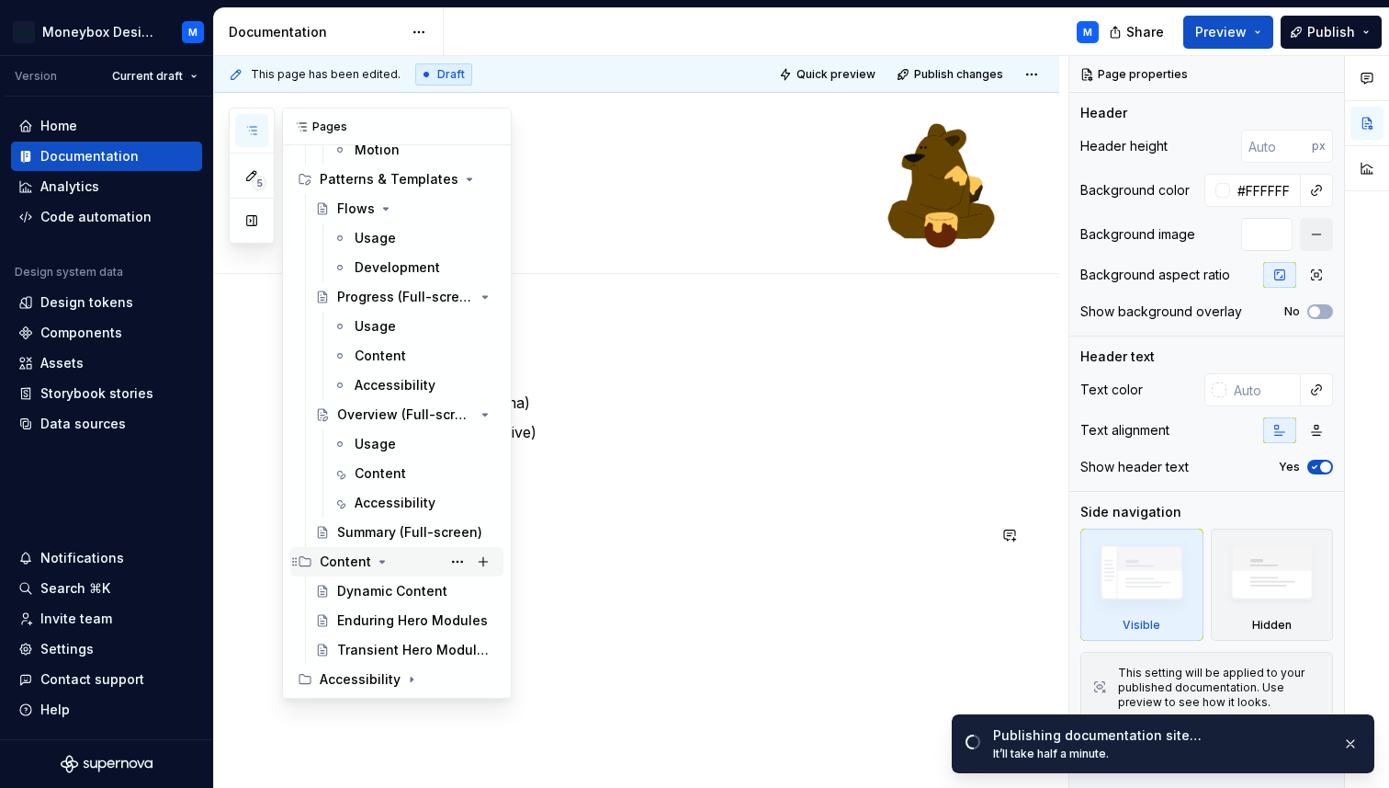
click at [380, 559] on icon "Page tree" at bounding box center [382, 561] width 15 height 15
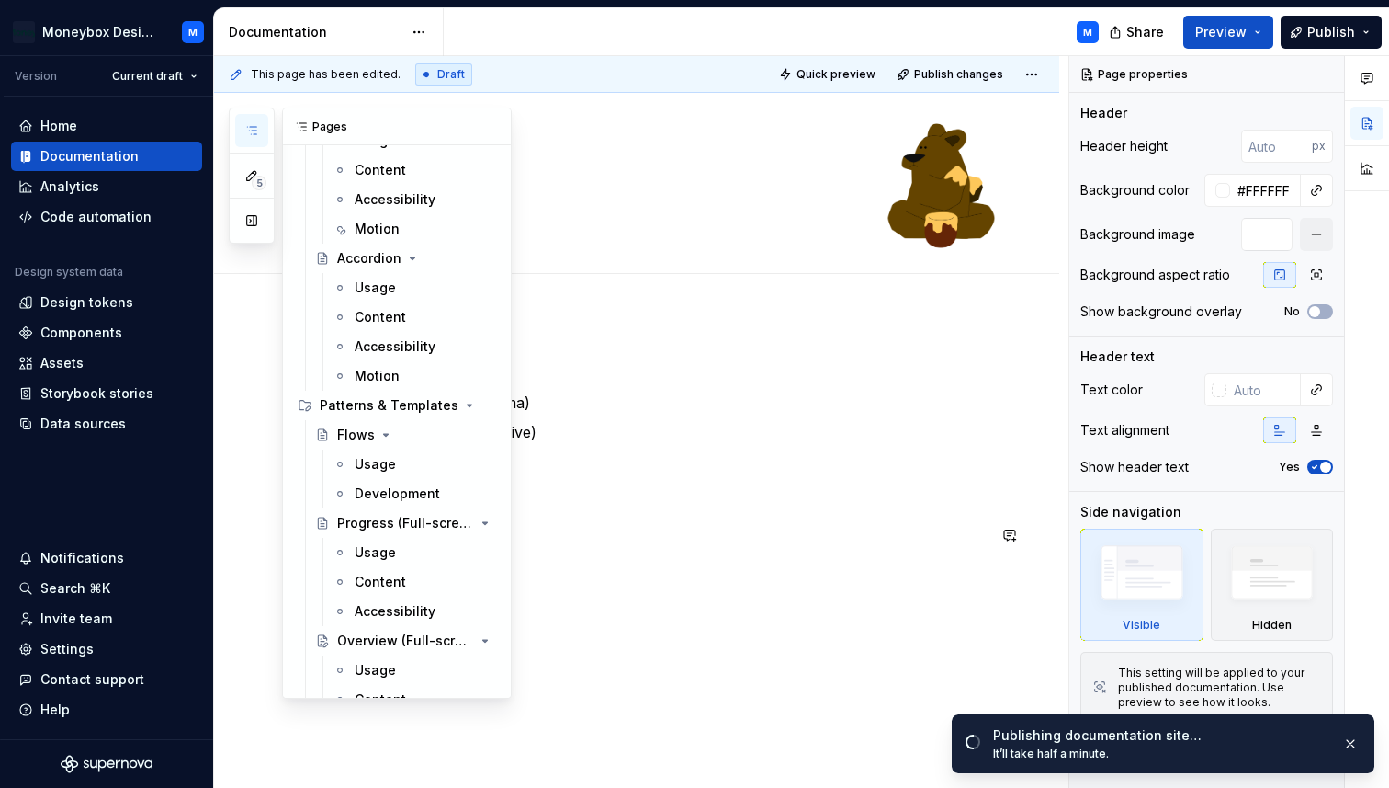
scroll to position [1943, 0]
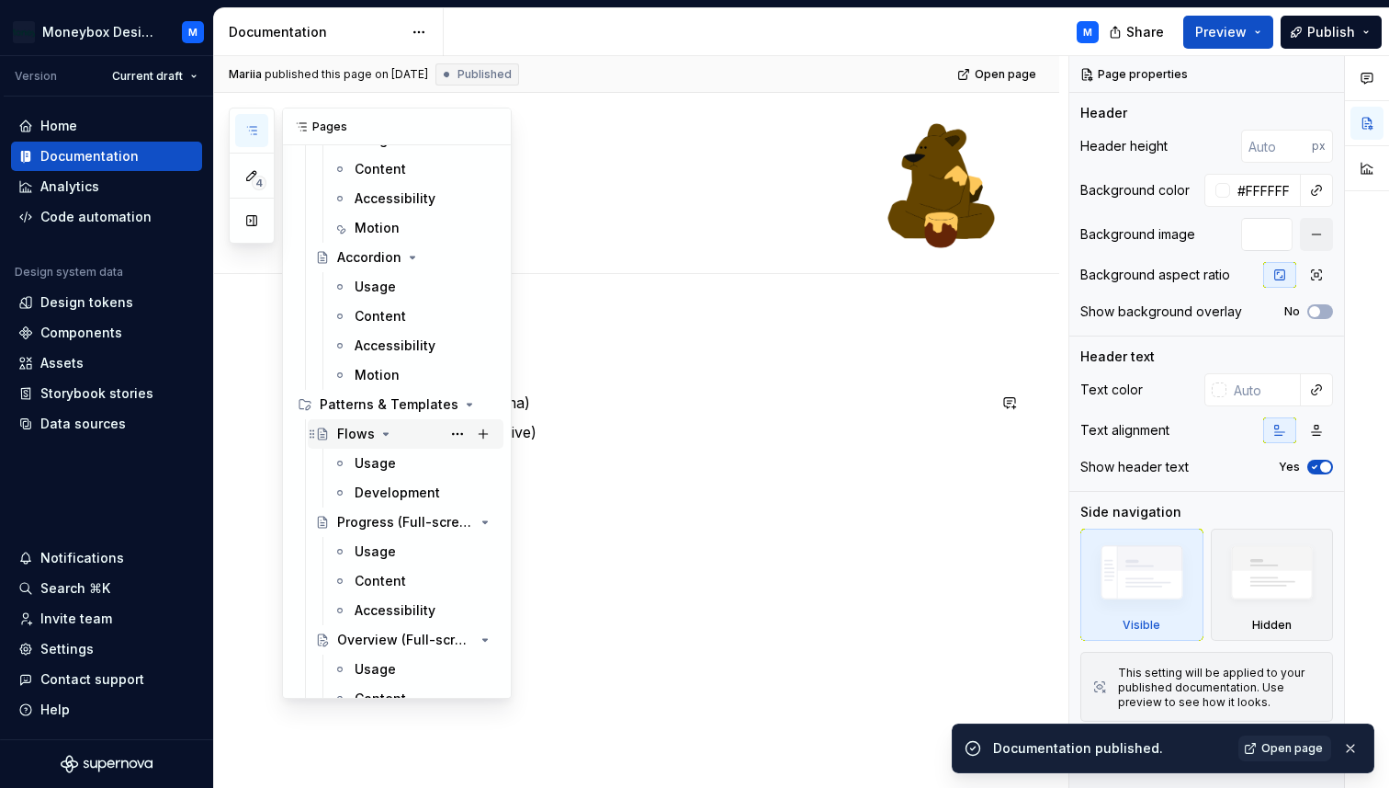
click at [353, 432] on div "Flows" at bounding box center [356, 434] width 38 height 18
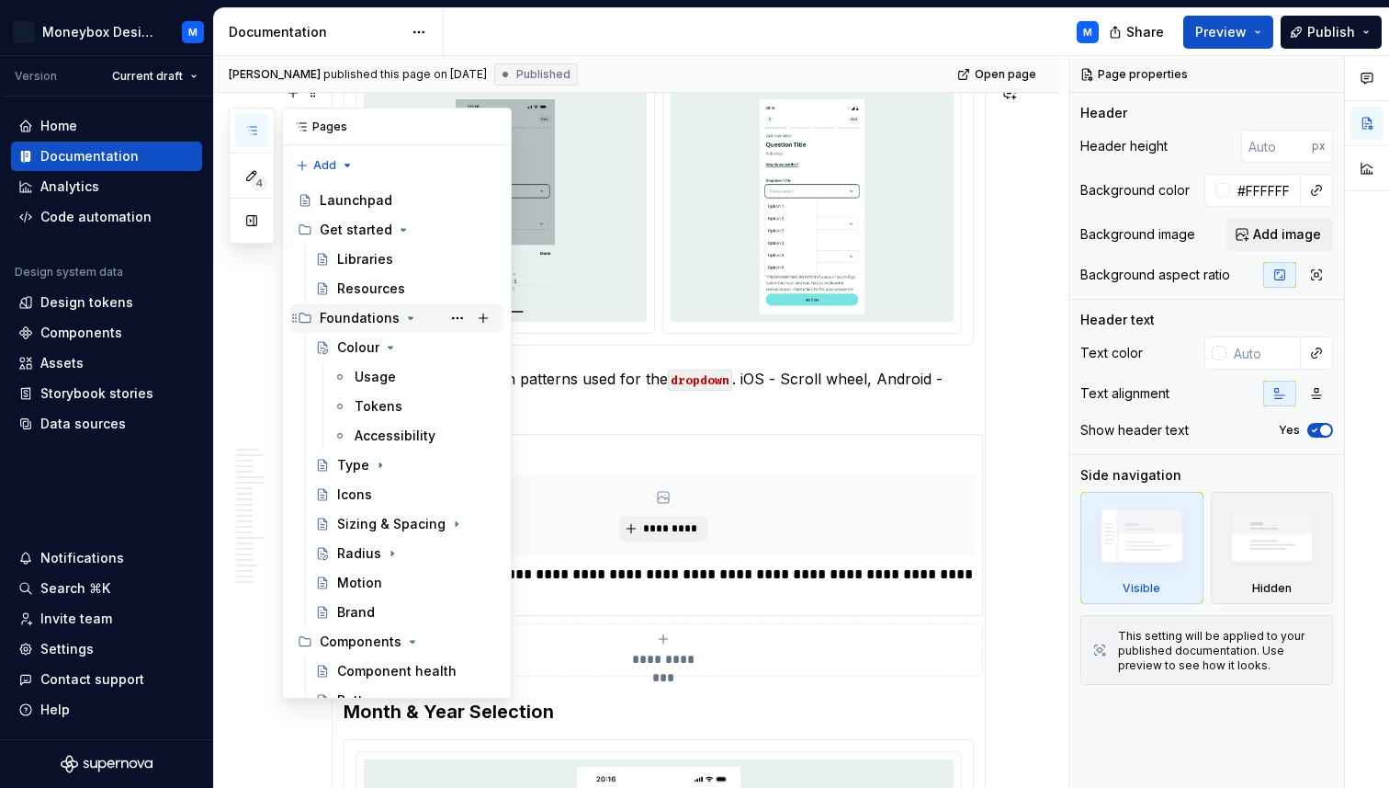
click at [403, 321] on icon "Page tree" at bounding box center [410, 318] width 15 height 15
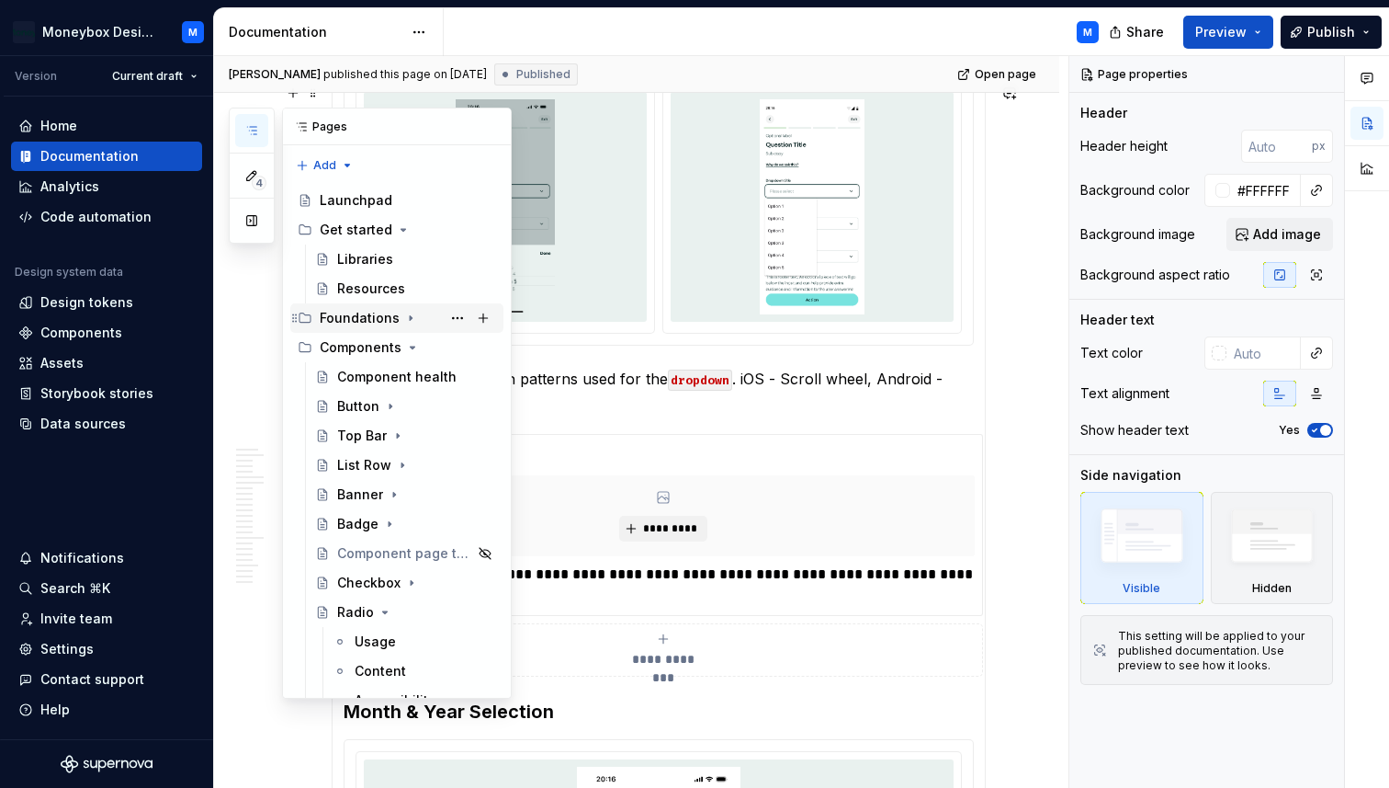
click at [403, 321] on icon "Page tree" at bounding box center [410, 318] width 15 height 15
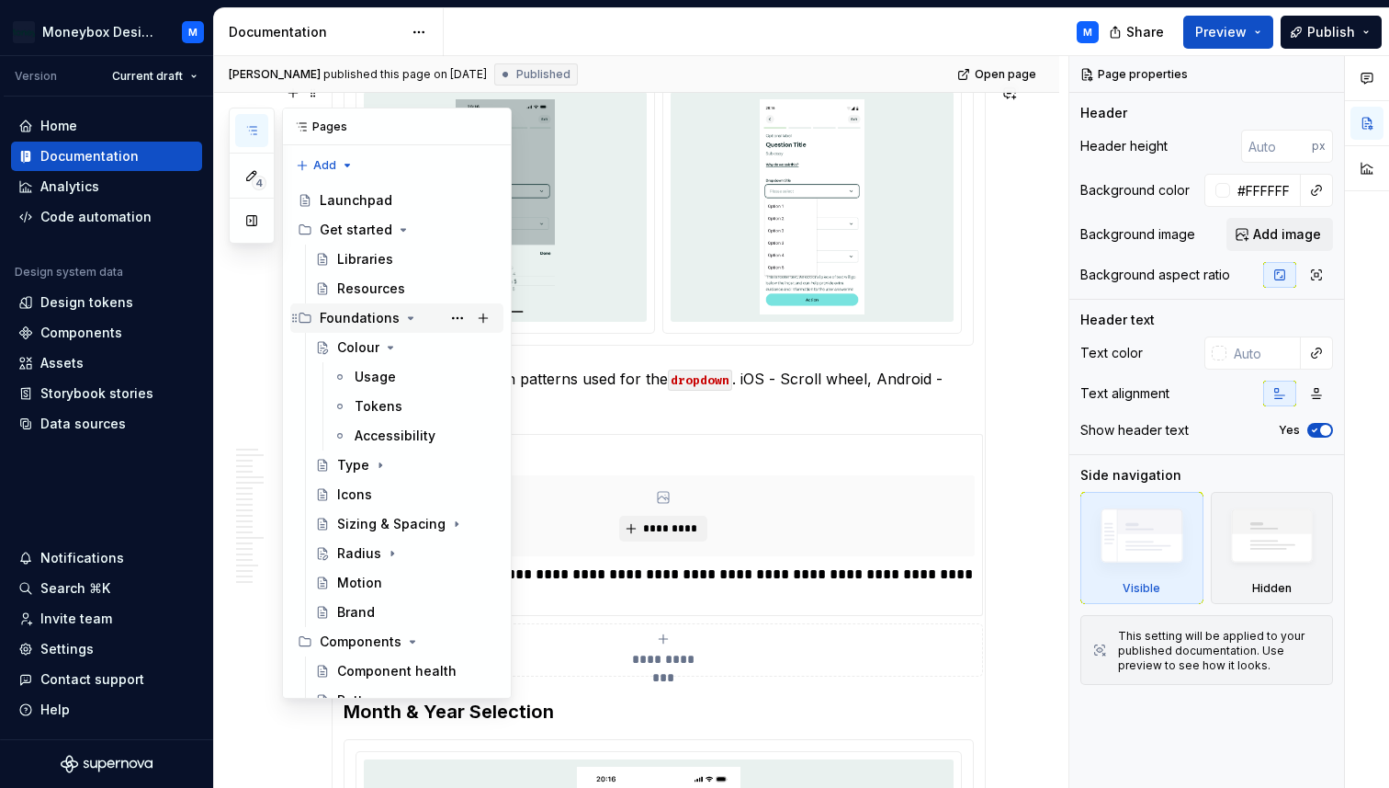
click at [405, 325] on div "Foundations" at bounding box center [408, 318] width 176 height 26
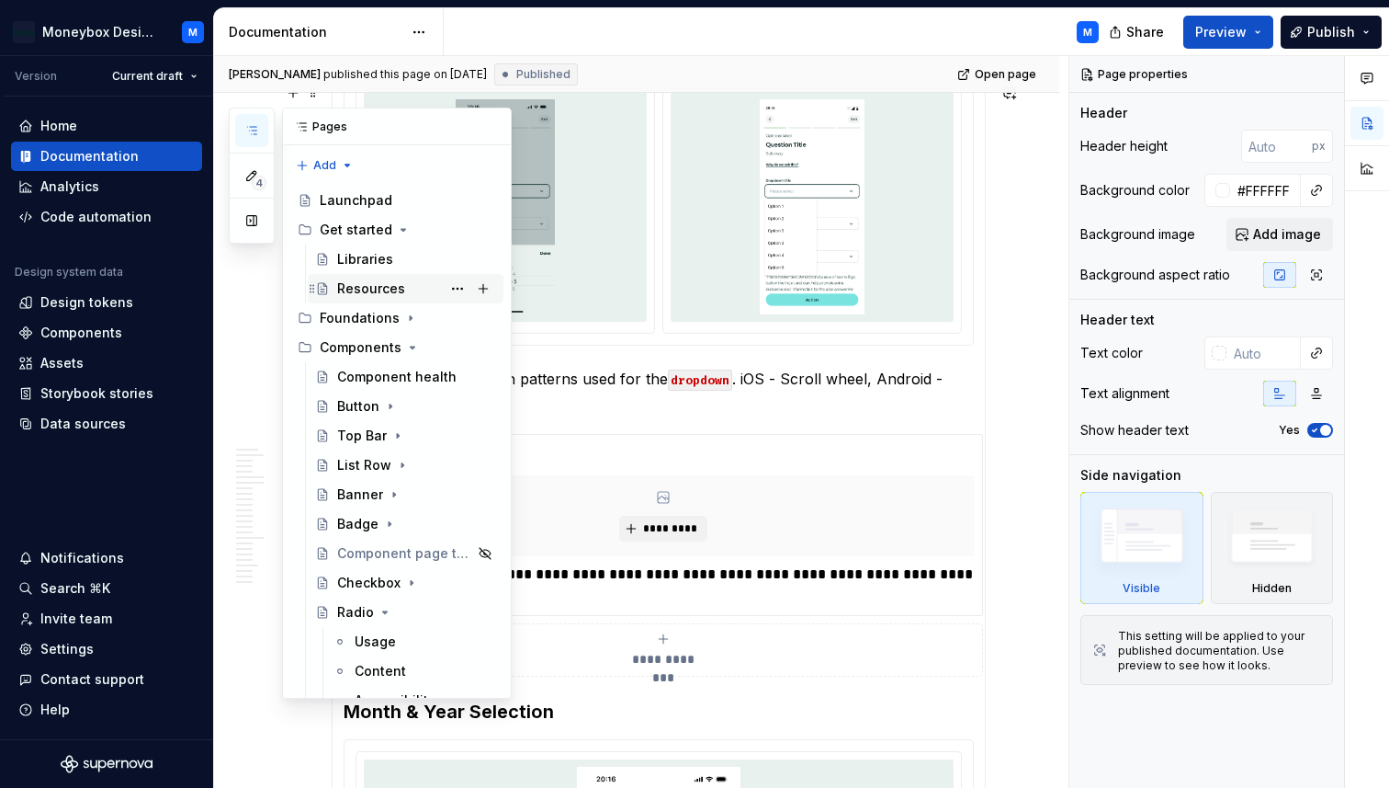
click at [396, 288] on div "Resources" at bounding box center [371, 288] width 68 height 18
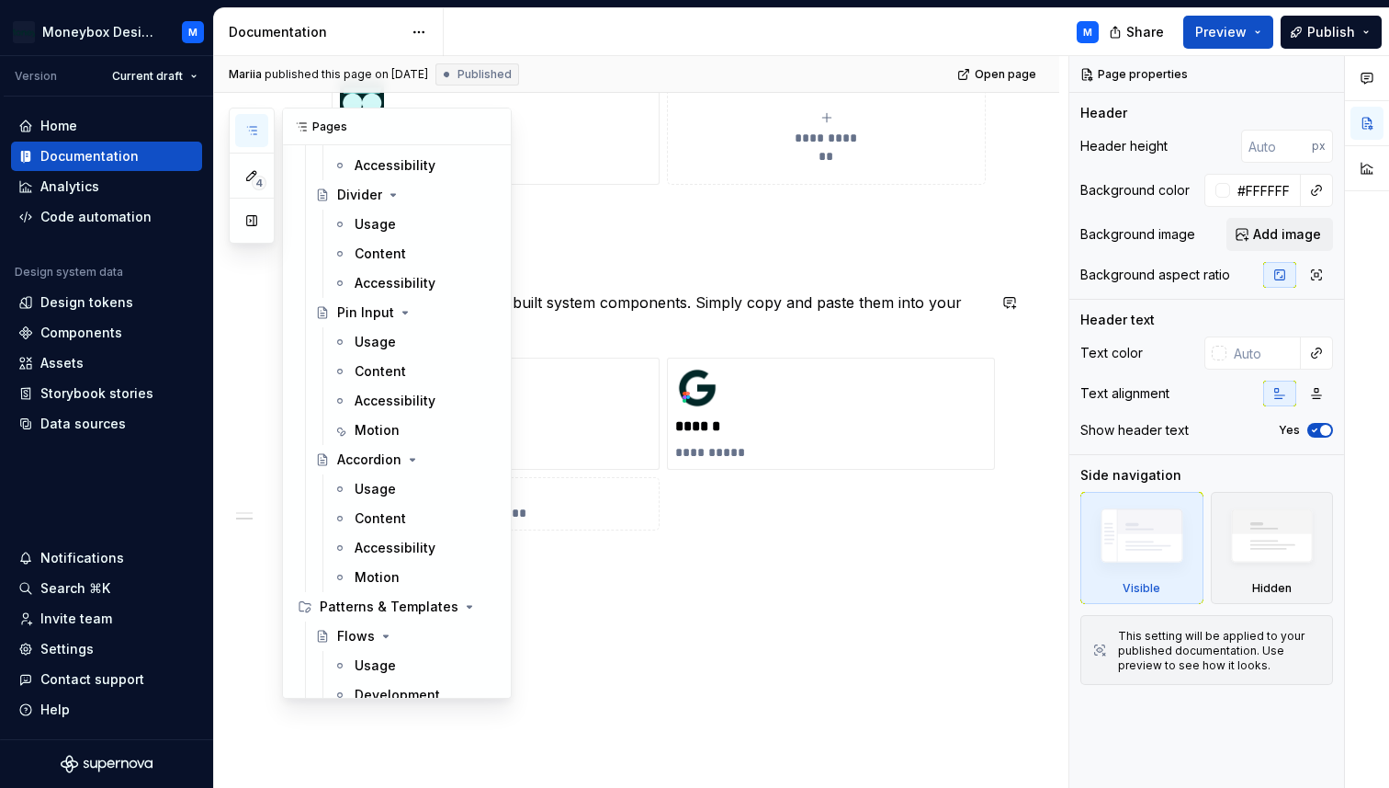
scroll to position [1786, 0]
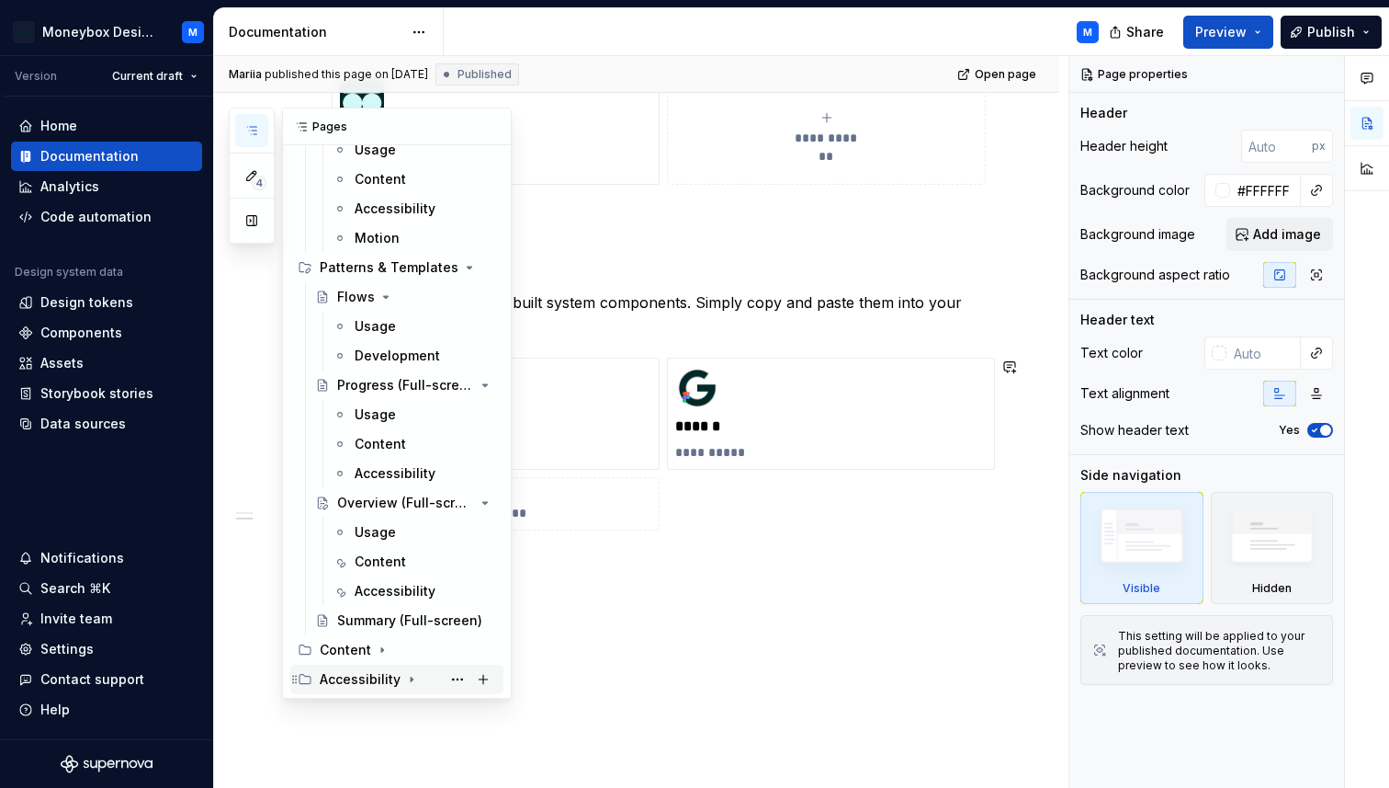
click at [405, 681] on icon "Page tree" at bounding box center [411, 679] width 15 height 15
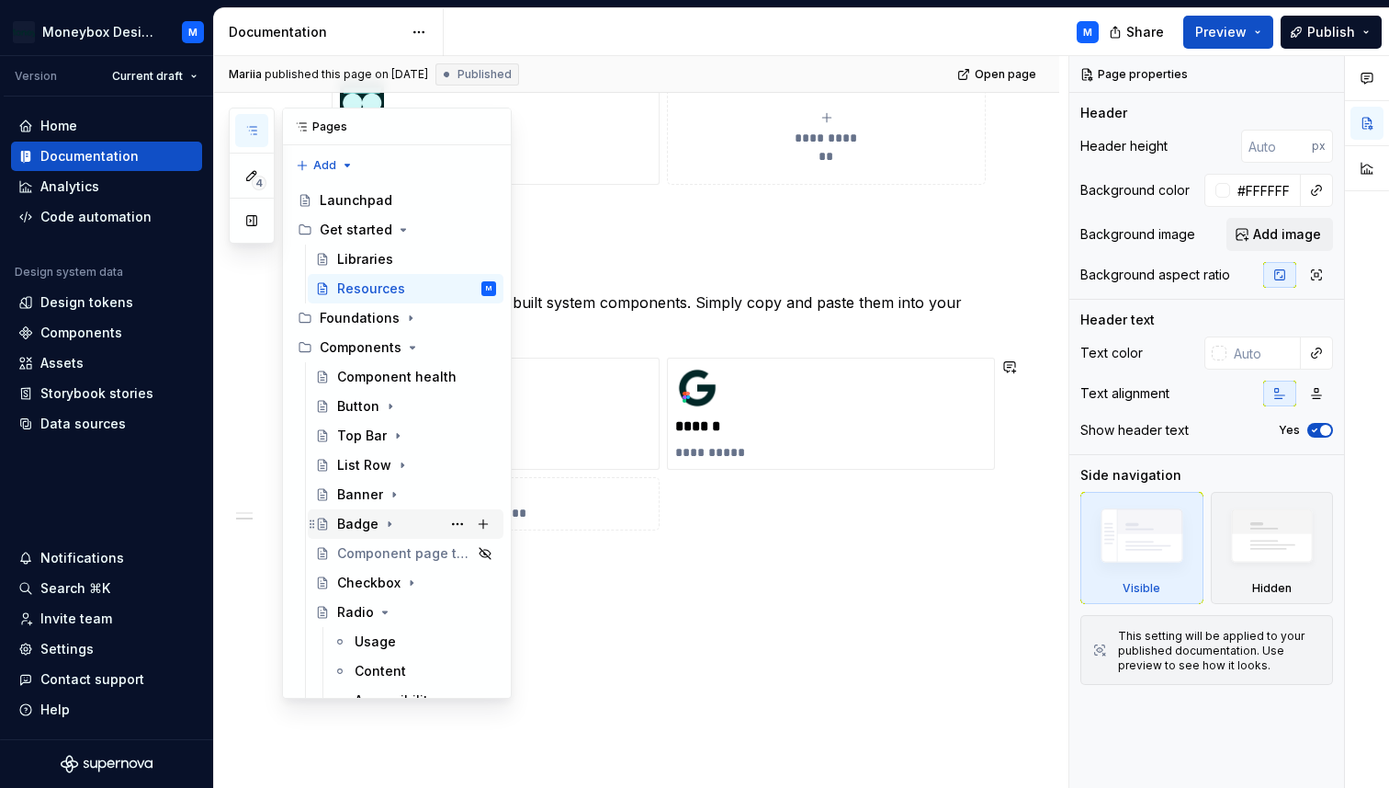
scroll to position [35, 0]
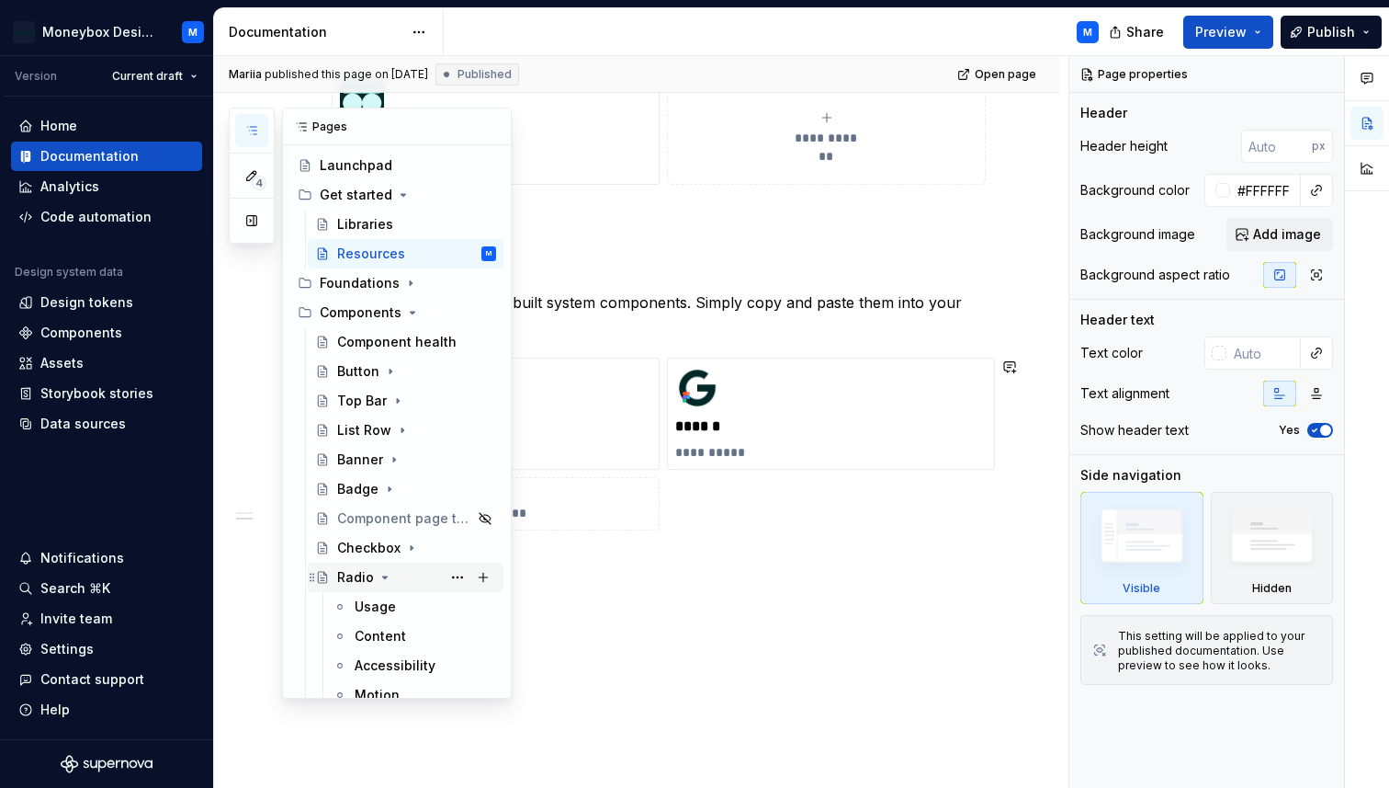
click at [389, 573] on icon "Page tree" at bounding box center [385, 577] width 15 height 15
click at [401, 198] on icon "Page tree" at bounding box center [403, 194] width 15 height 15
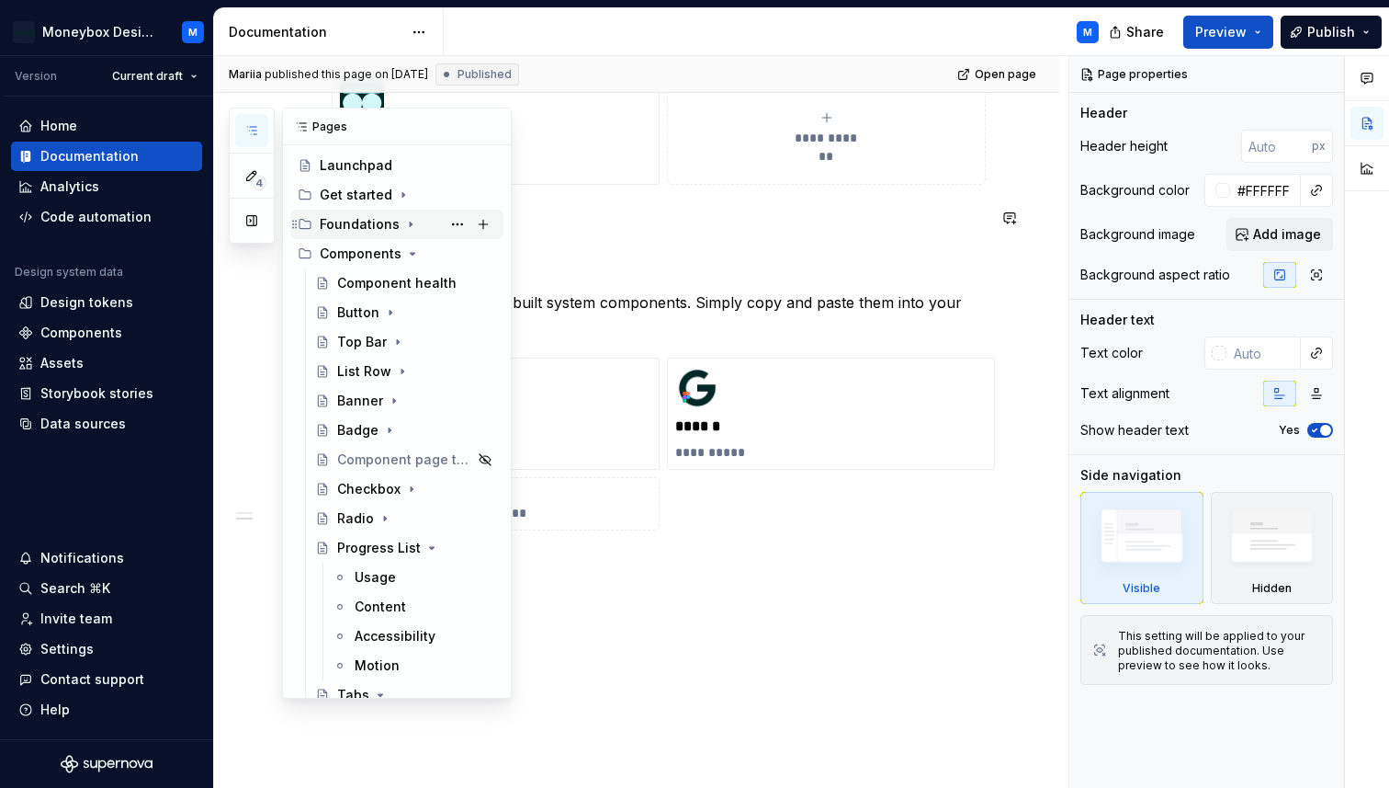
click at [405, 221] on icon "Page tree" at bounding box center [410, 224] width 15 height 15
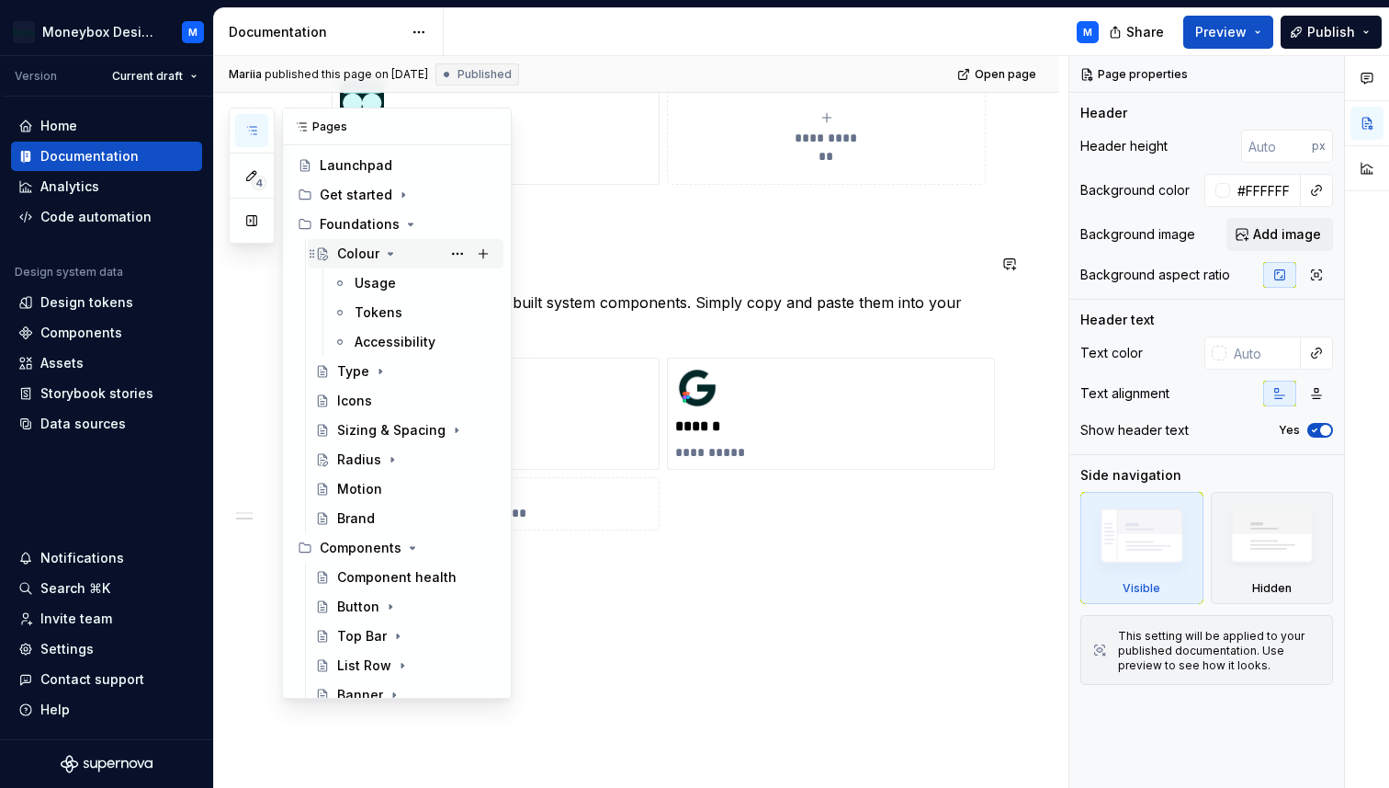
click at [392, 252] on icon "Page tree" at bounding box center [390, 253] width 15 height 15
click at [354, 254] on div "Colour" at bounding box center [358, 253] width 42 height 18
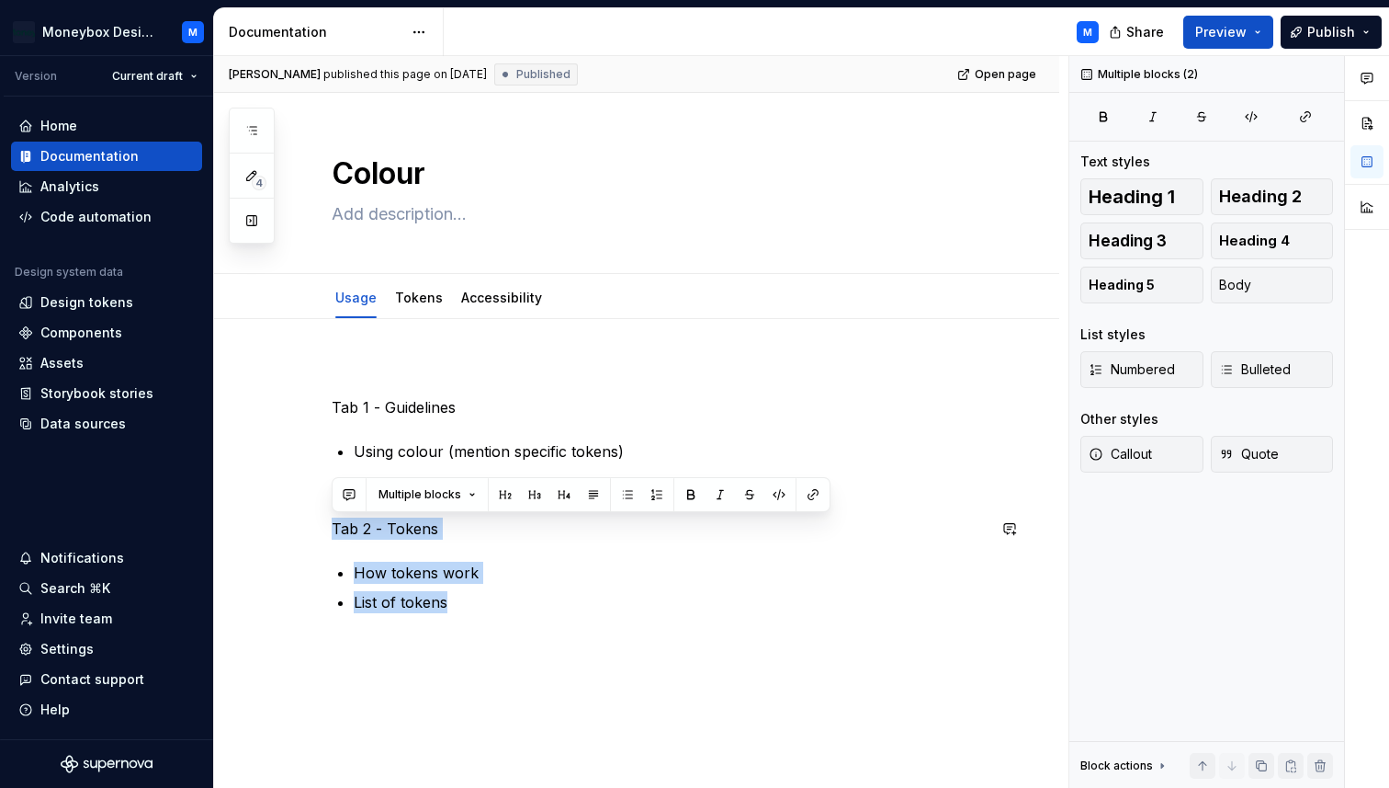
drag, startPoint x: 473, startPoint y: 600, endPoint x: 328, endPoint y: 518, distance: 166.6
click at [328, 518] on div "Tab 1 - Guidelines Using colour (mention specific tokens) Tab 2 - Tokens How to…" at bounding box center [636, 595] width 845 height 552
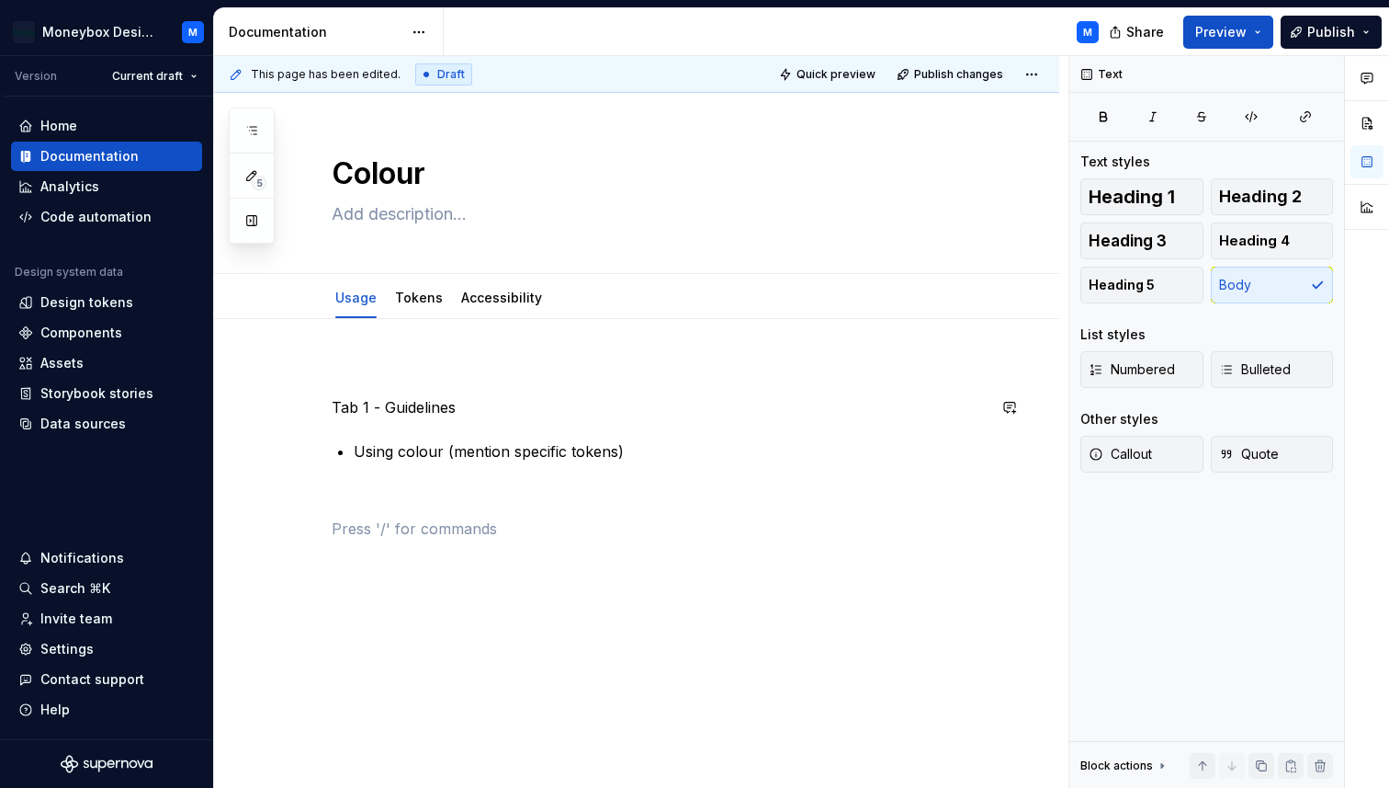
click at [423, 424] on div "Tab 1 - Guidelines Using colour (mention specific tokens)" at bounding box center [659, 451] width 654 height 176
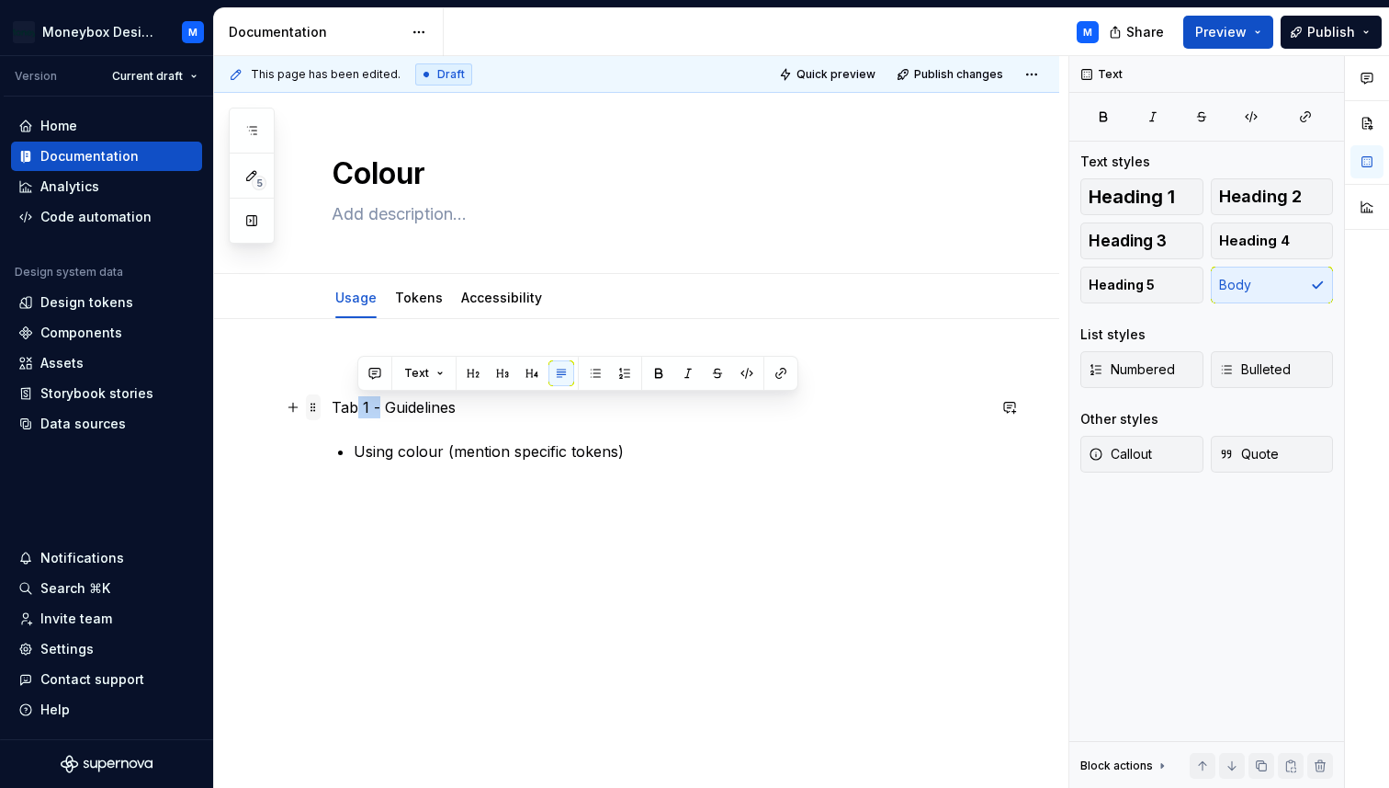
drag, startPoint x: 380, startPoint y: 406, endPoint x: 319, endPoint y: 400, distance: 61.0
click at [332, 400] on div "Tab 1 - Guidelines Using colour (mention specific tokens)" at bounding box center [659, 462] width 654 height 198
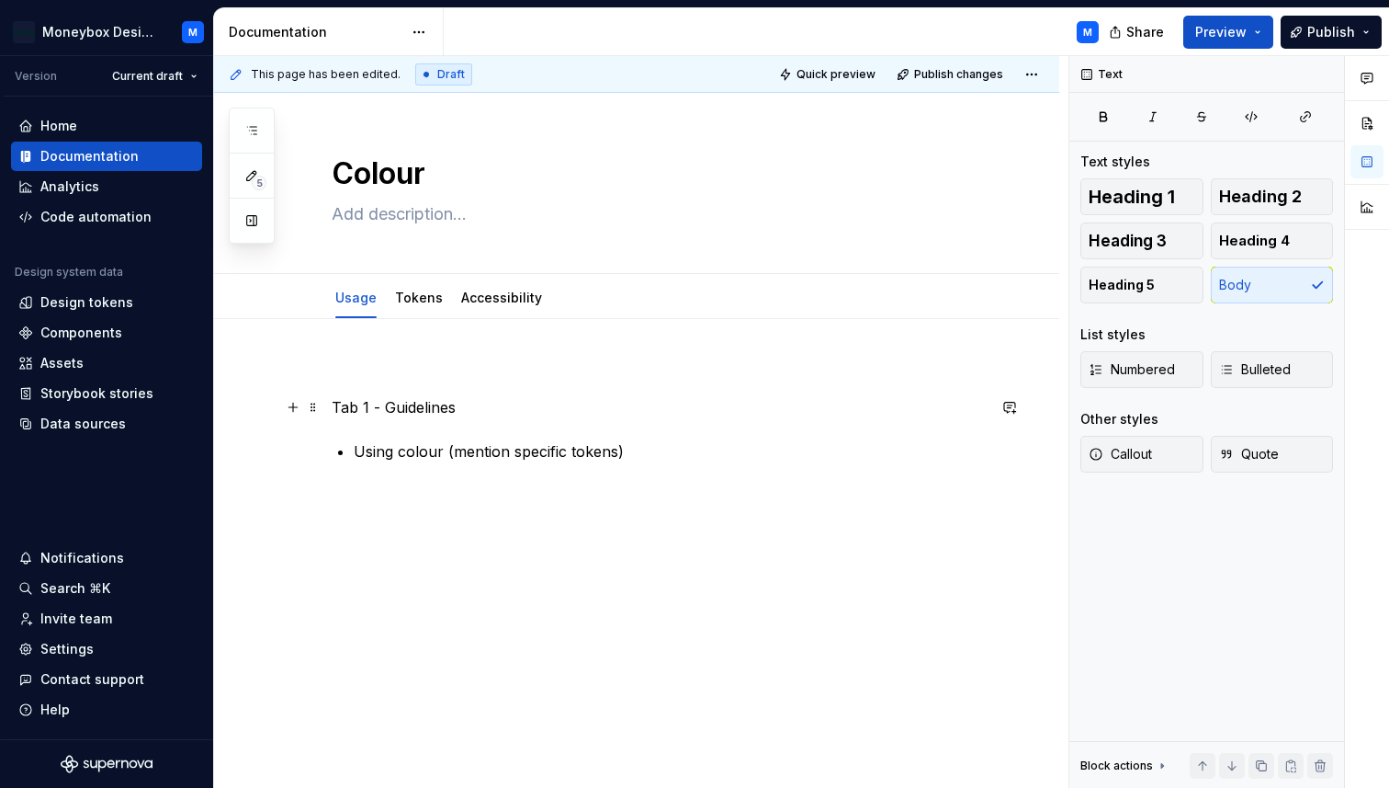
click at [376, 412] on p "Tab 1 - Guidelines" at bounding box center [659, 407] width 654 height 22
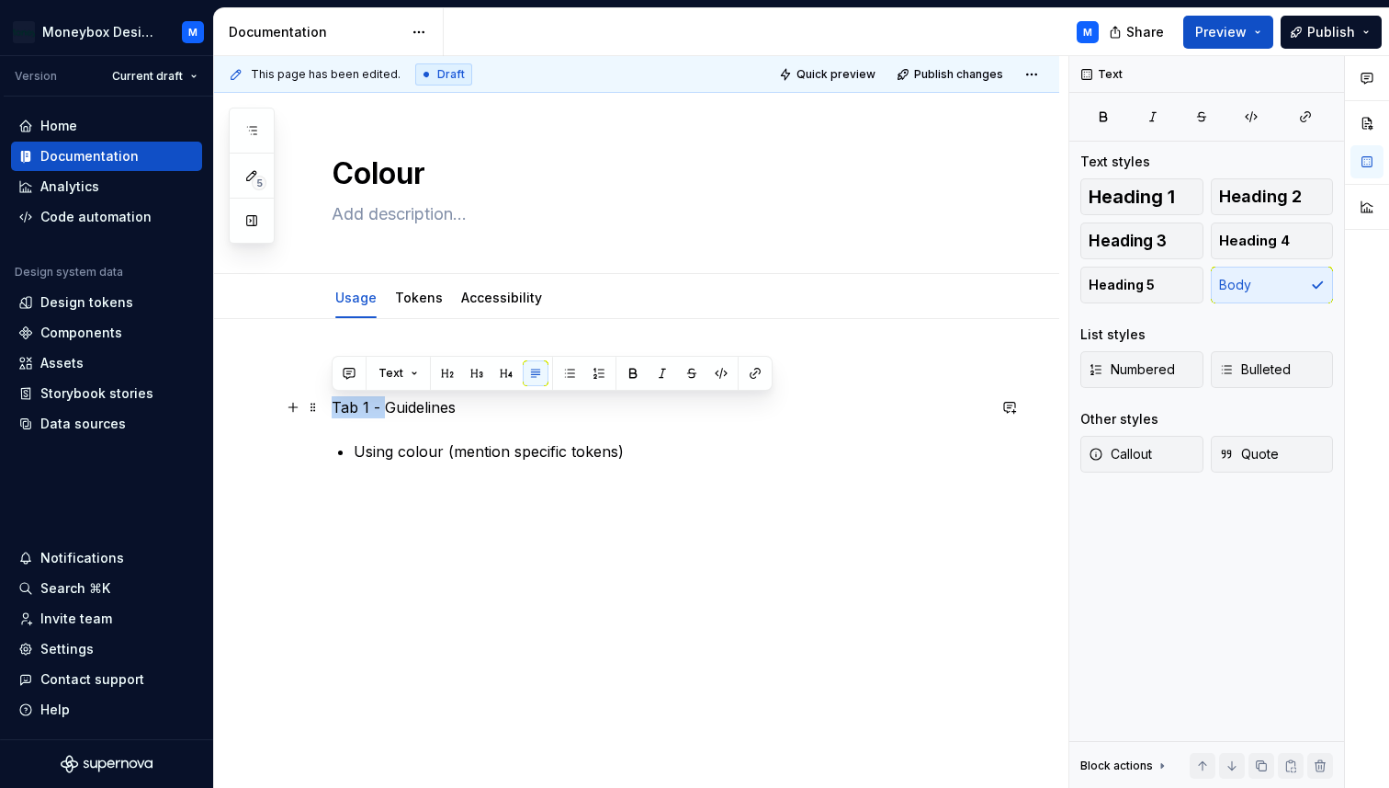
drag, startPoint x: 383, startPoint y: 406, endPoint x: 334, endPoint y: 407, distance: 49.6
click at [334, 407] on p "Tab 1 - Guidelines" at bounding box center [659, 407] width 654 height 22
click at [401, 457] on p "Using colour (mention specific tokens)" at bounding box center [670, 451] width 632 height 22
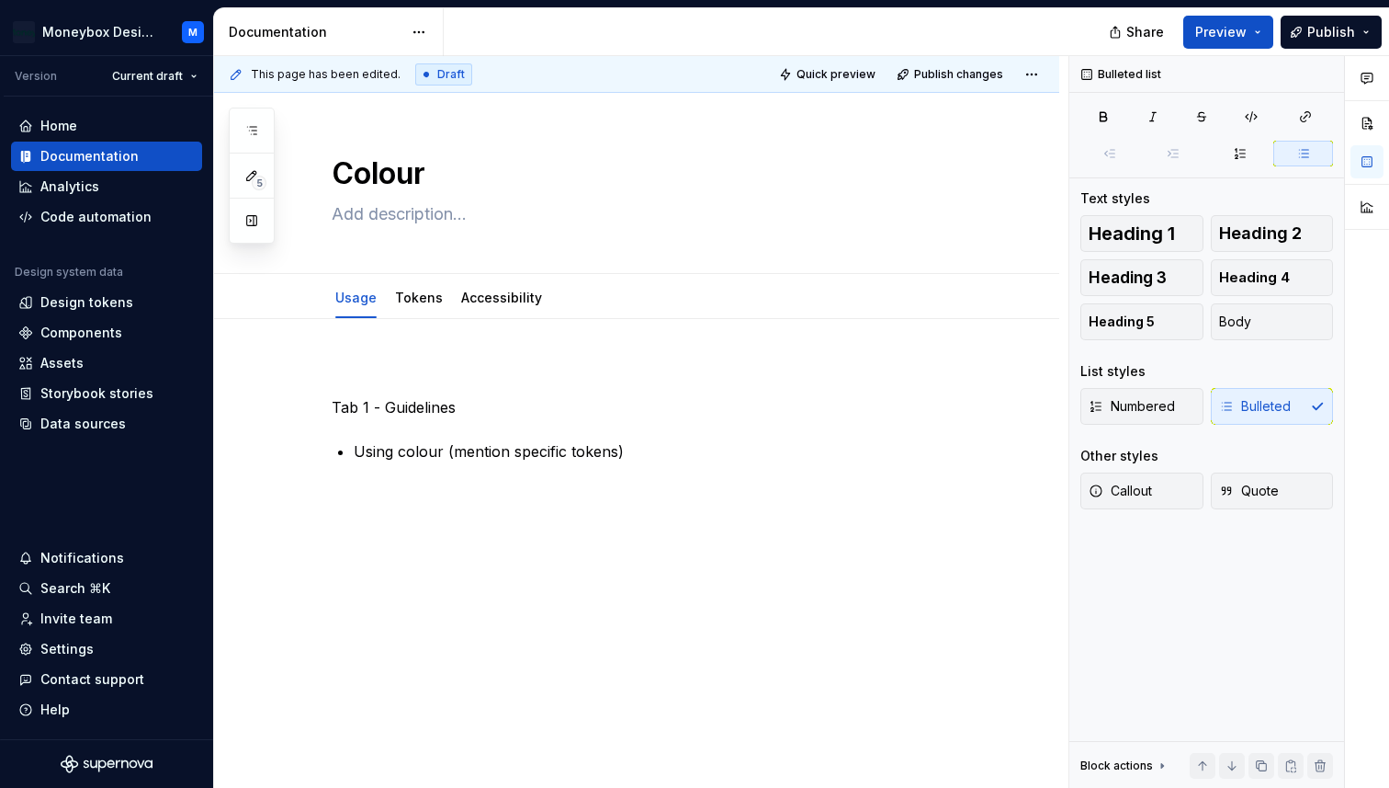
type textarea "*"
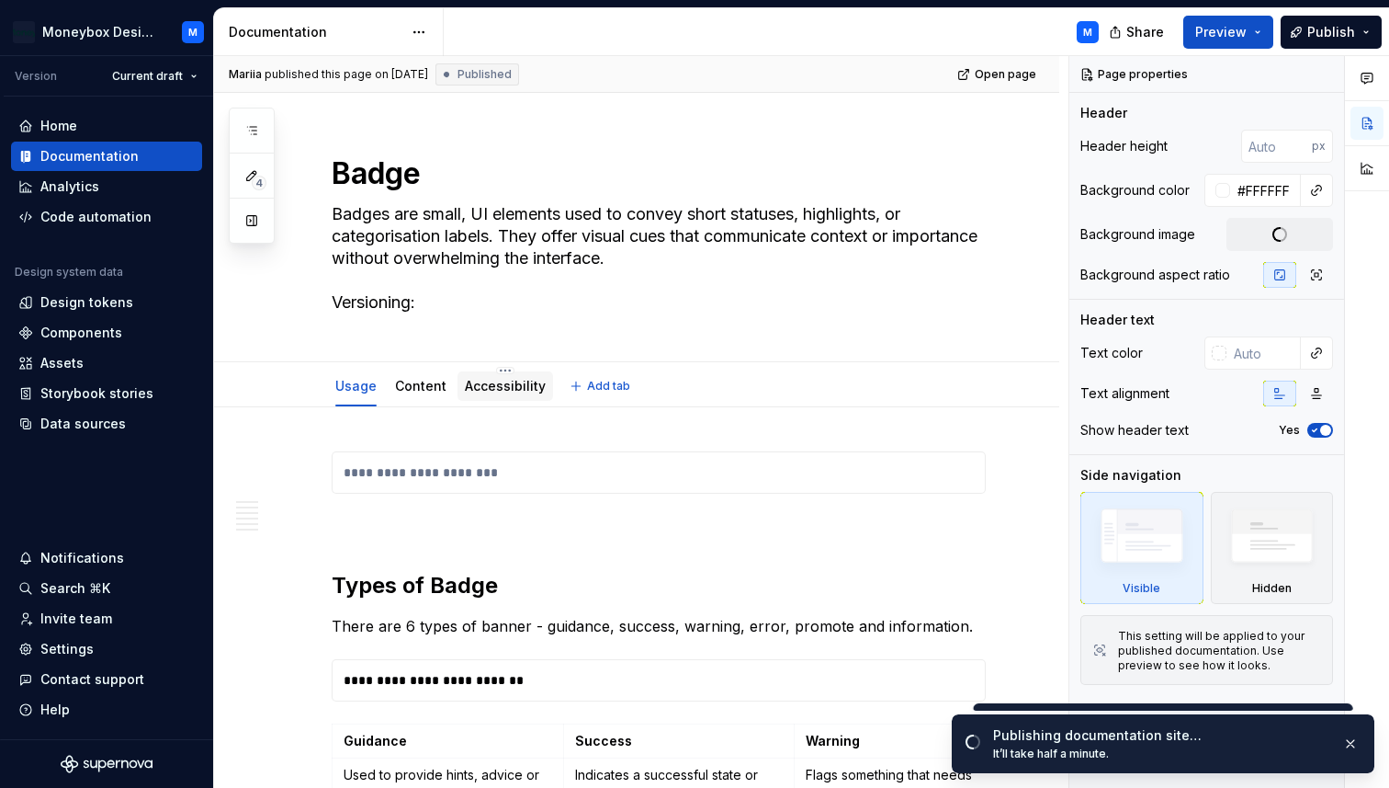
click at [493, 389] on link "Accessibility" at bounding box center [505, 386] width 81 height 16
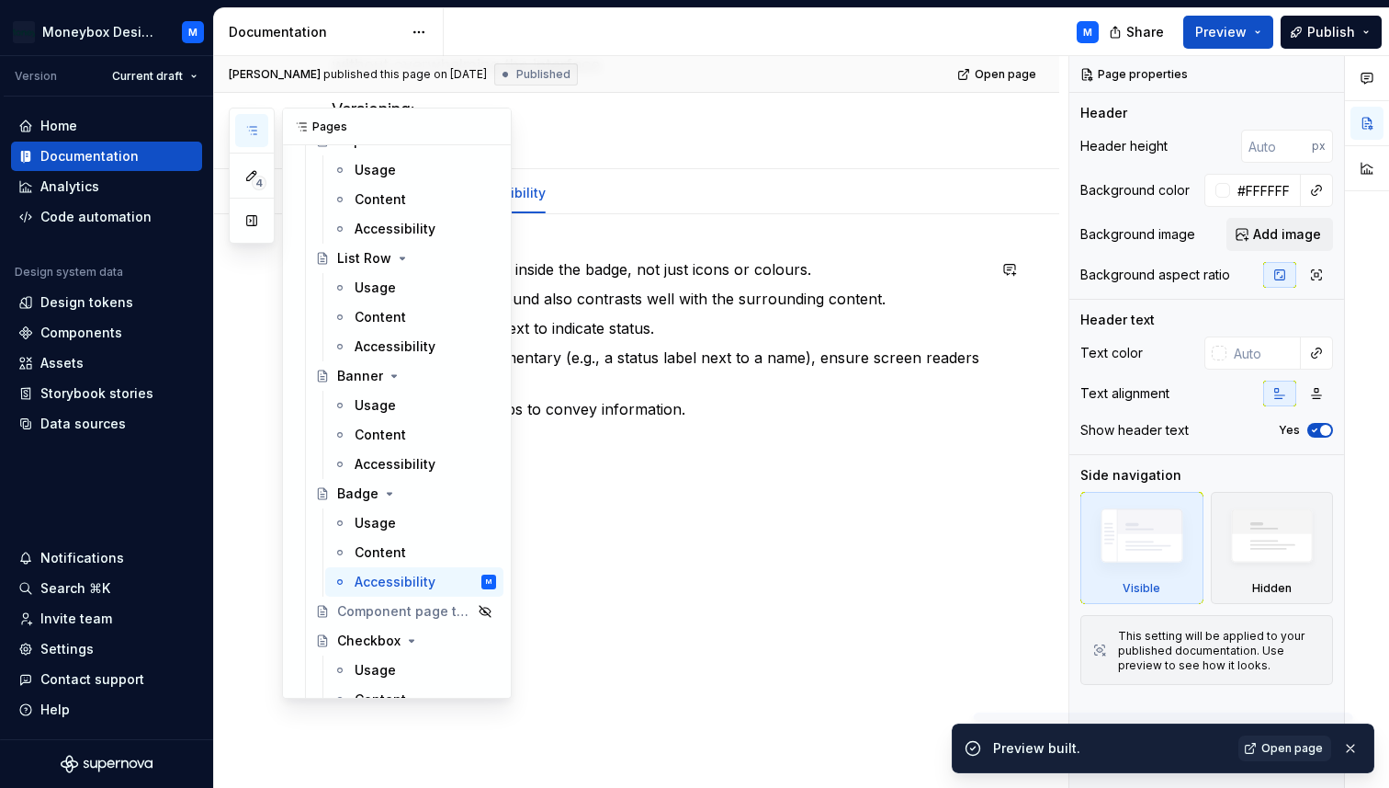
scroll to position [598, 0]
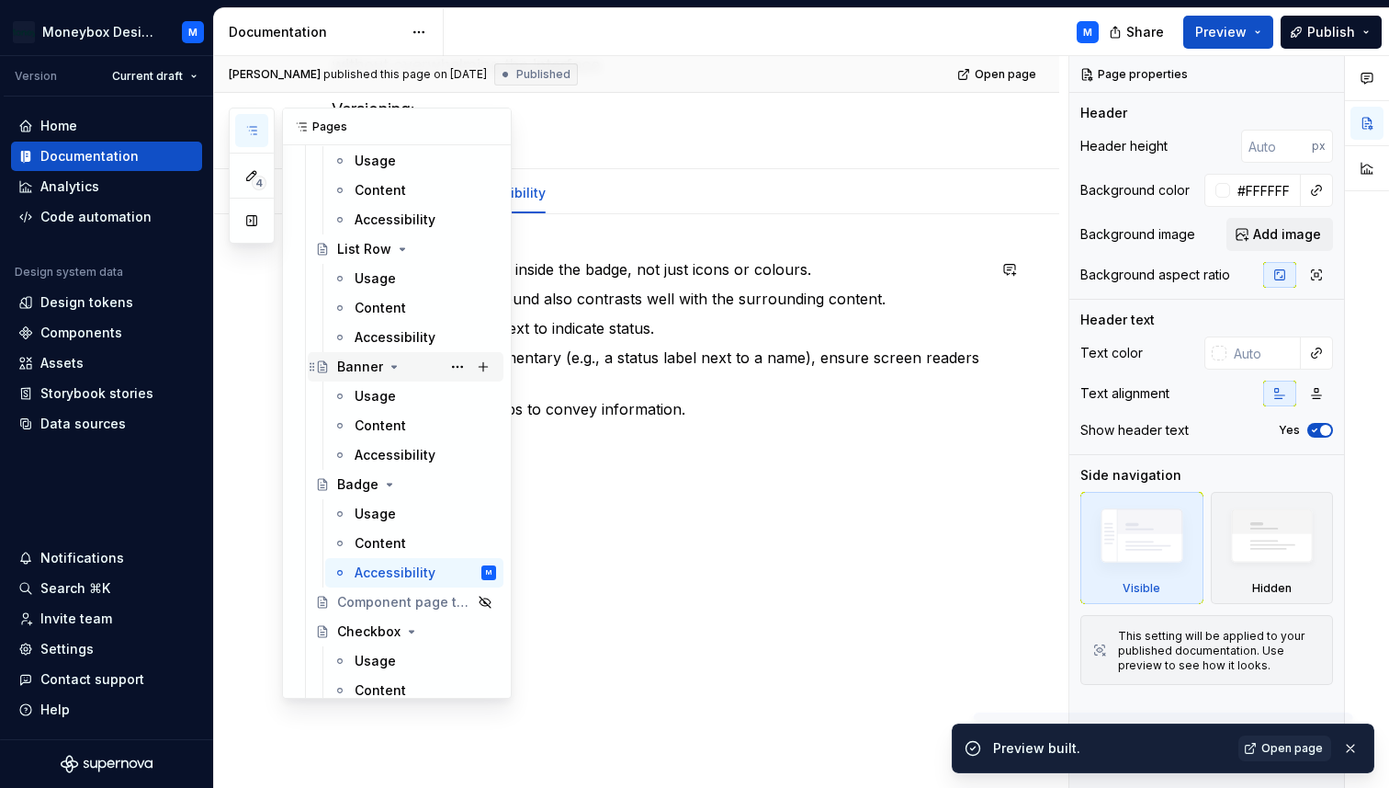
click at [348, 369] on div "Banner" at bounding box center [360, 366] width 46 height 18
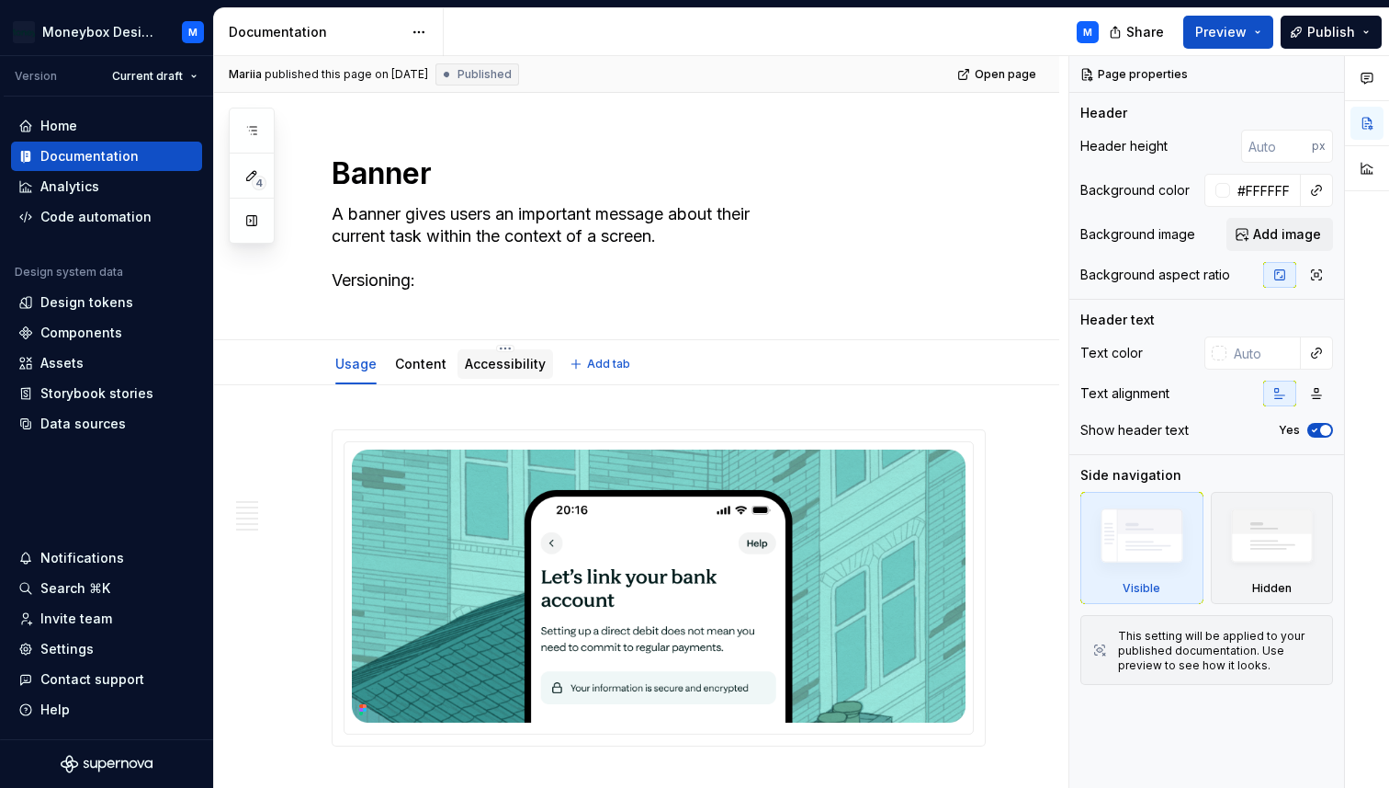
click at [516, 370] on link "Accessibility" at bounding box center [505, 364] width 81 height 16
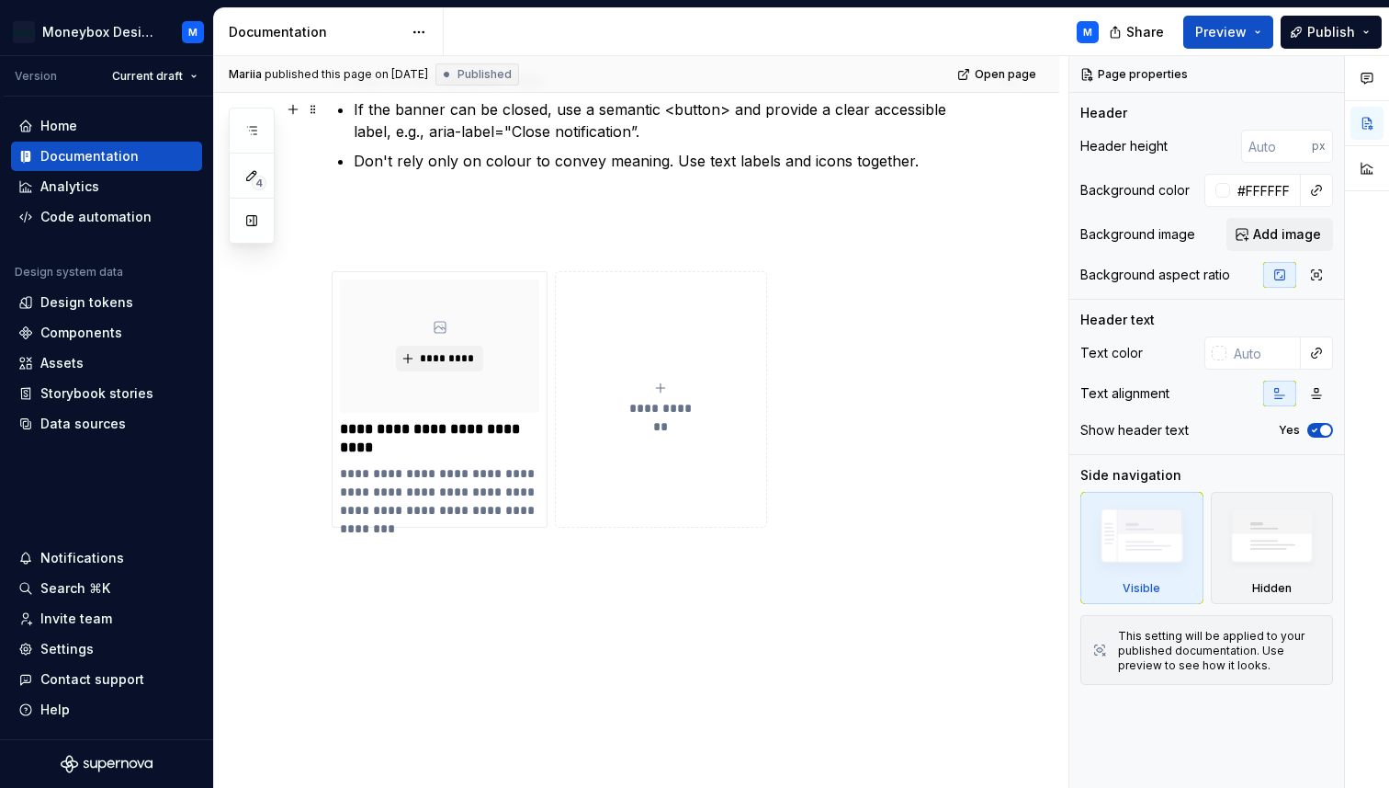
scroll to position [402, 0]
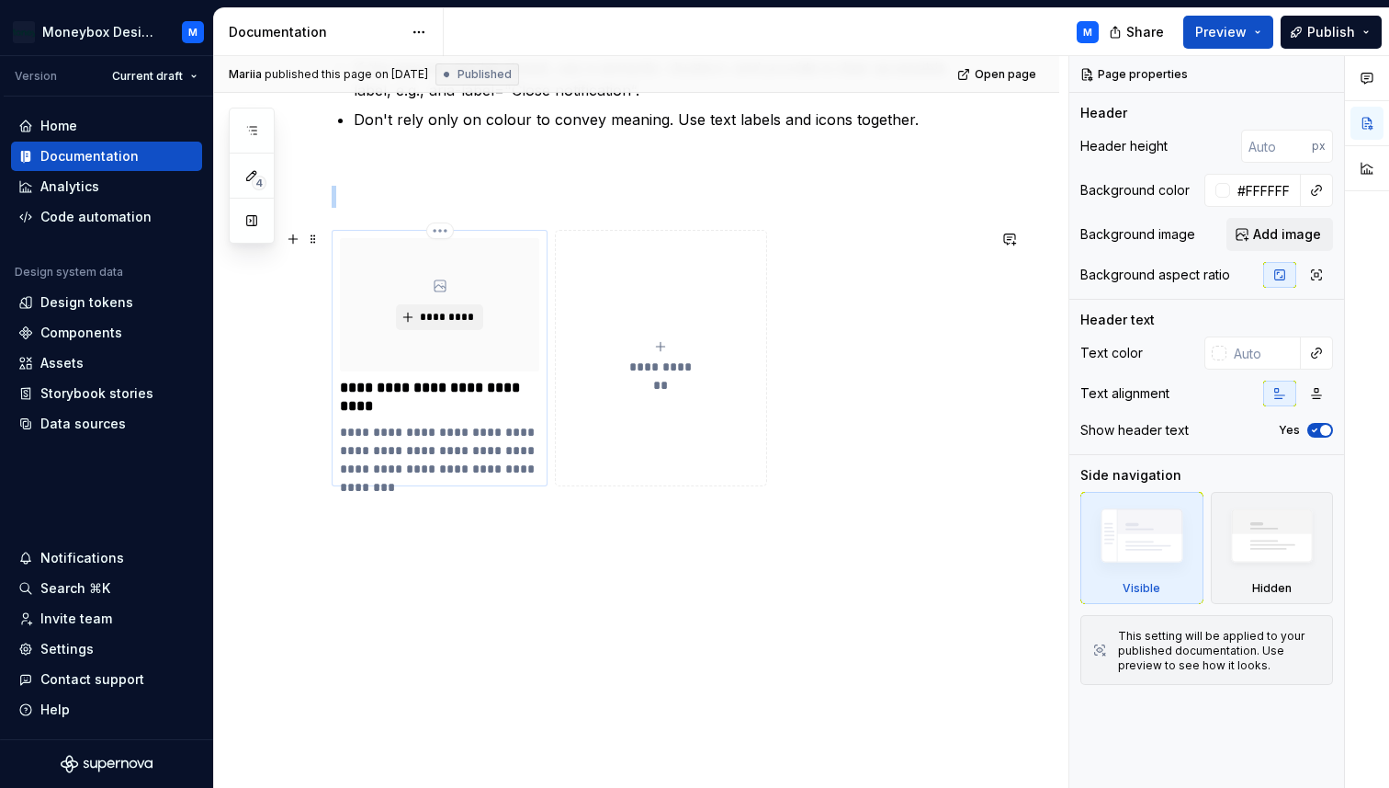
click at [505, 367] on div "*********" at bounding box center [439, 304] width 199 height 133
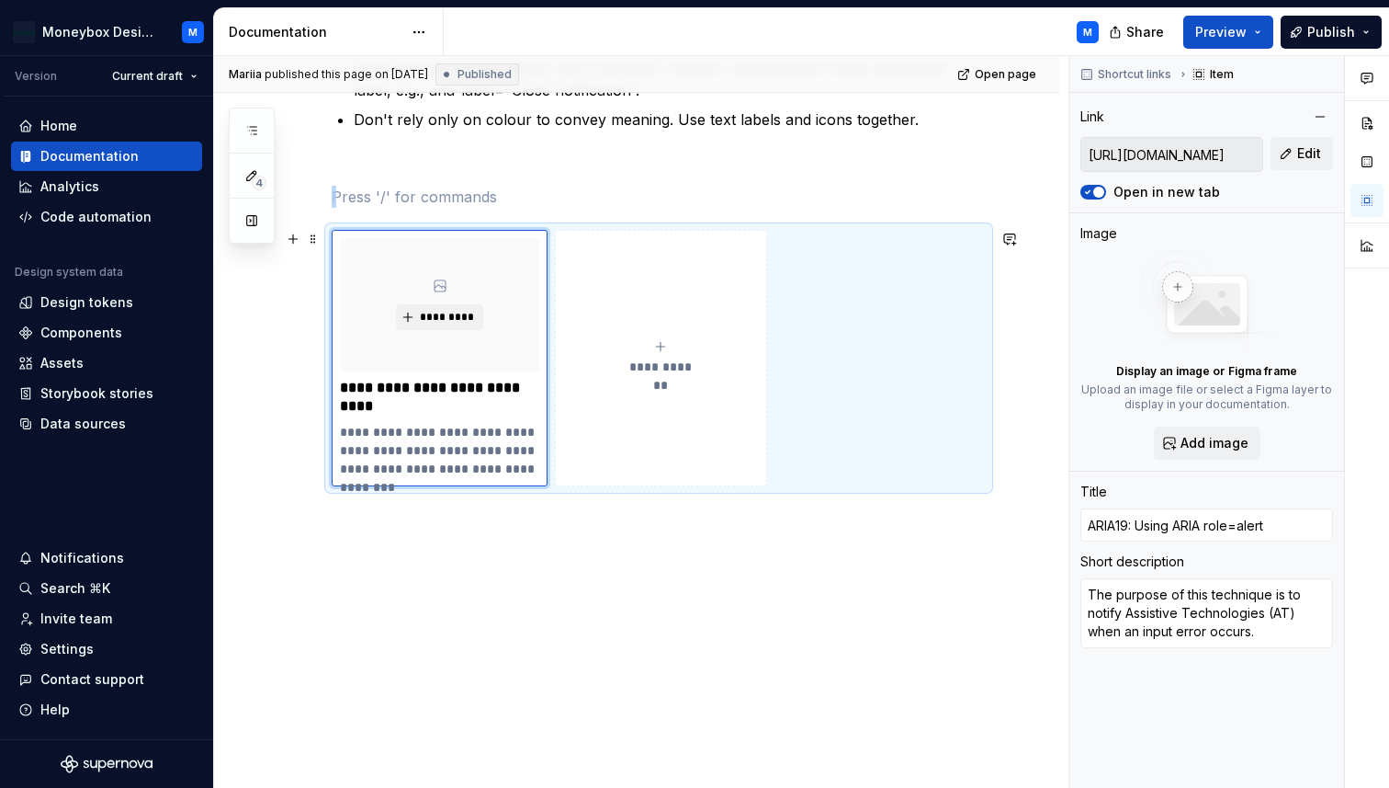
click at [854, 451] on div "**********" at bounding box center [659, 358] width 654 height 256
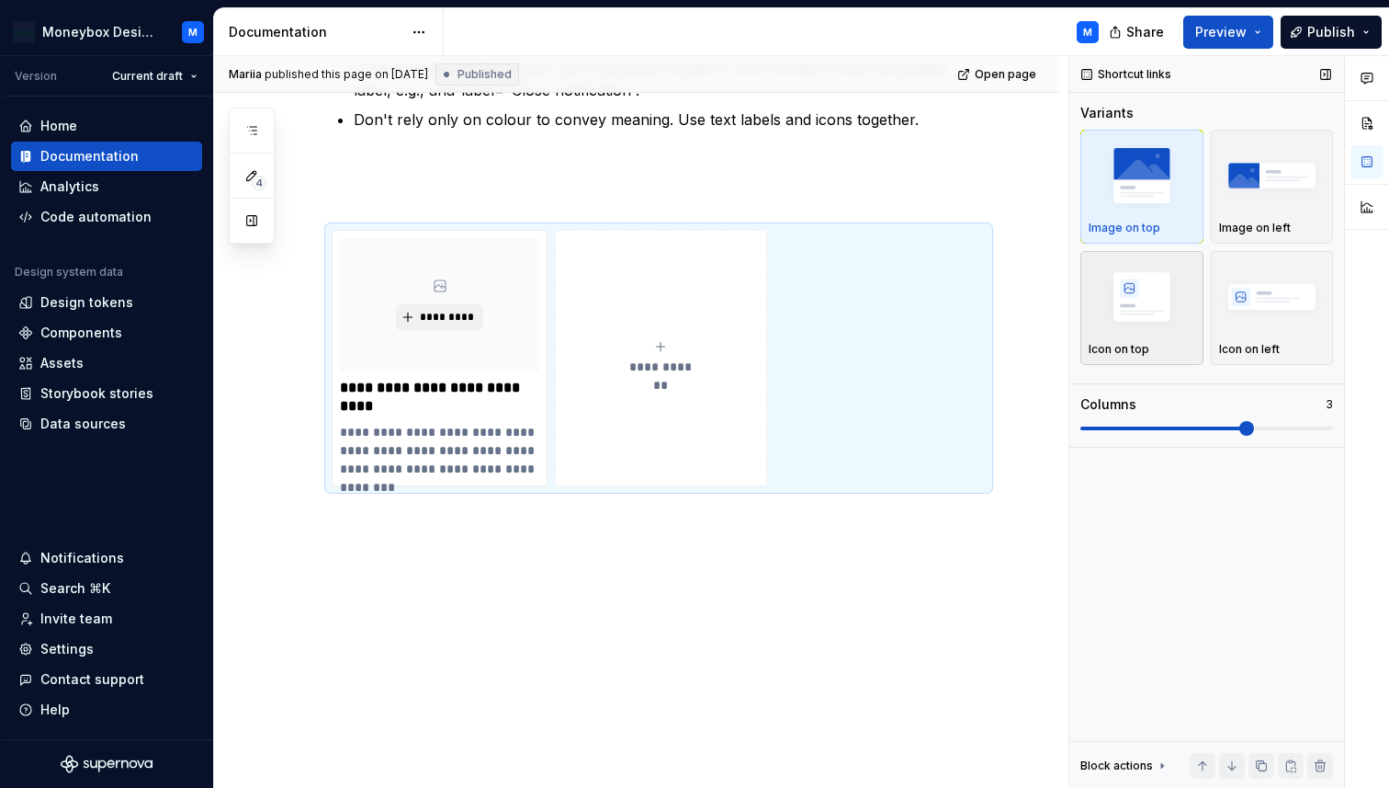
click at [1142, 315] on img "button" at bounding box center [1142, 296] width 107 height 67
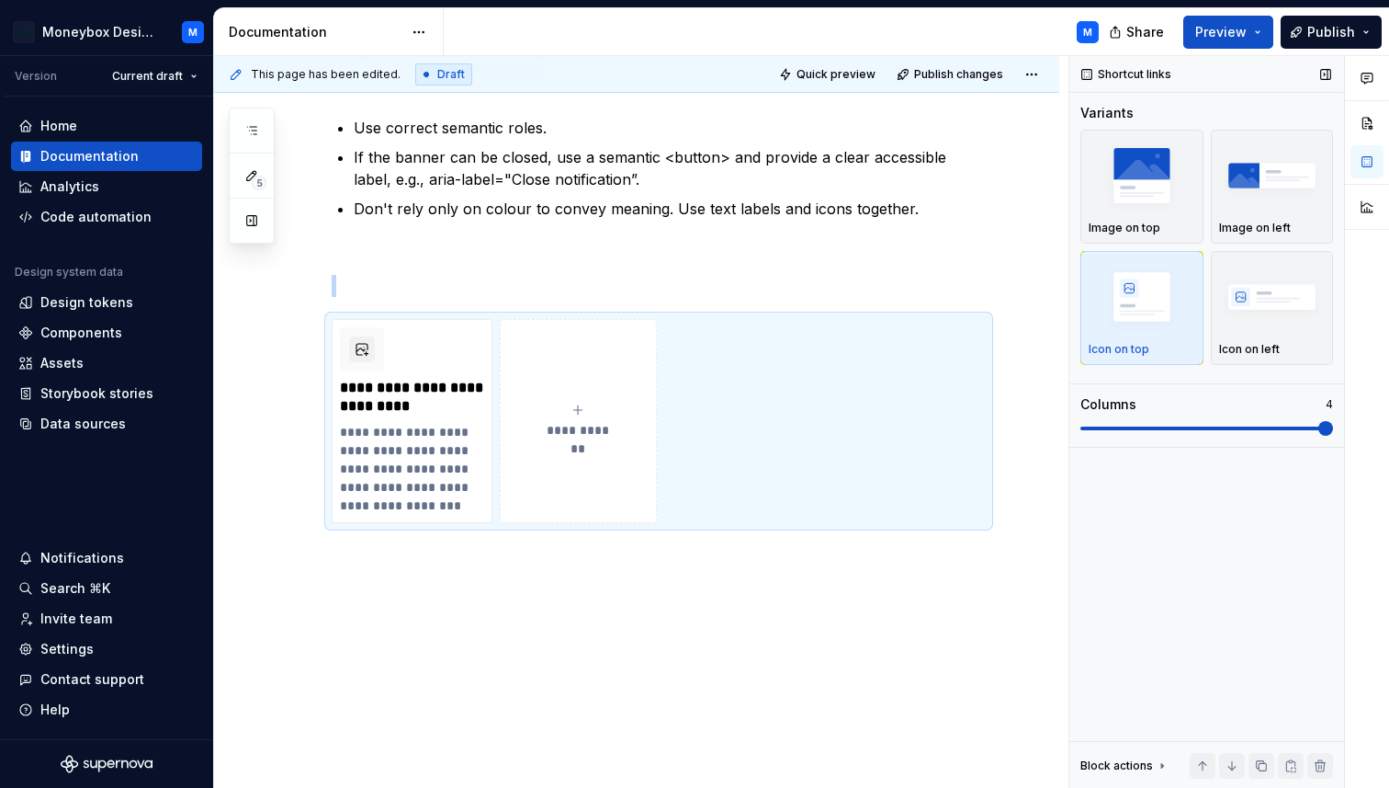
click at [1333, 425] on span at bounding box center [1326, 428] width 15 height 15
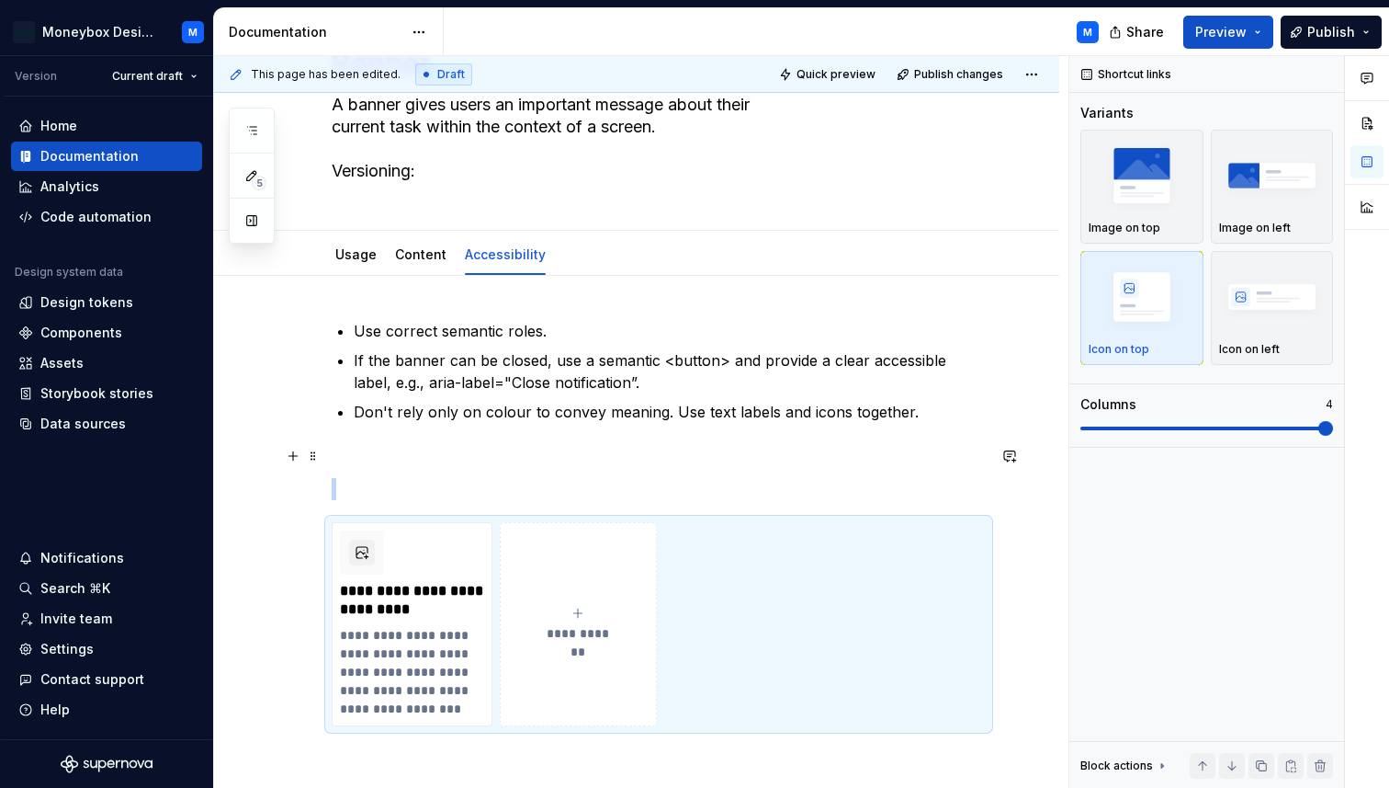
scroll to position [96, 0]
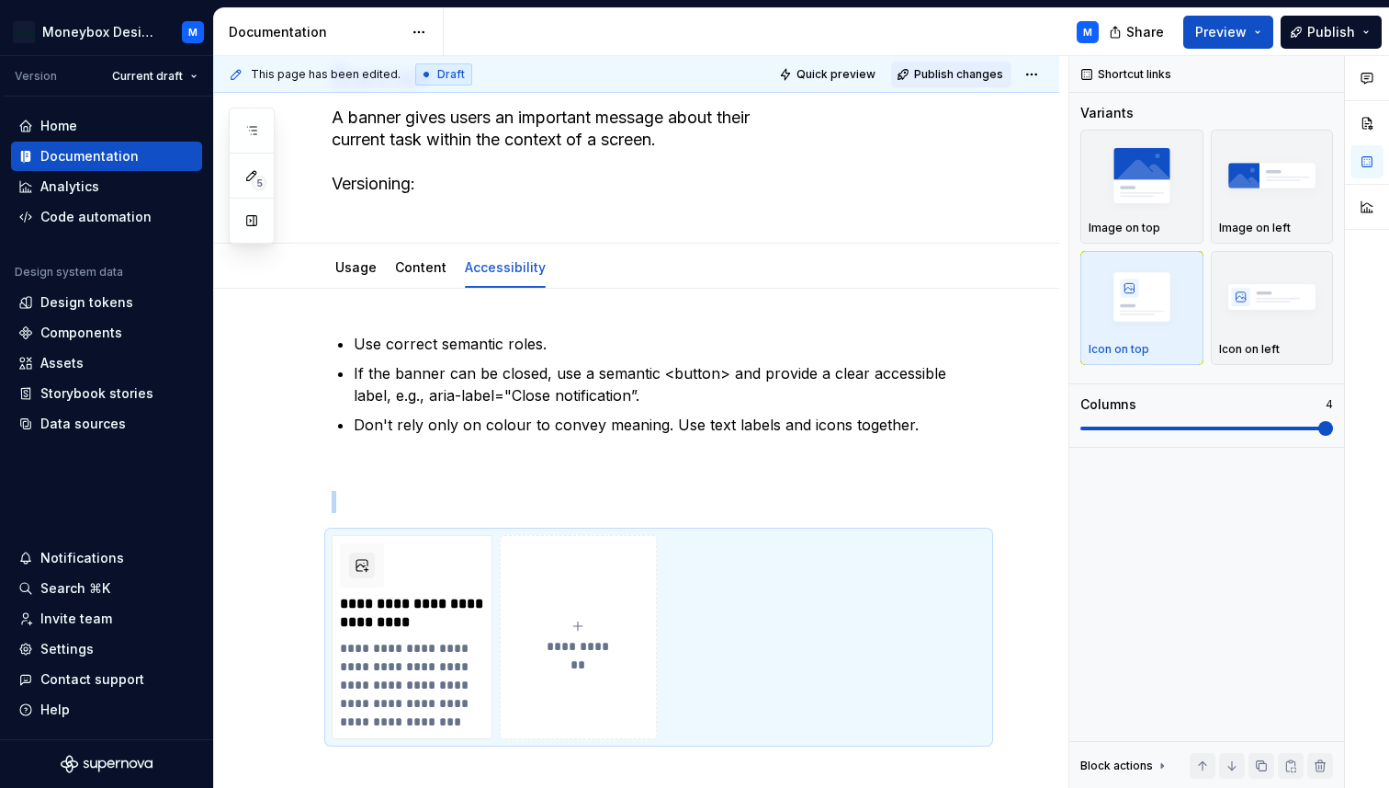
click at [975, 65] on button "Publish changes" at bounding box center [951, 75] width 120 height 26
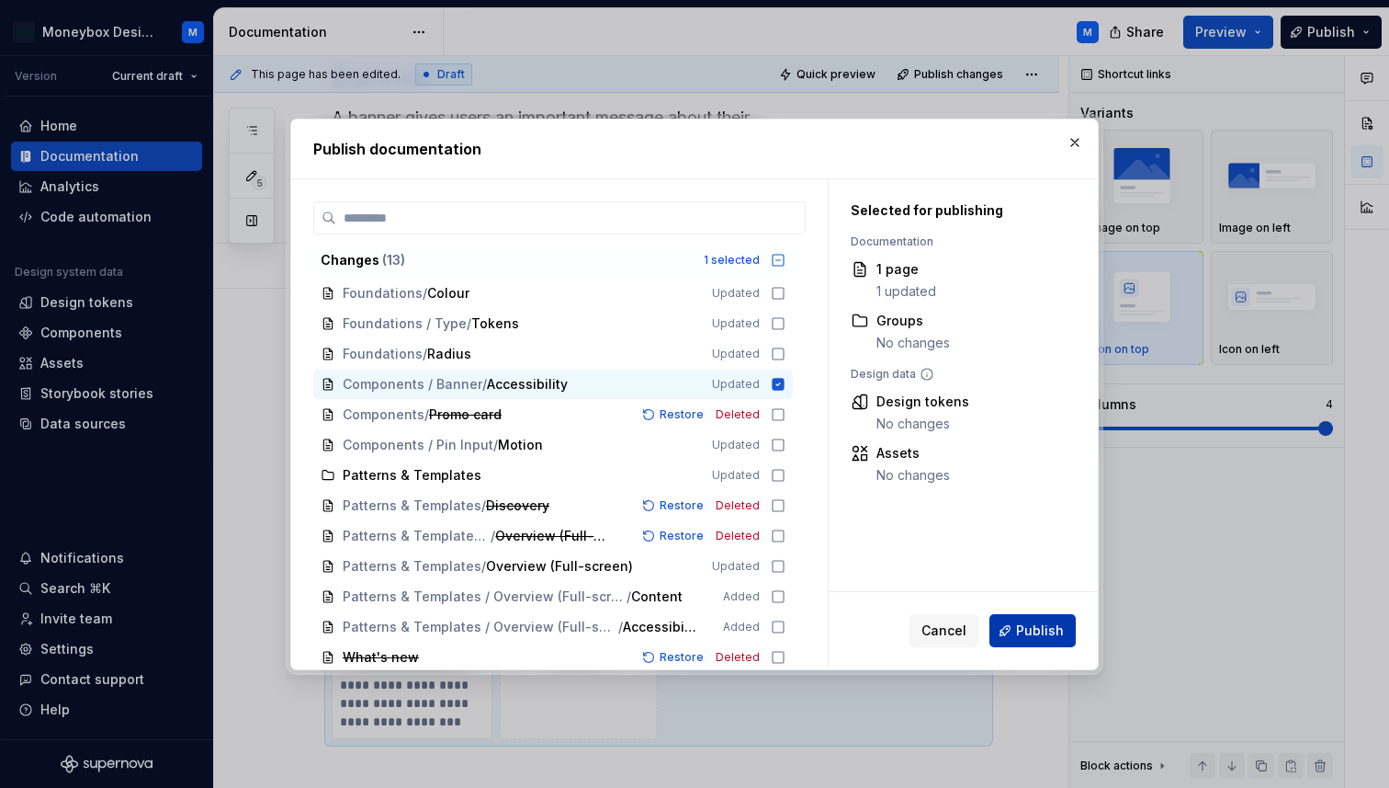
click at [1036, 622] on span "Publish" at bounding box center [1040, 630] width 48 height 18
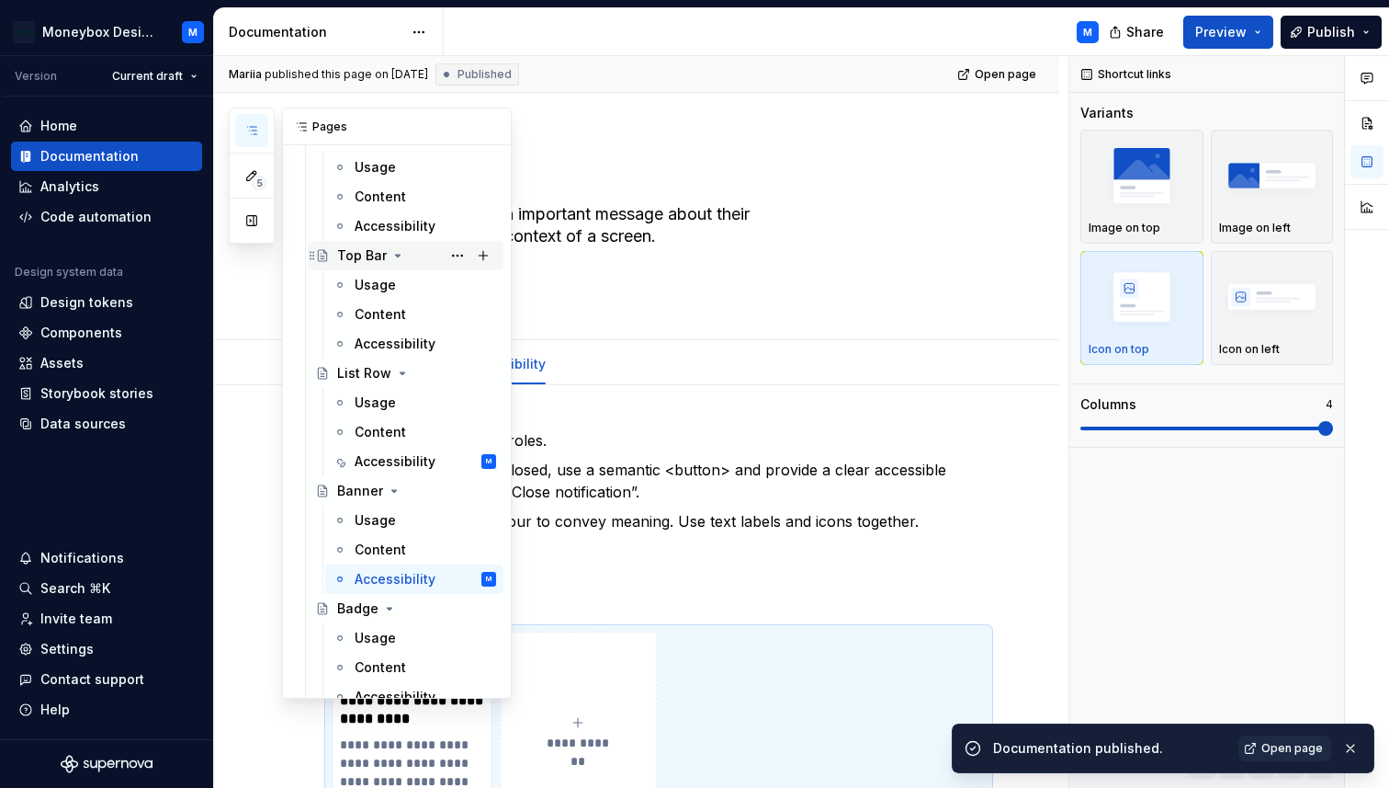
scroll to position [410, 0]
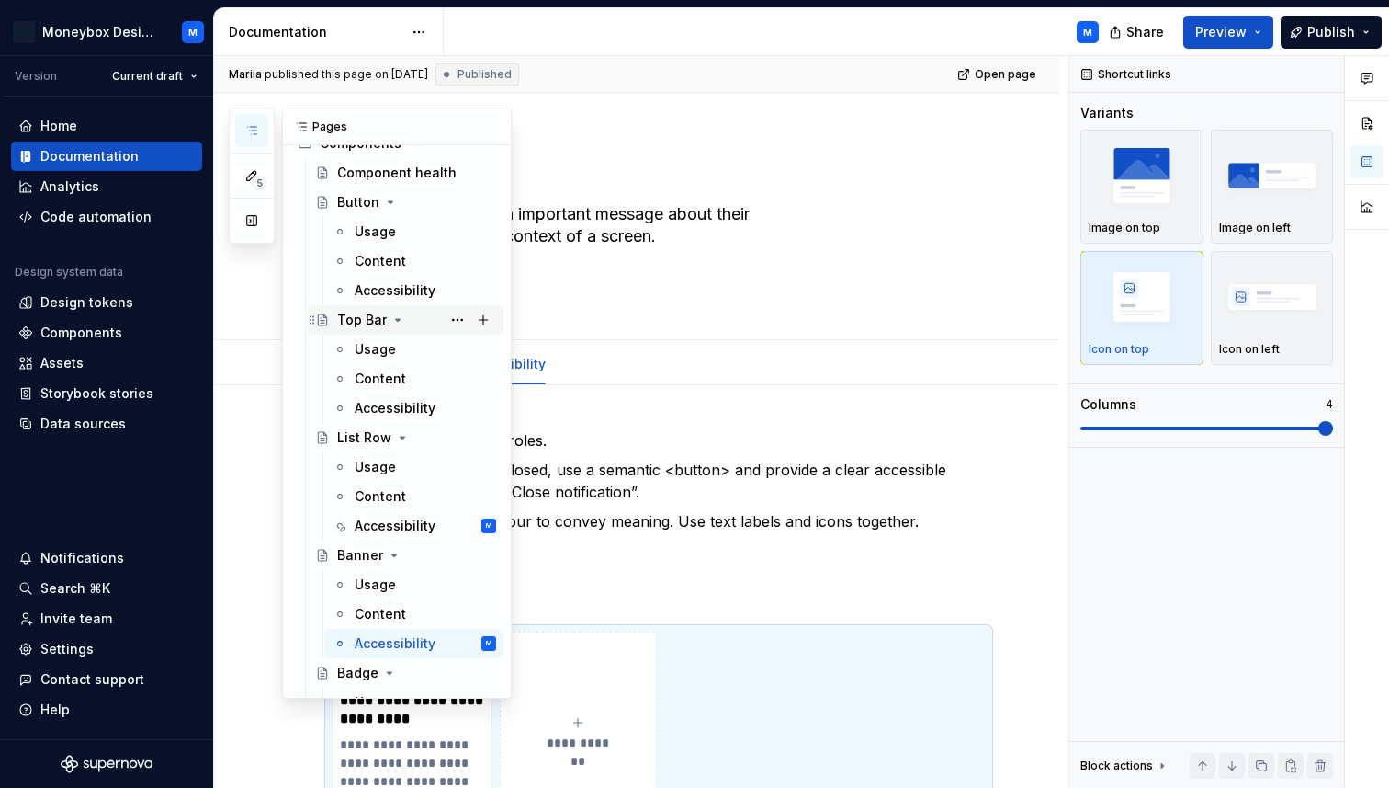
click at [357, 320] on div "Top Bar" at bounding box center [362, 320] width 50 height 18
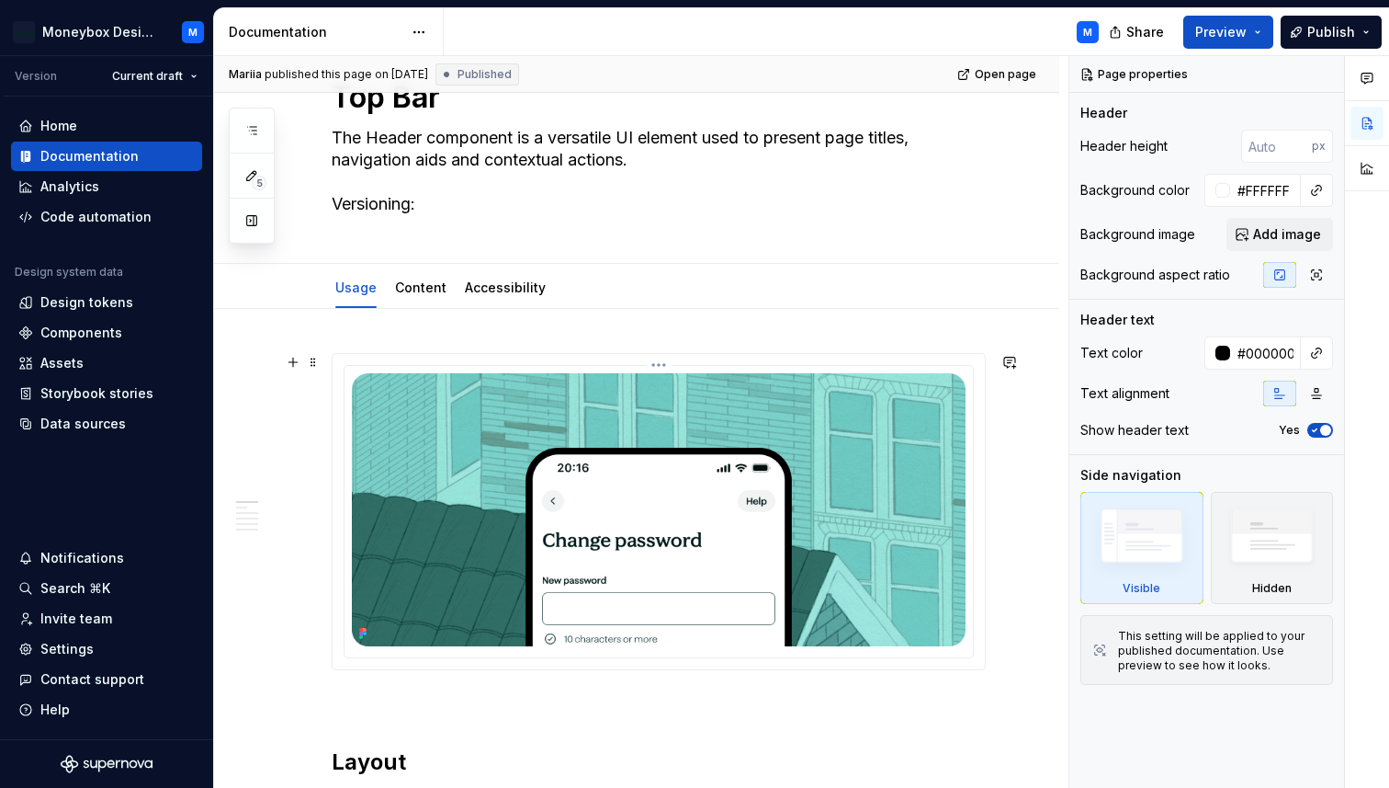
scroll to position [89, 0]
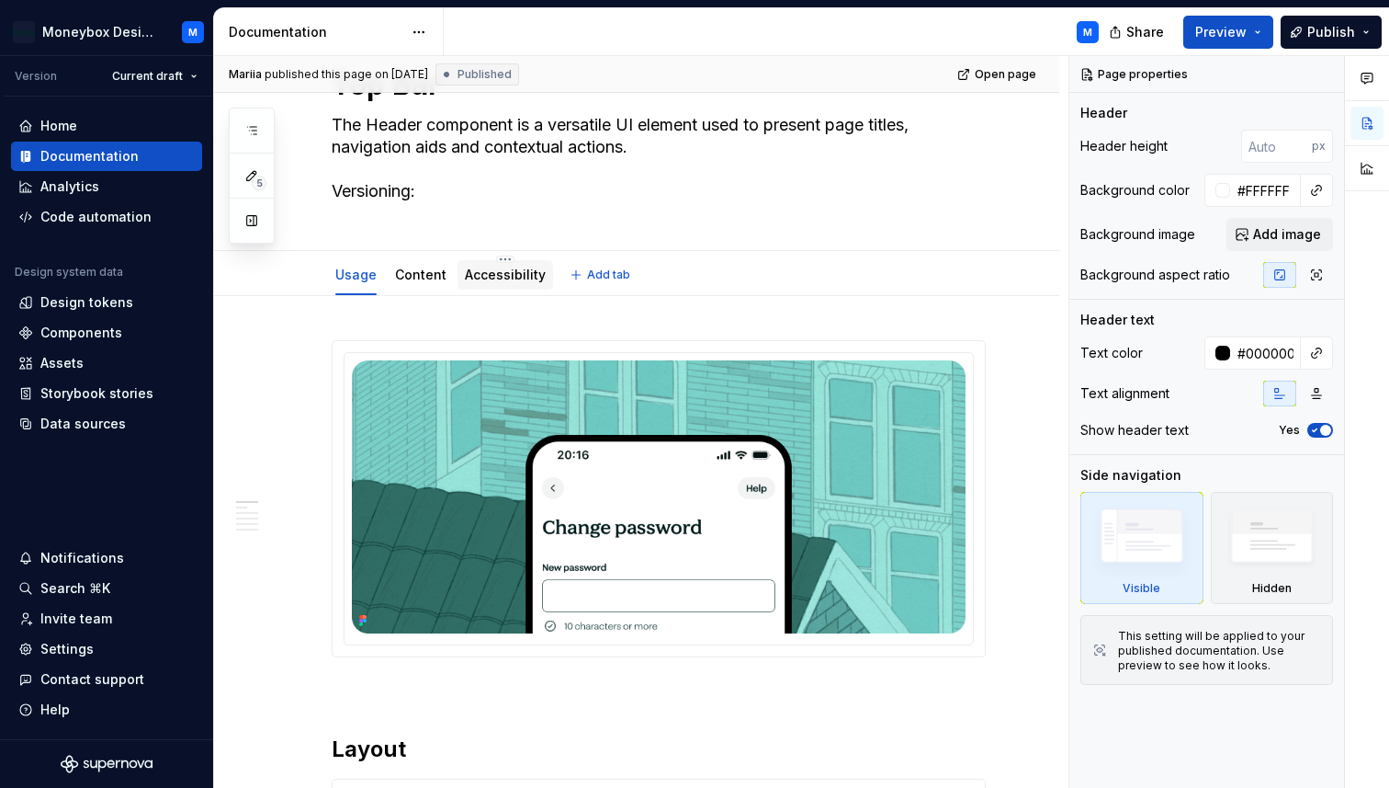
click at [488, 263] on div "Accessibility" at bounding box center [506, 274] width 96 height 29
click at [472, 272] on link "Accessibility" at bounding box center [505, 274] width 81 height 16
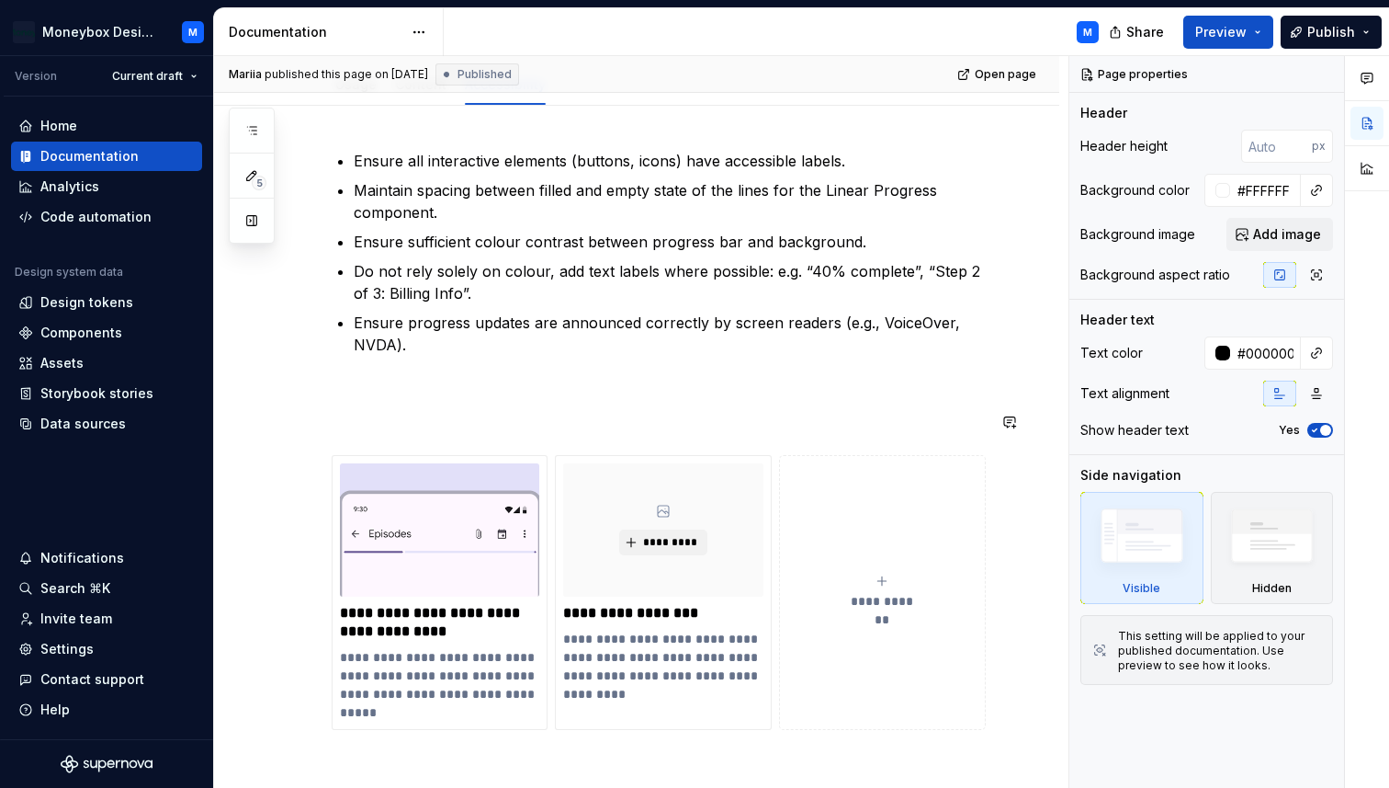
scroll to position [479, 0]
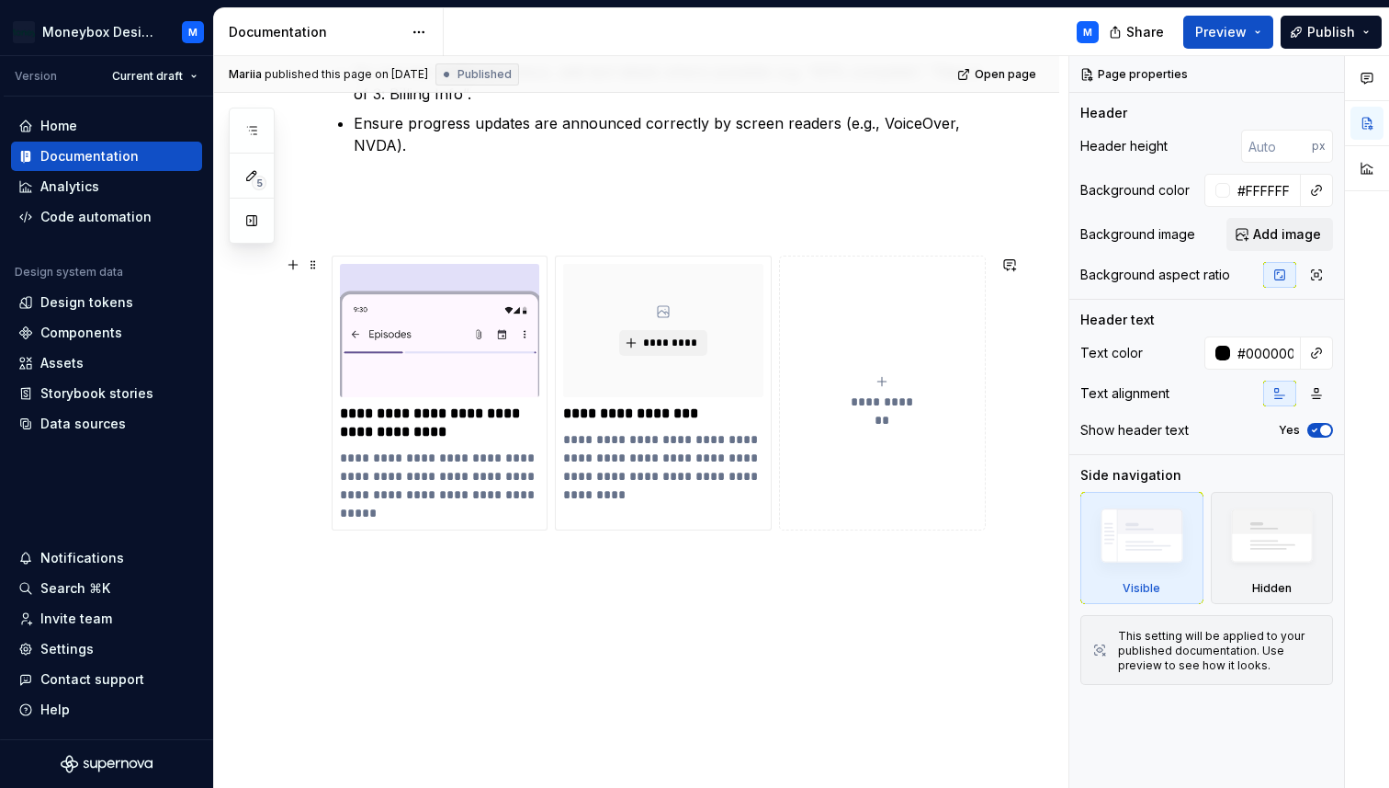
click at [820, 511] on button "**********" at bounding box center [882, 392] width 207 height 275
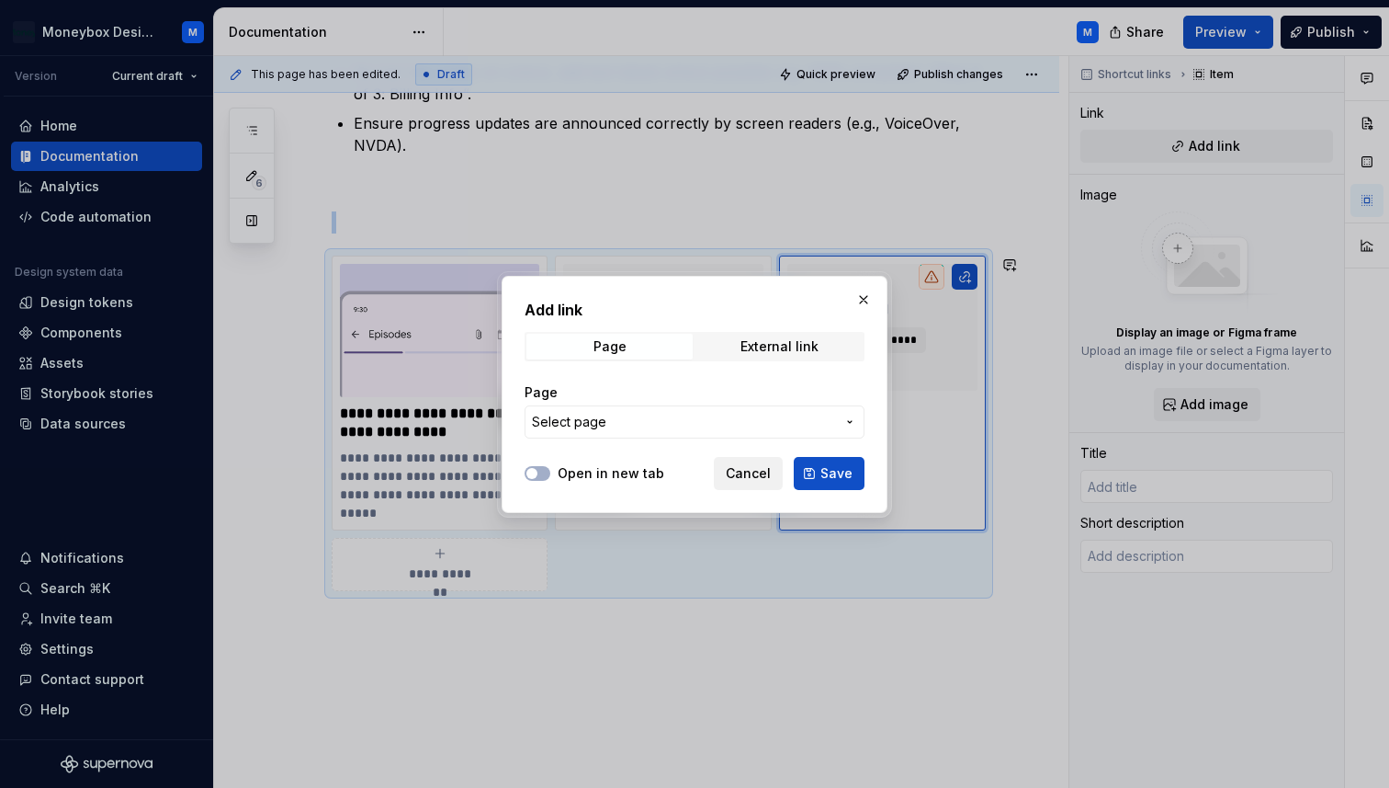
click at [741, 467] on span "Cancel" at bounding box center [748, 473] width 45 height 18
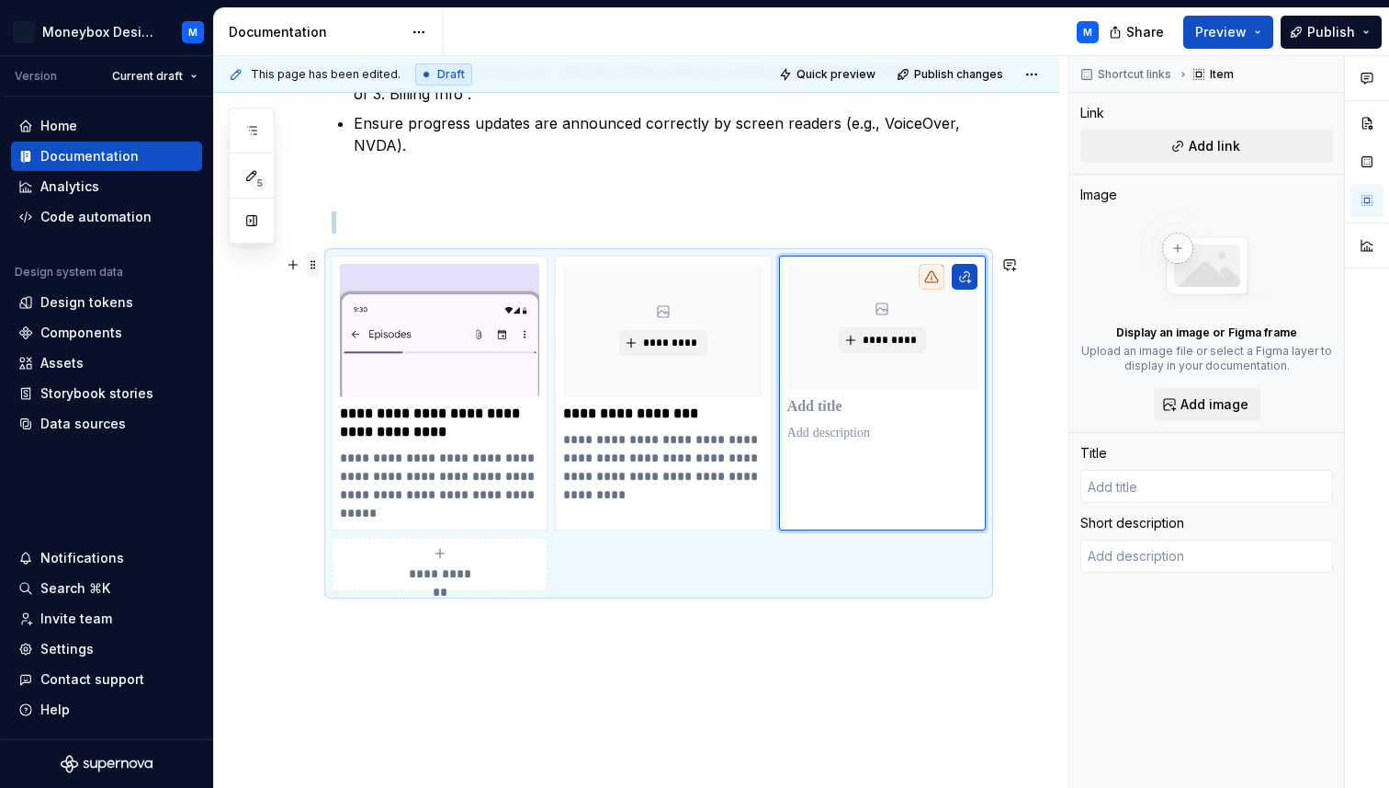
click at [312, 262] on span at bounding box center [313, 265] width 15 height 26
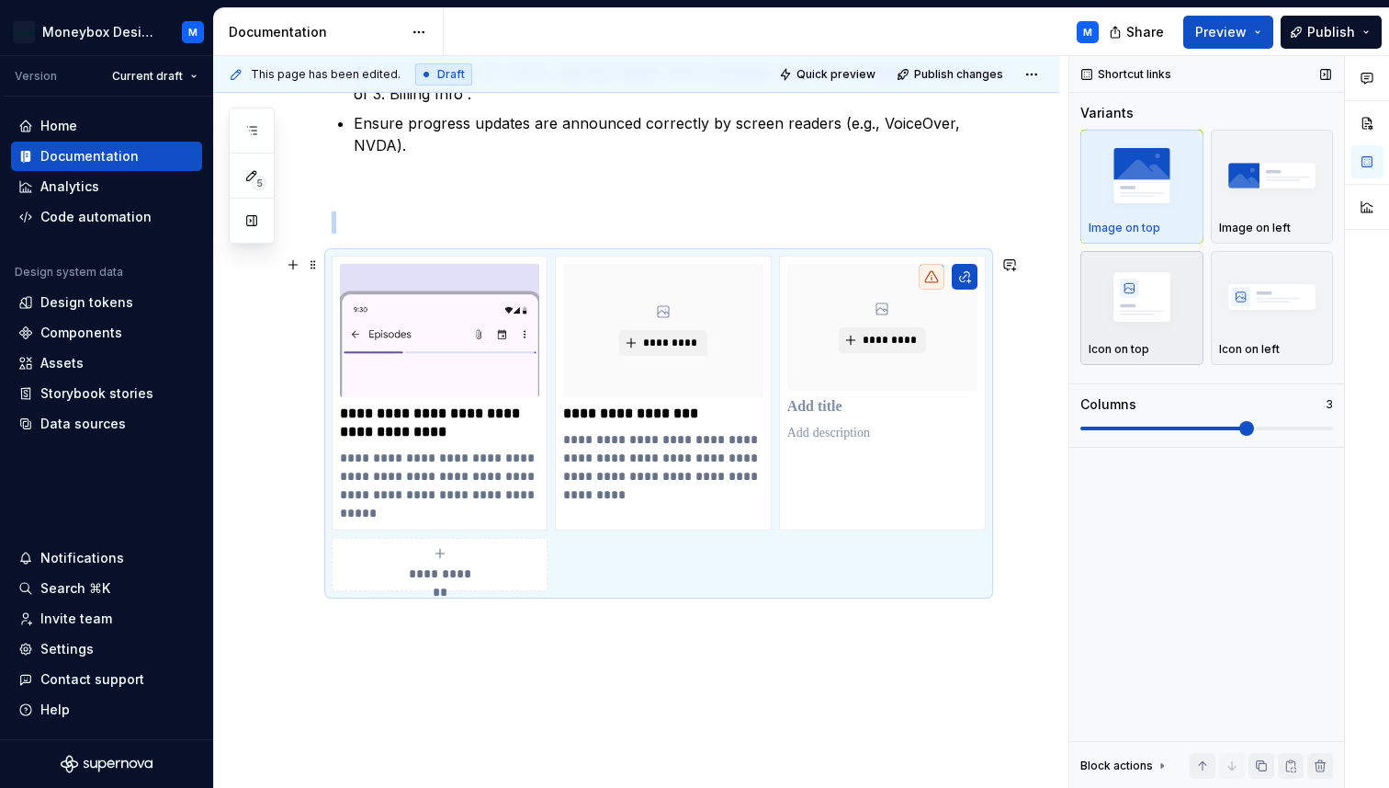
click at [1105, 289] on img "button" at bounding box center [1142, 296] width 107 height 67
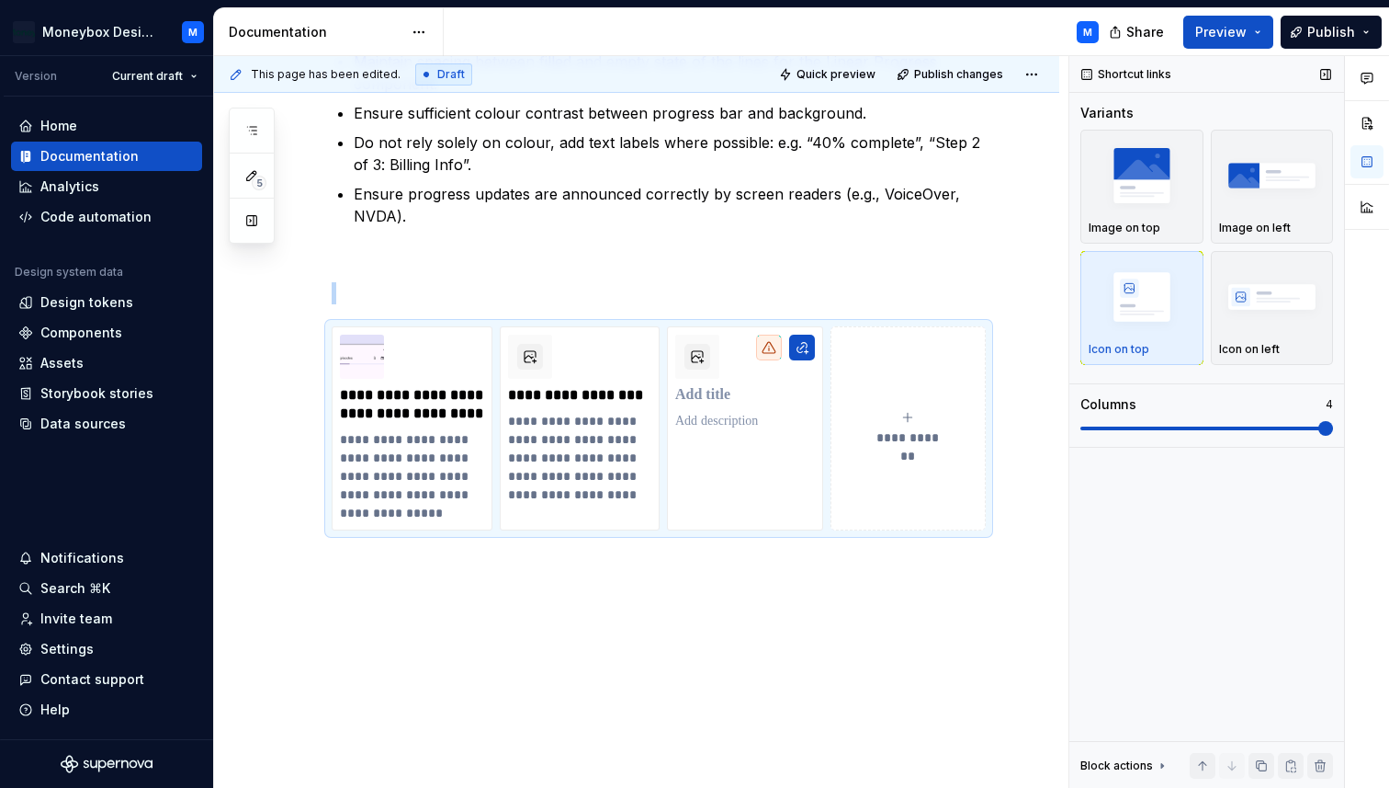
click at [1333, 421] on span at bounding box center [1326, 428] width 15 height 15
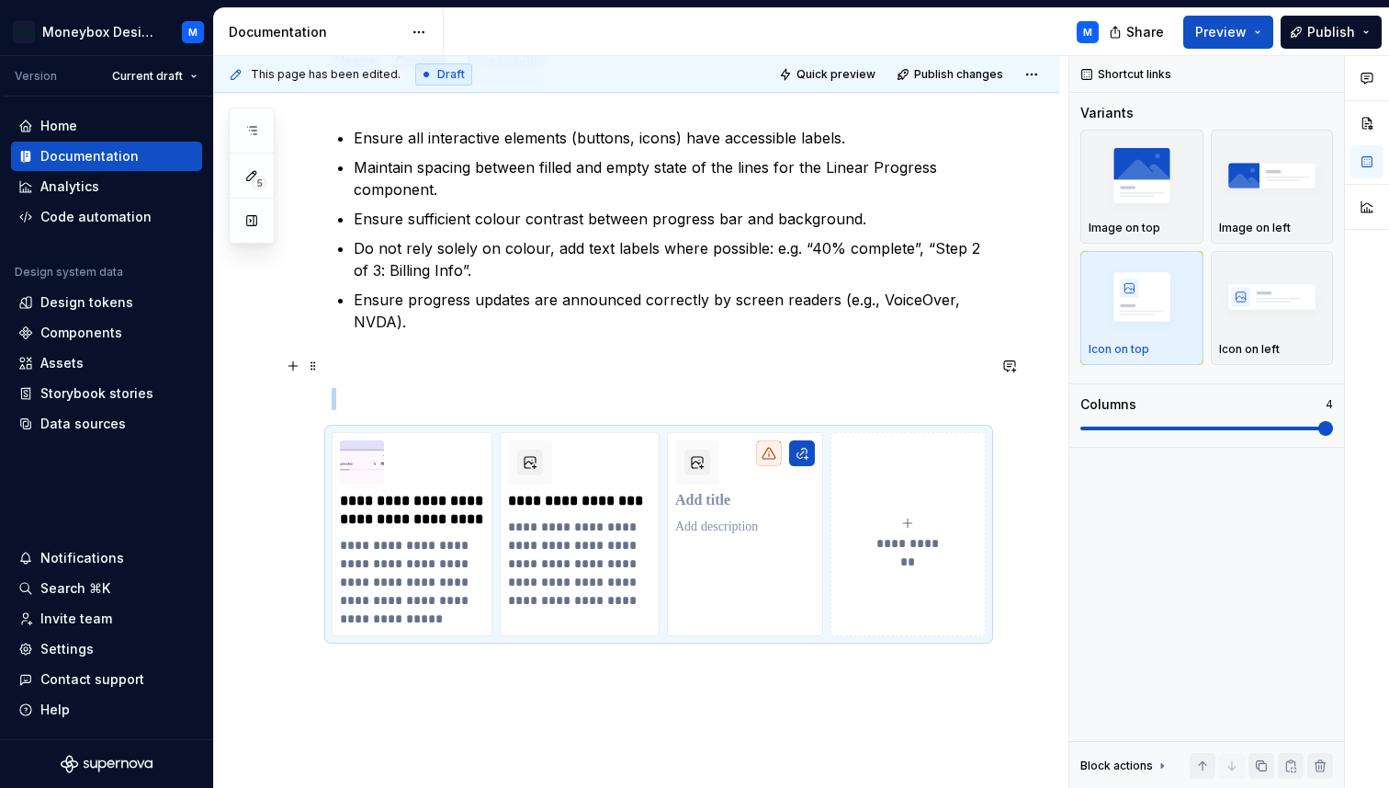
scroll to position [256, 0]
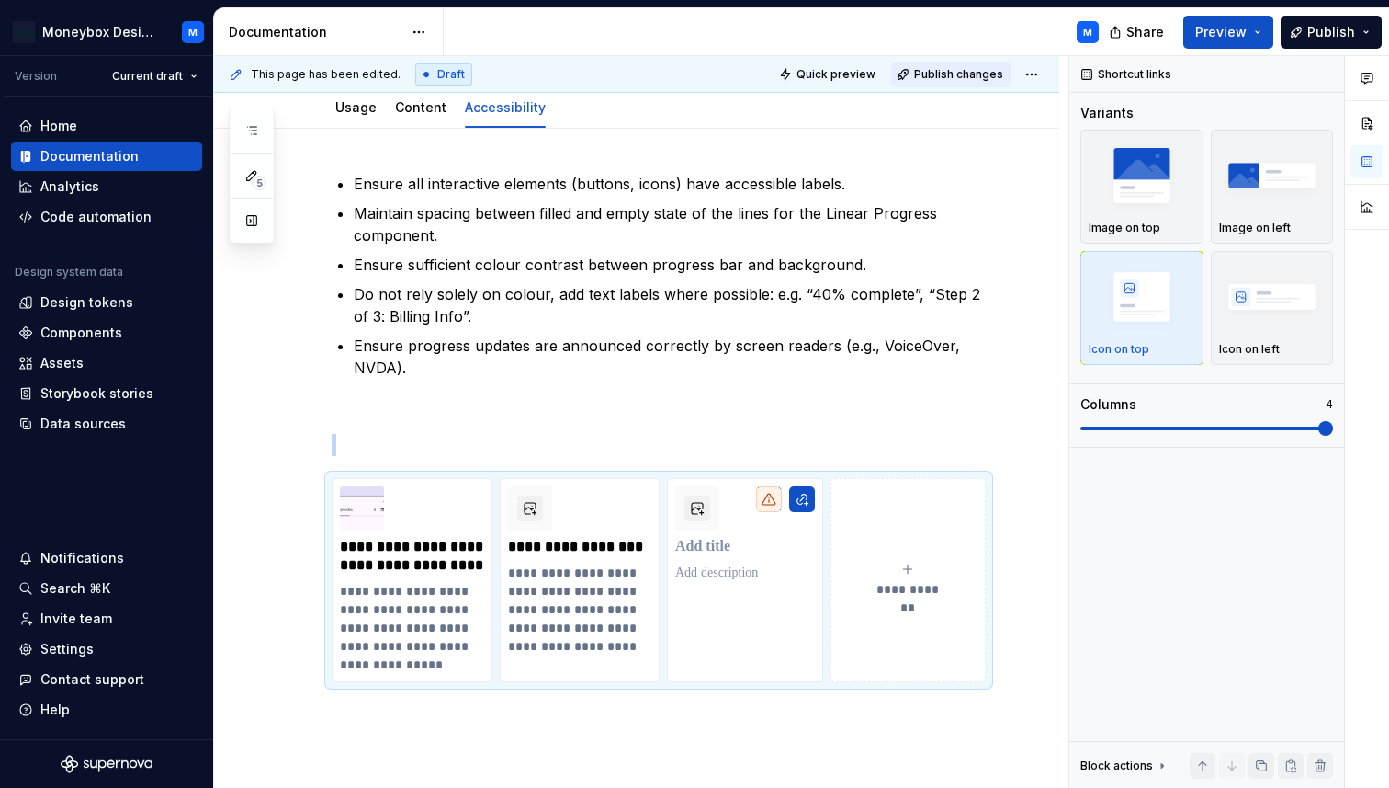
click at [944, 69] on span "Publish changes" at bounding box center [958, 74] width 89 height 15
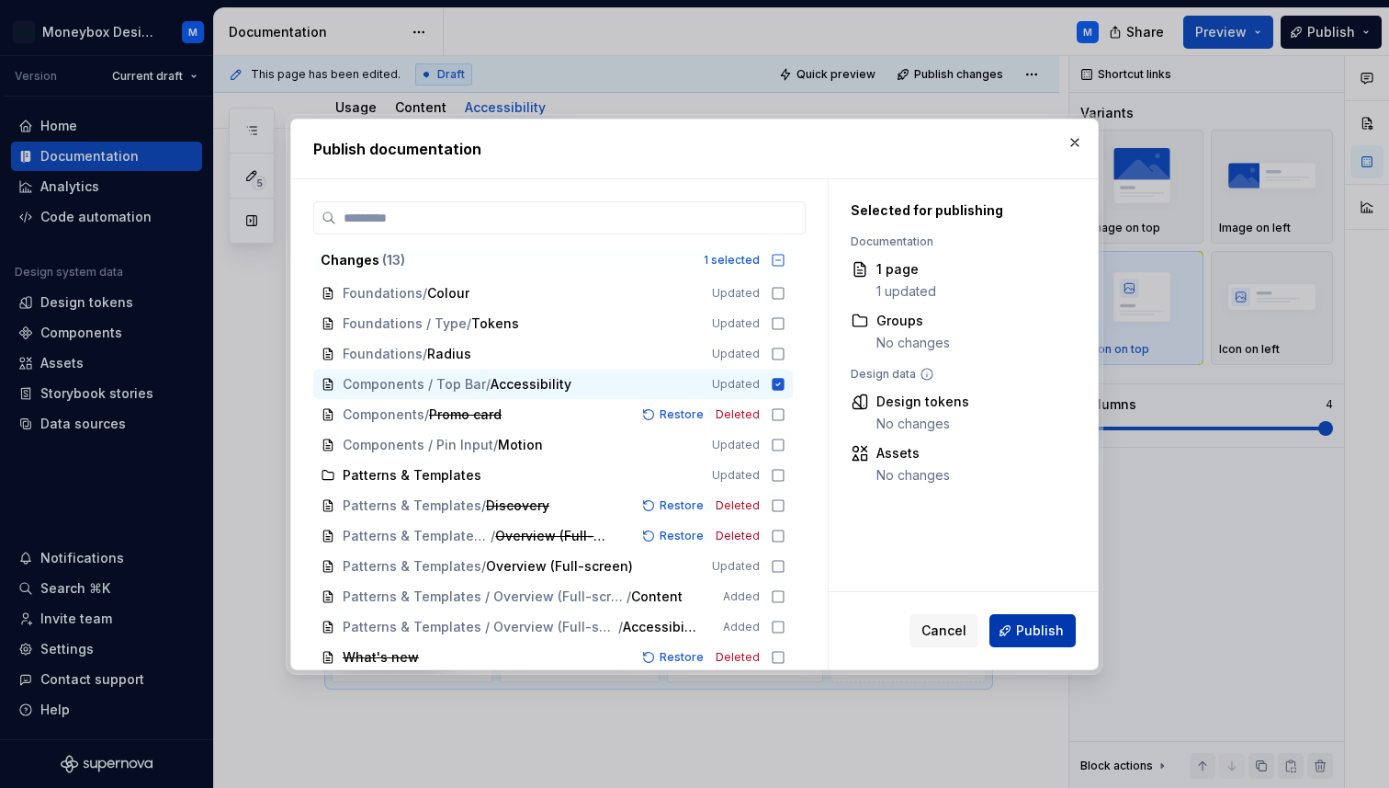
click at [1031, 616] on button "Publish" at bounding box center [1033, 630] width 86 height 33
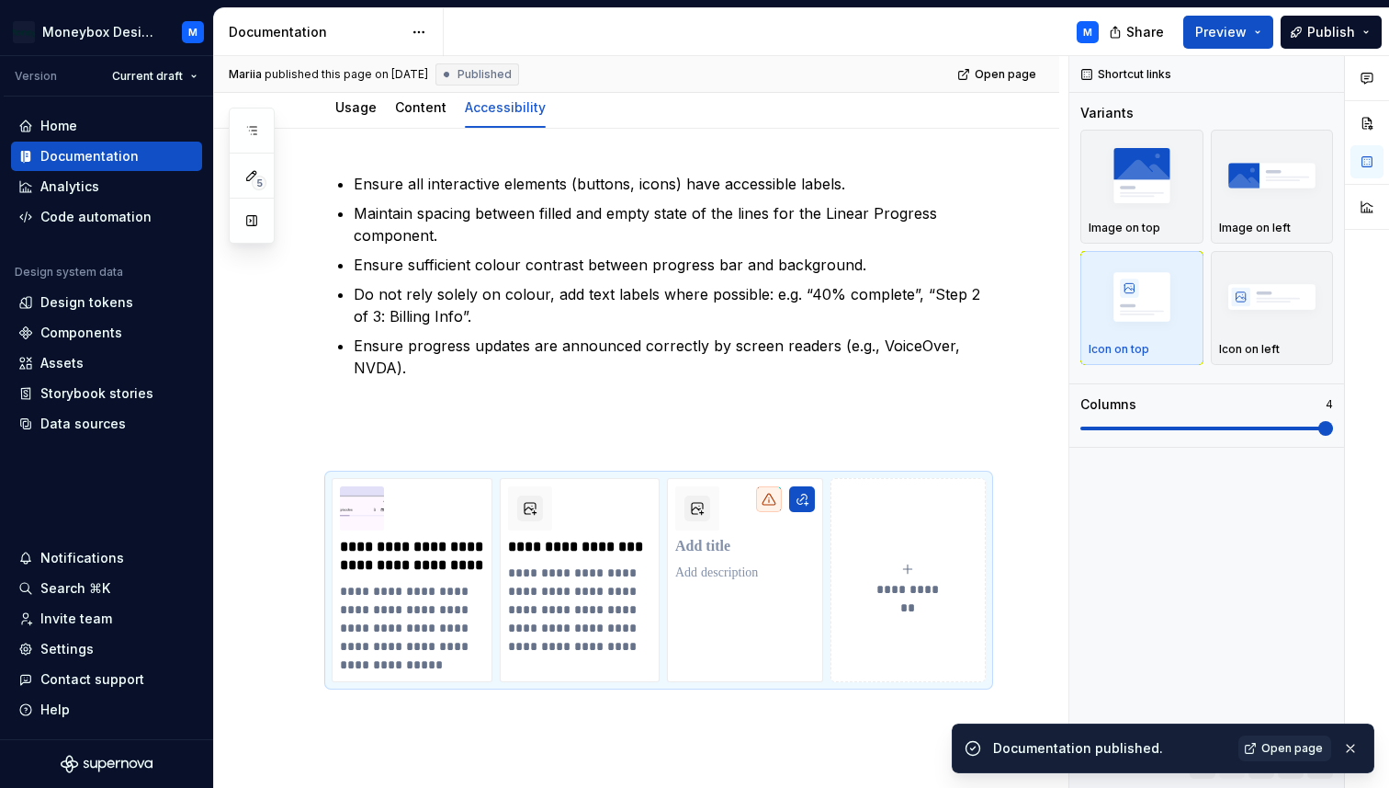
type textarea "*"
